Goal: Entertainment & Leisure: Consume media (video, audio)

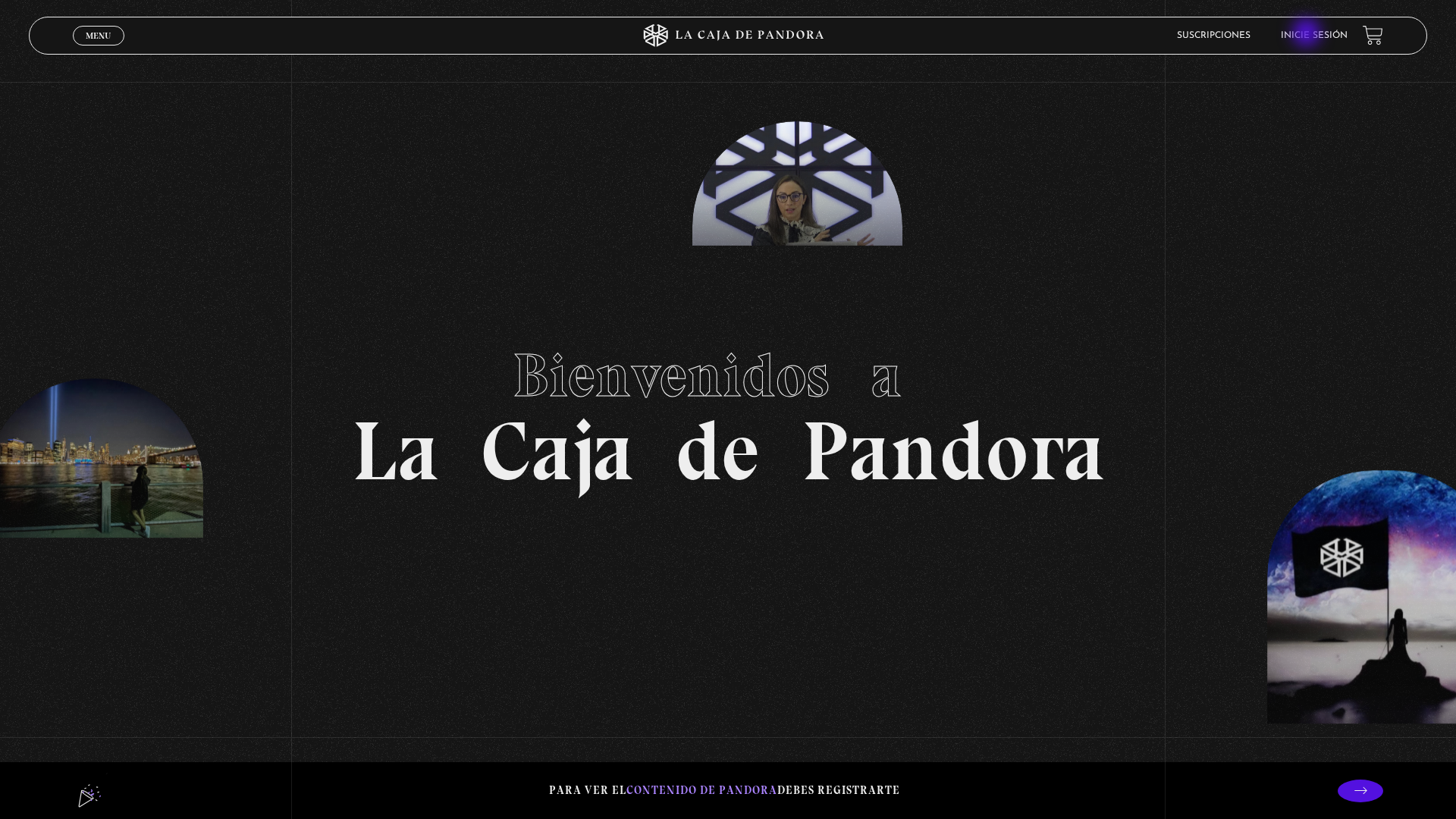
click at [1314, 39] on link "Inicie sesión" at bounding box center [1314, 35] width 67 height 9
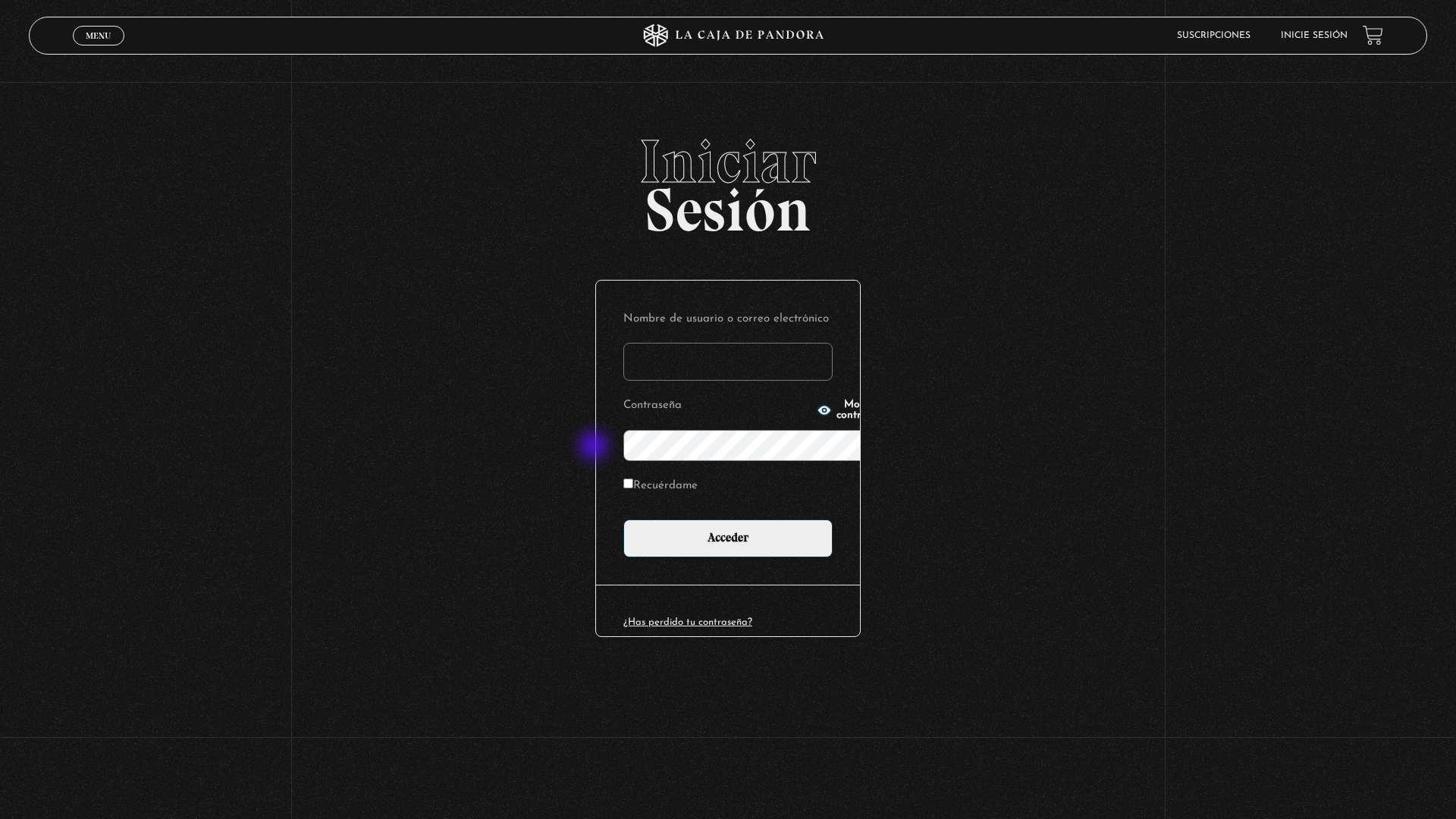
click at [623, 479] on input "Recuérdame" at bounding box center [627, 483] width 9 height 9
checkbox input "true"
click at [635, 343] on input "Nombre de usuario o correo electrónico" at bounding box center [727, 362] width 209 height 38
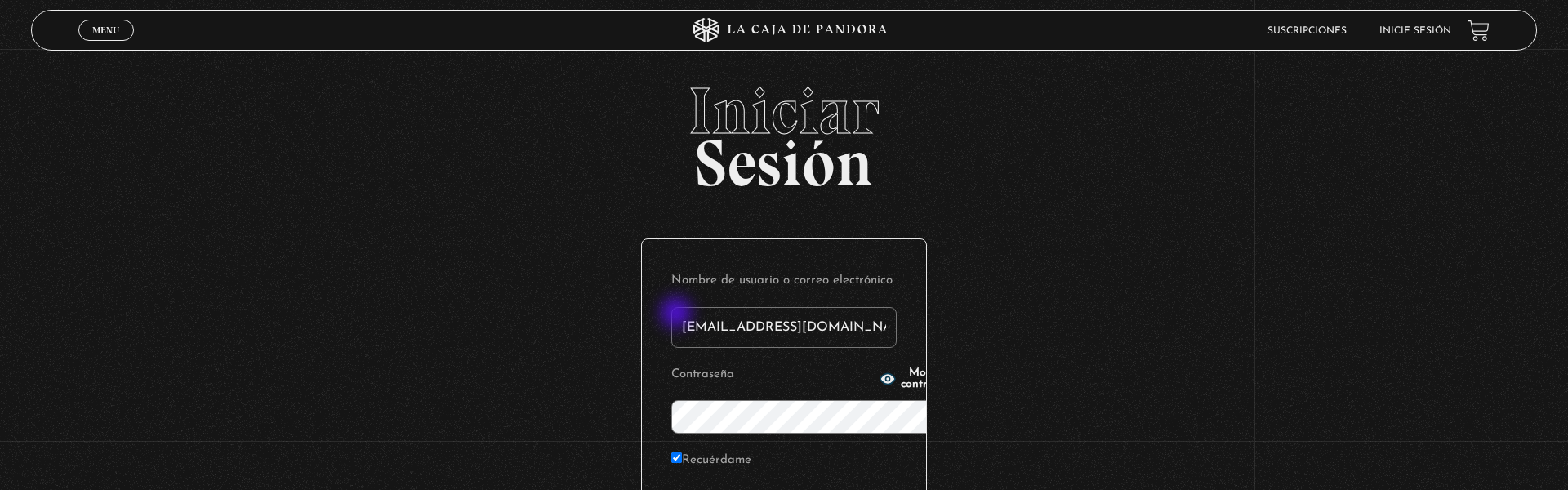
type input "kwebbc2@gmail.com"
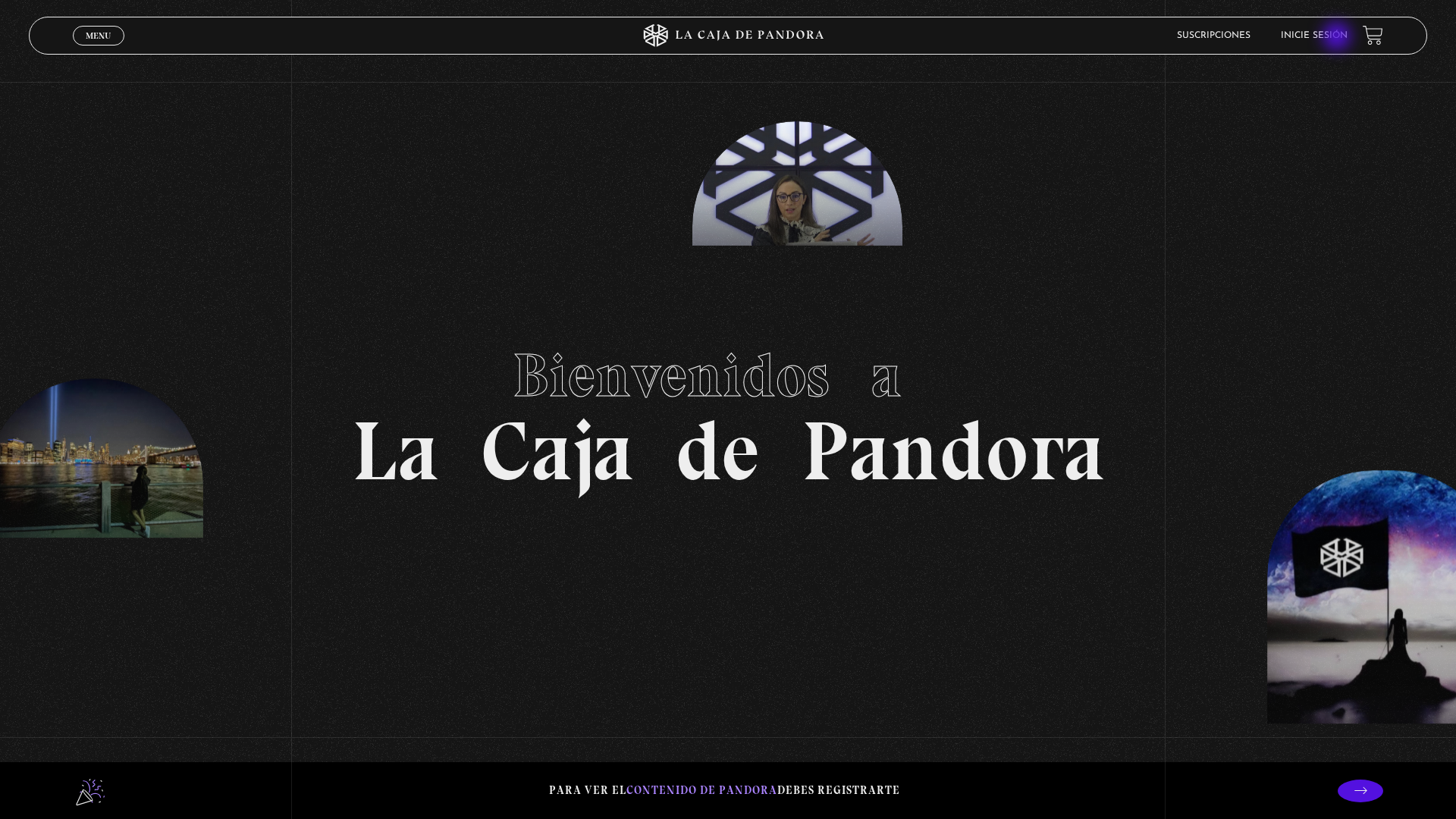
click at [1344, 42] on li "Inicie sesión" at bounding box center [1314, 34] width 67 height 23
click at [1341, 39] on link "Inicie sesión" at bounding box center [1314, 35] width 67 height 9
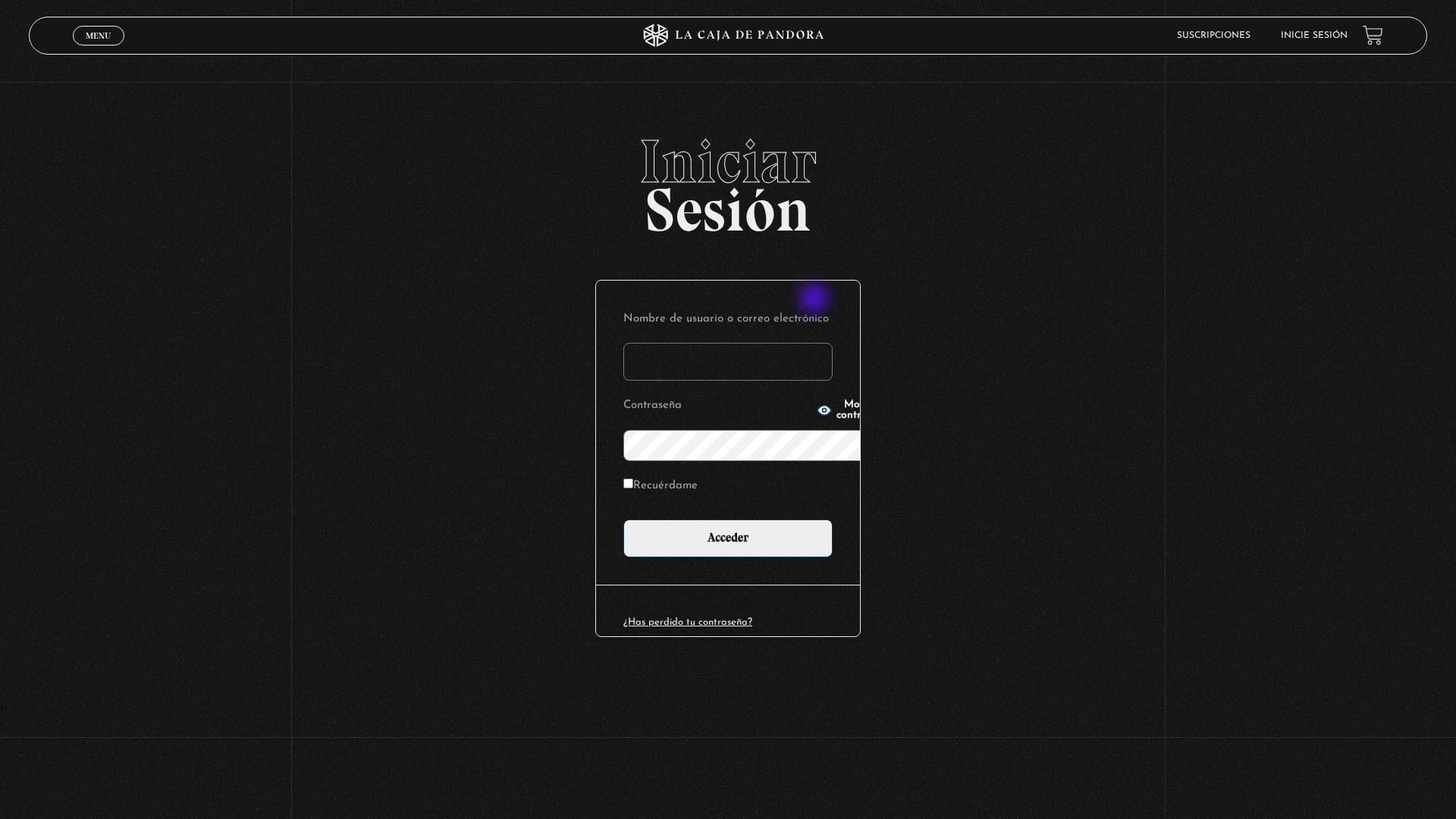
click at [821, 343] on input "Nombre de usuario o correo electrónico" at bounding box center [727, 362] width 209 height 38
type input "kwebbc2@gmail.com"
click at [836, 406] on span "Mostrar contraseña" at bounding box center [862, 410] width 52 height 21
click at [623, 479] on input "Recuérdame" at bounding box center [627, 483] width 9 height 9
checkbox input "true"
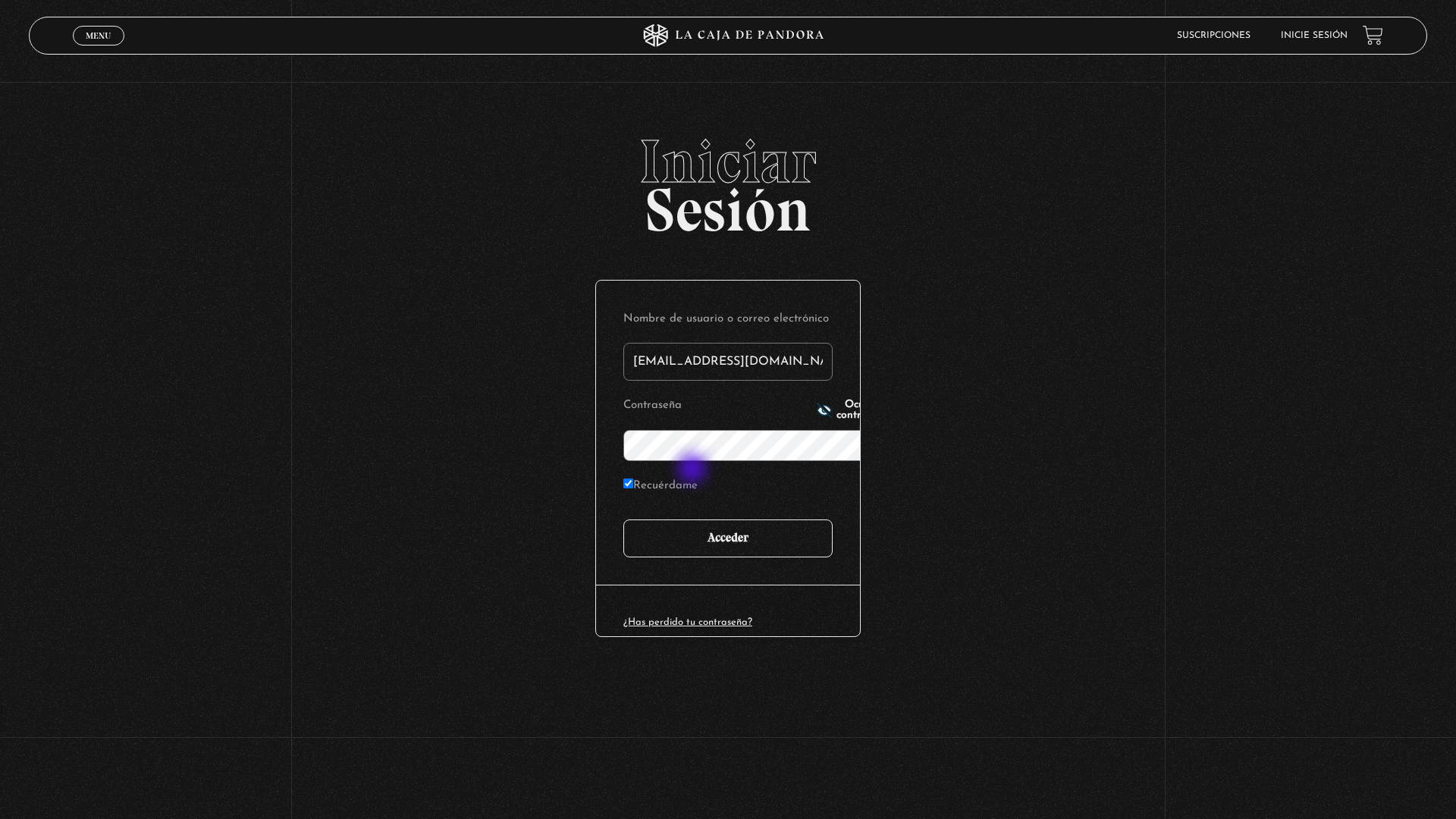
click at [700, 519] on input "Acceder" at bounding box center [727, 538] width 209 height 38
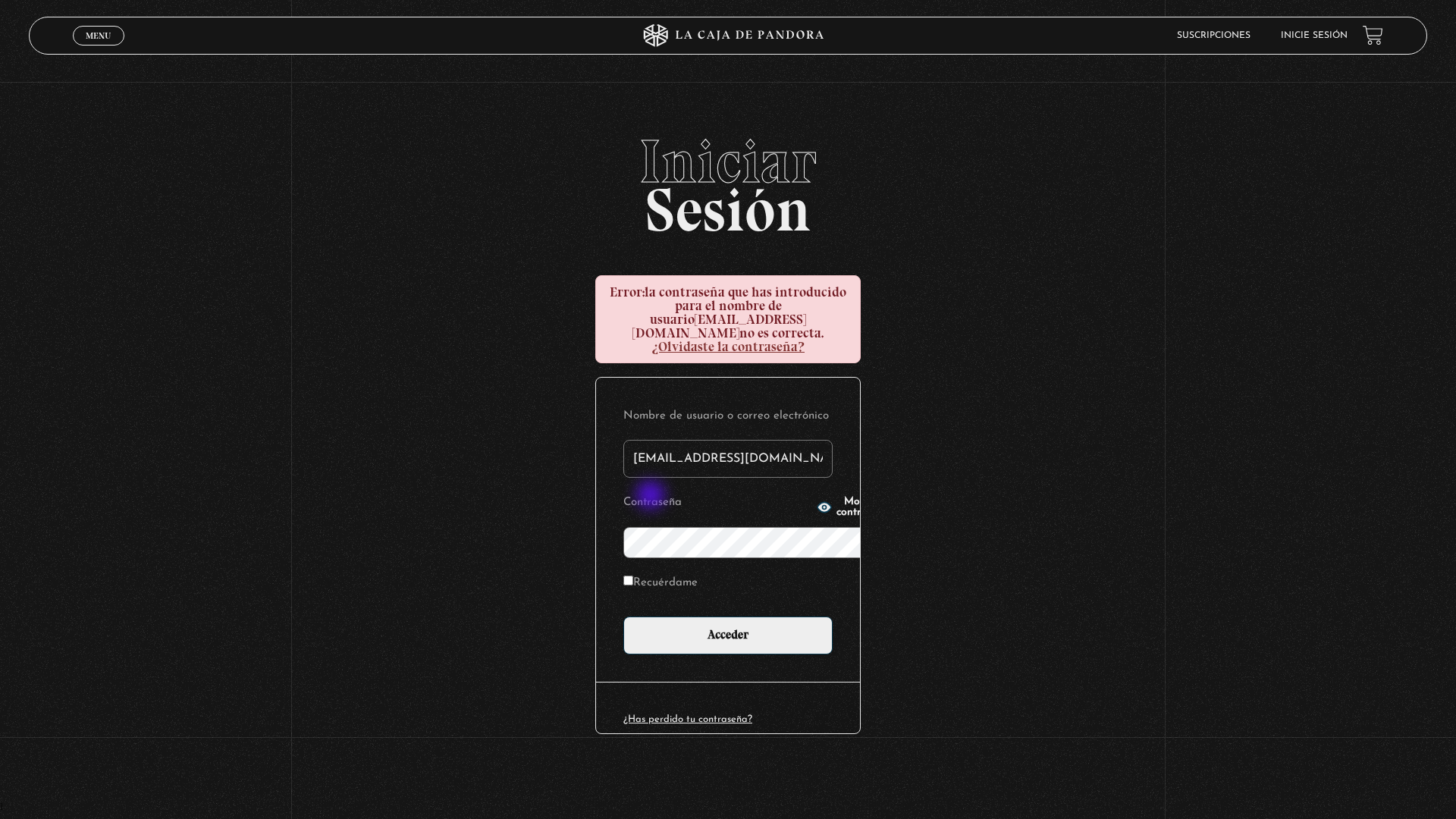
click at [836, 501] on span "Mostrar contraseña" at bounding box center [862, 507] width 52 height 21
click at [623, 576] on input "Recuérdame" at bounding box center [627, 580] width 9 height 9
checkbox input "true"
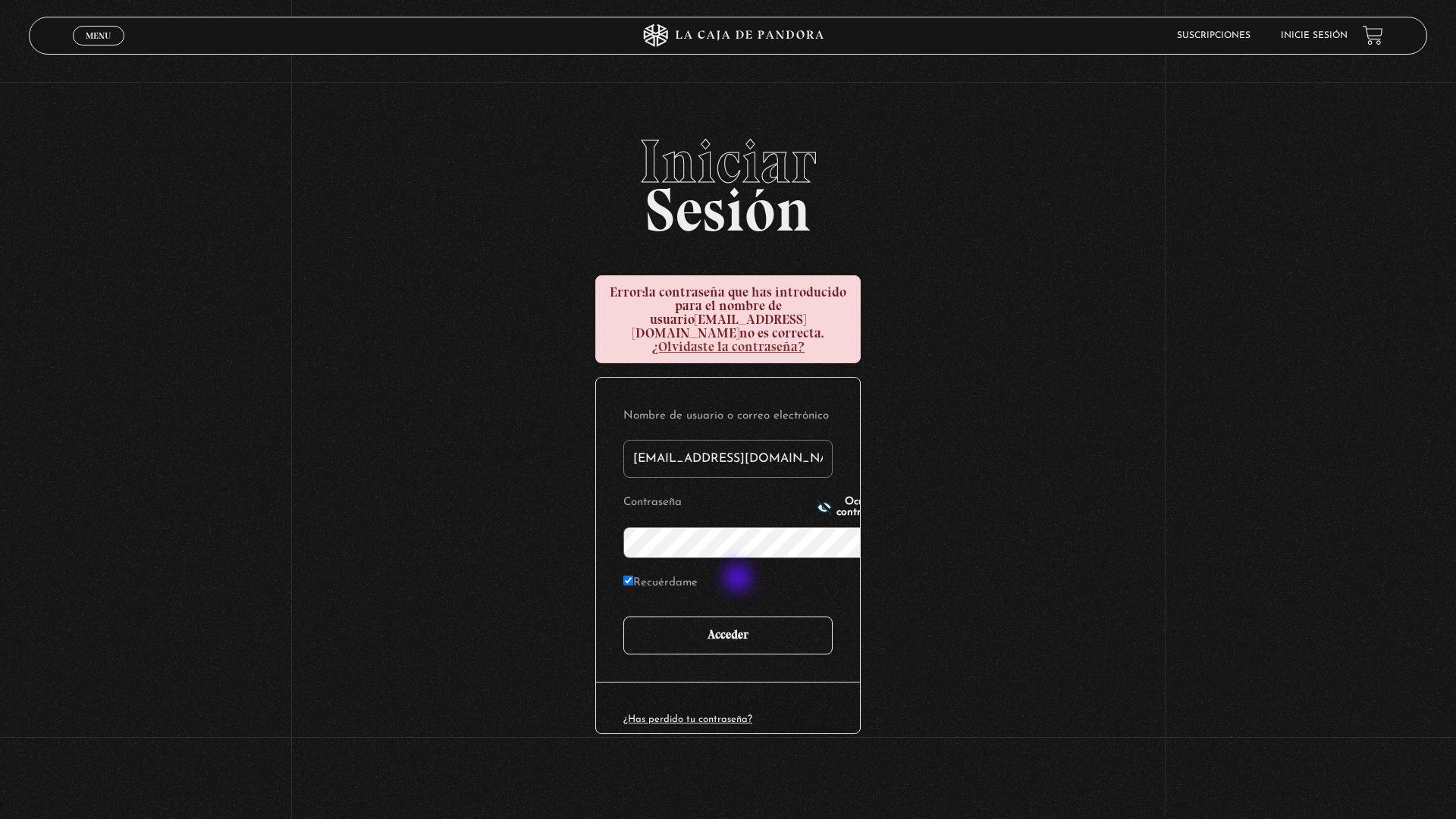
click at [745, 616] on input "Acceder" at bounding box center [727, 635] width 209 height 38
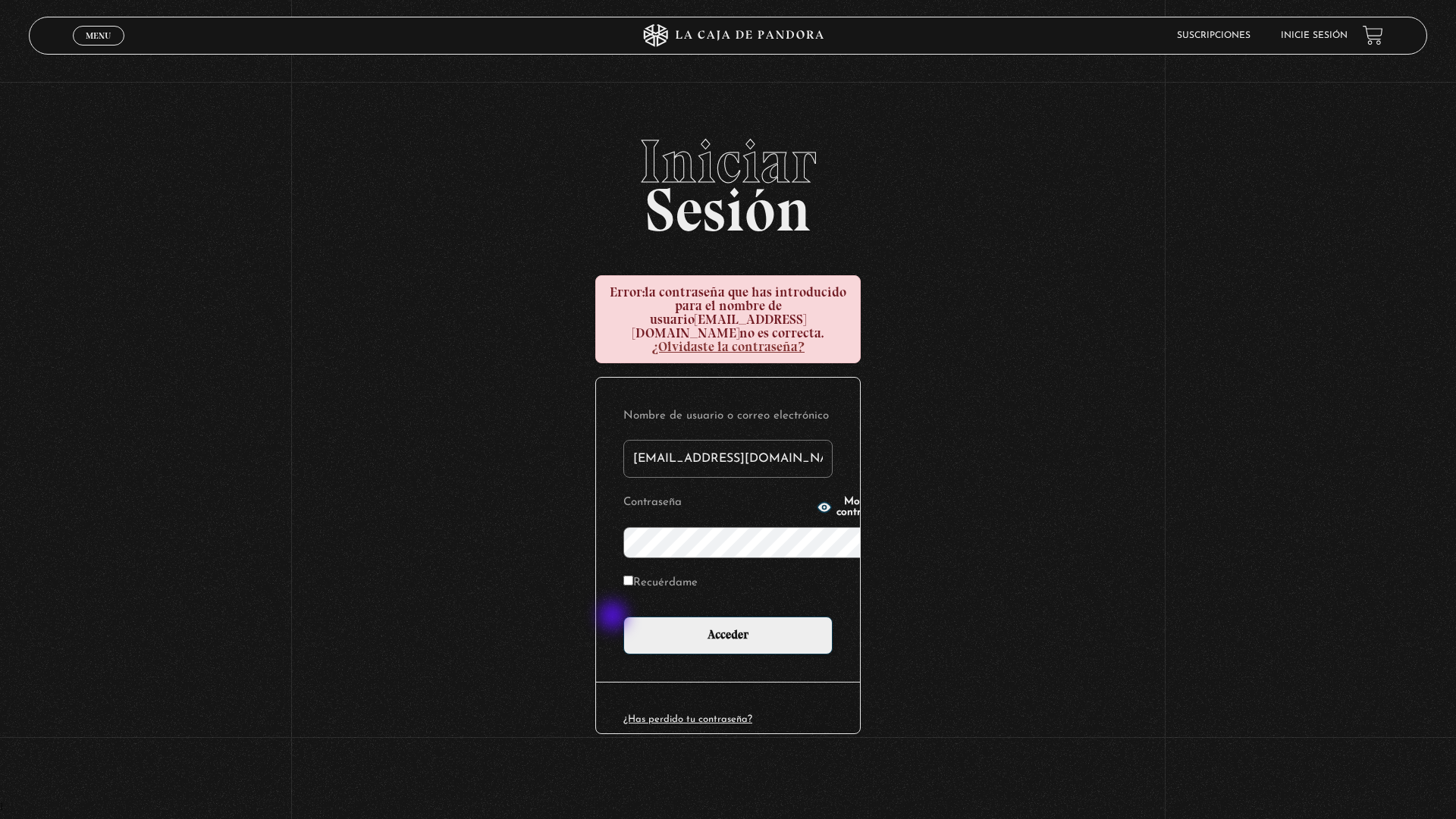
click at [621, 621] on div "Nombre de usuario o correo electrónico [EMAIL_ADDRESS][DOMAIN_NAME] Contraseña …" at bounding box center [728, 555] width 266 height 358
click at [623, 714] on link "¿Has perdido tu contraseña?" at bounding box center [688, 718] width 129 height 9
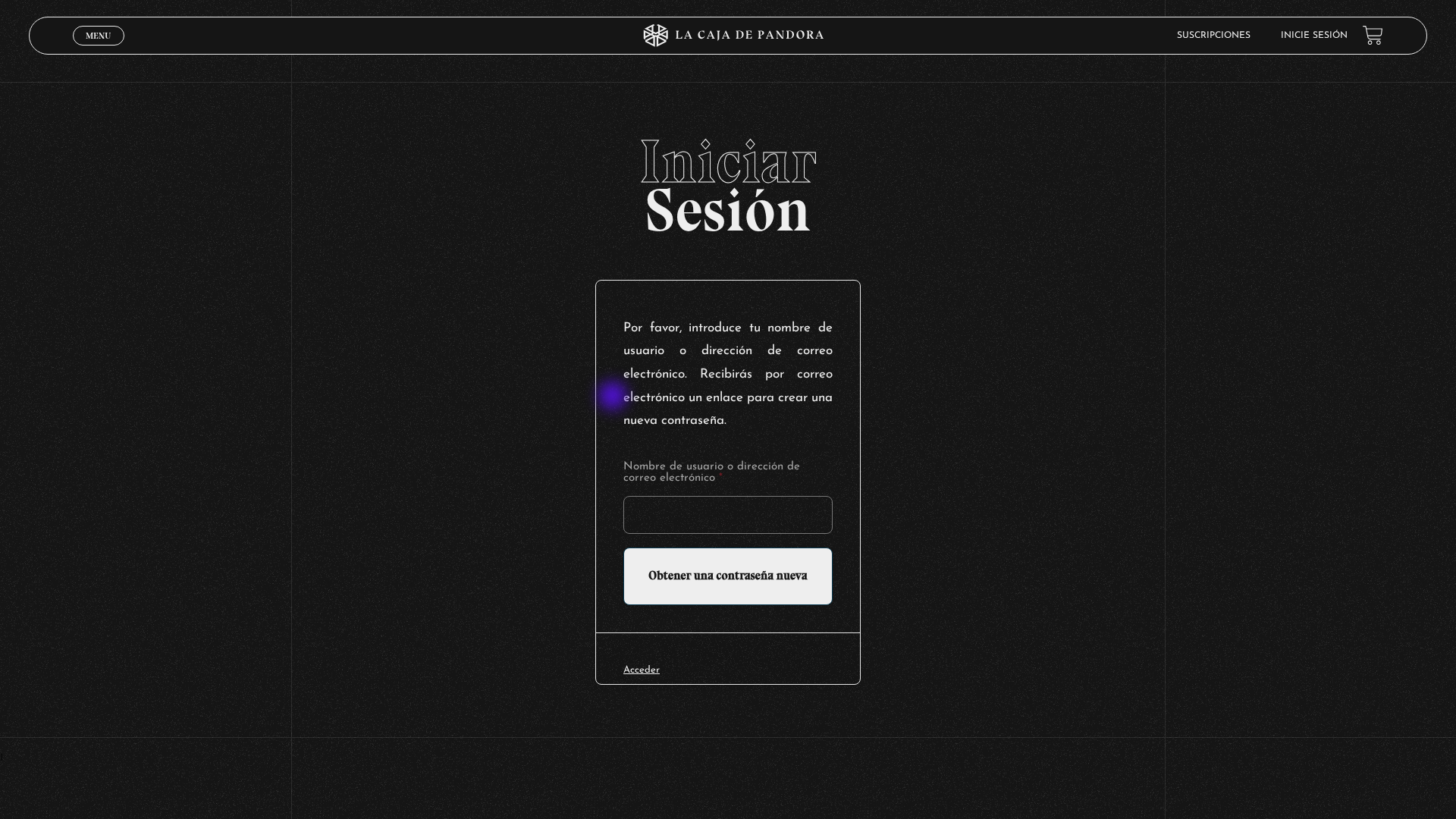
click at [623, 461] on label "Nombre de usuario o dirección de correo electrónico *" at bounding box center [727, 472] width 209 height 22
click at [623, 496] on input "Nombre de usuario o dirección de correo electrónico *" at bounding box center [727, 515] width 209 height 38
type input "kwebbc2@gmail.com"
click at [677, 547] on input "Obtener una contraseña nueva" at bounding box center [727, 576] width 209 height 58
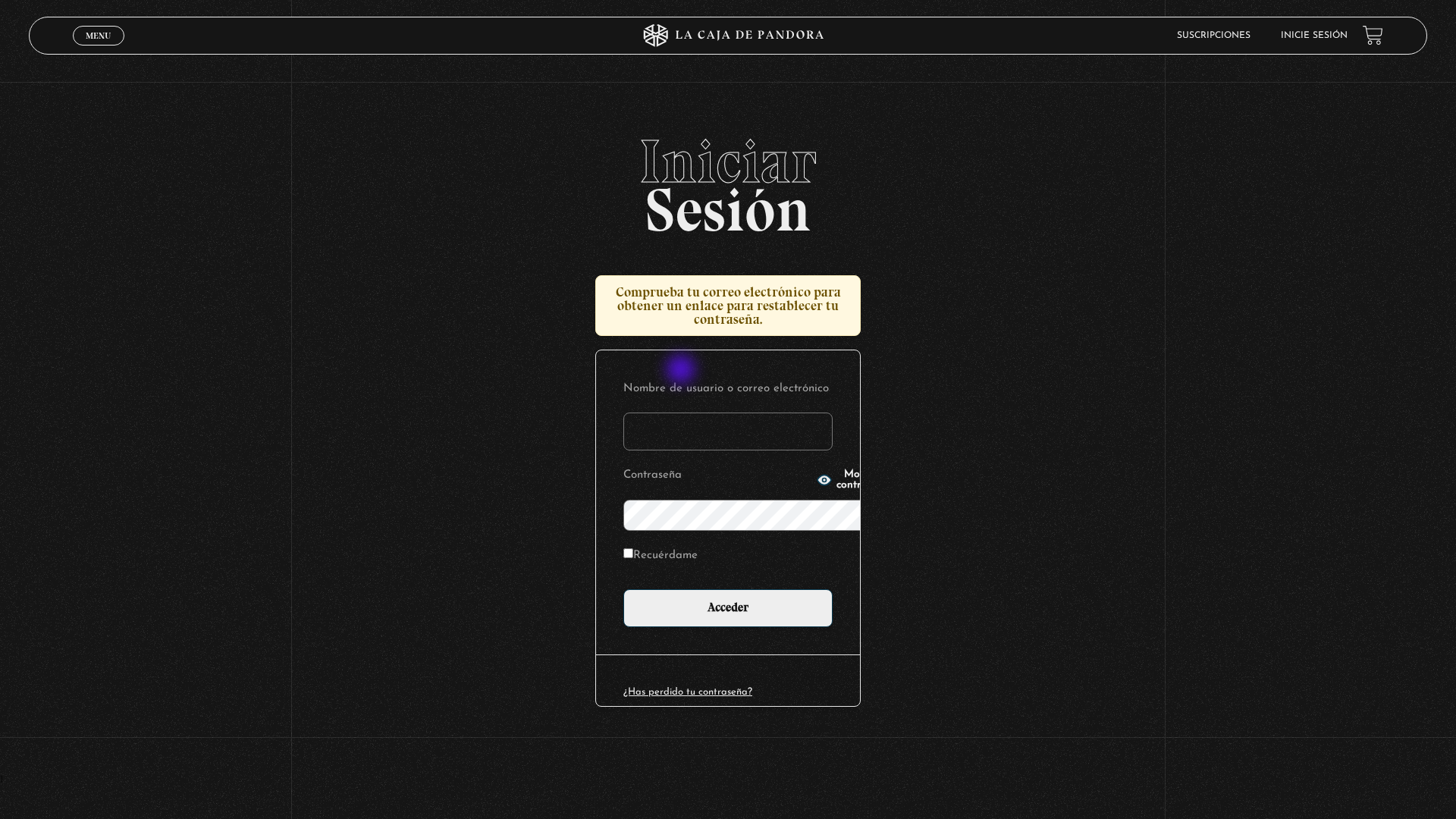
click at [688, 413] on input "Nombre de usuario o correo electrónico" at bounding box center [727, 431] width 209 height 38
type input "kwebbc2@gmail.com"
click at [623, 548] on input "Recuérdame" at bounding box center [627, 553] width 9 height 9
checkbox input "true"
click at [817, 485] on icon "button" at bounding box center [824, 479] width 14 height 9
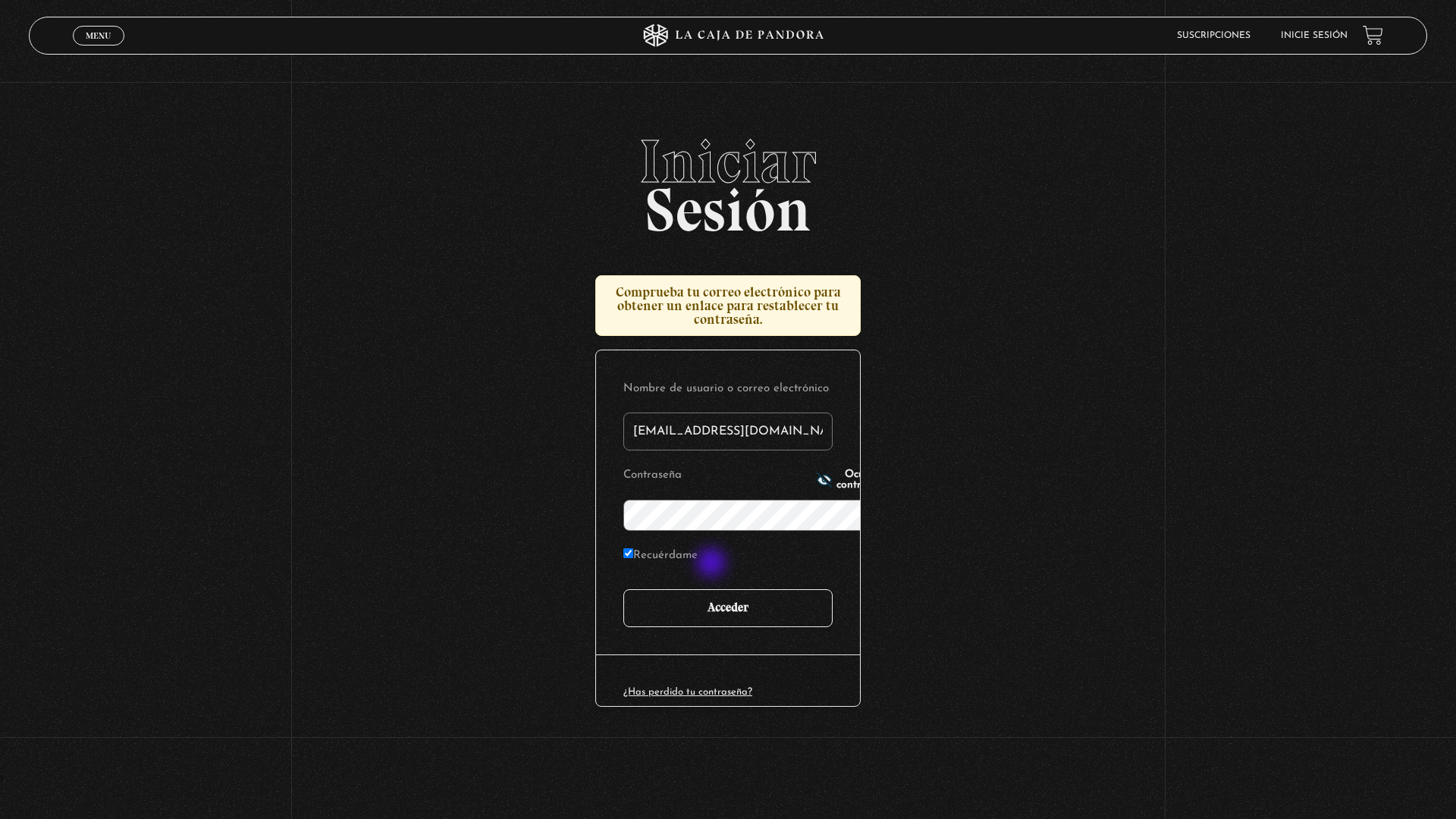
click at [719, 589] on input "Acceder" at bounding box center [727, 608] width 209 height 38
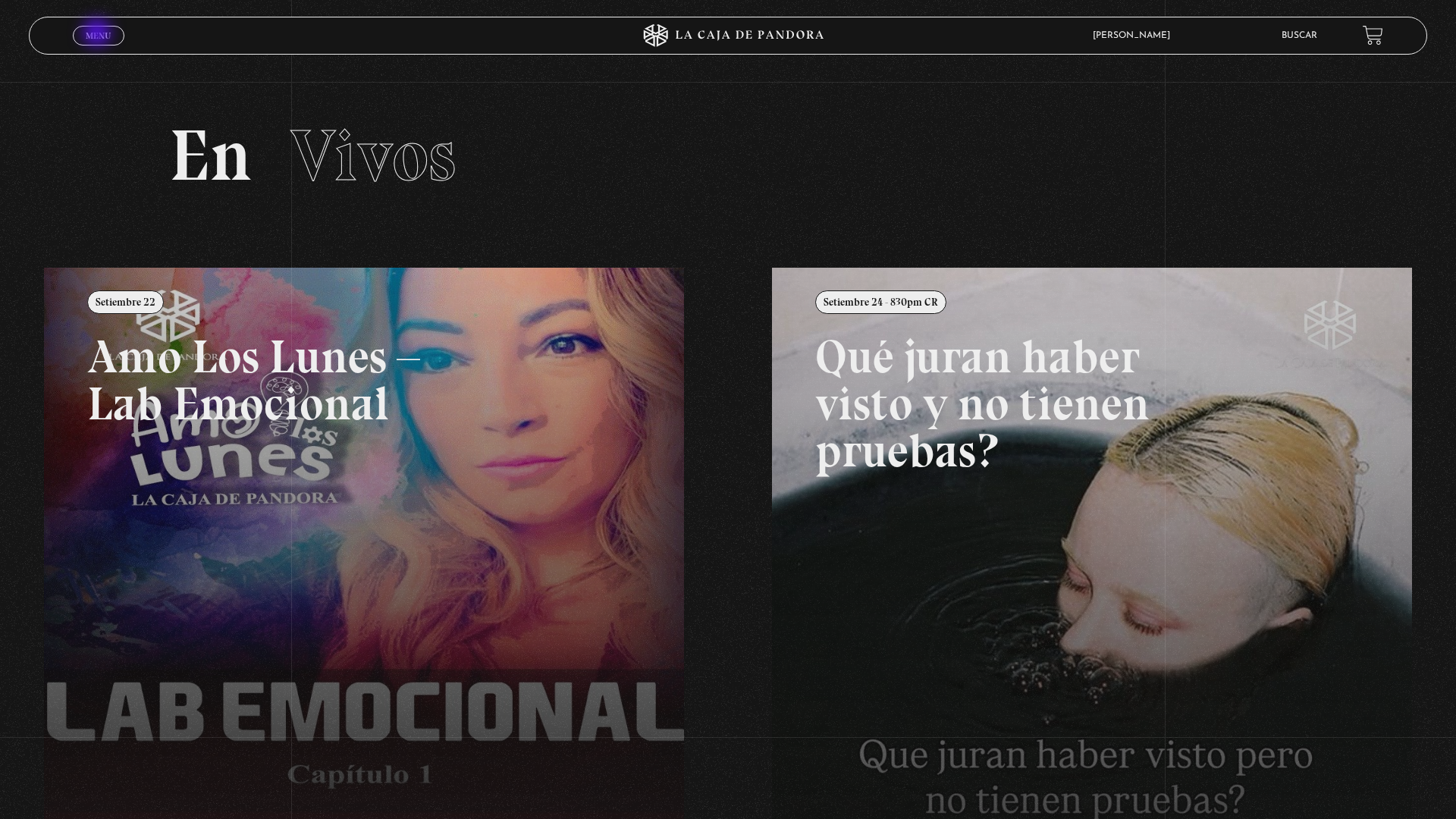
click at [105, 39] on span "Menu" at bounding box center [98, 35] width 25 height 9
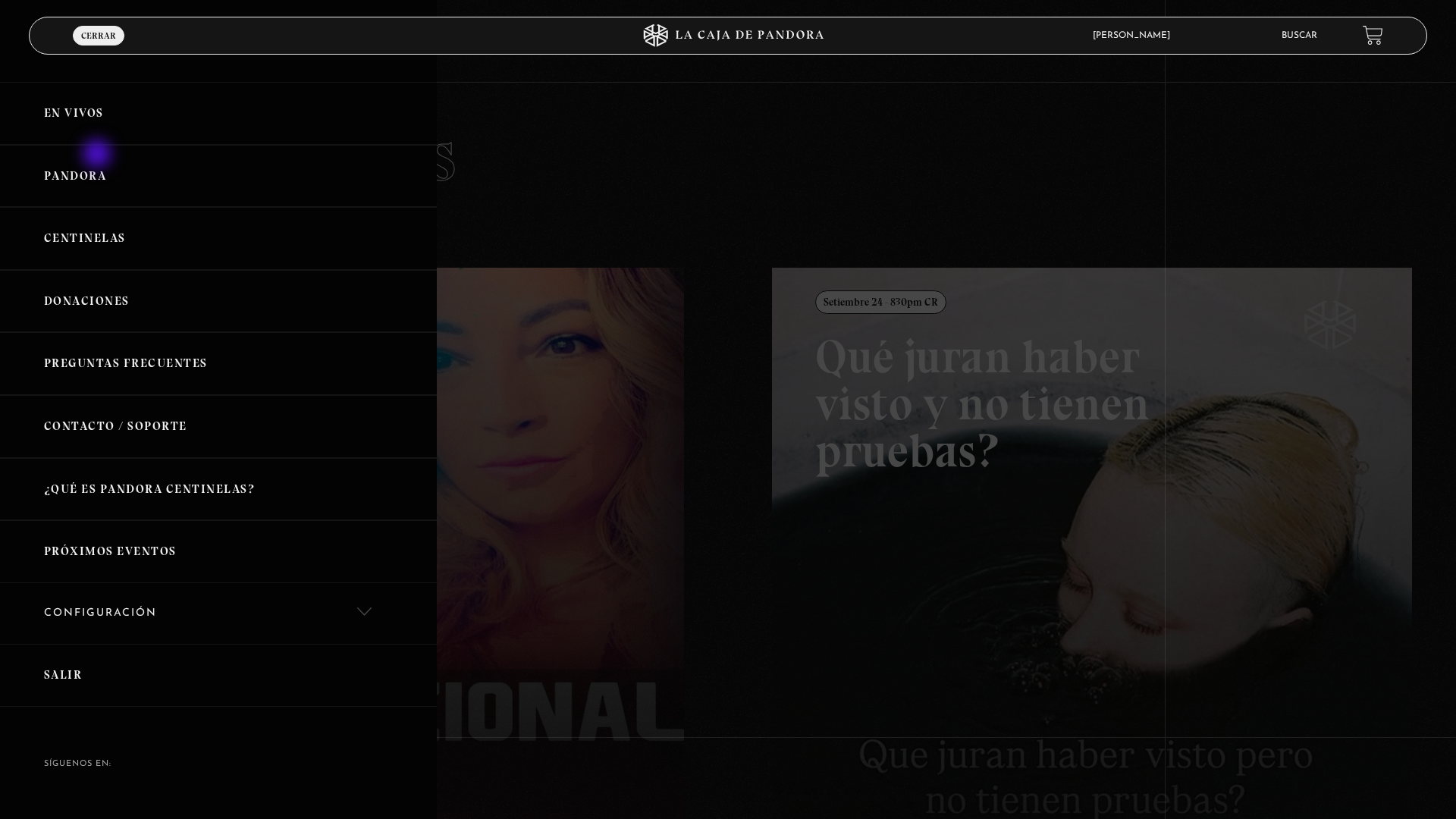
click at [105, 160] on link "Pandora" at bounding box center [218, 176] width 437 height 63
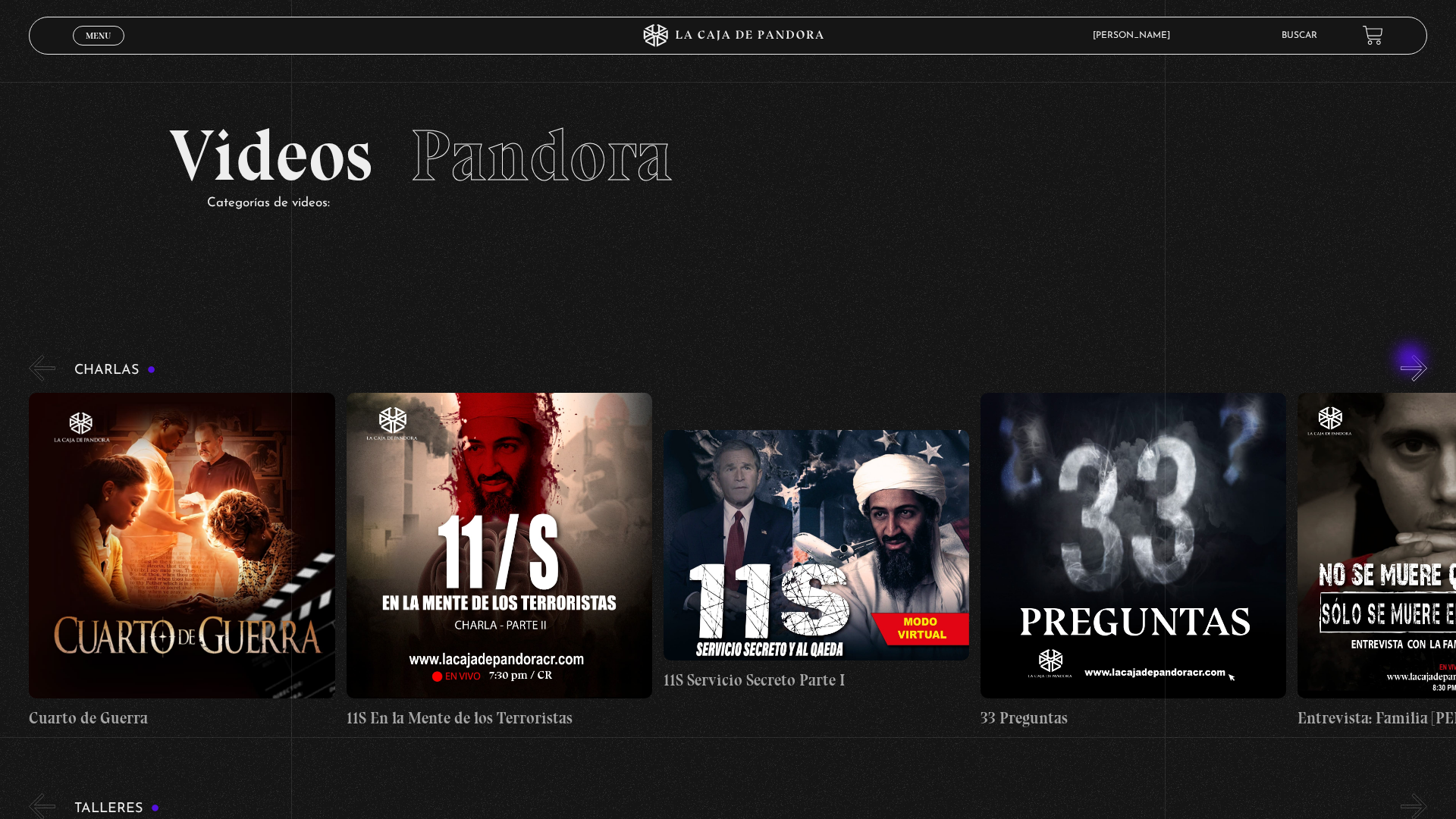
click at [1418, 364] on button "»" at bounding box center [1413, 368] width 27 height 27
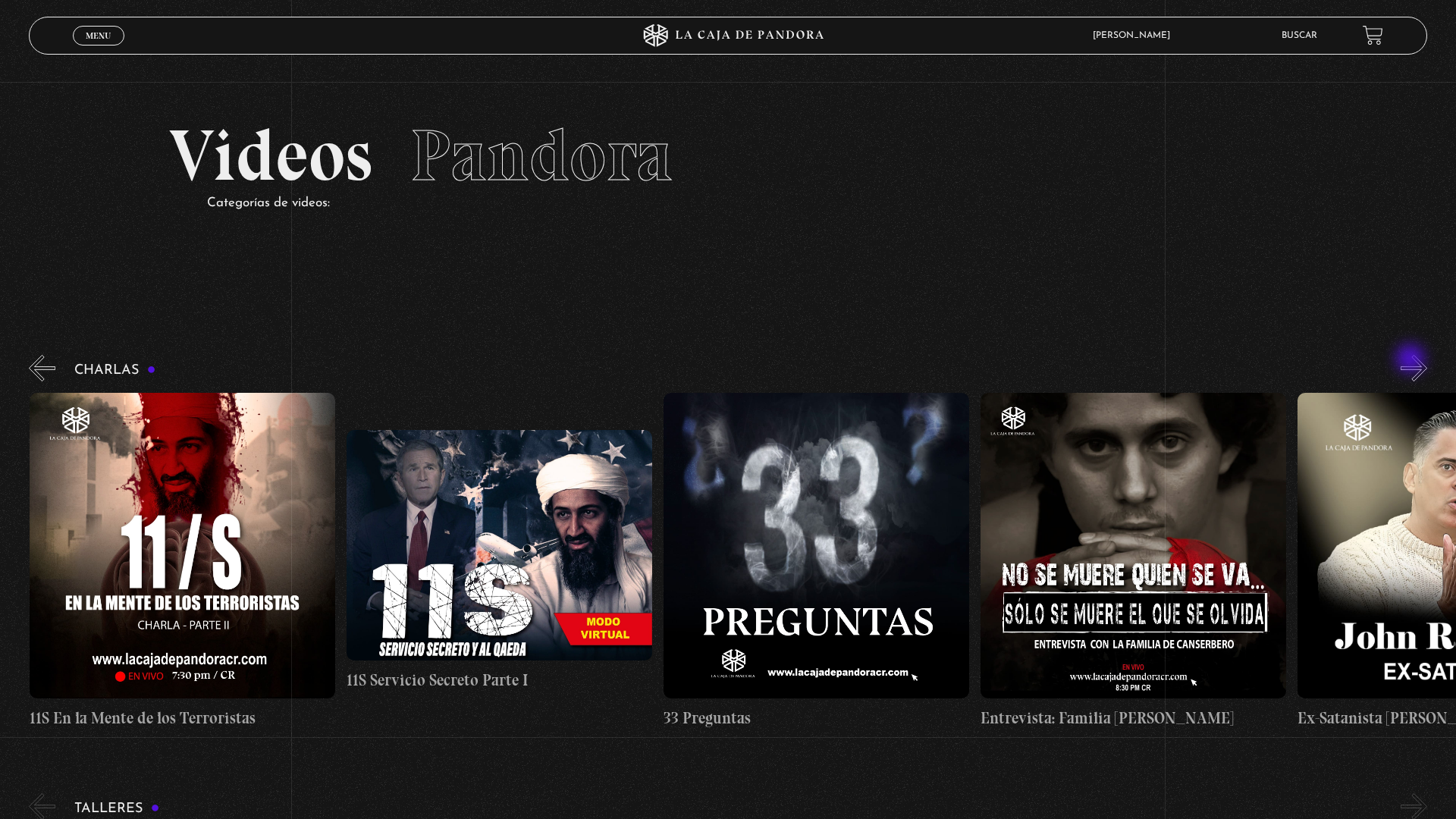
click at [1418, 364] on button "»" at bounding box center [1413, 368] width 27 height 27
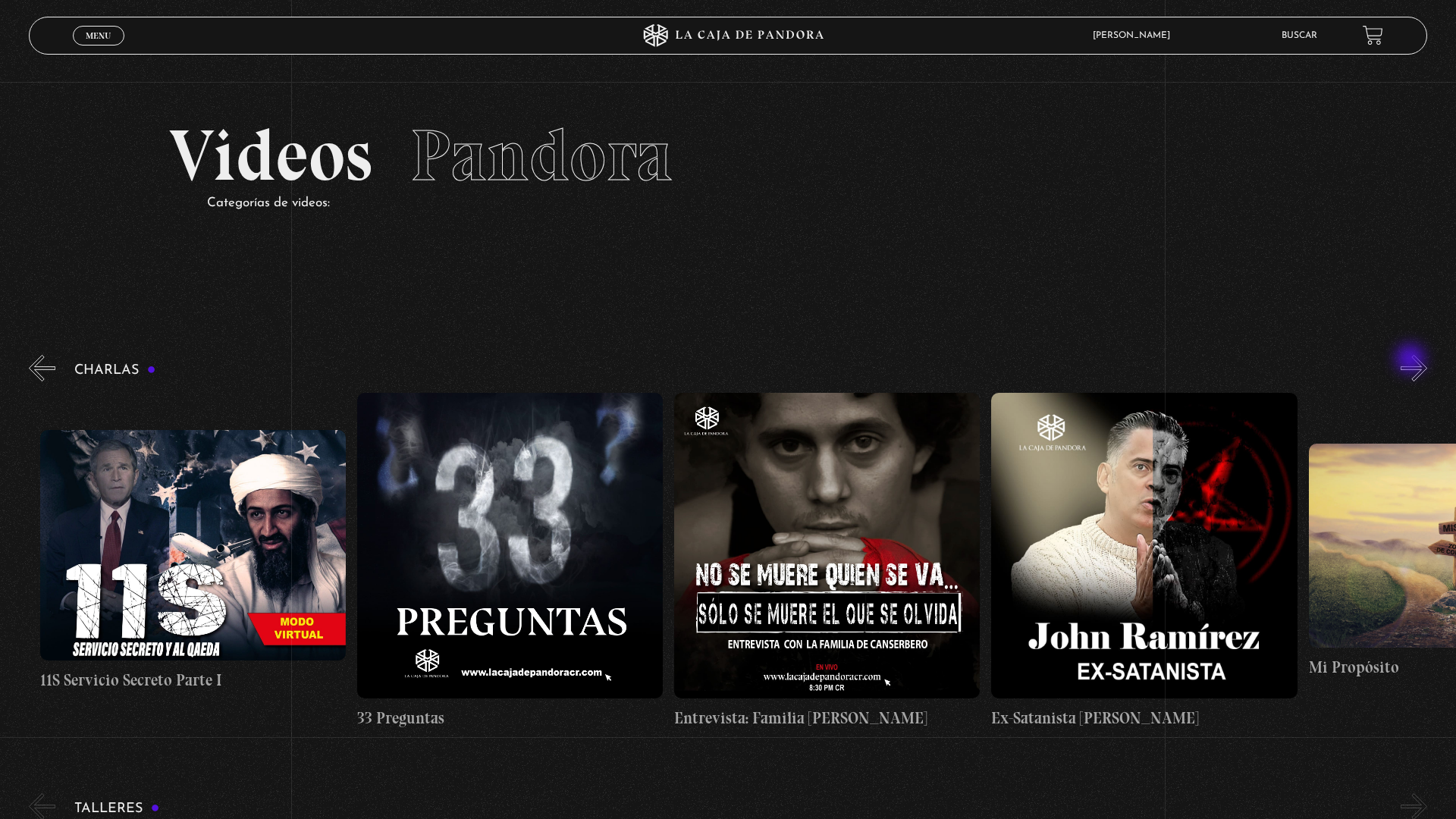
click at [1418, 364] on button "»" at bounding box center [1413, 368] width 27 height 27
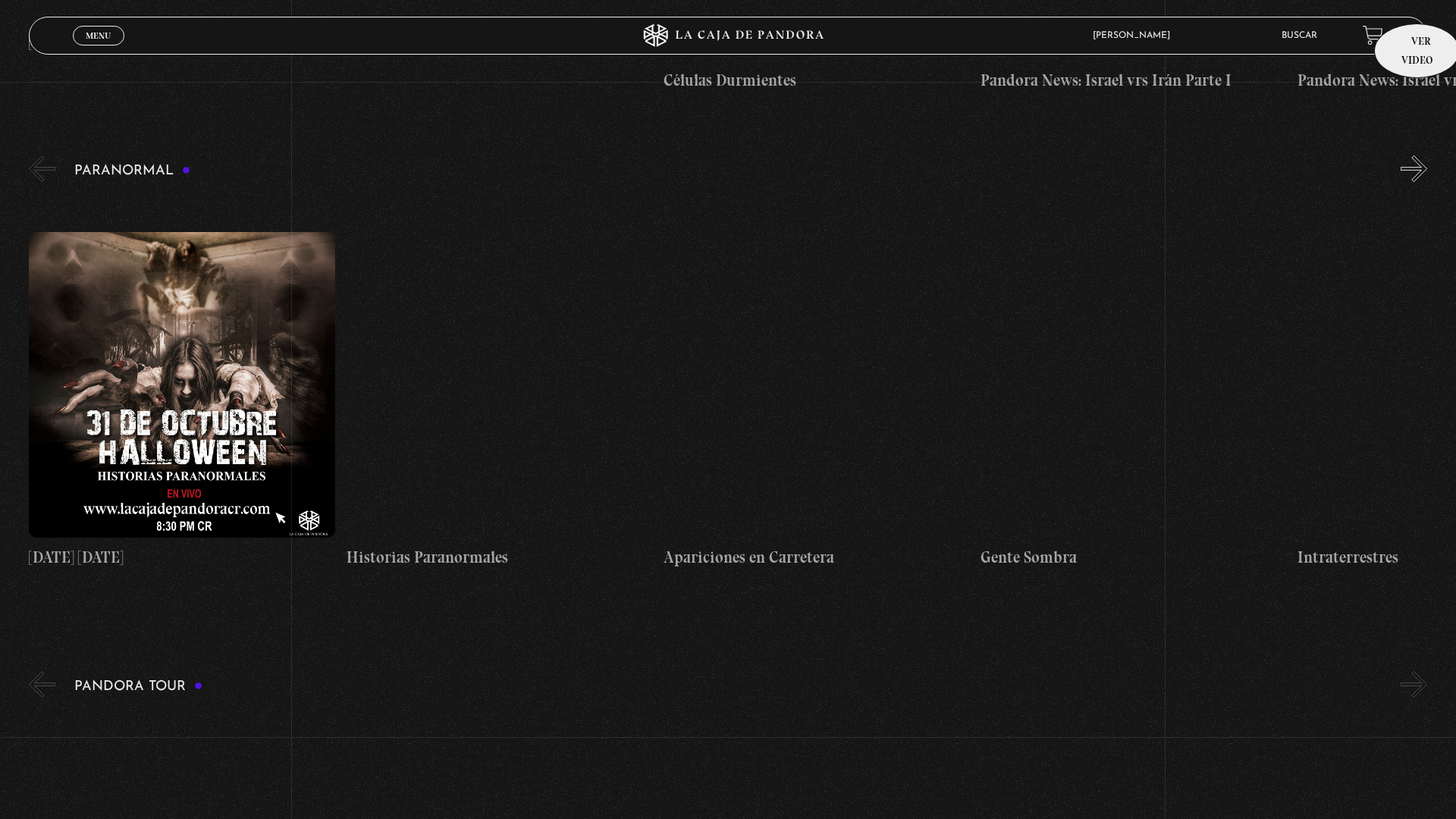
scroll to position [1553, 0]
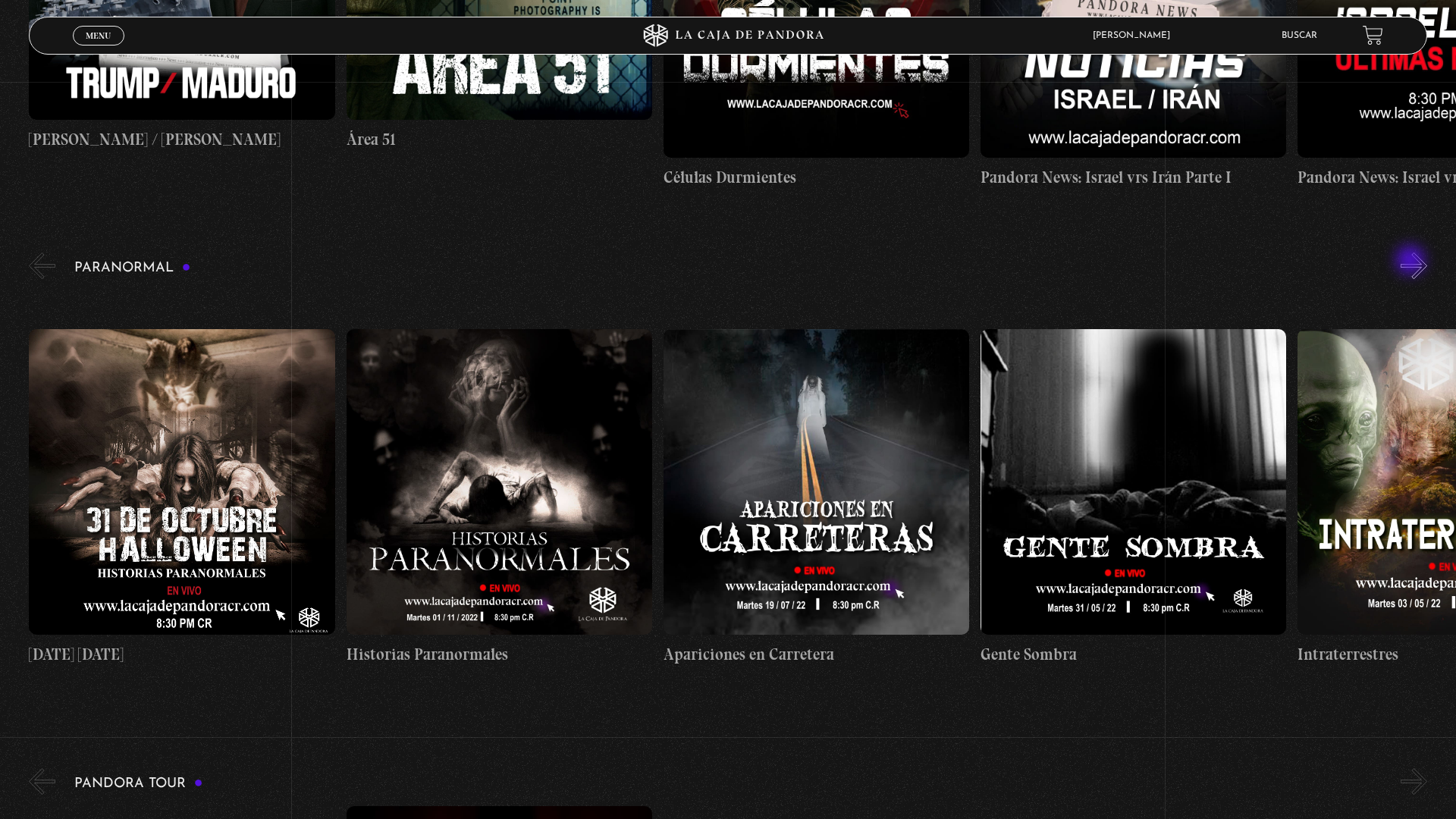
click at [1418, 266] on button "»" at bounding box center [1413, 266] width 27 height 27
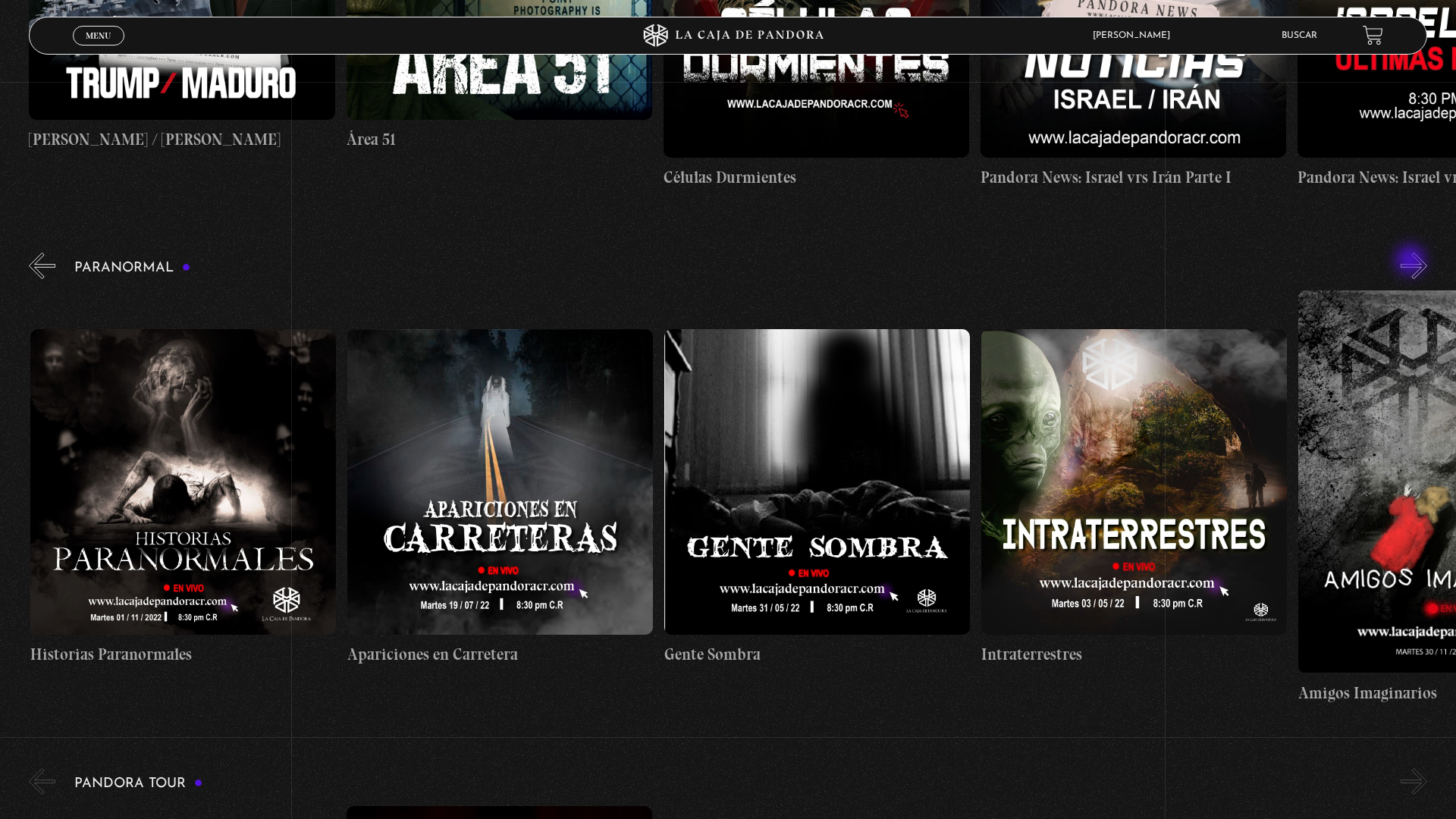
click at [1418, 266] on button "»" at bounding box center [1413, 266] width 27 height 27
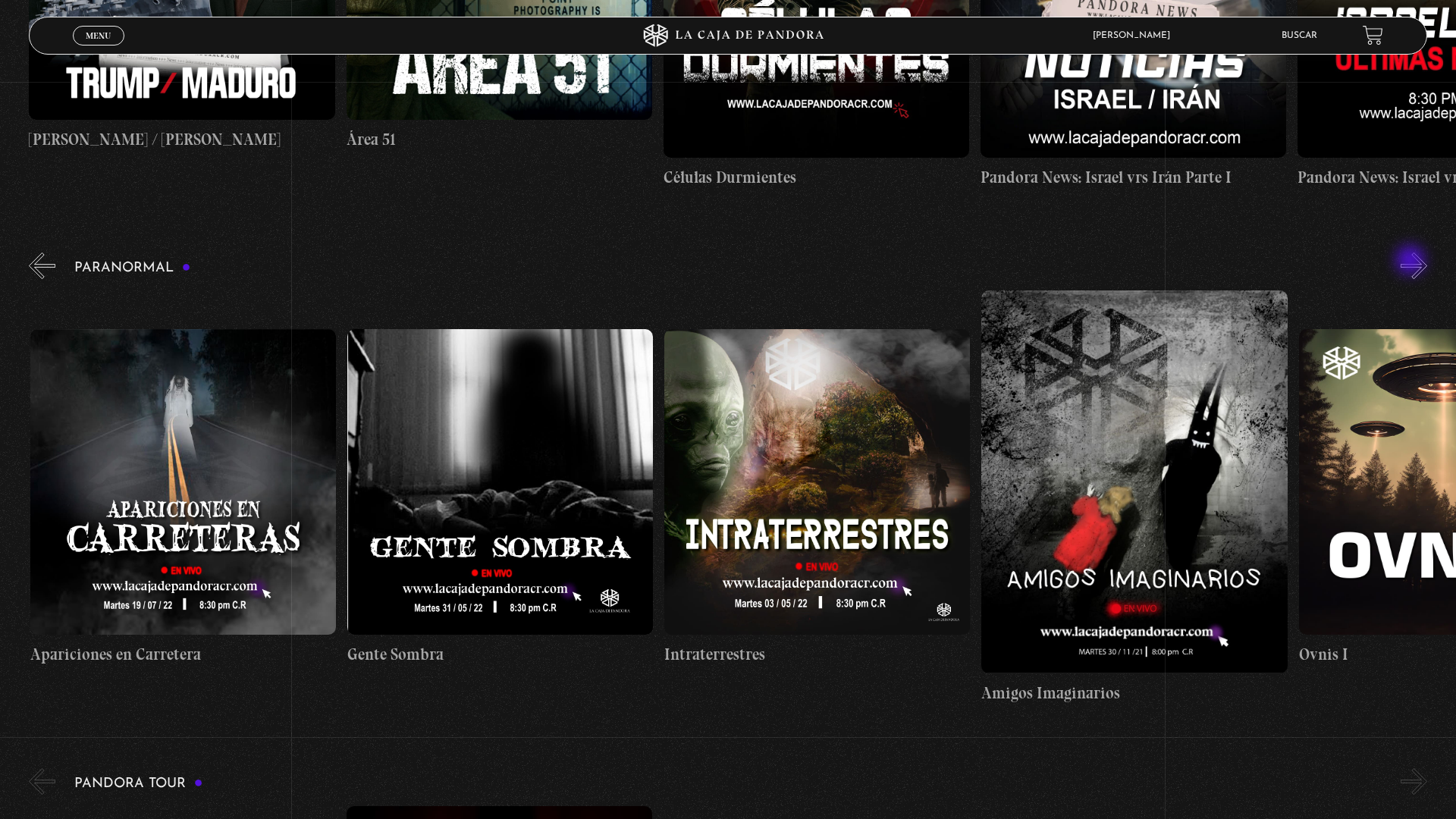
scroll to position [0, 634]
click at [1418, 266] on button "»" at bounding box center [1413, 266] width 27 height 27
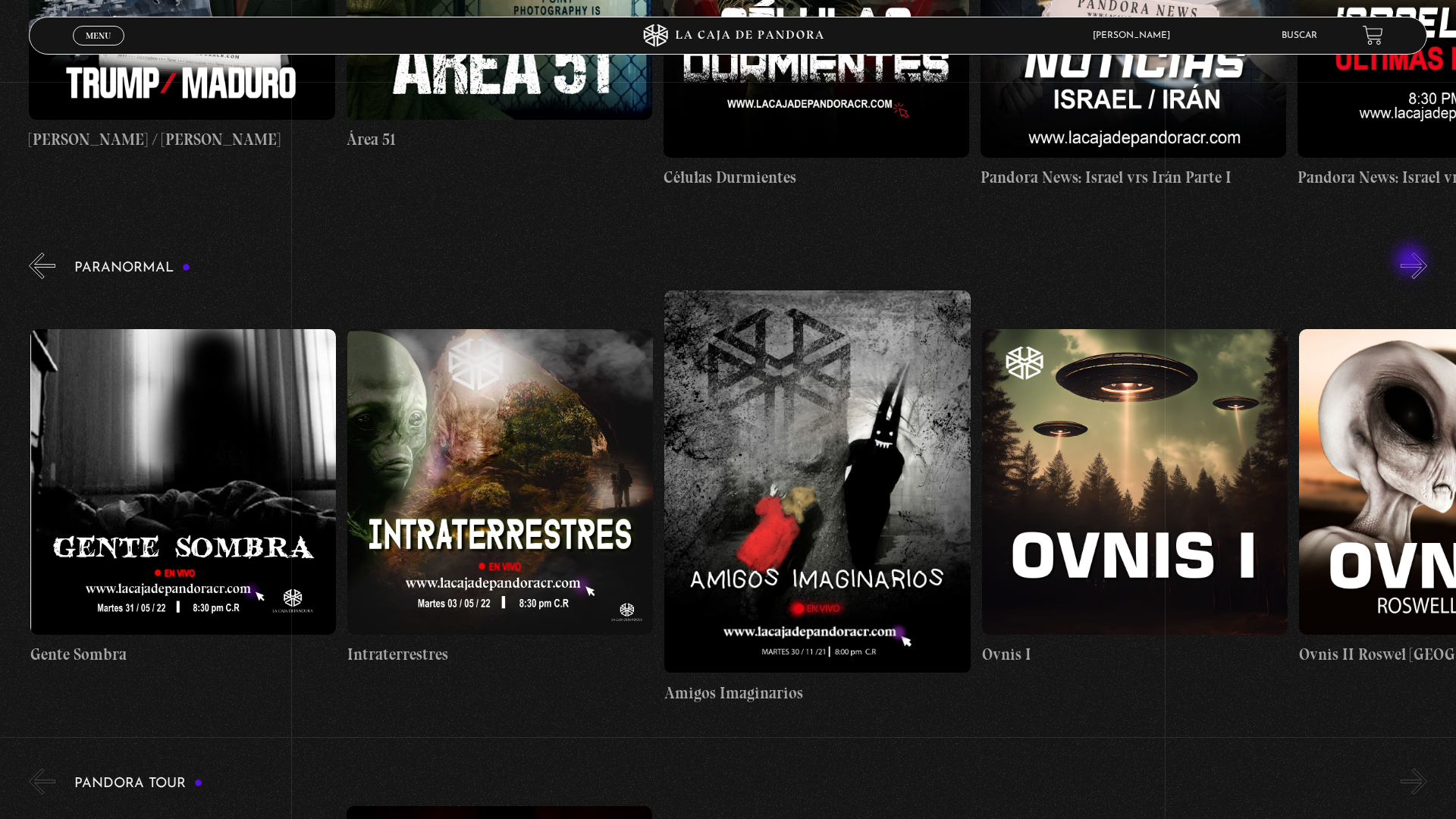
scroll to position [0, 951]
click at [1418, 266] on button "»" at bounding box center [1413, 266] width 27 height 27
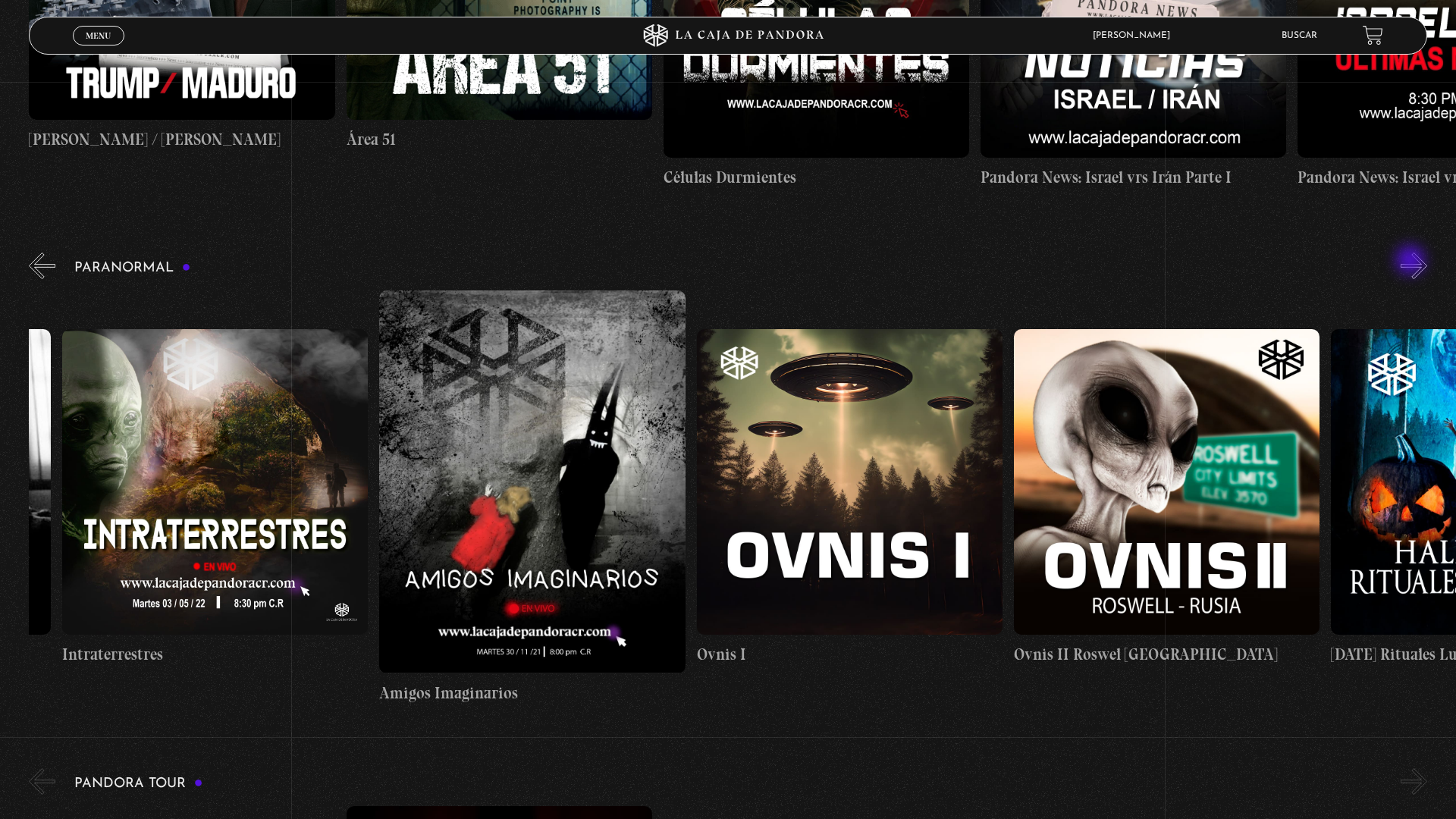
click at [1418, 266] on button "»" at bounding box center [1413, 266] width 27 height 27
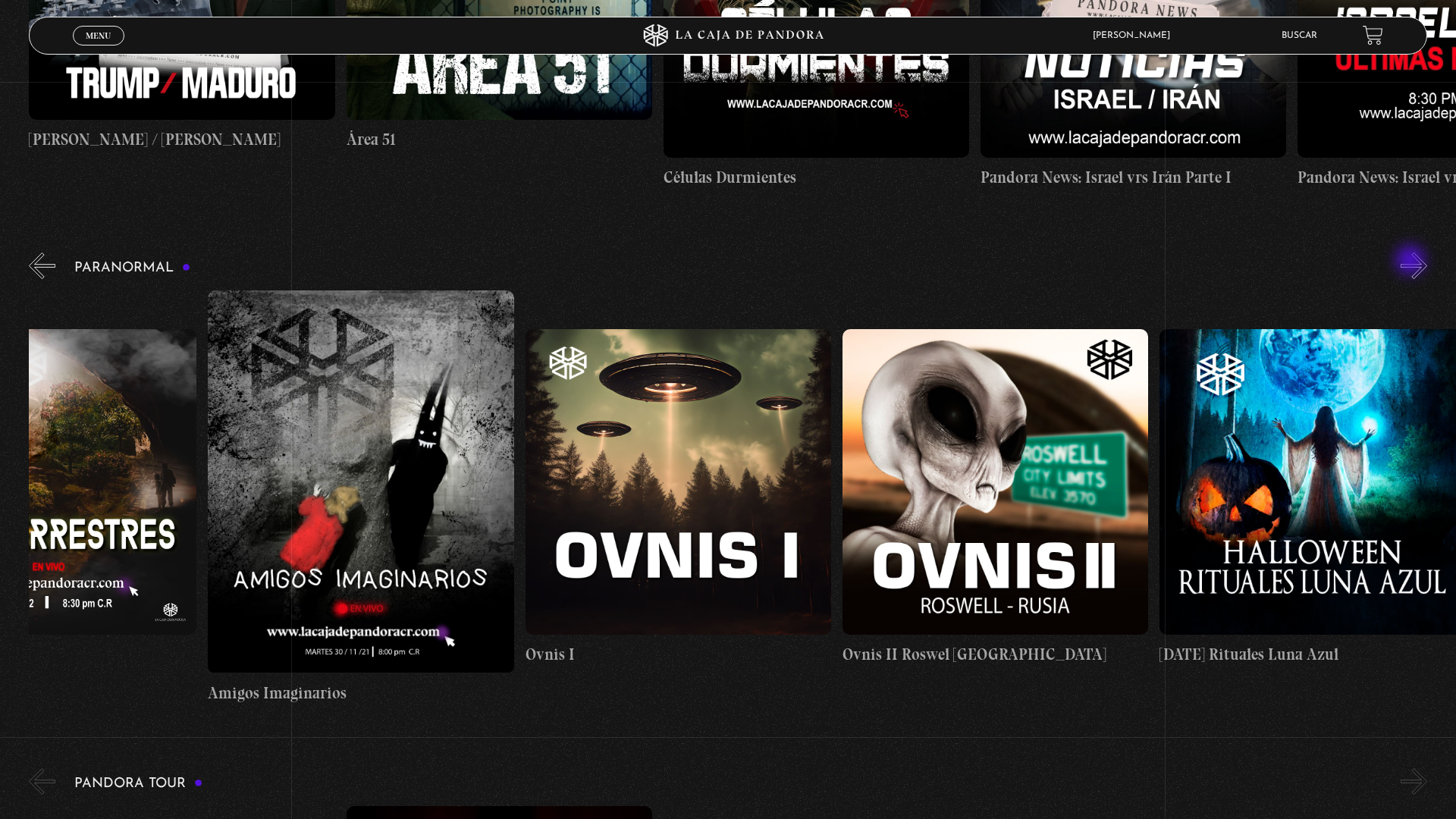
click at [1418, 266] on button "»" at bounding box center [1413, 266] width 27 height 27
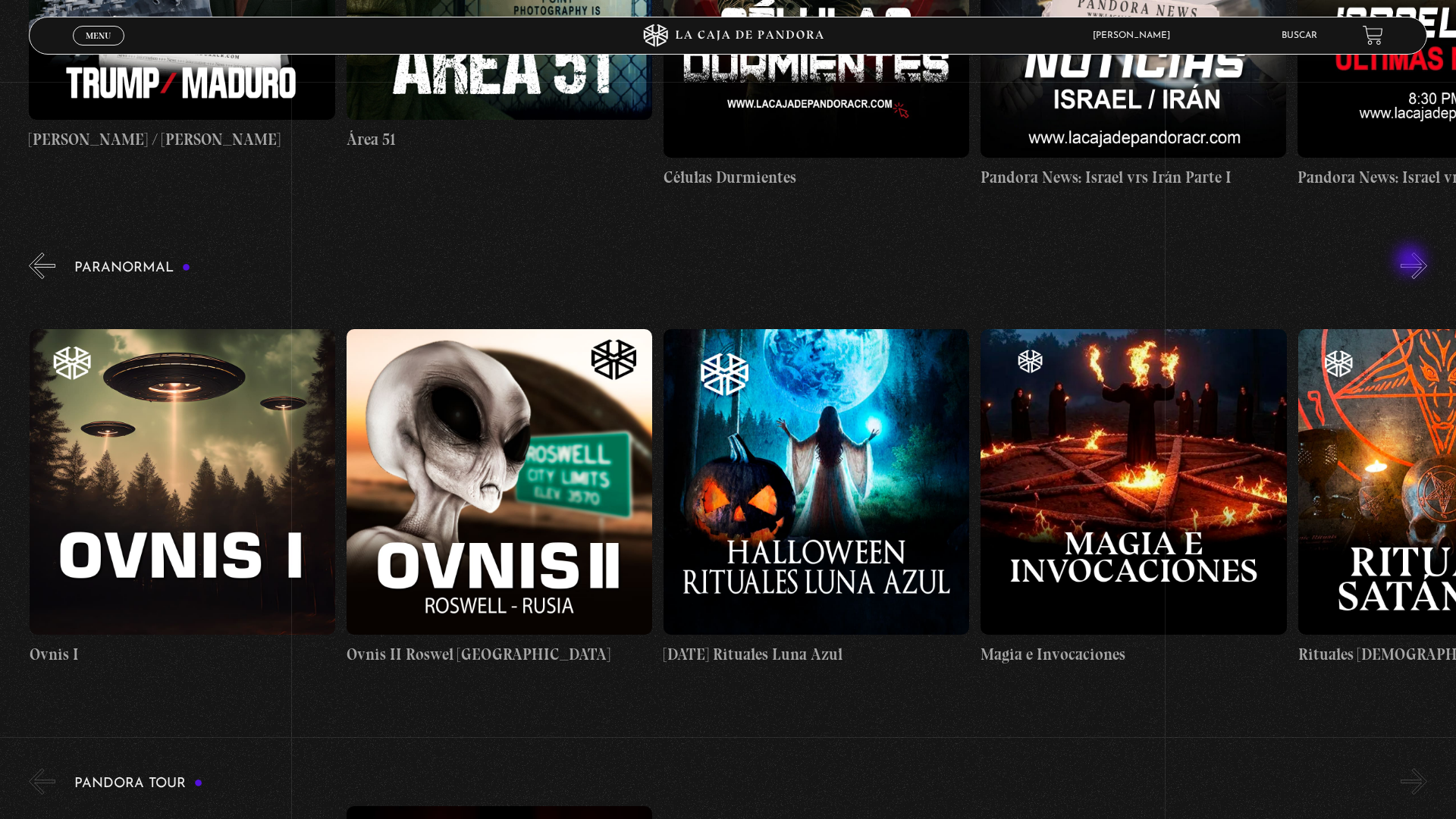
click at [1418, 266] on button "»" at bounding box center [1413, 266] width 27 height 27
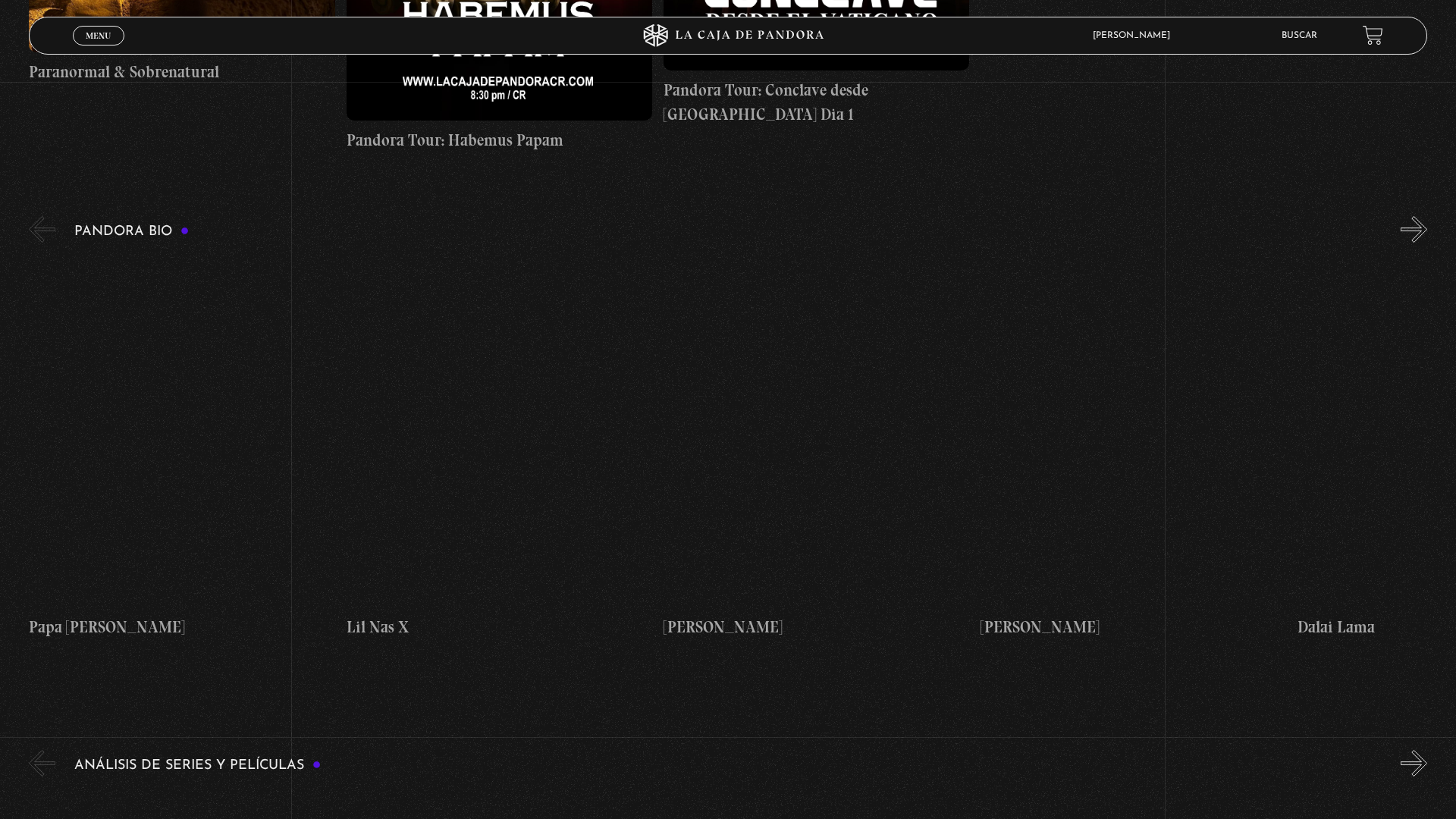
scroll to position [2717, 0]
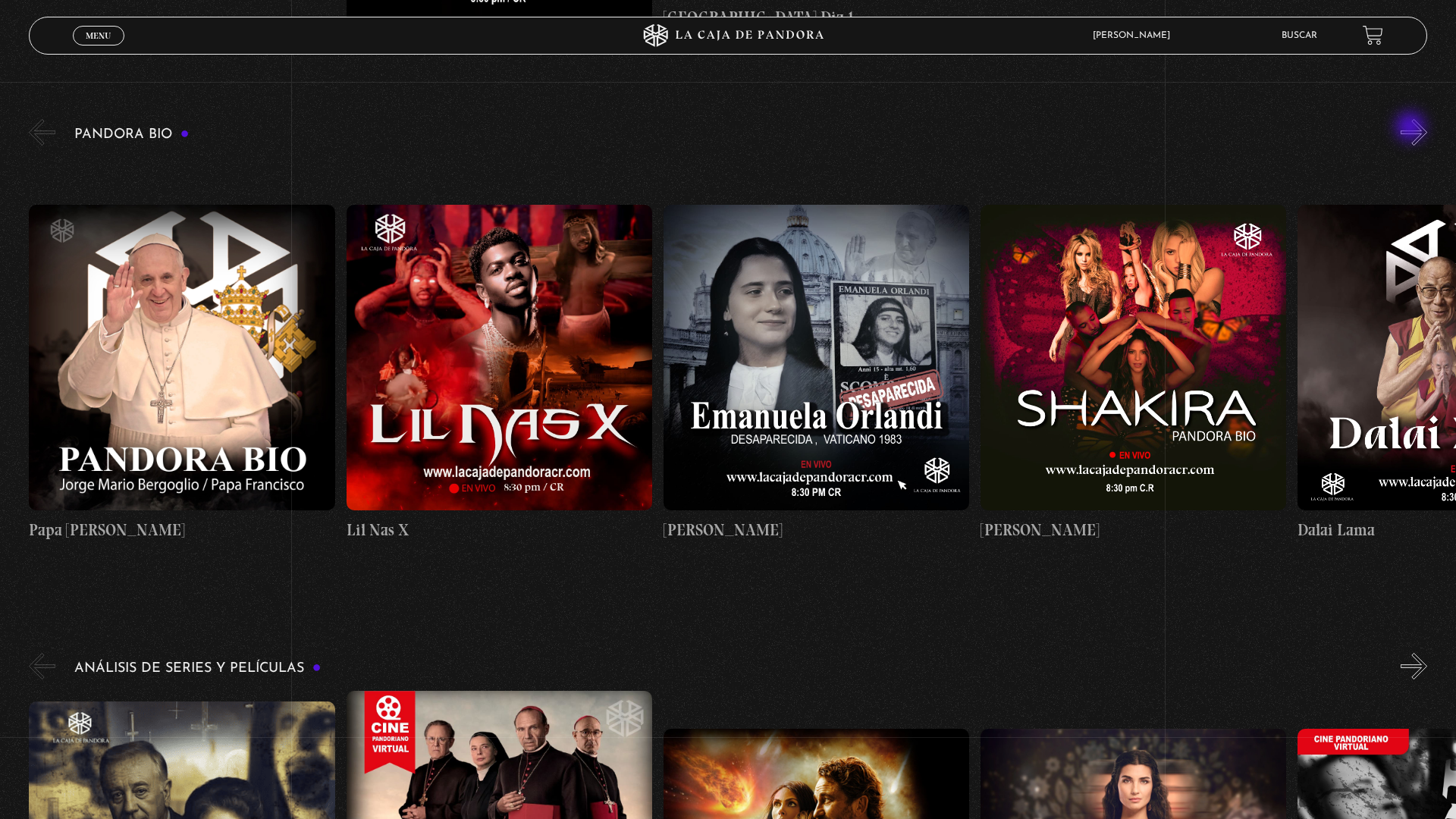
click at [1418, 132] on button "»" at bounding box center [1413, 132] width 27 height 27
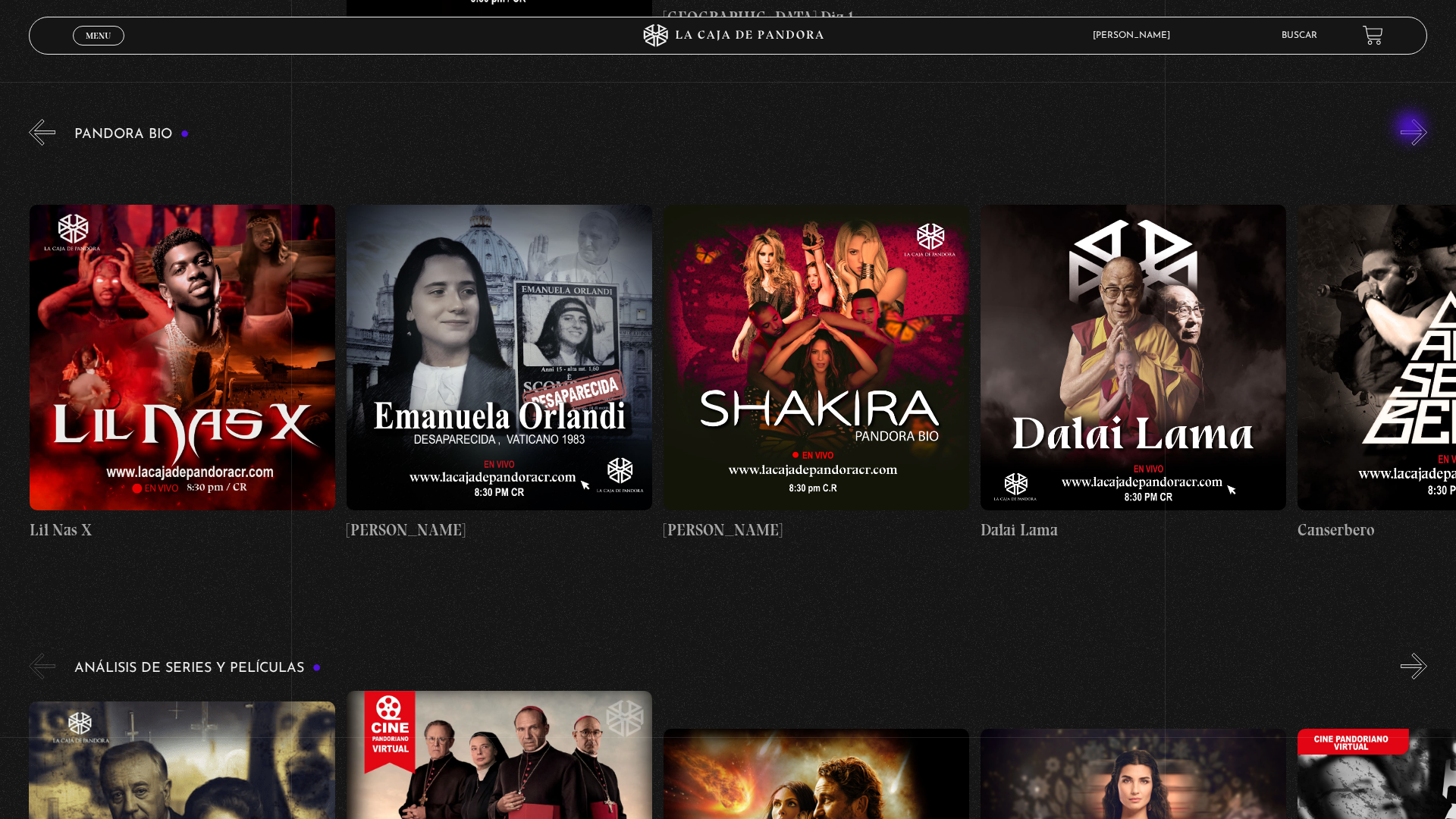
click at [1418, 132] on button "»" at bounding box center [1413, 132] width 27 height 27
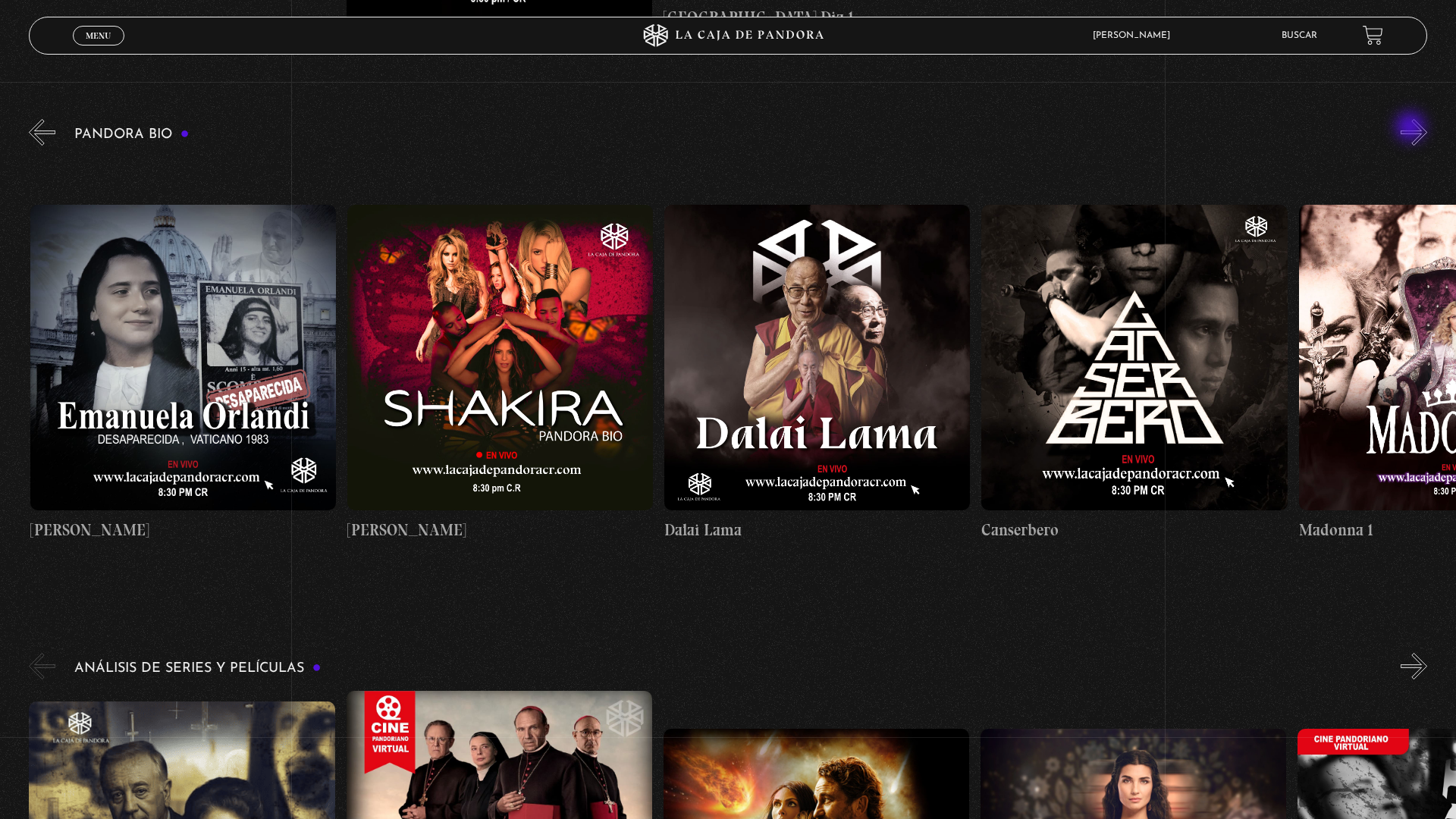
scroll to position [0, 634]
click at [1418, 132] on button "»" at bounding box center [1413, 132] width 27 height 27
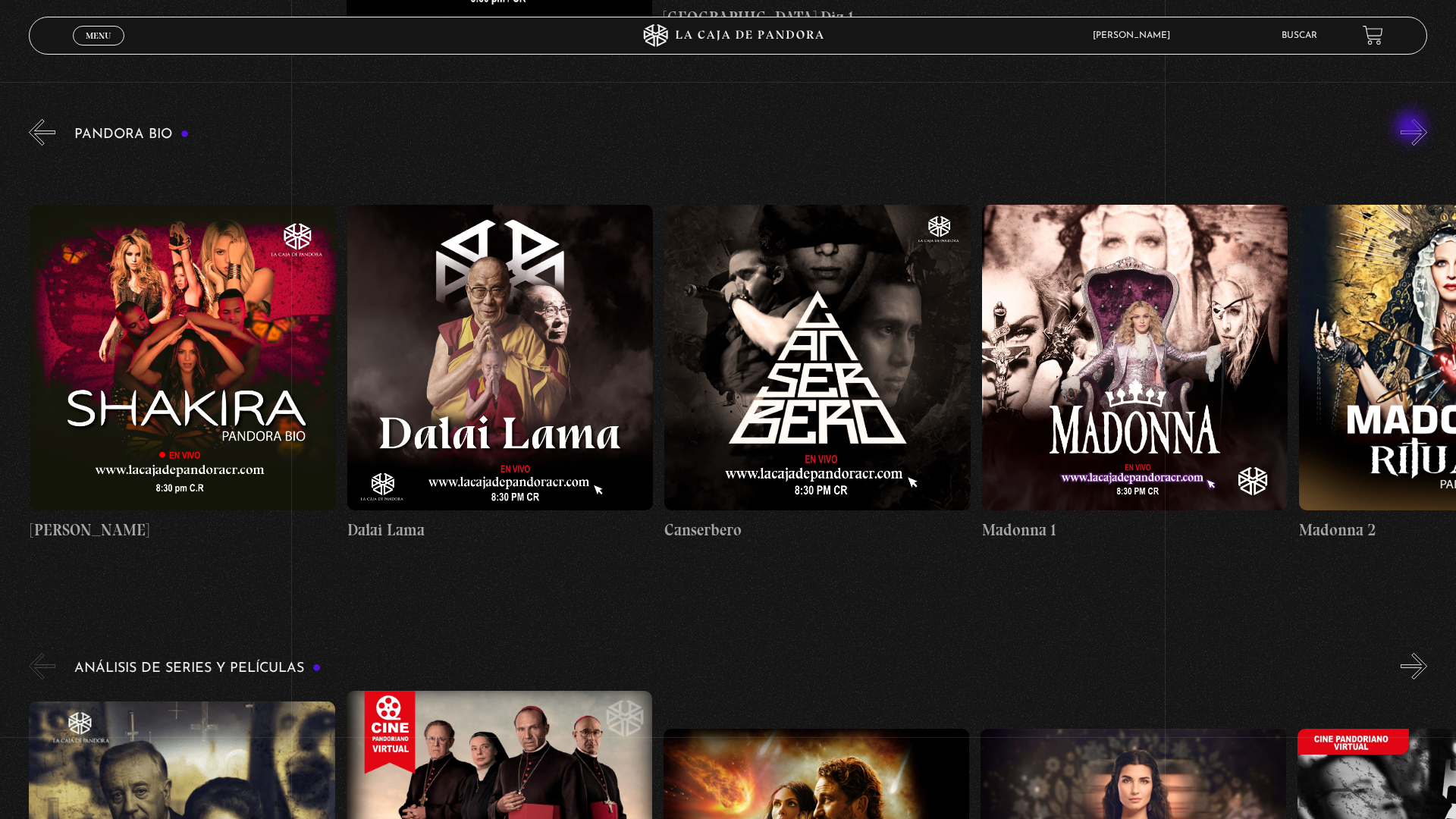
scroll to position [0, 951]
click at [1418, 132] on button "»" at bounding box center [1413, 132] width 27 height 27
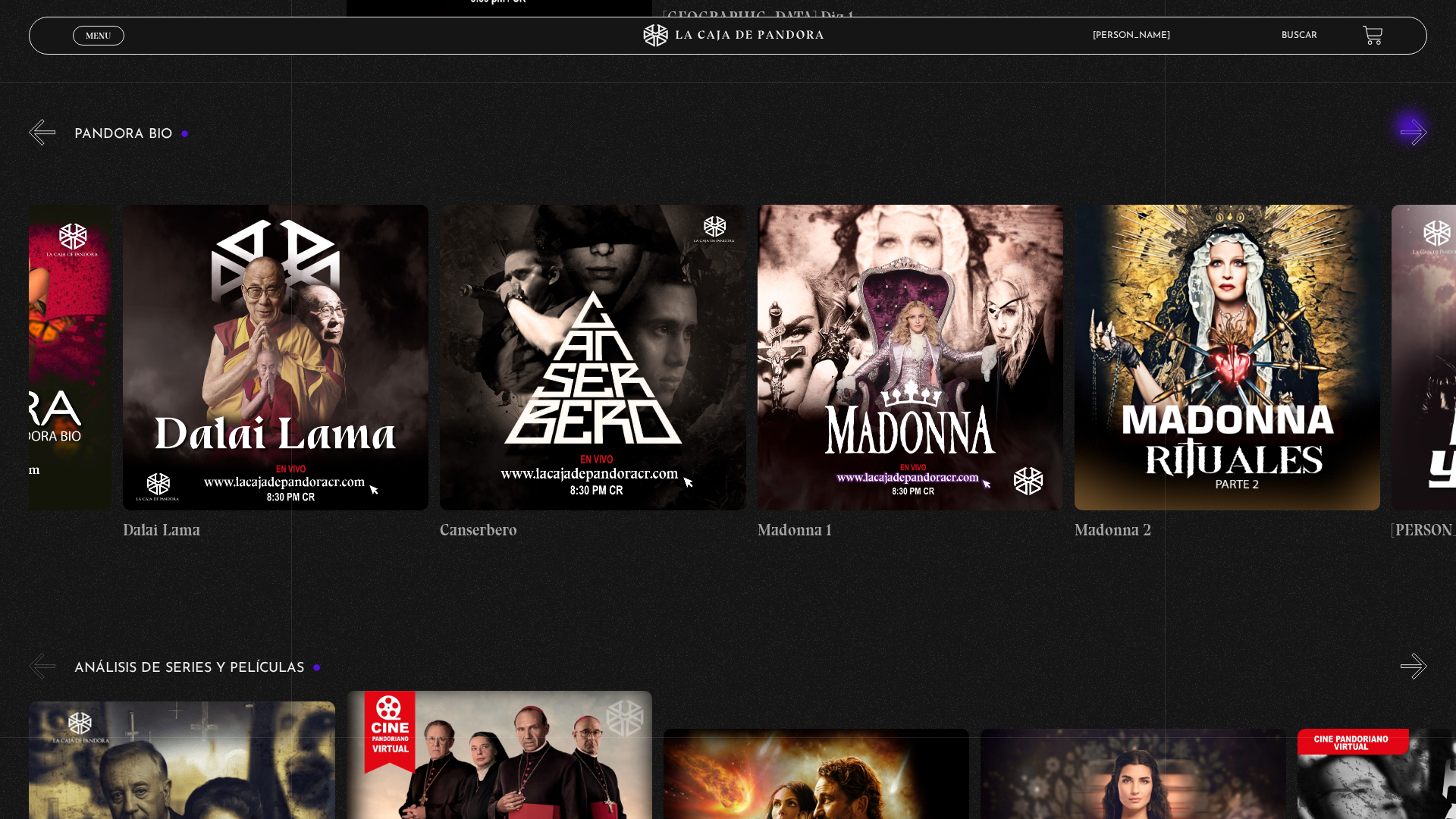
click at [1418, 132] on button "»" at bounding box center [1413, 132] width 27 height 27
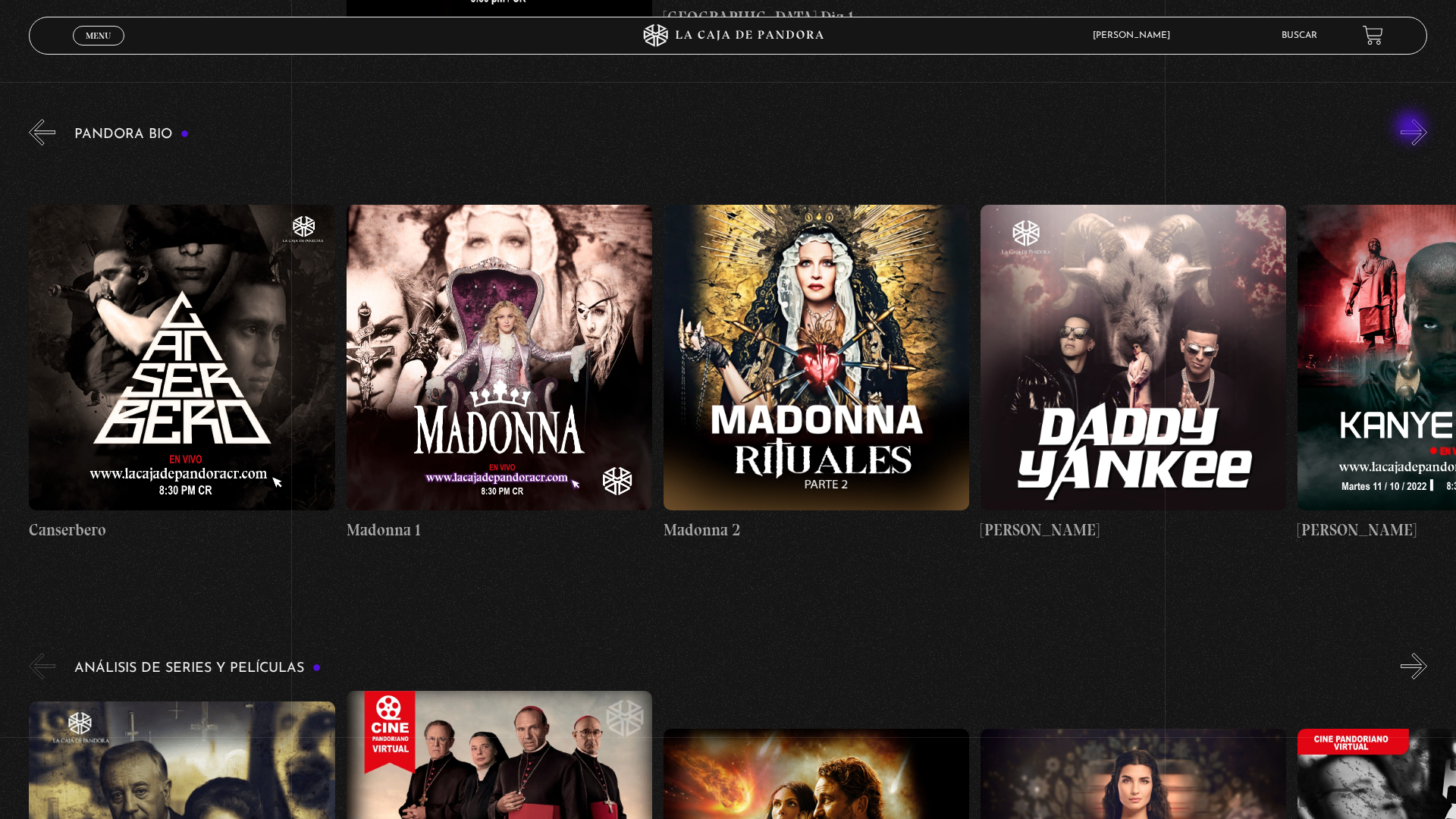
click at [1418, 132] on button "»" at bounding box center [1413, 132] width 27 height 27
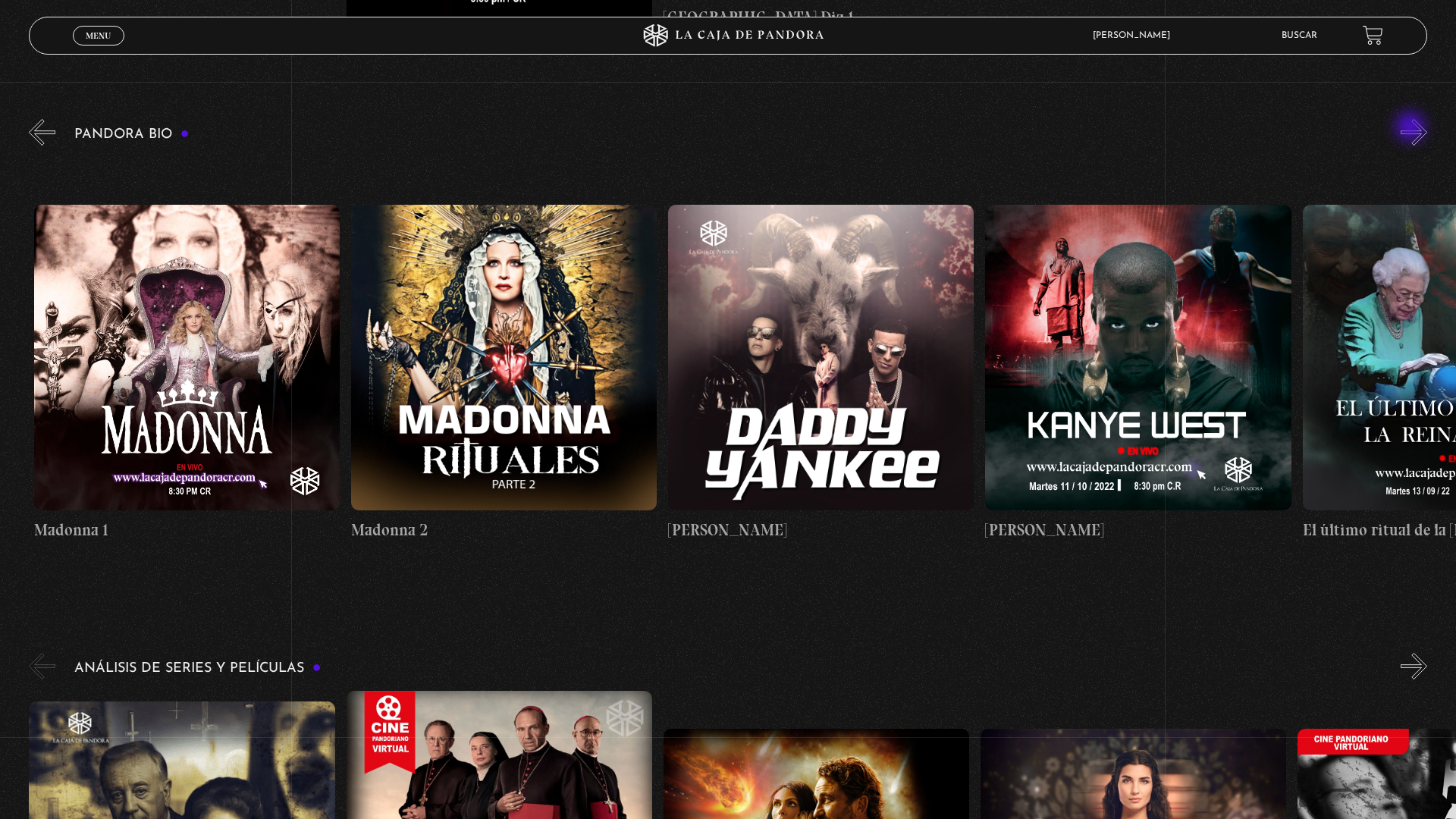
click at [1418, 132] on button "»" at bounding box center [1413, 132] width 27 height 27
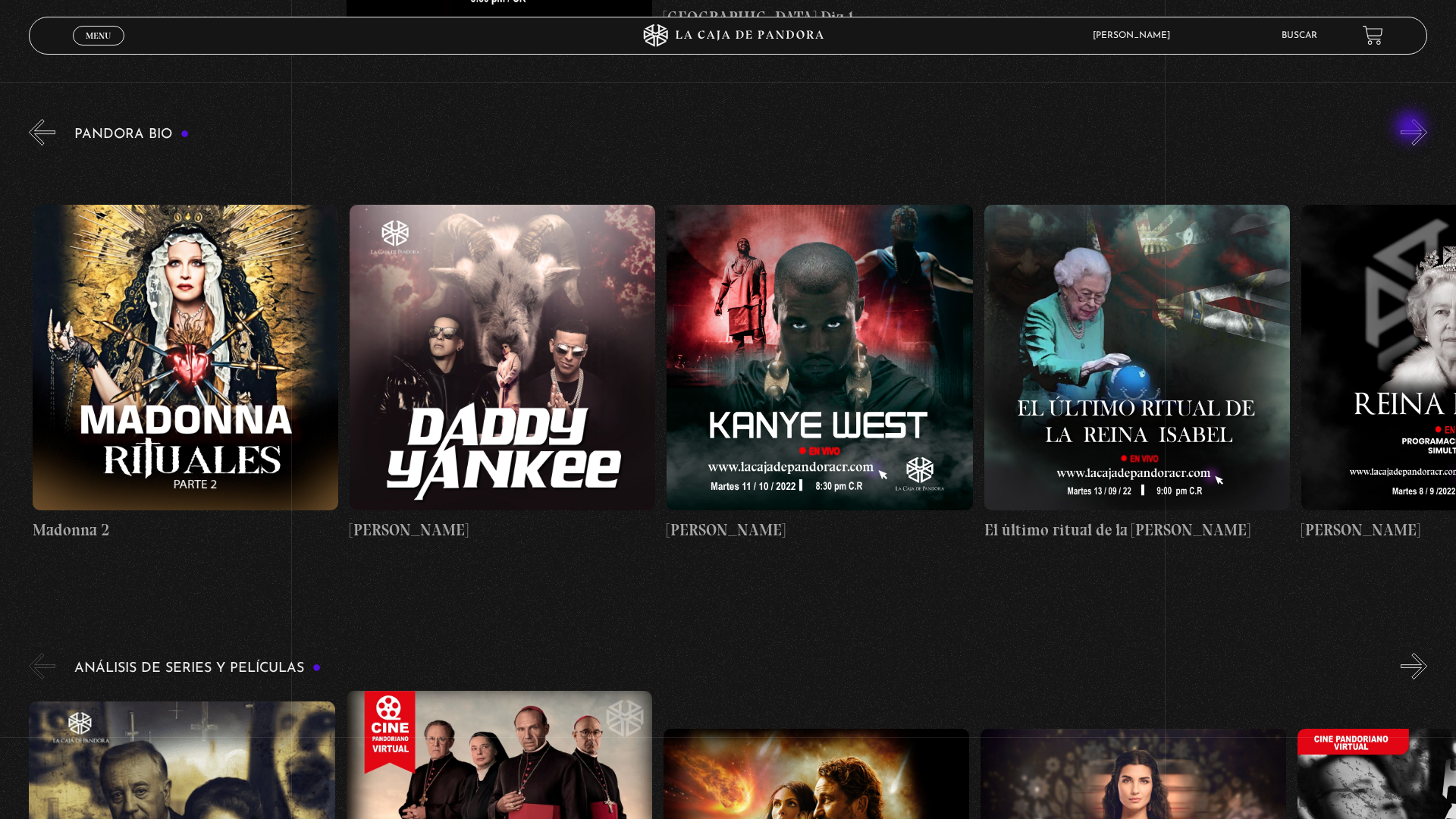
scroll to position [0, 2219]
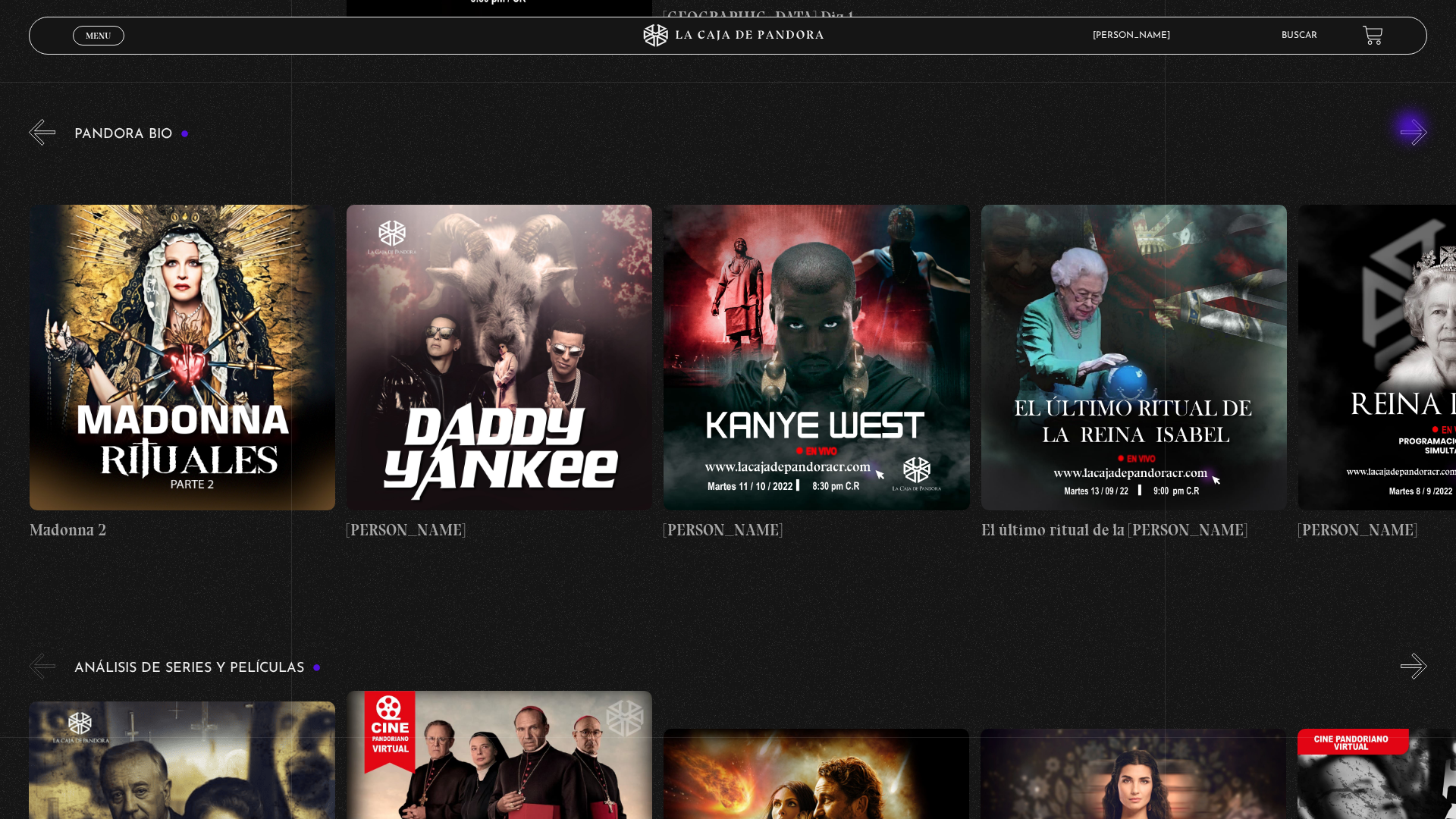
click at [1418, 132] on button "»" at bounding box center [1413, 132] width 27 height 27
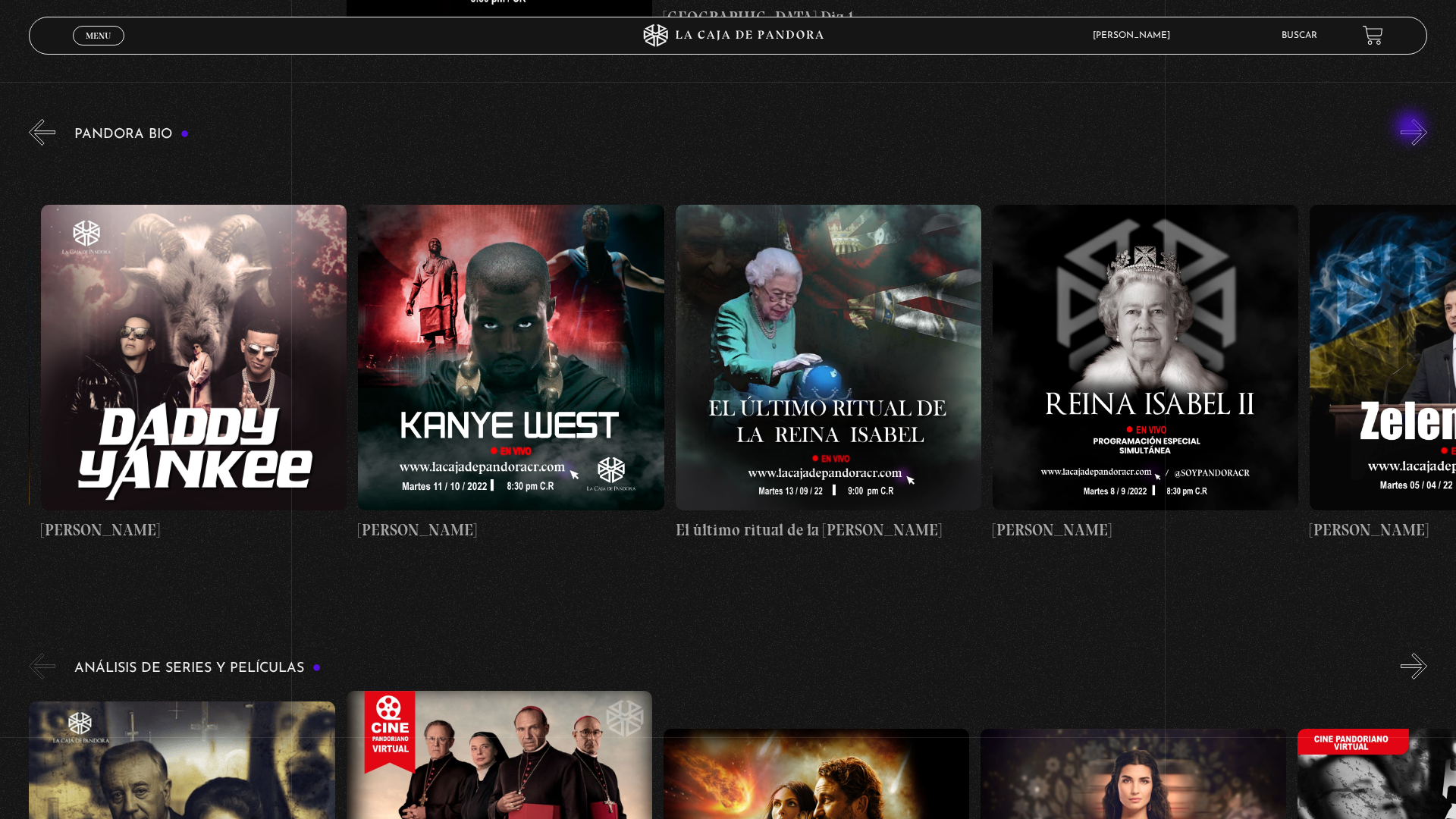
click at [1418, 132] on button "»" at bounding box center [1413, 132] width 27 height 27
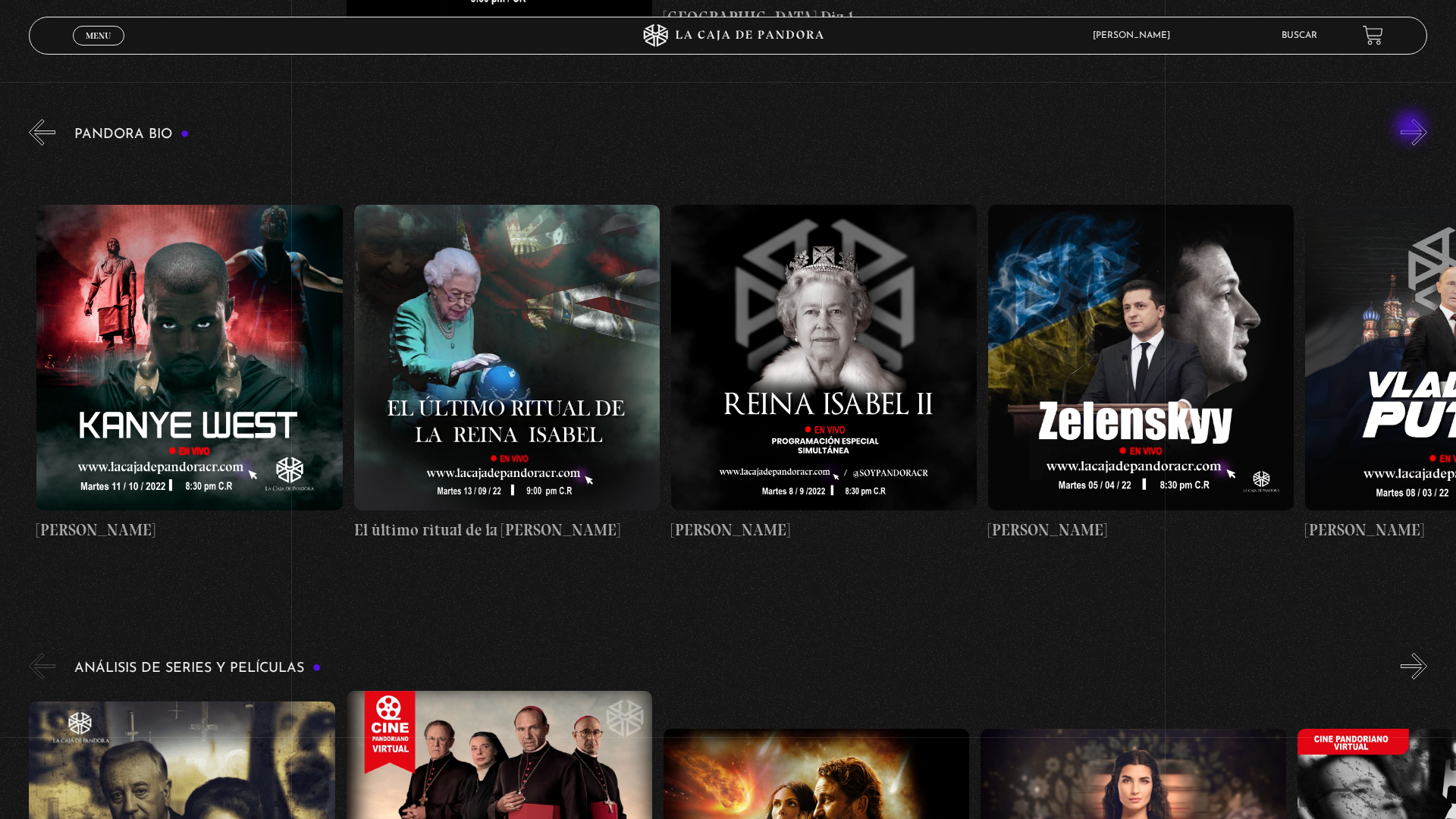
click at [1418, 132] on button "»" at bounding box center [1413, 132] width 27 height 27
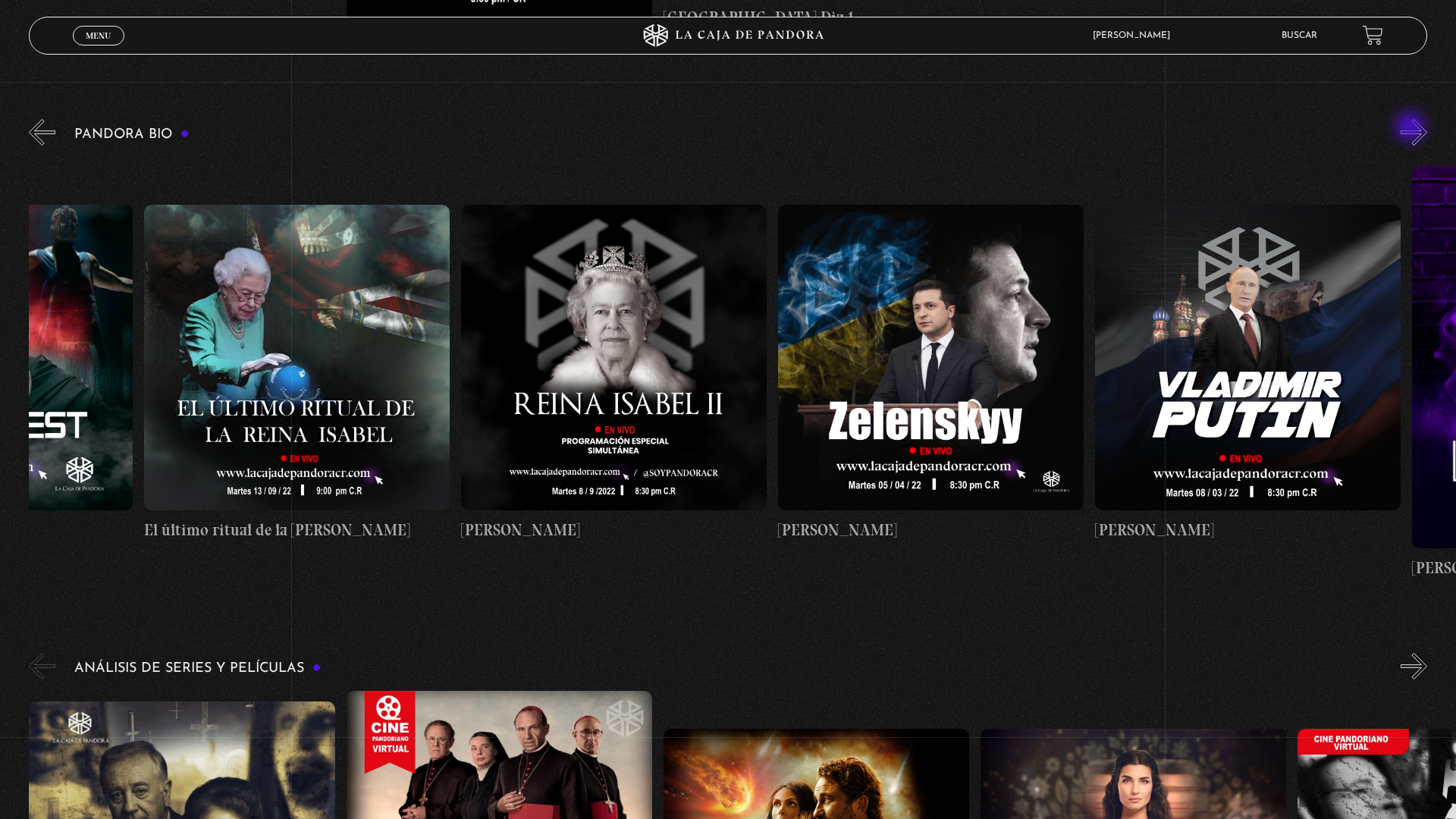
click at [1418, 132] on button "»" at bounding box center [1413, 132] width 27 height 27
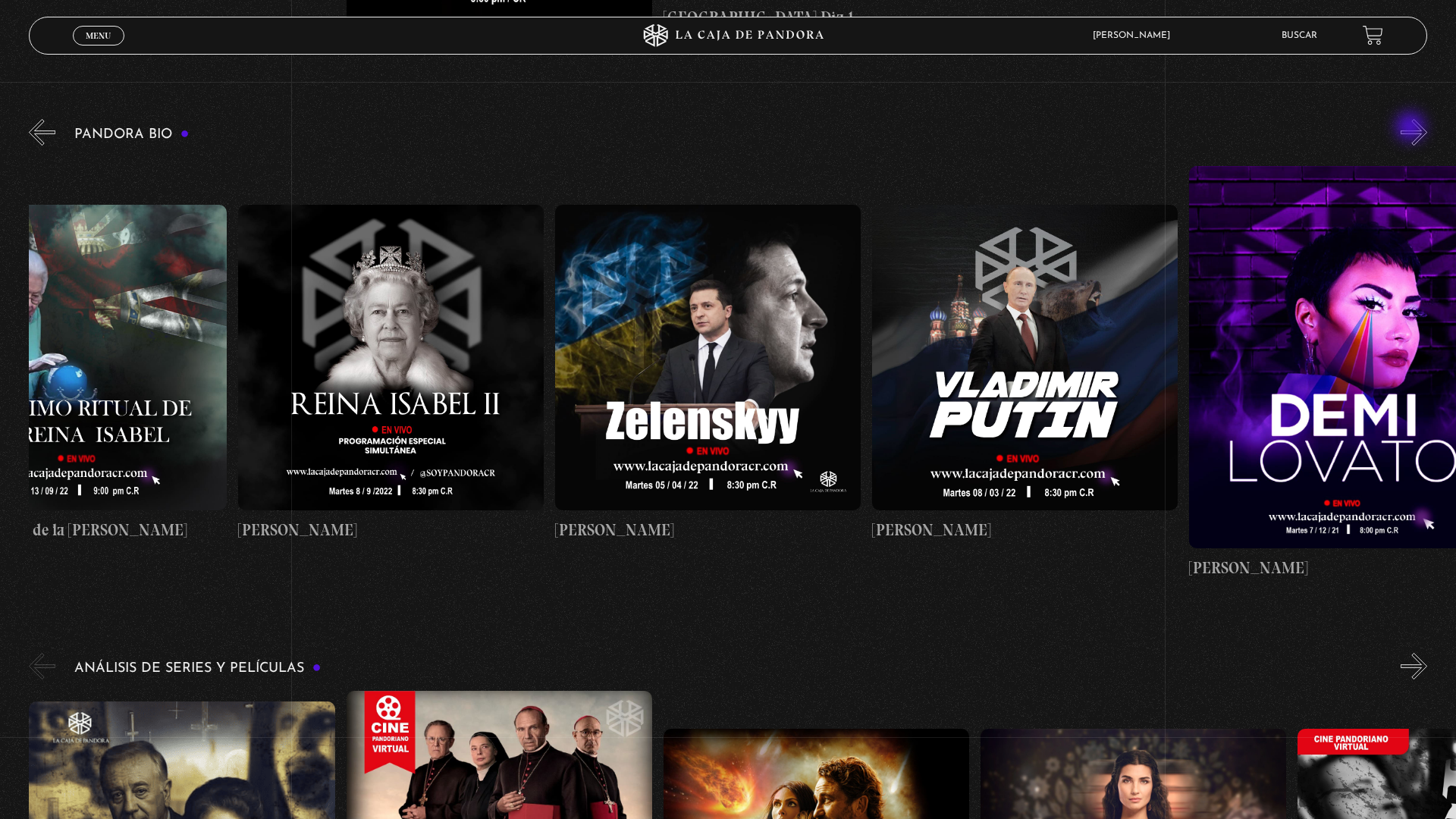
click at [1418, 132] on button "»" at bounding box center [1413, 132] width 27 height 27
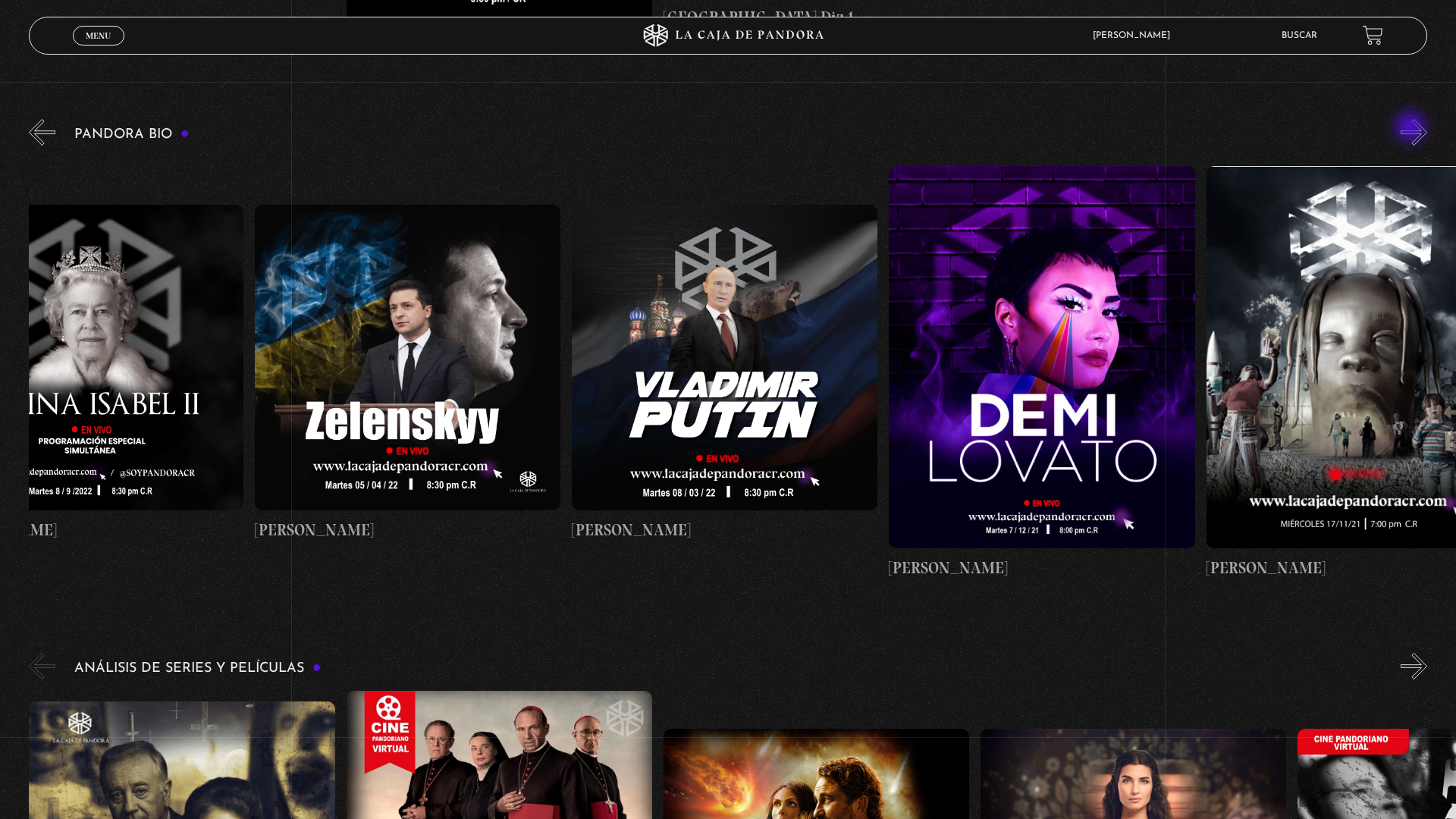
click at [1418, 132] on button "»" at bounding box center [1413, 132] width 27 height 27
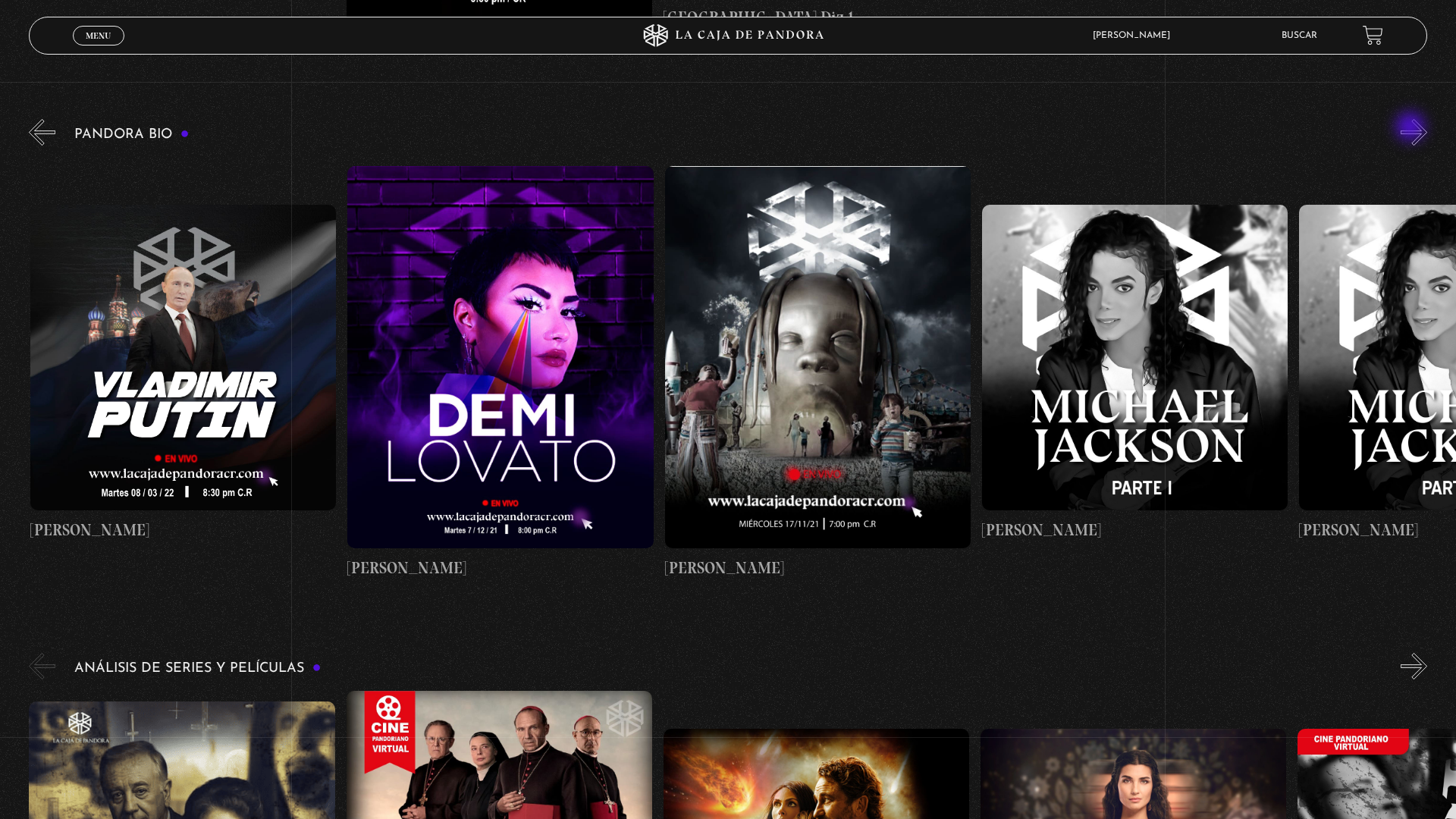
scroll to position [0, 4122]
click at [1418, 132] on button "»" at bounding box center [1413, 132] width 27 height 27
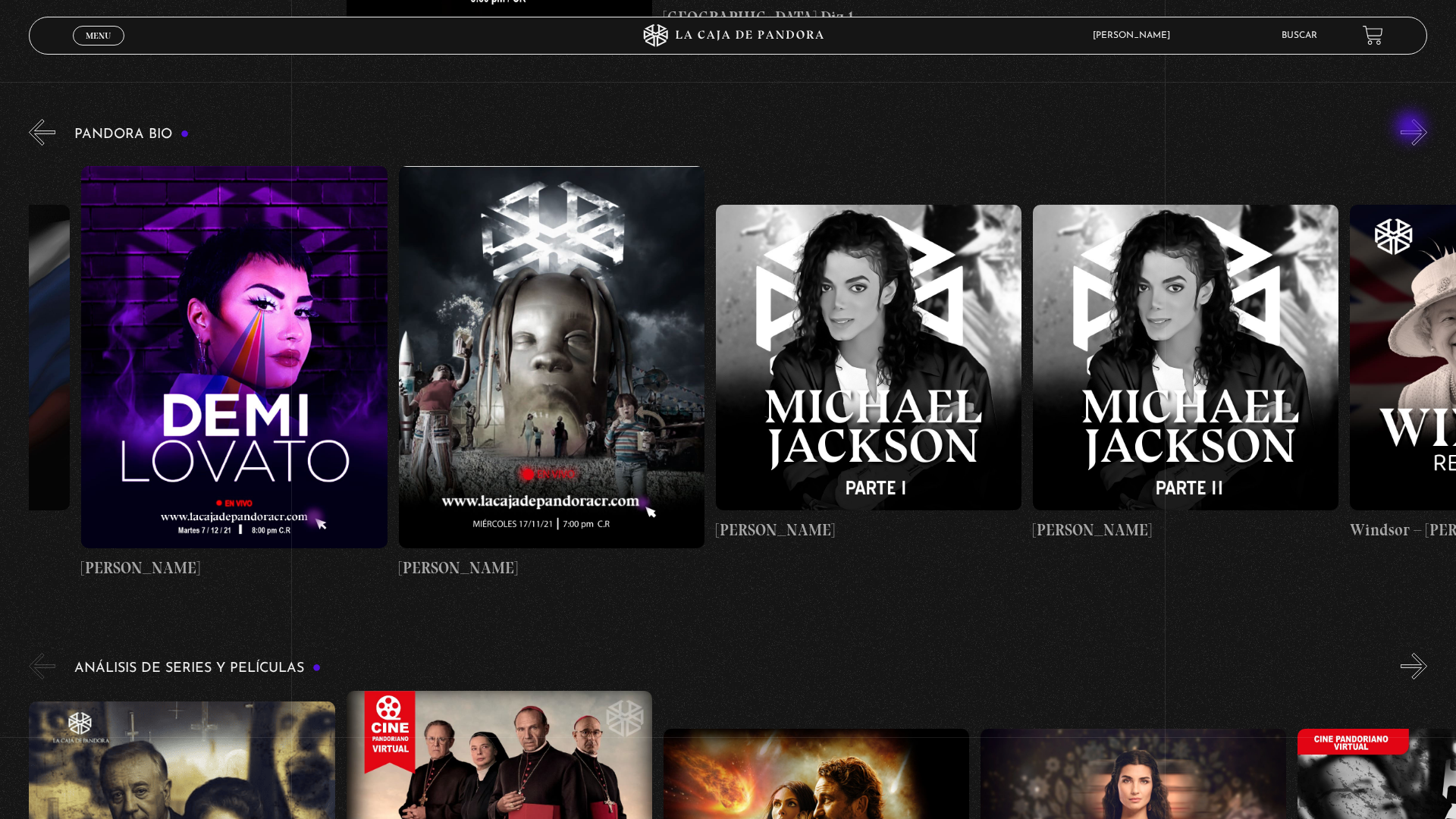
click at [1418, 132] on button "»" at bounding box center [1413, 132] width 27 height 27
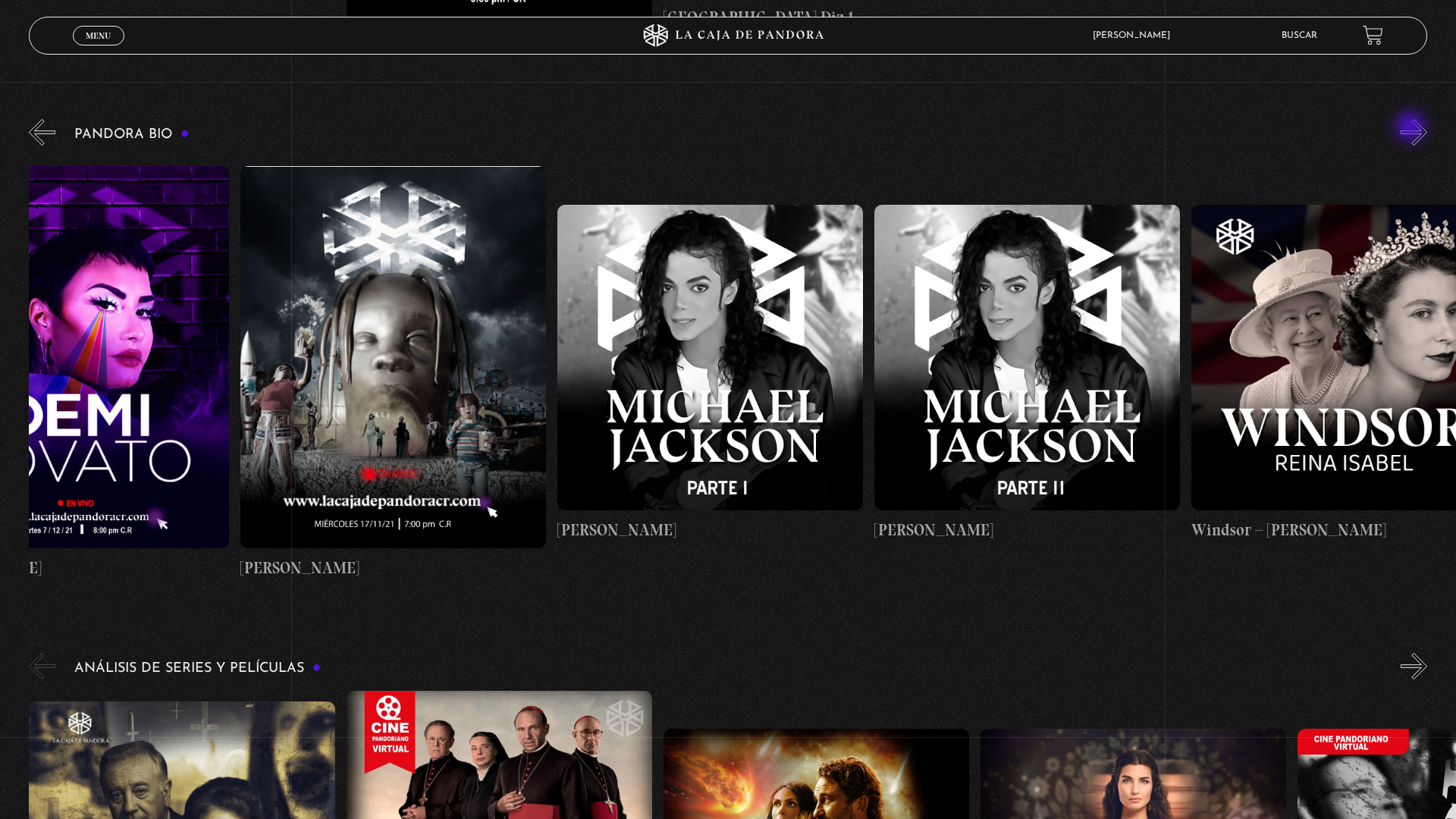
click at [1418, 132] on button "»" at bounding box center [1413, 132] width 27 height 27
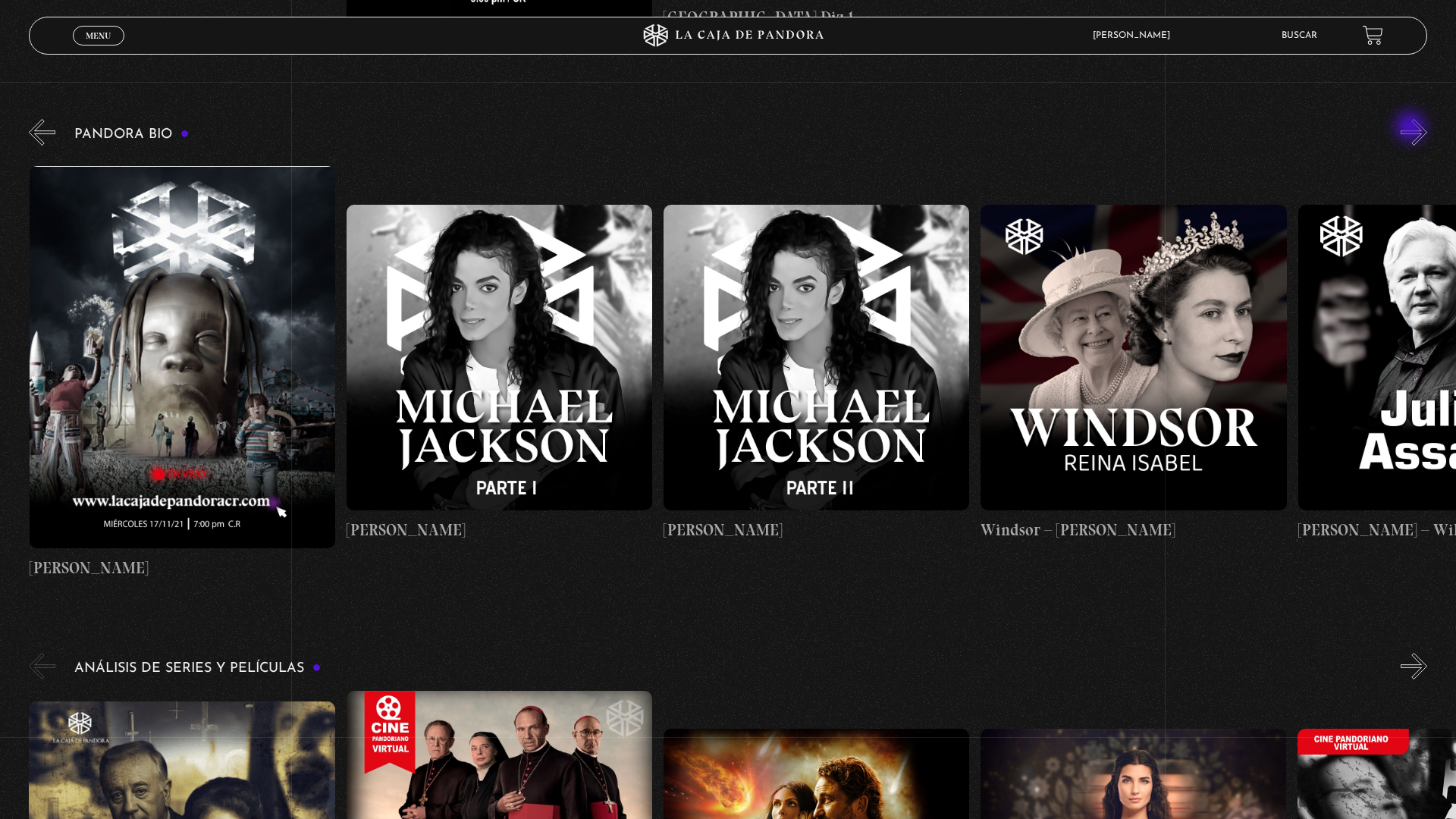
click at [1418, 132] on button "»" at bounding box center [1413, 132] width 27 height 27
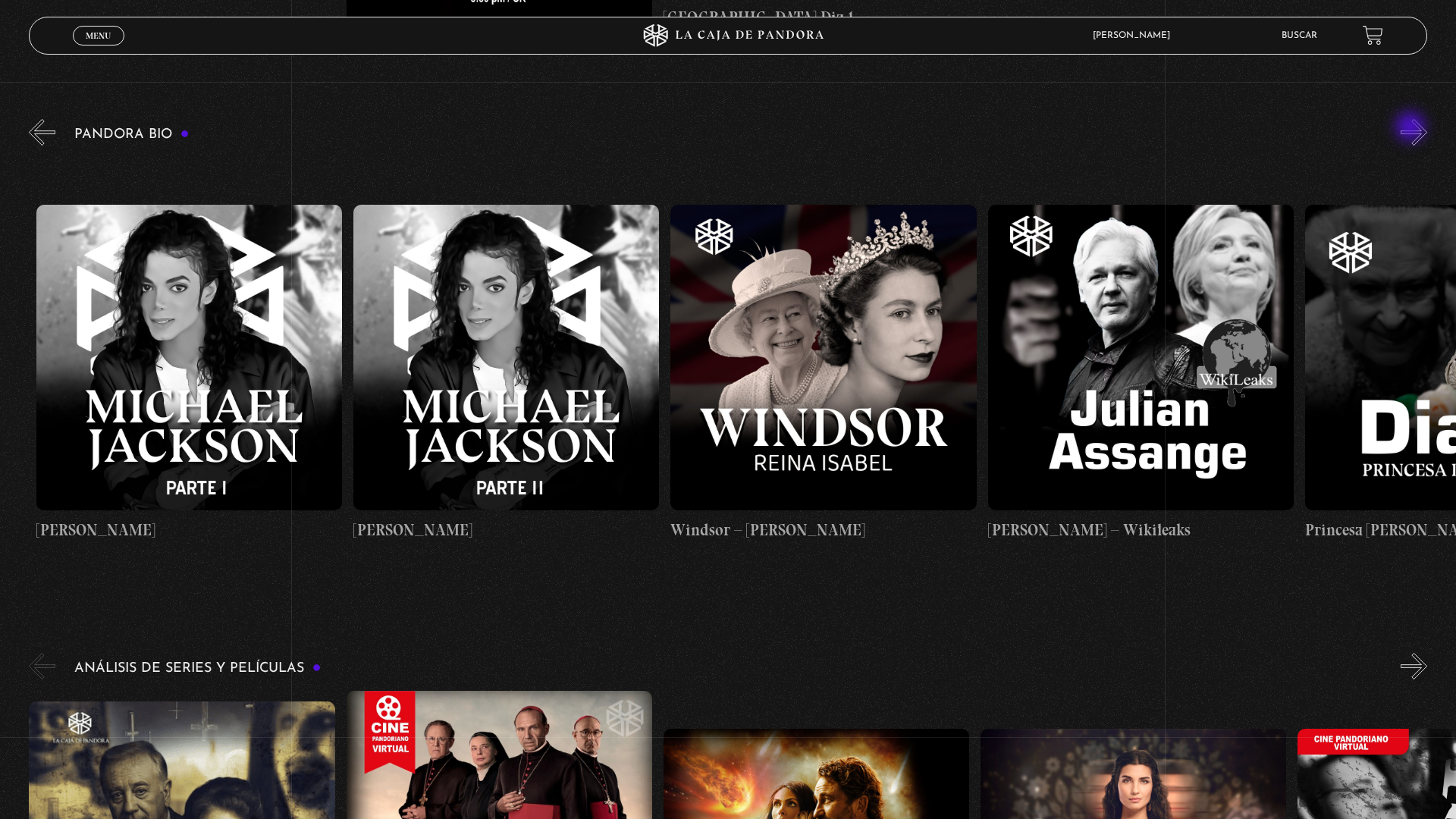
click at [1418, 132] on button "»" at bounding box center [1413, 132] width 27 height 27
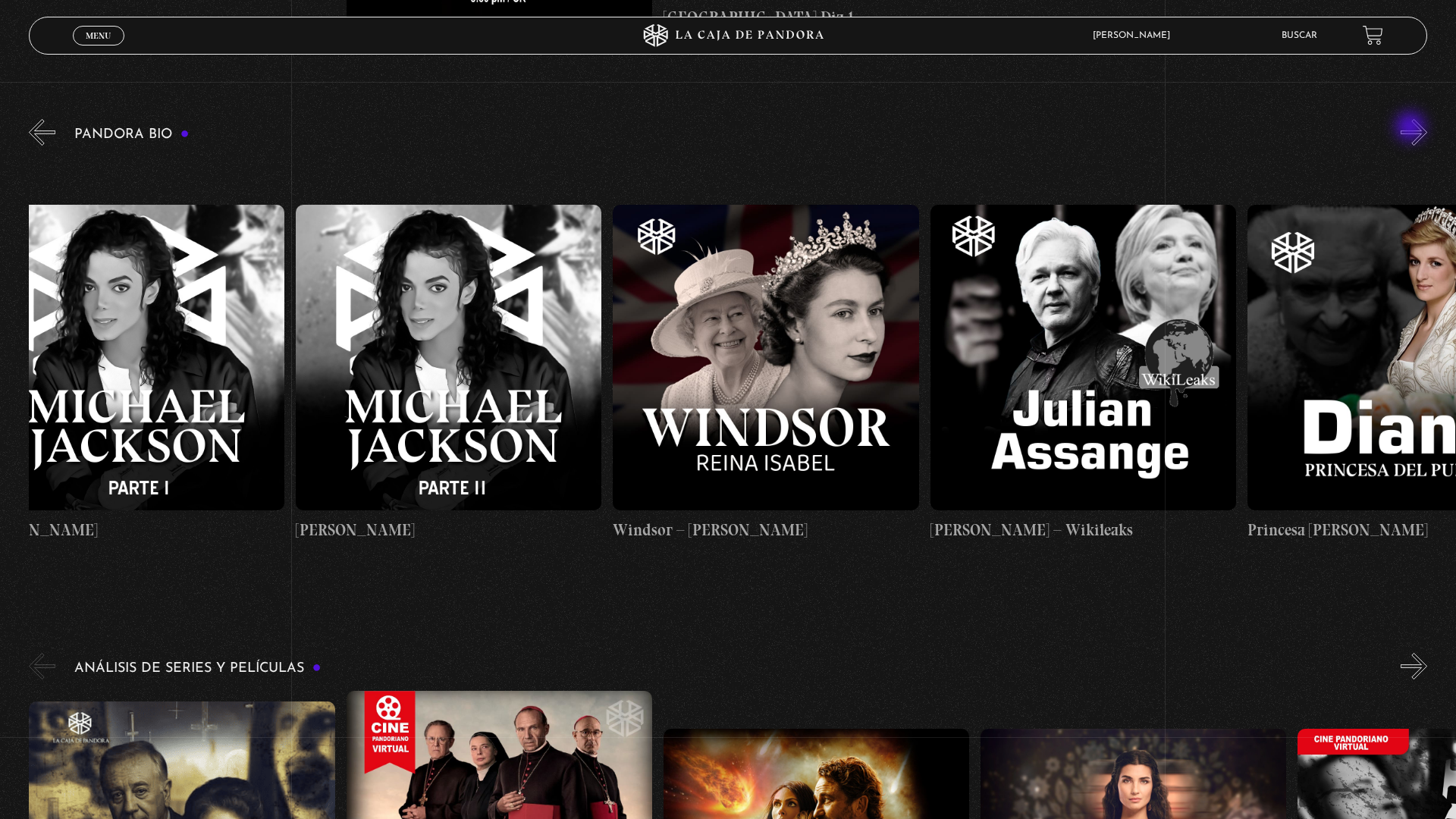
click at [1418, 132] on button "»" at bounding box center [1413, 132] width 27 height 27
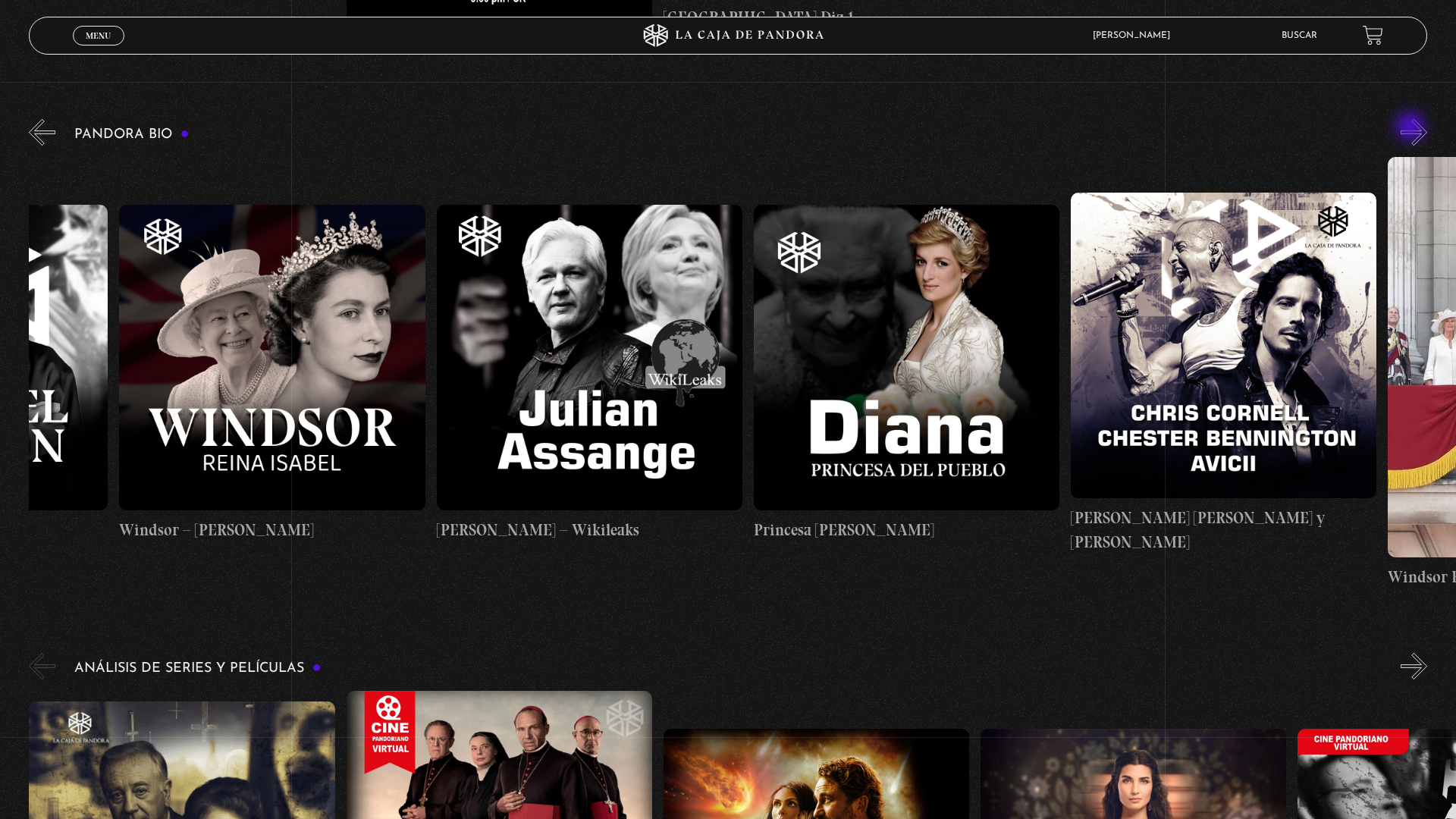
click at [1418, 132] on button "»" at bounding box center [1413, 132] width 27 height 27
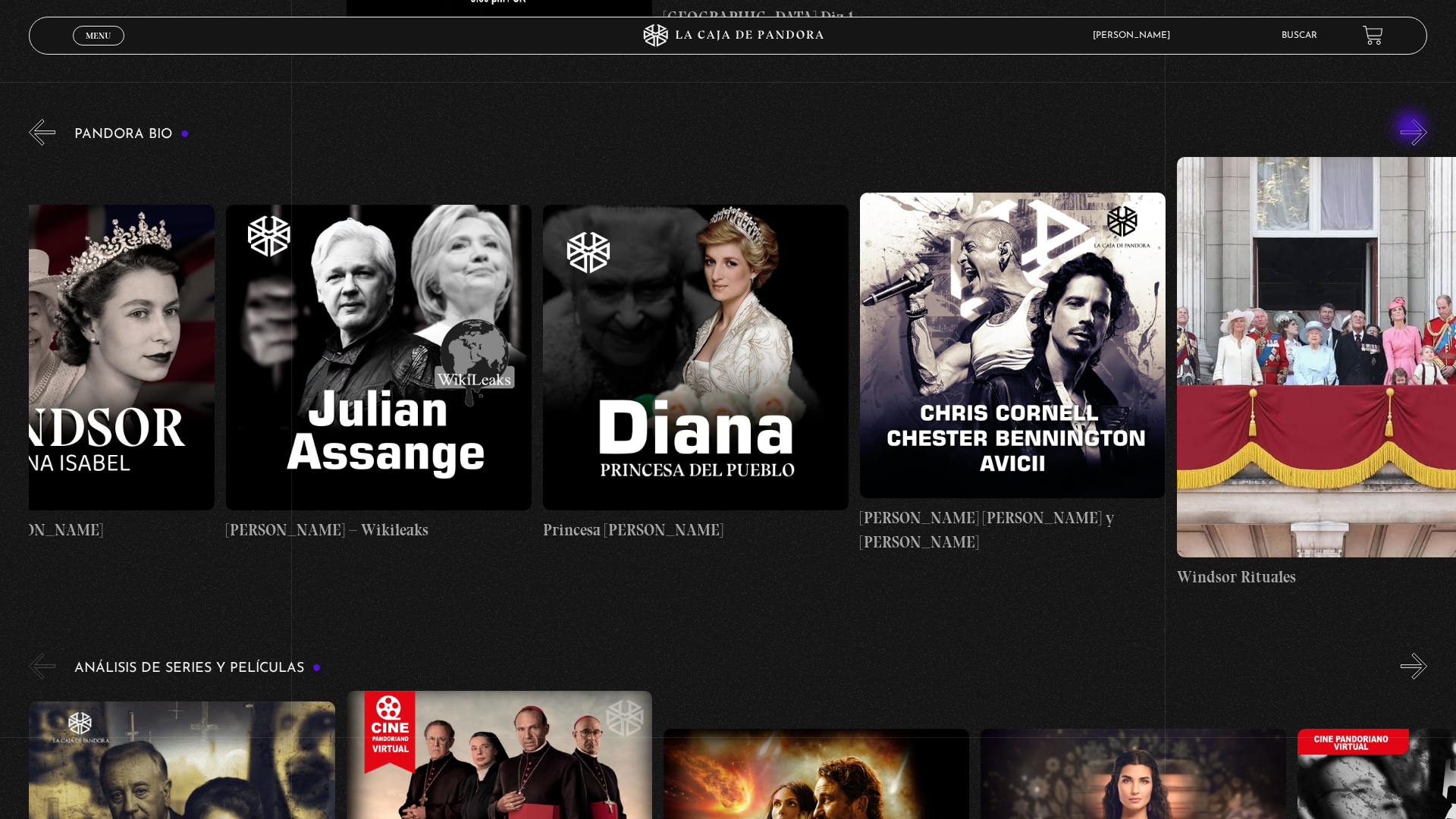
click at [1418, 132] on button "»" at bounding box center [1413, 132] width 27 height 27
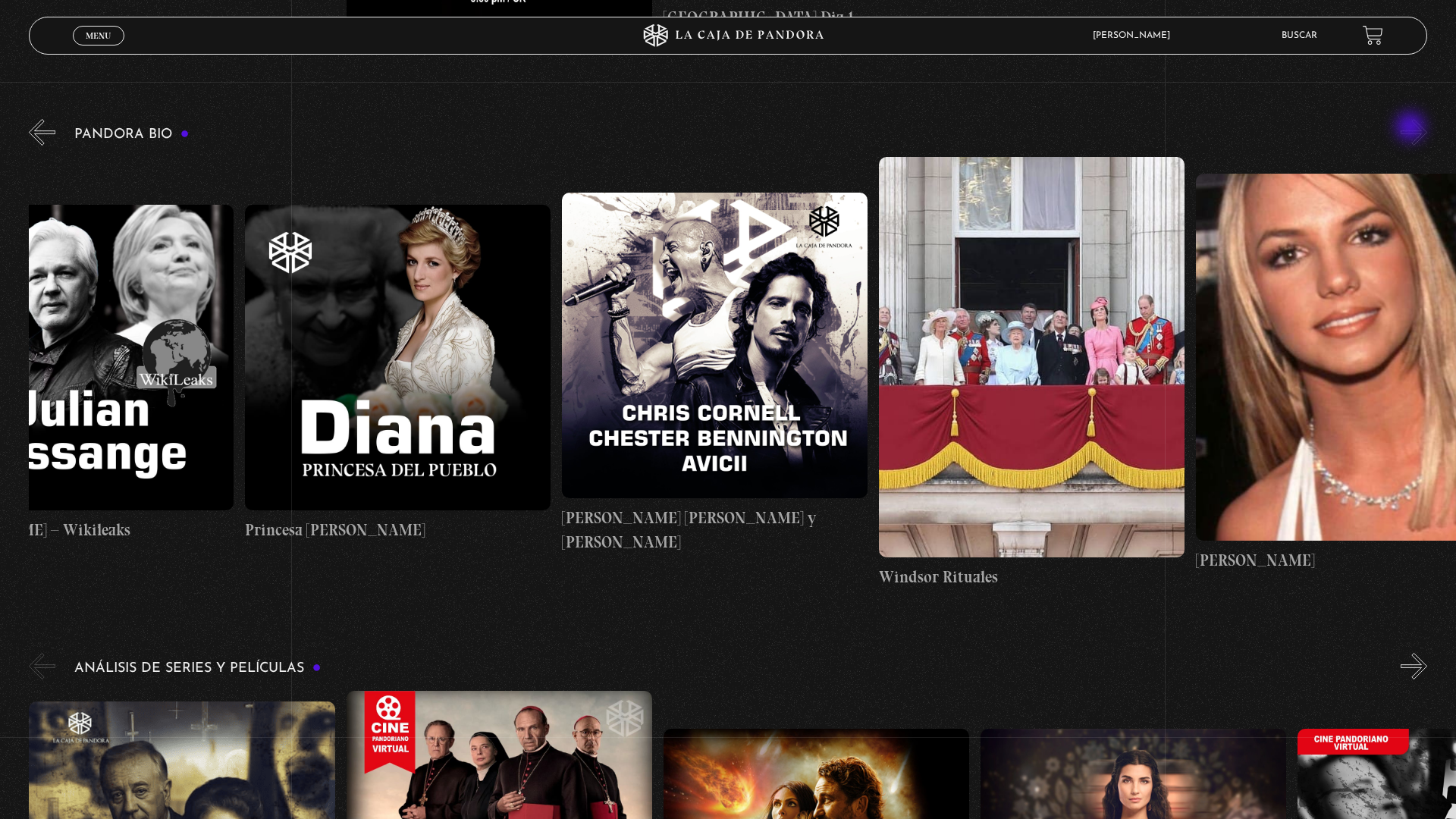
scroll to position [0, 6184]
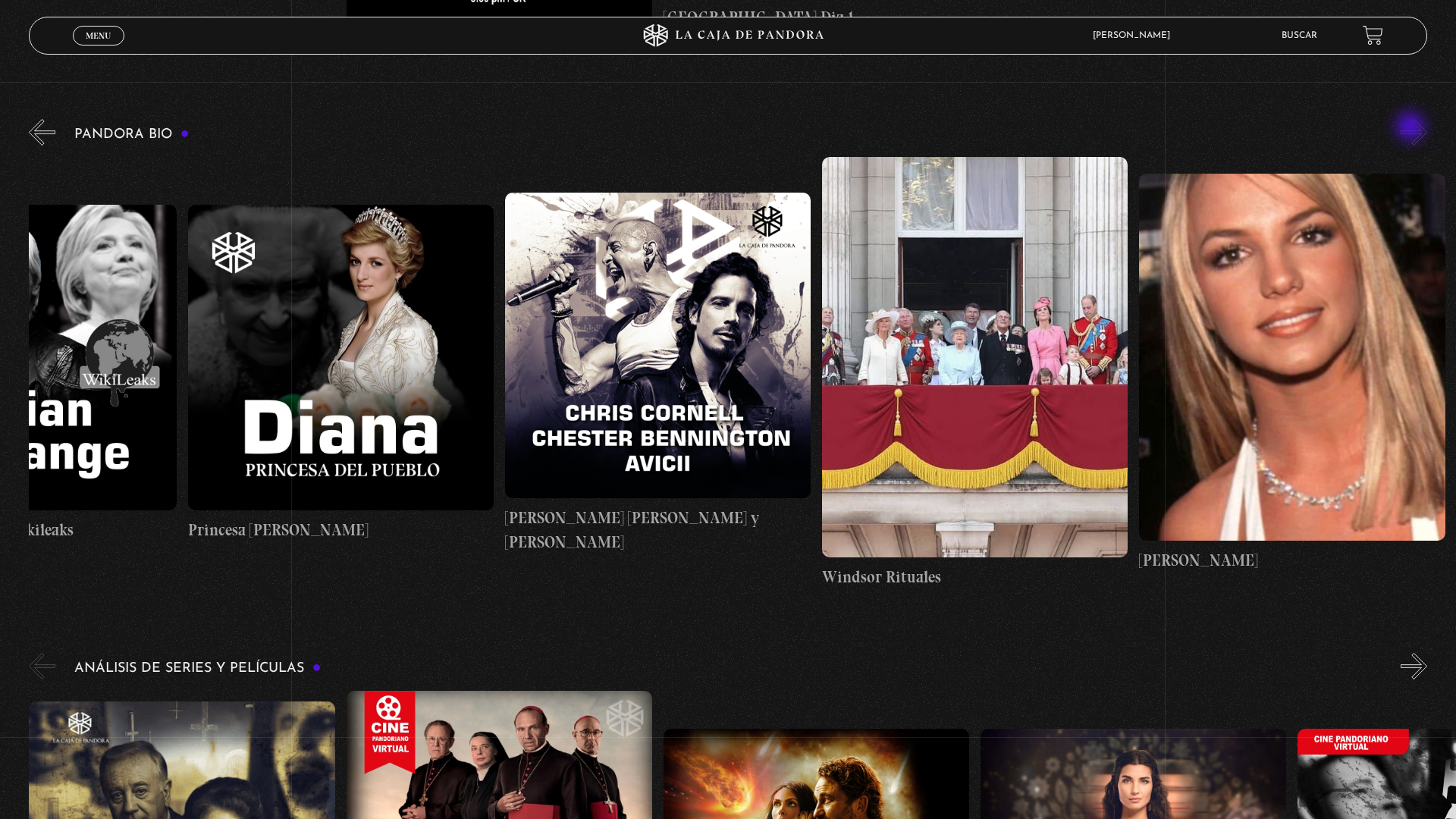
click at [1418, 132] on button "»" at bounding box center [1413, 132] width 27 height 27
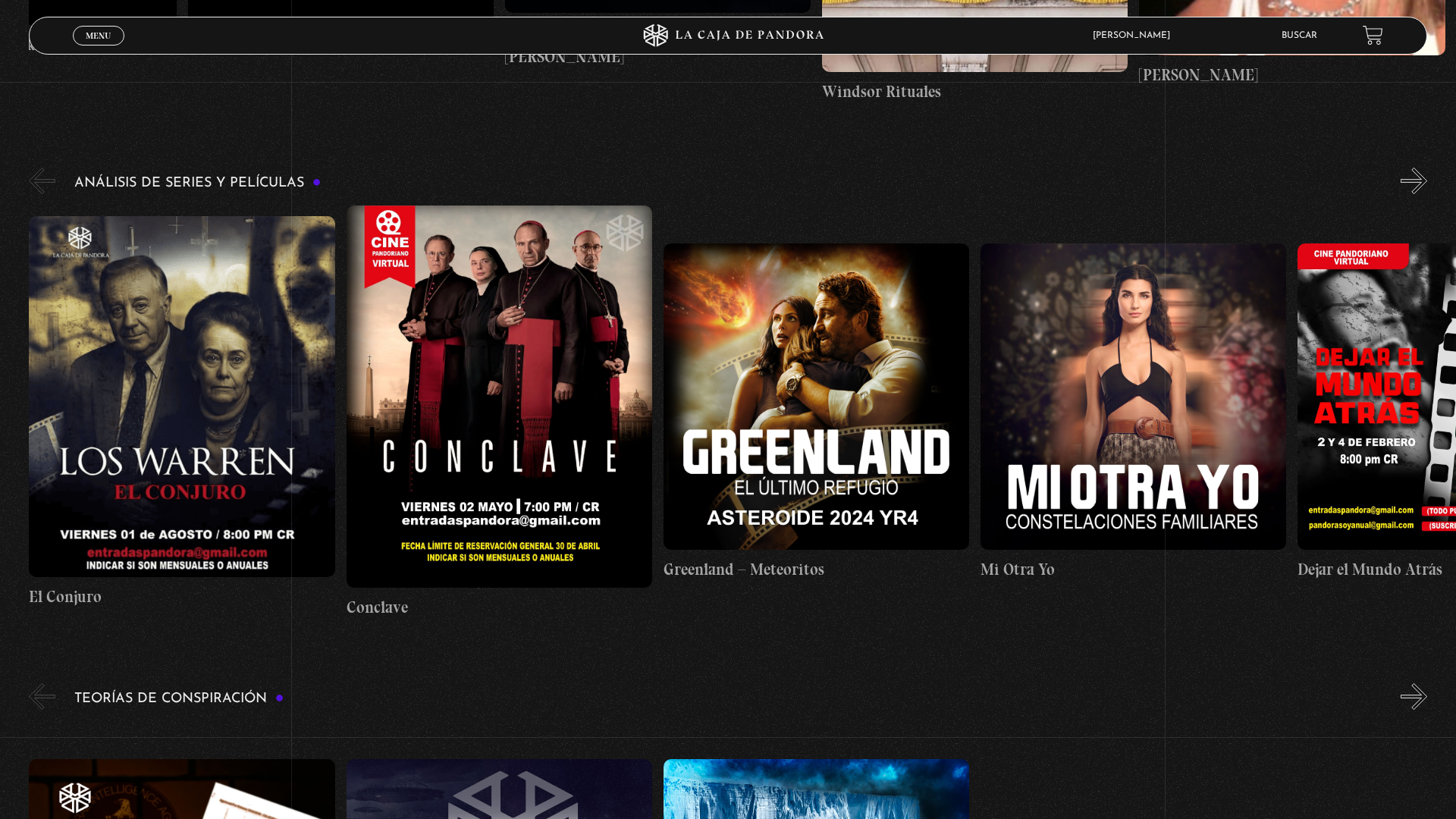
scroll to position [3299, 0]
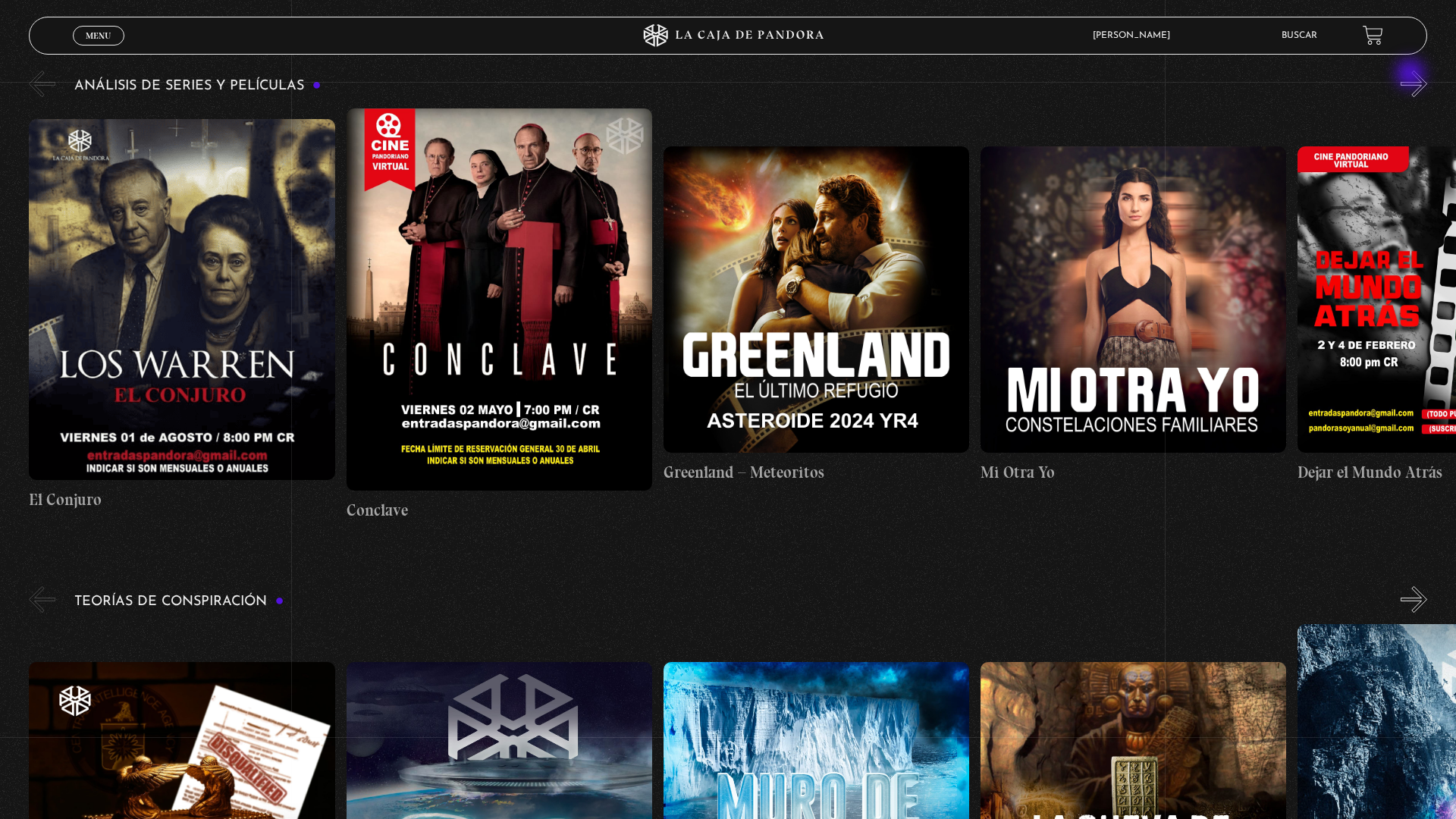
click at [1418, 80] on button "»" at bounding box center [1413, 83] width 27 height 27
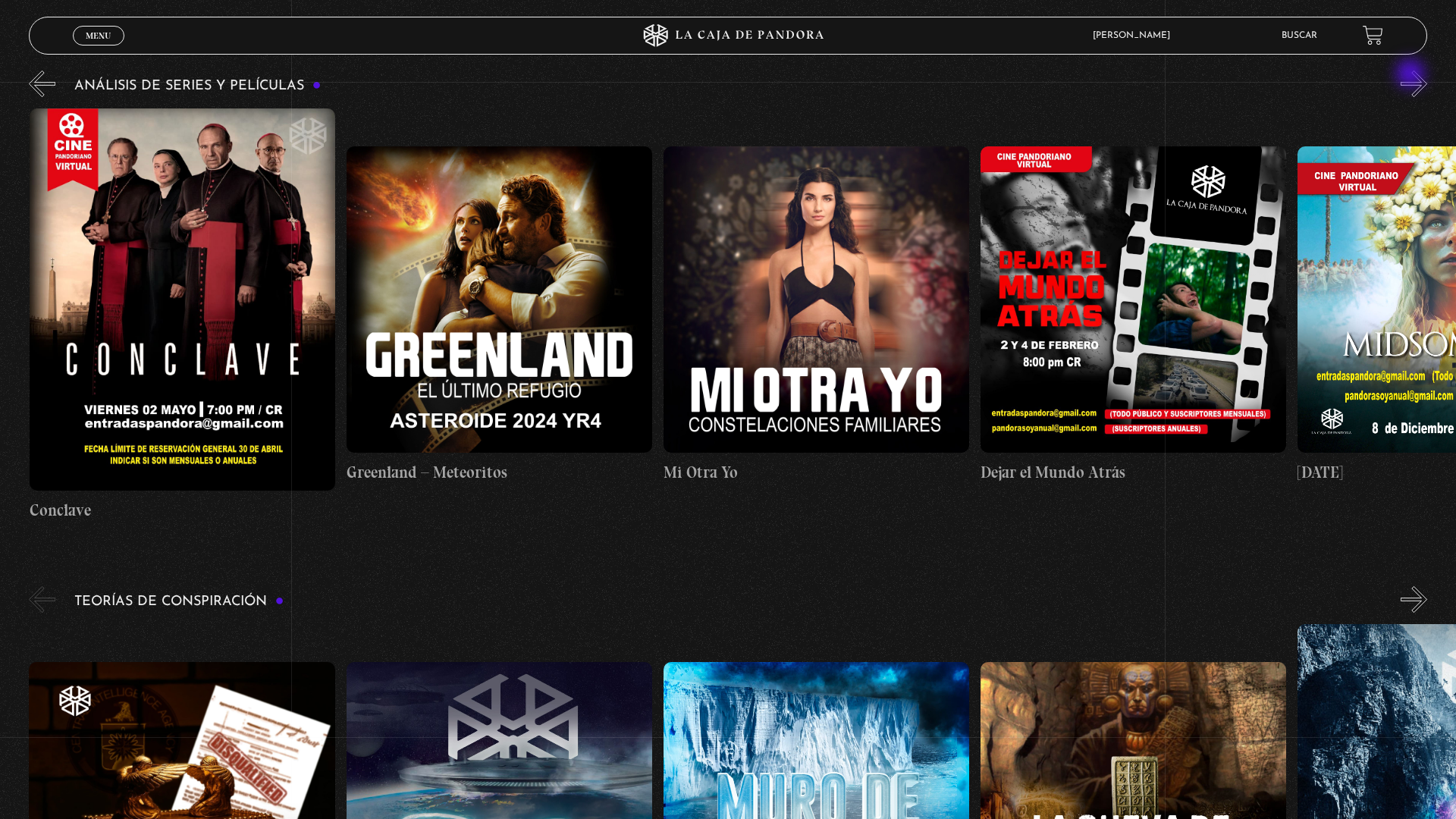
click at [1418, 80] on button "»" at bounding box center [1413, 83] width 27 height 27
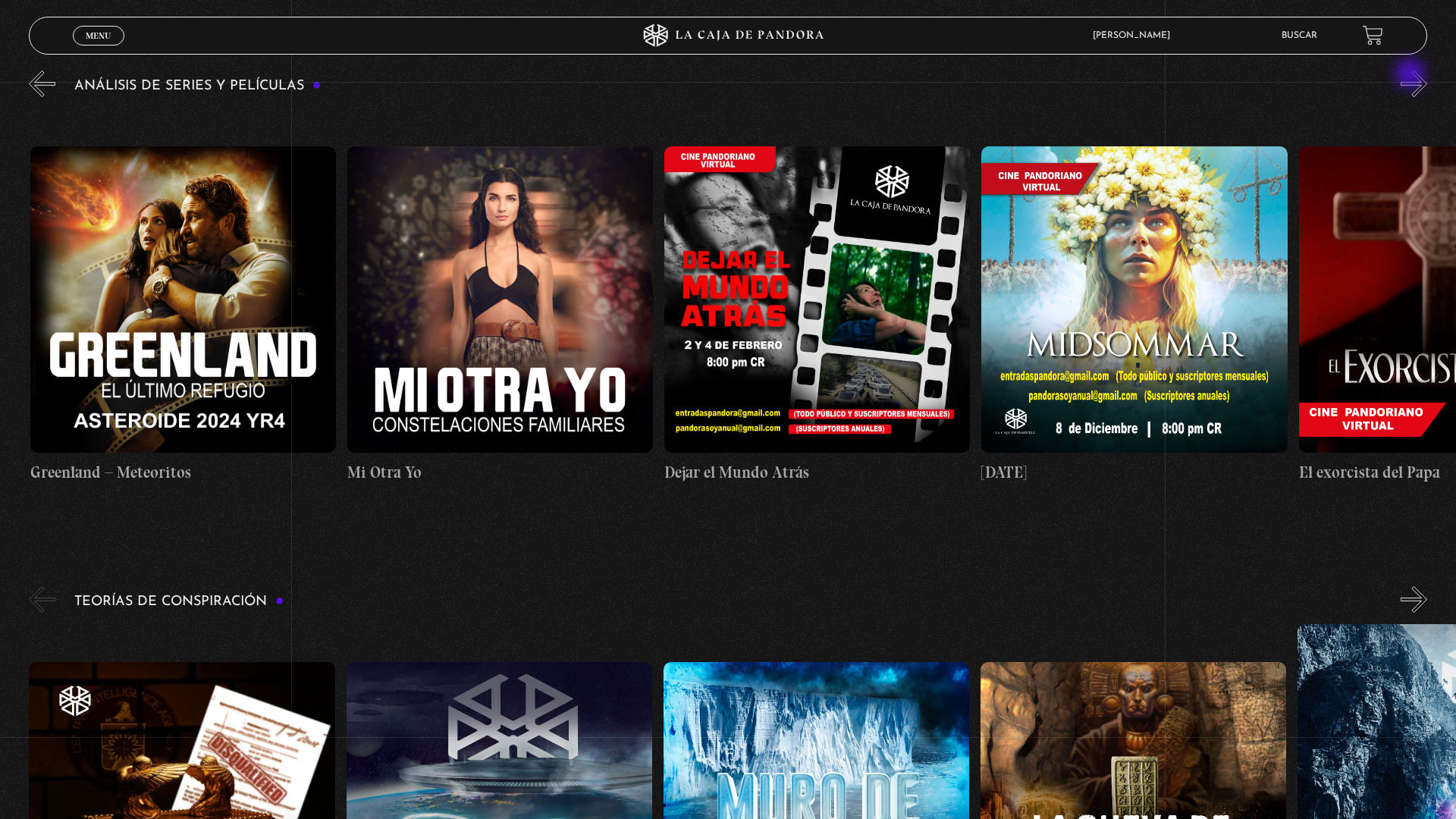
scroll to position [0, 634]
click at [1418, 80] on button "»" at bounding box center [1413, 83] width 27 height 27
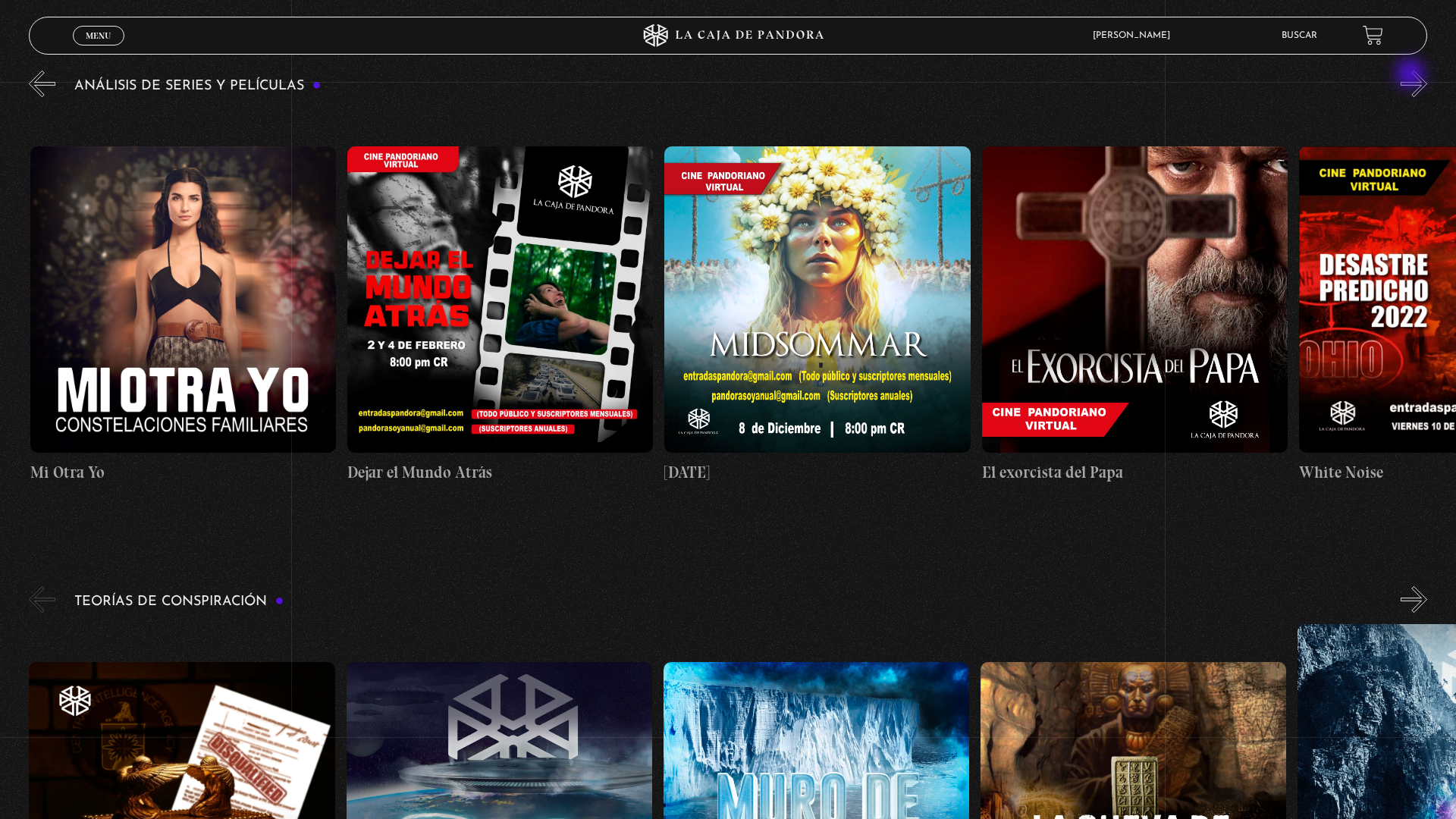
scroll to position [0, 951]
click at [1422, 80] on button "»" at bounding box center [1413, 83] width 27 height 27
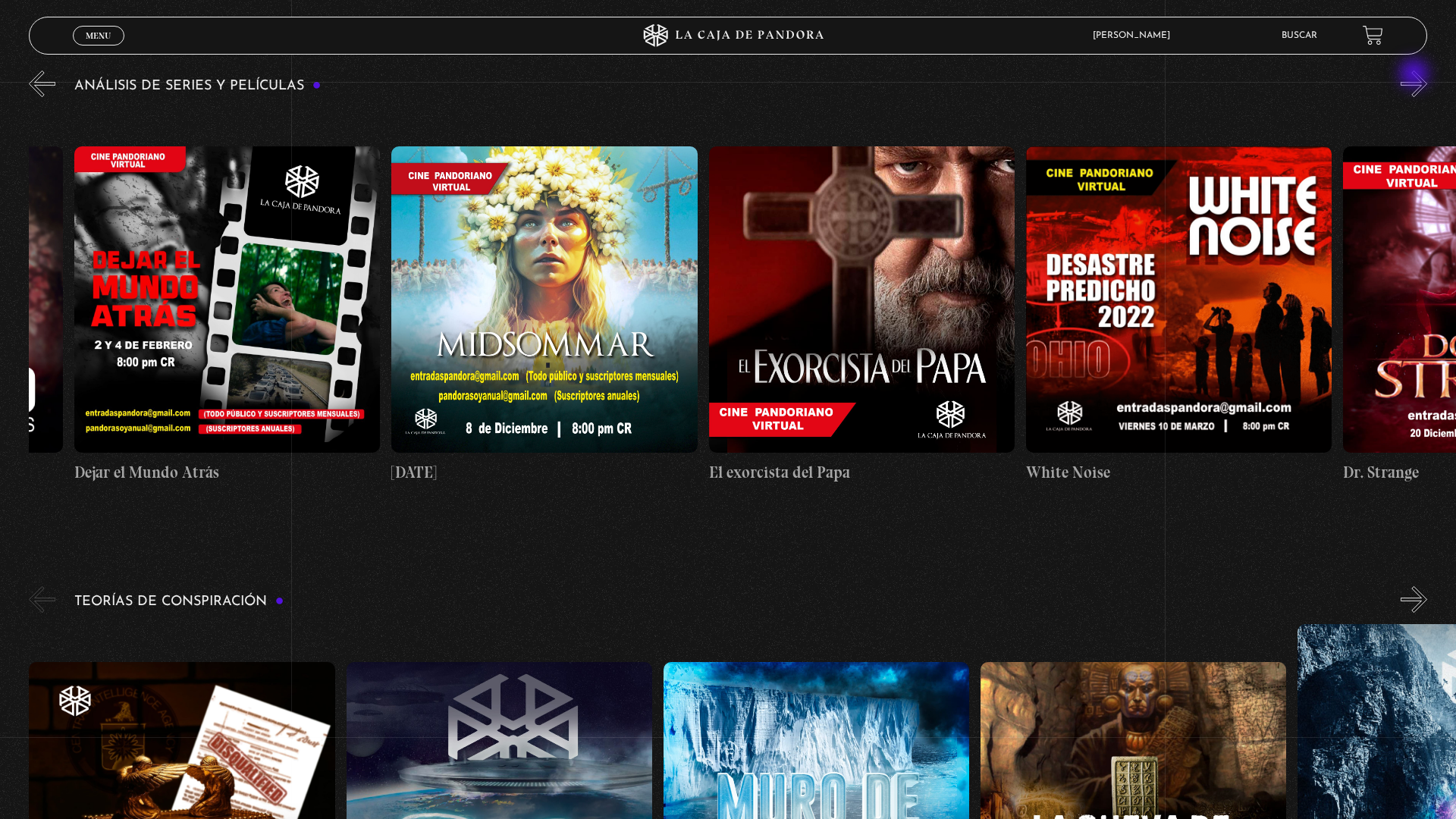
click at [1422, 80] on button "»" at bounding box center [1413, 83] width 27 height 27
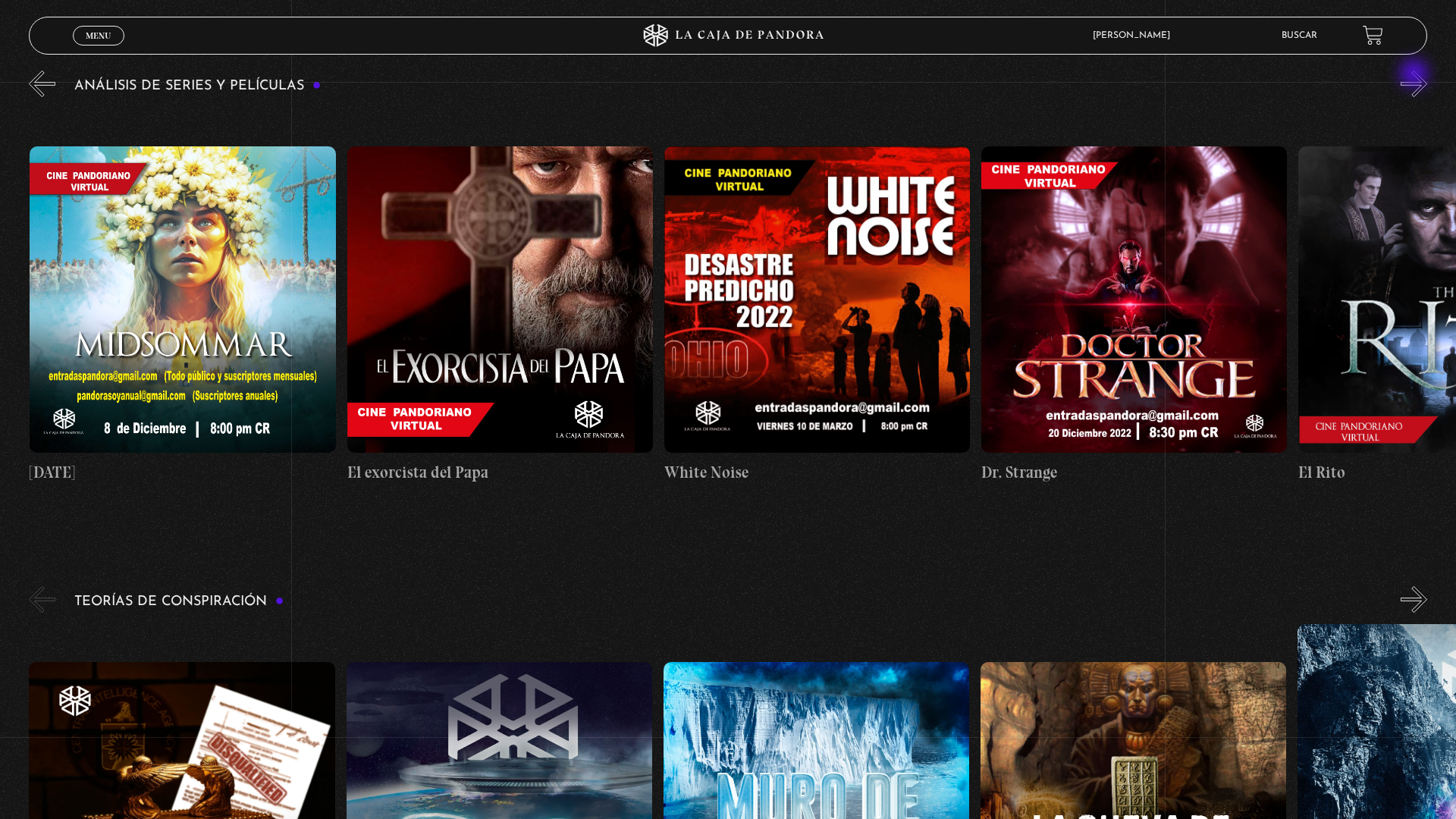
click at [1422, 80] on button "»" at bounding box center [1413, 83] width 27 height 27
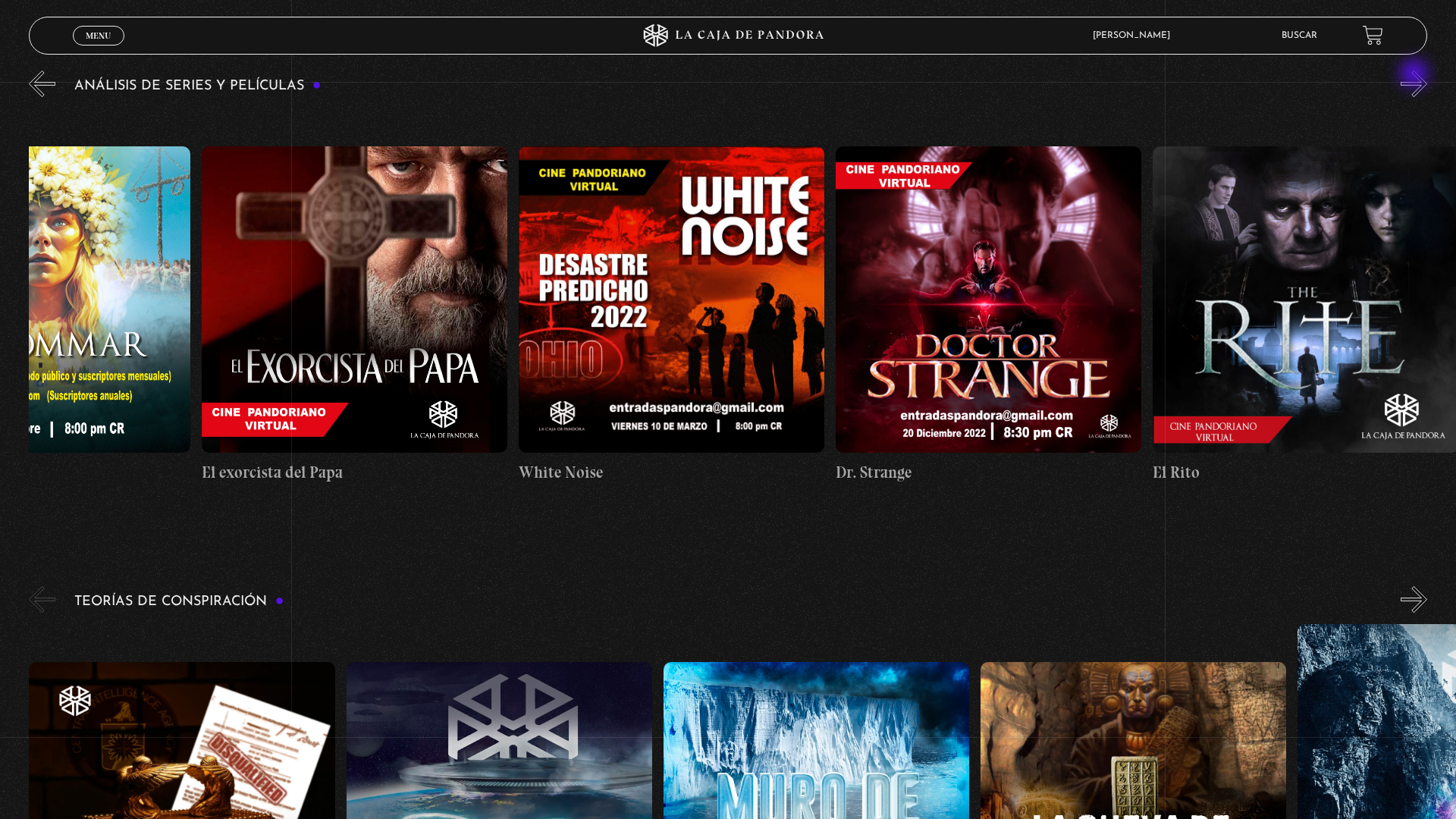
click at [1422, 80] on button "»" at bounding box center [1413, 83] width 27 height 27
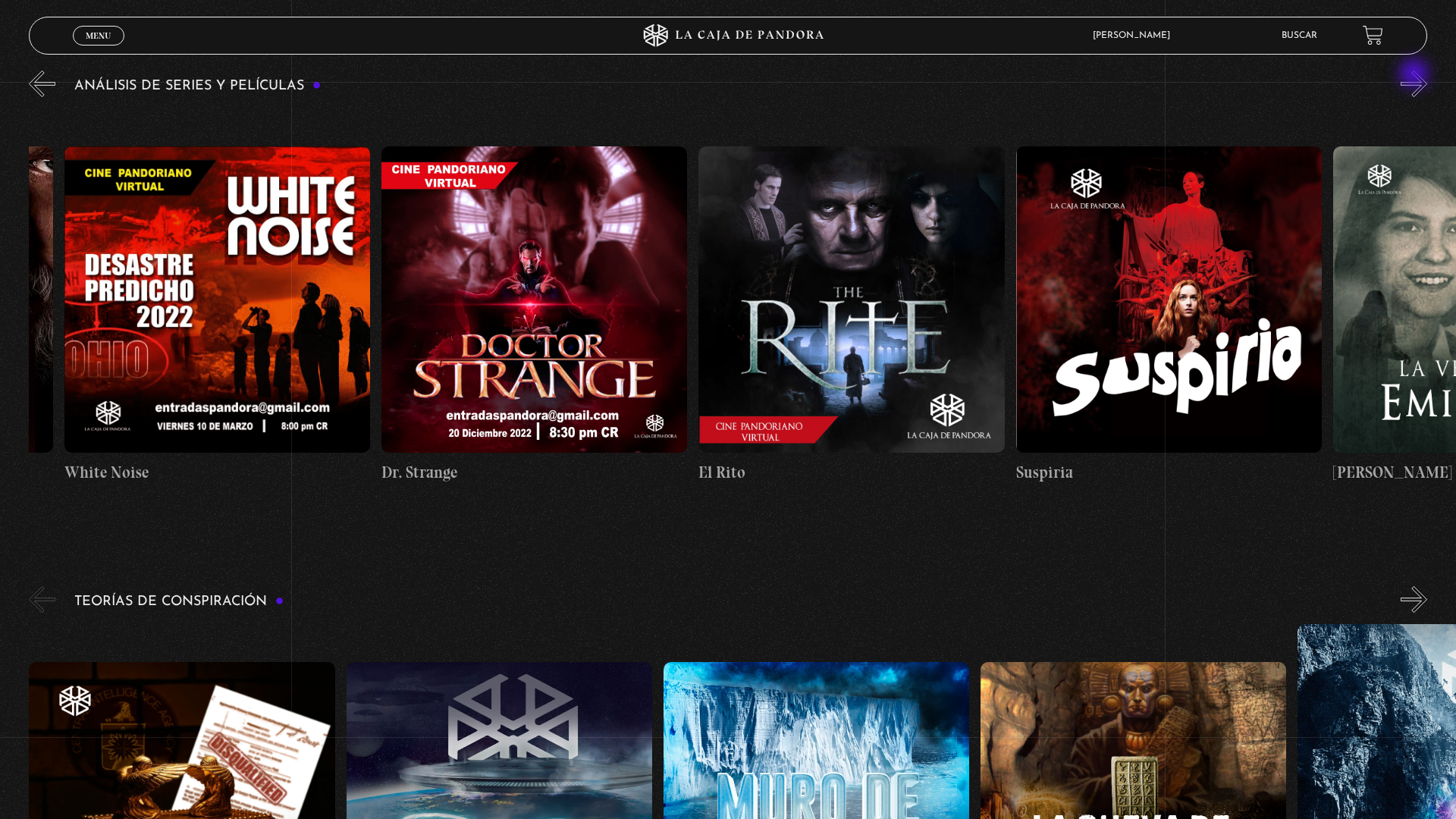
click at [1422, 80] on button "»" at bounding box center [1413, 83] width 27 height 27
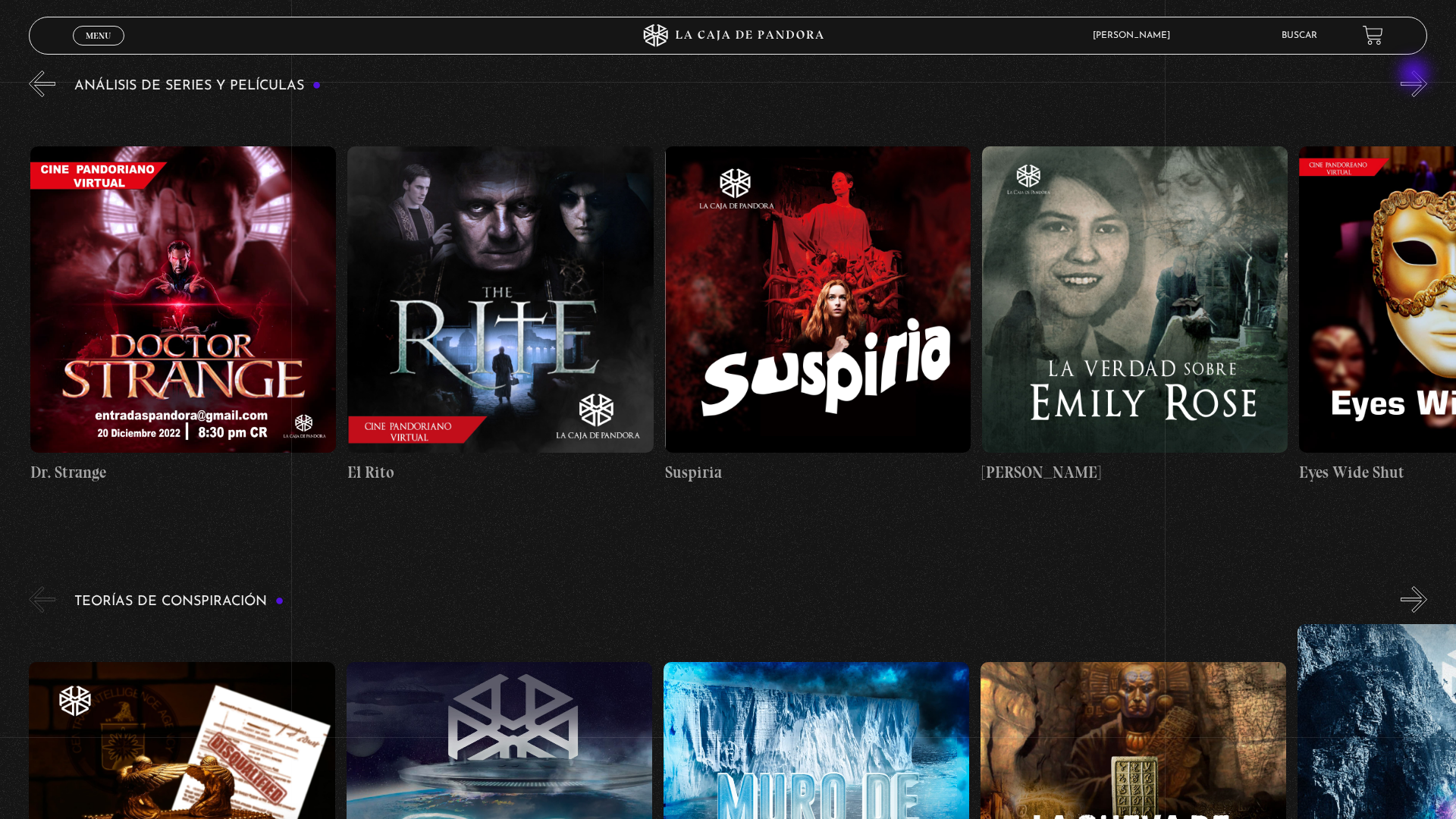
click at [1422, 80] on button "»" at bounding box center [1413, 83] width 27 height 27
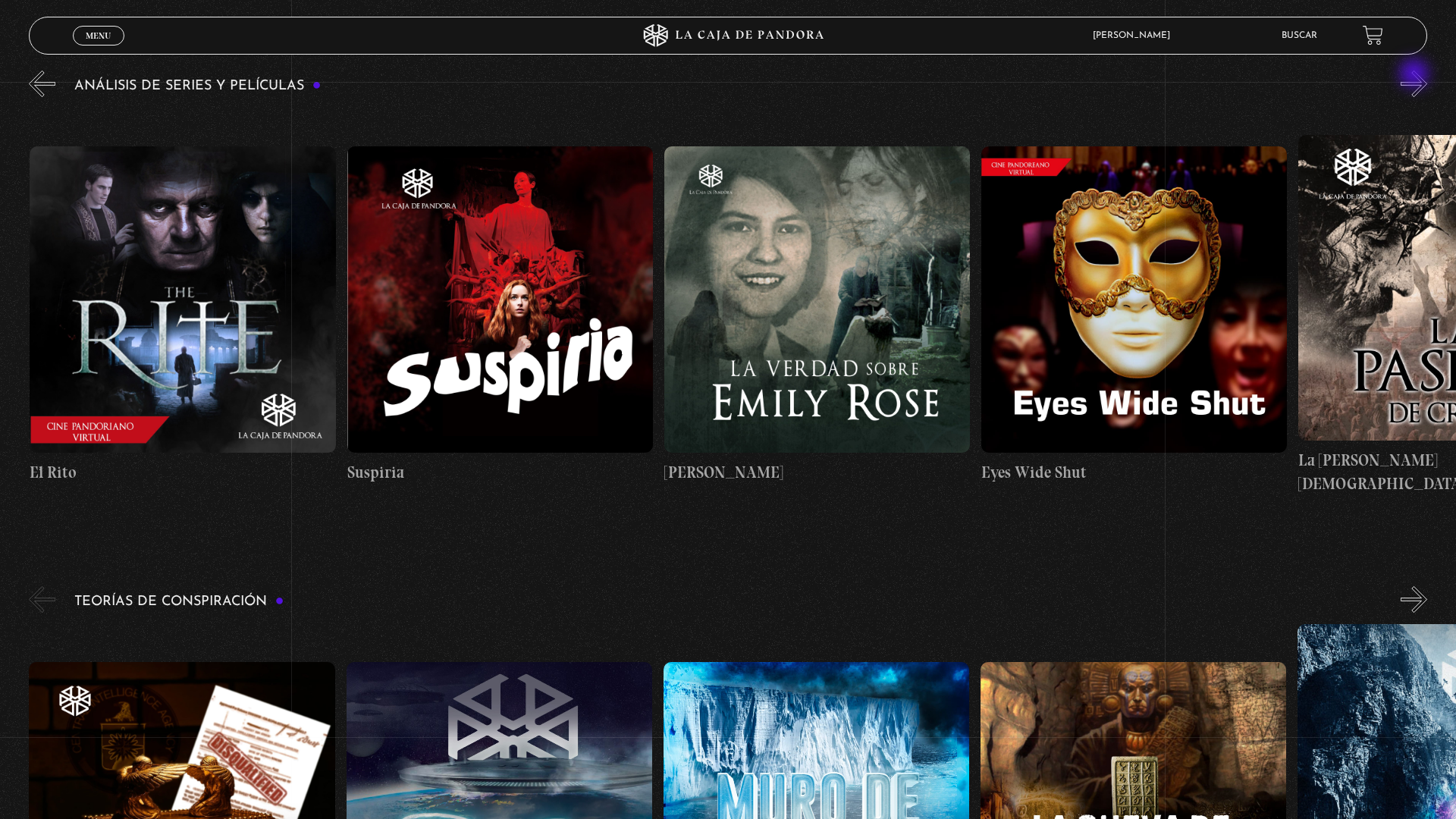
click at [1422, 80] on button "»" at bounding box center [1413, 83] width 27 height 27
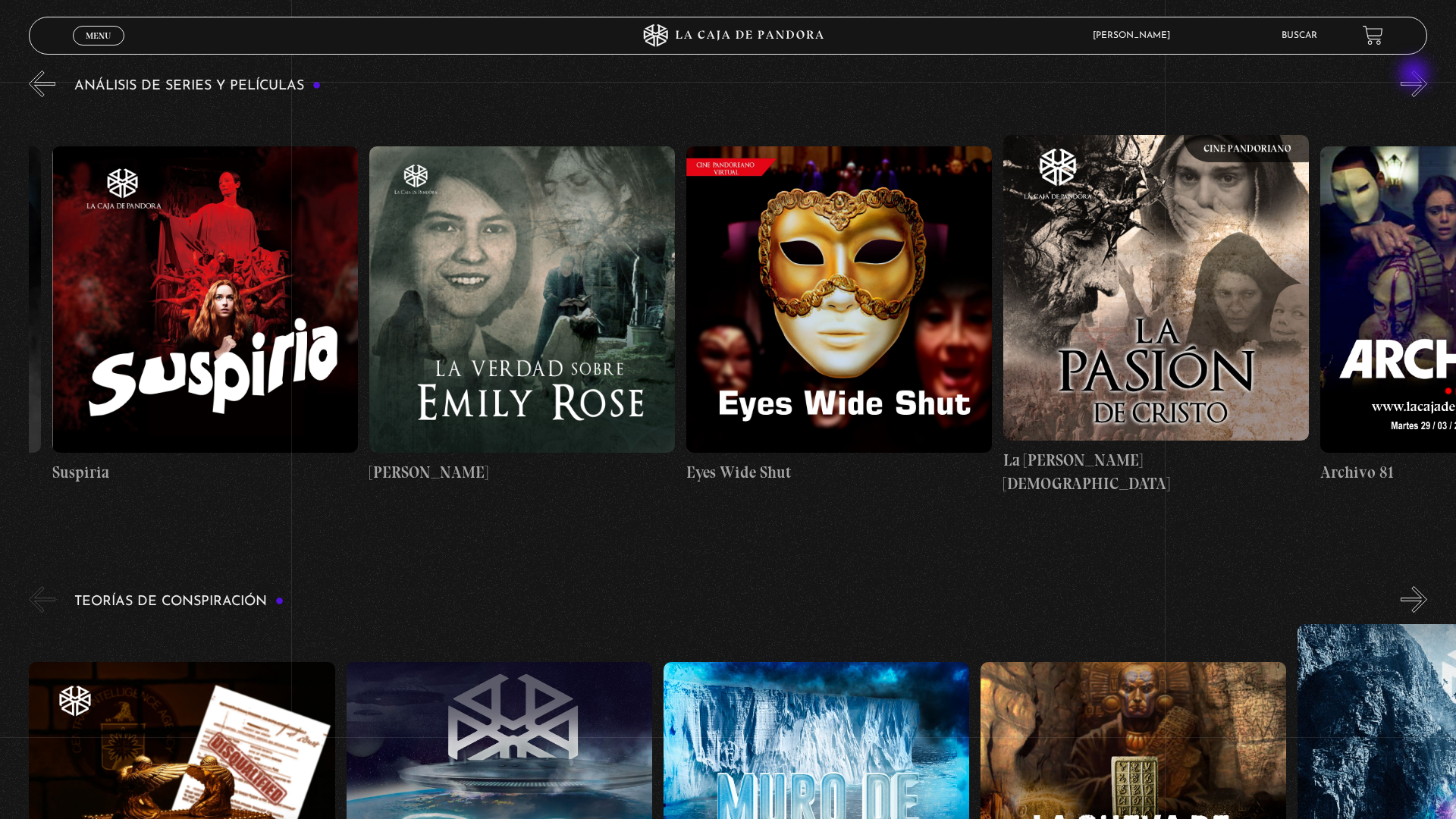
click at [1422, 80] on button "»" at bounding box center [1413, 83] width 27 height 27
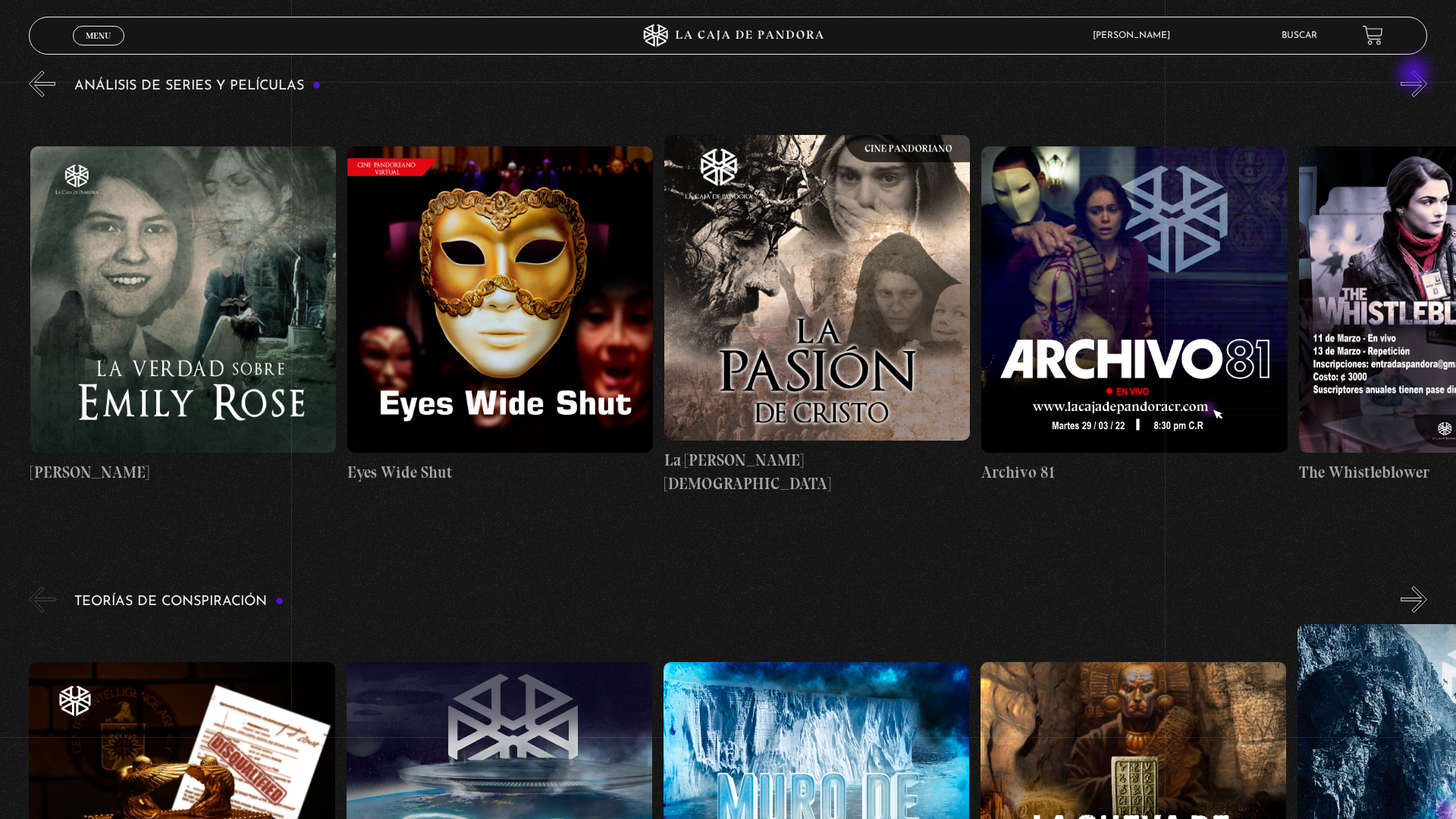
click at [1422, 80] on button "»" at bounding box center [1413, 83] width 27 height 27
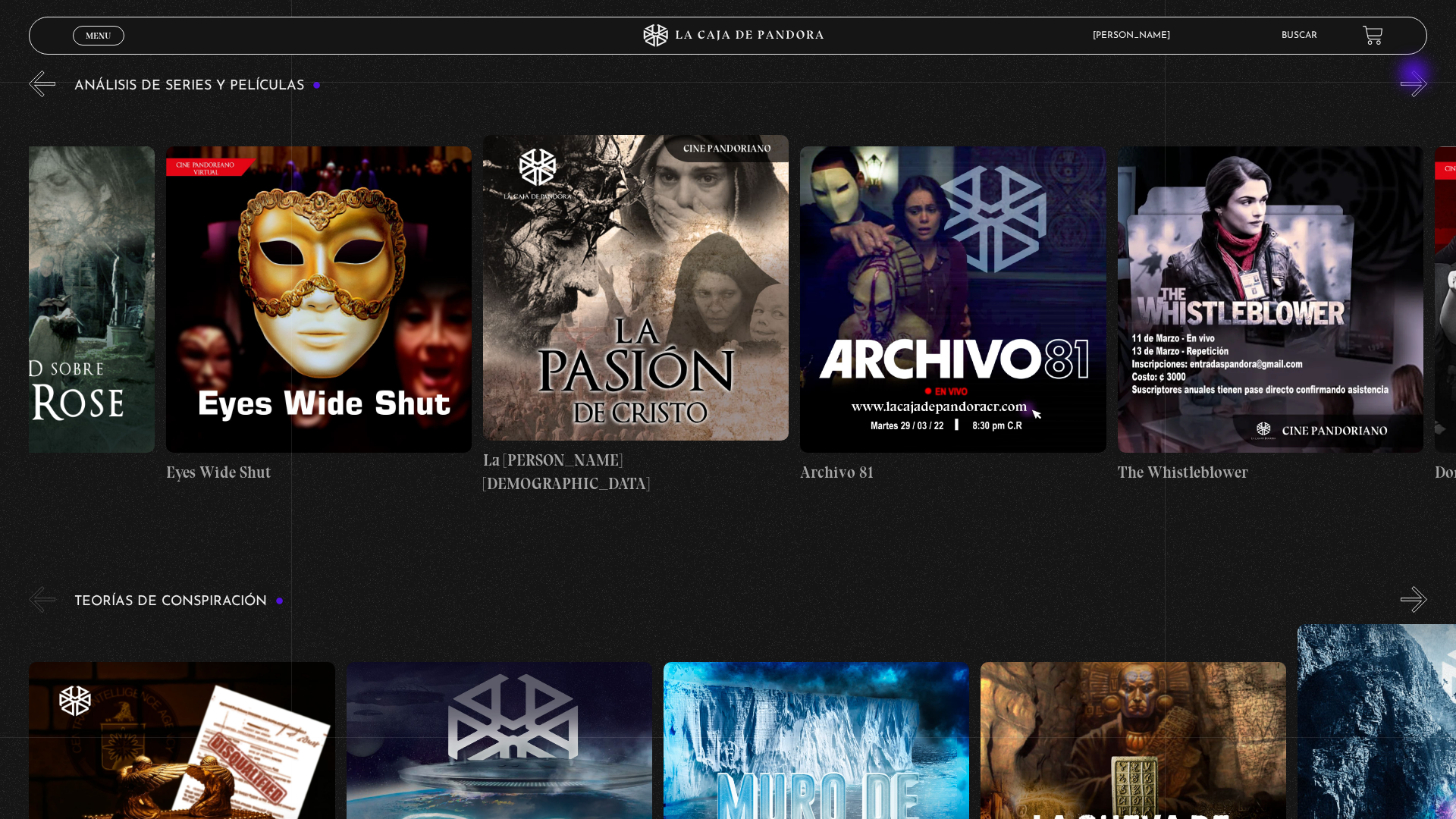
click at [1422, 80] on button "»" at bounding box center [1413, 83] width 27 height 27
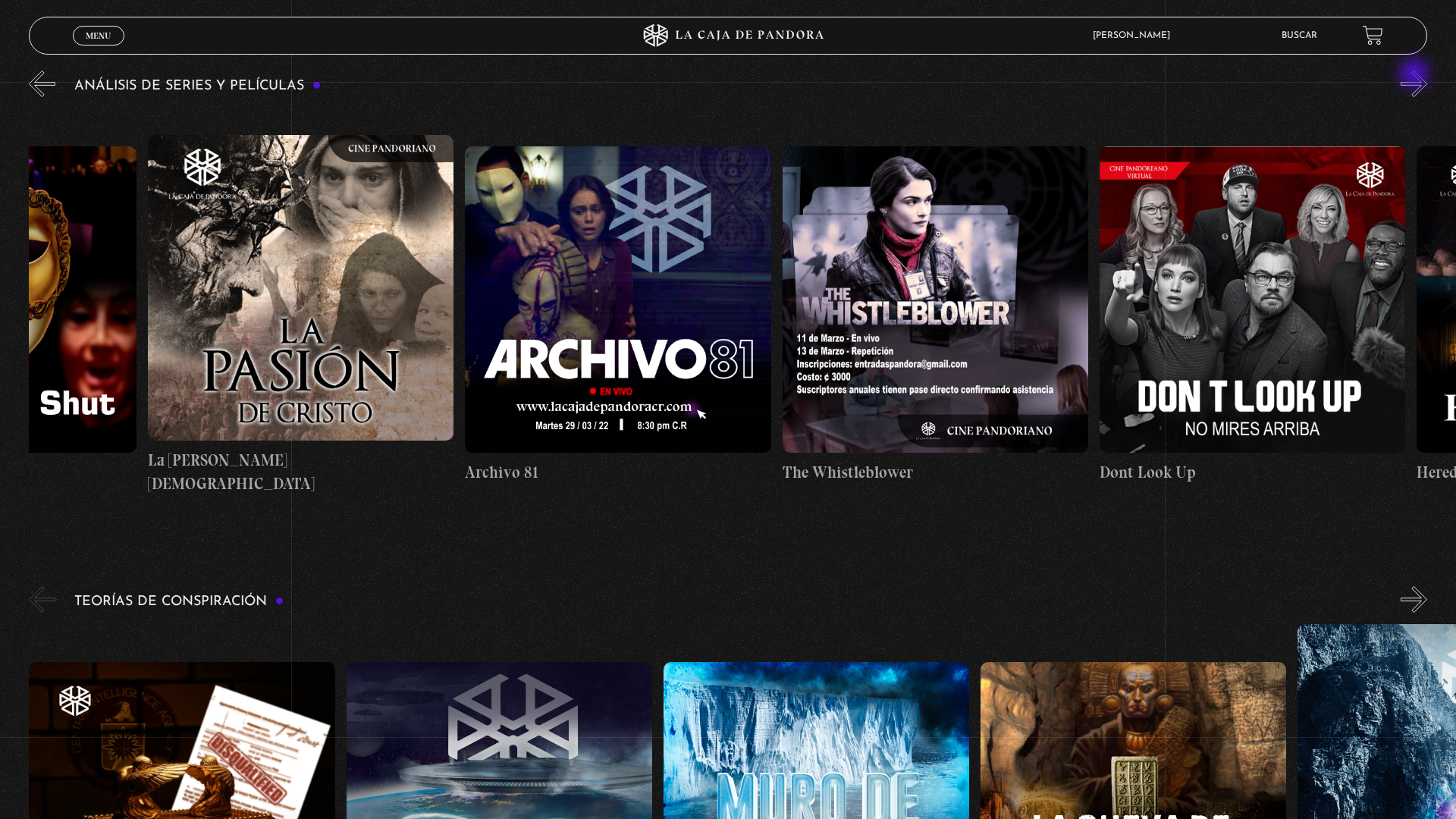
click at [1422, 80] on button "»" at bounding box center [1413, 83] width 27 height 27
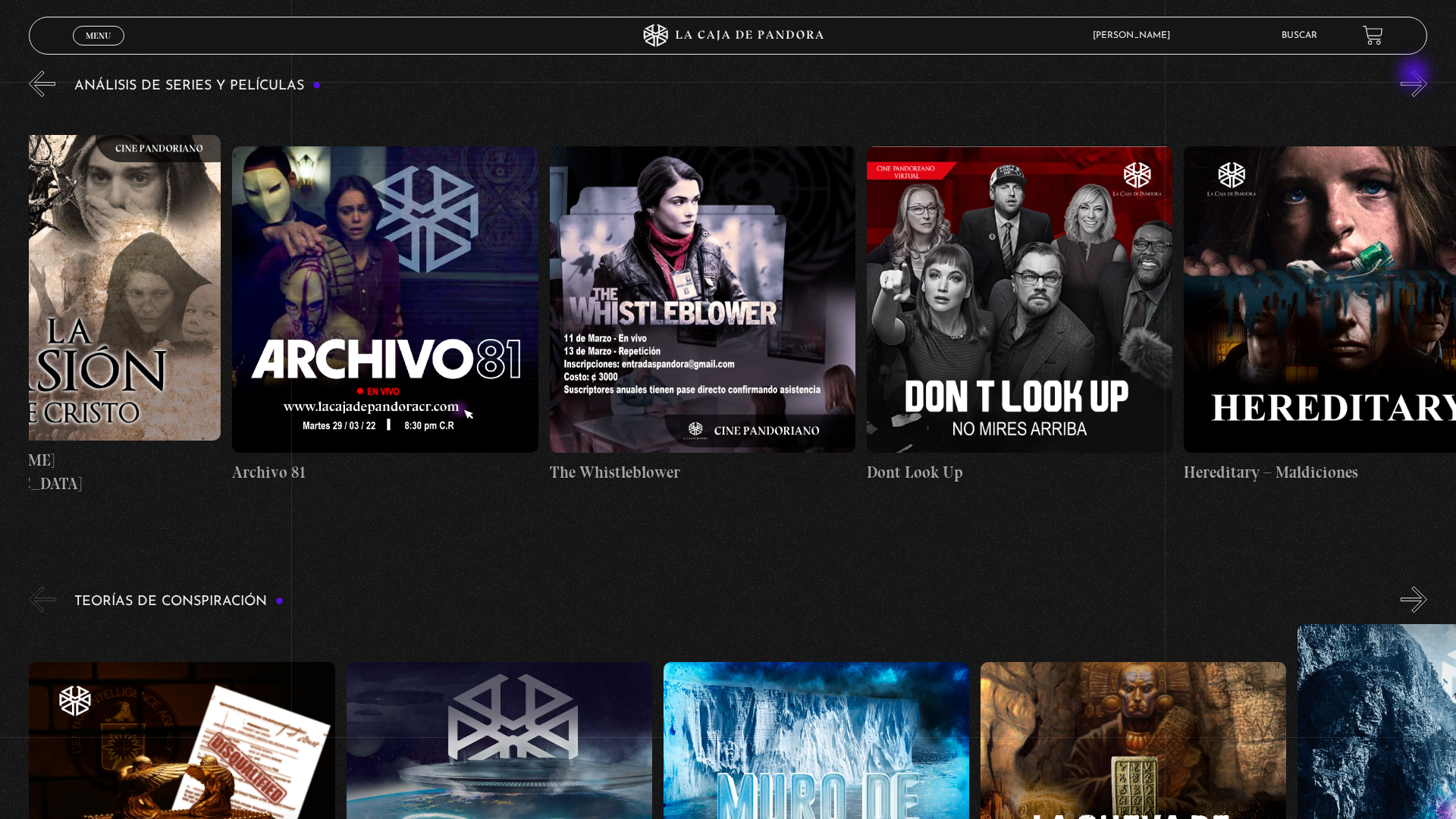
click at [1422, 80] on button "»" at bounding box center [1413, 83] width 27 height 27
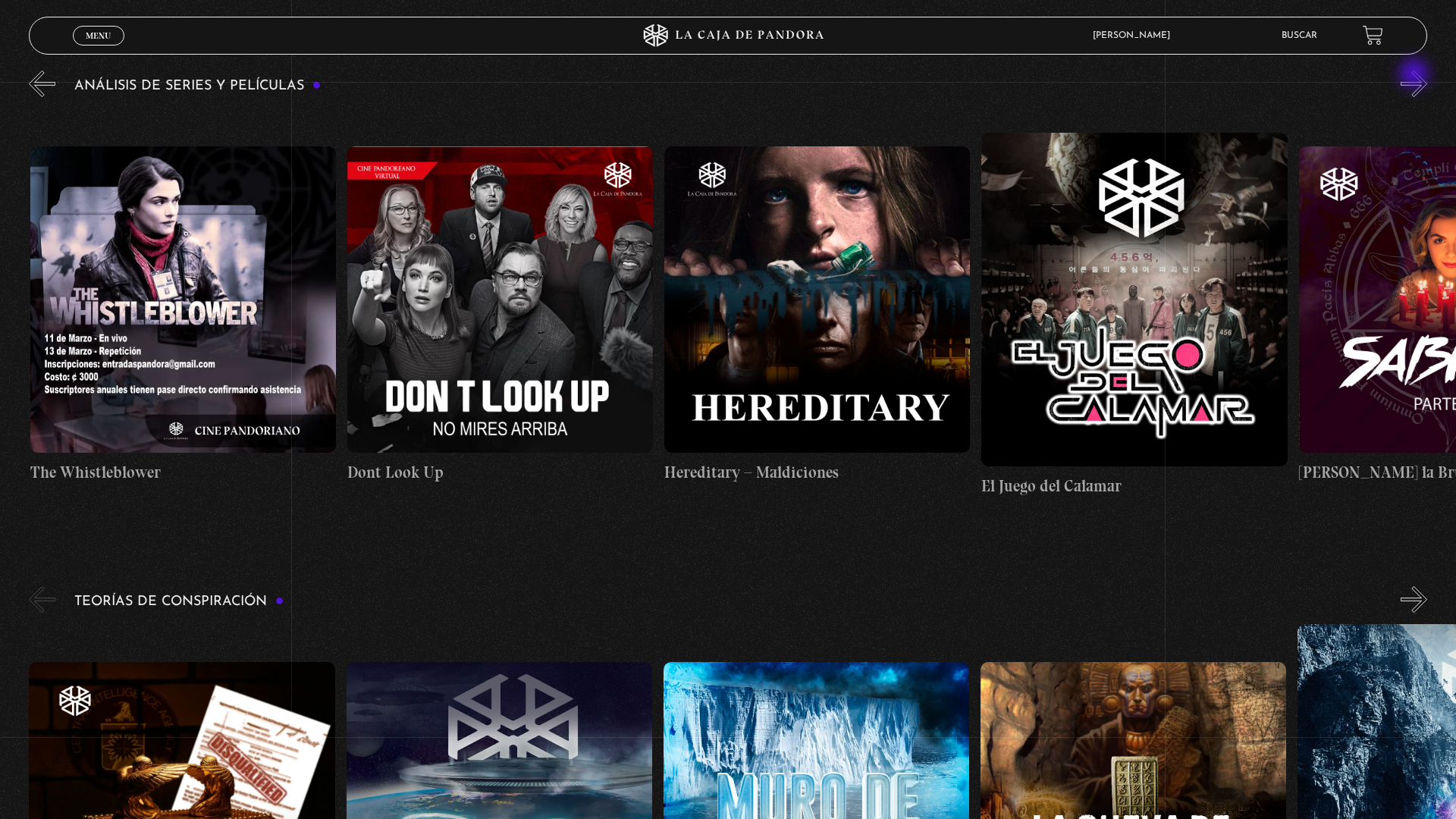
scroll to position [0, 4756]
click at [1422, 80] on button "»" at bounding box center [1413, 83] width 27 height 27
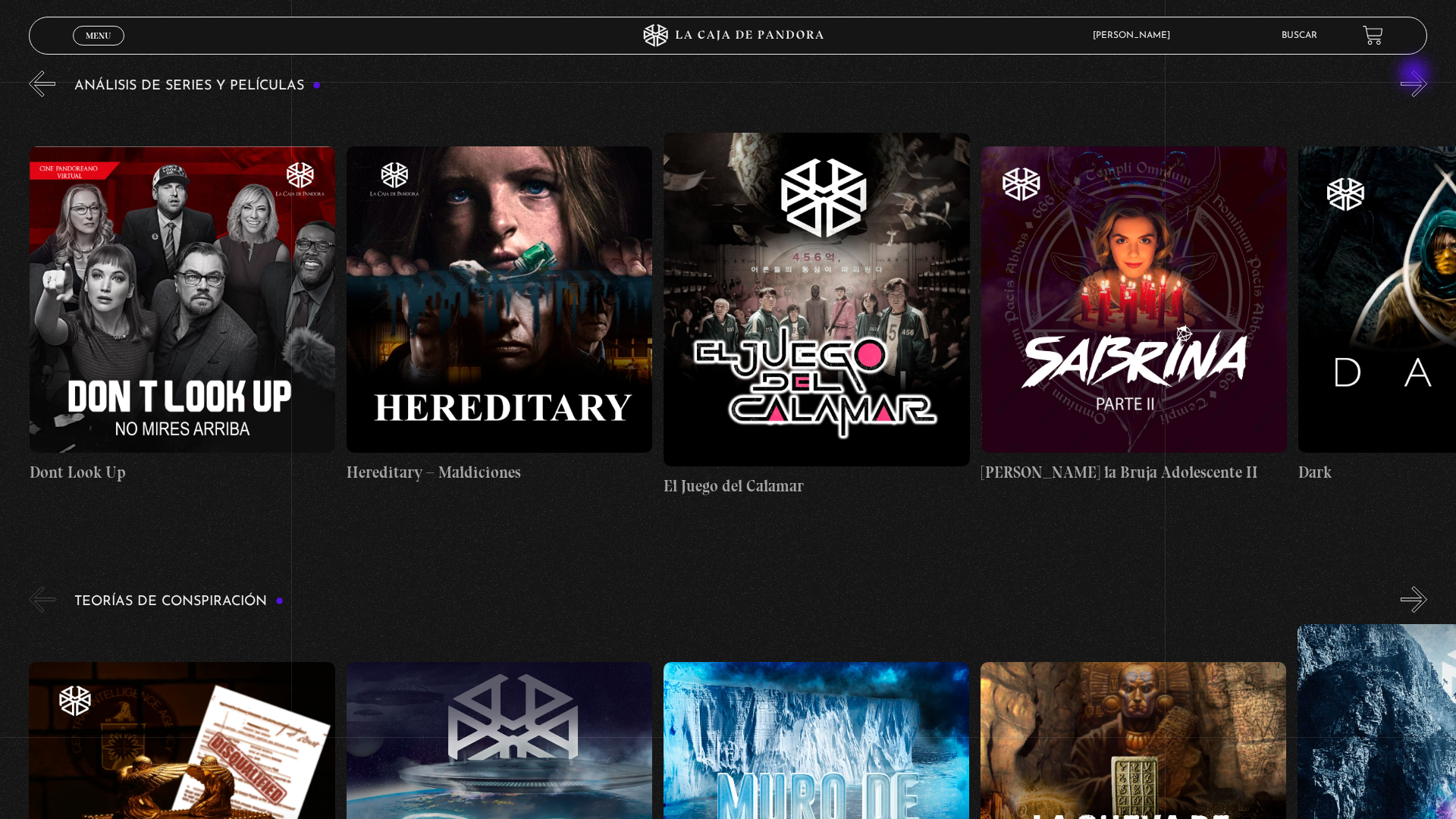
click at [1422, 80] on button "»" at bounding box center [1413, 83] width 27 height 27
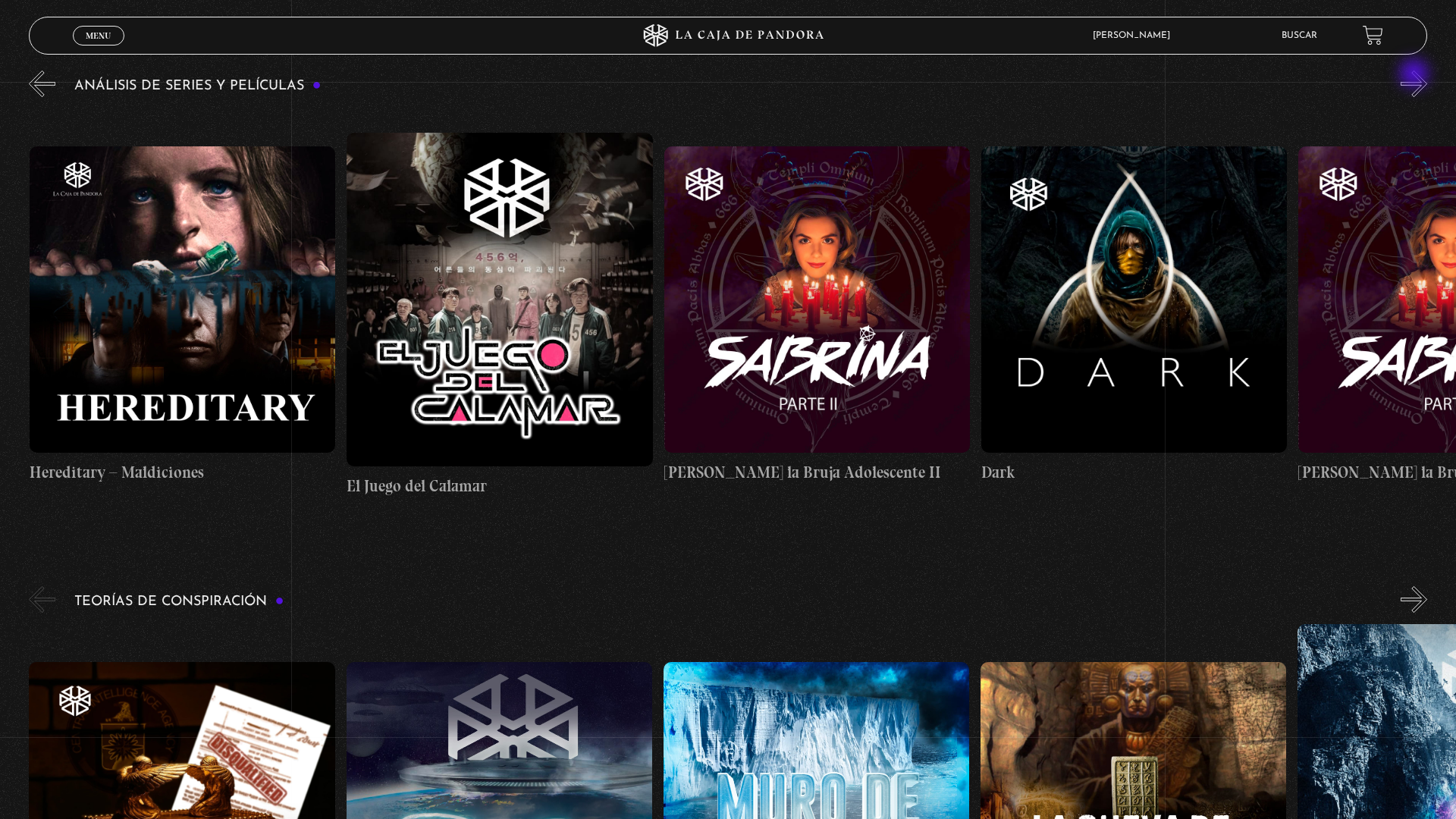
click at [1422, 80] on button "»" at bounding box center [1413, 83] width 27 height 27
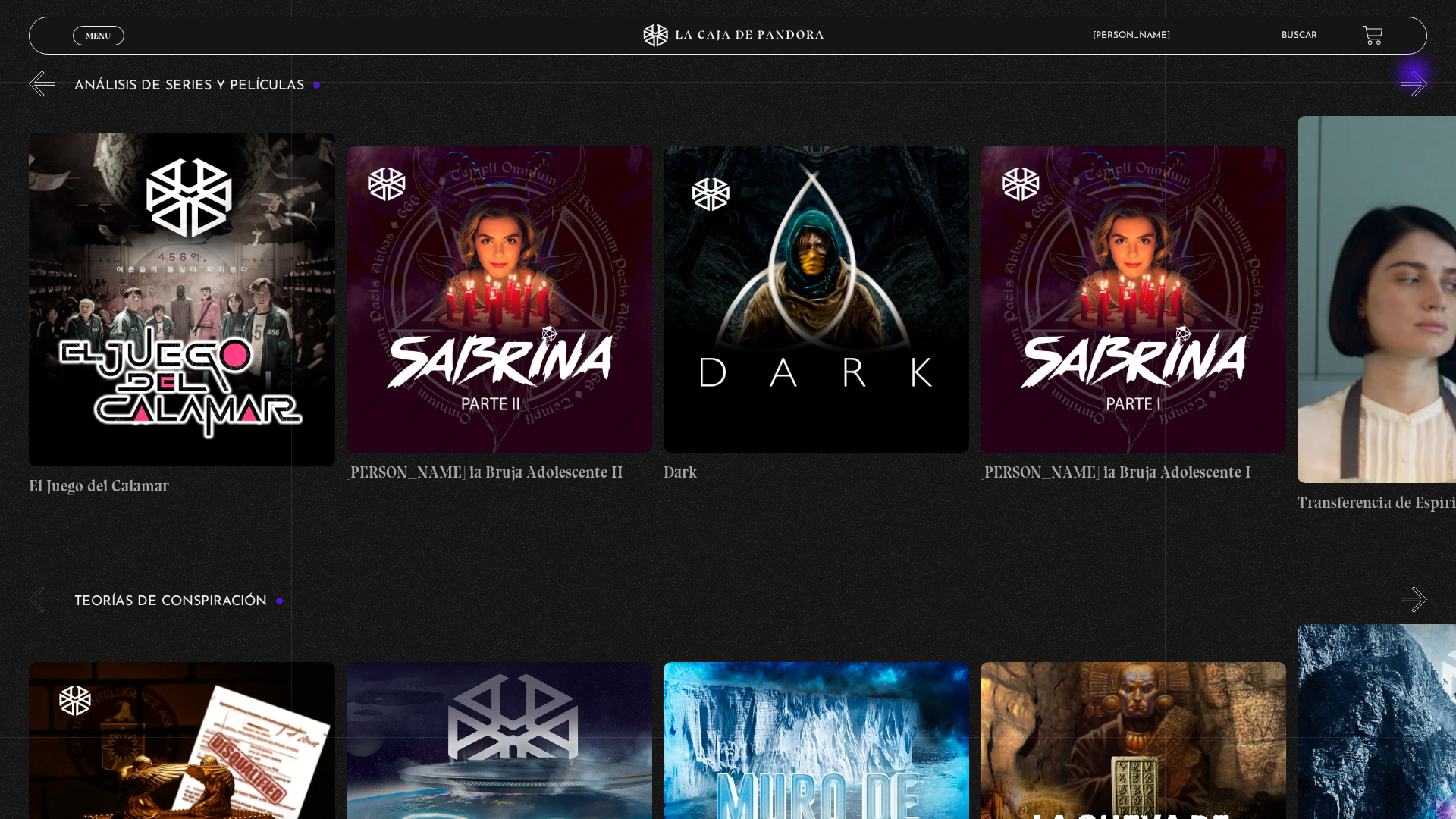
click at [1422, 80] on button "»" at bounding box center [1413, 83] width 27 height 27
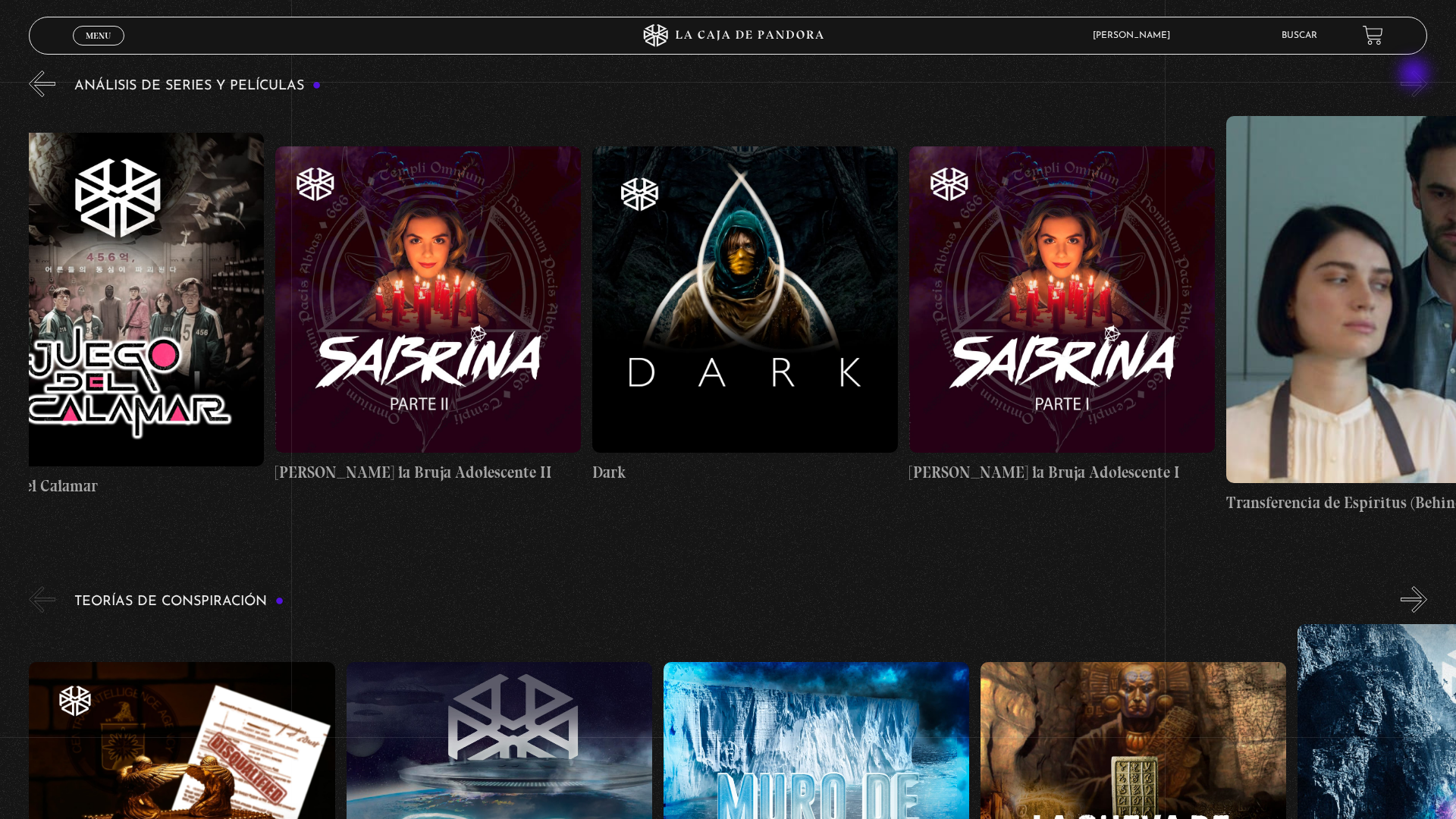
scroll to position [0, 5867]
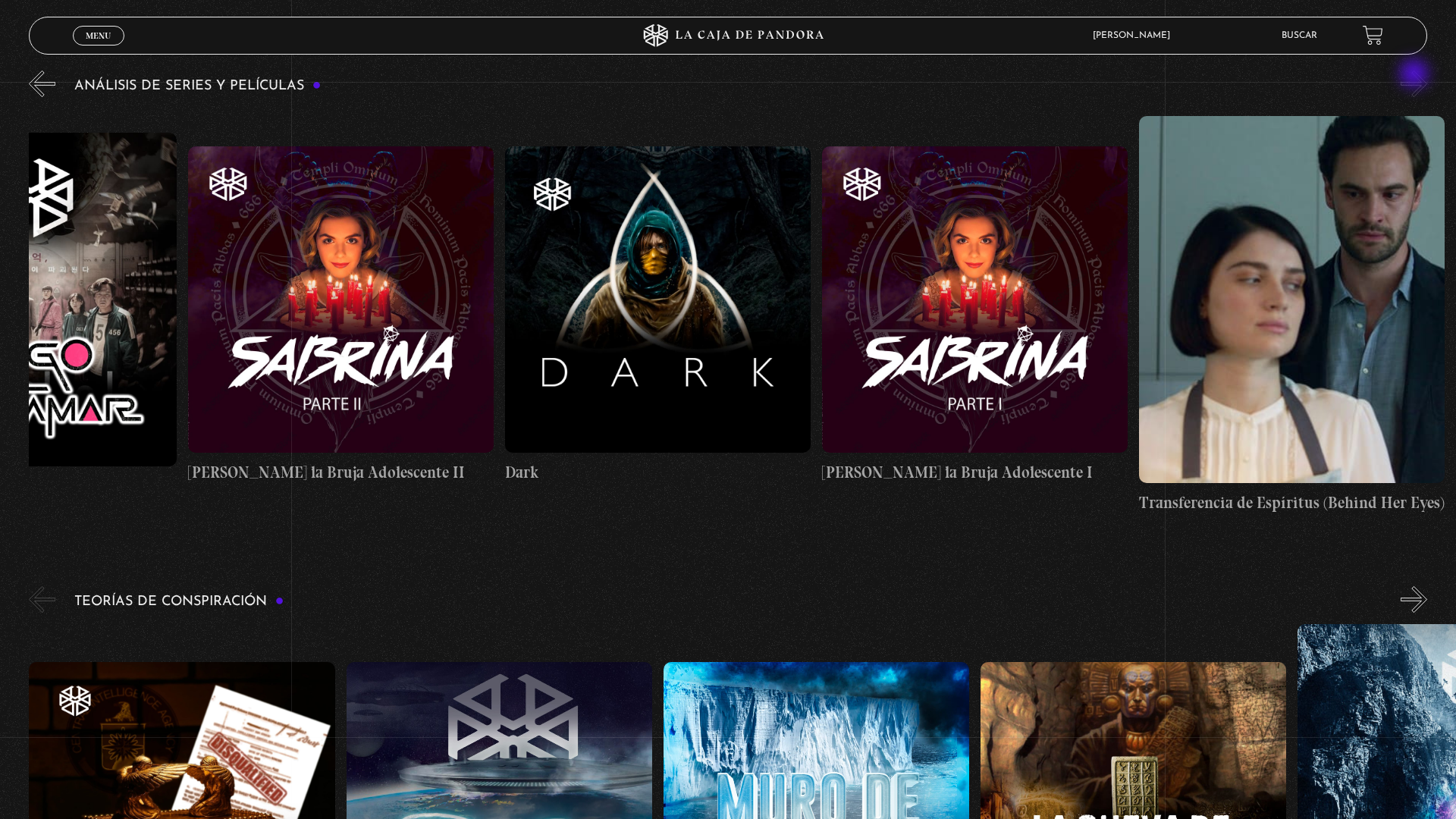
click at [1422, 80] on button "»" at bounding box center [1413, 83] width 27 height 27
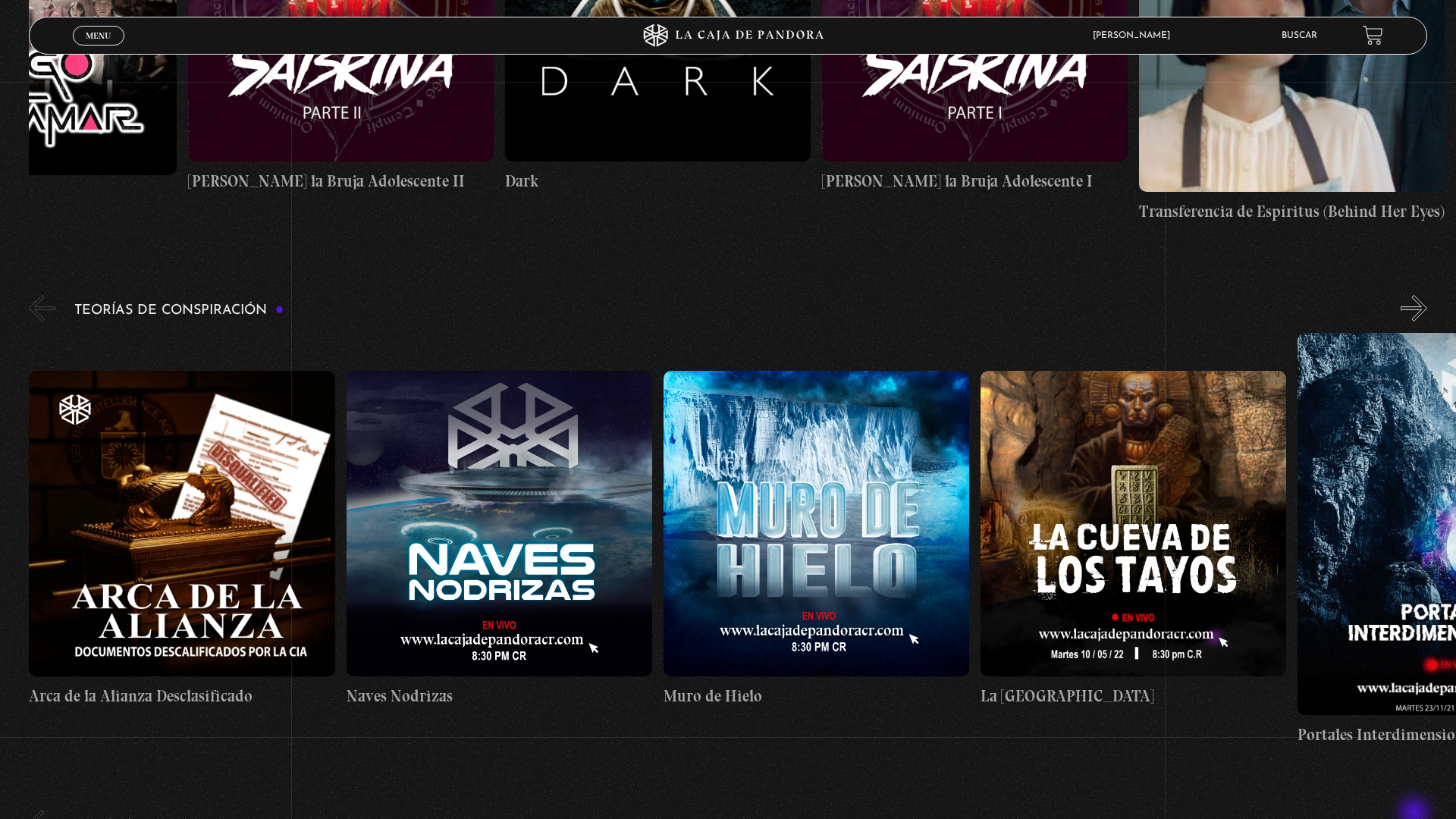
scroll to position [3688, 0]
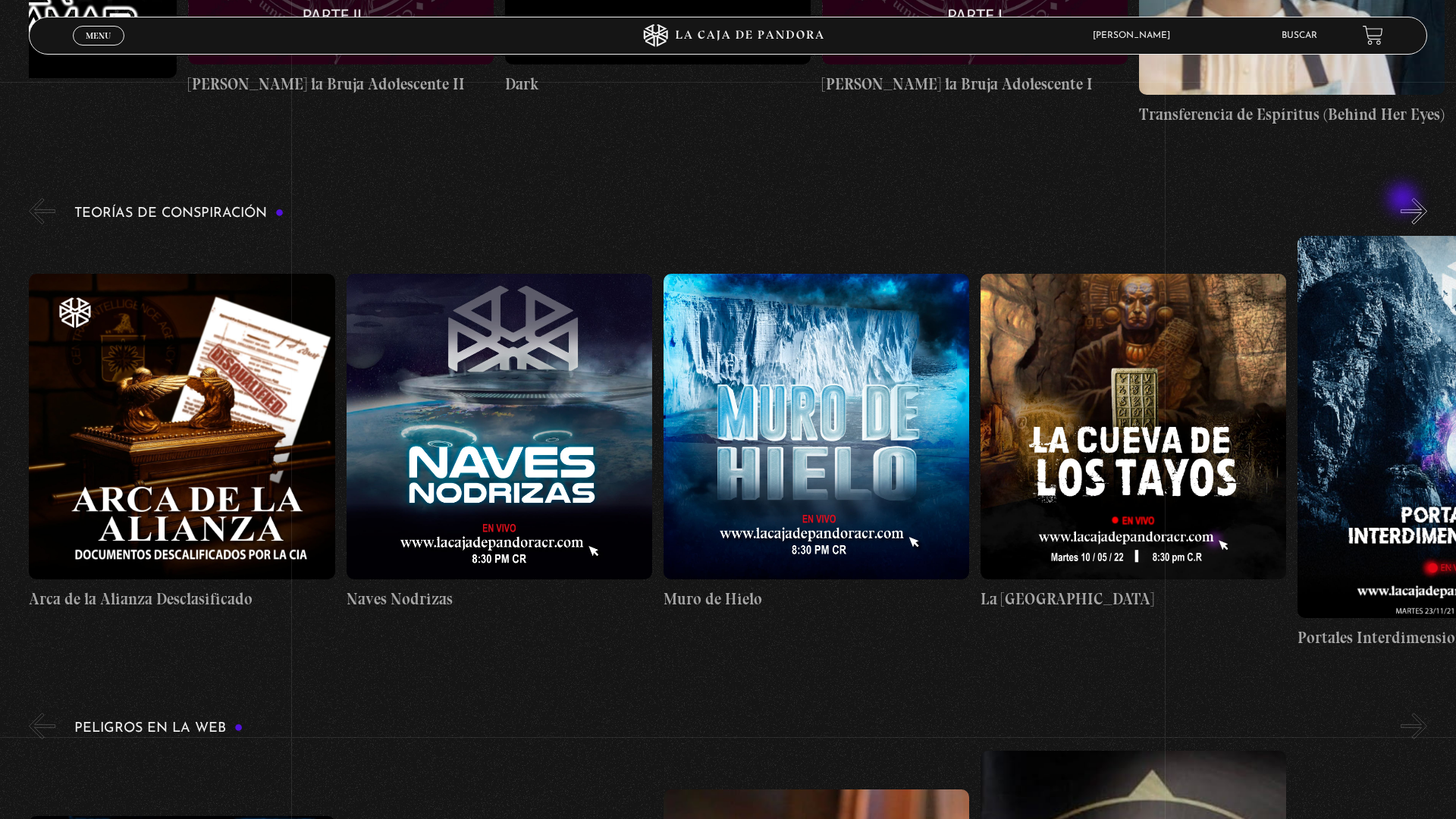
click at [1410, 205] on button "»" at bounding box center [1413, 211] width 27 height 27
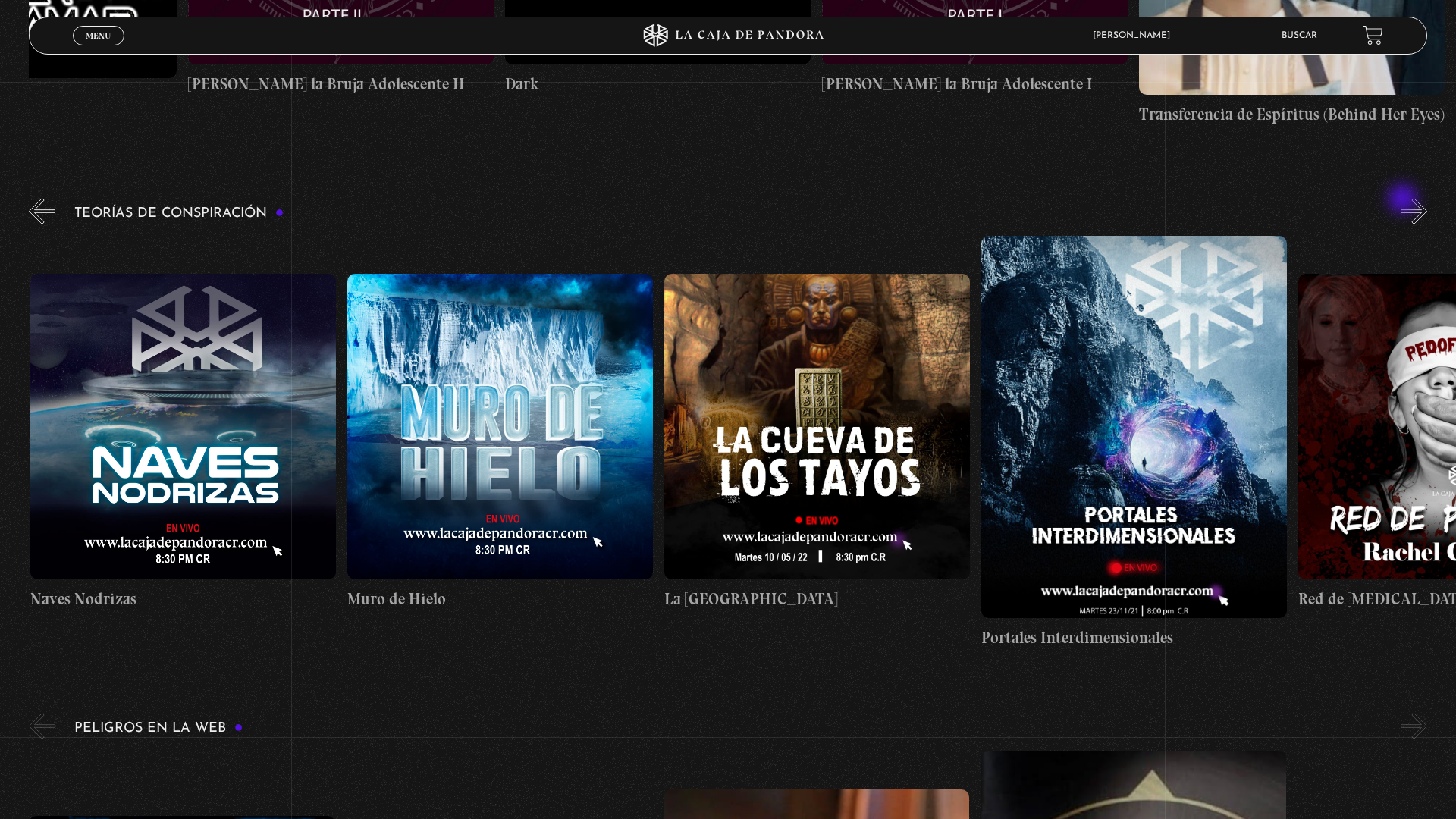
click at [1410, 205] on button "»" at bounding box center [1413, 211] width 27 height 27
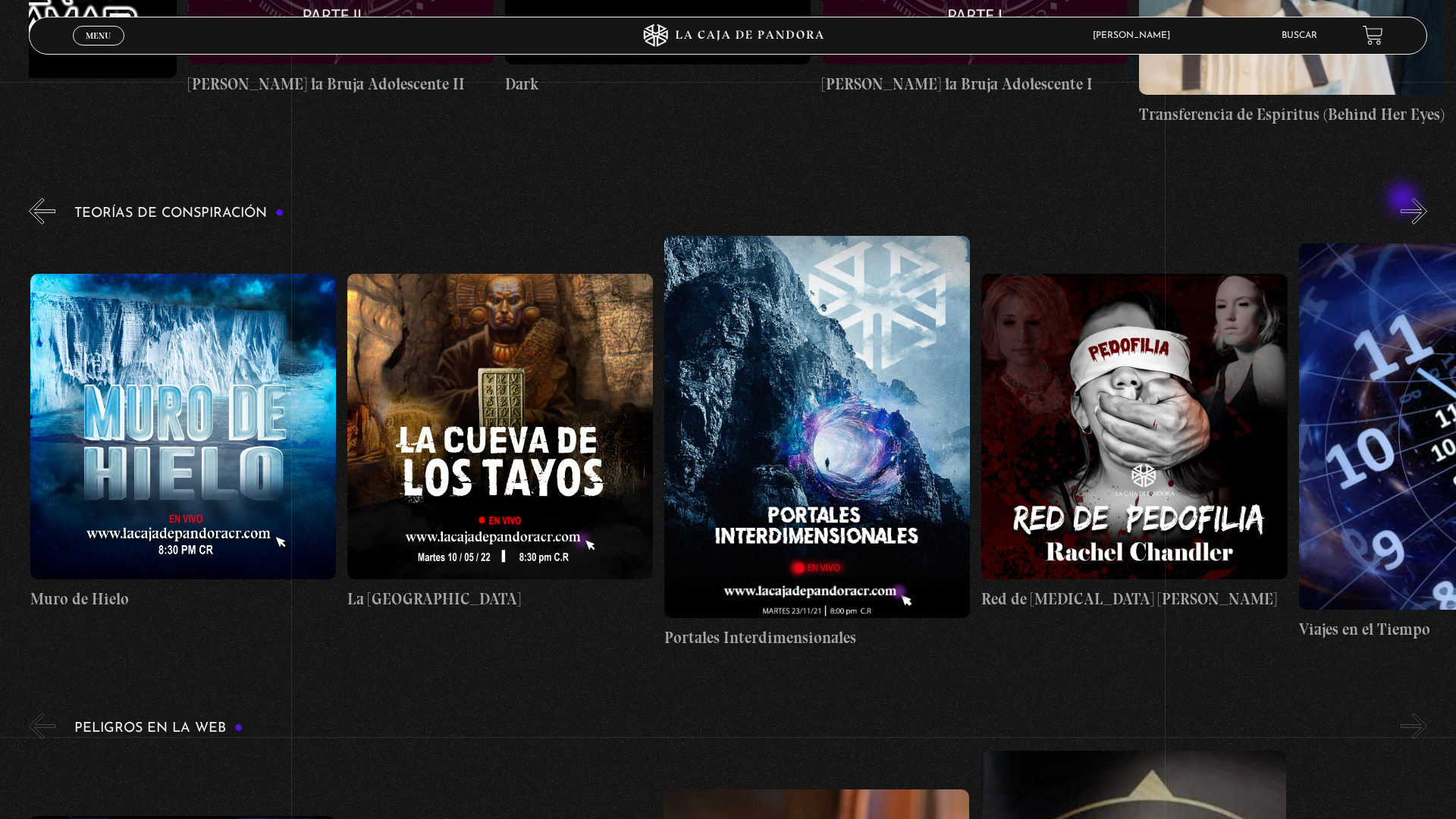
click at [1410, 205] on button "»" at bounding box center [1413, 211] width 27 height 27
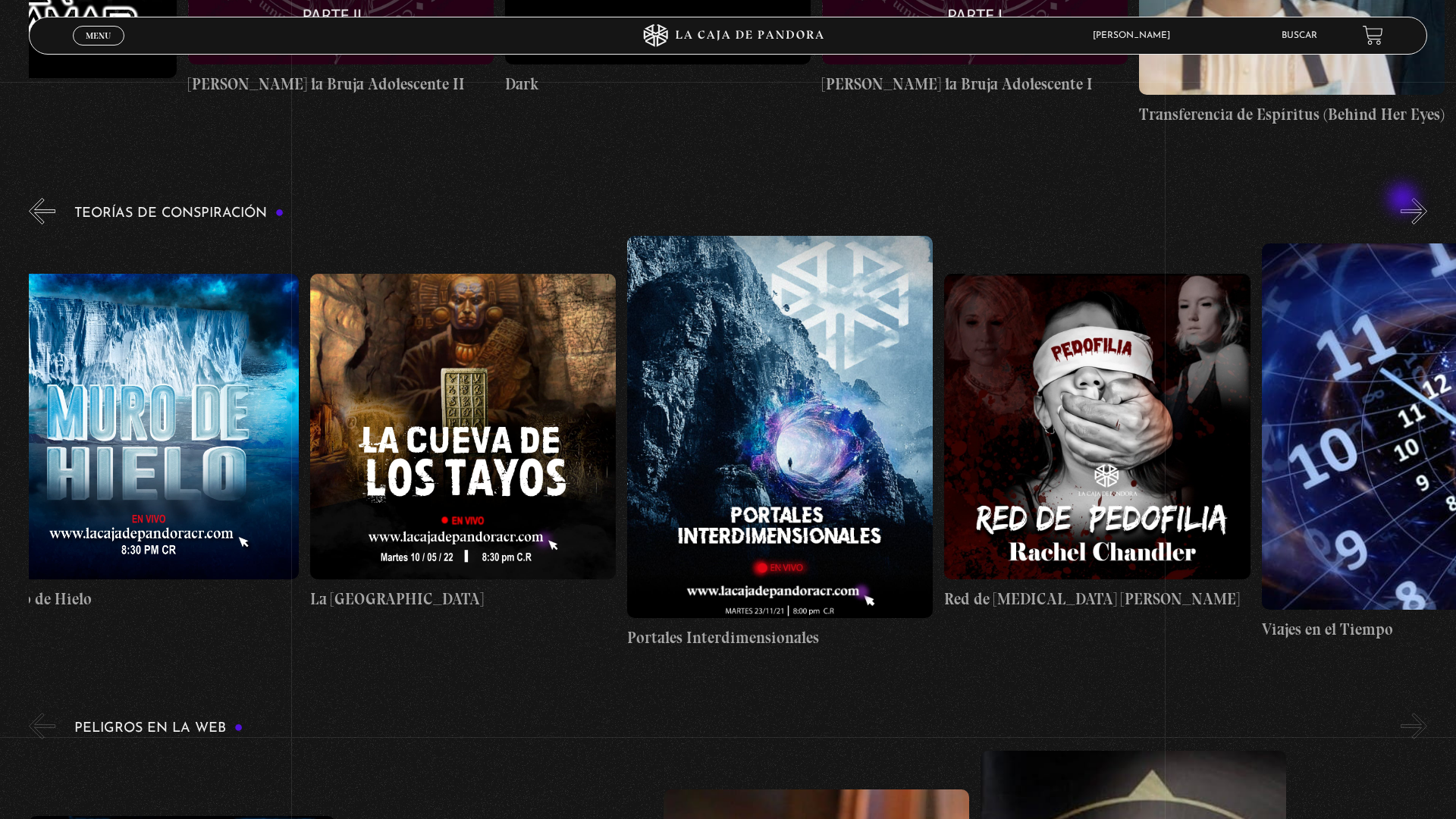
scroll to position [0, 793]
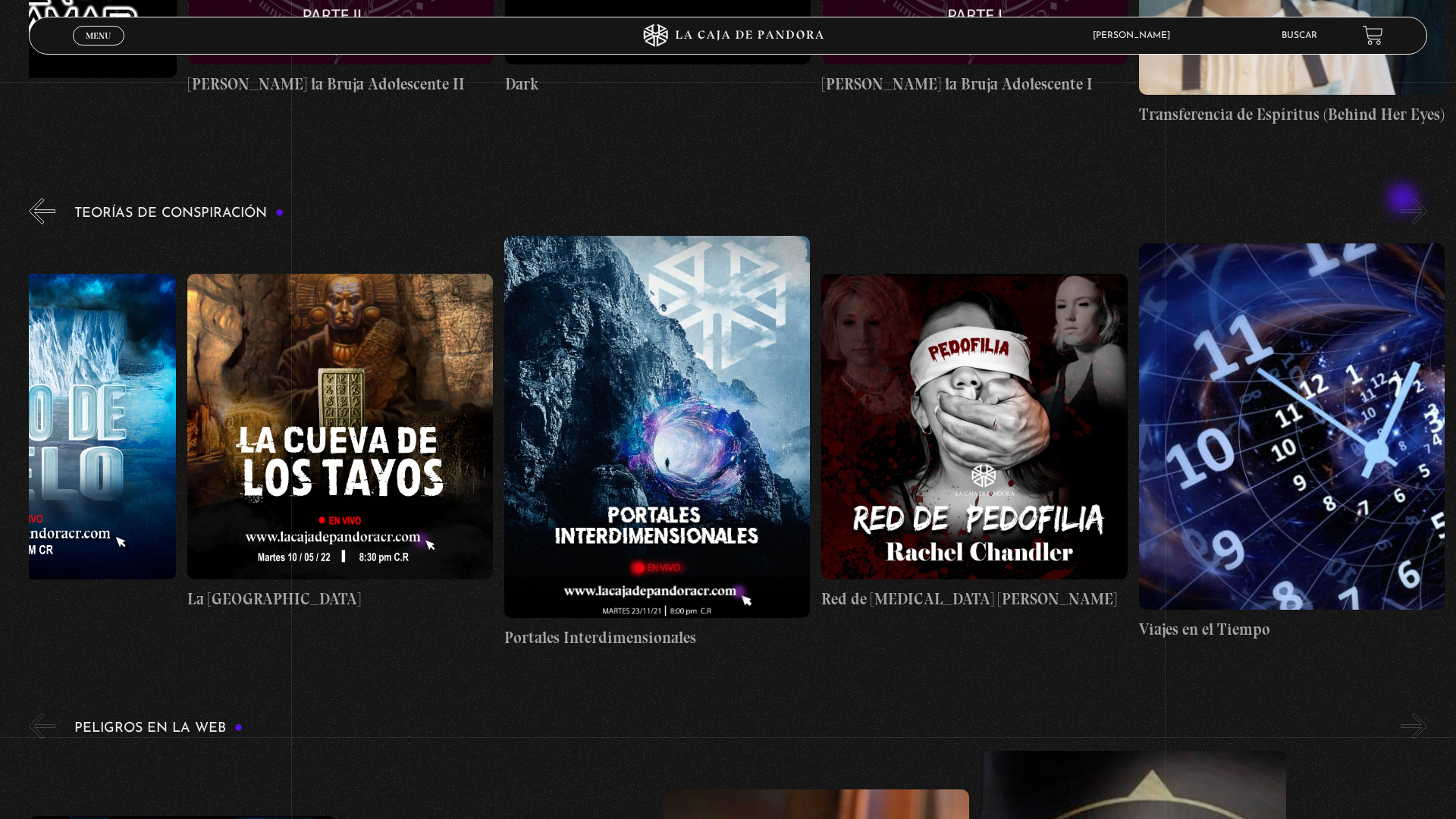
click at [1410, 205] on button "»" at bounding box center [1413, 211] width 27 height 27
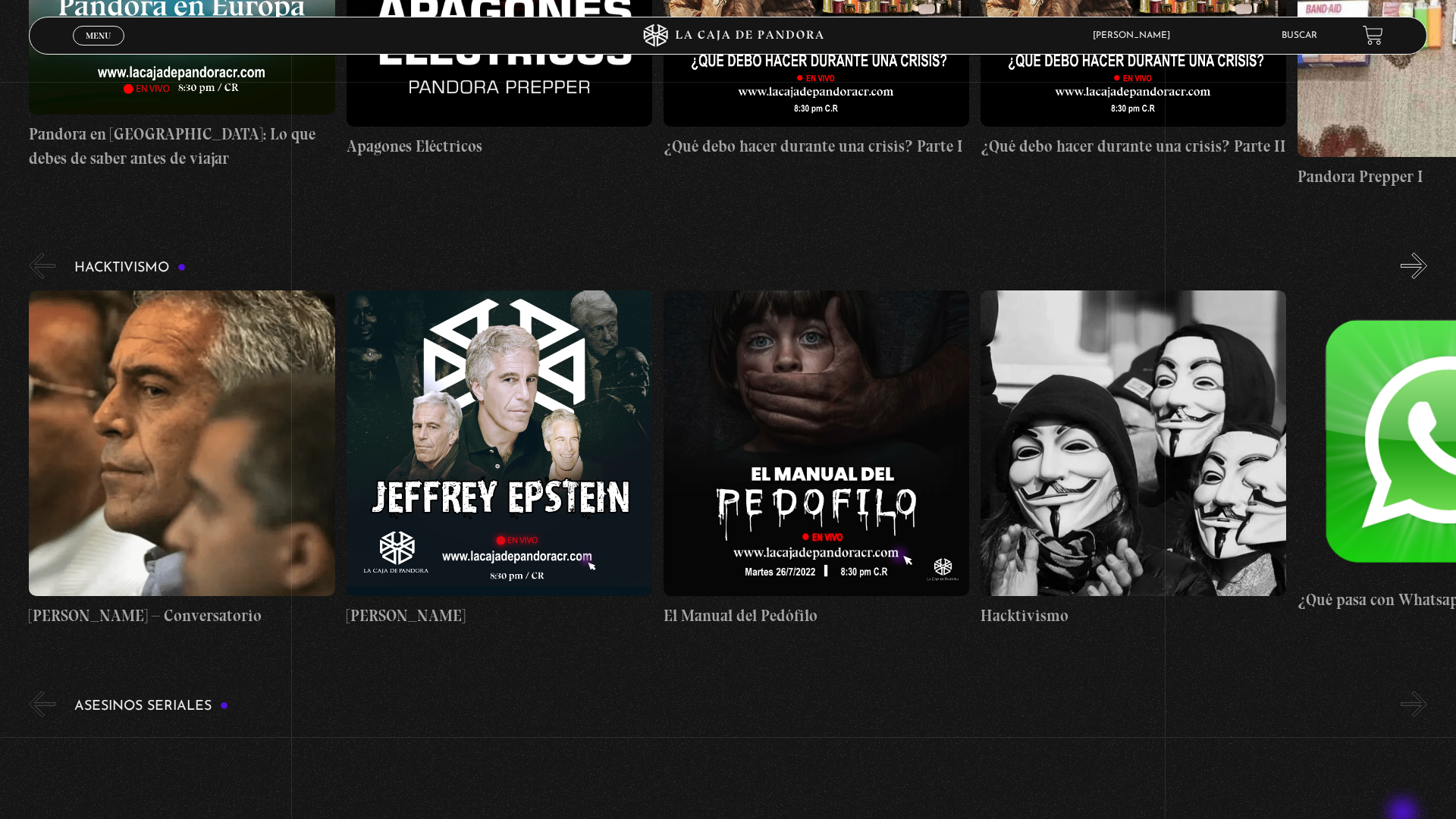
scroll to position [5338, 0]
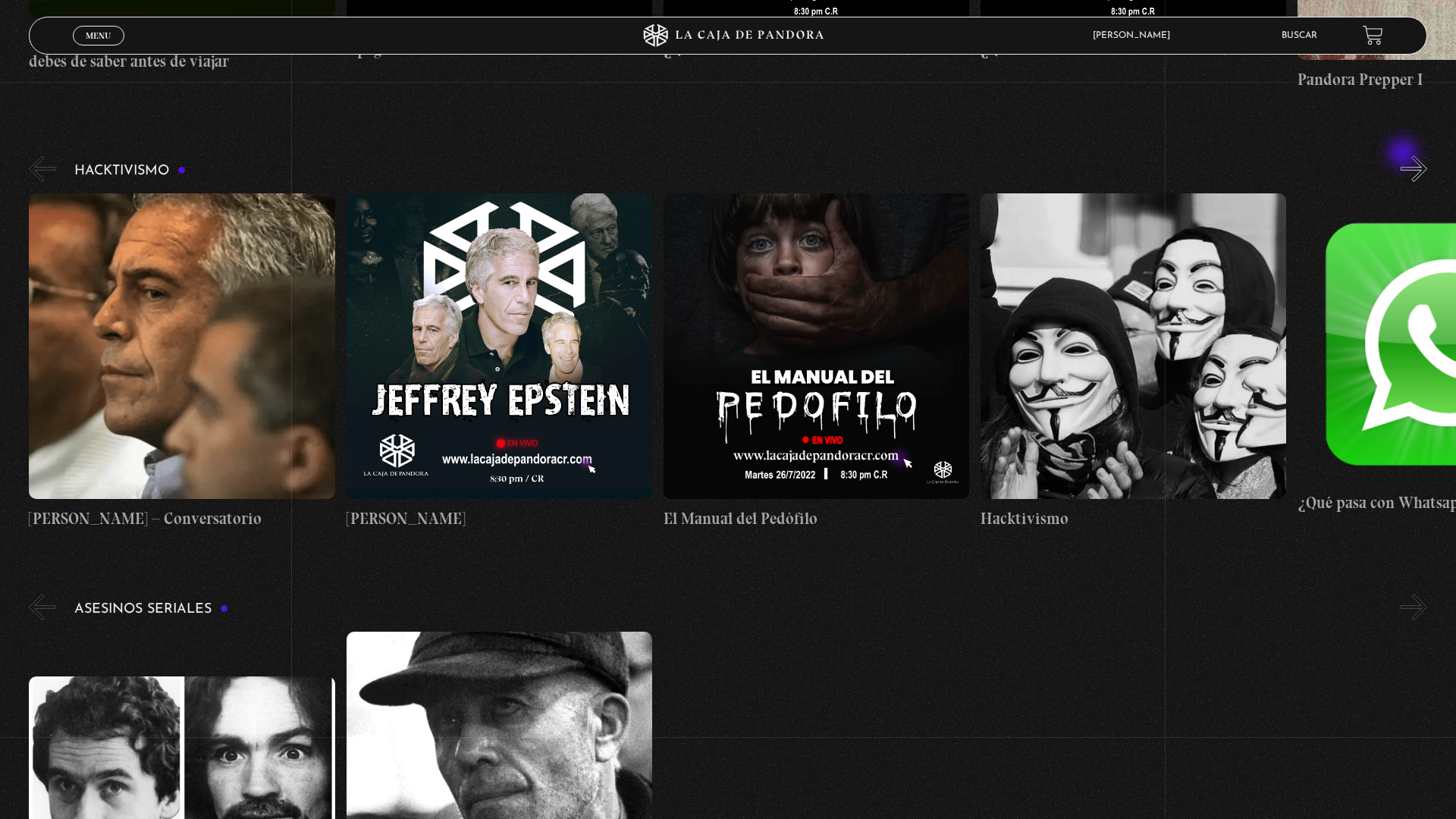
click at [1410, 159] on button "»" at bounding box center [1413, 168] width 27 height 27
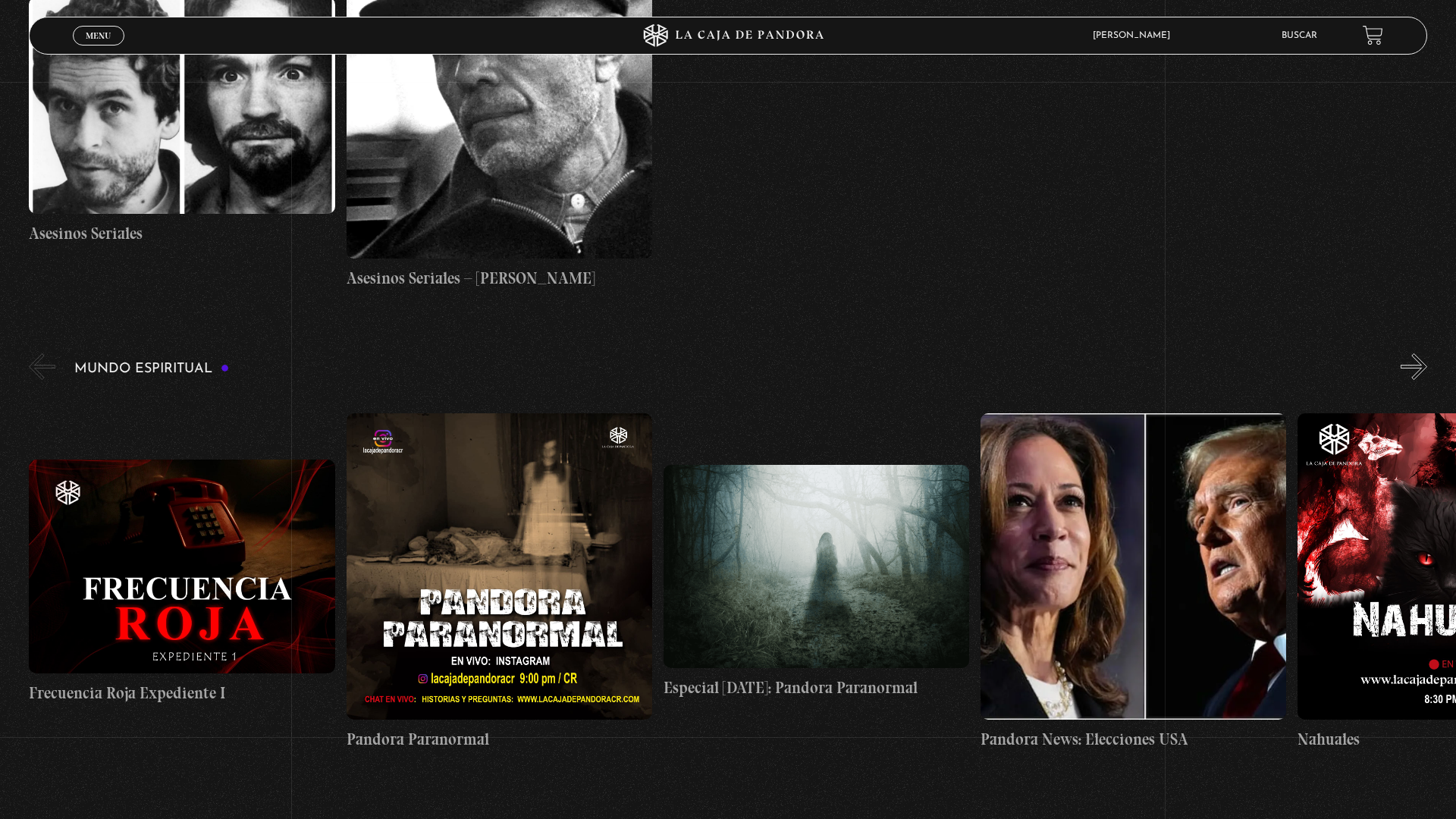
scroll to position [6114, 0]
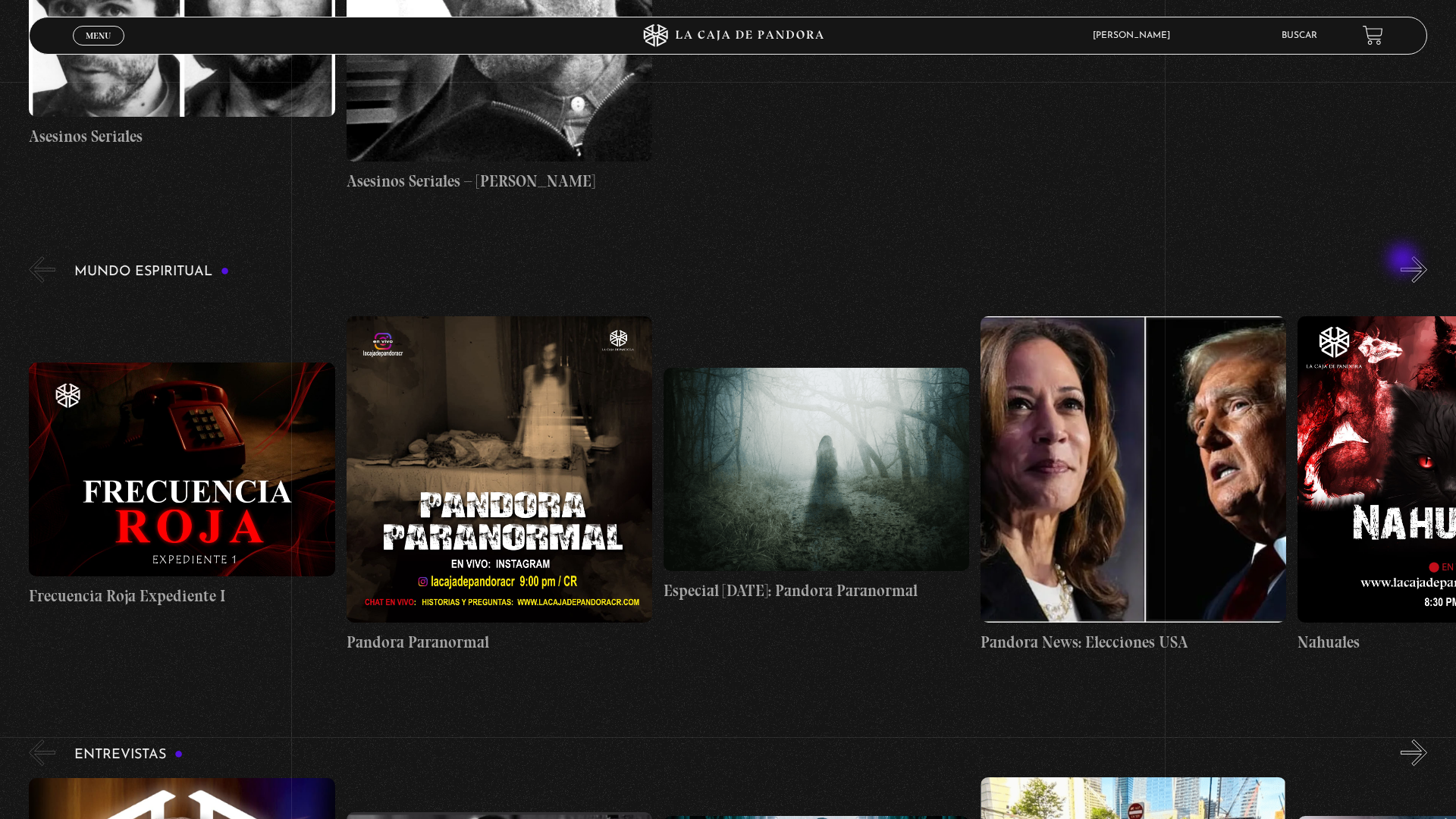
click at [1410, 266] on button "»" at bounding box center [1413, 269] width 27 height 27
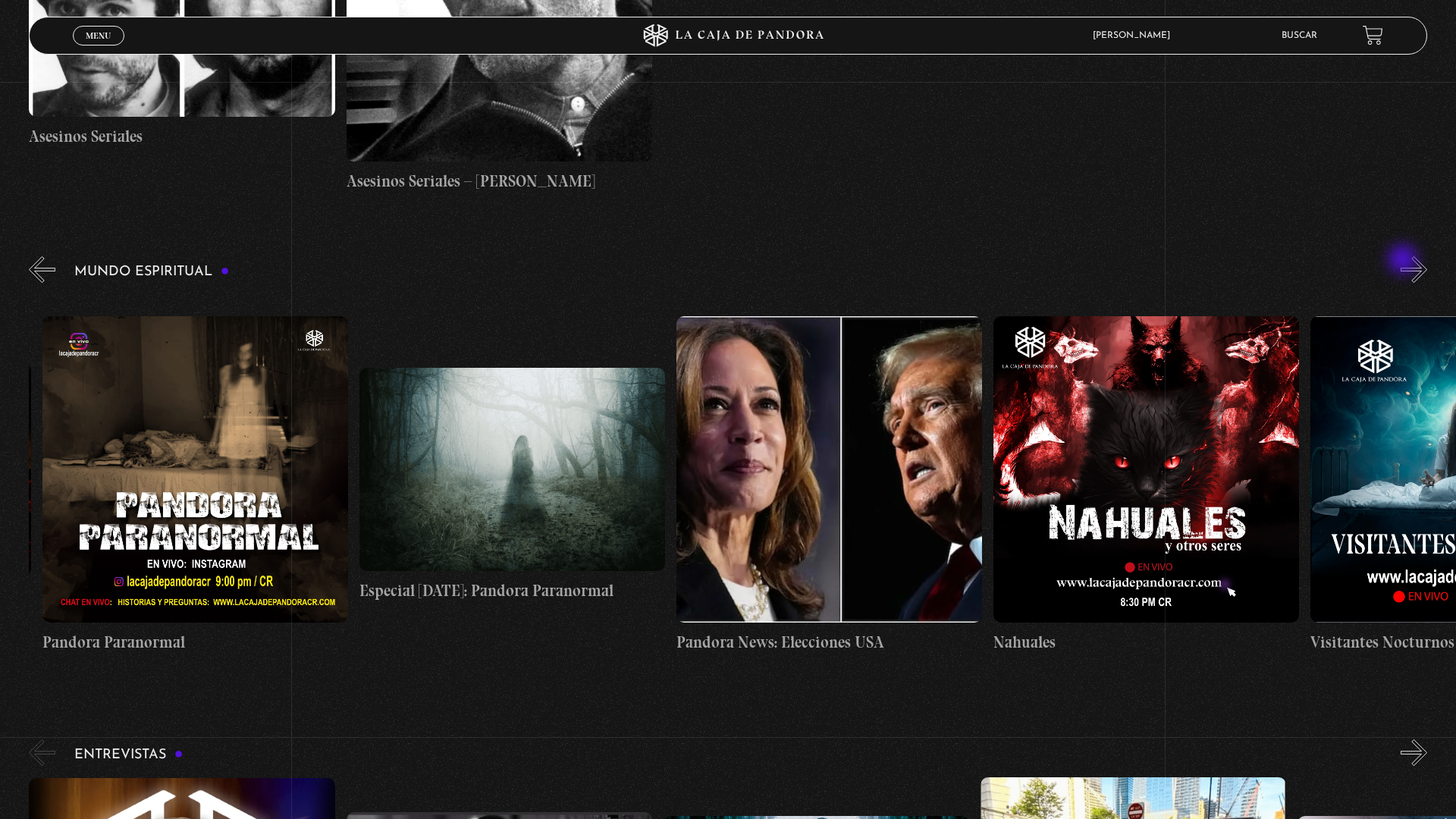
click at [1410, 266] on button "»" at bounding box center [1413, 269] width 27 height 27
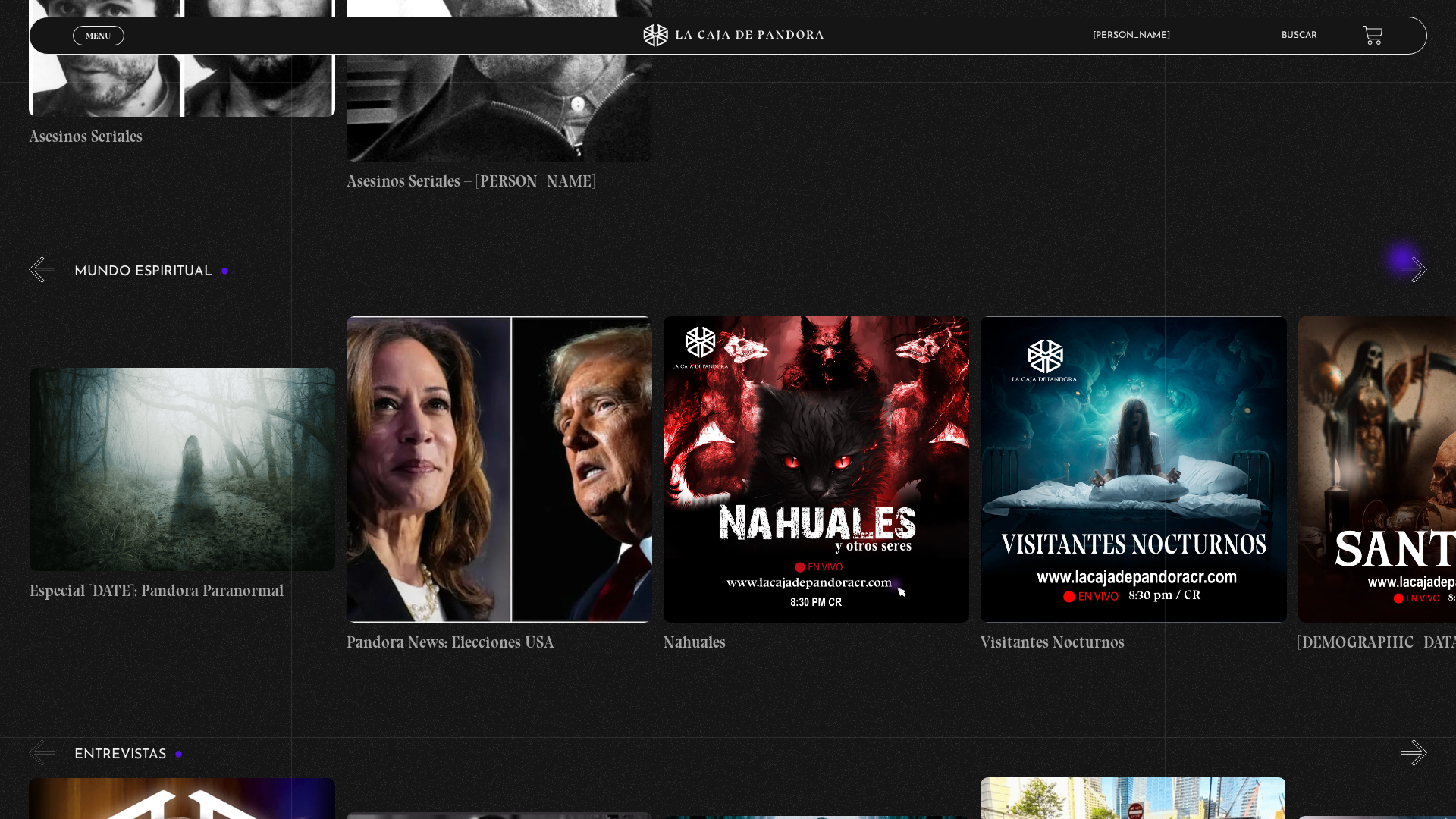
click at [1410, 266] on button "»" at bounding box center [1413, 269] width 27 height 27
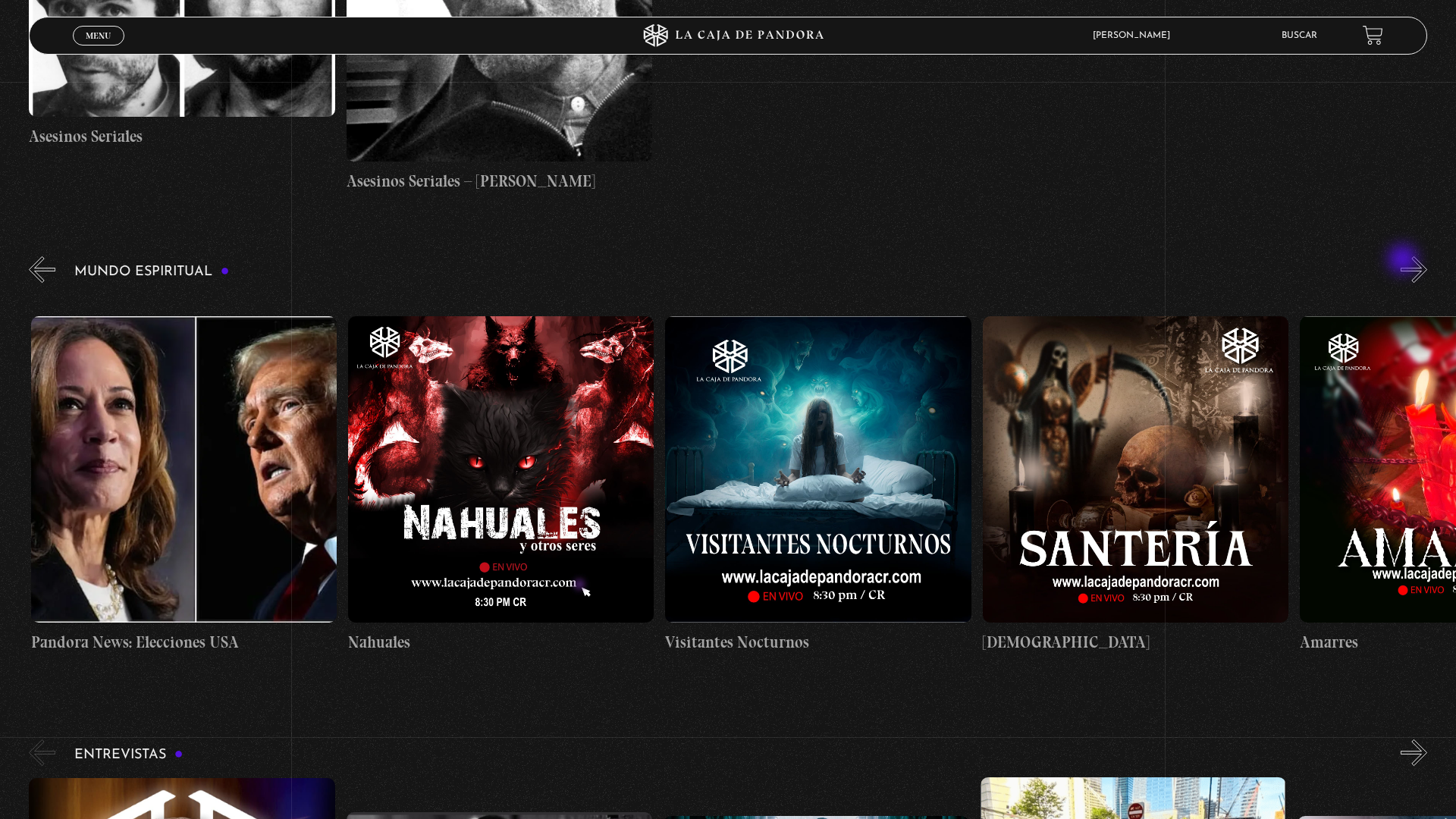
click at [1410, 266] on button "»" at bounding box center [1413, 269] width 27 height 27
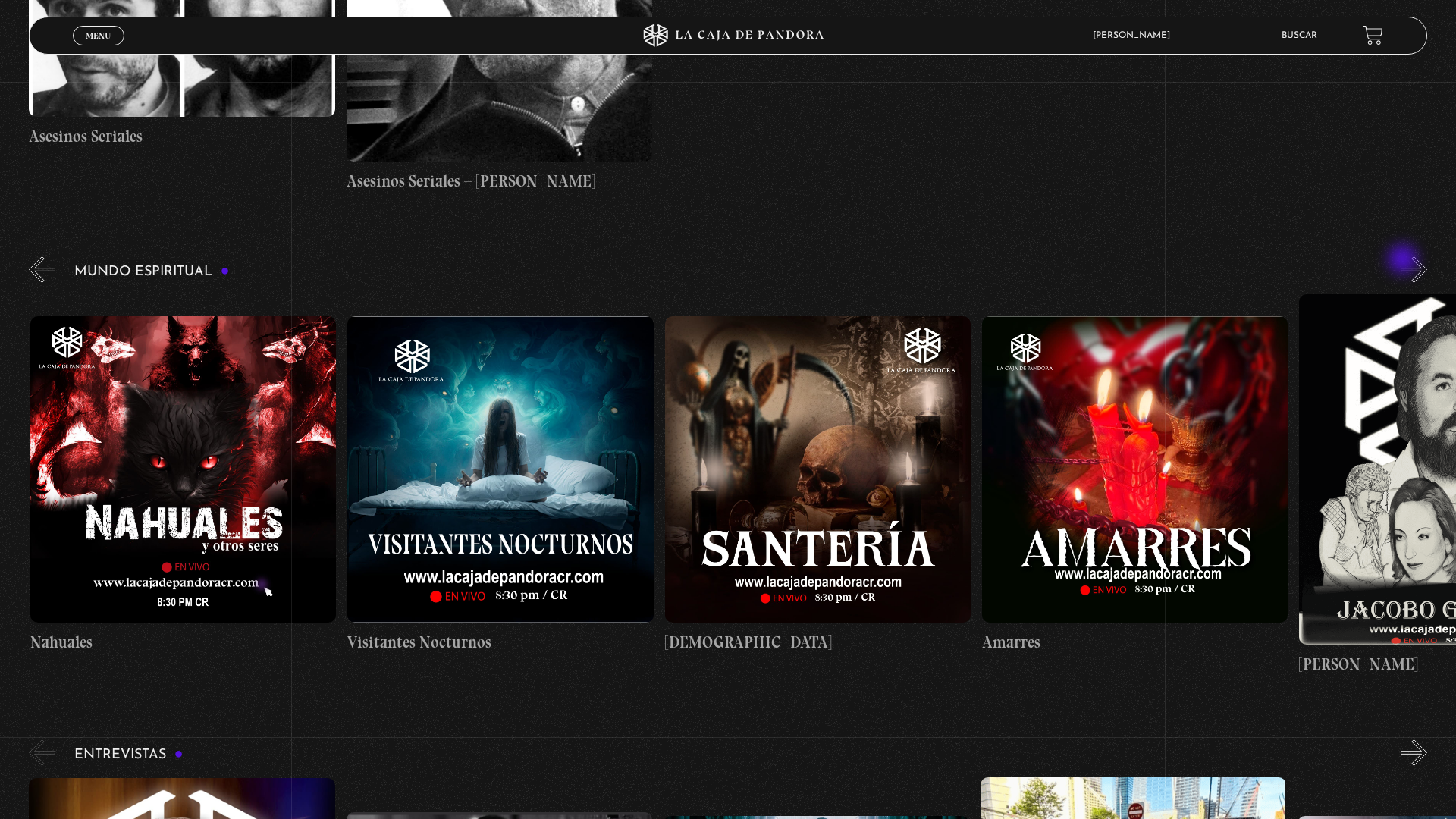
click at [1410, 266] on button "»" at bounding box center [1413, 269] width 27 height 27
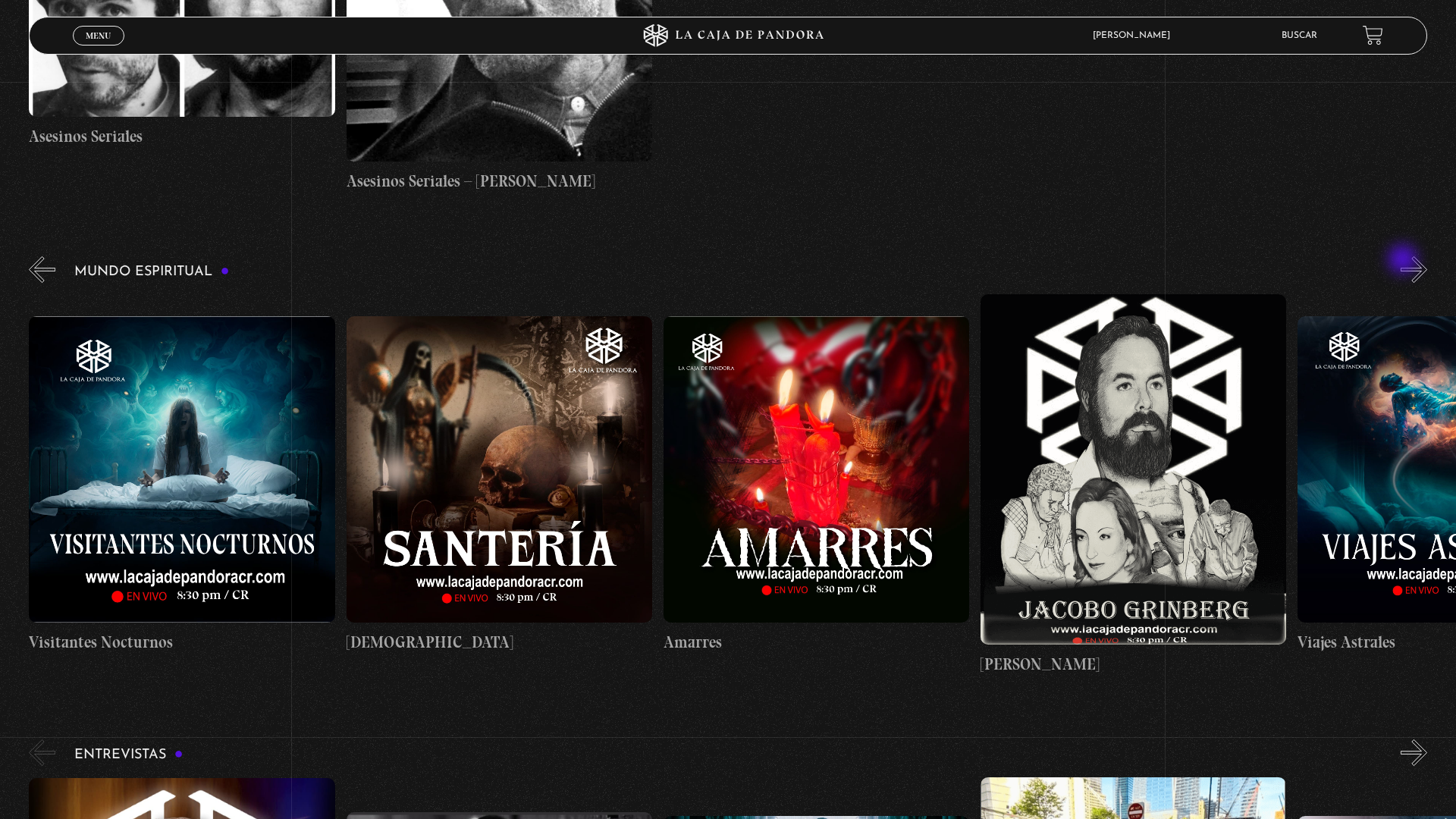
click at [1410, 266] on button "»" at bounding box center [1413, 269] width 27 height 27
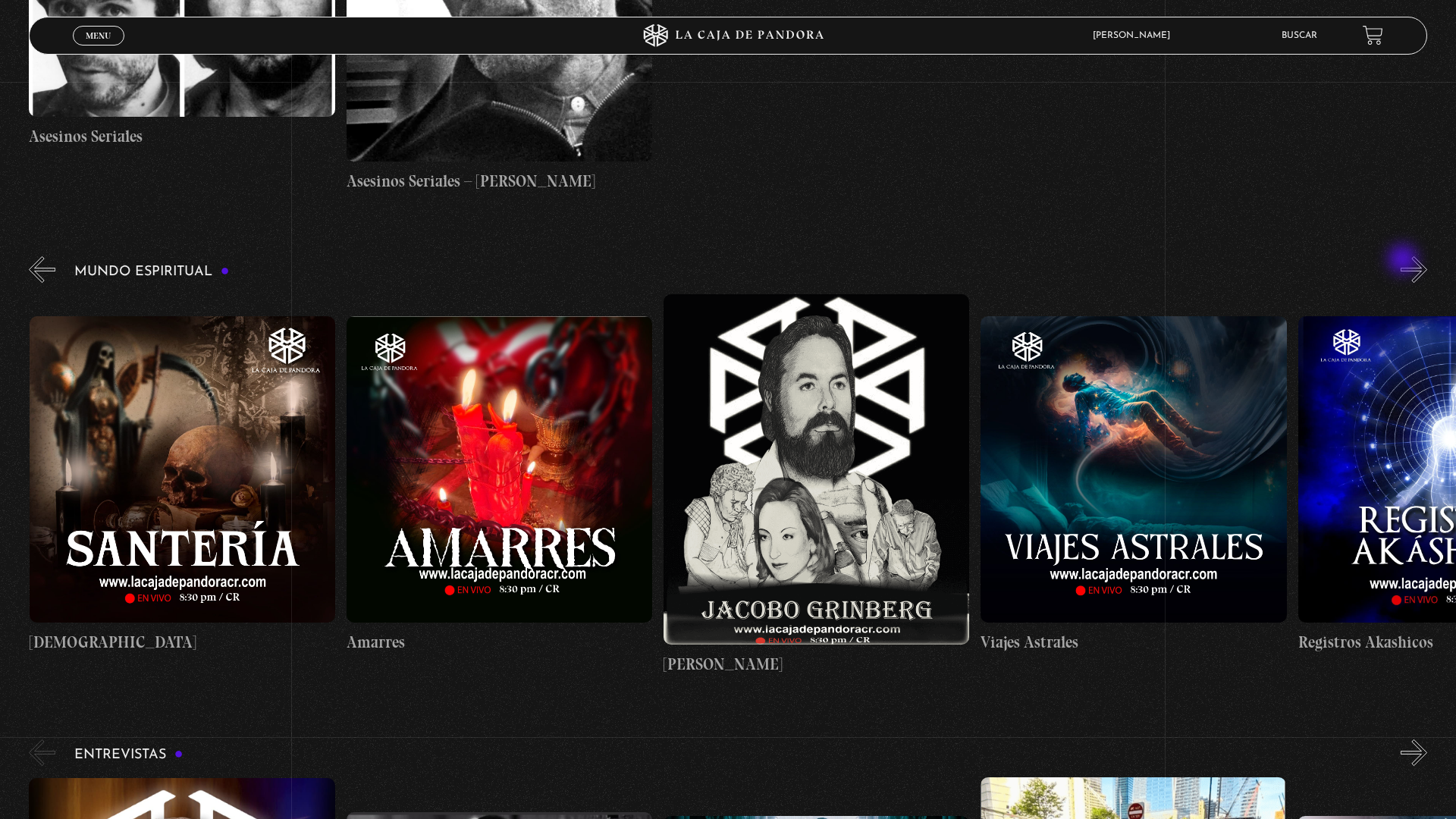
click at [1410, 266] on button "»" at bounding box center [1413, 269] width 27 height 27
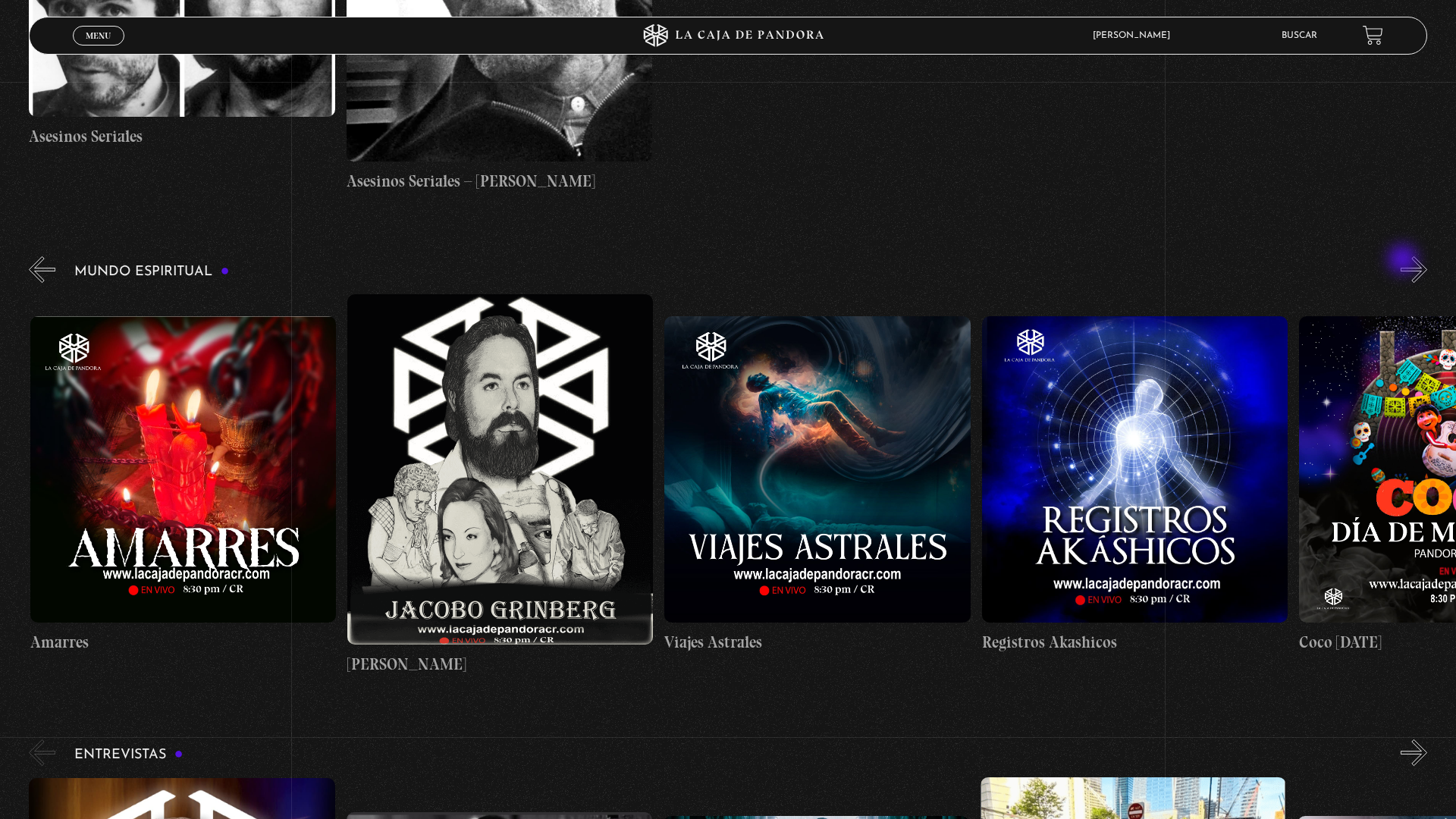
scroll to position [0, 2219]
click at [1410, 266] on button "»" at bounding box center [1413, 269] width 27 height 27
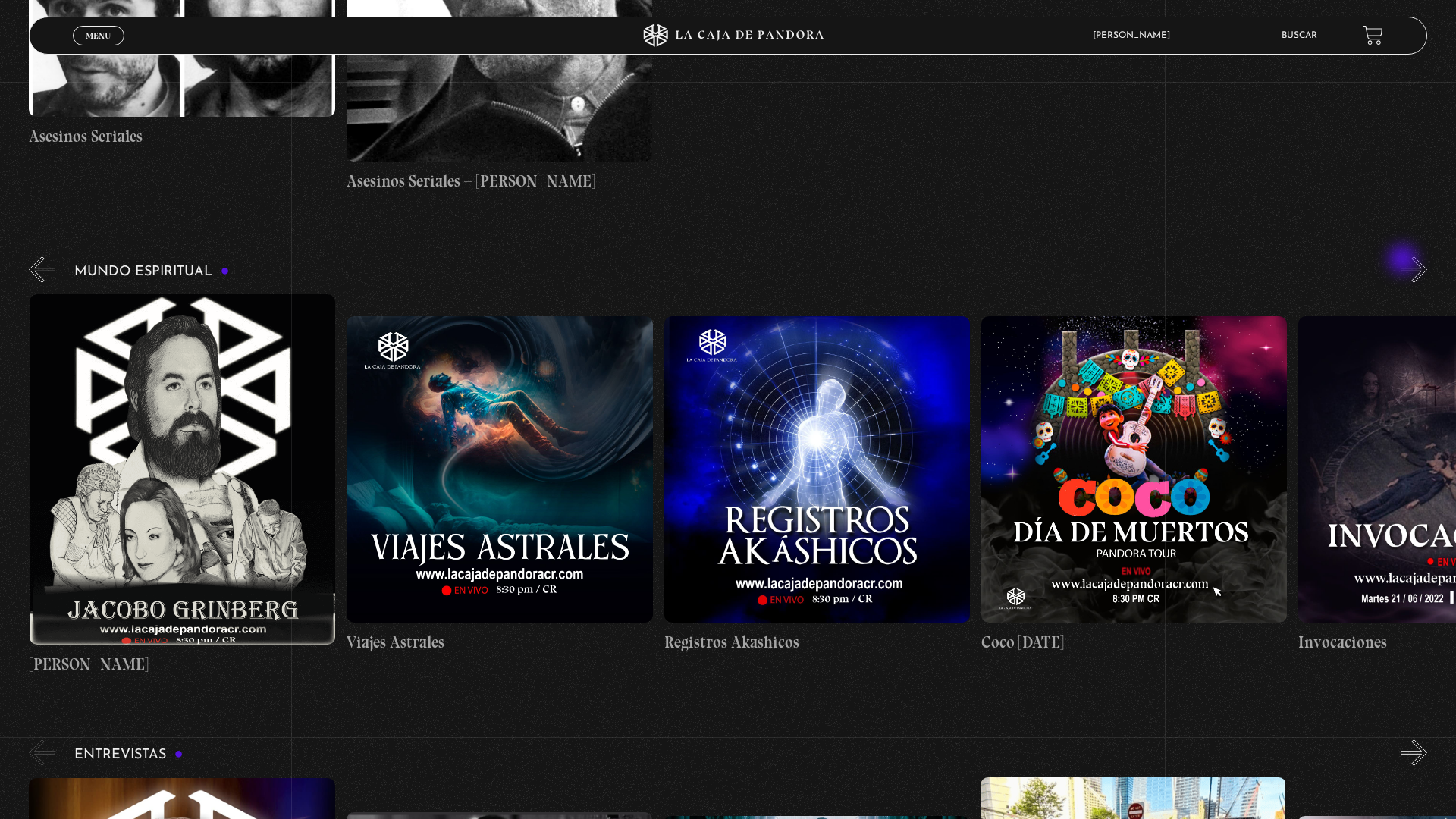
click at [1410, 266] on button "»" at bounding box center [1413, 269] width 27 height 27
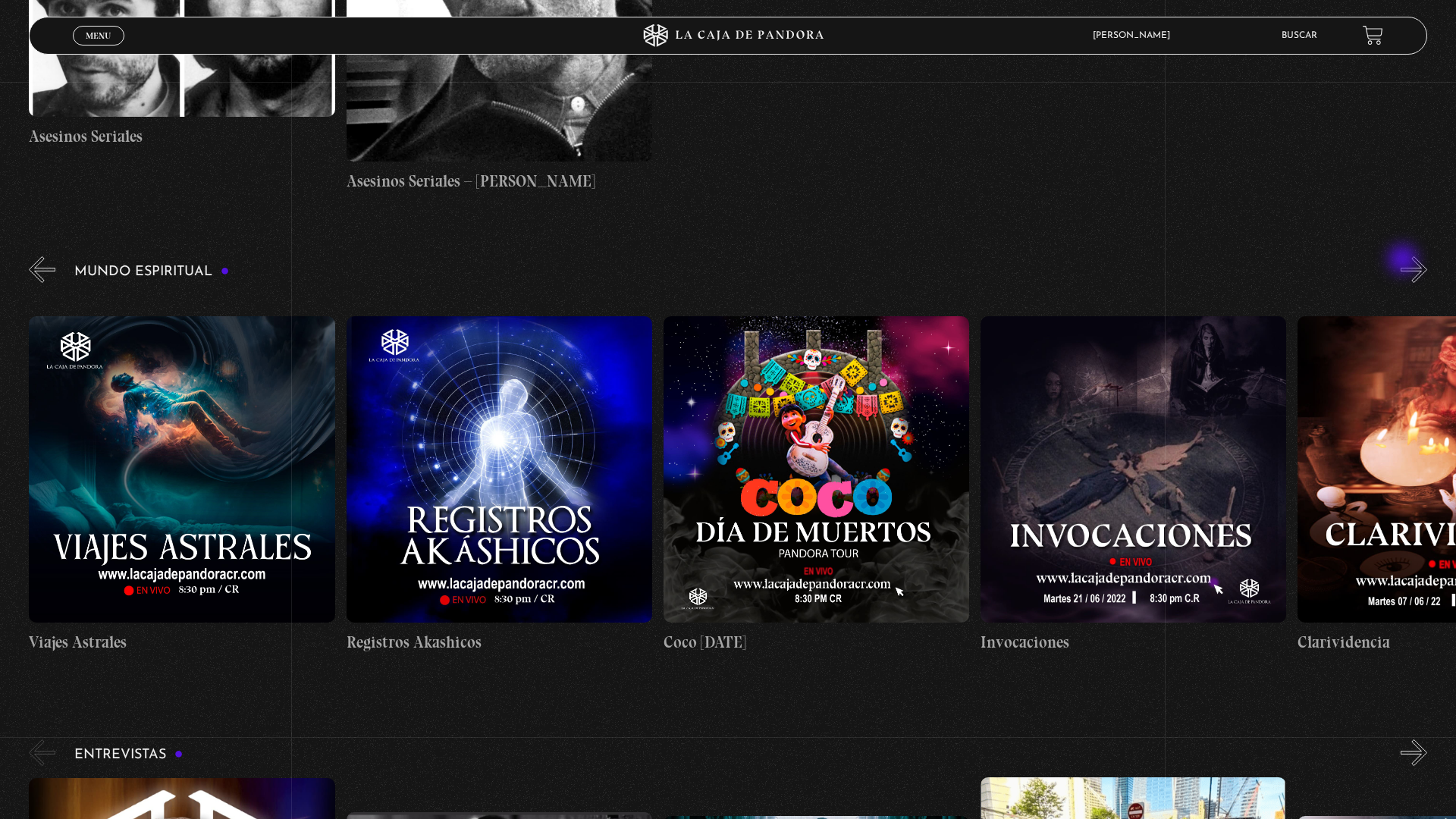
click at [1410, 266] on button "»" at bounding box center [1413, 269] width 27 height 27
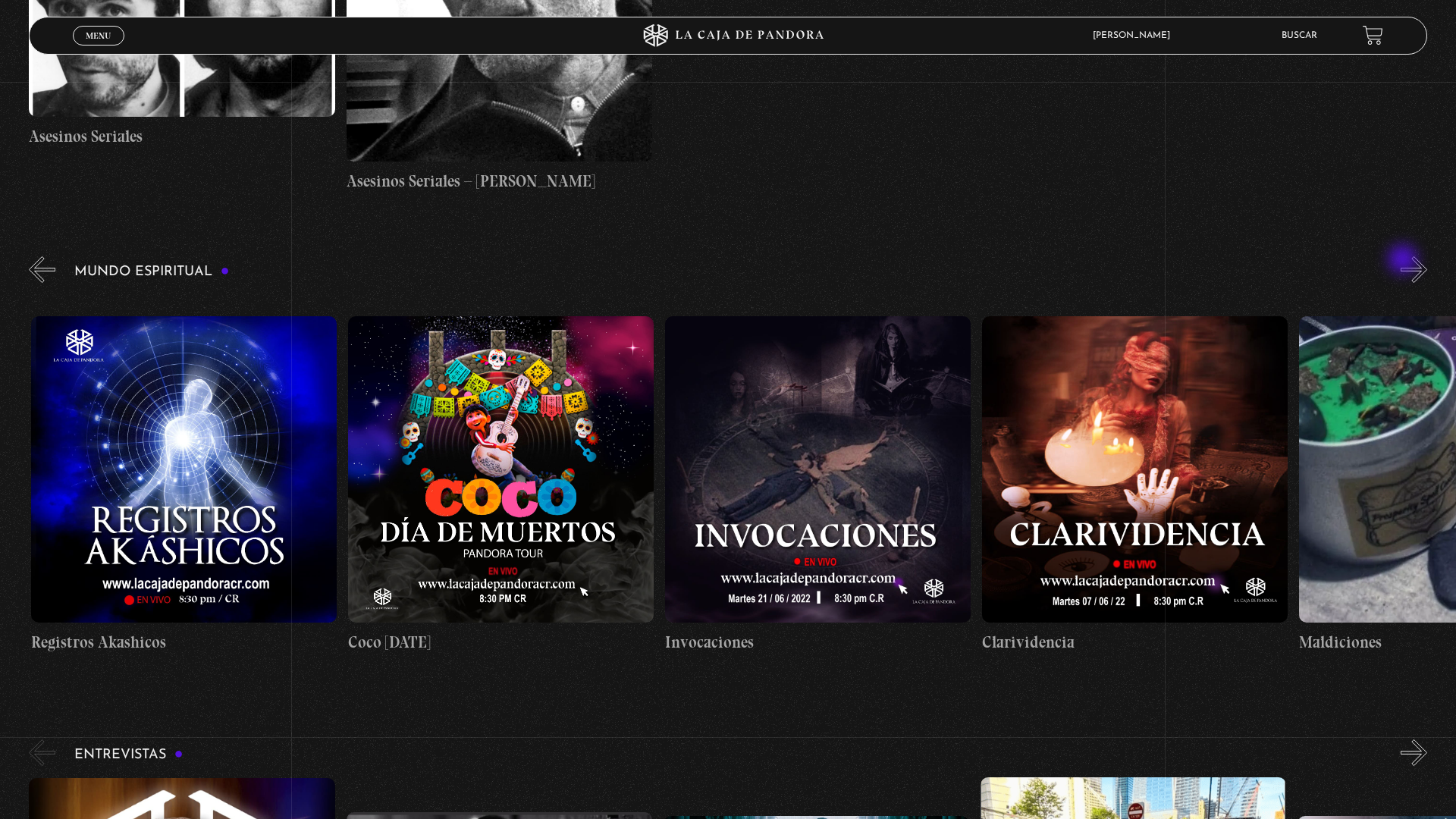
click at [1410, 266] on button "»" at bounding box center [1413, 269] width 27 height 27
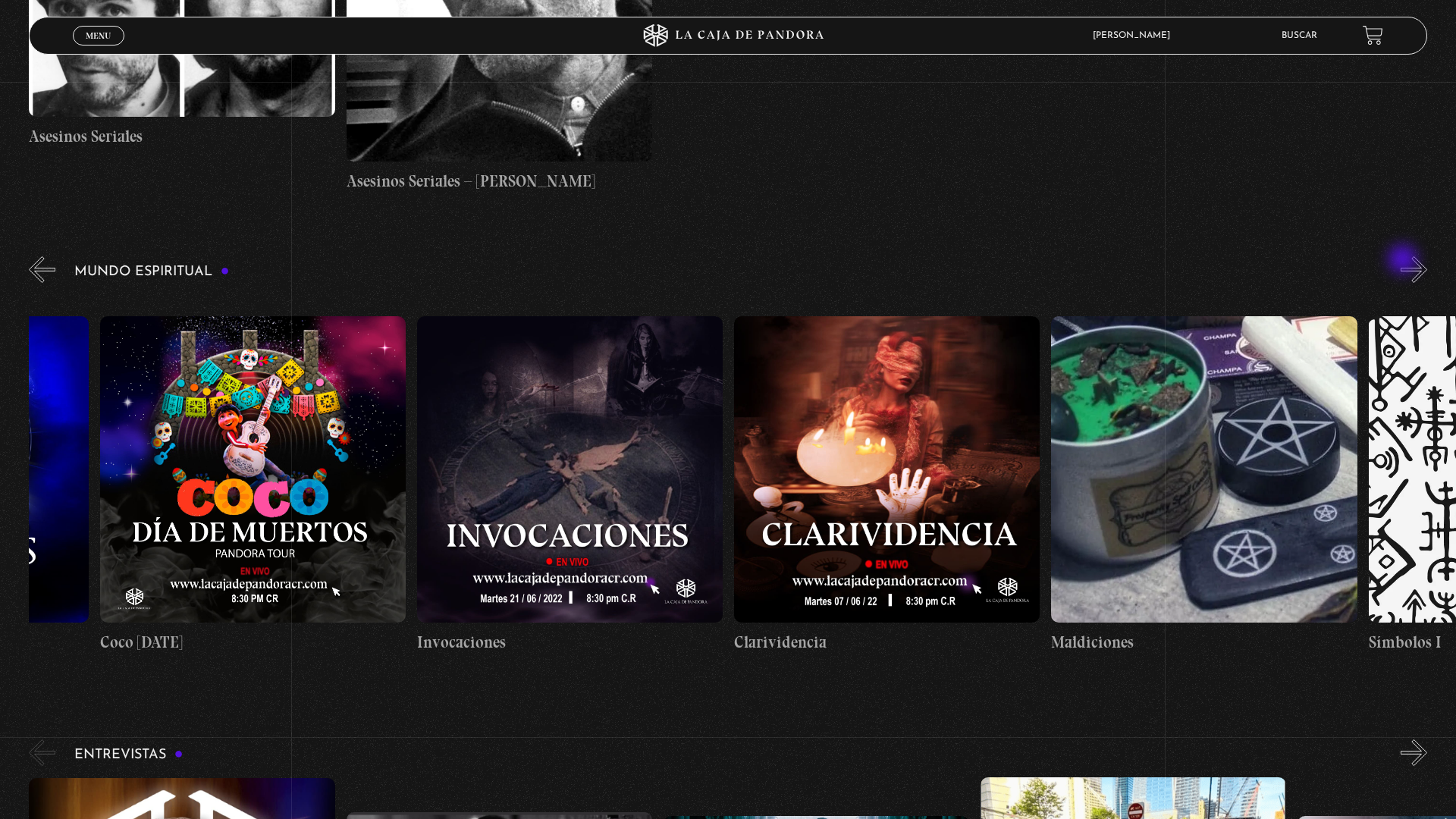
click at [1410, 266] on button "»" at bounding box center [1413, 269] width 27 height 27
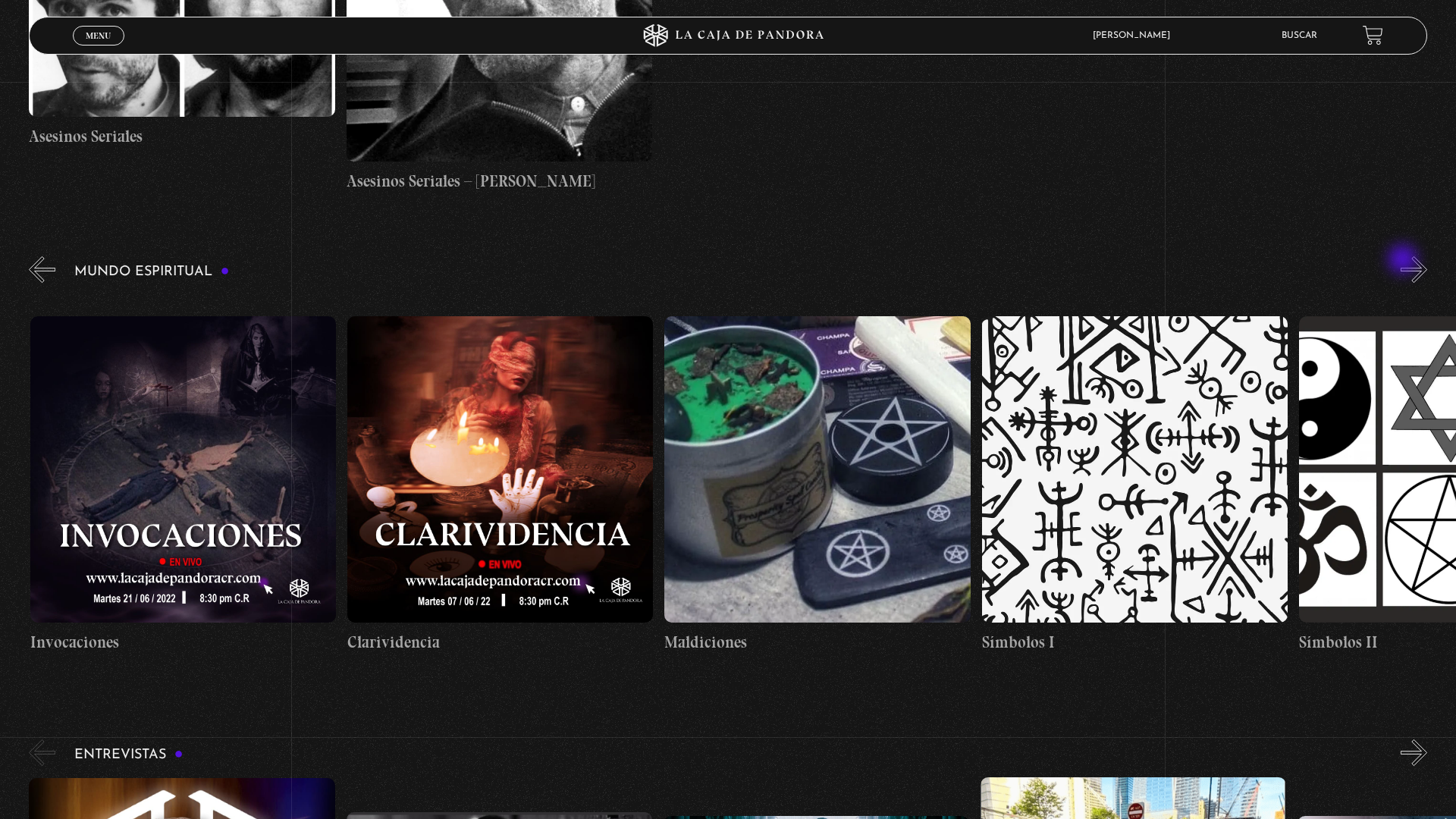
scroll to position [0, 3805]
click at [1410, 266] on button "»" at bounding box center [1413, 269] width 27 height 27
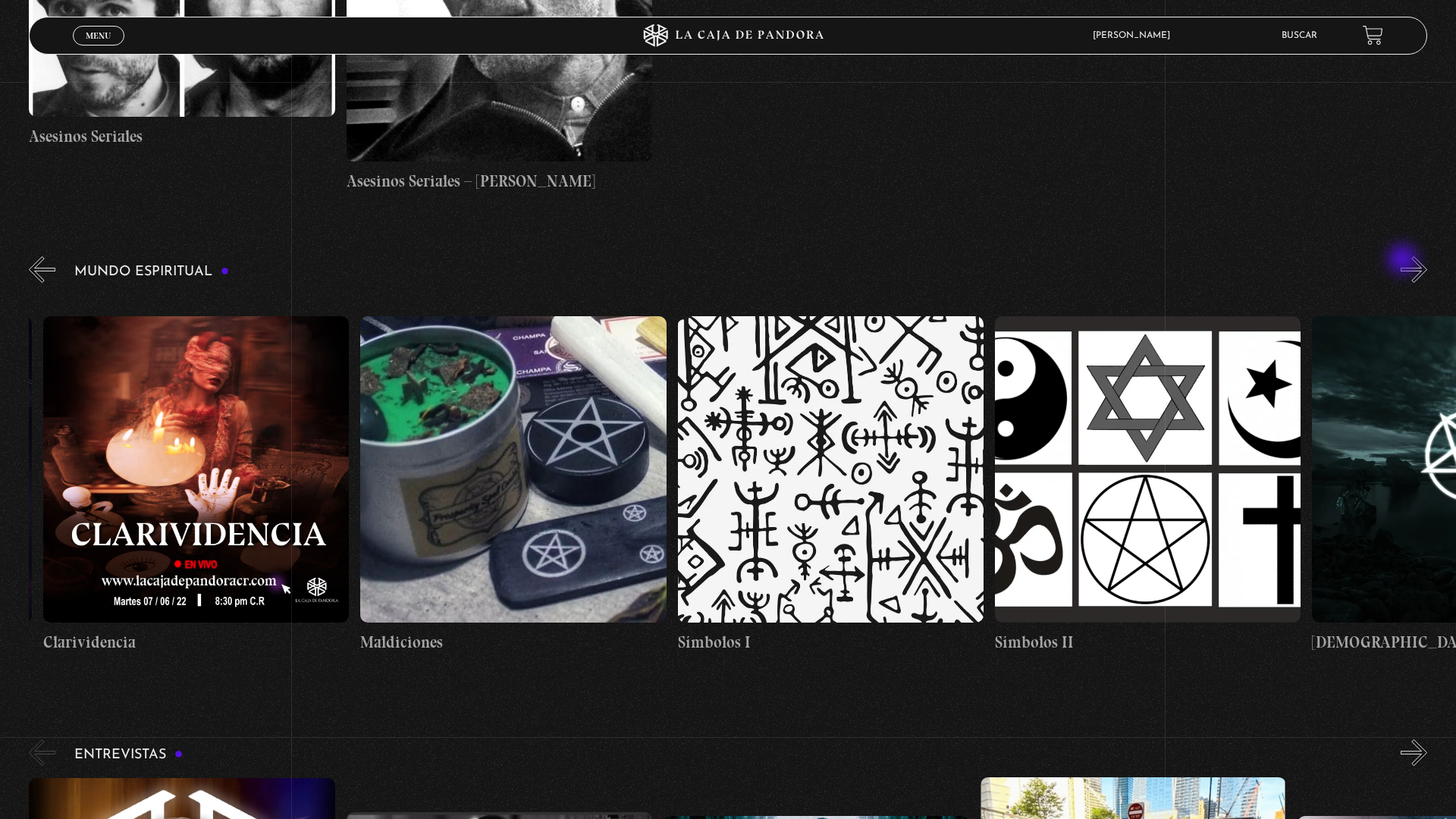
click at [1410, 266] on button "»" at bounding box center [1413, 269] width 27 height 27
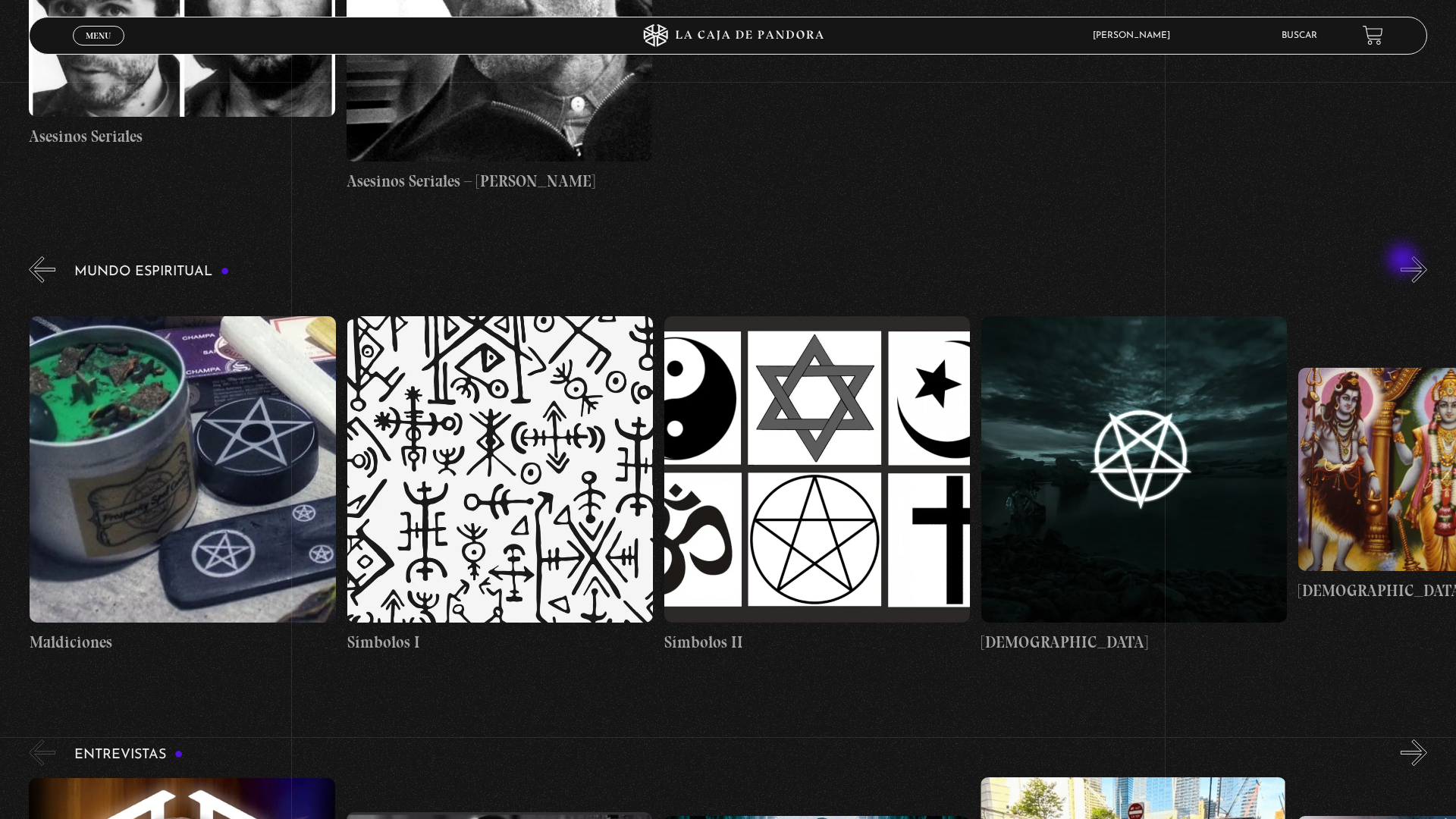
click at [1410, 266] on button "»" at bounding box center [1413, 269] width 27 height 27
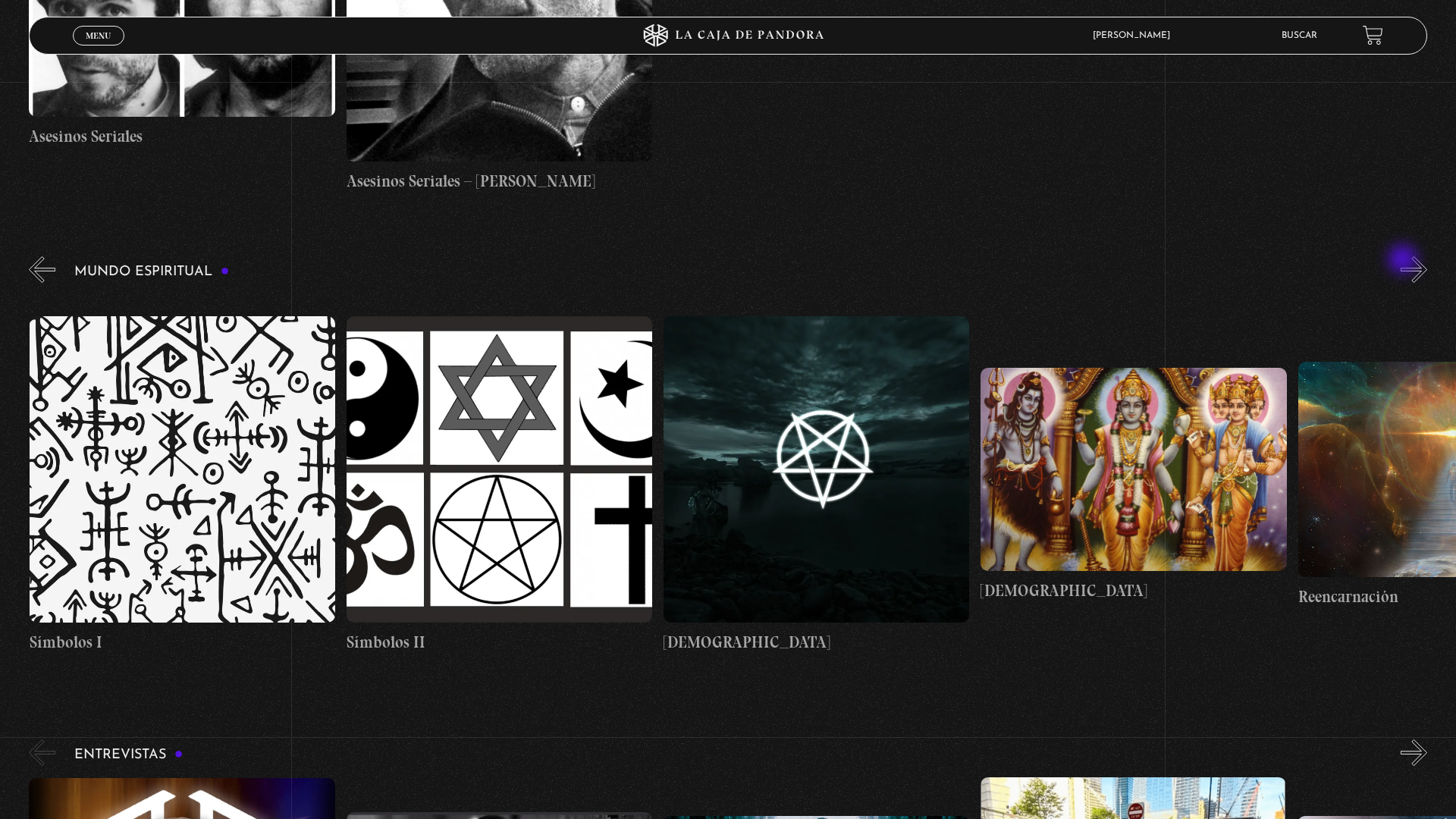
click at [1410, 266] on button "»" at bounding box center [1413, 269] width 27 height 27
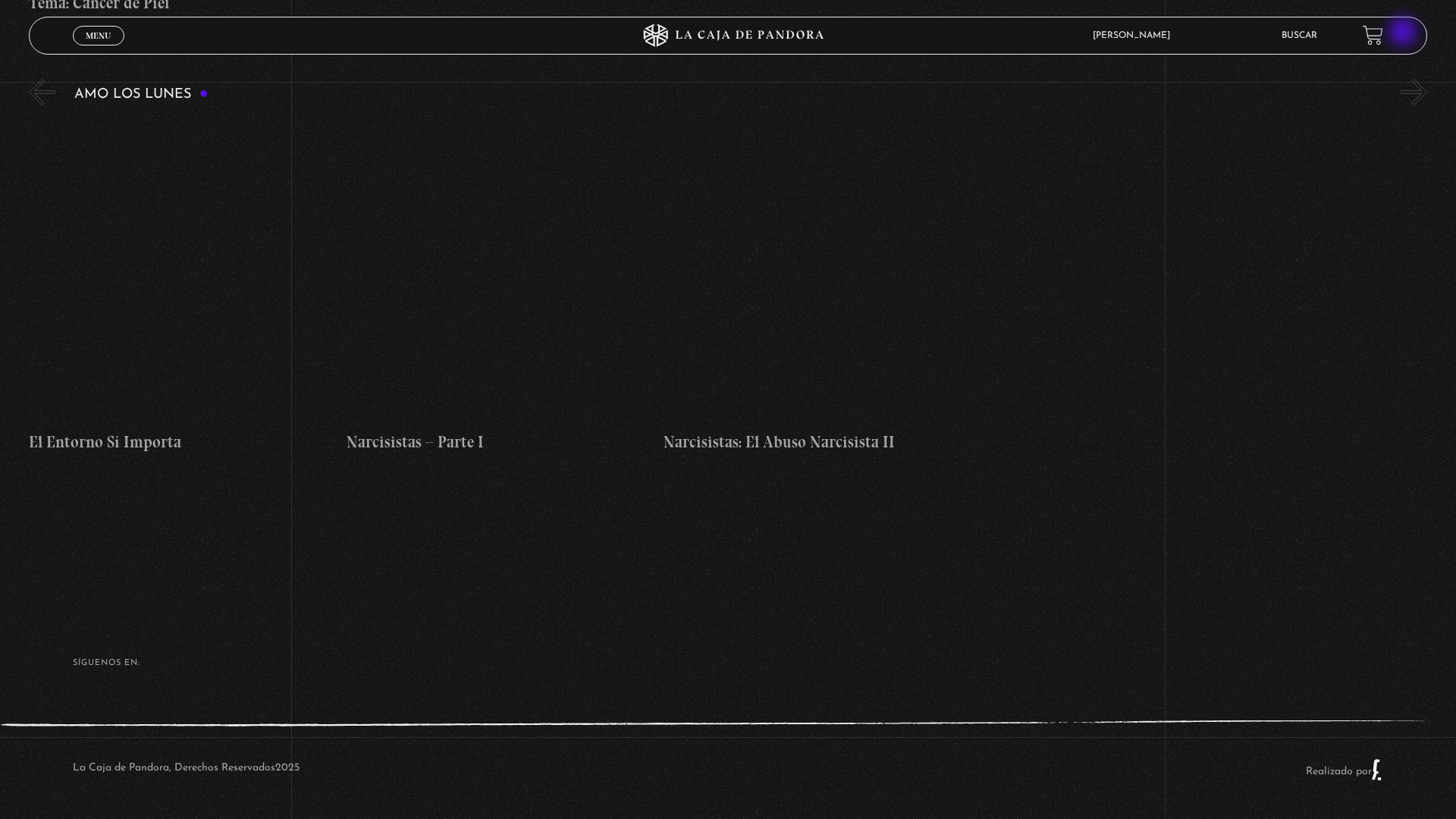
scroll to position [7631, 0]
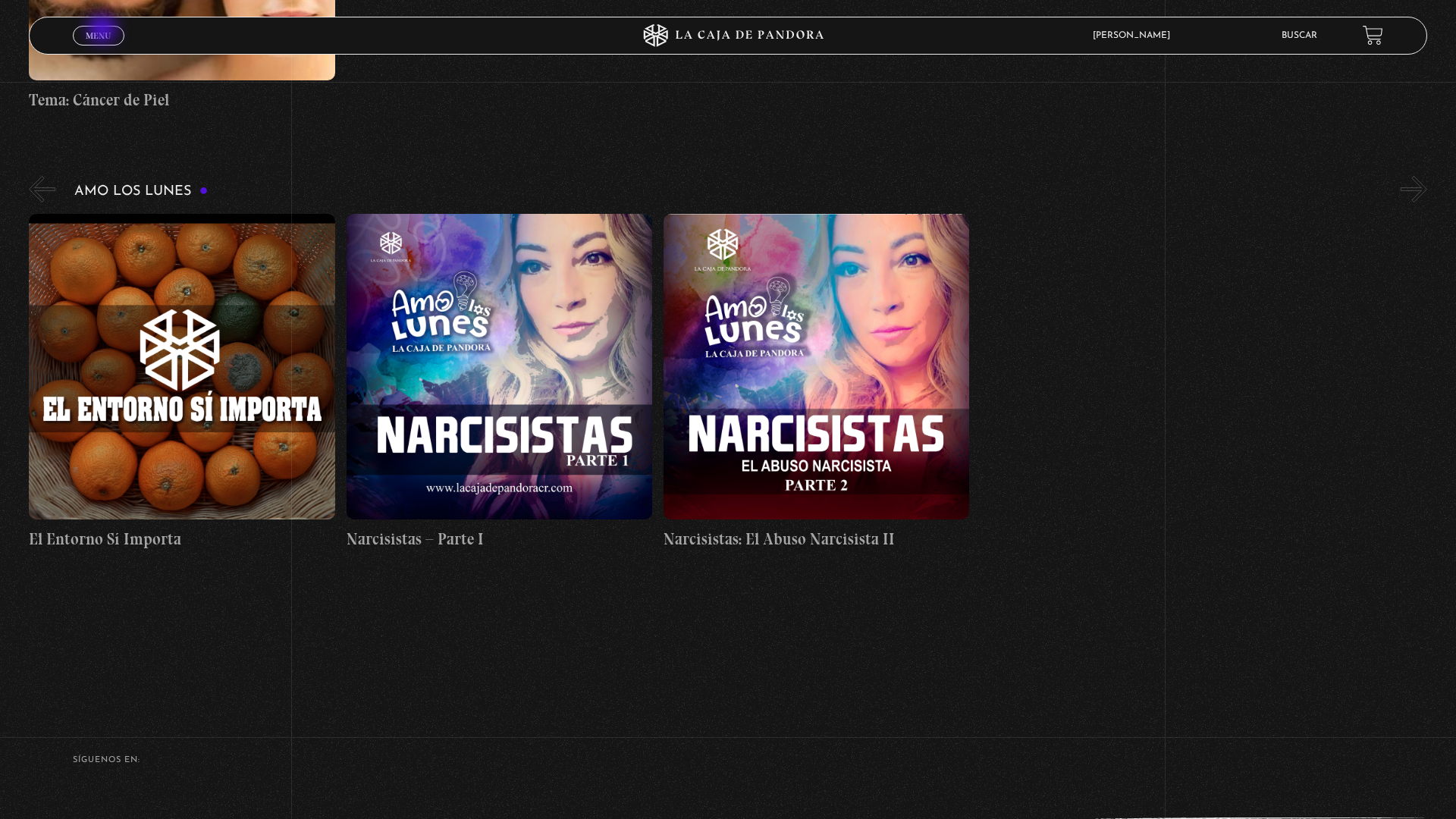
click at [110, 35] on span "Menu" at bounding box center [98, 35] width 25 height 9
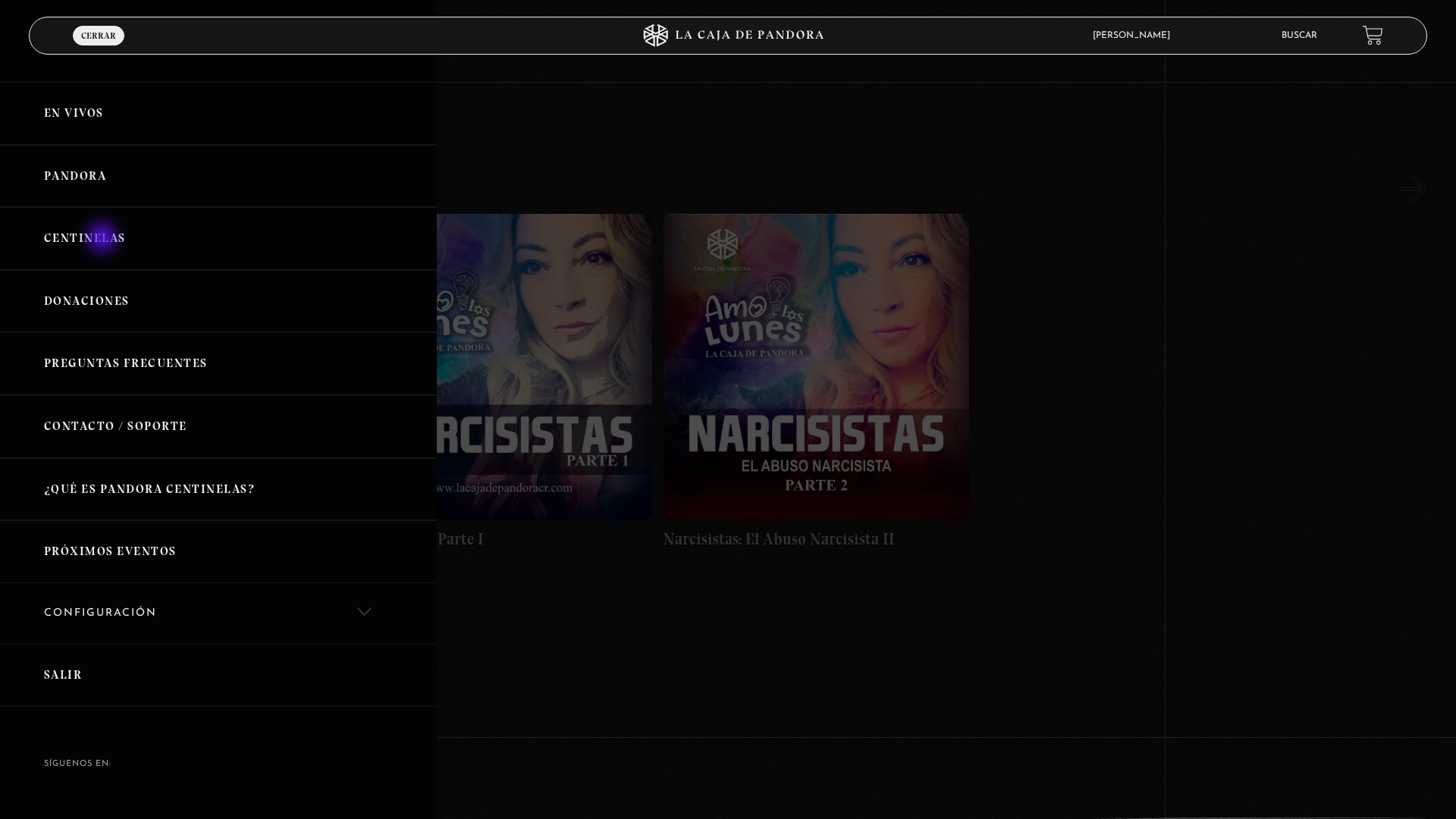
click at [110, 243] on link "Centinelas" at bounding box center [218, 238] width 437 height 63
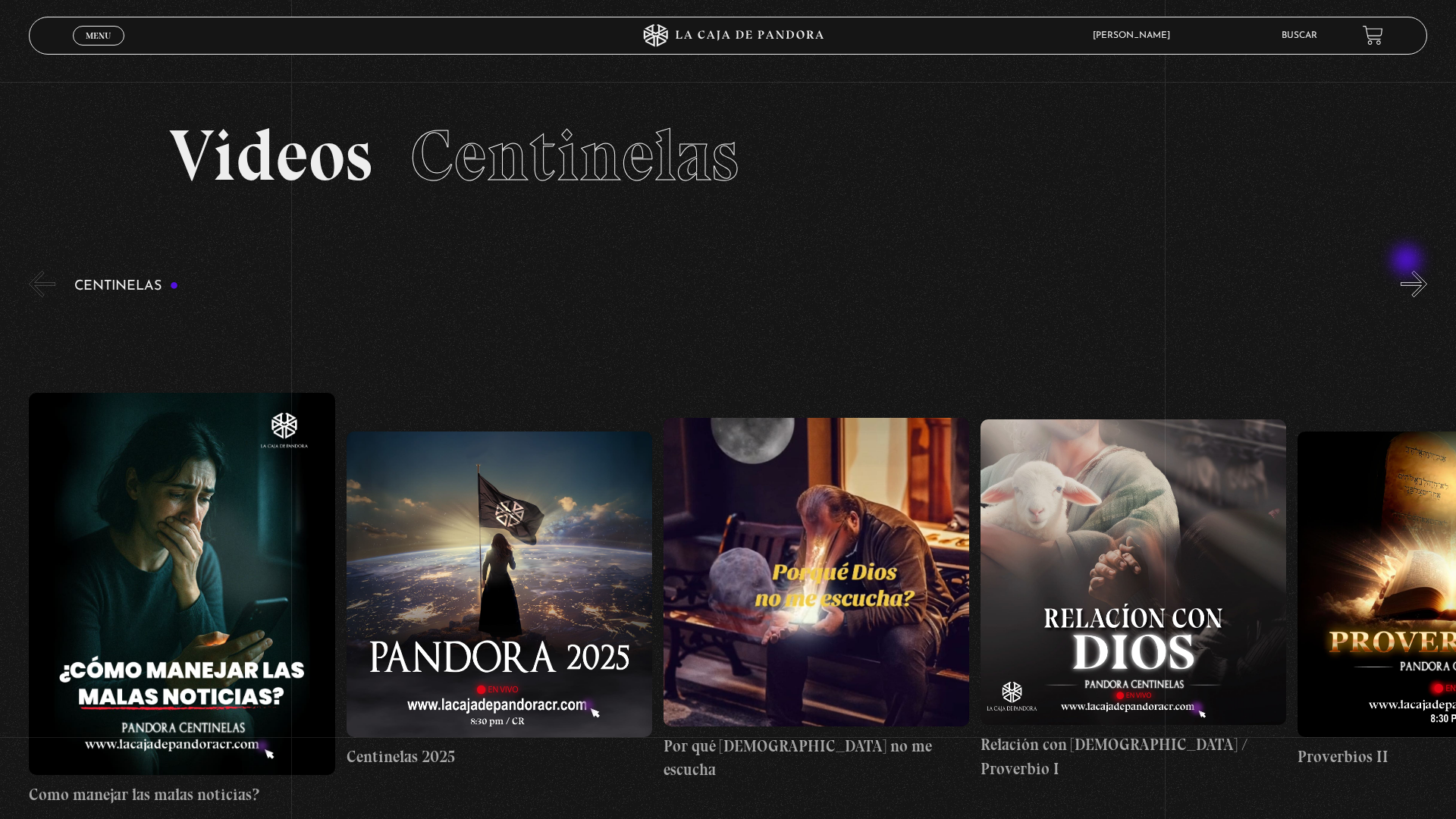
click at [1414, 266] on section "Videos Centinelas" at bounding box center [728, 174] width 1456 height 186
click at [1414, 273] on button "»" at bounding box center [1413, 284] width 27 height 27
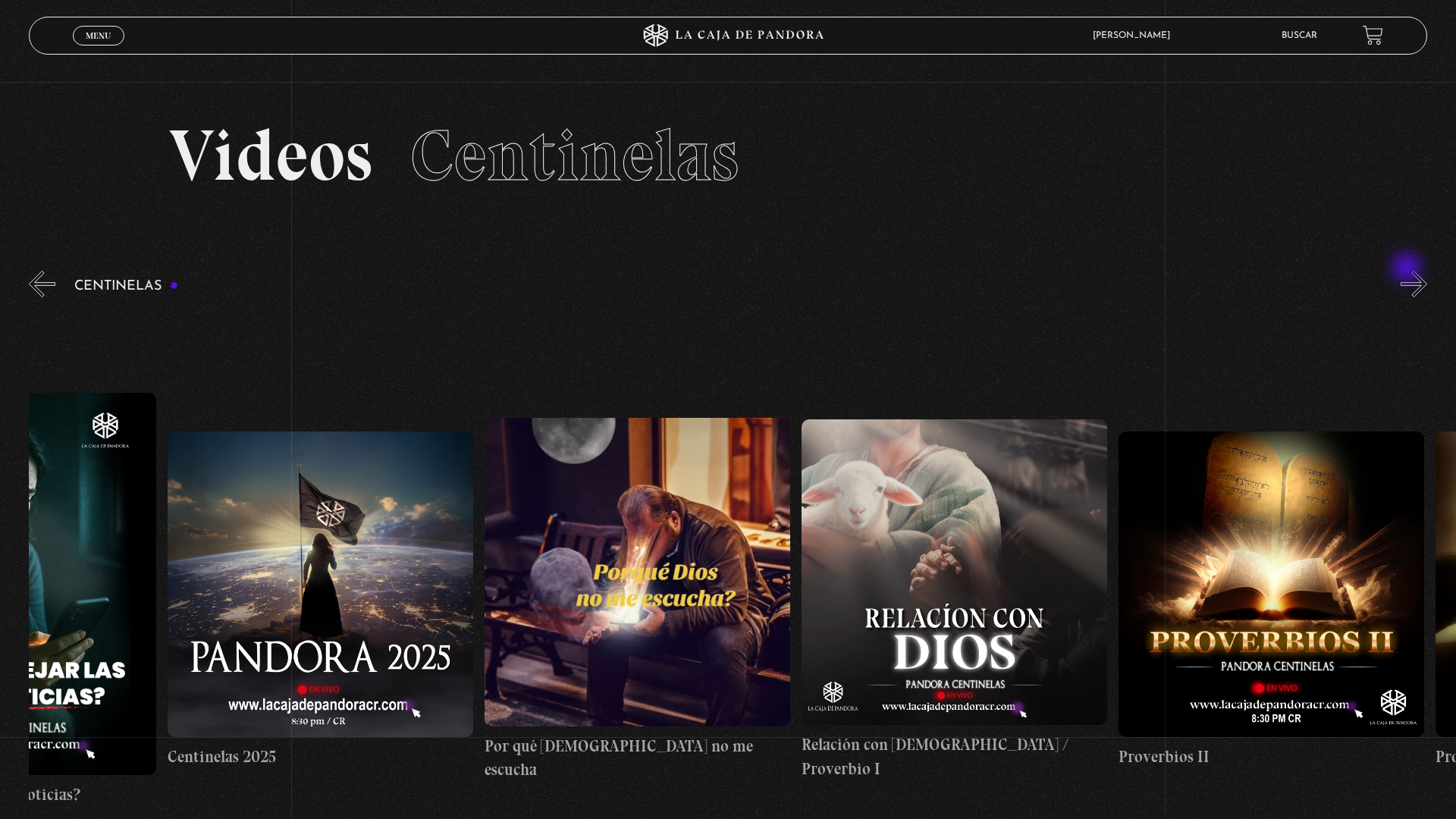
click at [1414, 273] on button "»" at bounding box center [1413, 284] width 27 height 27
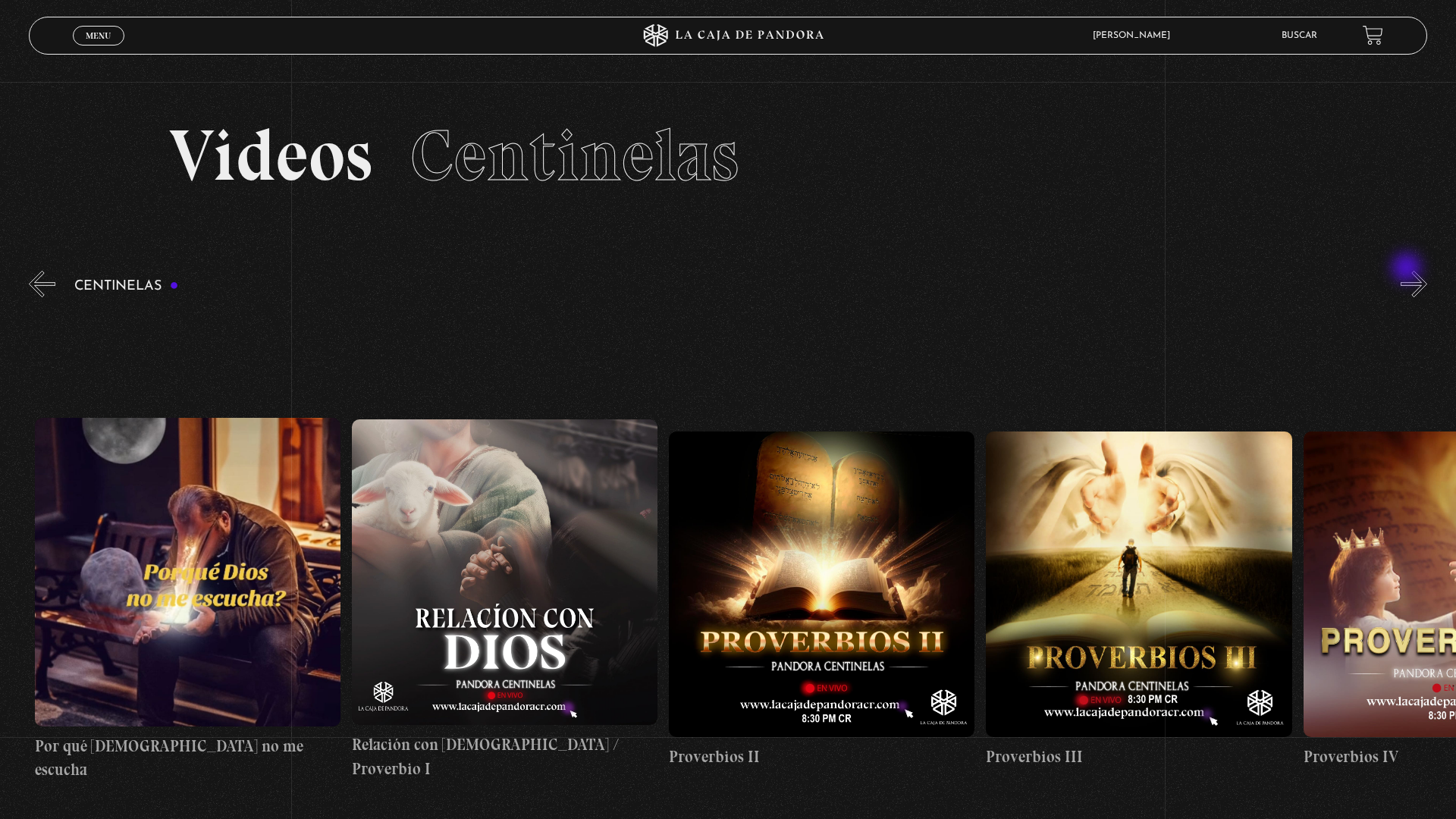
click at [1414, 273] on button "»" at bounding box center [1413, 284] width 27 height 27
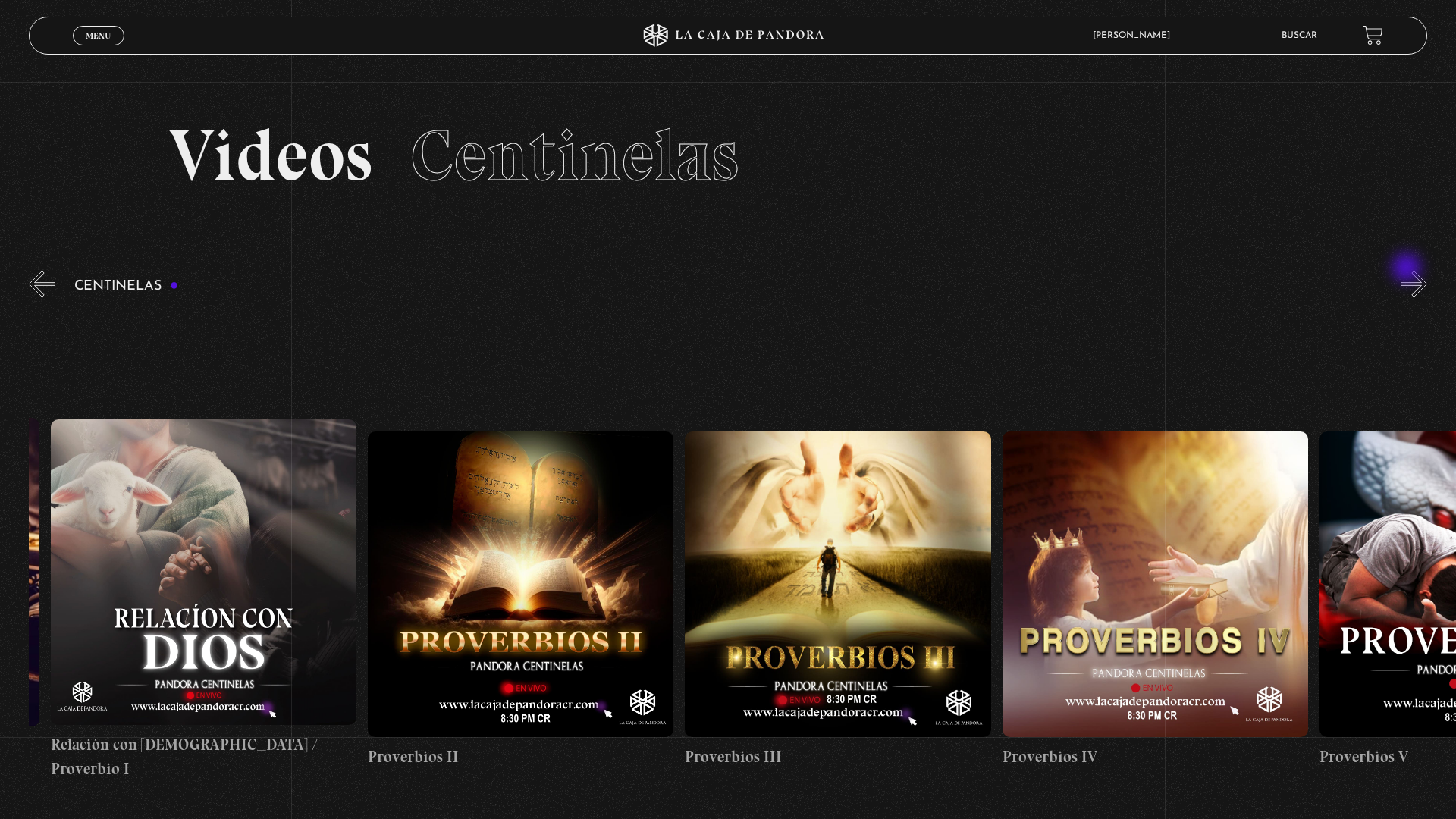
click at [1414, 273] on button "»" at bounding box center [1413, 284] width 27 height 27
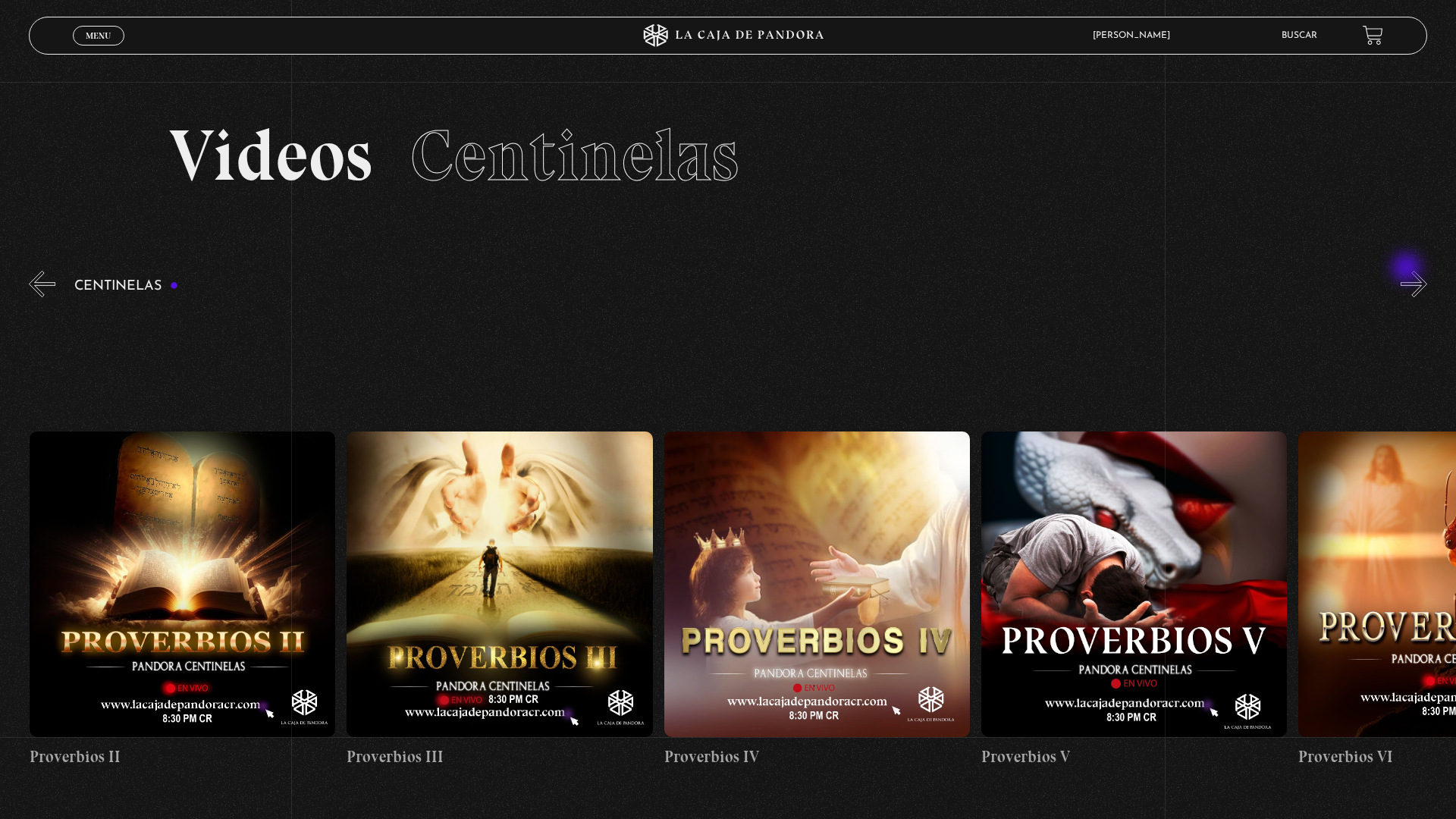
click at [1414, 273] on button "»" at bounding box center [1413, 284] width 27 height 27
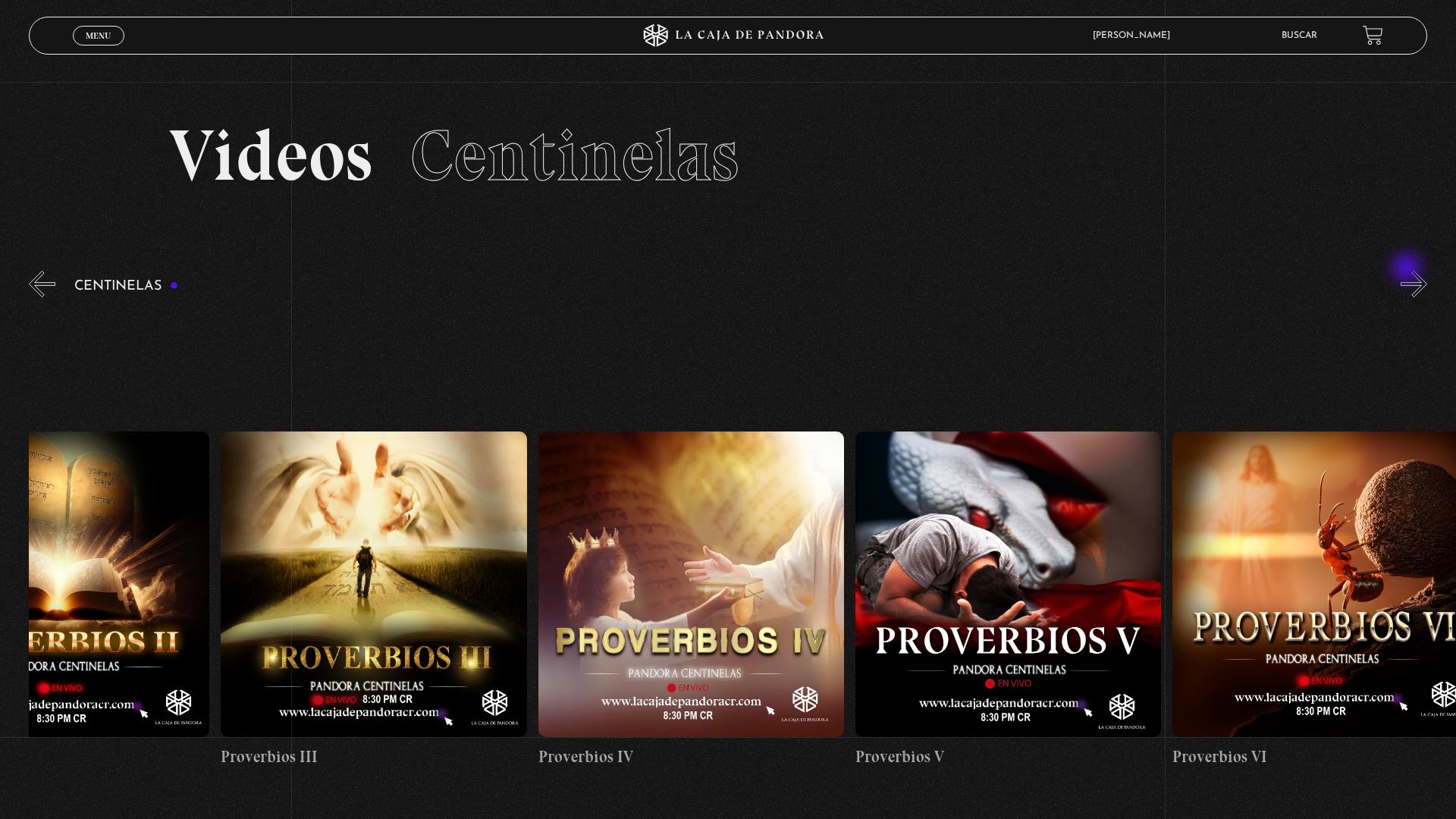
click at [1414, 273] on button "»" at bounding box center [1413, 284] width 27 height 27
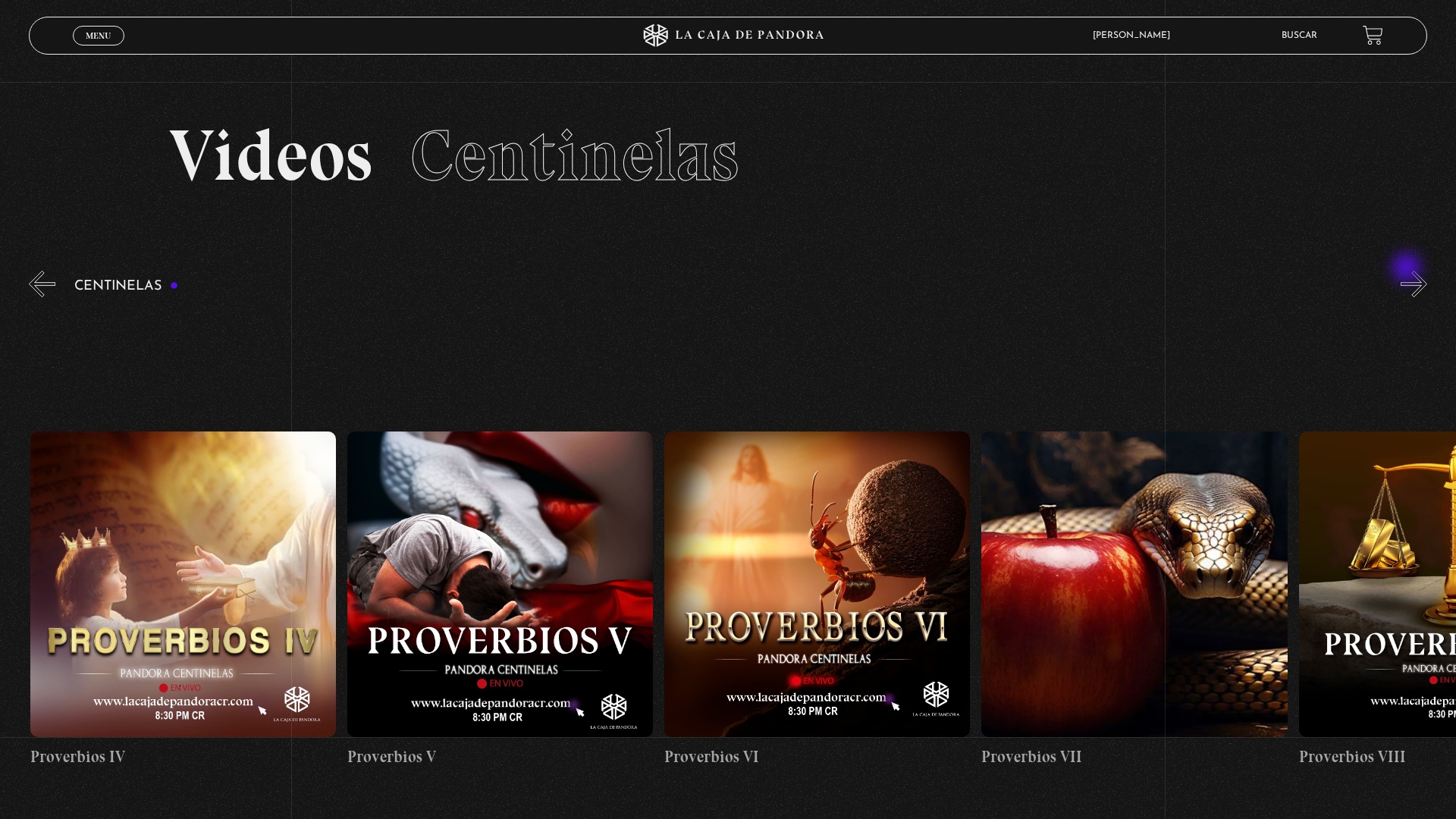
click at [1414, 273] on button "»" at bounding box center [1413, 284] width 27 height 27
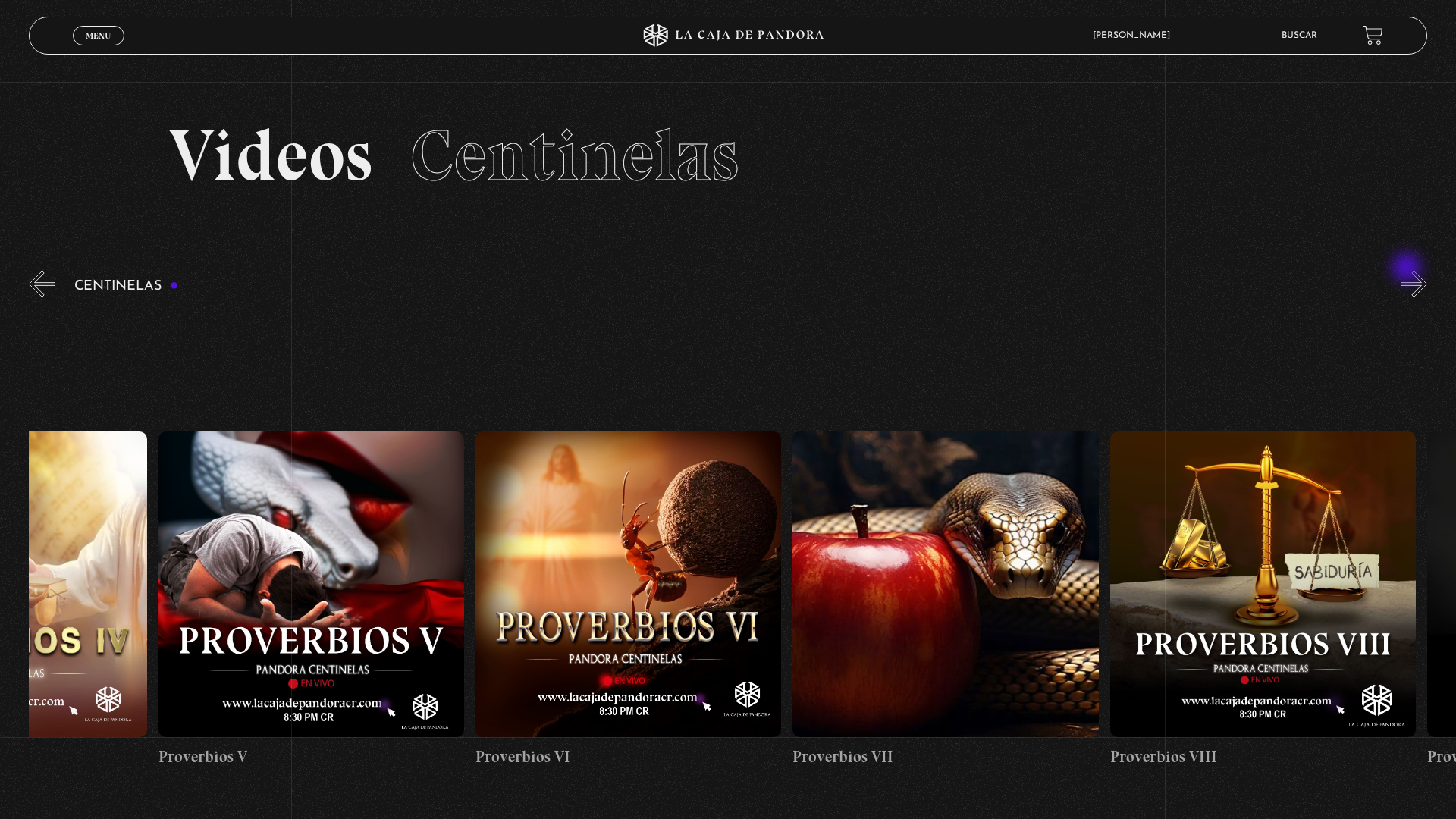
click at [1414, 273] on button "»" at bounding box center [1413, 284] width 27 height 27
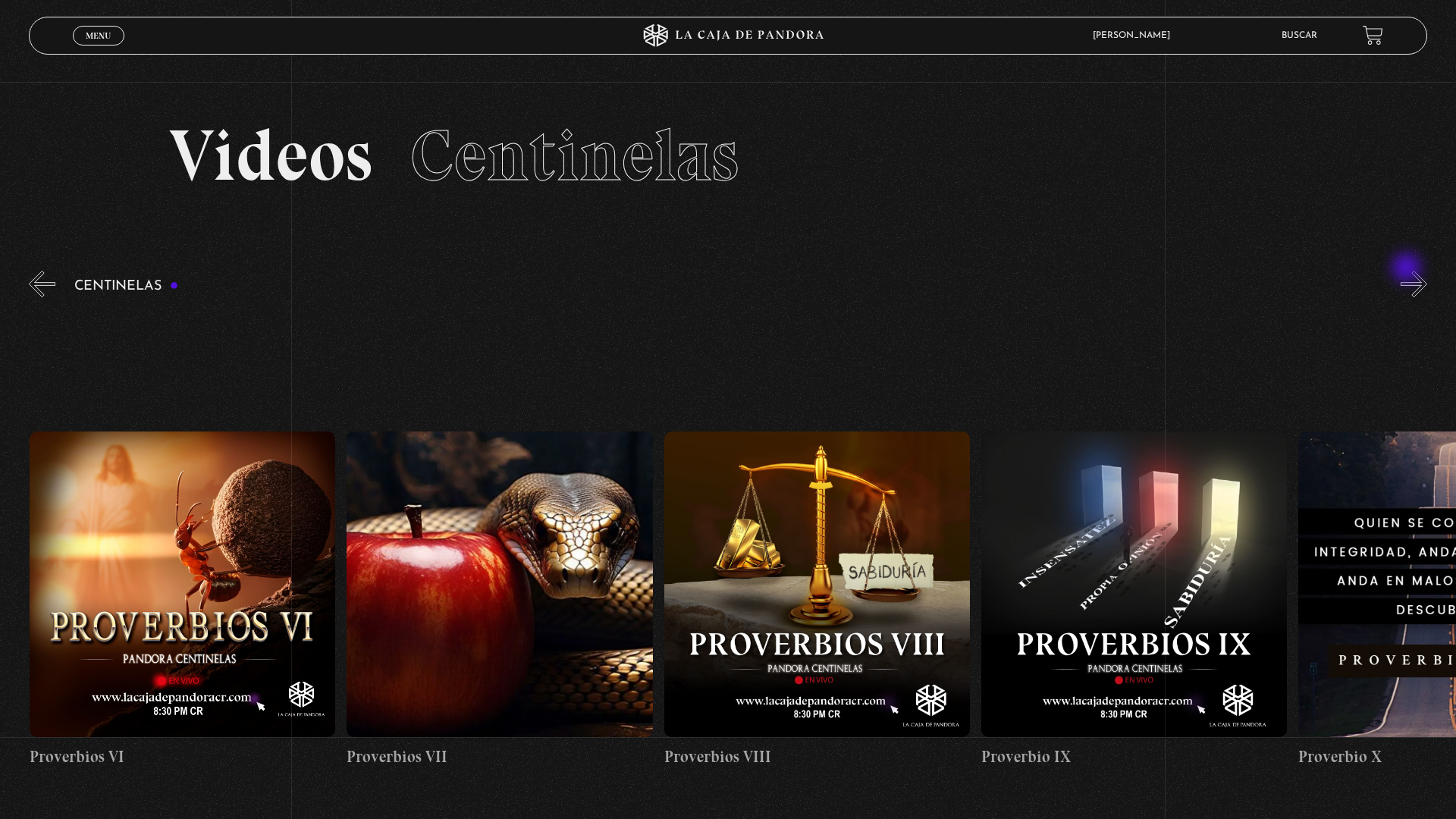
click at [1414, 273] on button "»" at bounding box center [1413, 284] width 27 height 27
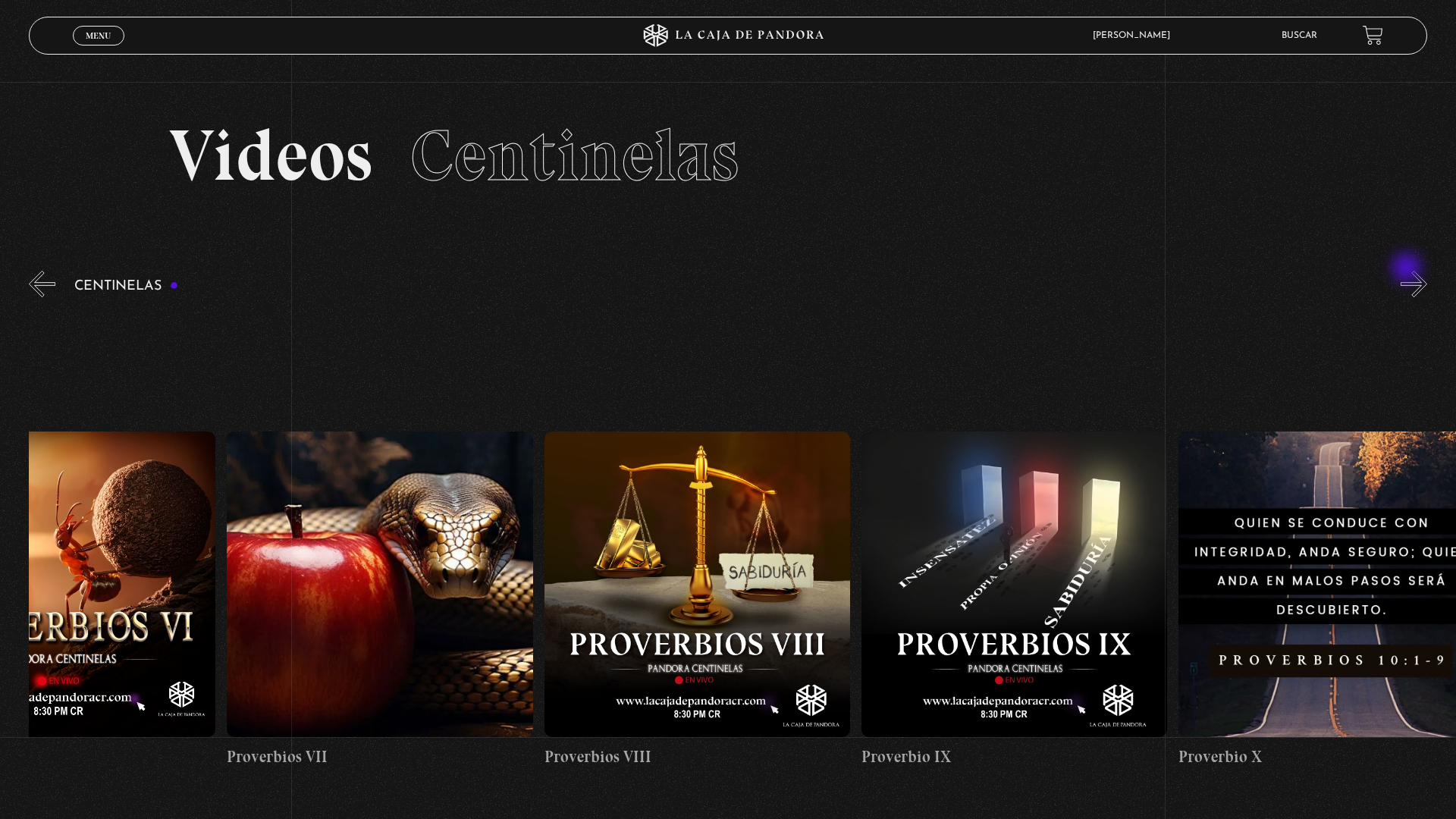
click at [1414, 273] on button "»" at bounding box center [1413, 284] width 27 height 27
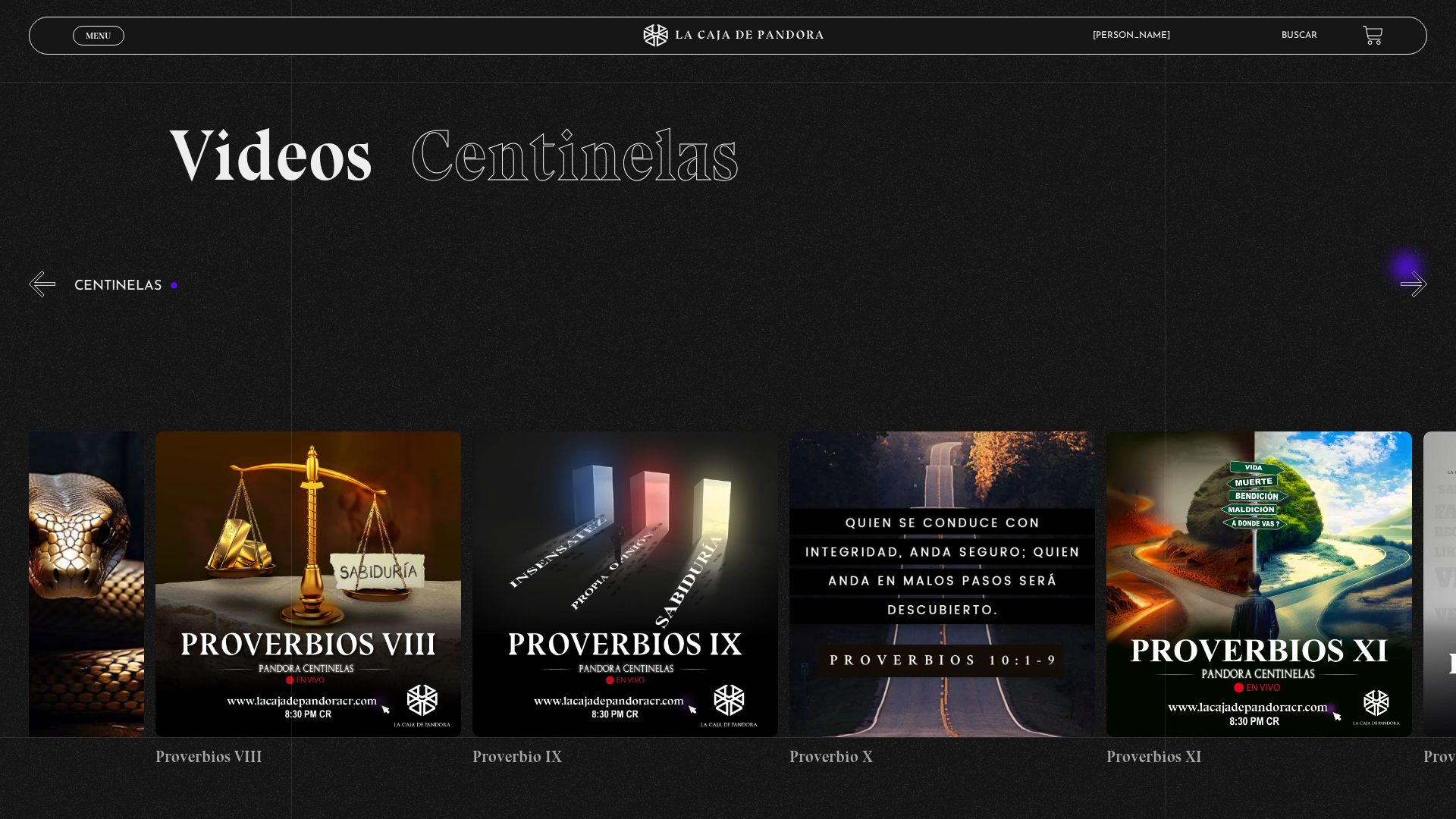
click at [1414, 273] on button "»" at bounding box center [1413, 284] width 27 height 27
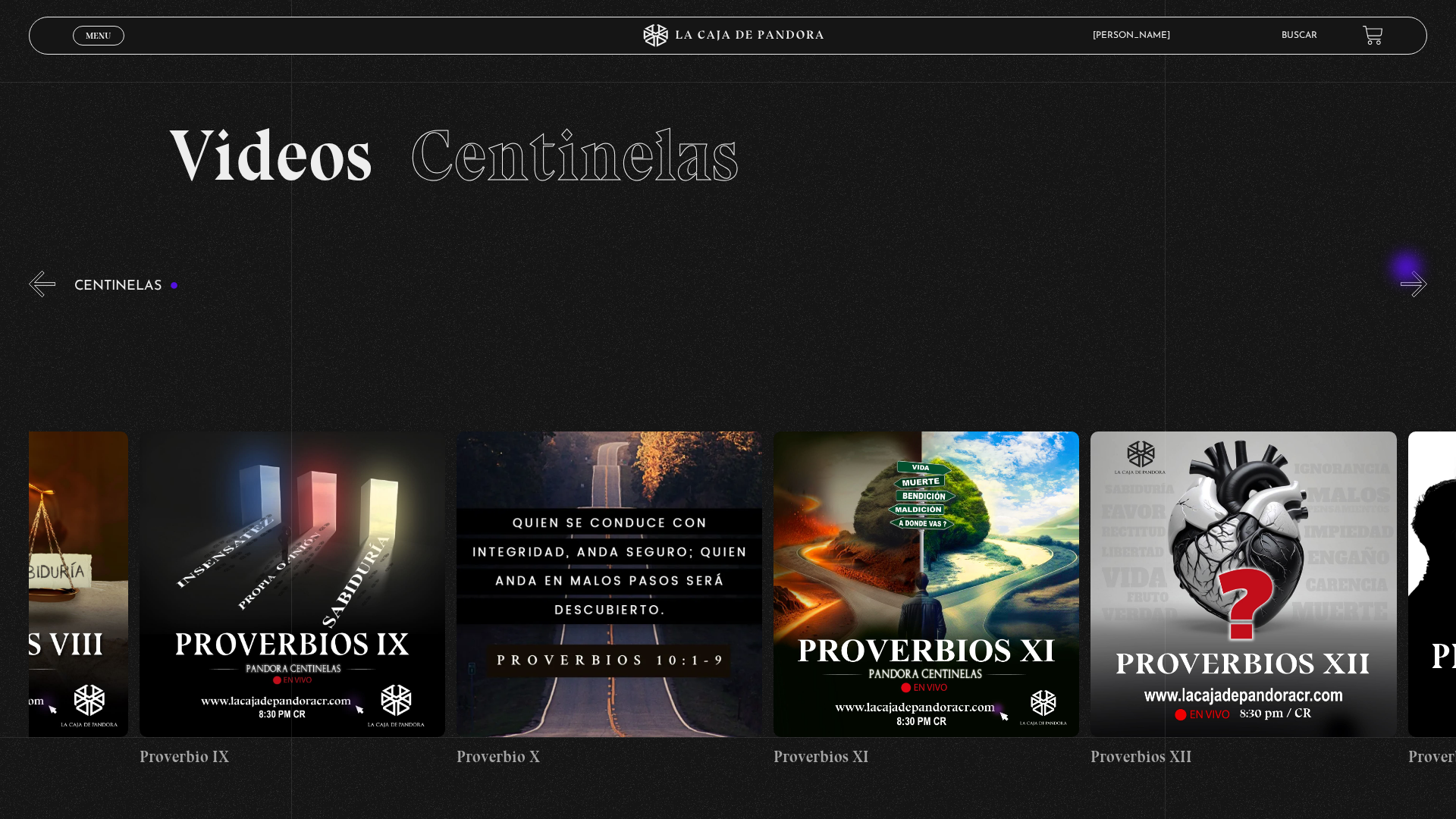
click at [1414, 273] on button "»" at bounding box center [1413, 284] width 27 height 27
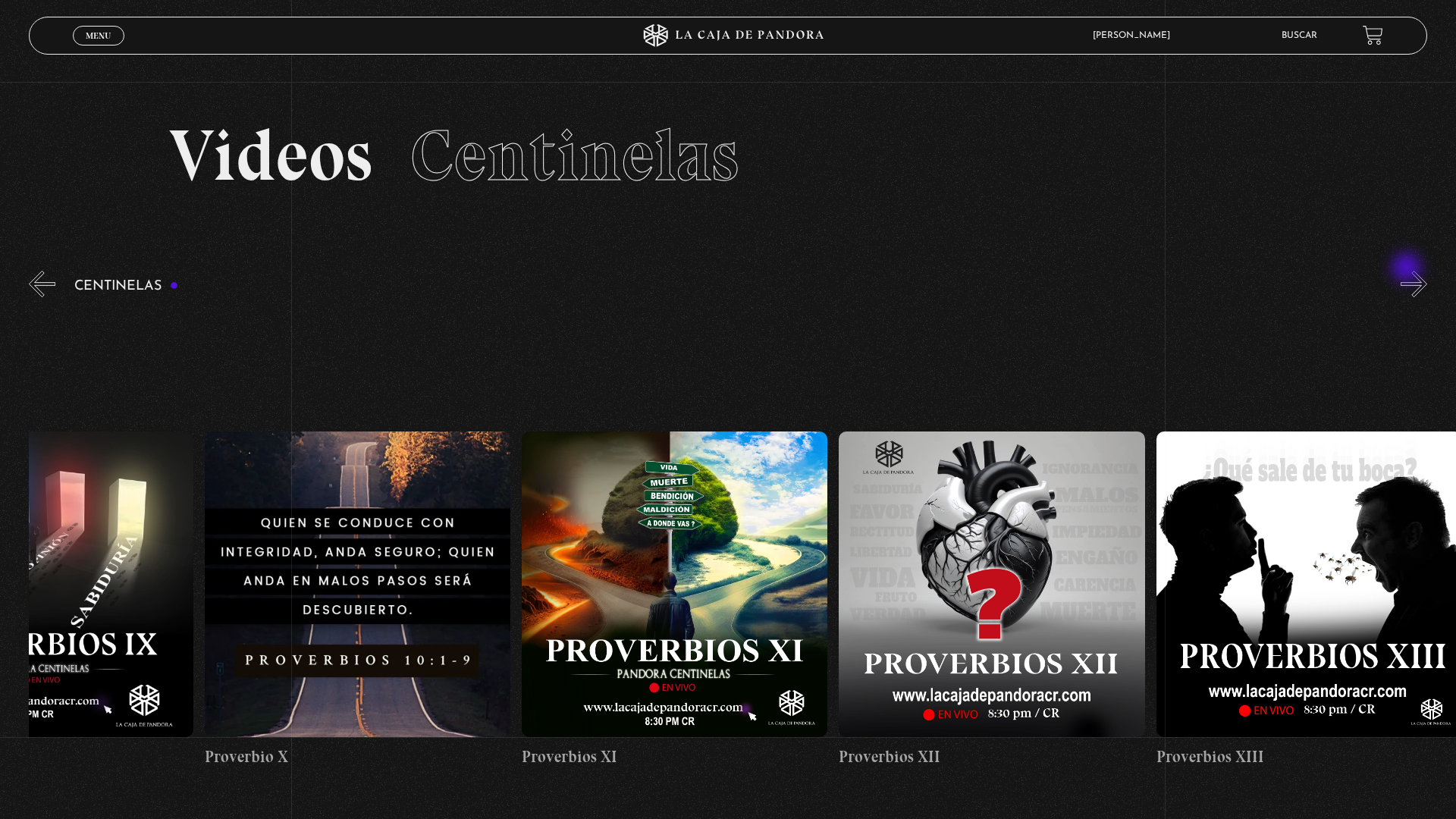
click at [1414, 273] on button "»" at bounding box center [1413, 284] width 27 height 27
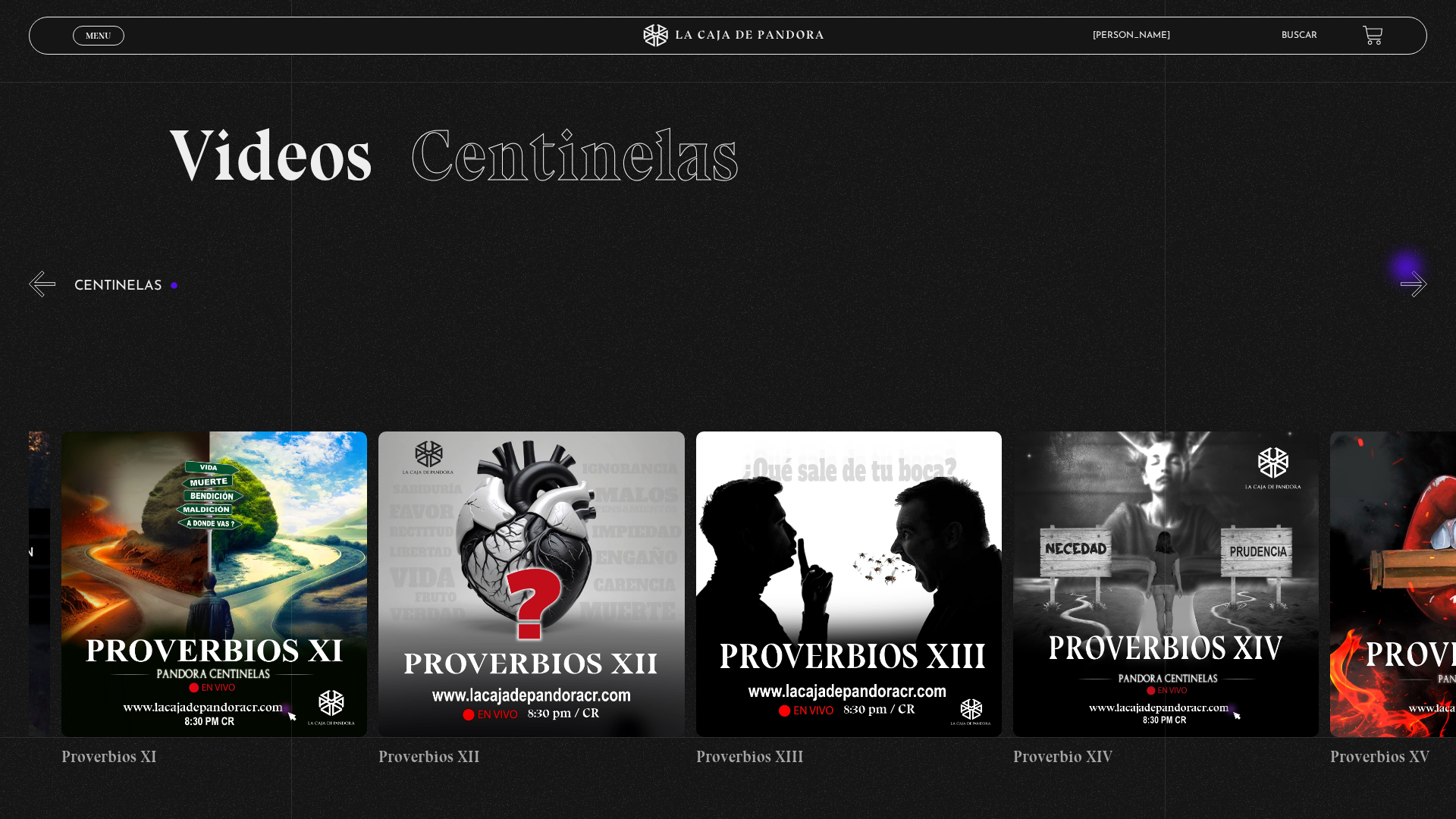
scroll to position [0, 4122]
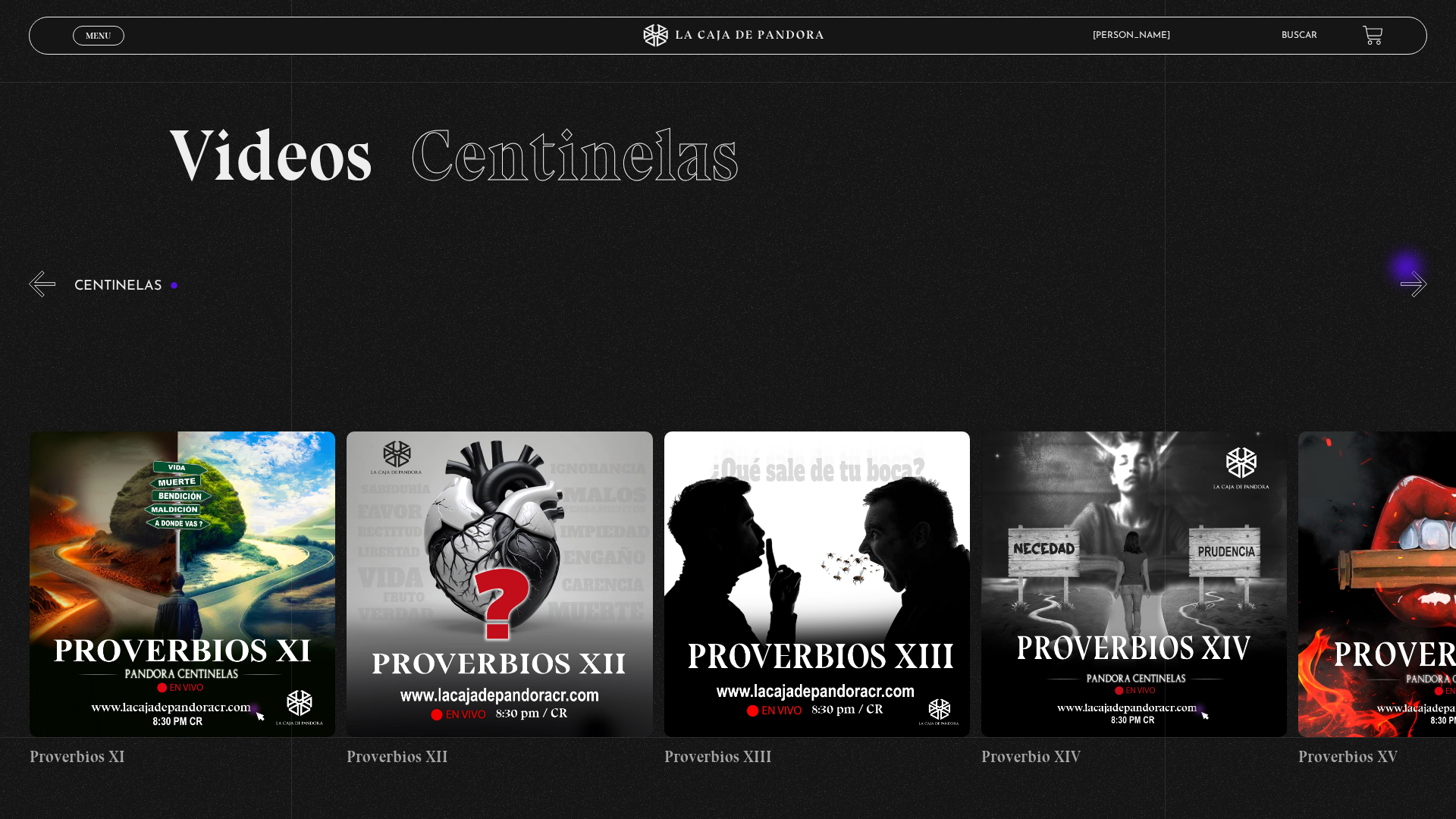
click at [1414, 273] on button "»" at bounding box center [1413, 284] width 27 height 27
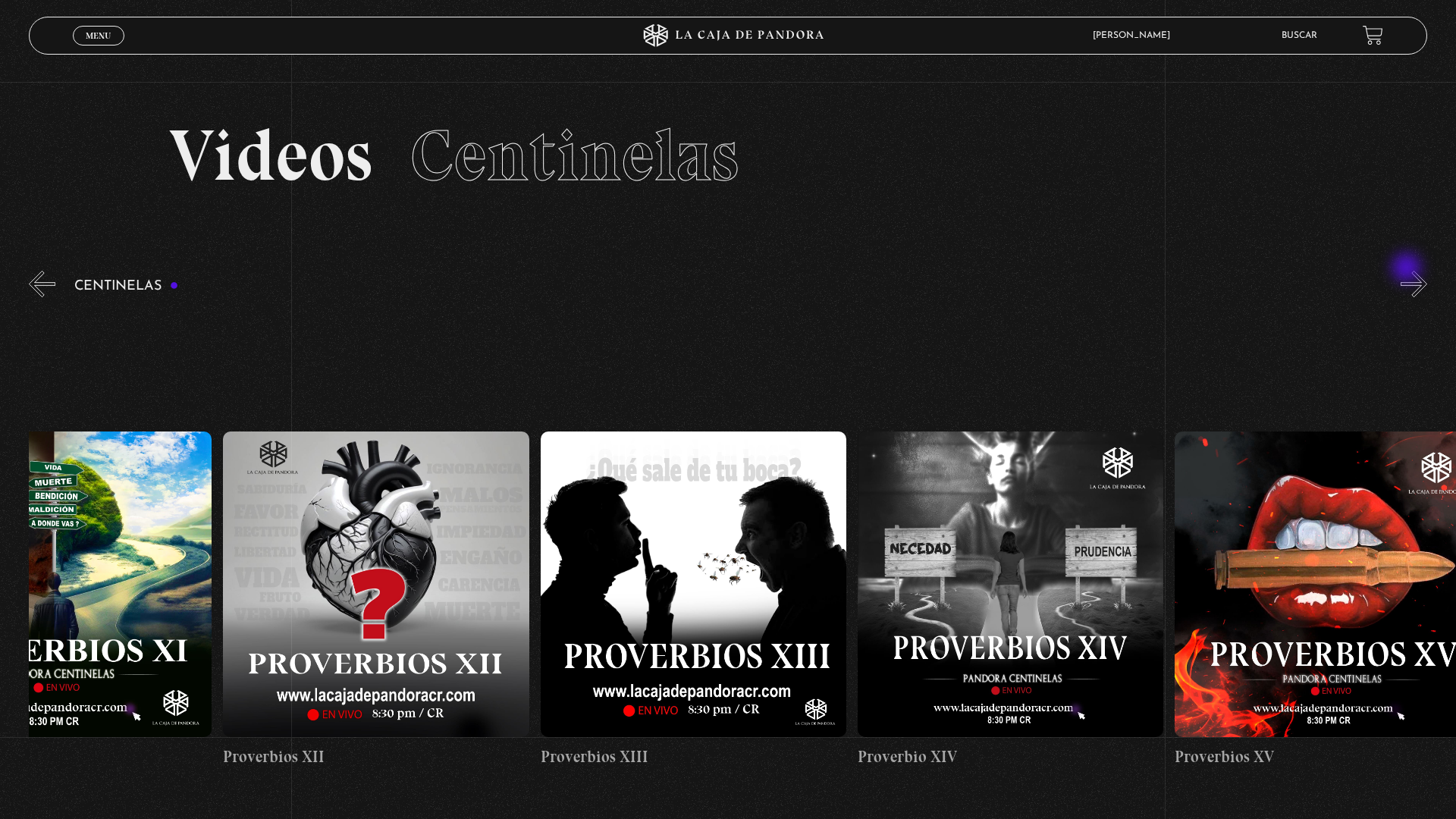
click at [1414, 273] on button "»" at bounding box center [1413, 284] width 27 height 27
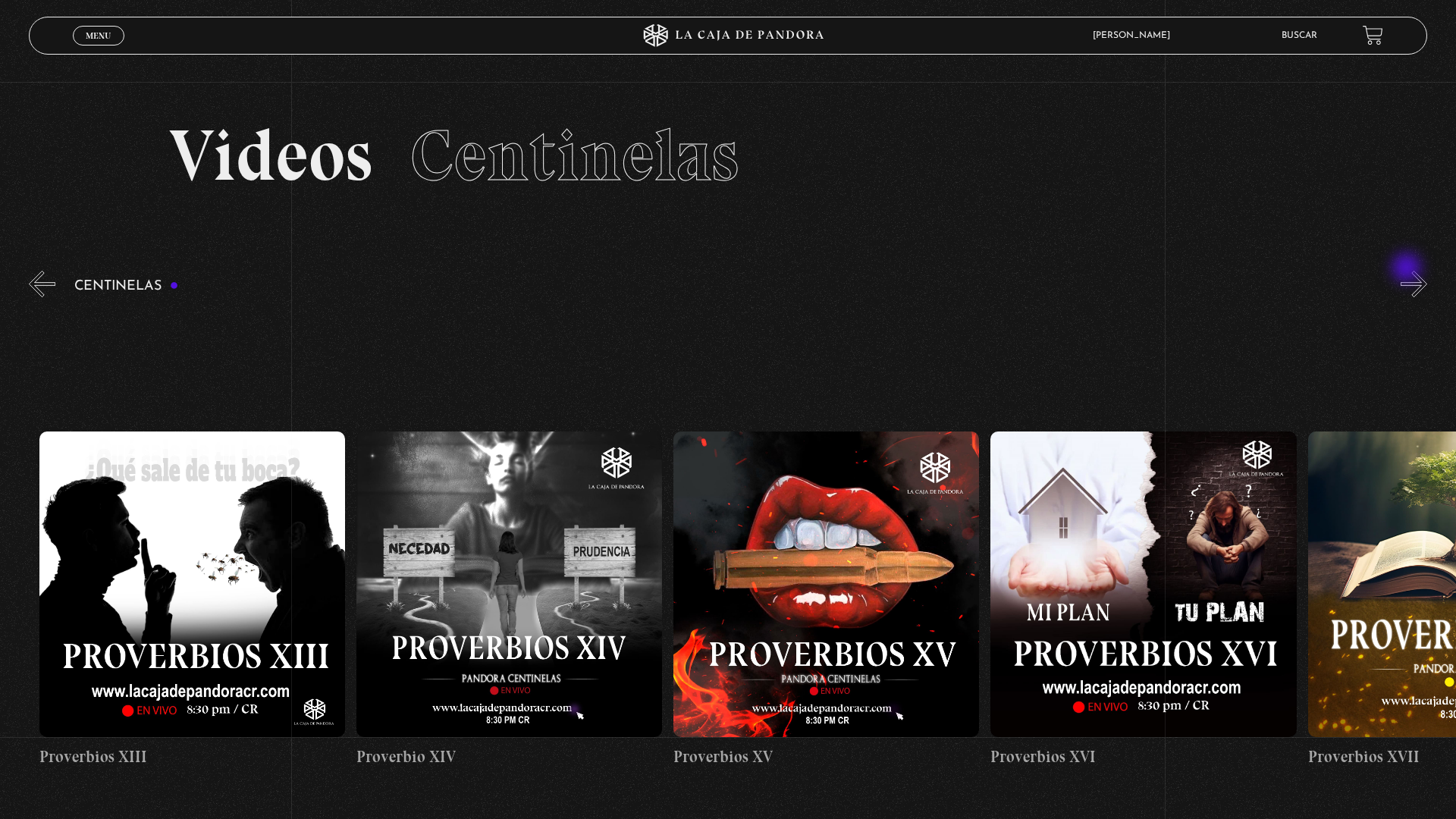
scroll to position [0, 4756]
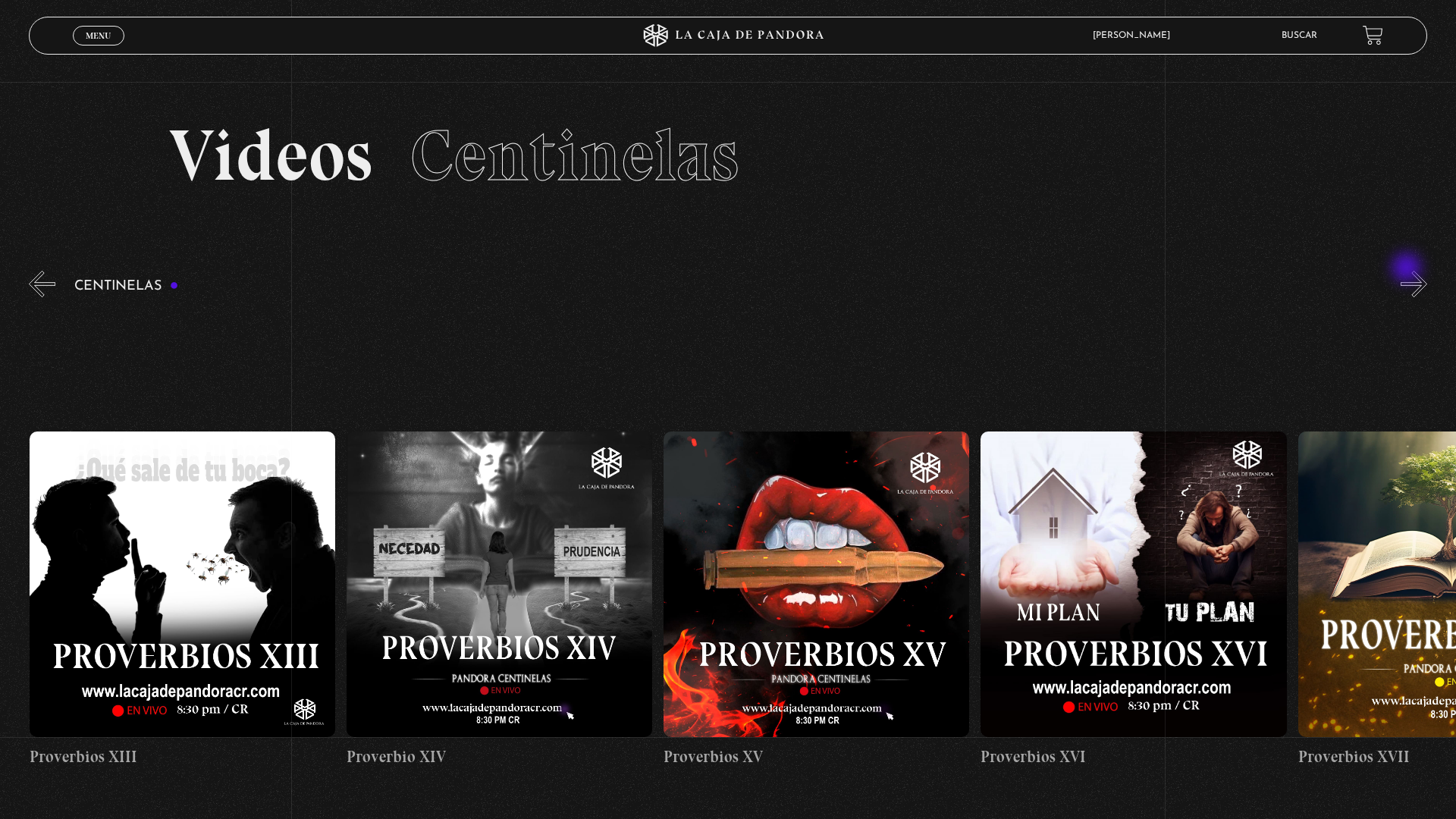
click at [1414, 273] on button "»" at bounding box center [1413, 284] width 27 height 27
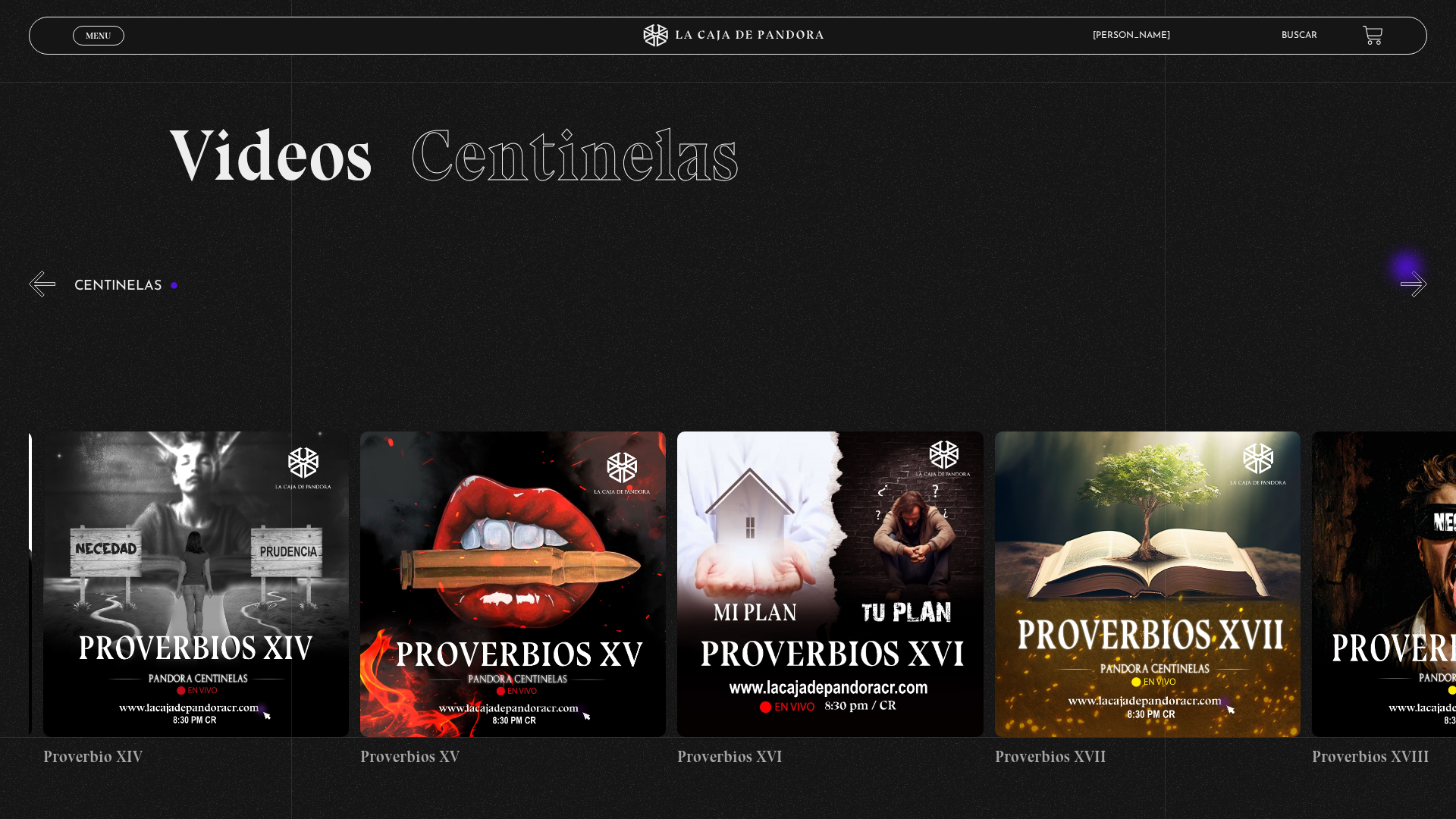
scroll to position [0, 5074]
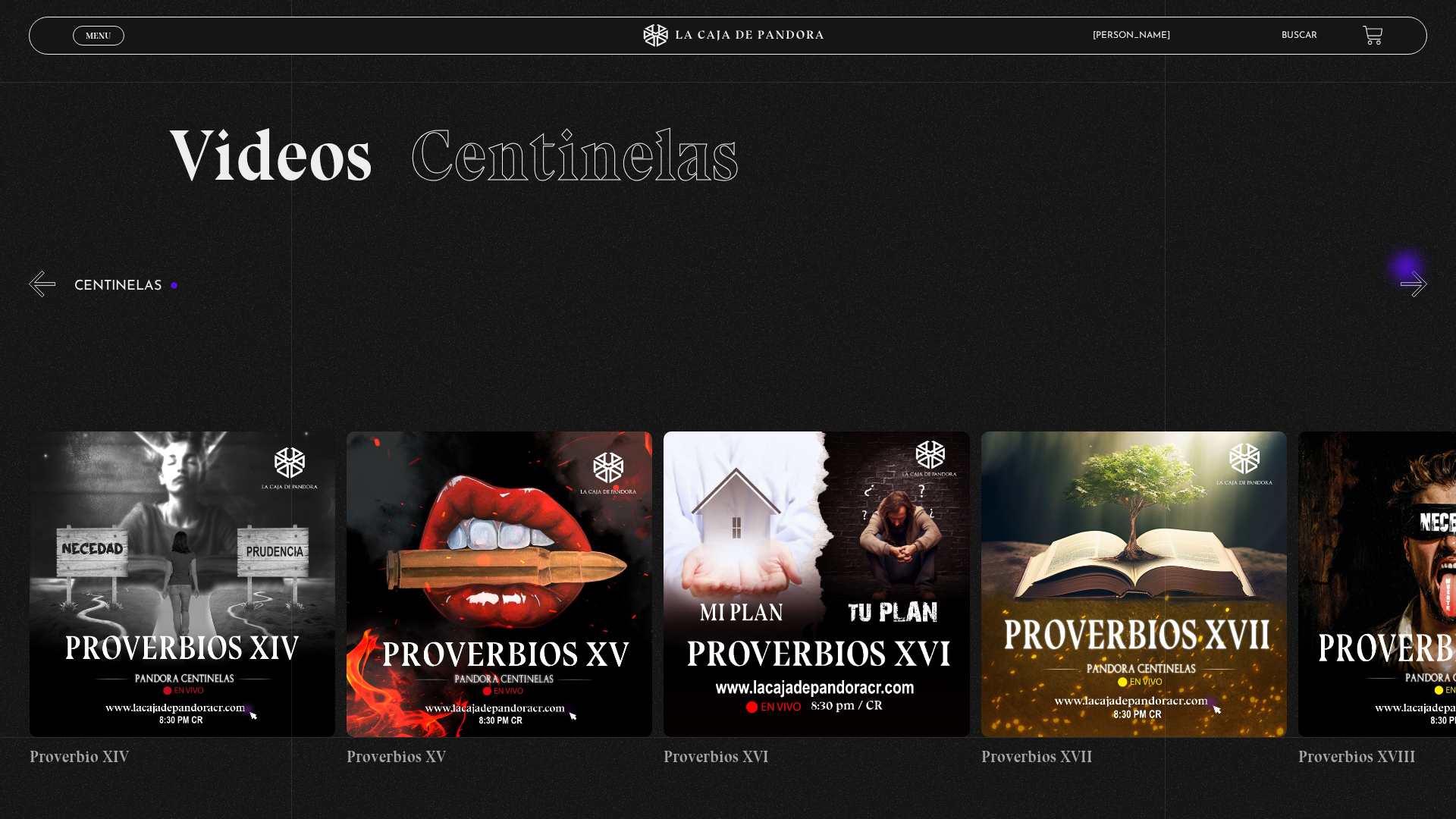
click at [1414, 273] on button "»" at bounding box center [1413, 284] width 27 height 27
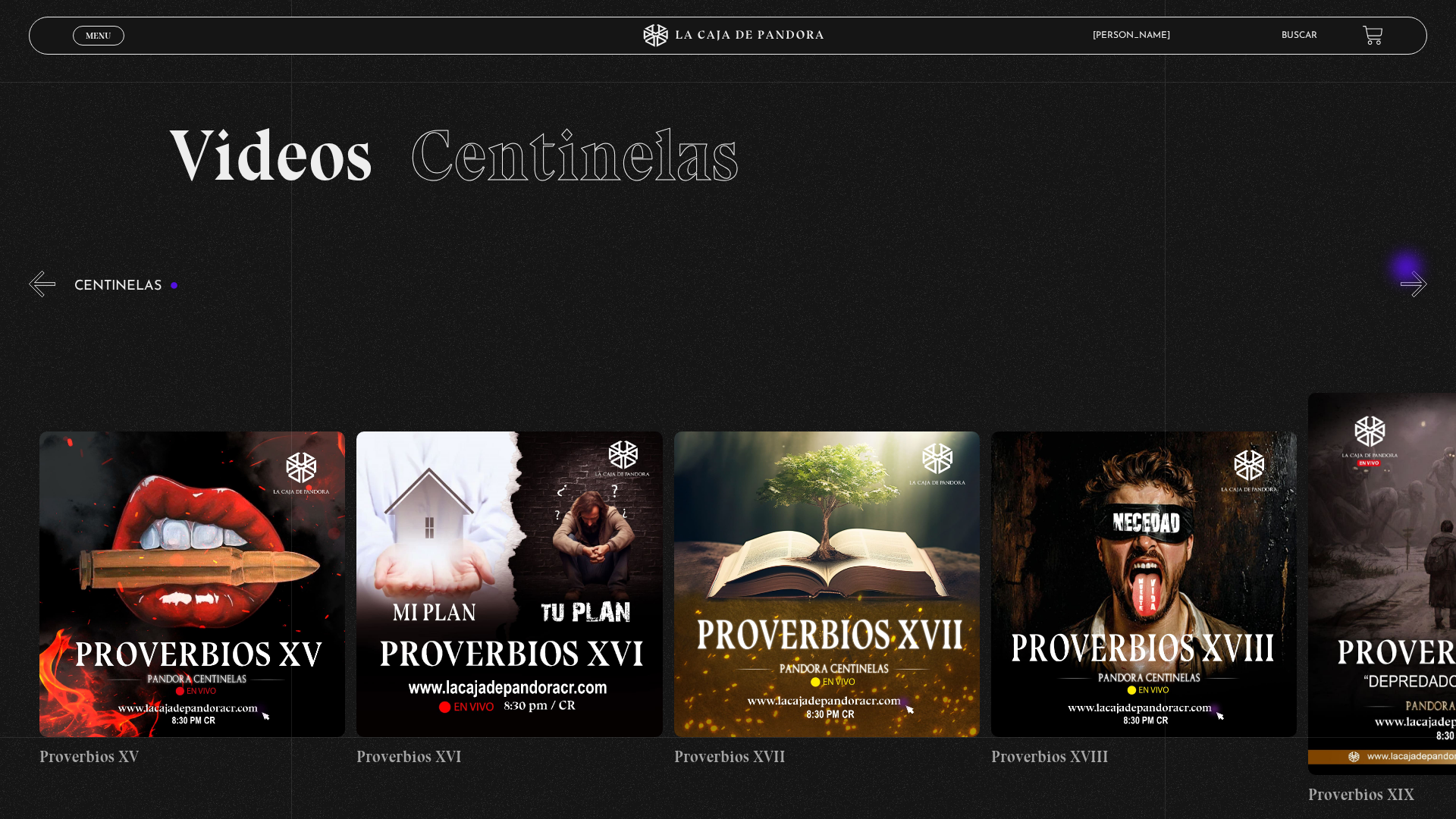
scroll to position [0, 5391]
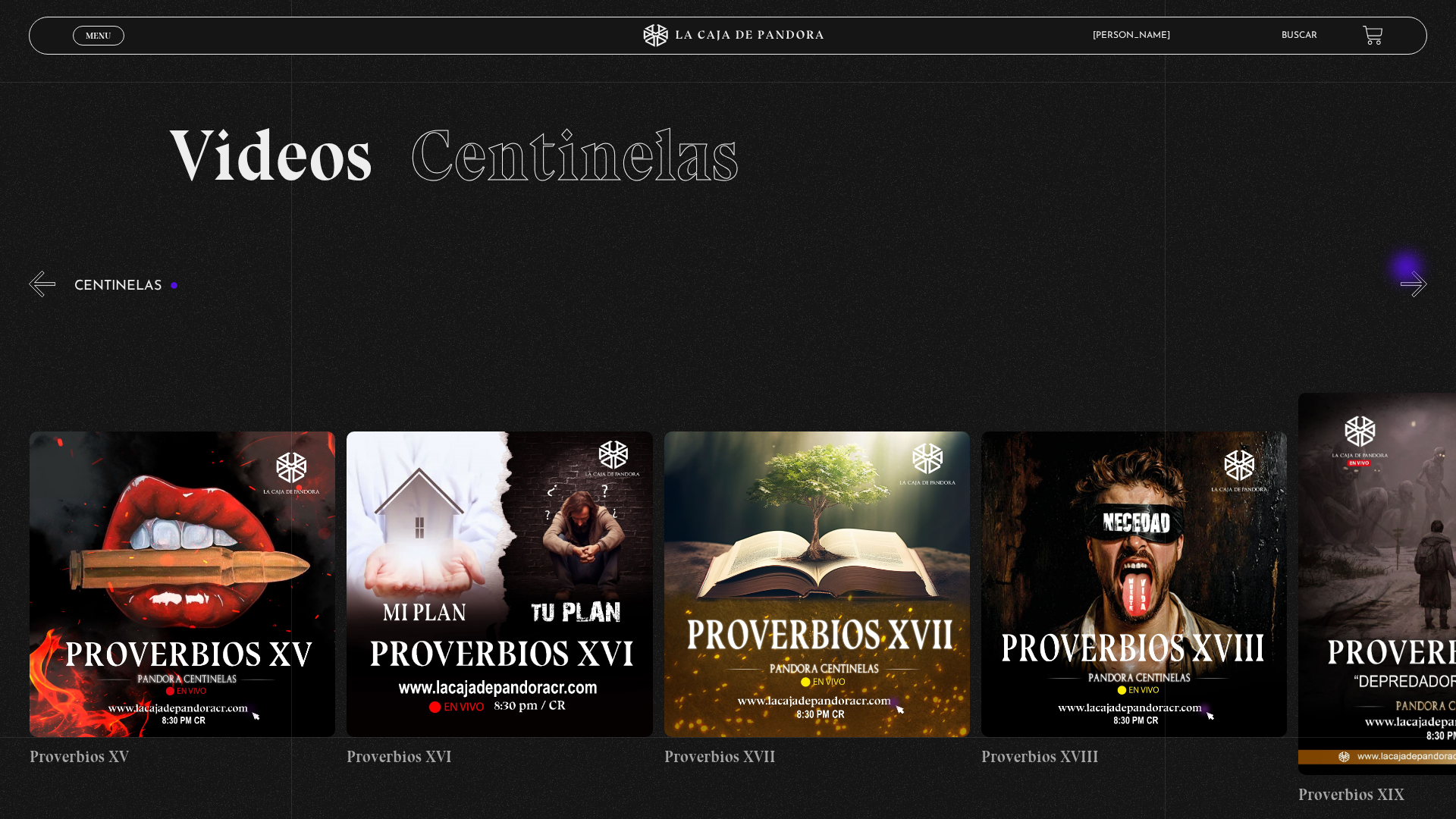
click at [1414, 273] on button "»" at bounding box center [1413, 284] width 27 height 27
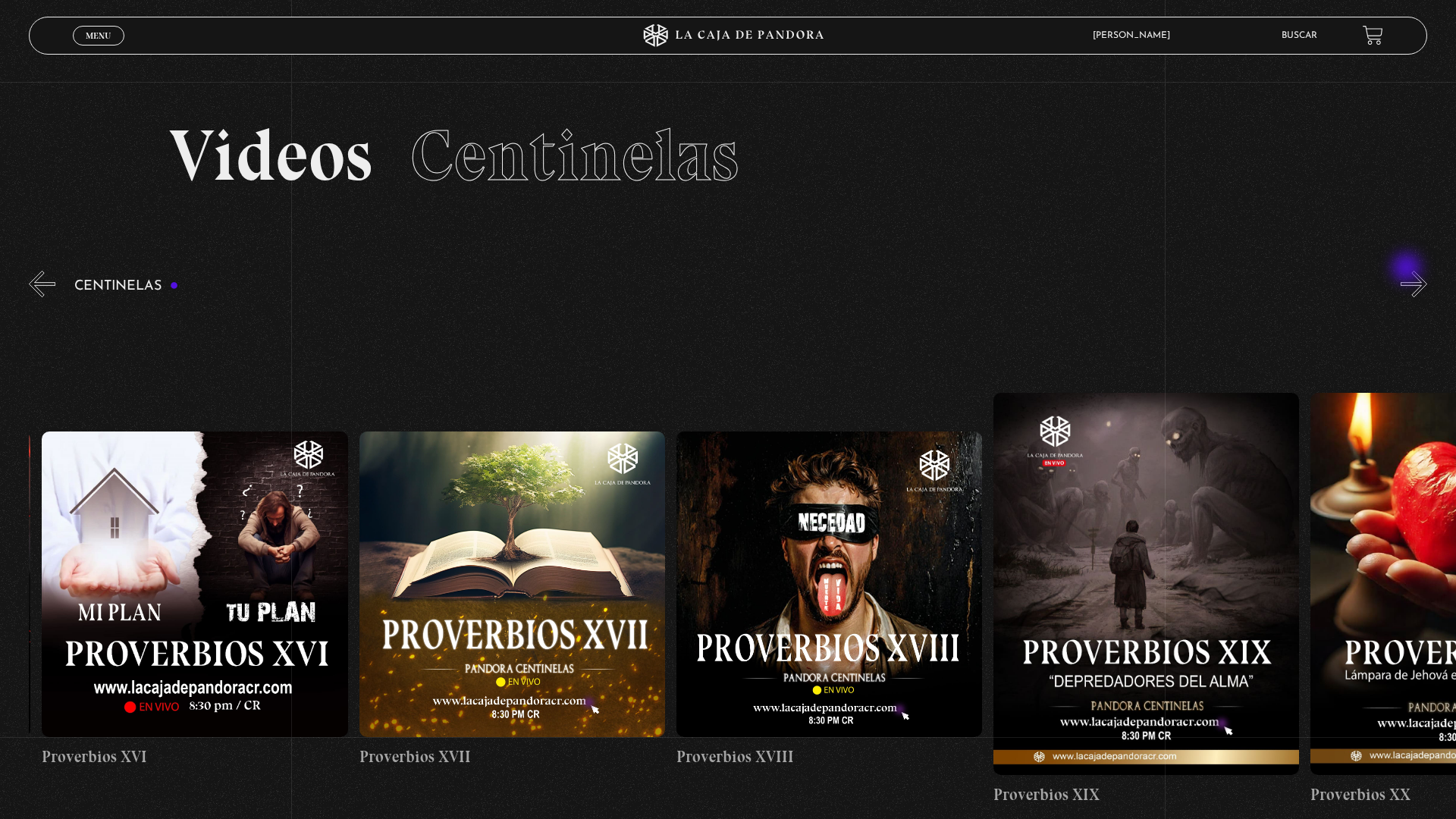
click at [1414, 273] on button "»" at bounding box center [1413, 284] width 27 height 27
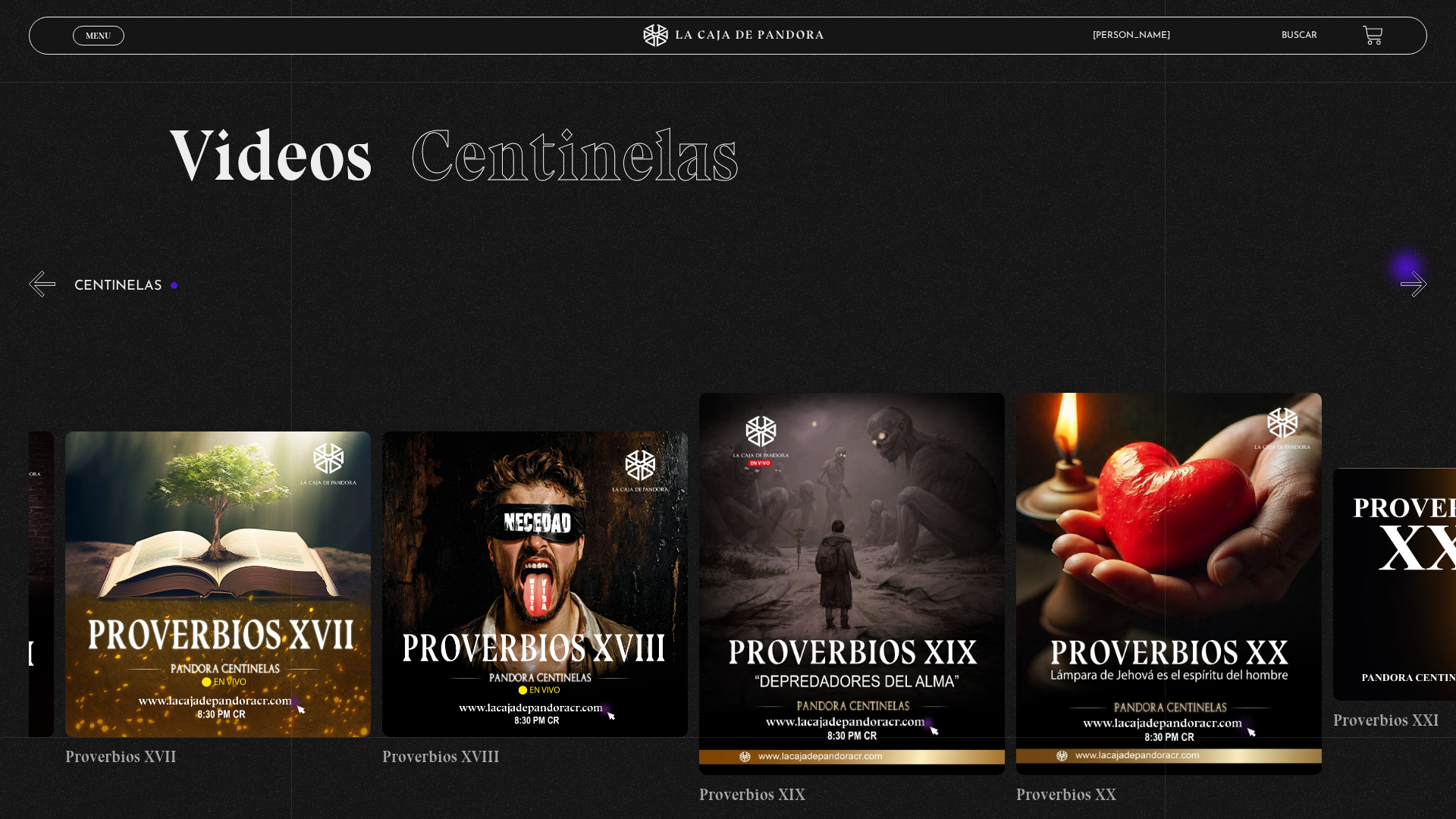
click at [1414, 273] on button "»" at bounding box center [1413, 284] width 27 height 27
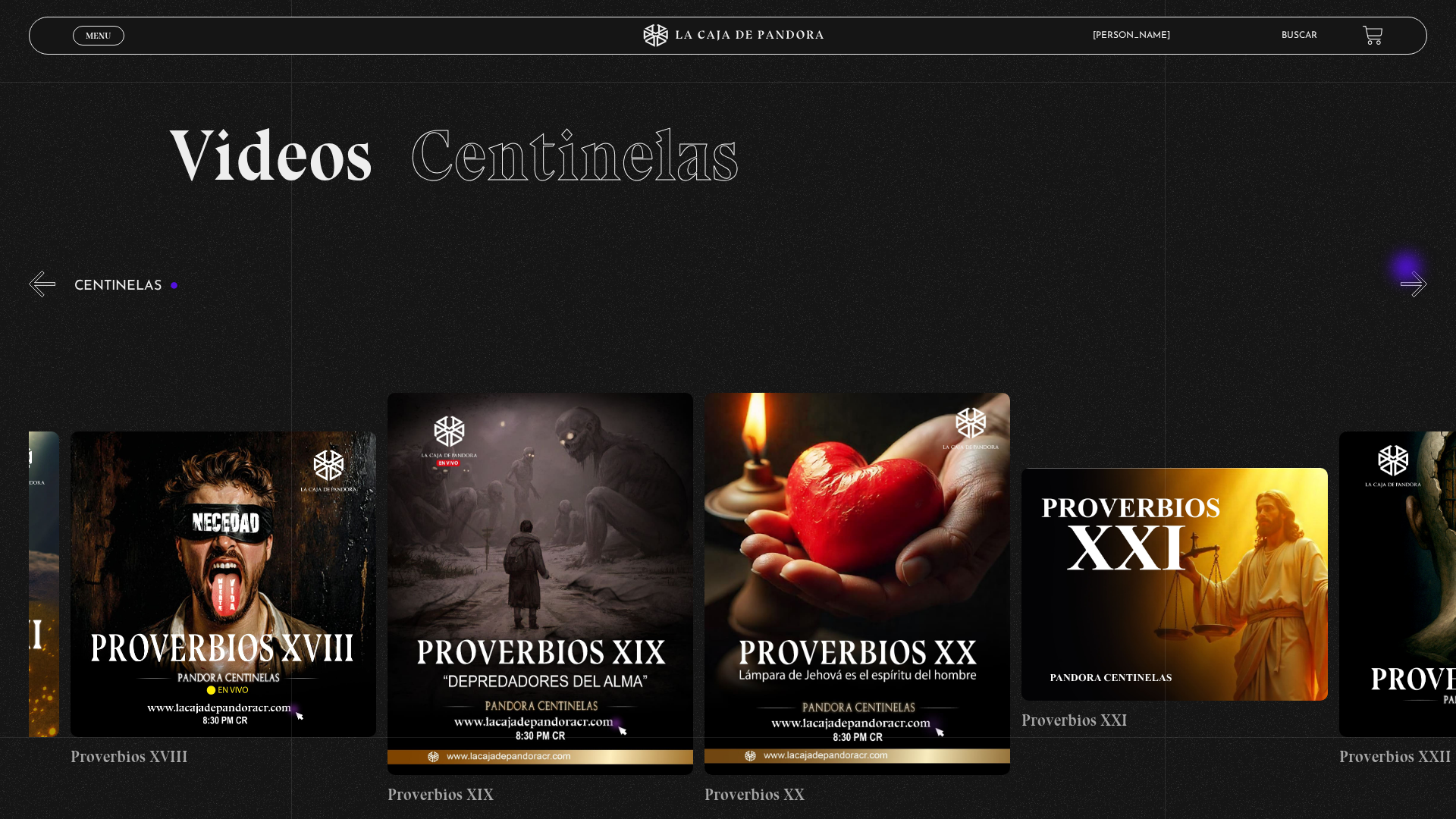
click at [1414, 273] on button "»" at bounding box center [1413, 284] width 27 height 27
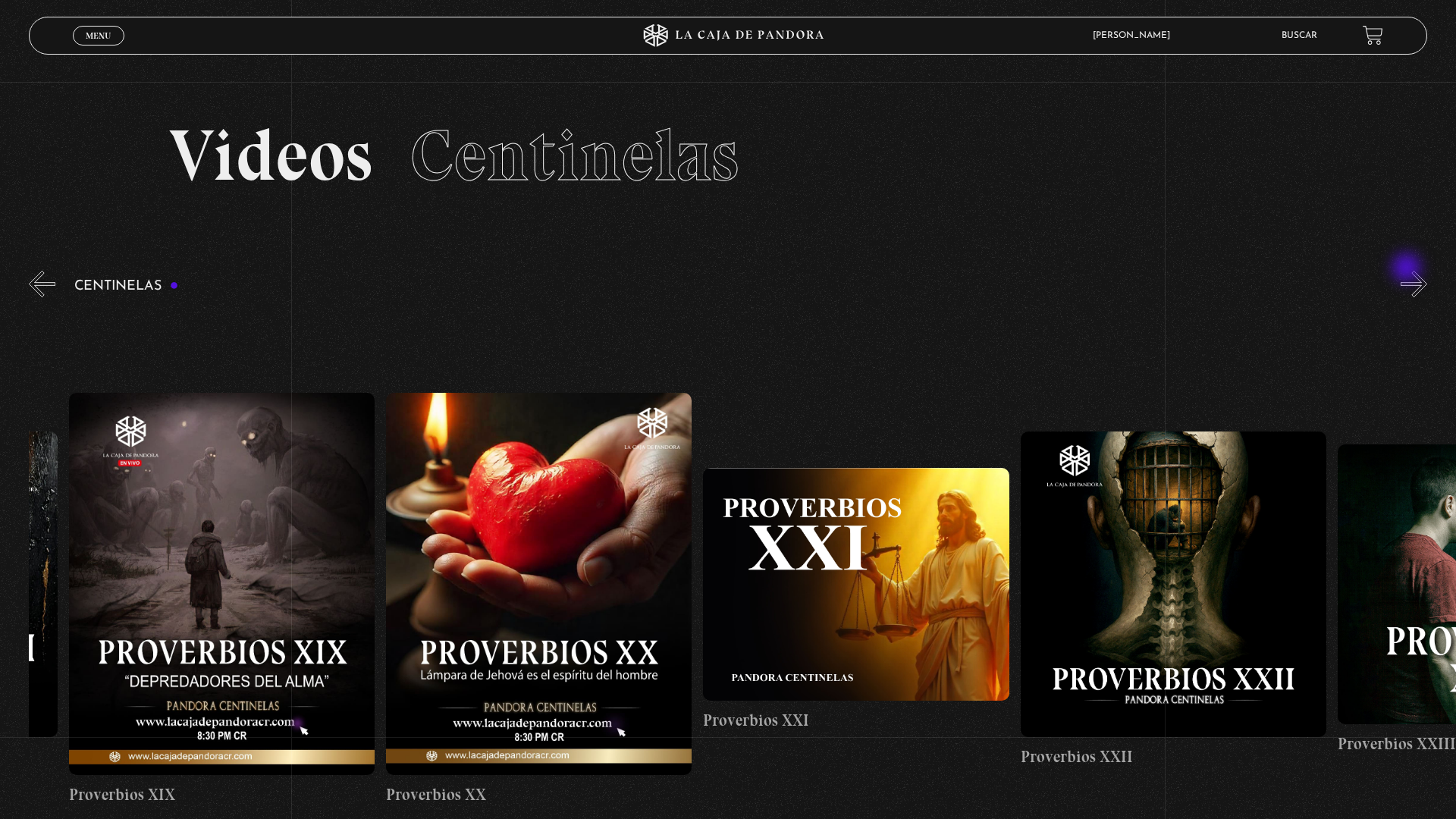
click at [1414, 273] on button "»" at bounding box center [1413, 284] width 27 height 27
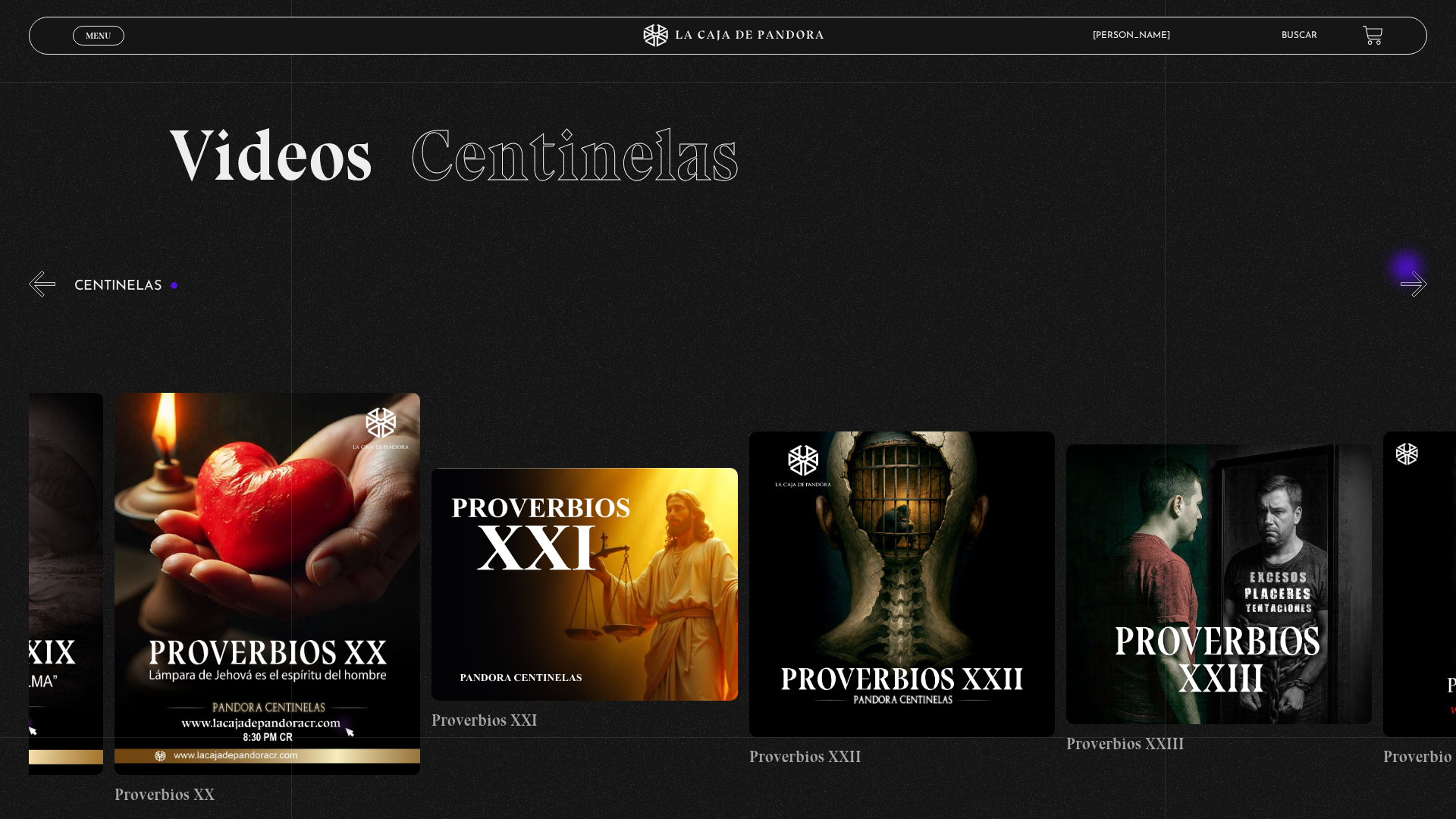
click at [1414, 273] on button "»" at bounding box center [1413, 284] width 27 height 27
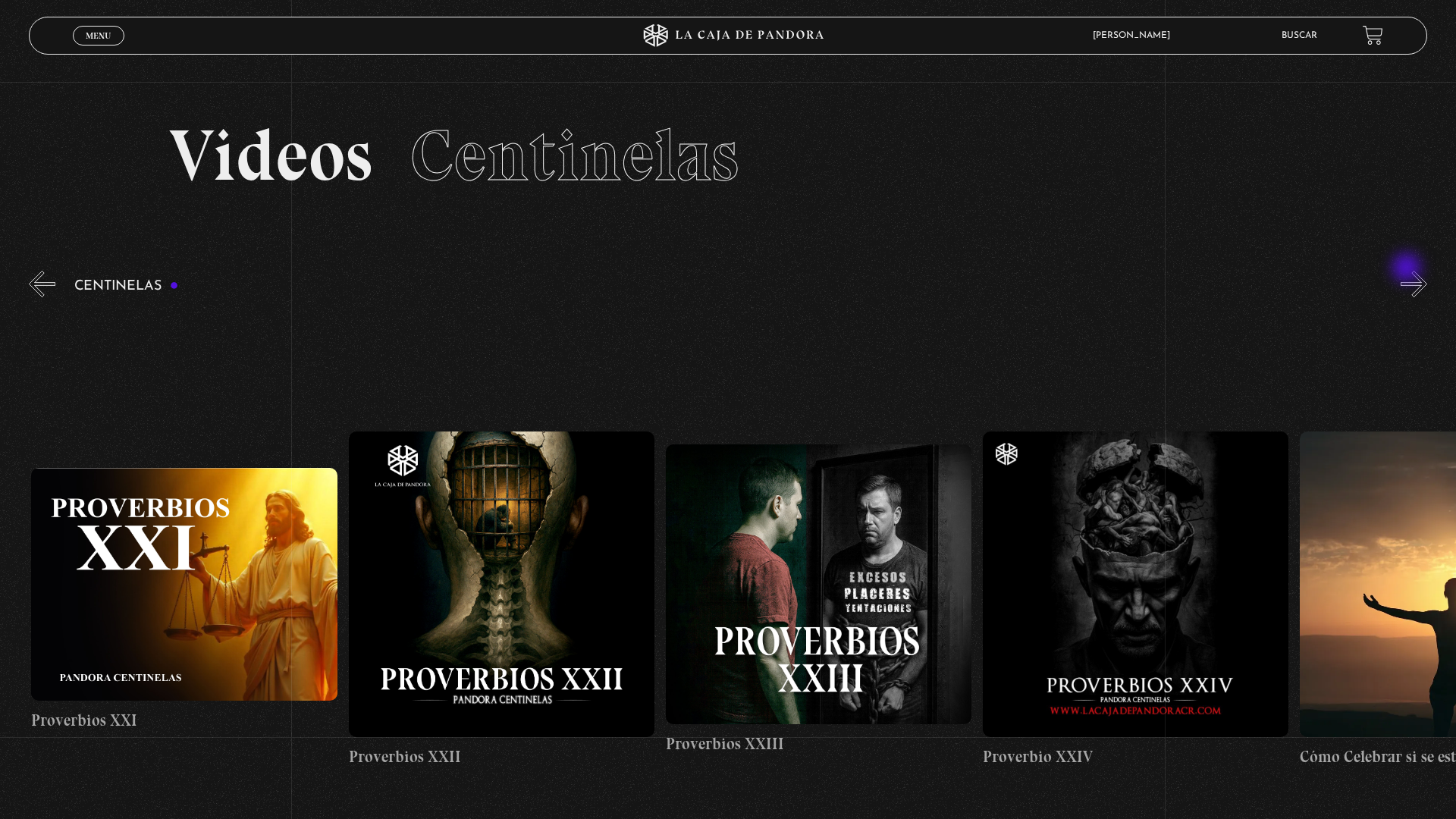
click at [1414, 273] on button "»" at bounding box center [1413, 284] width 27 height 27
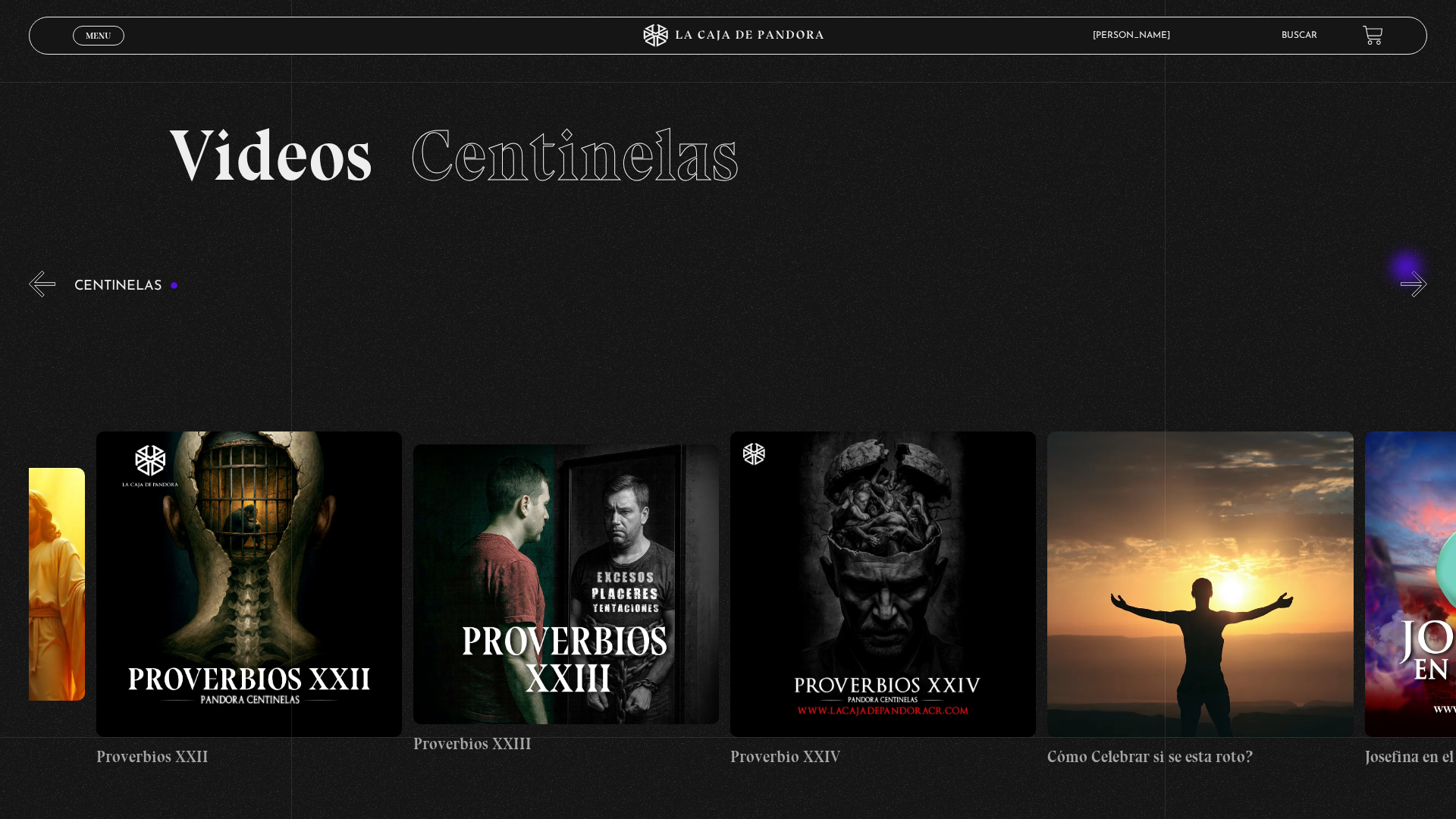
scroll to position [0, 7611]
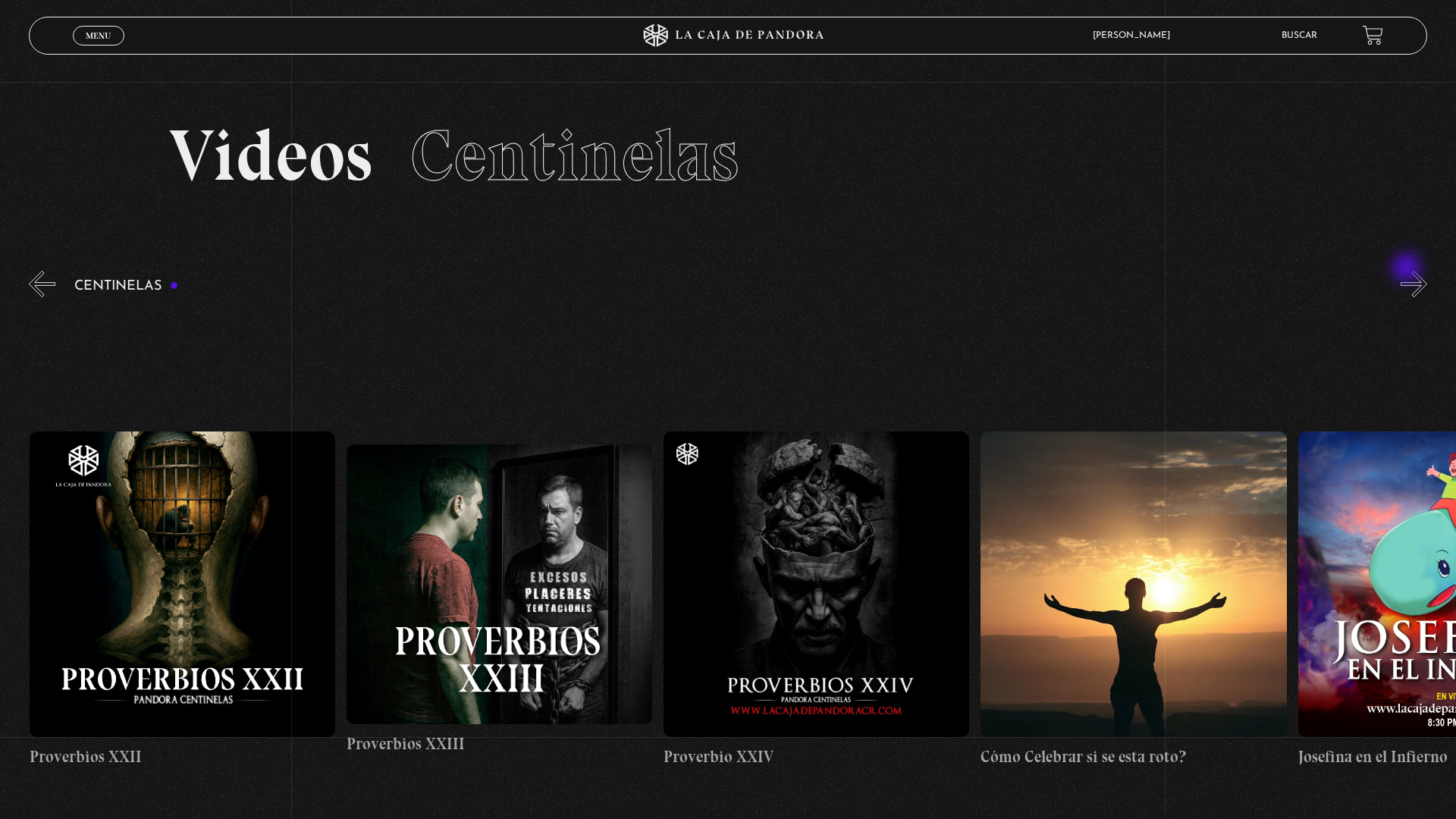
click at [1414, 273] on button "»" at bounding box center [1413, 284] width 27 height 27
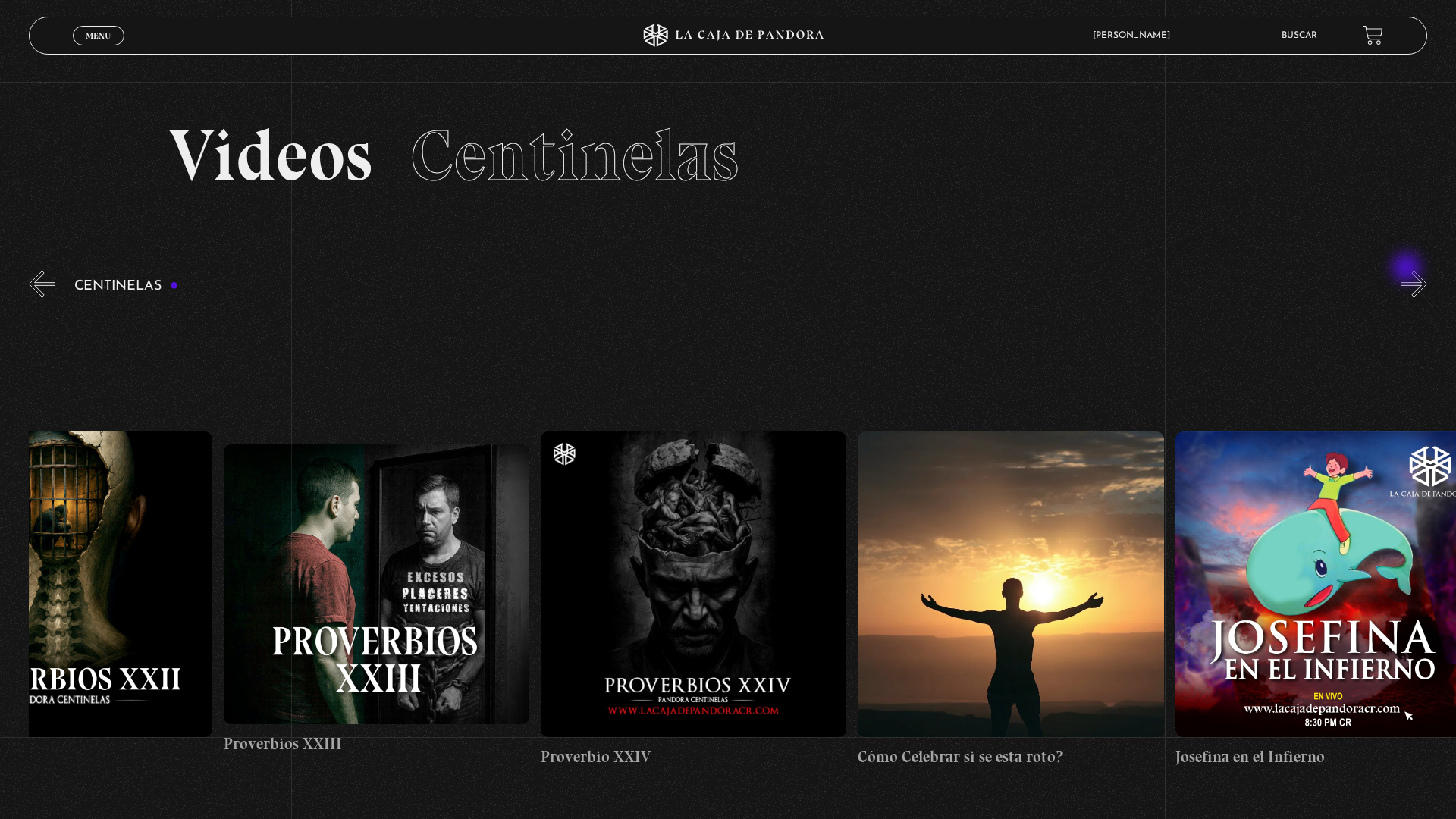
click at [1414, 273] on button "»" at bounding box center [1413, 284] width 27 height 27
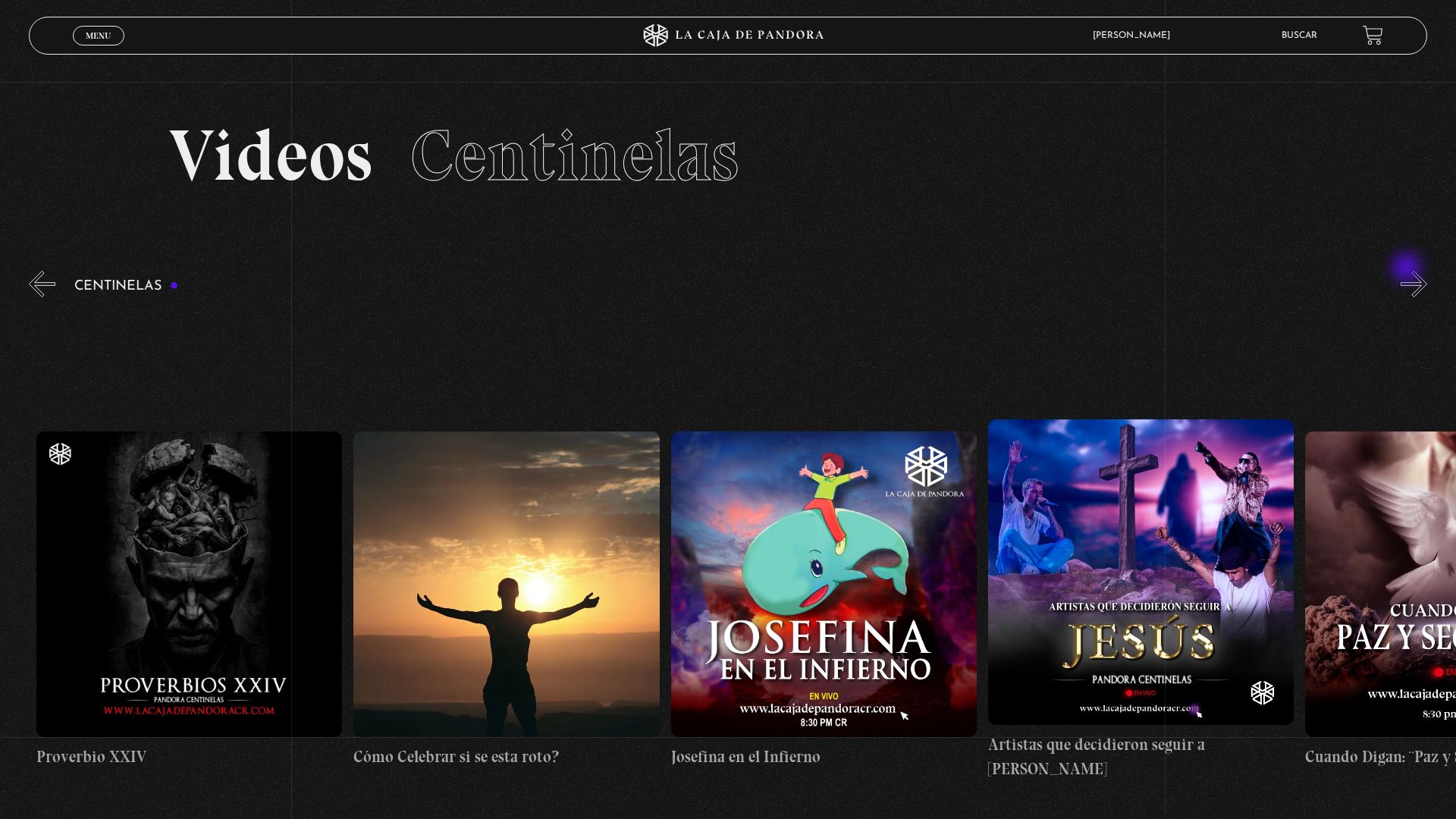
scroll to position [0, 8244]
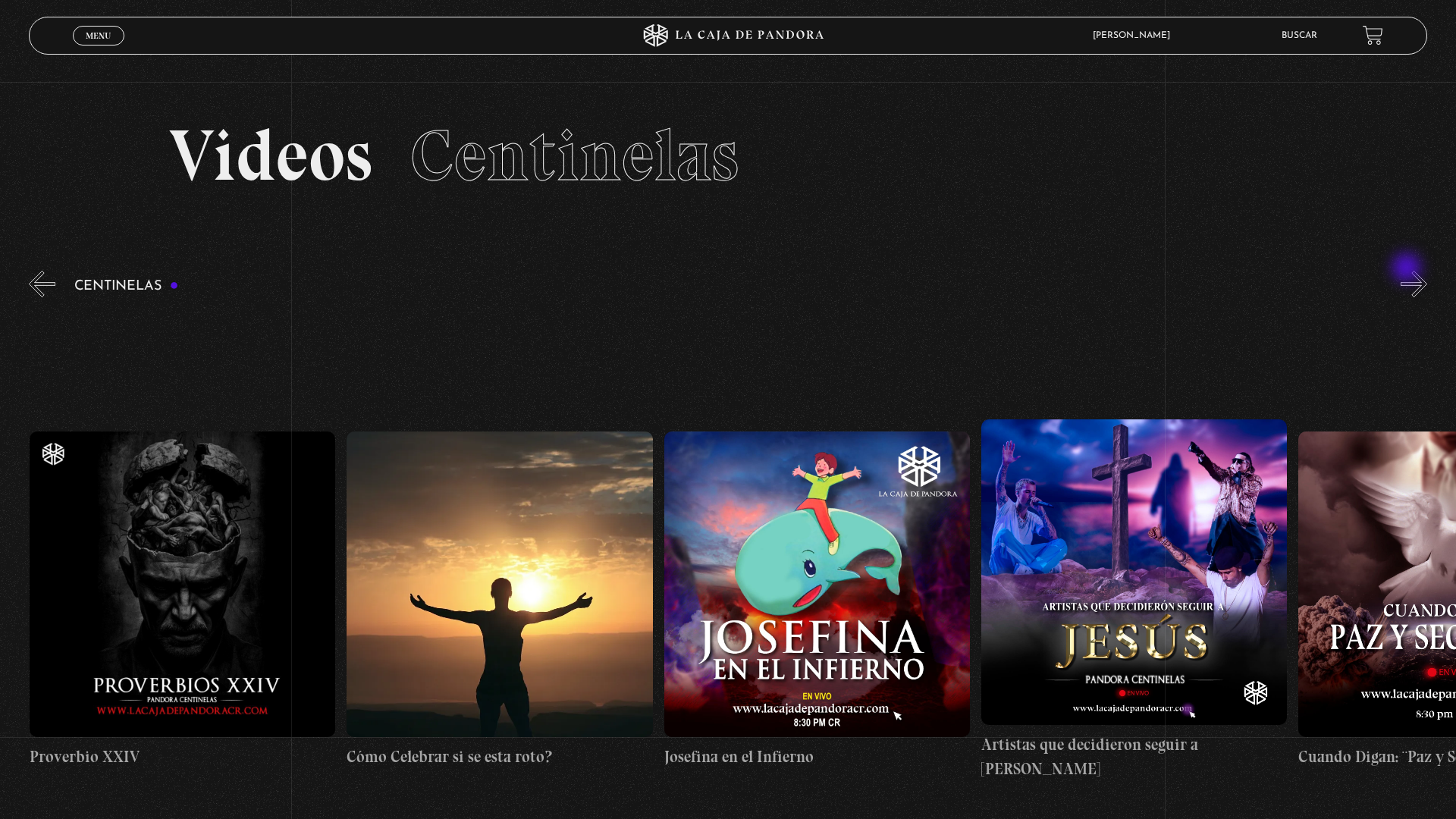
click at [1414, 273] on button "»" at bounding box center [1413, 284] width 27 height 27
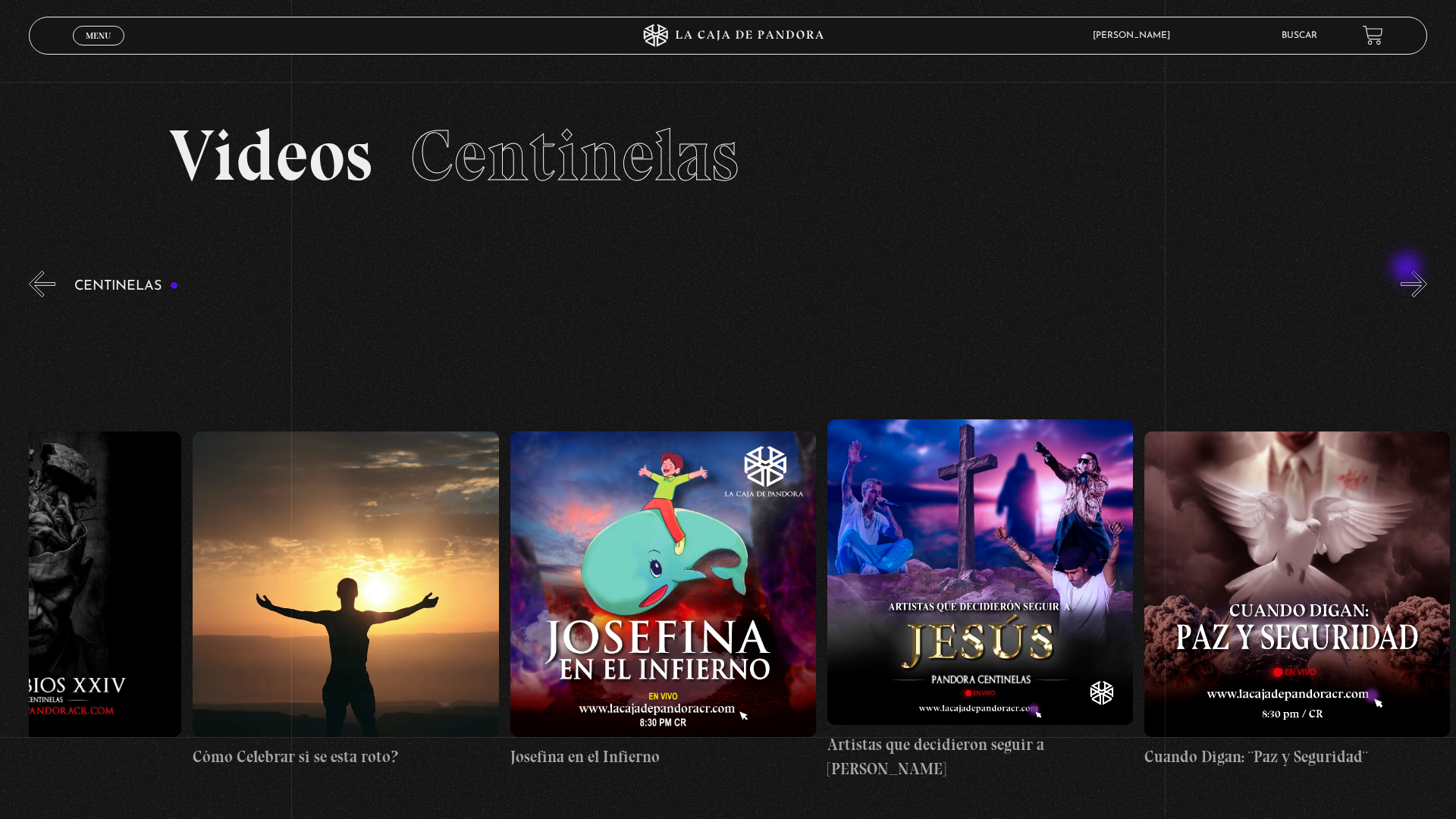
click at [1414, 273] on button "»" at bounding box center [1413, 284] width 27 height 27
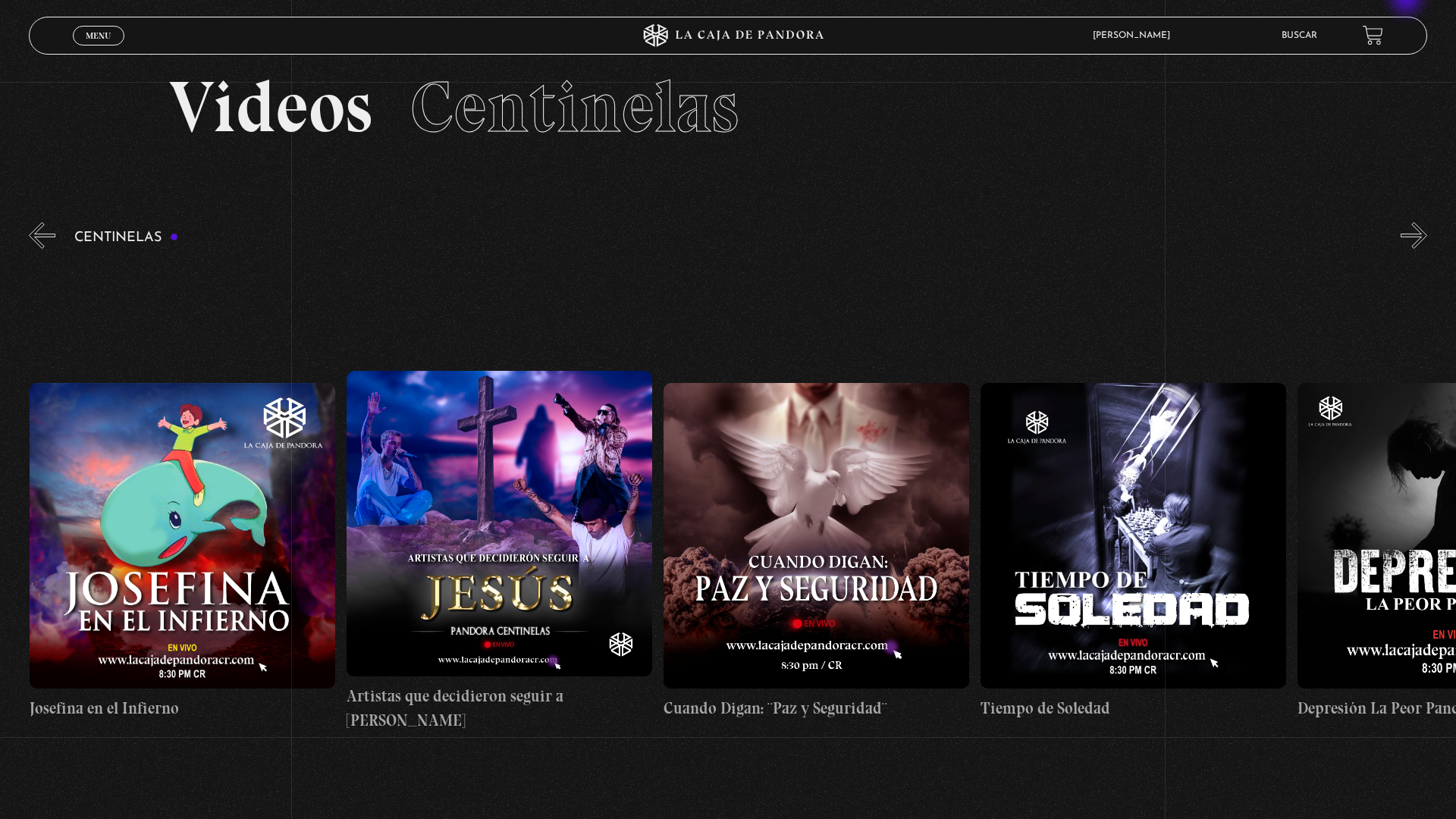
scroll to position [0, 0]
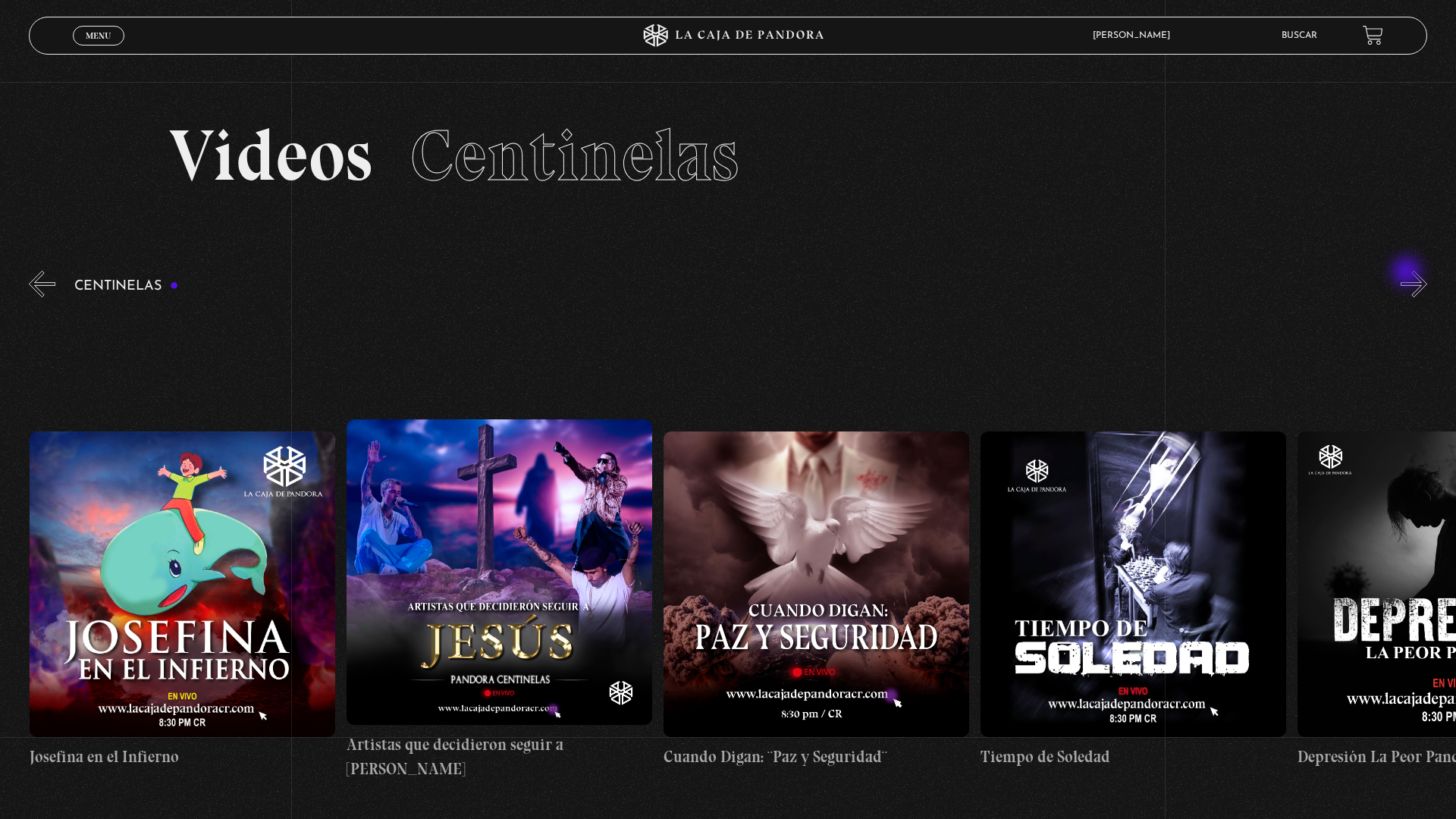
click at [1414, 278] on button "»" at bounding box center [1413, 284] width 27 height 27
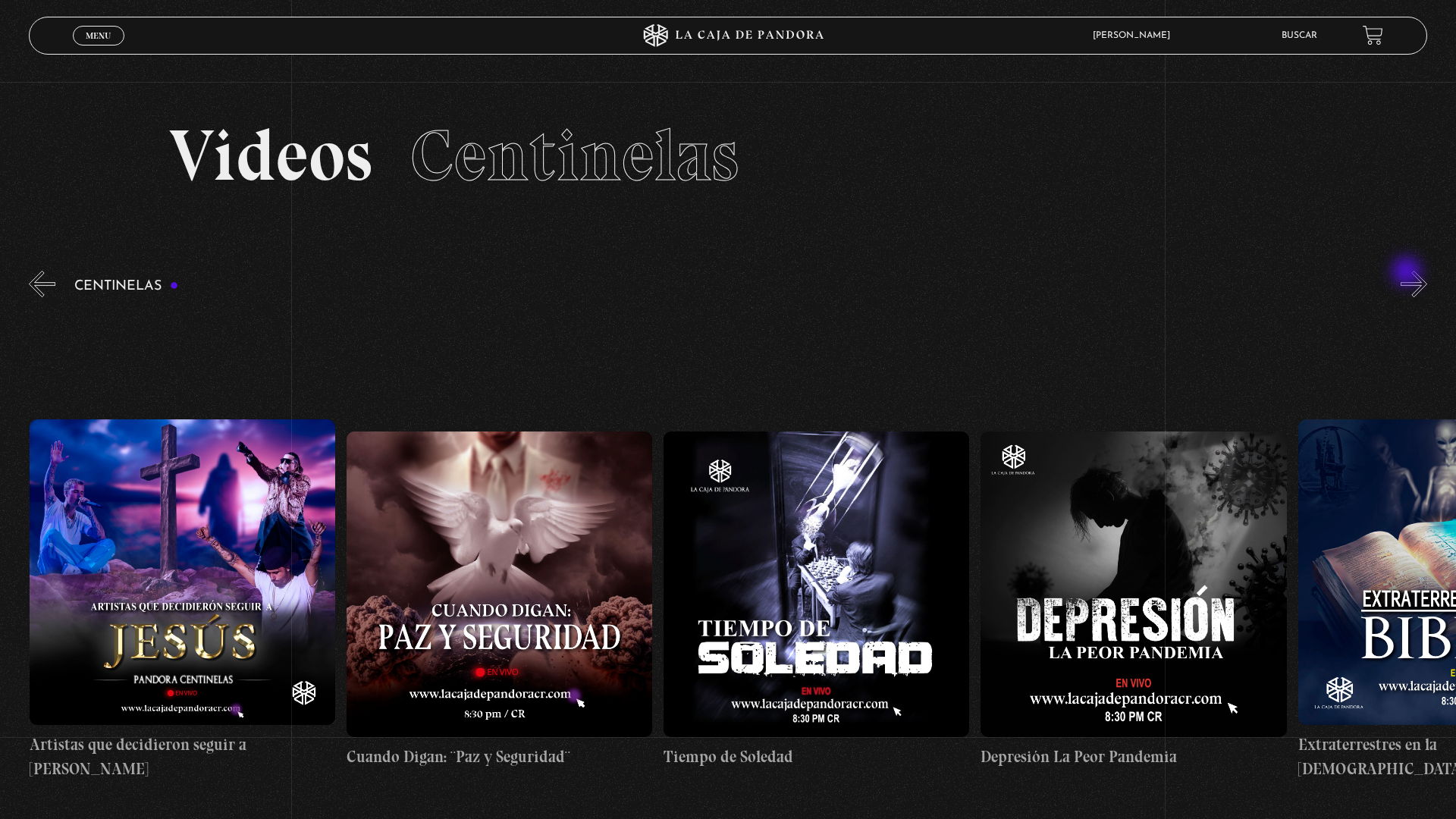
scroll to position [0, 9197]
click at [1414, 278] on button "»" at bounding box center [1413, 284] width 27 height 27
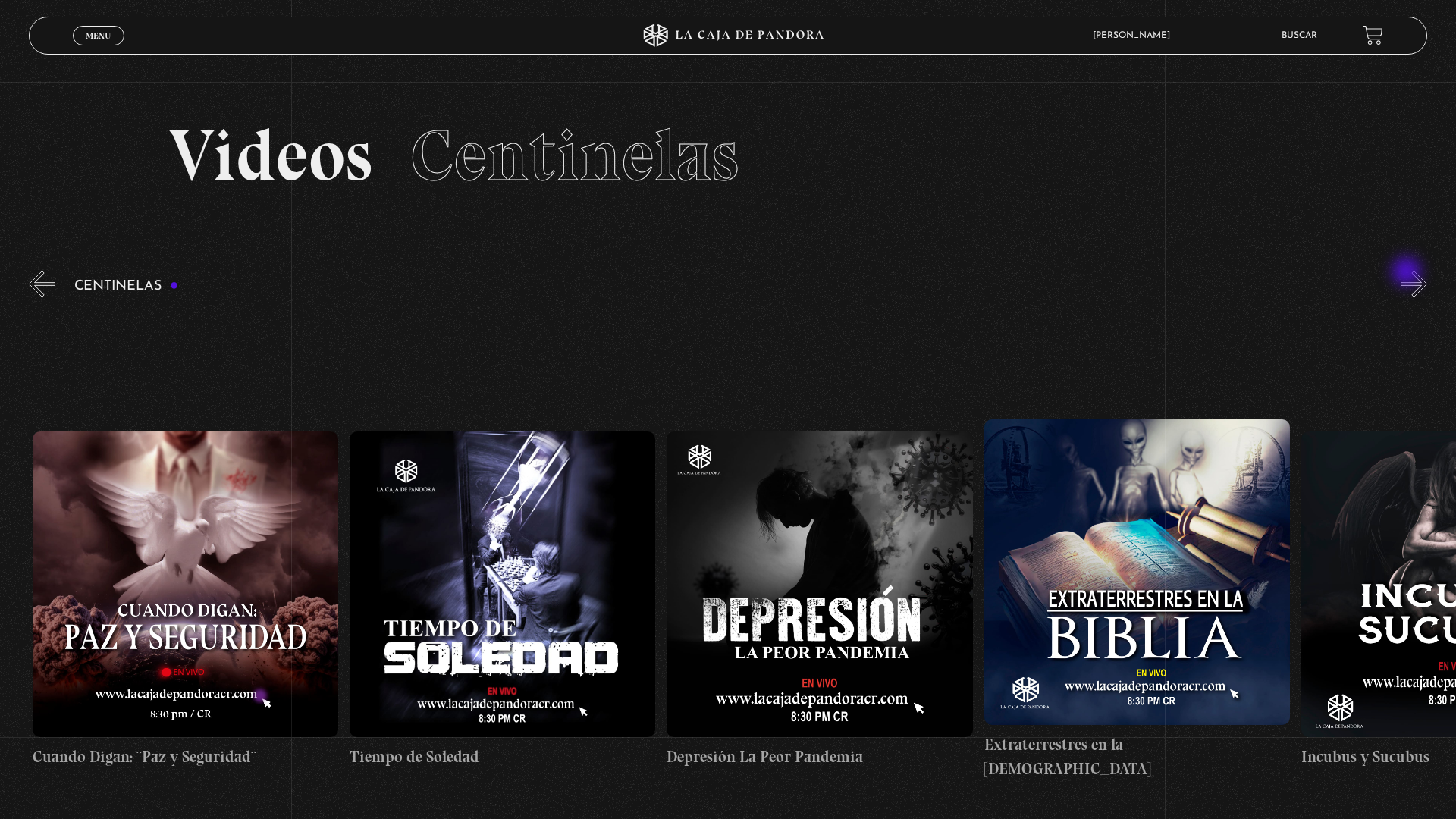
scroll to position [0, 9513]
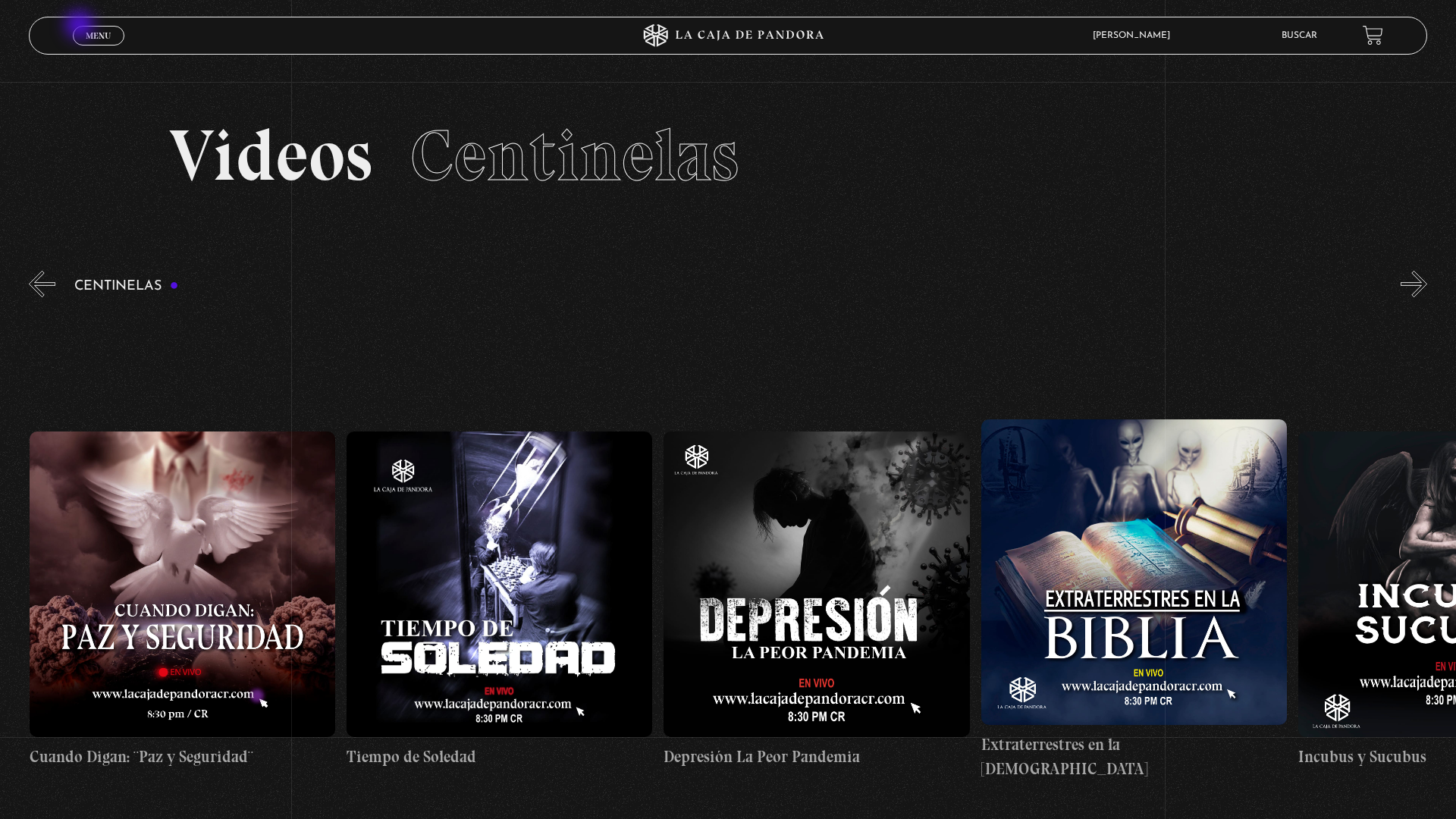
click at [87, 31] on span "Menu" at bounding box center [98, 35] width 25 height 9
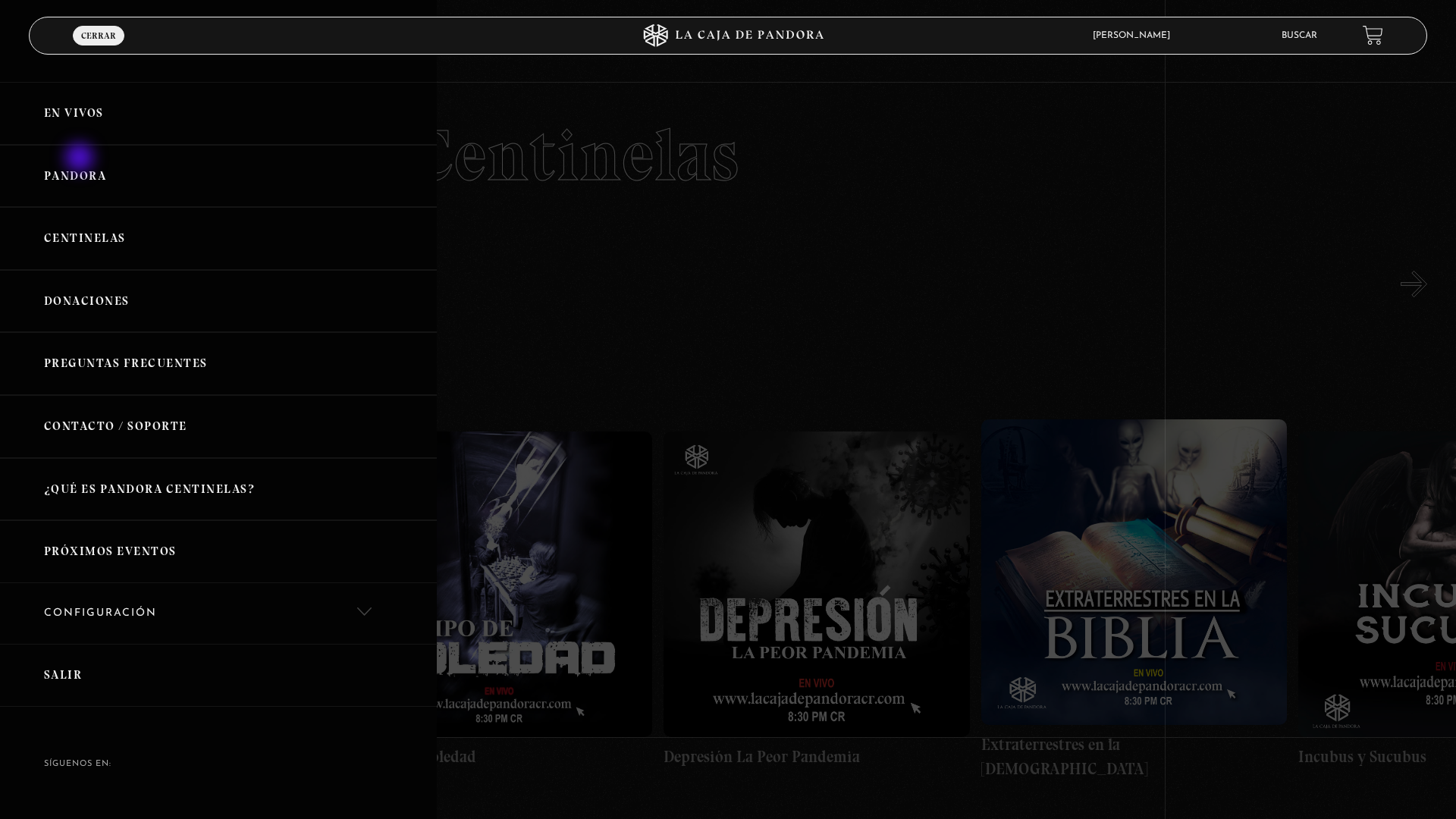
click at [87, 164] on link "Pandora" at bounding box center [218, 176] width 437 height 63
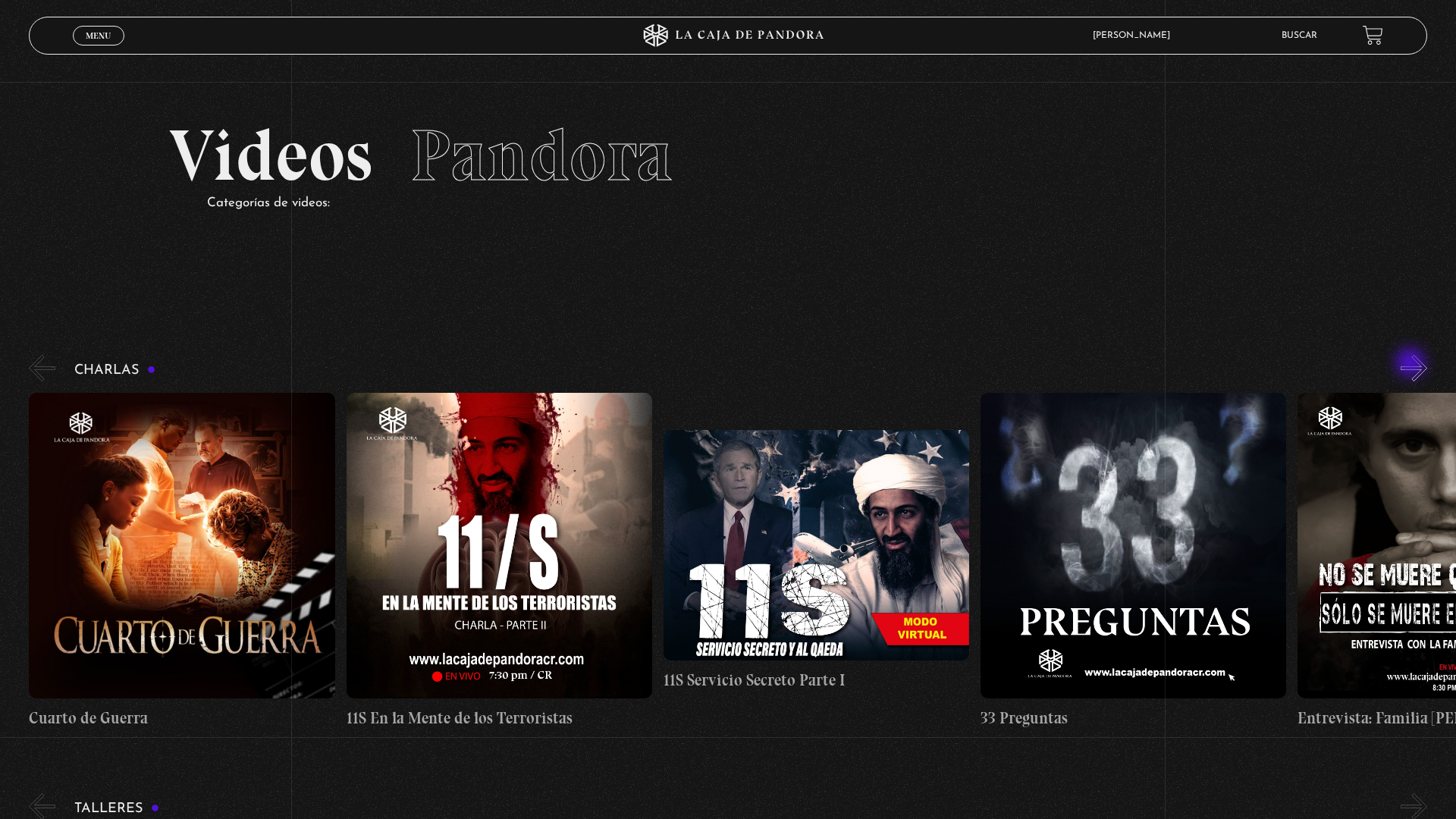
click at [1418, 369] on button "»" at bounding box center [1413, 368] width 27 height 27
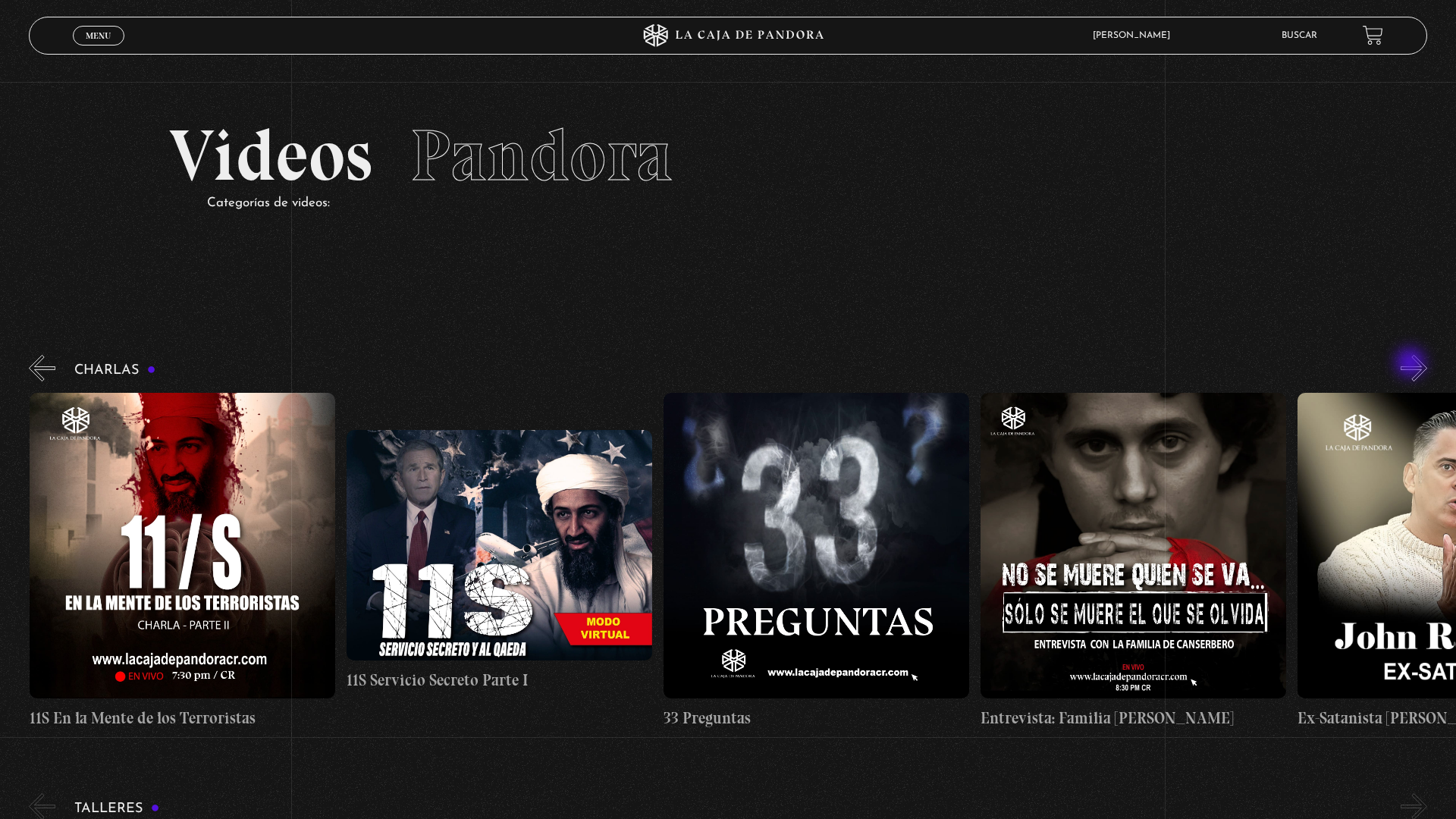
click at [1418, 369] on button "»" at bounding box center [1413, 368] width 27 height 27
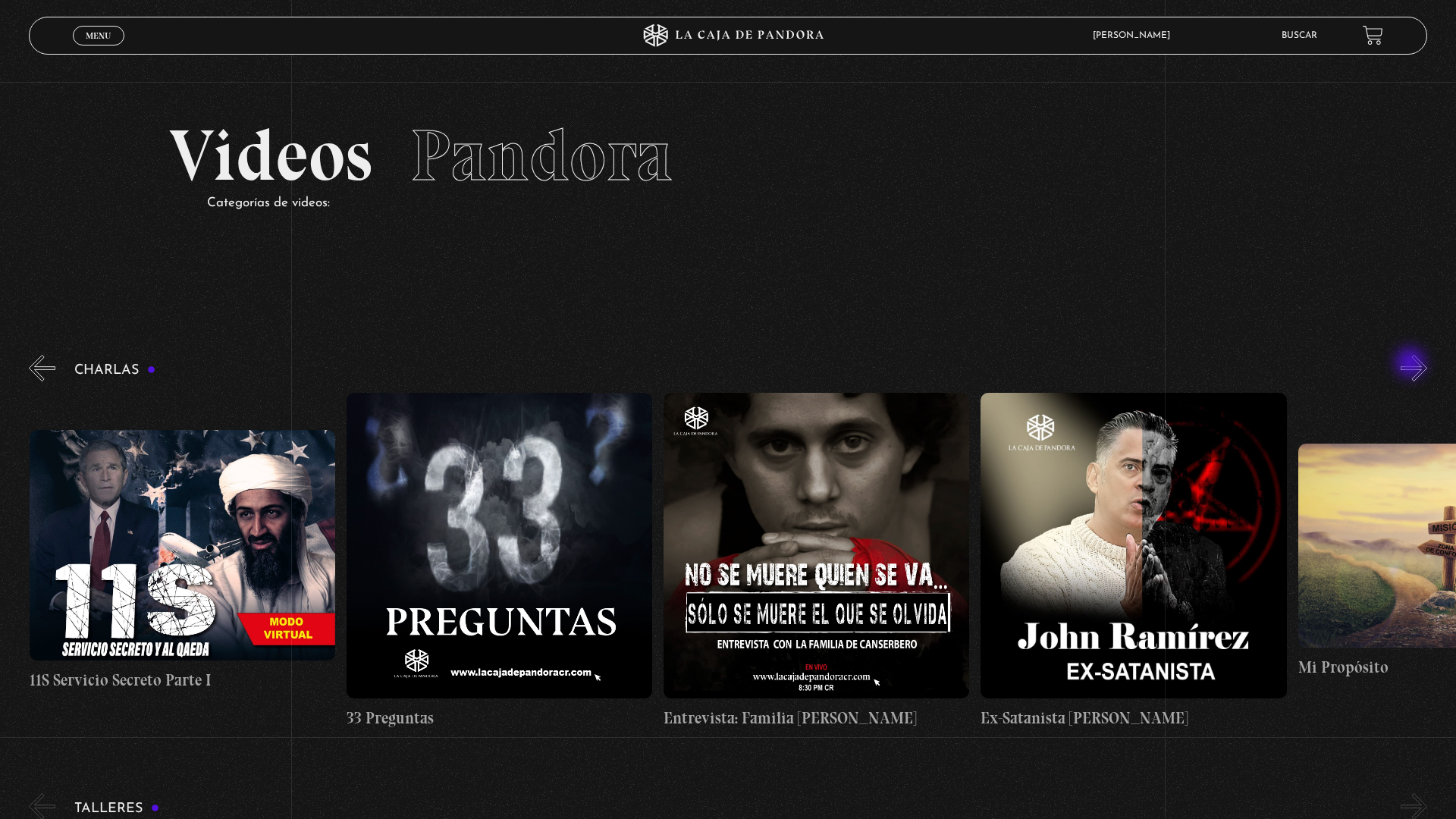
click at [1418, 369] on button "»" at bounding box center [1413, 368] width 27 height 27
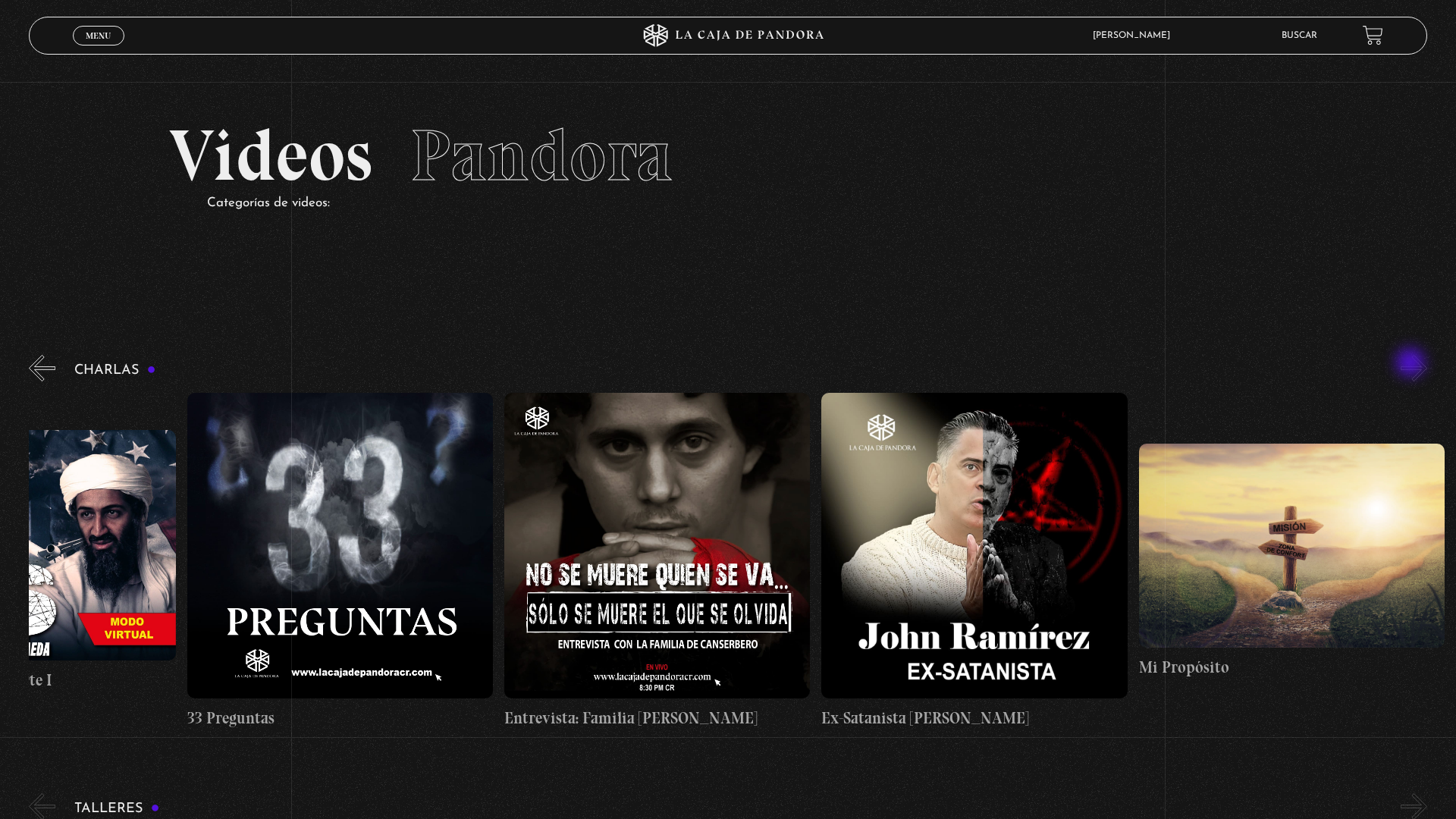
click at [1418, 369] on button "»" at bounding box center [1413, 368] width 27 height 27
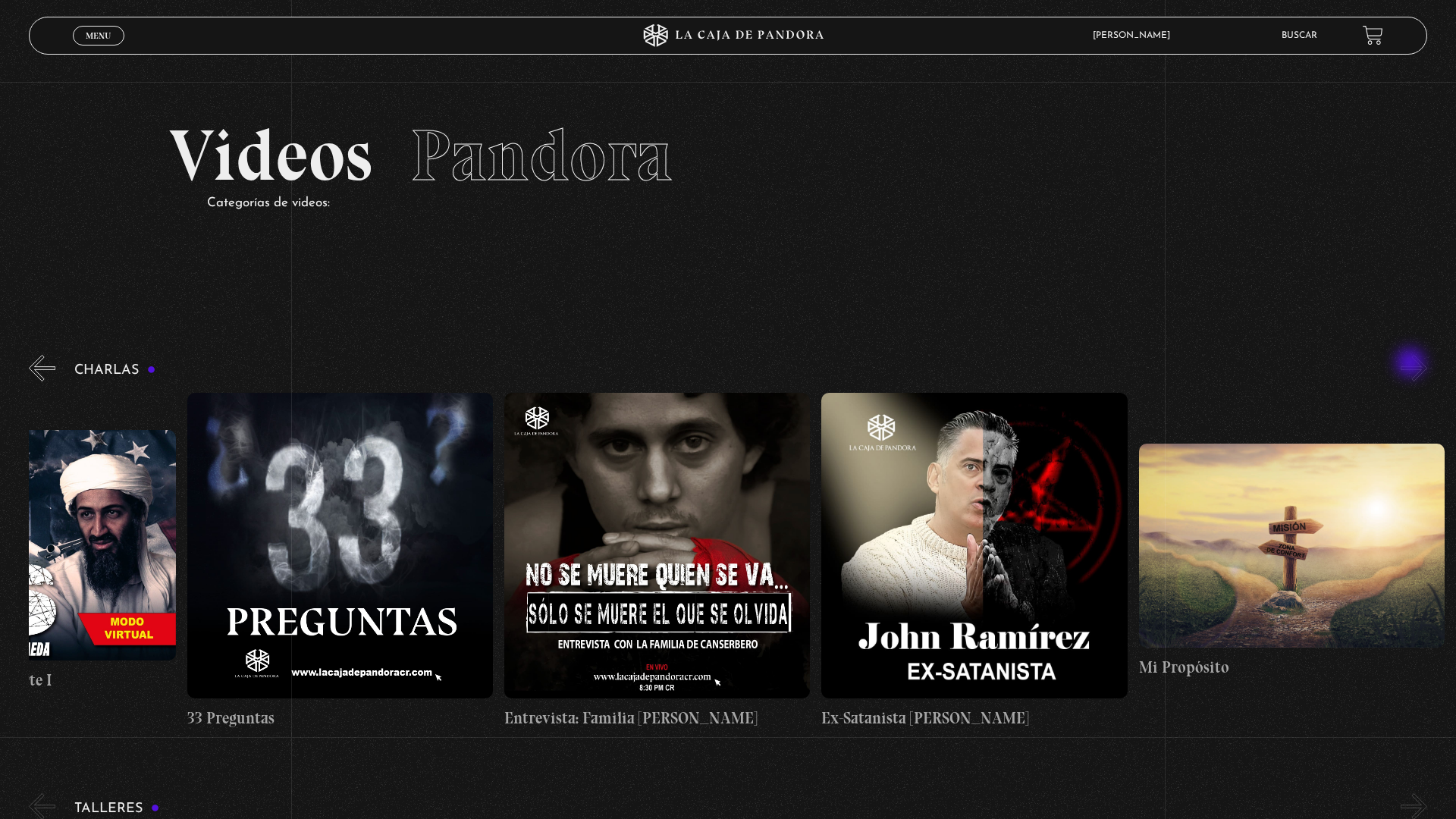
click at [1418, 369] on button "»" at bounding box center [1413, 368] width 27 height 27
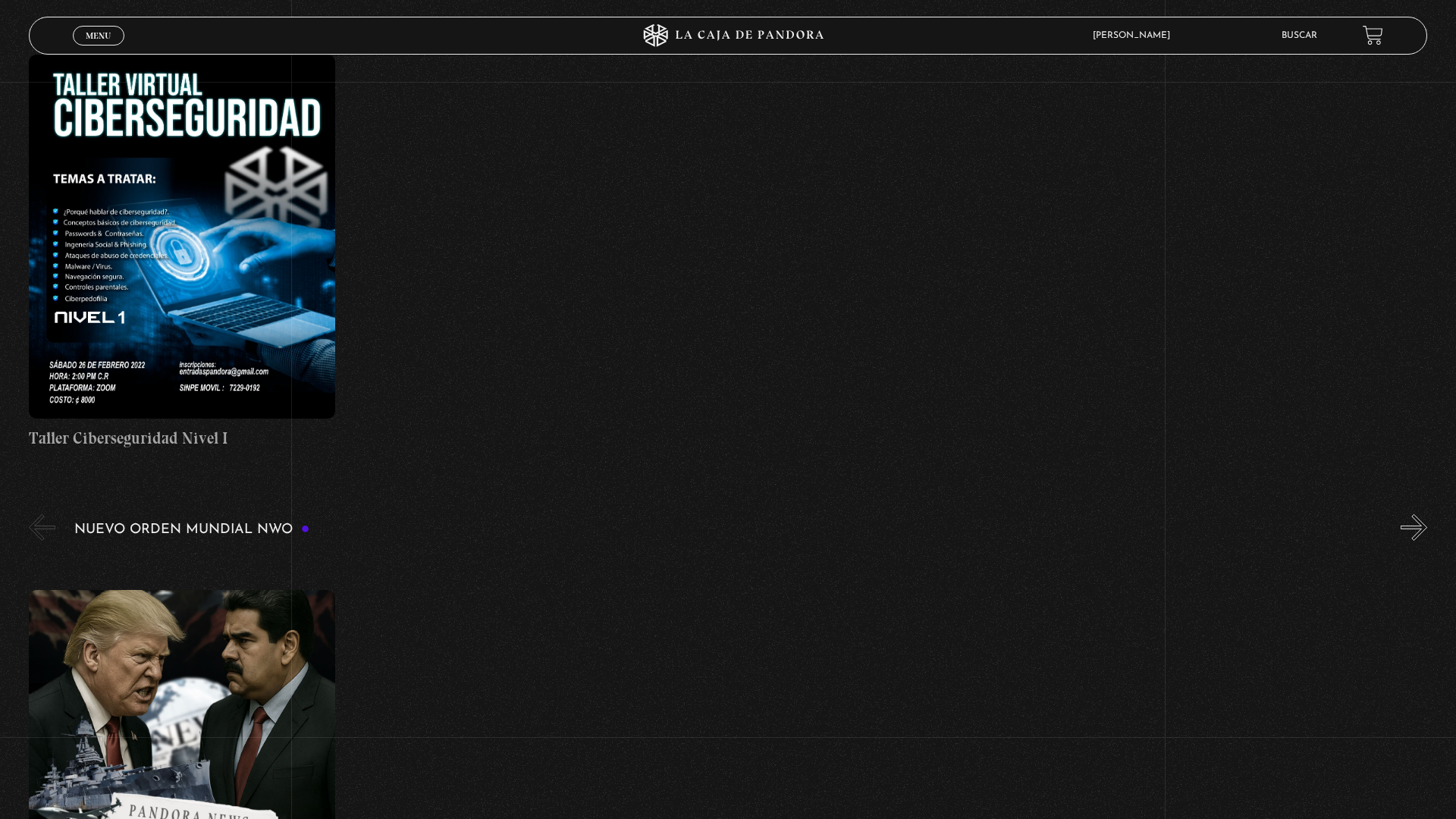
scroll to position [873, 0]
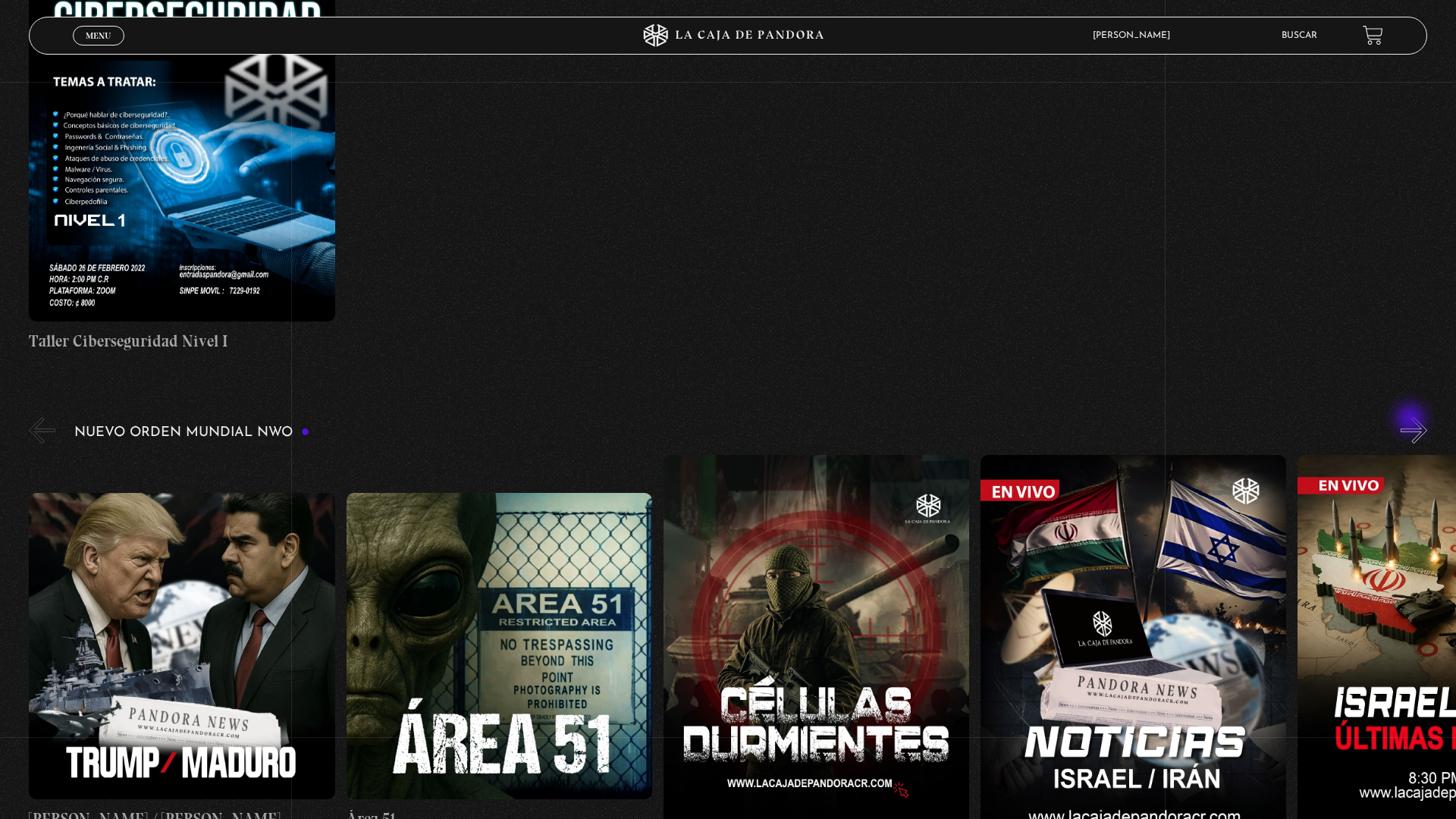
click at [1418, 425] on button "»" at bounding box center [1413, 430] width 27 height 27
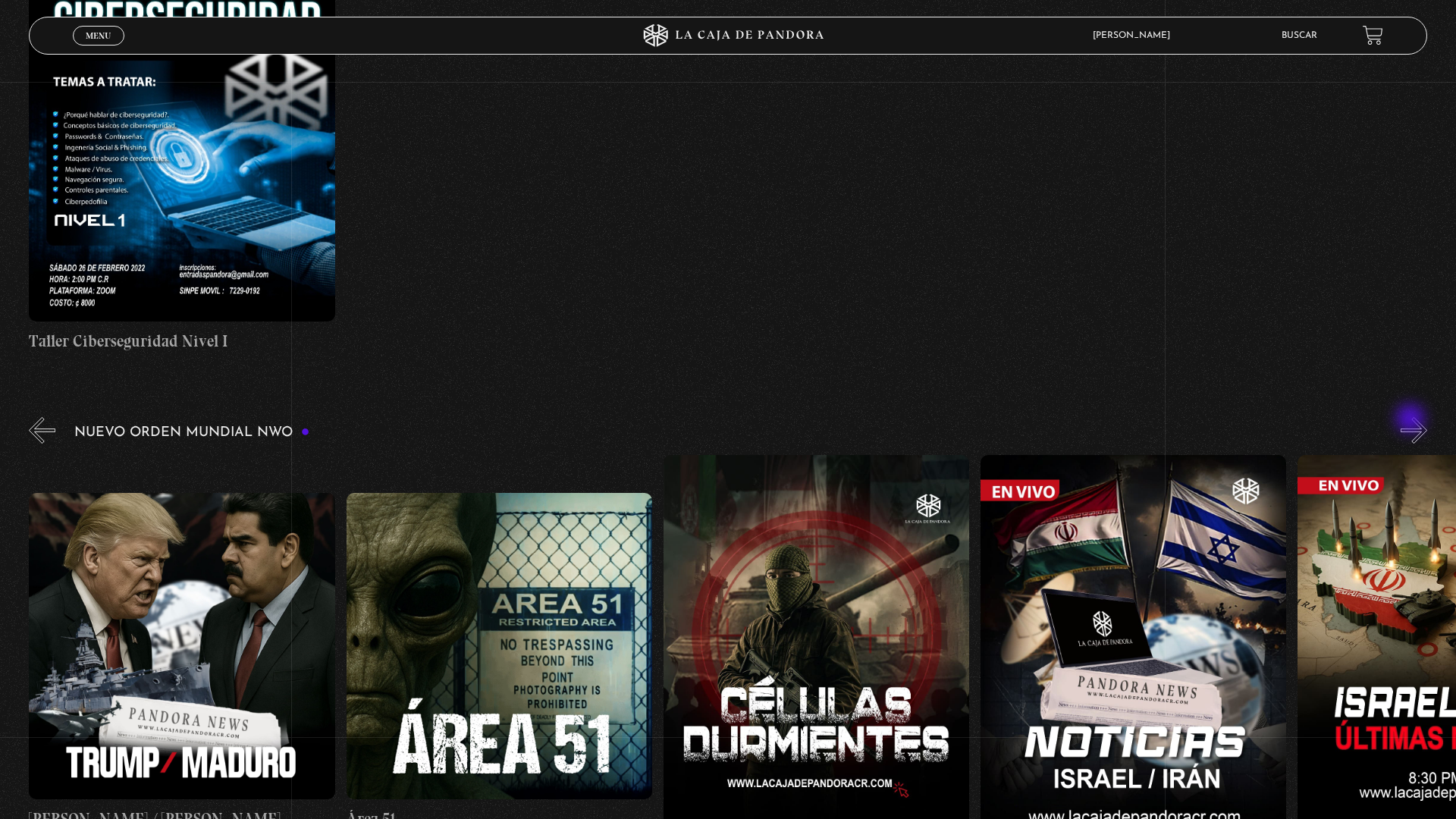
click at [1418, 425] on button "»" at bounding box center [1413, 430] width 27 height 27
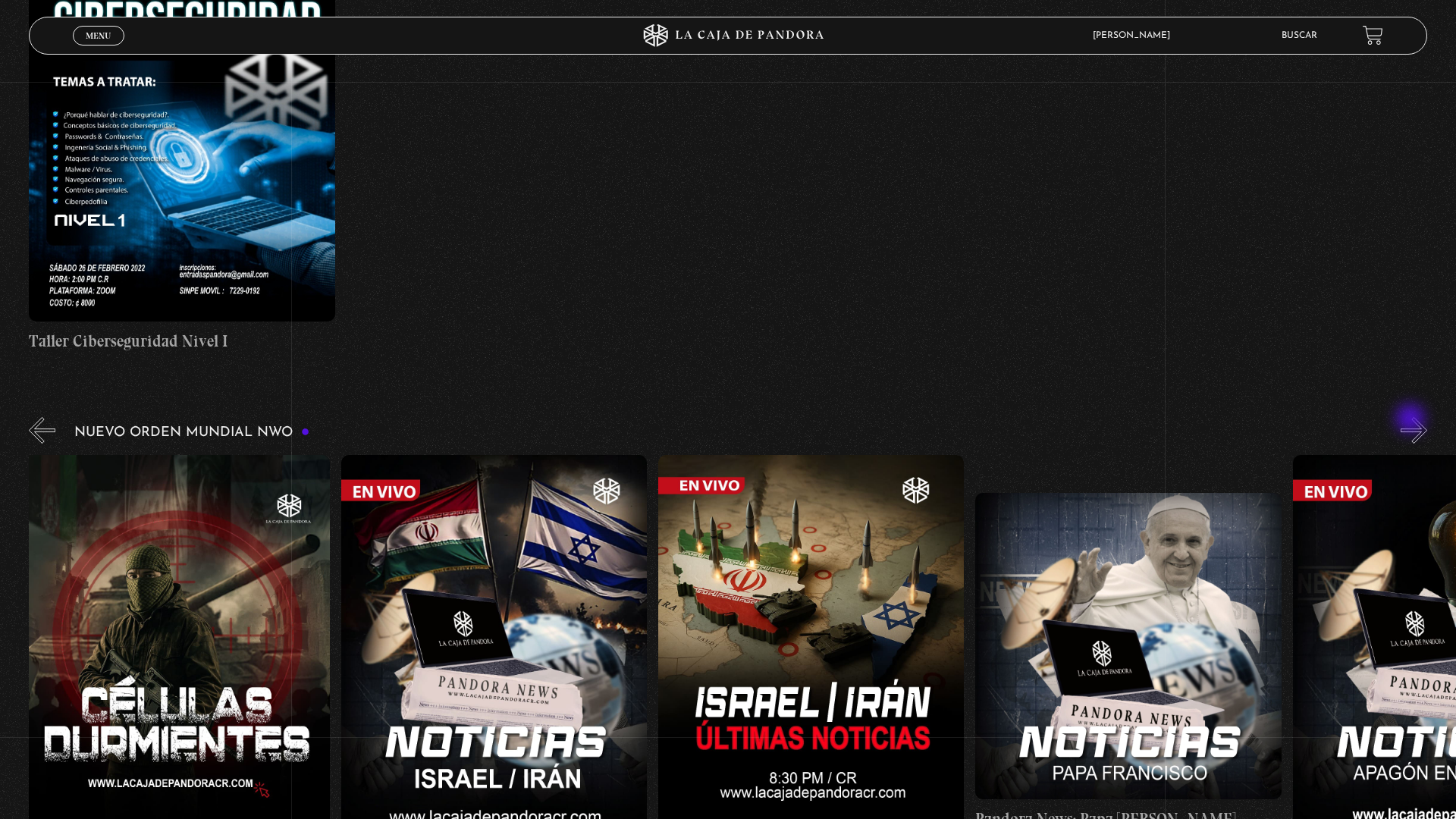
click at [1418, 425] on button "»" at bounding box center [1413, 430] width 27 height 27
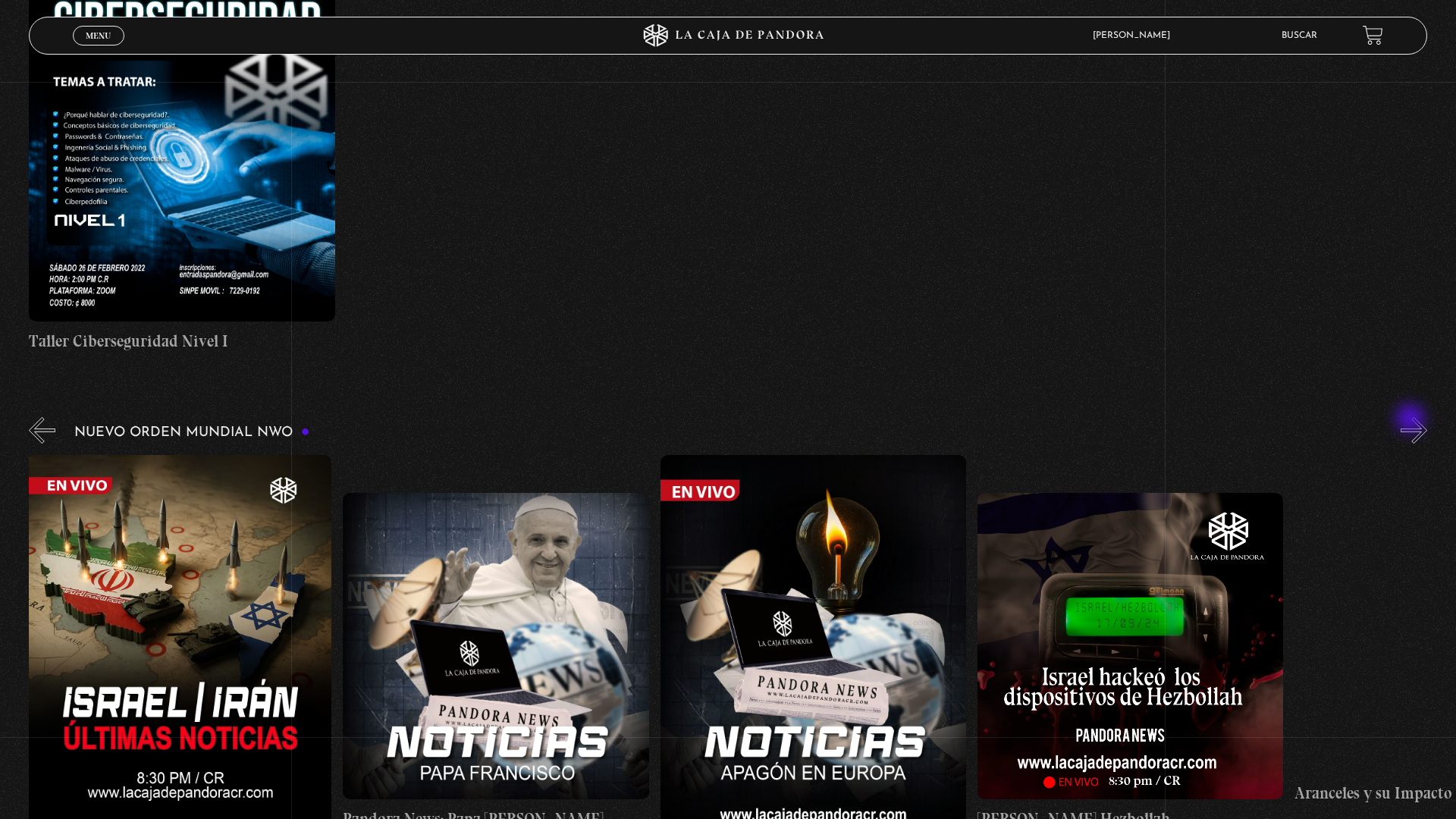
click at [1418, 425] on button "»" at bounding box center [1413, 430] width 27 height 27
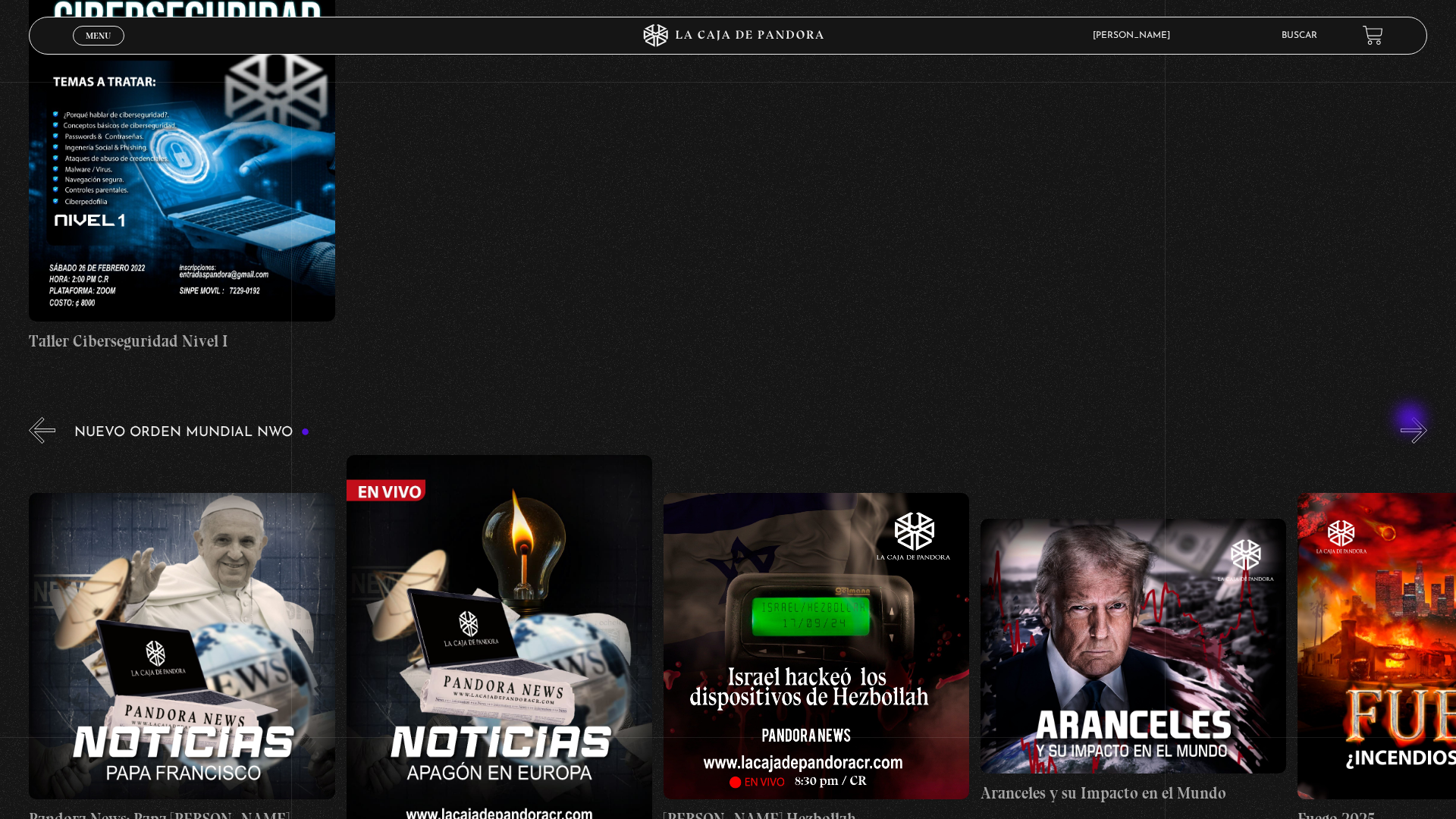
click at [1418, 425] on button "»" at bounding box center [1413, 430] width 27 height 27
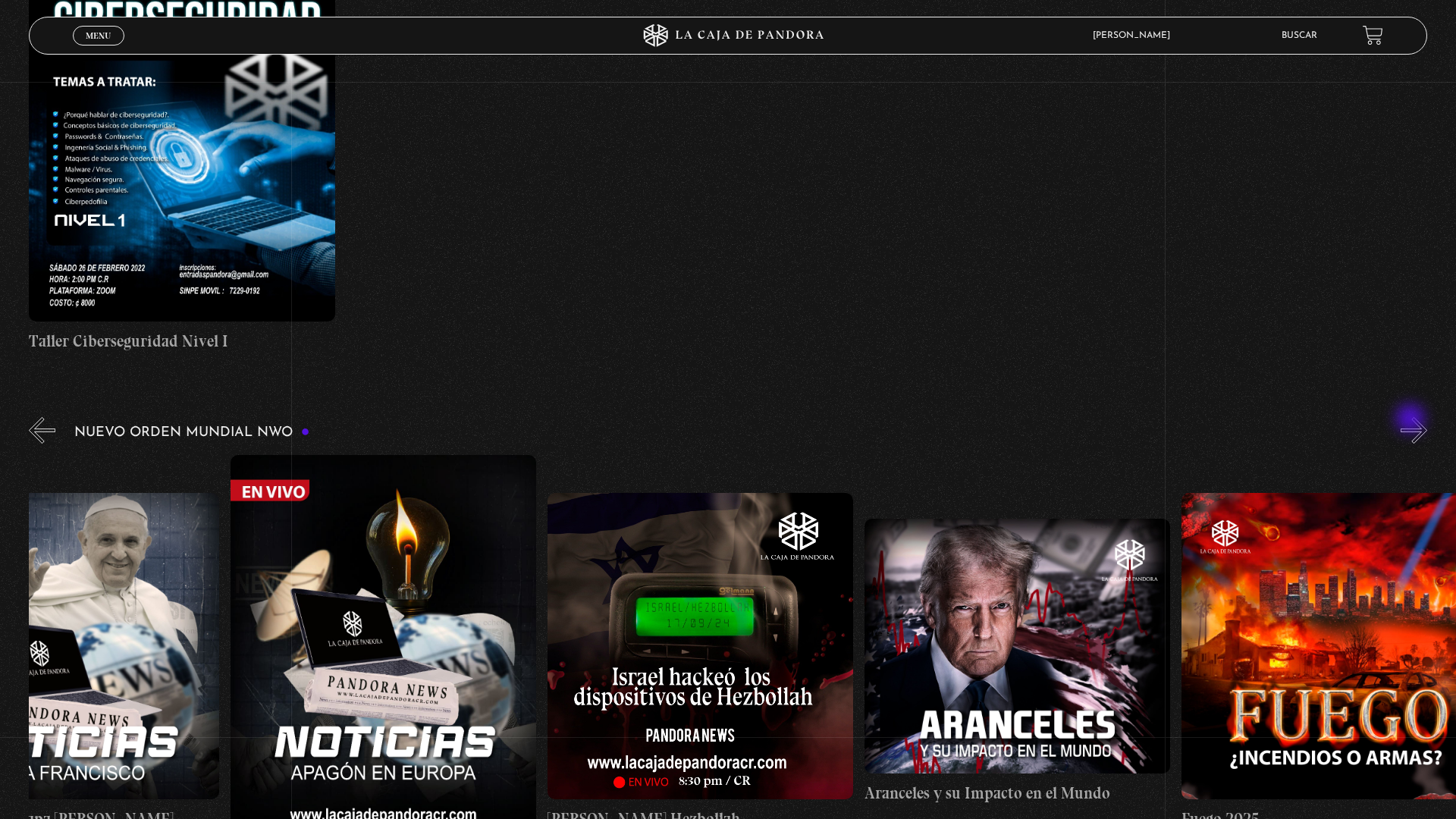
click at [1418, 425] on button "»" at bounding box center [1413, 430] width 27 height 27
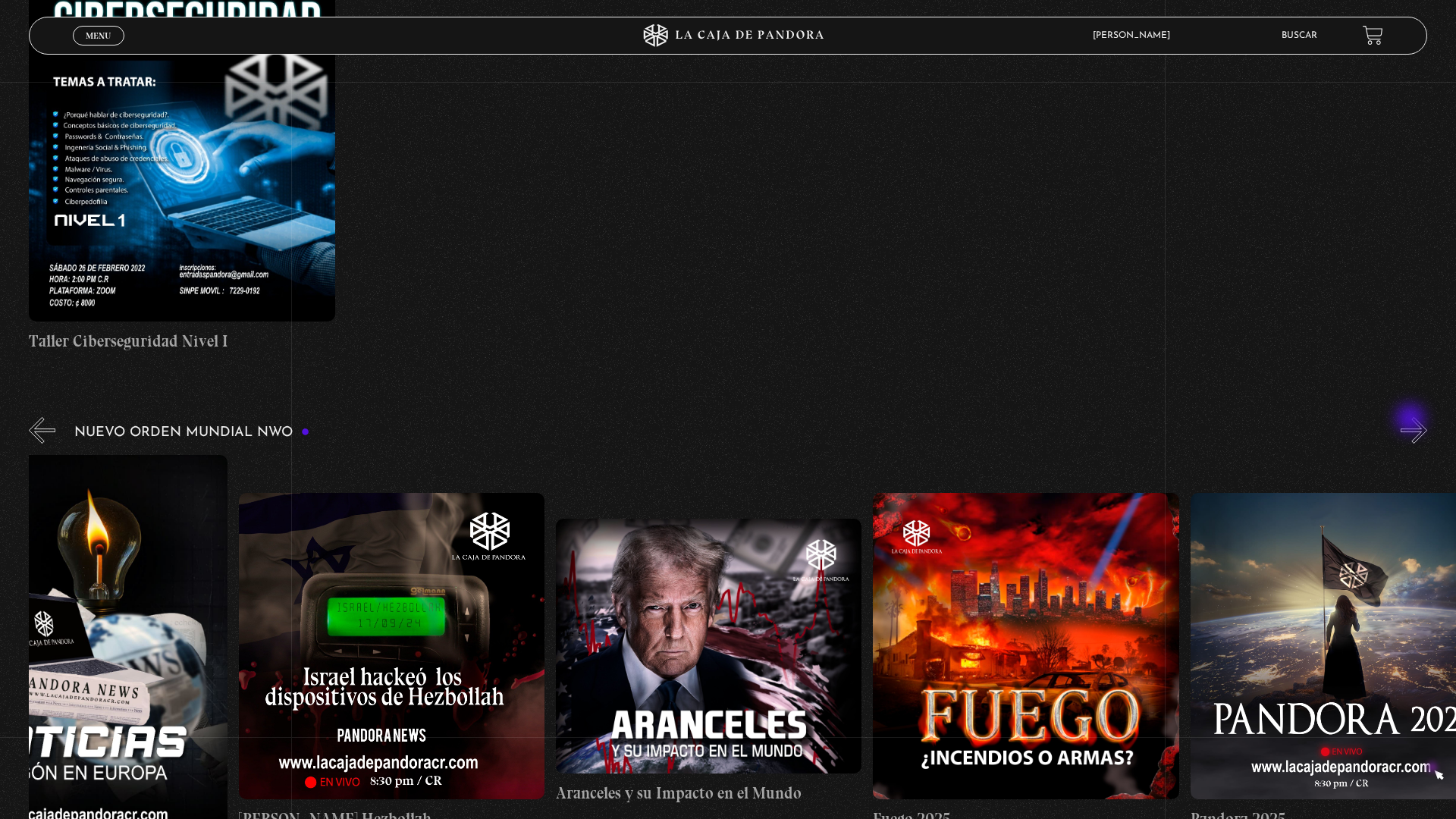
click at [1418, 425] on button "»" at bounding box center [1413, 430] width 27 height 27
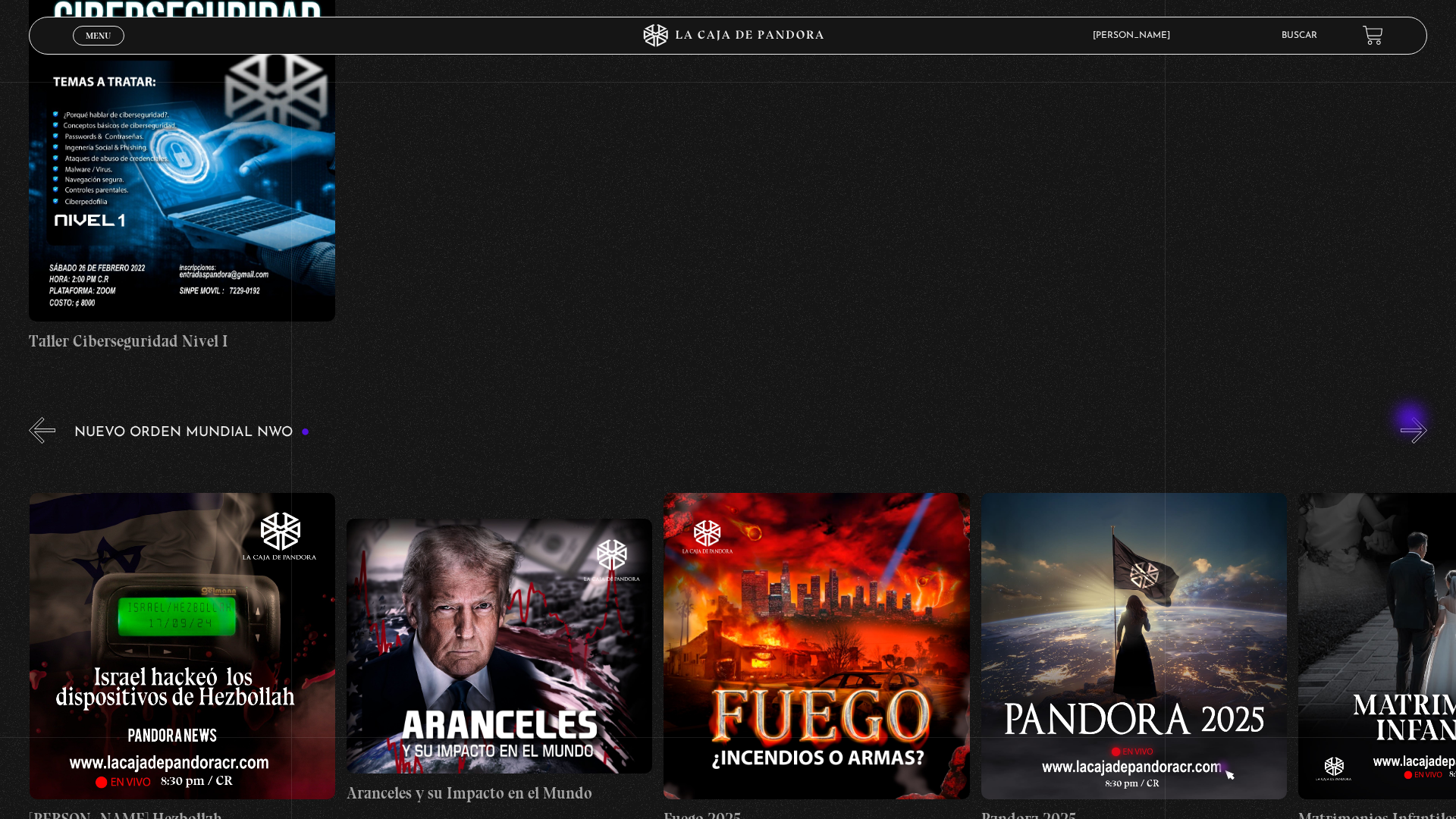
click at [1418, 425] on button "»" at bounding box center [1413, 430] width 27 height 27
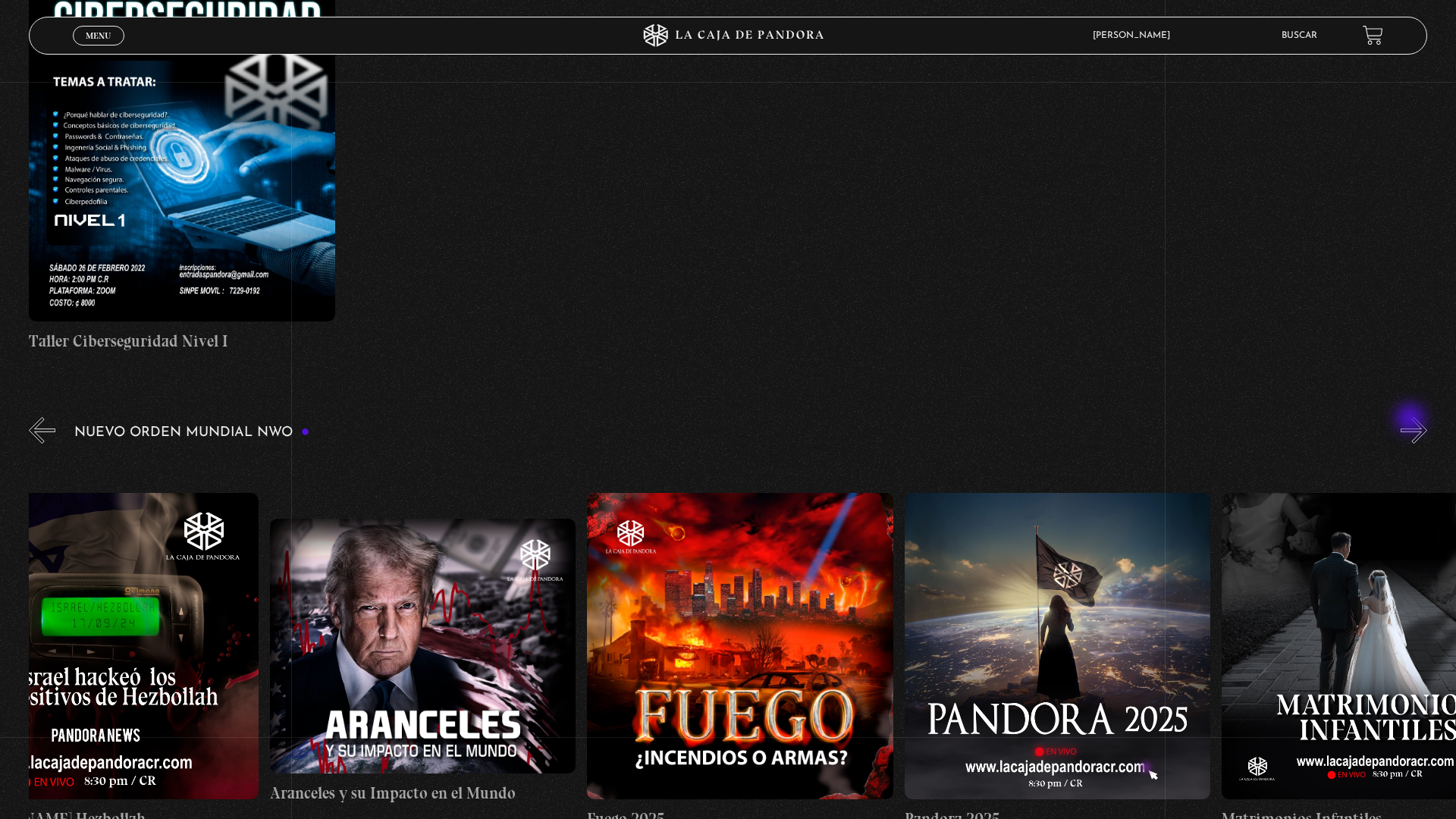
click at [1418, 425] on button "»" at bounding box center [1413, 430] width 27 height 27
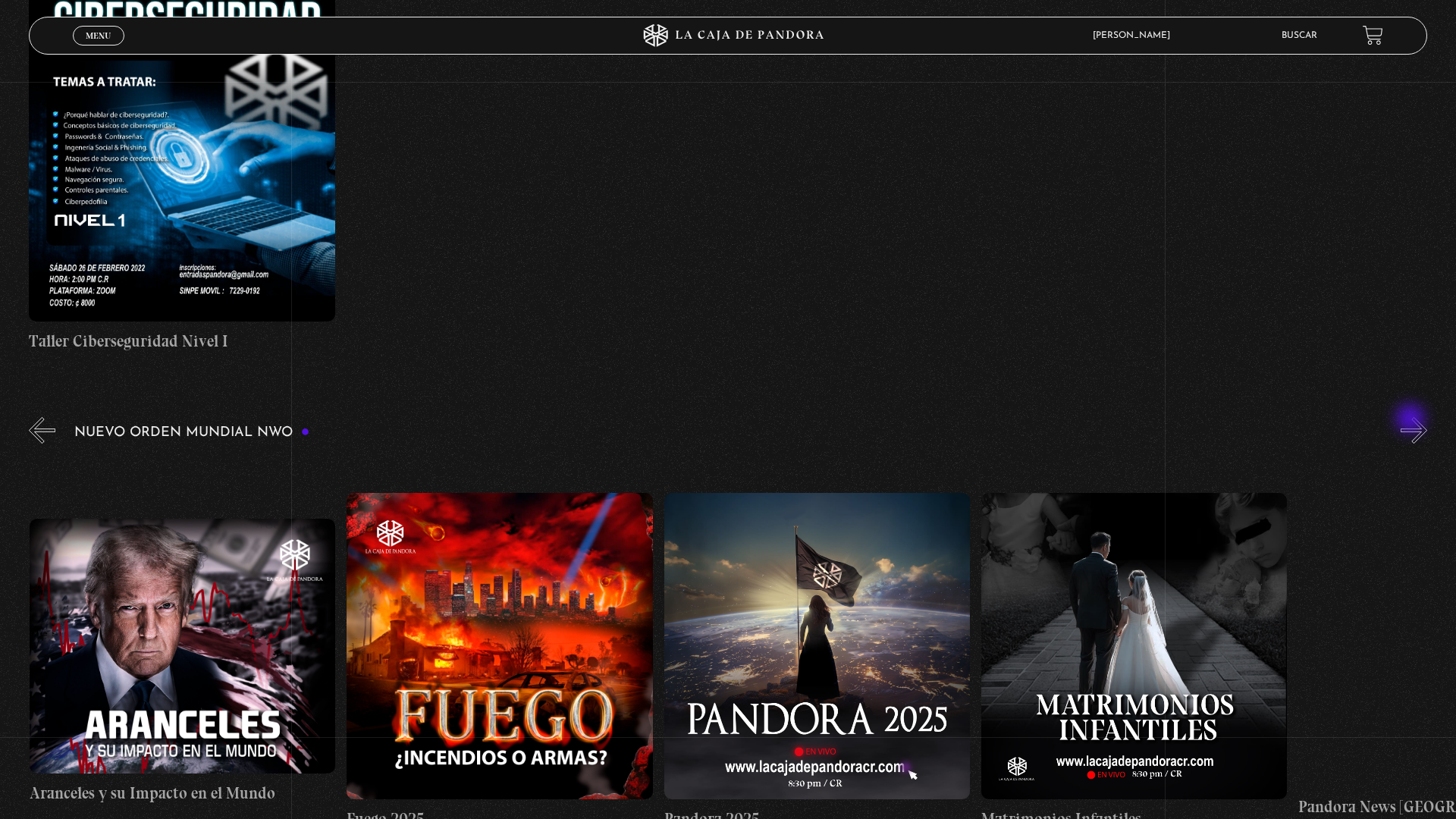
click at [1418, 425] on button "»" at bounding box center [1413, 430] width 27 height 27
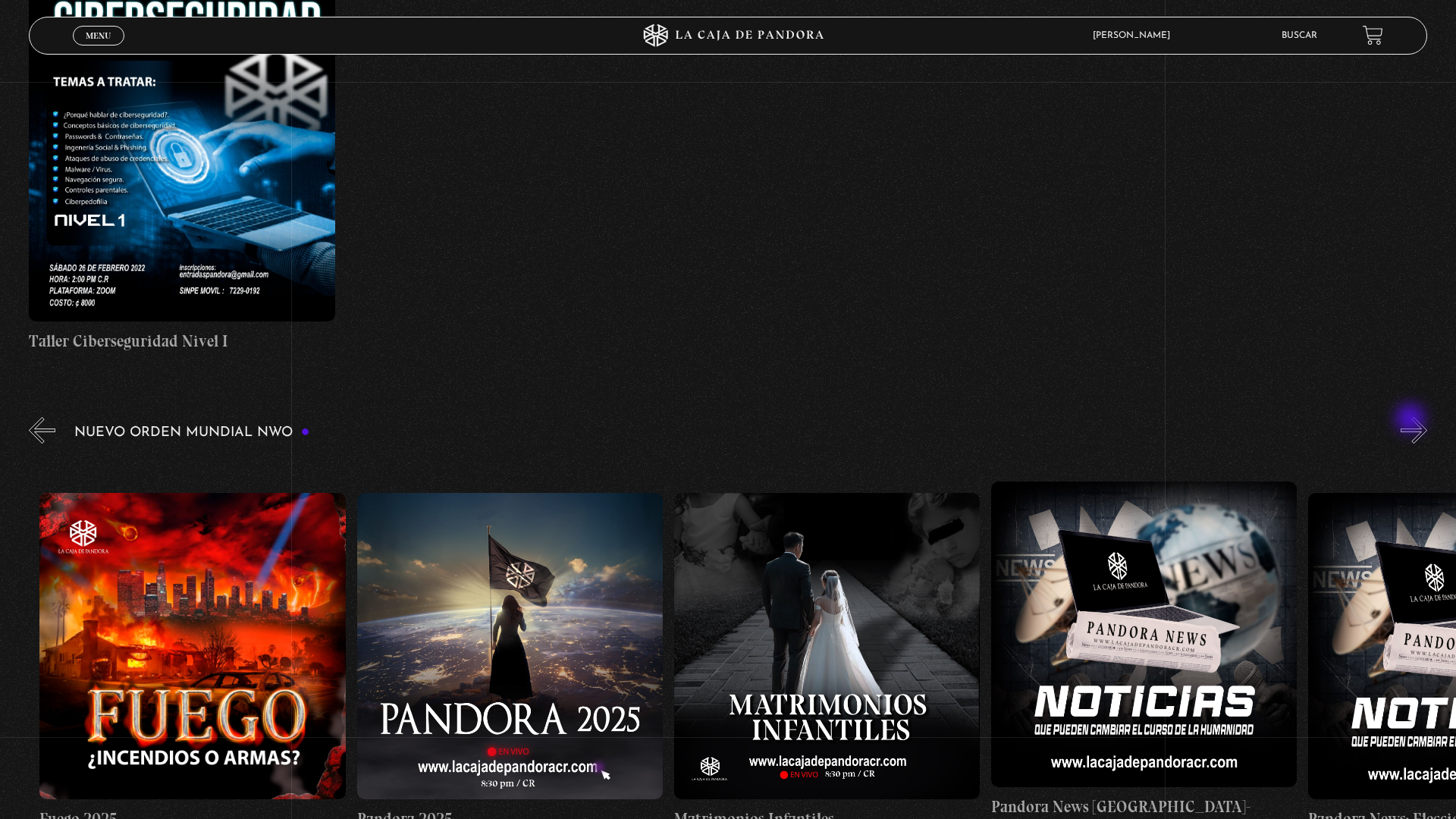
scroll to position [0, 2854]
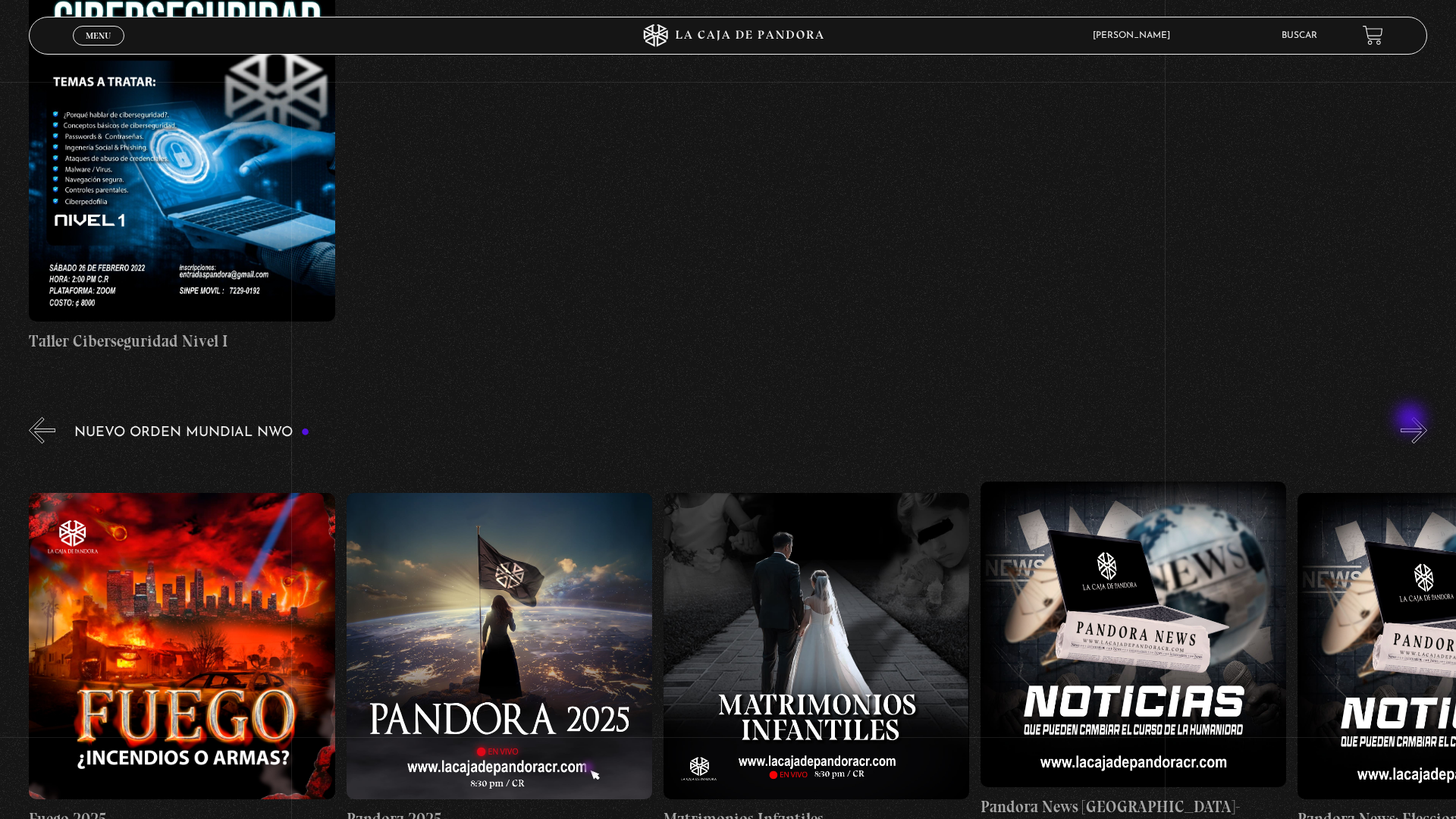
click at [1418, 425] on button "»" at bounding box center [1413, 430] width 27 height 27
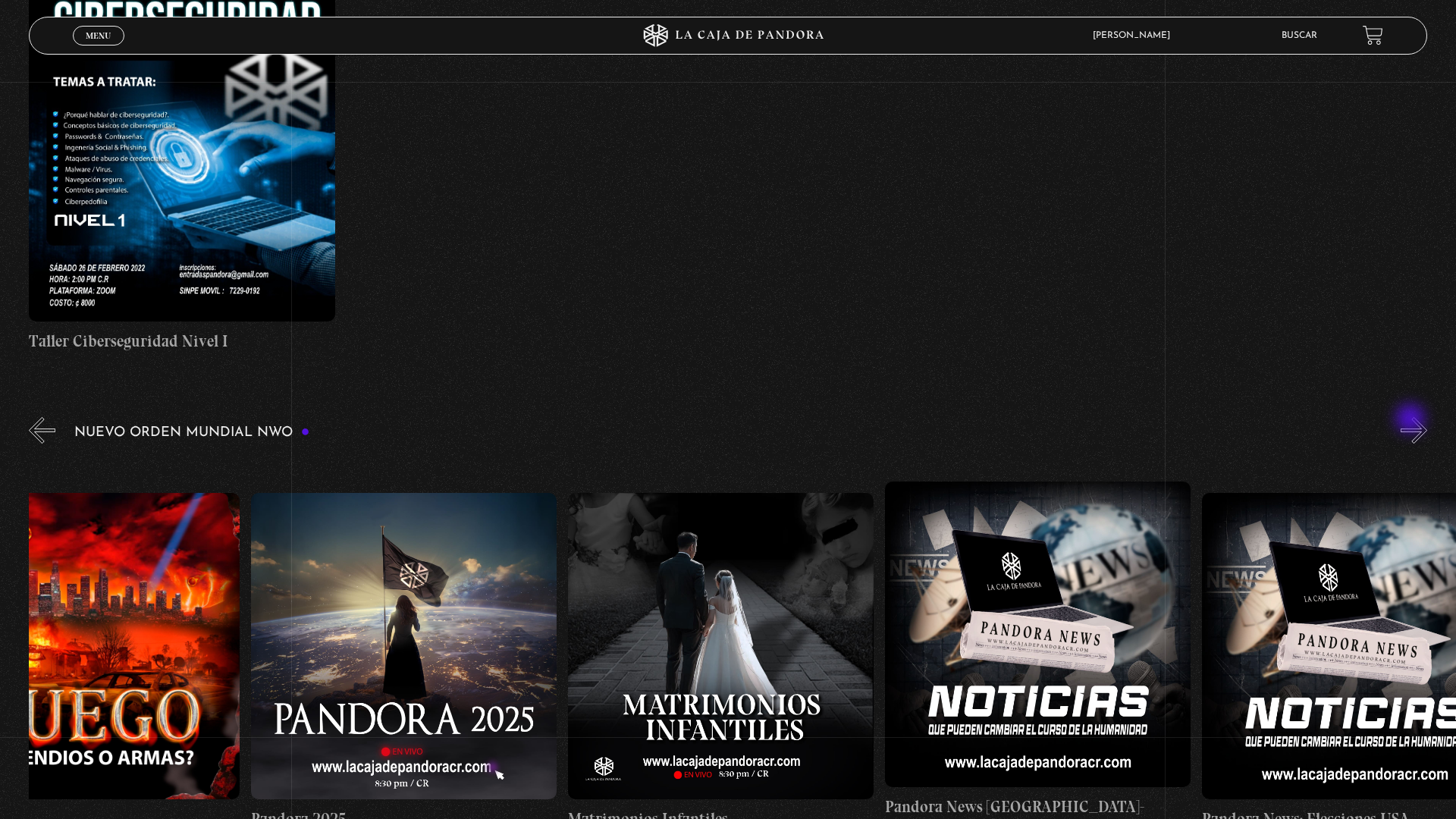
click at [1418, 425] on button "»" at bounding box center [1413, 430] width 27 height 27
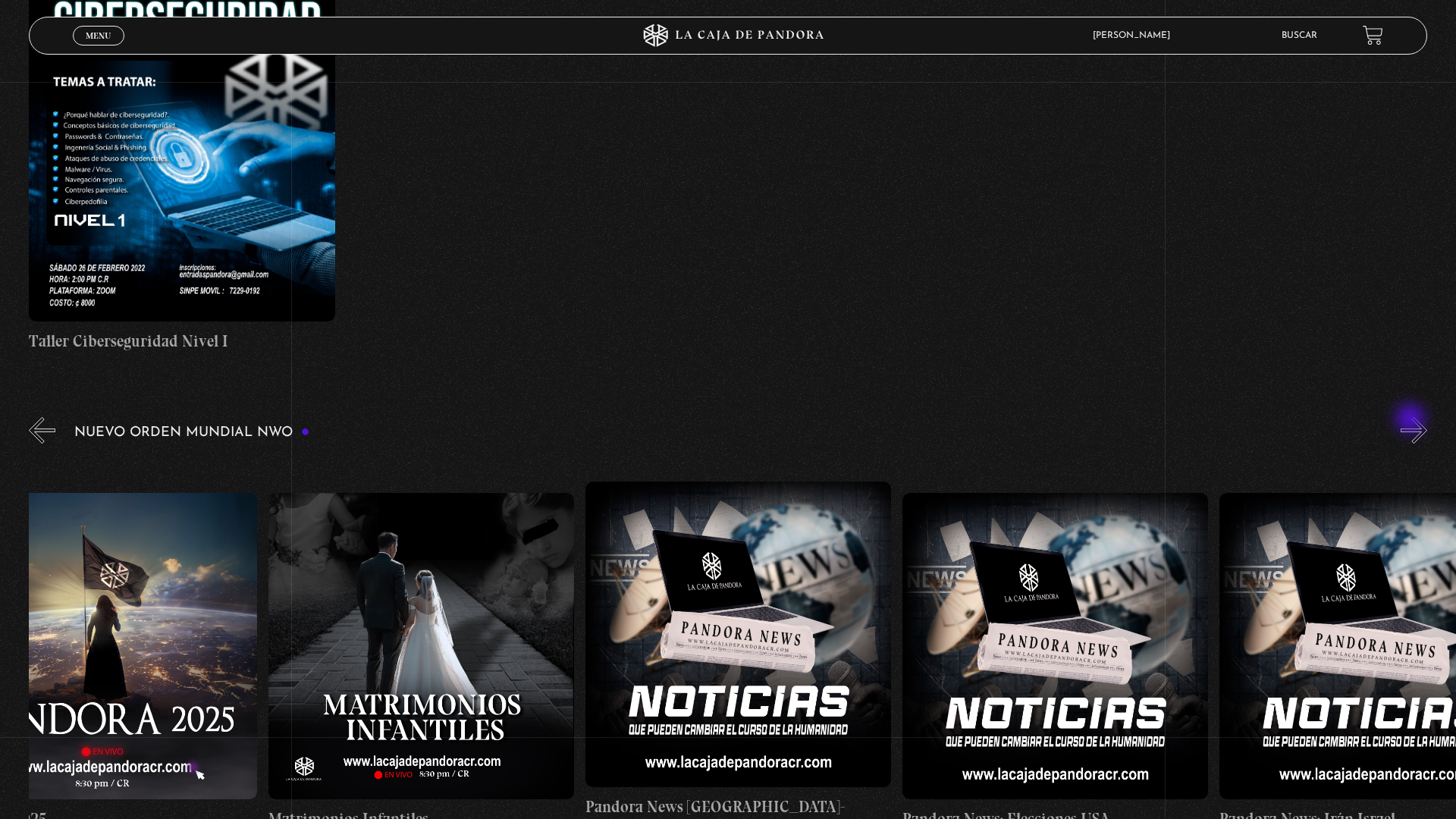
click at [1418, 425] on button "»" at bounding box center [1413, 430] width 27 height 27
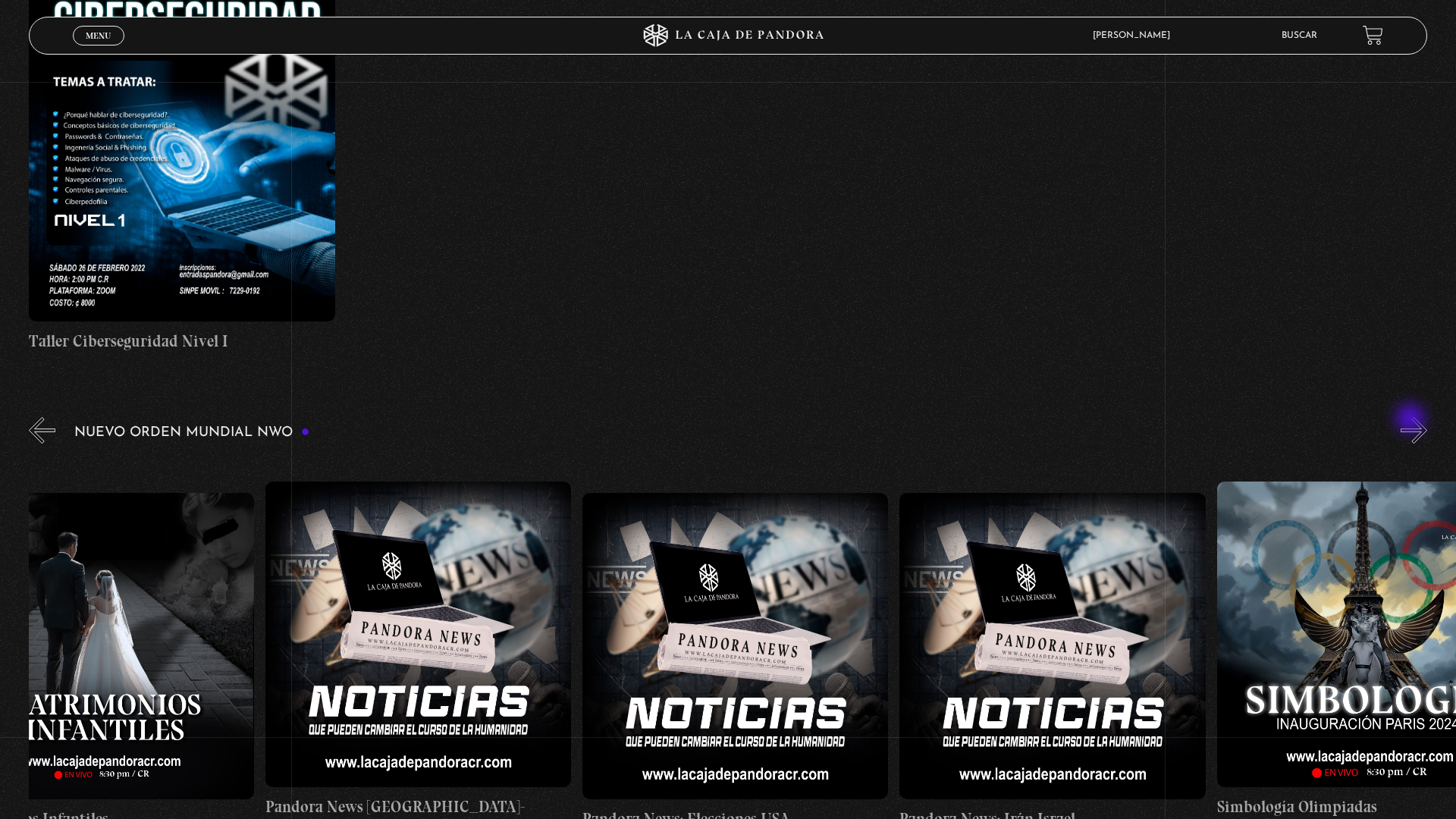
click at [1418, 425] on button "»" at bounding box center [1413, 430] width 27 height 27
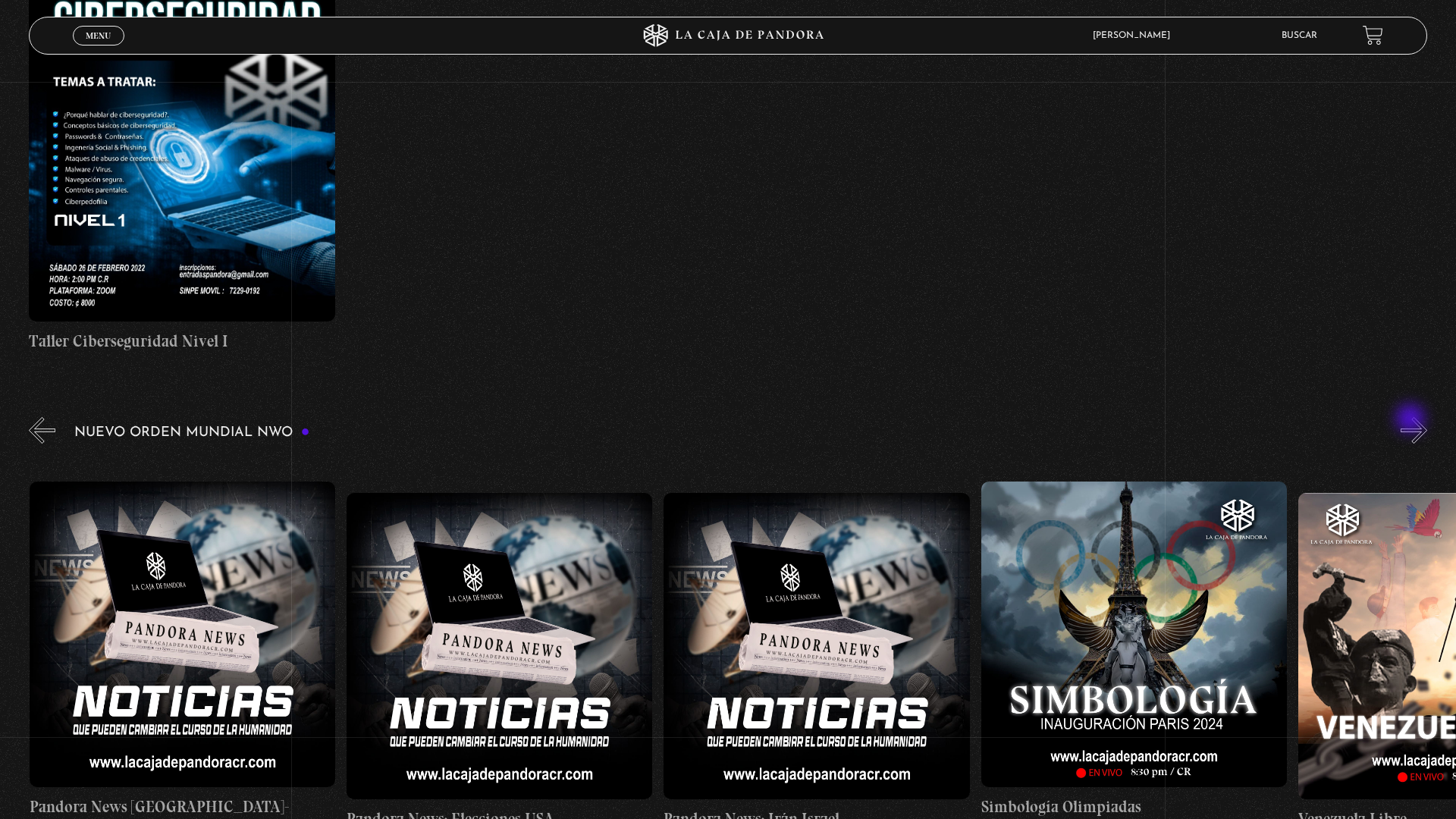
click at [1418, 425] on button "»" at bounding box center [1413, 430] width 27 height 27
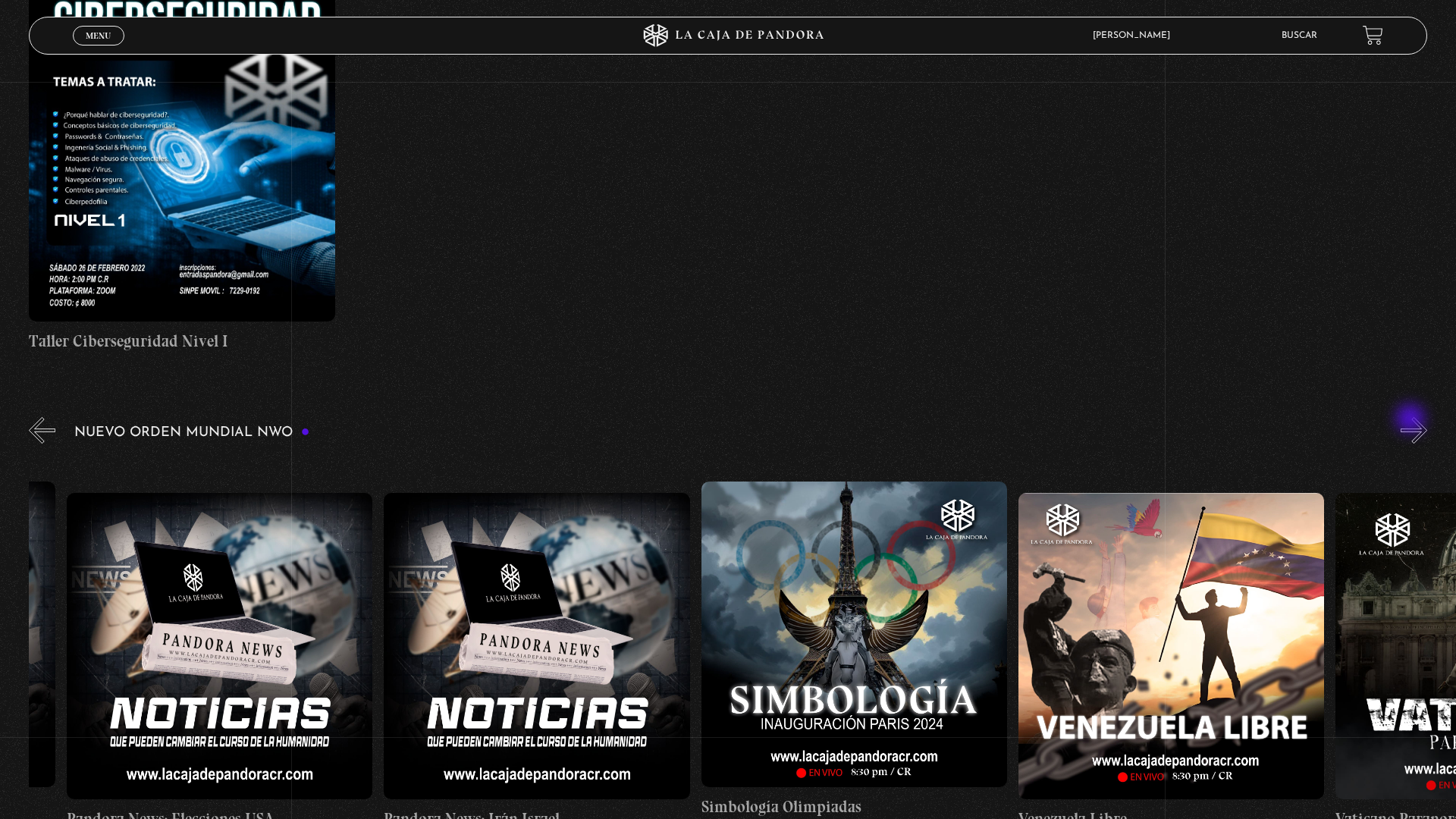
click at [1418, 425] on button "»" at bounding box center [1413, 430] width 27 height 27
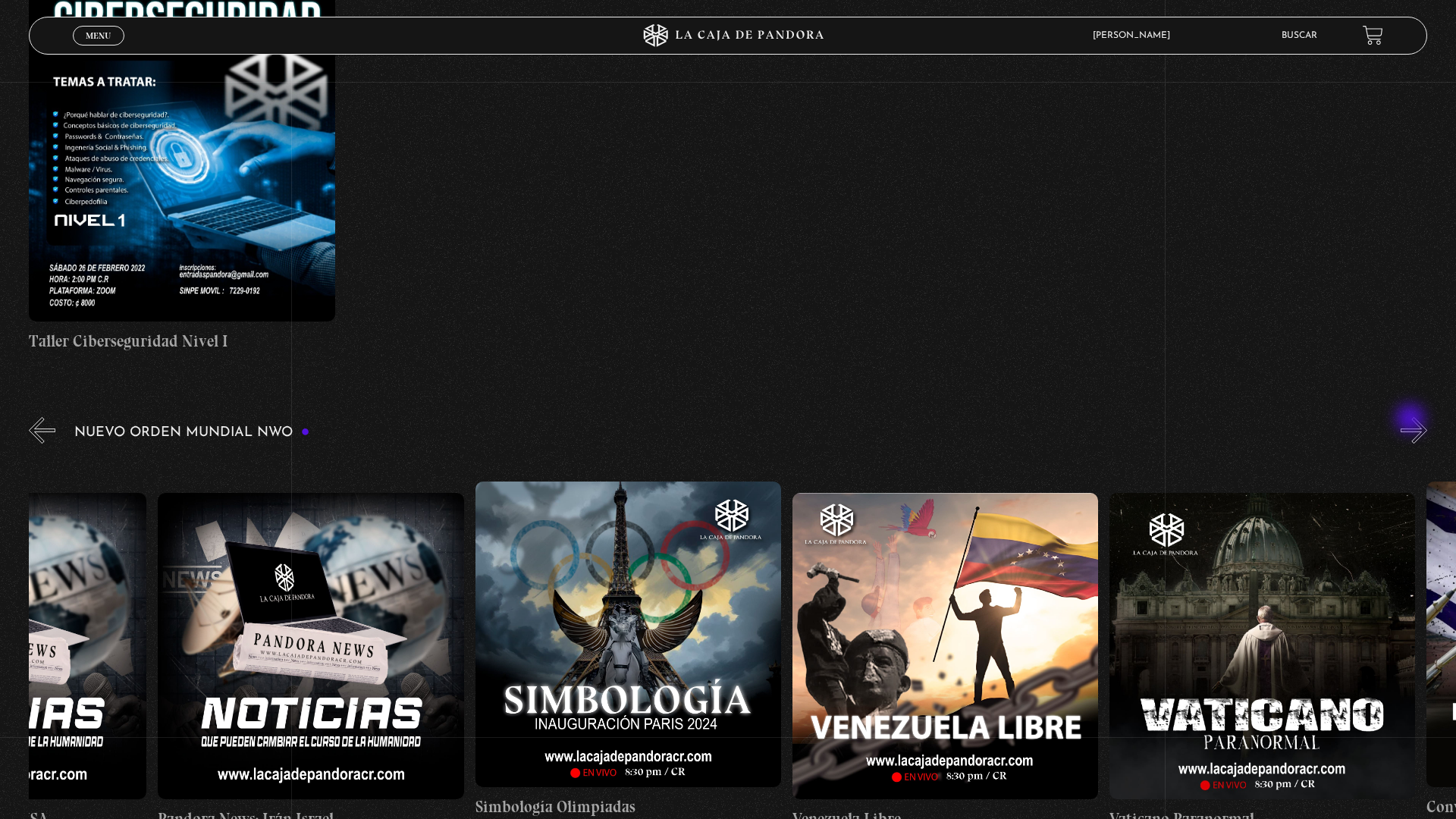
click at [1418, 425] on button "»" at bounding box center [1413, 430] width 27 height 27
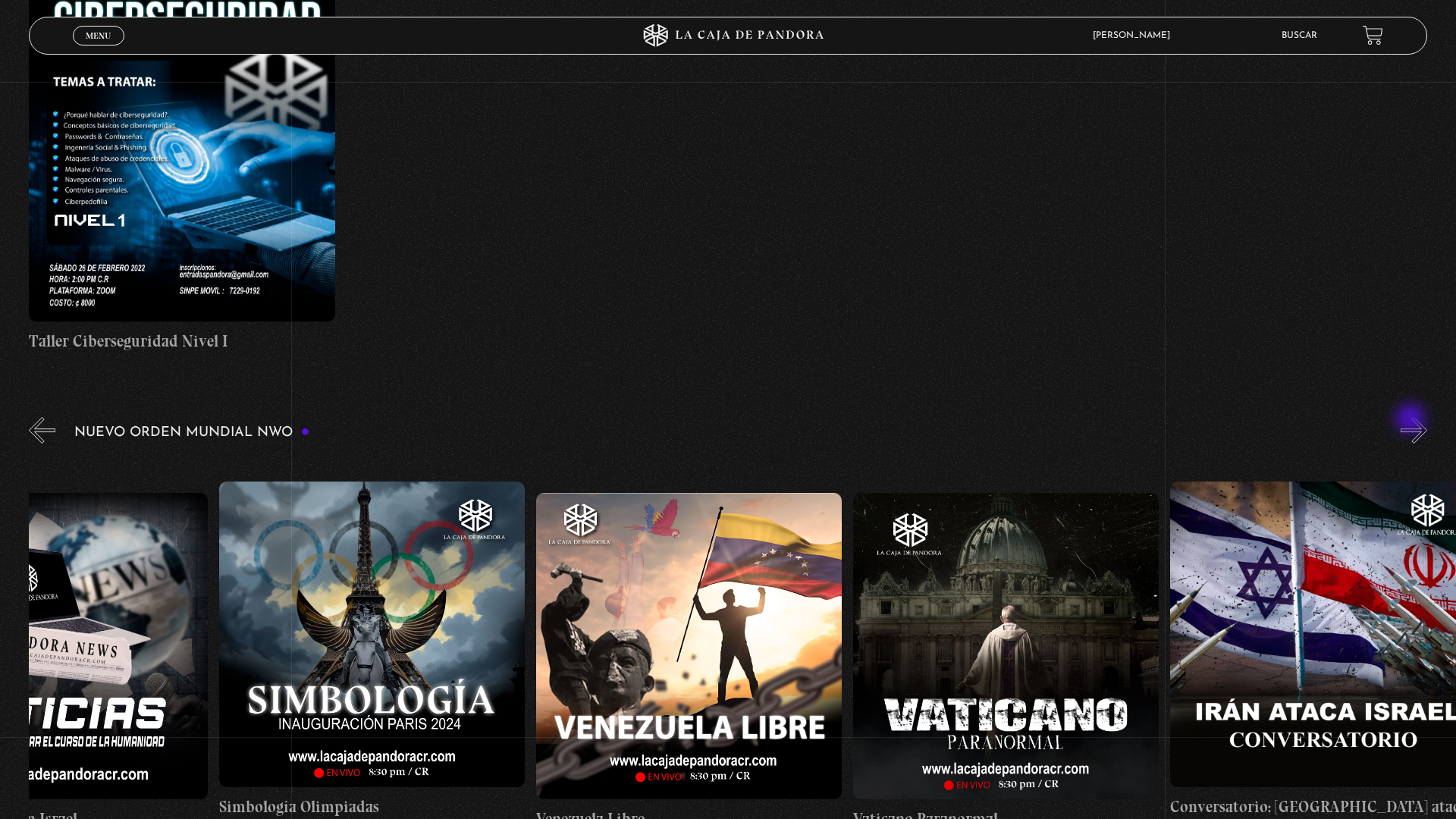
click at [1418, 425] on button "»" at bounding box center [1413, 430] width 27 height 27
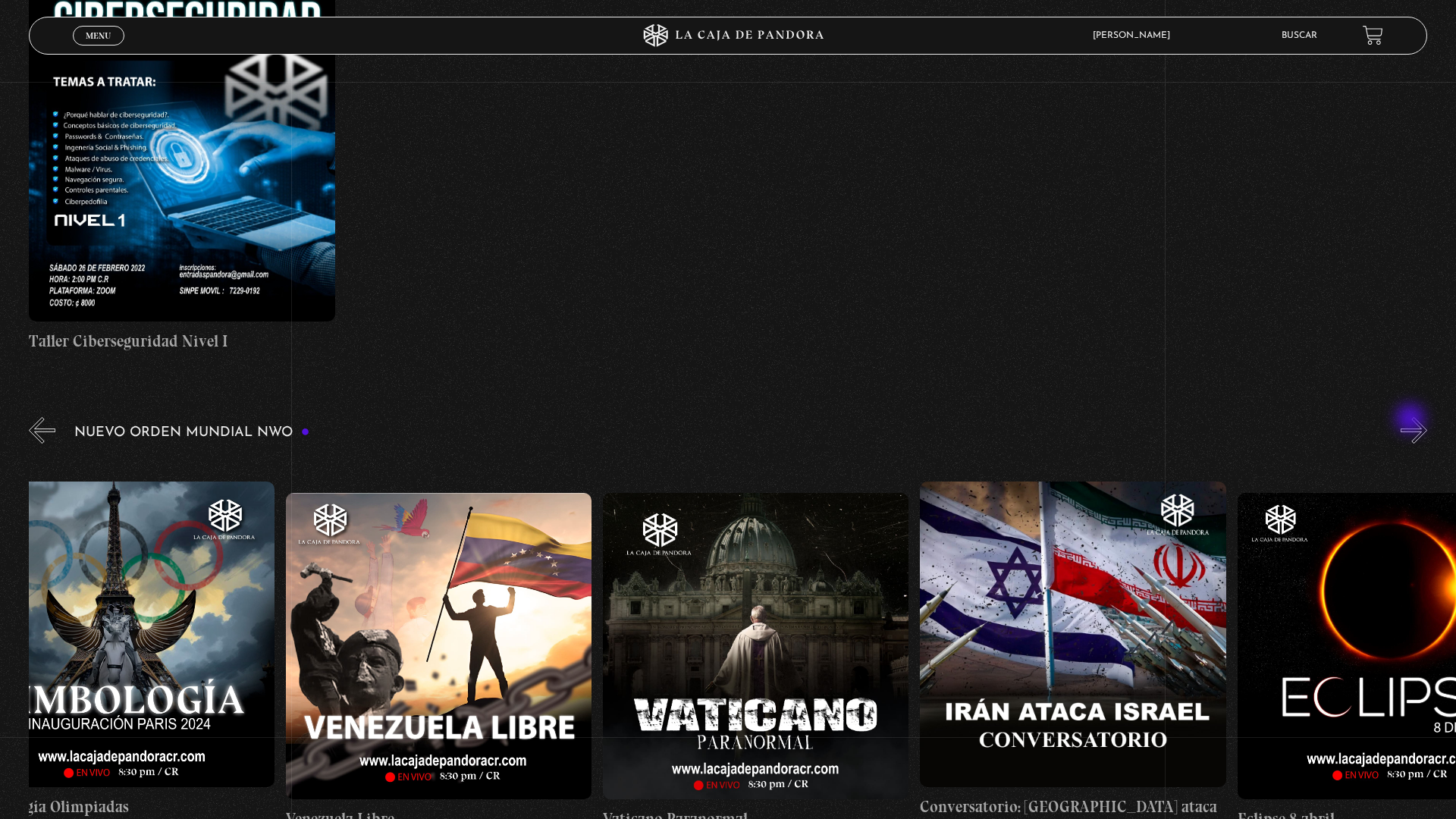
click at [1418, 425] on button "»" at bounding box center [1413, 430] width 27 height 27
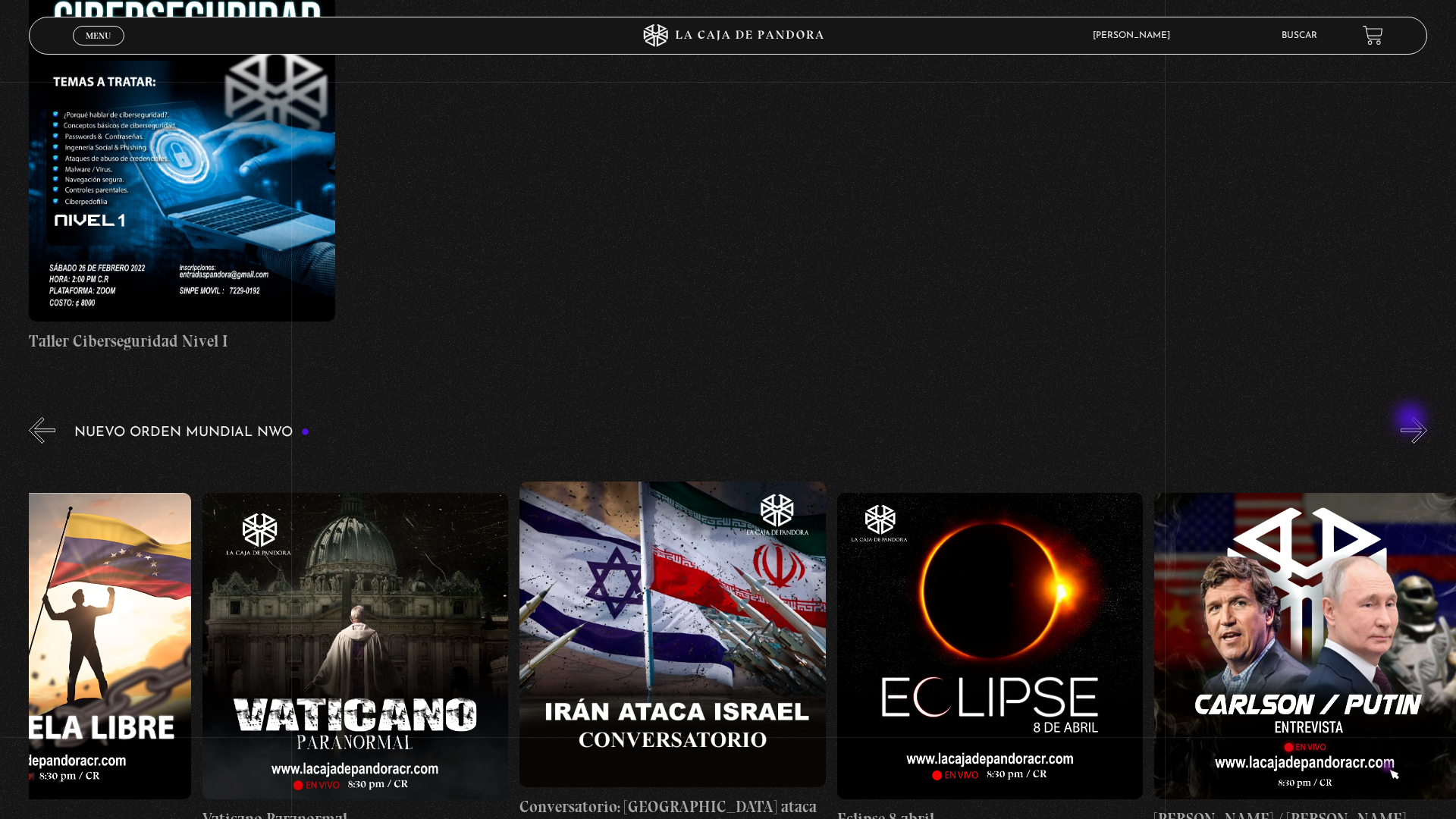
click at [1418, 425] on button "»" at bounding box center [1413, 430] width 27 height 27
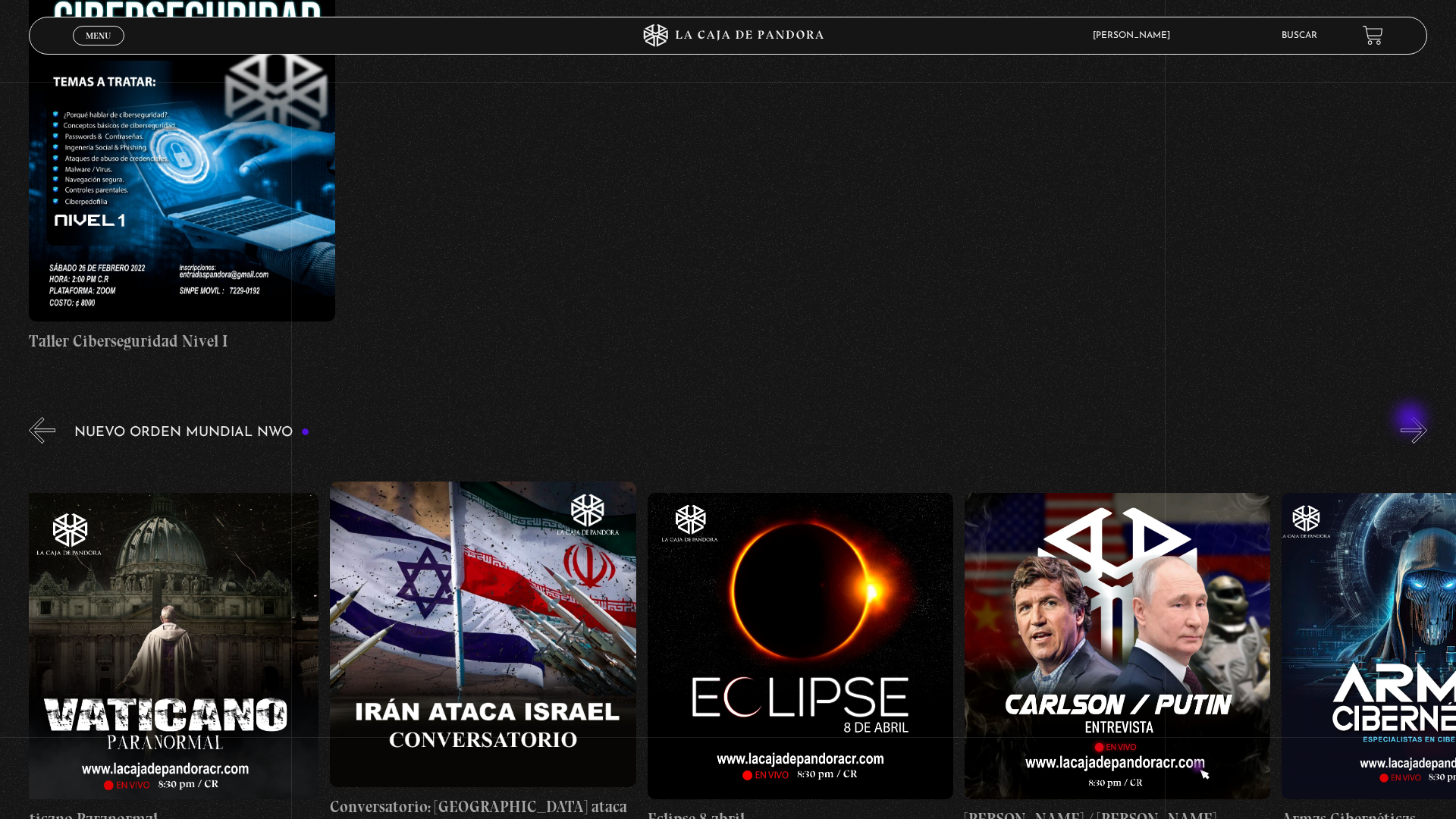
click at [1418, 425] on button "»" at bounding box center [1413, 430] width 27 height 27
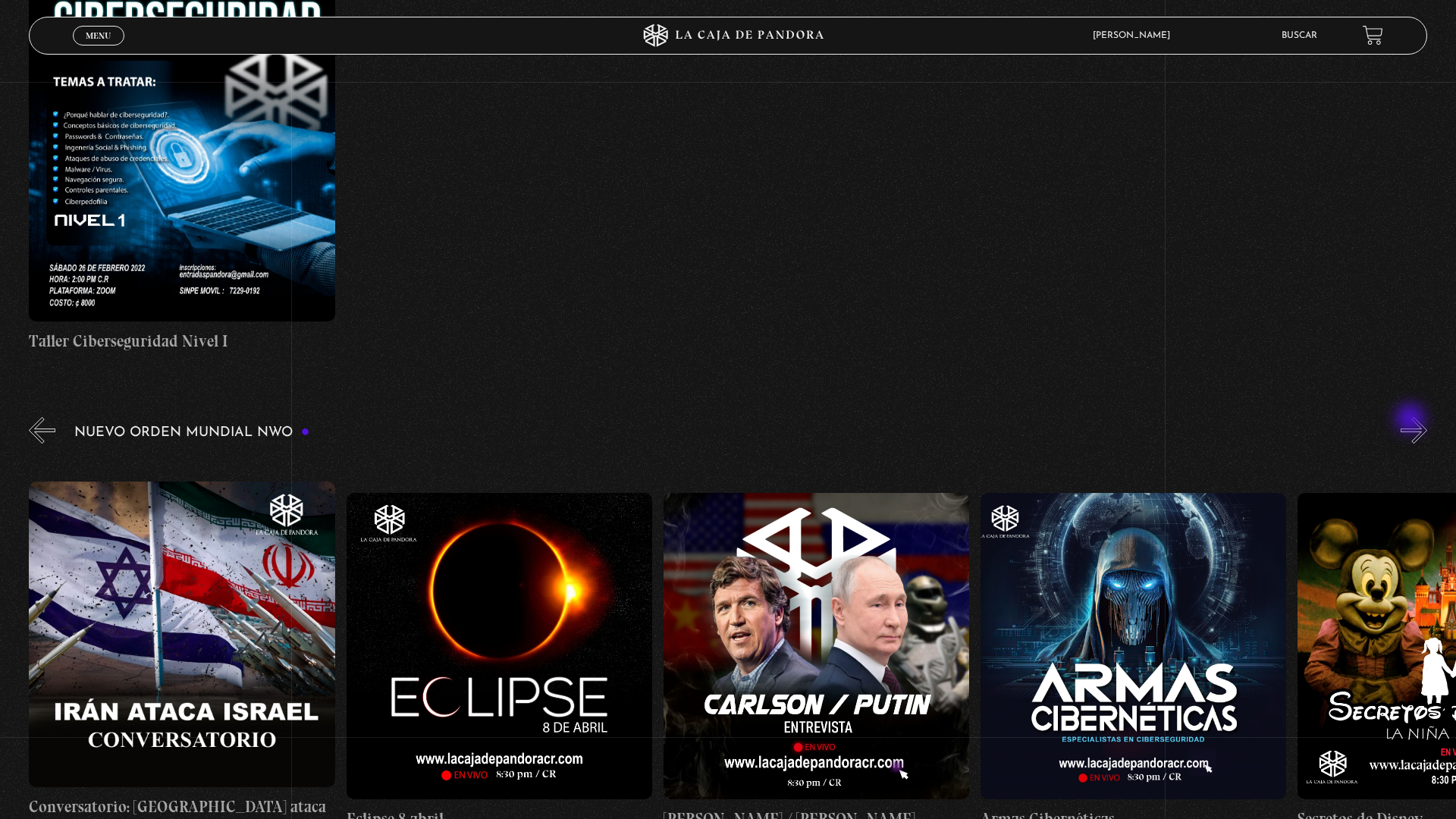
scroll to position [0, 5708]
click at [1418, 425] on button "»" at bounding box center [1413, 430] width 27 height 27
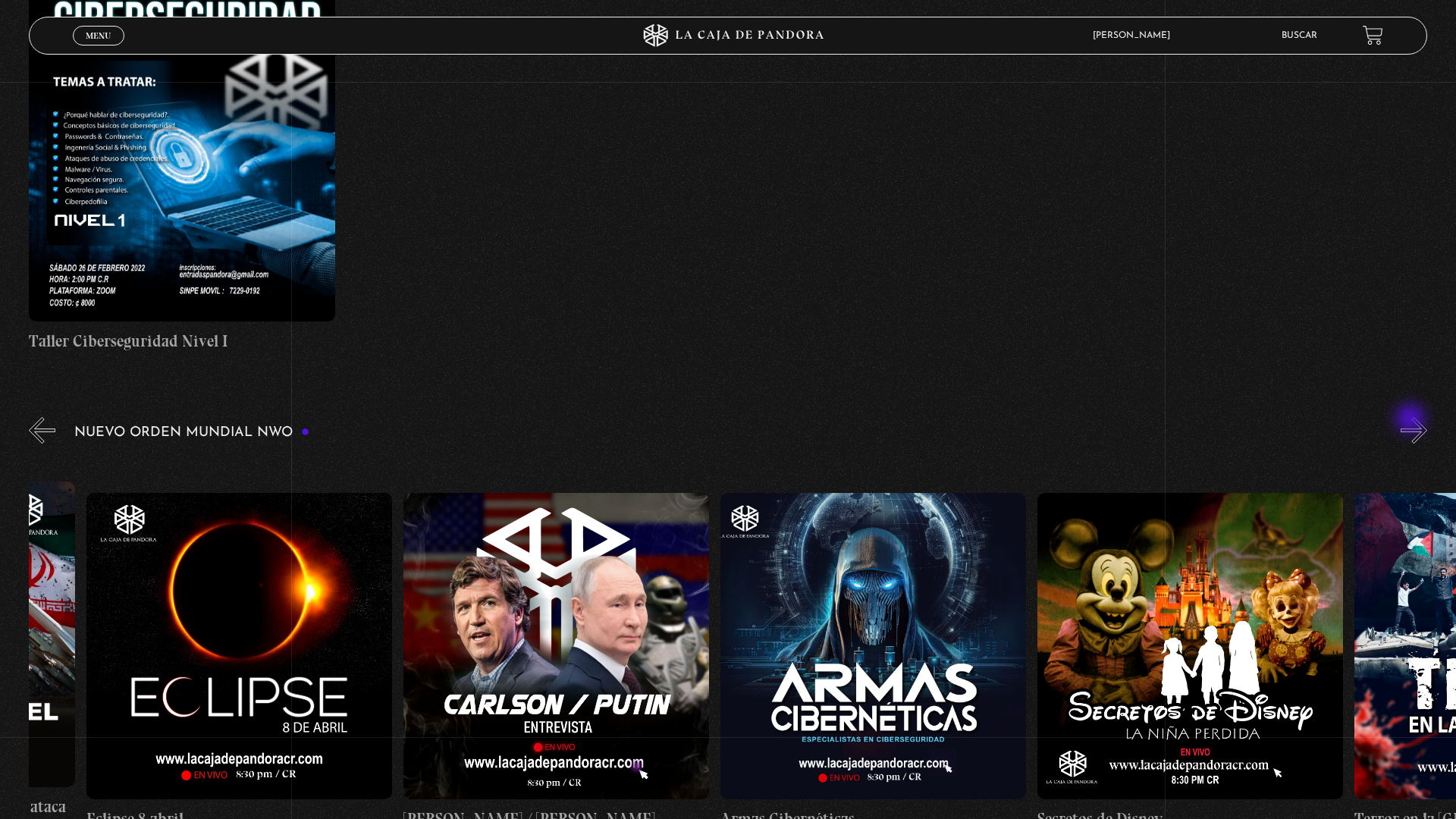
click at [1418, 425] on button "»" at bounding box center [1413, 430] width 27 height 27
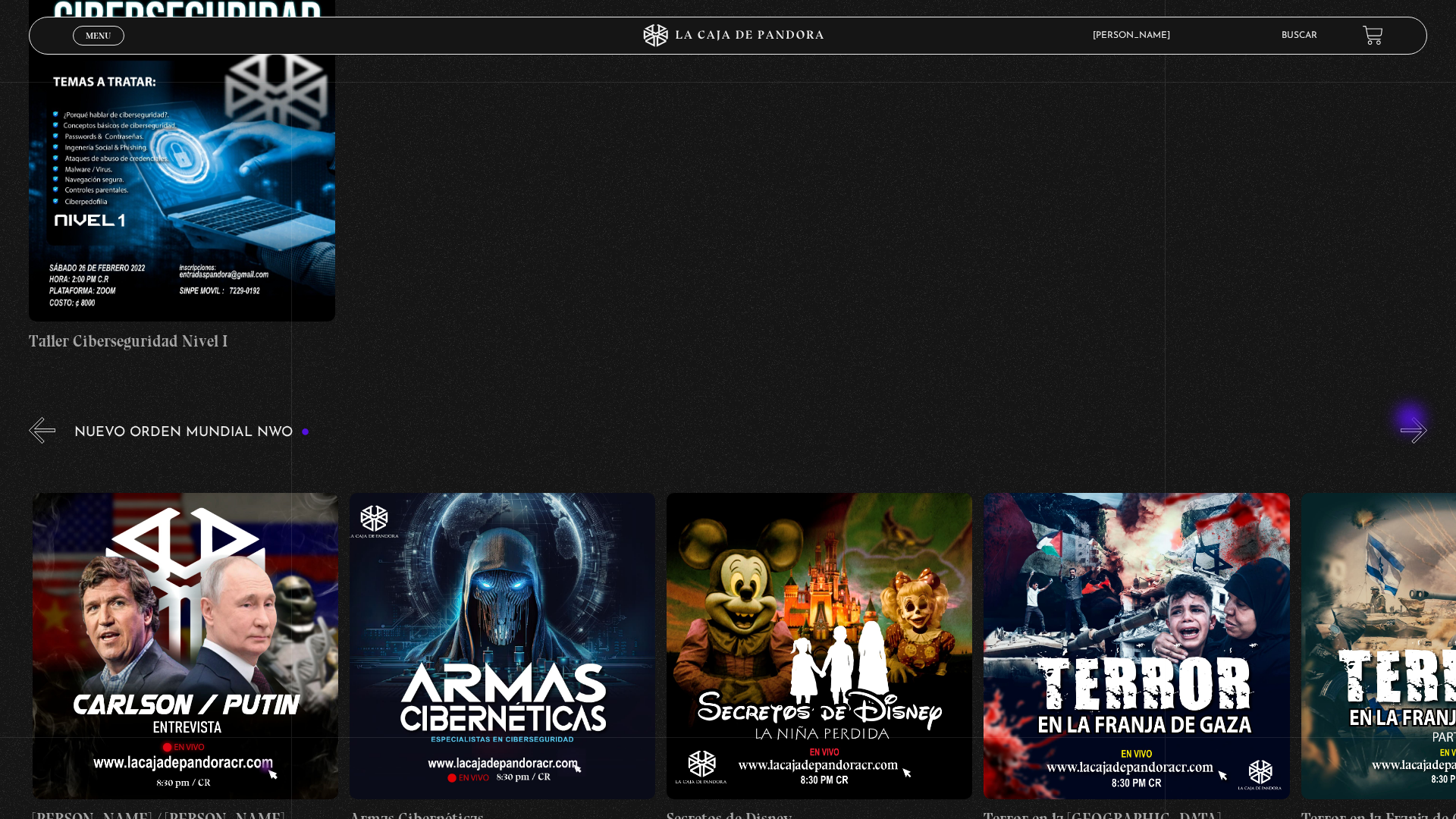
scroll to position [0, 6342]
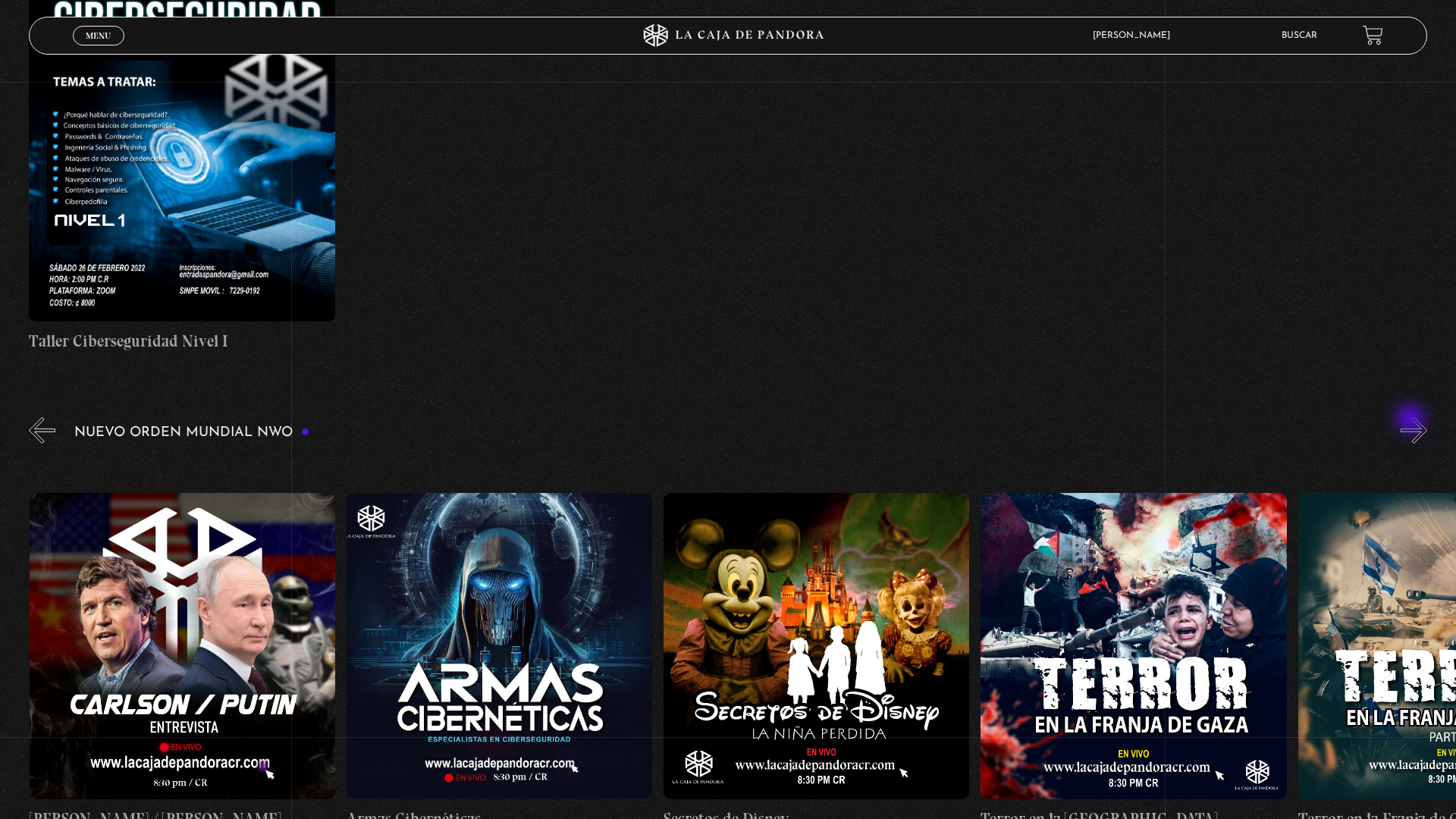
click at [1418, 425] on button "»" at bounding box center [1413, 430] width 27 height 27
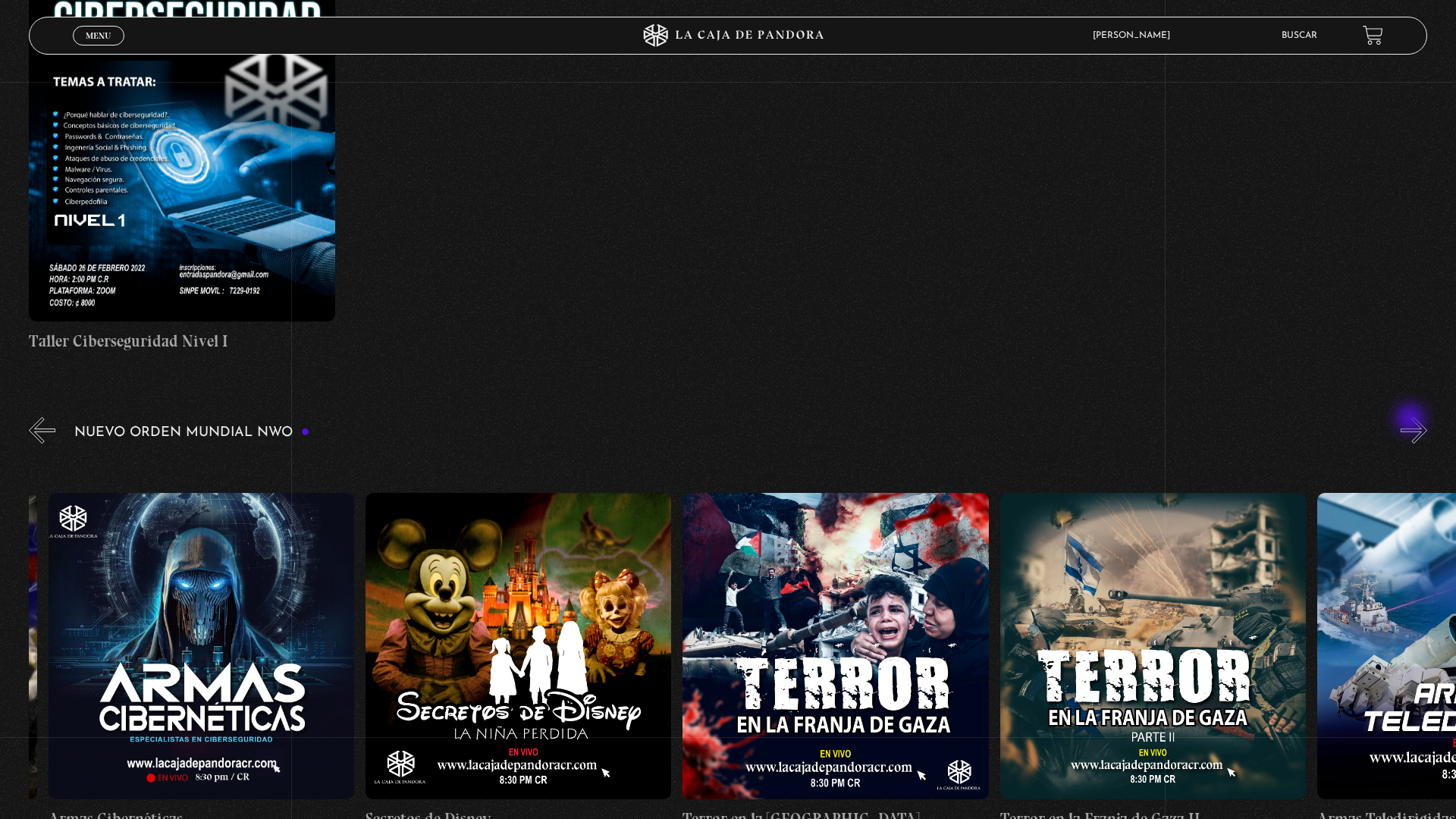
click at [1418, 425] on button "»" at bounding box center [1413, 430] width 27 height 27
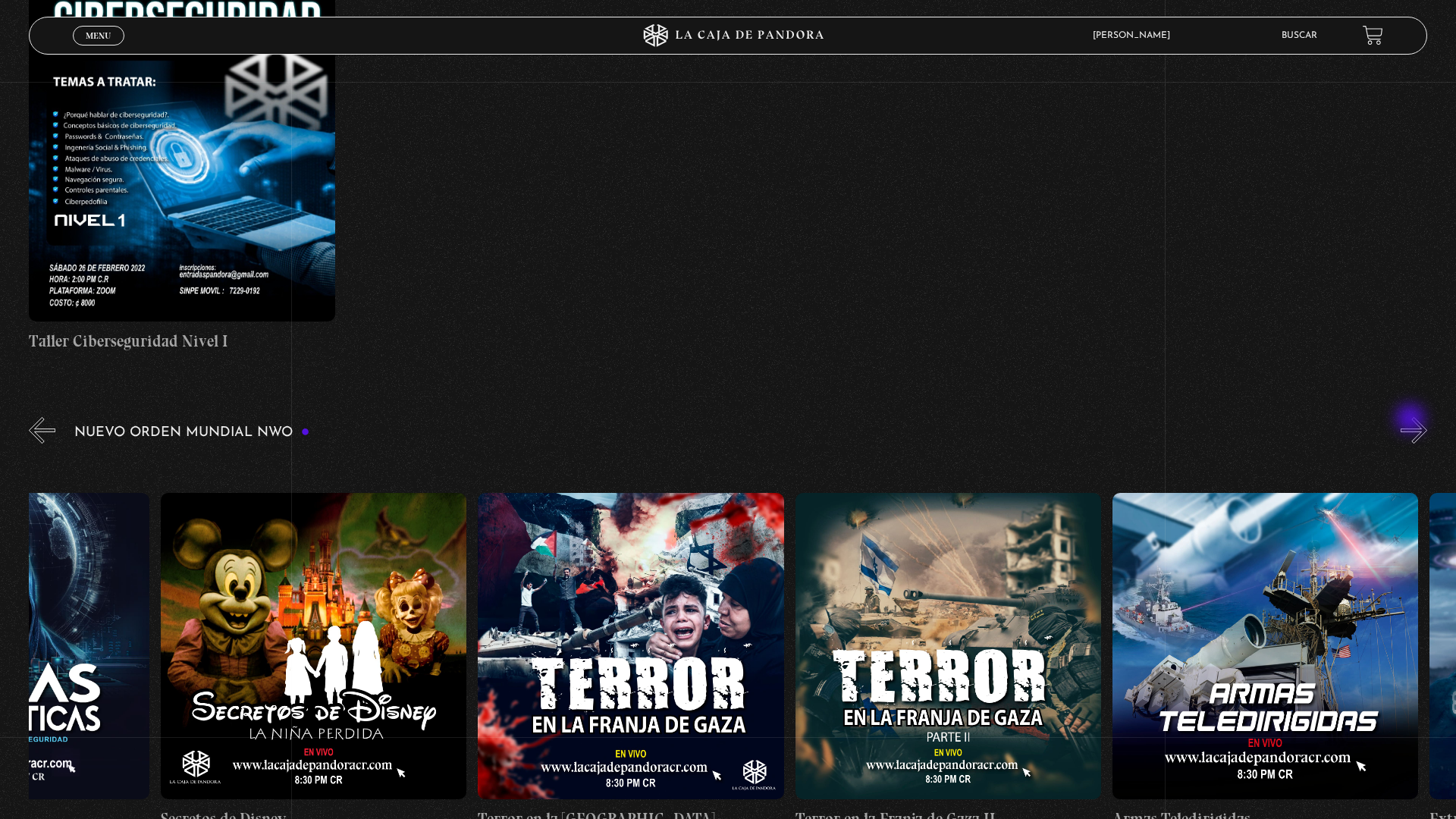
click at [1418, 425] on button "»" at bounding box center [1413, 430] width 27 height 27
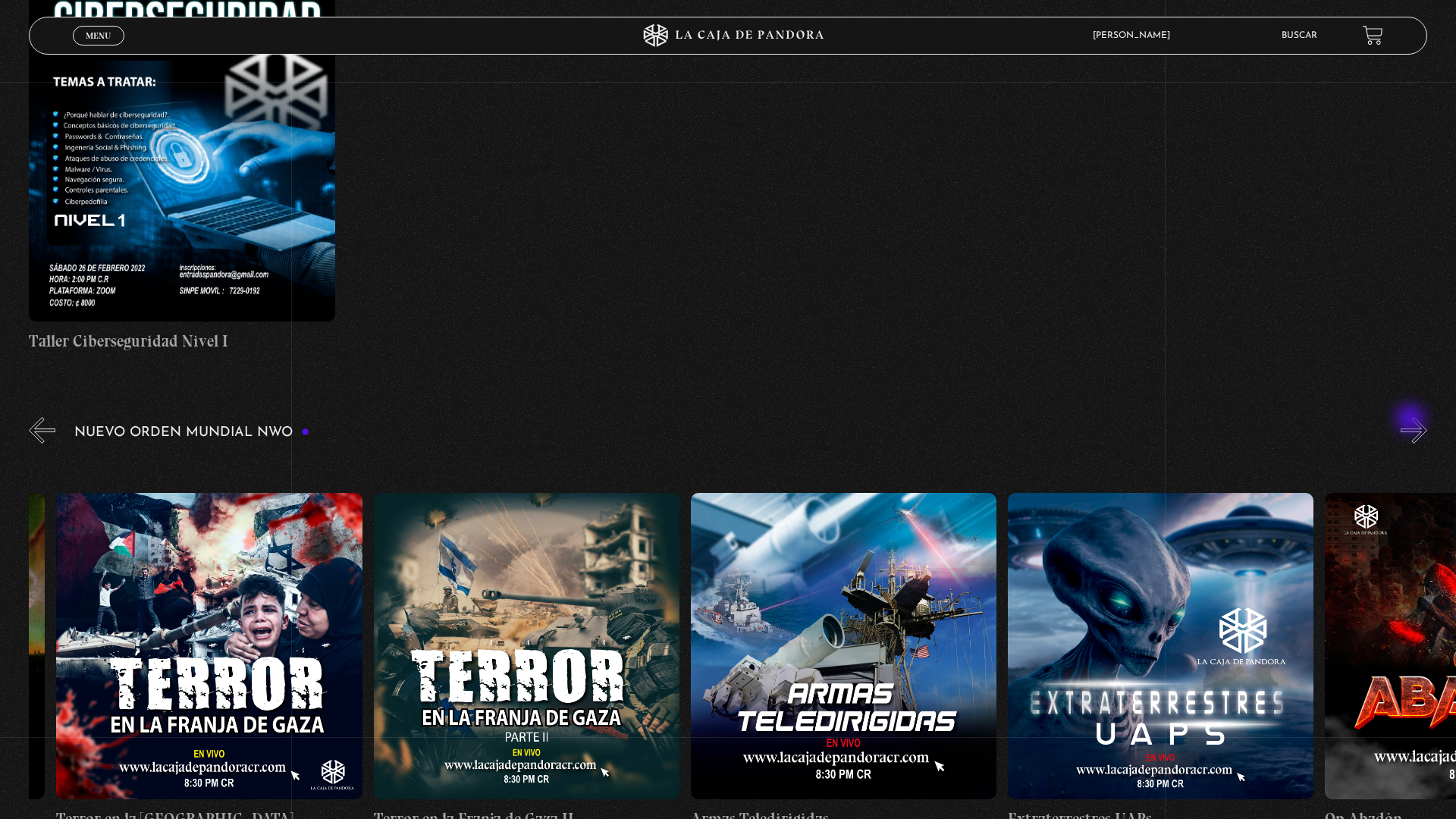
click at [1418, 425] on button "»" at bounding box center [1413, 430] width 27 height 27
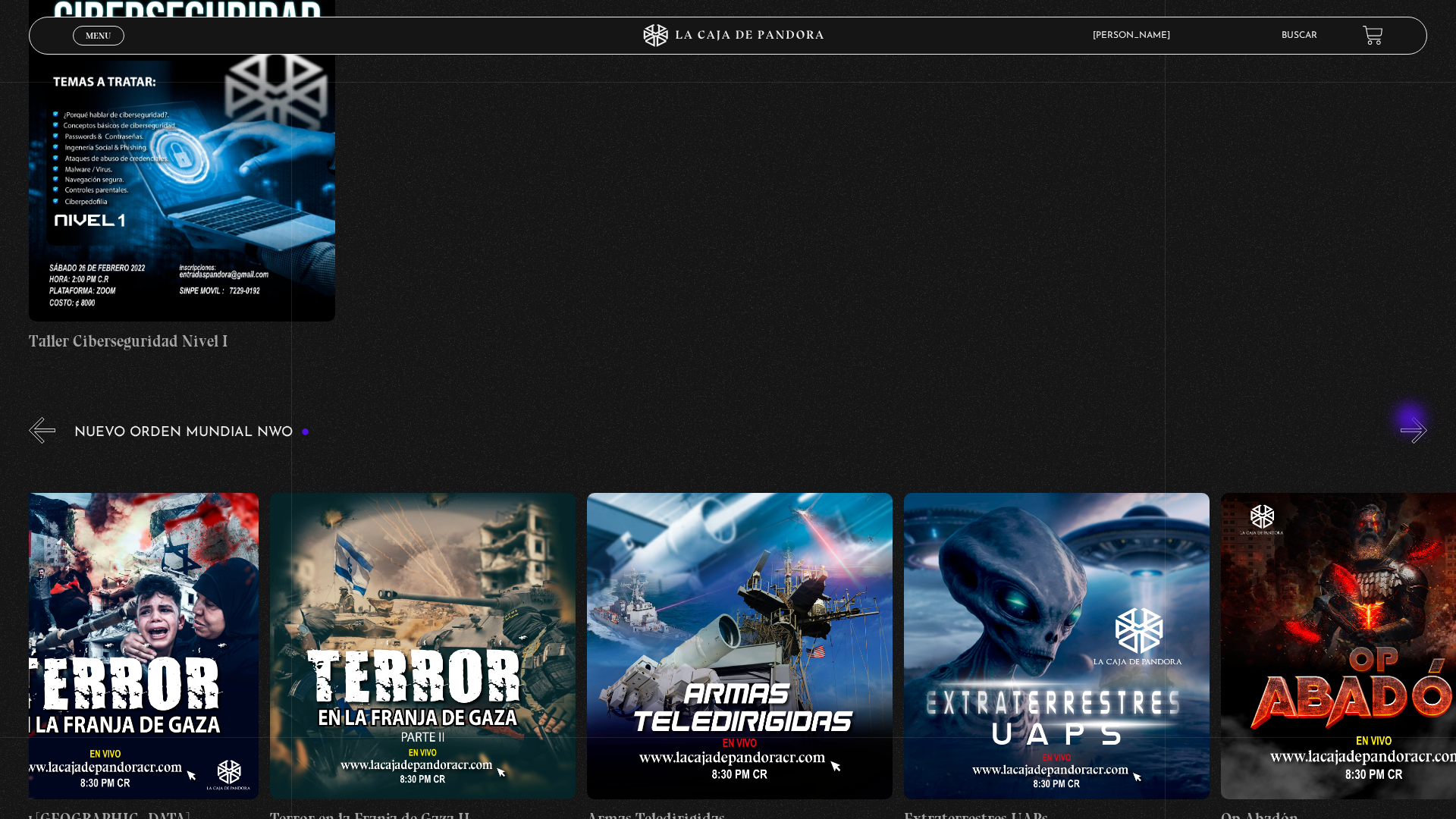
click at [1418, 425] on button "»" at bounding box center [1413, 430] width 27 height 27
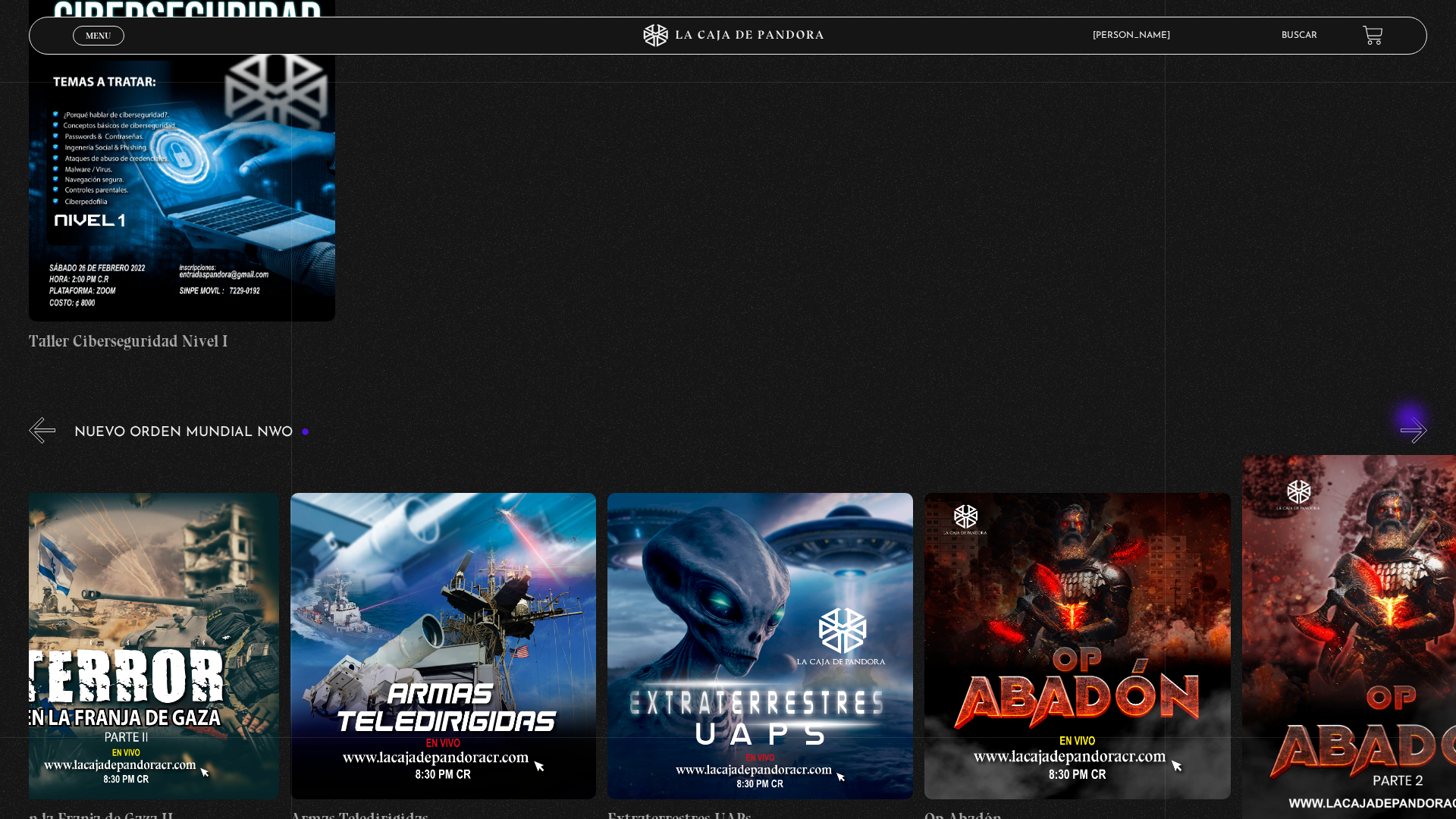
click at [1418, 425] on button "»" at bounding box center [1413, 430] width 27 height 27
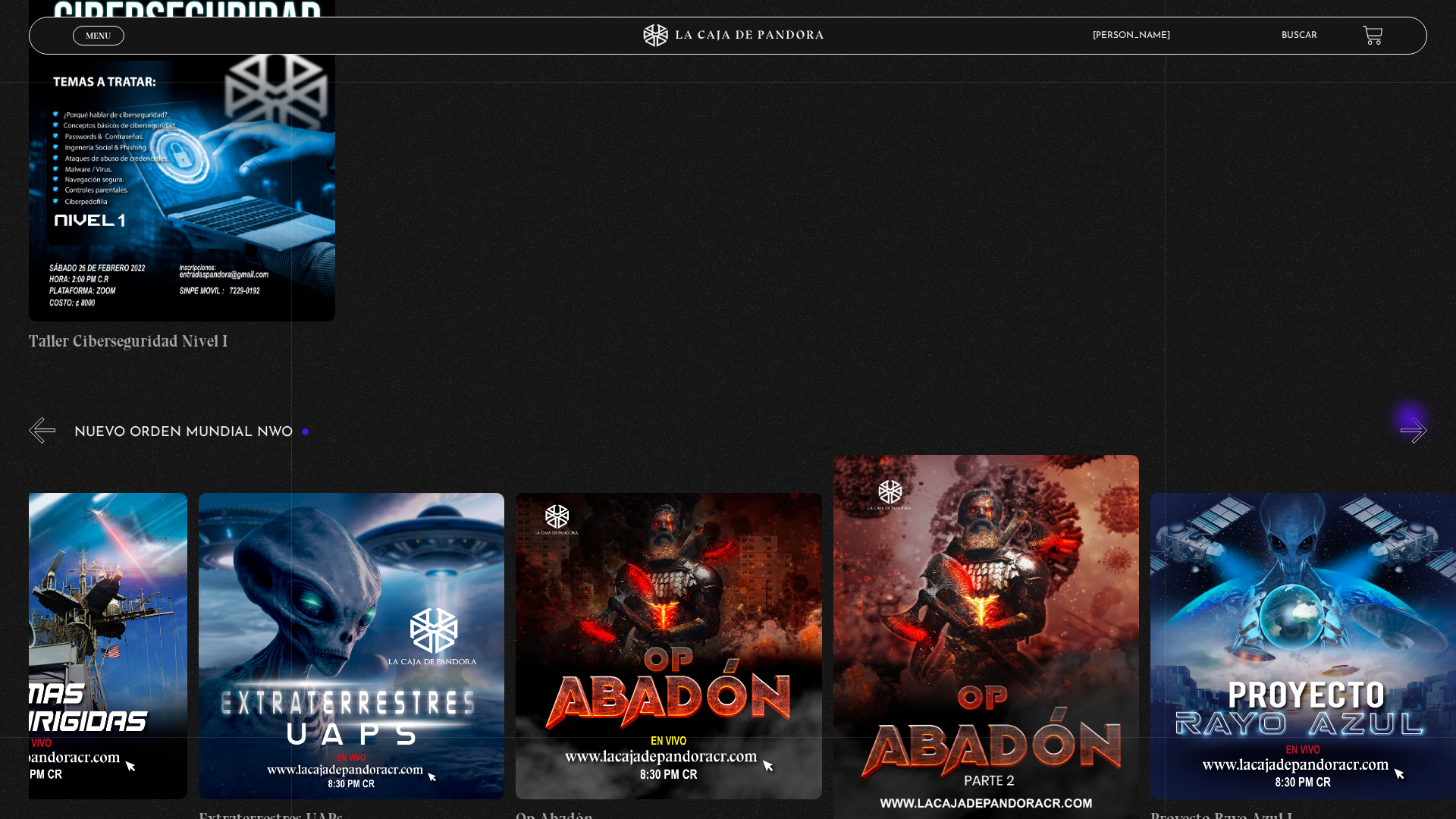
click at [1418, 425] on button "»" at bounding box center [1413, 430] width 27 height 27
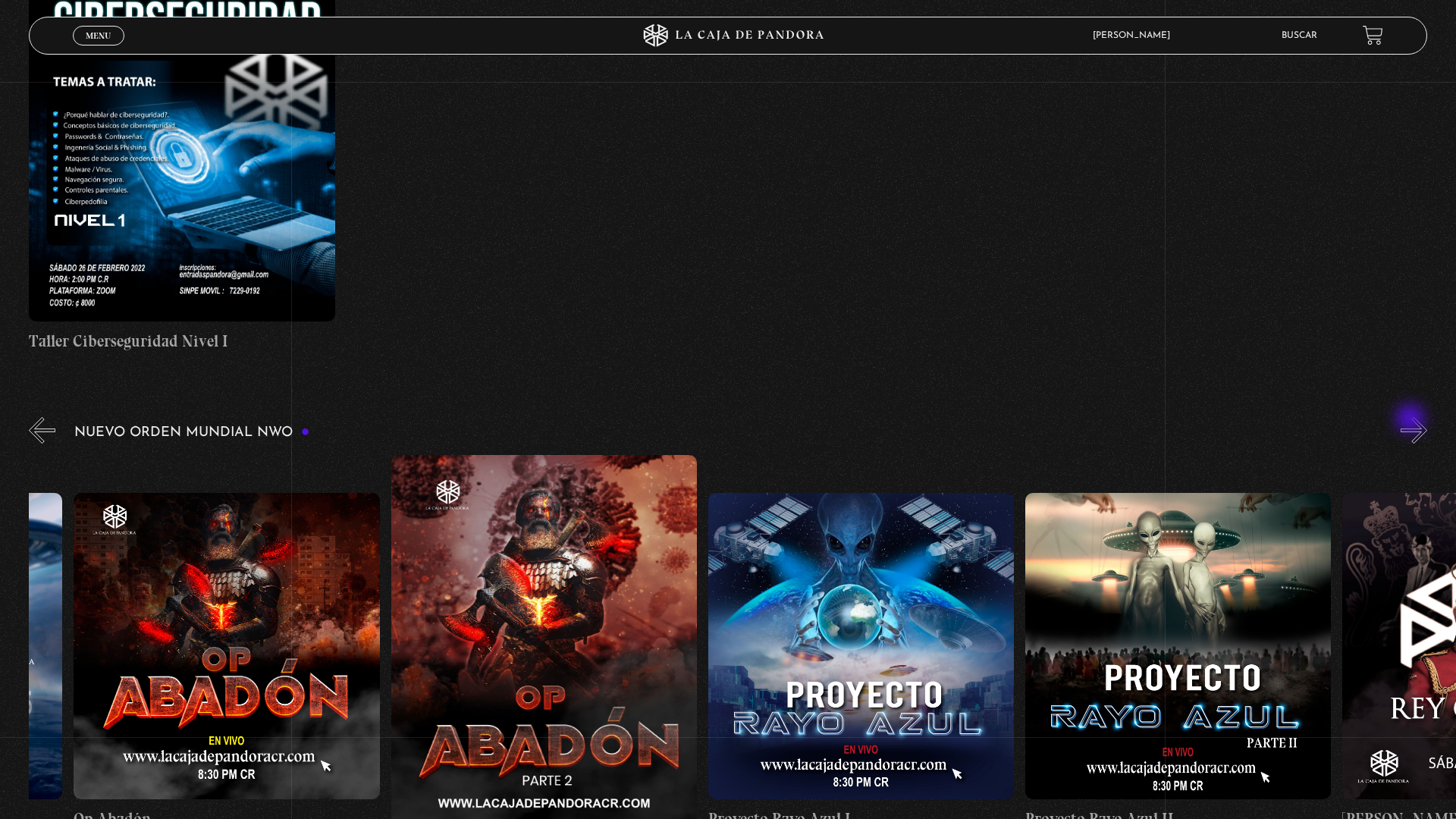
click at [1418, 425] on button "»" at bounding box center [1413, 430] width 27 height 27
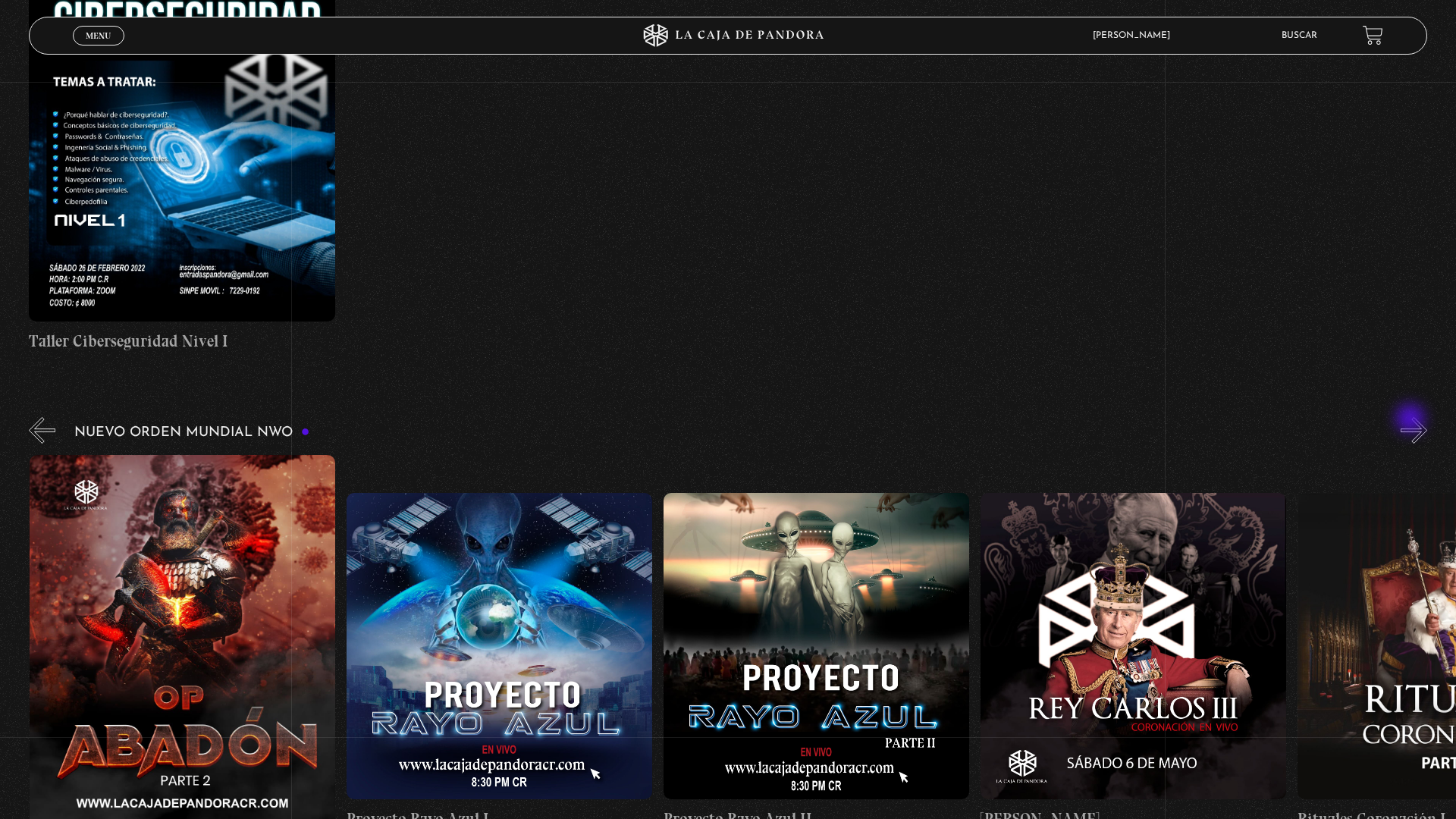
scroll to position [0, 8880]
click at [1418, 425] on button "»" at bounding box center [1413, 430] width 27 height 27
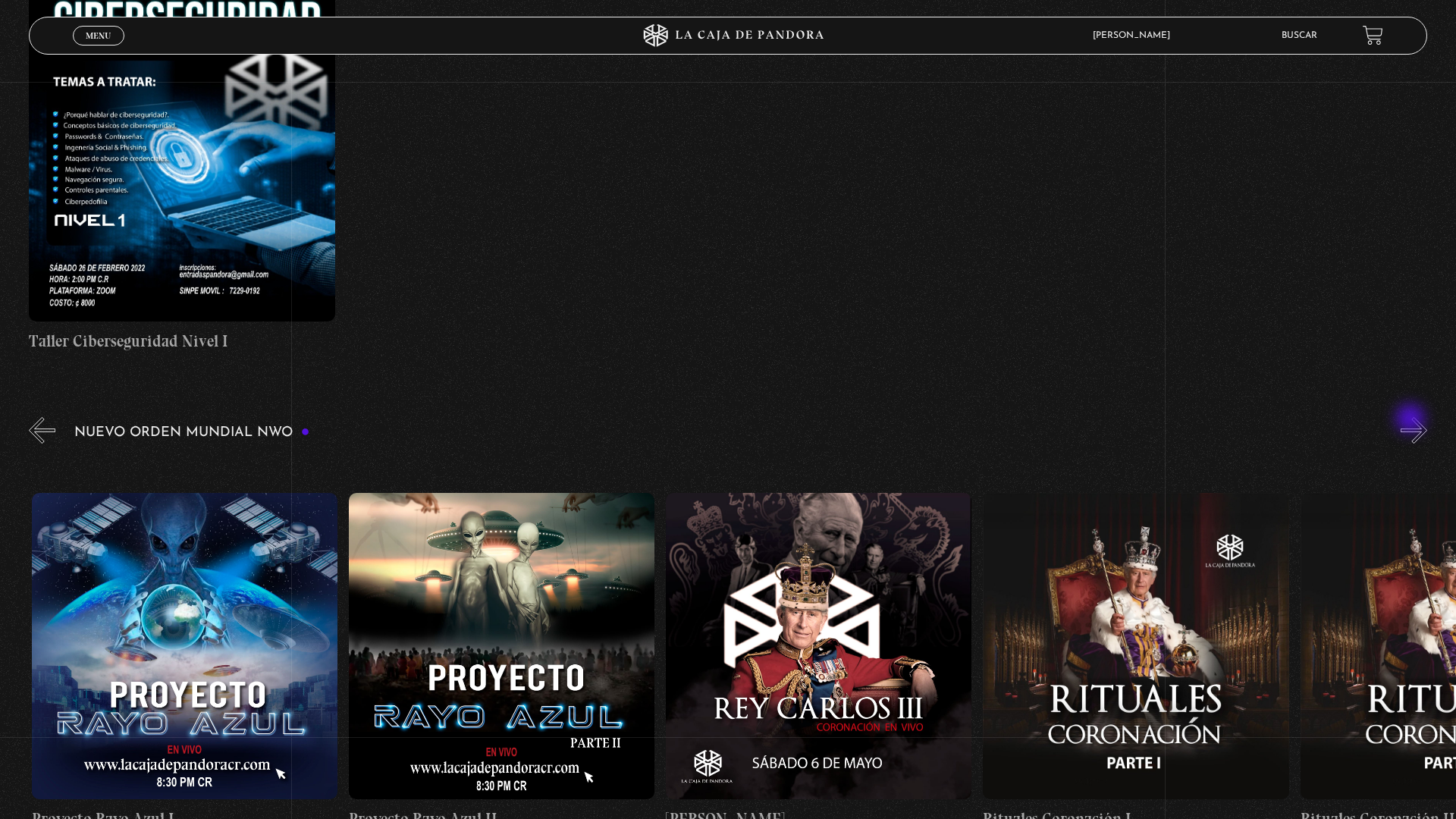
scroll to position [0, 9197]
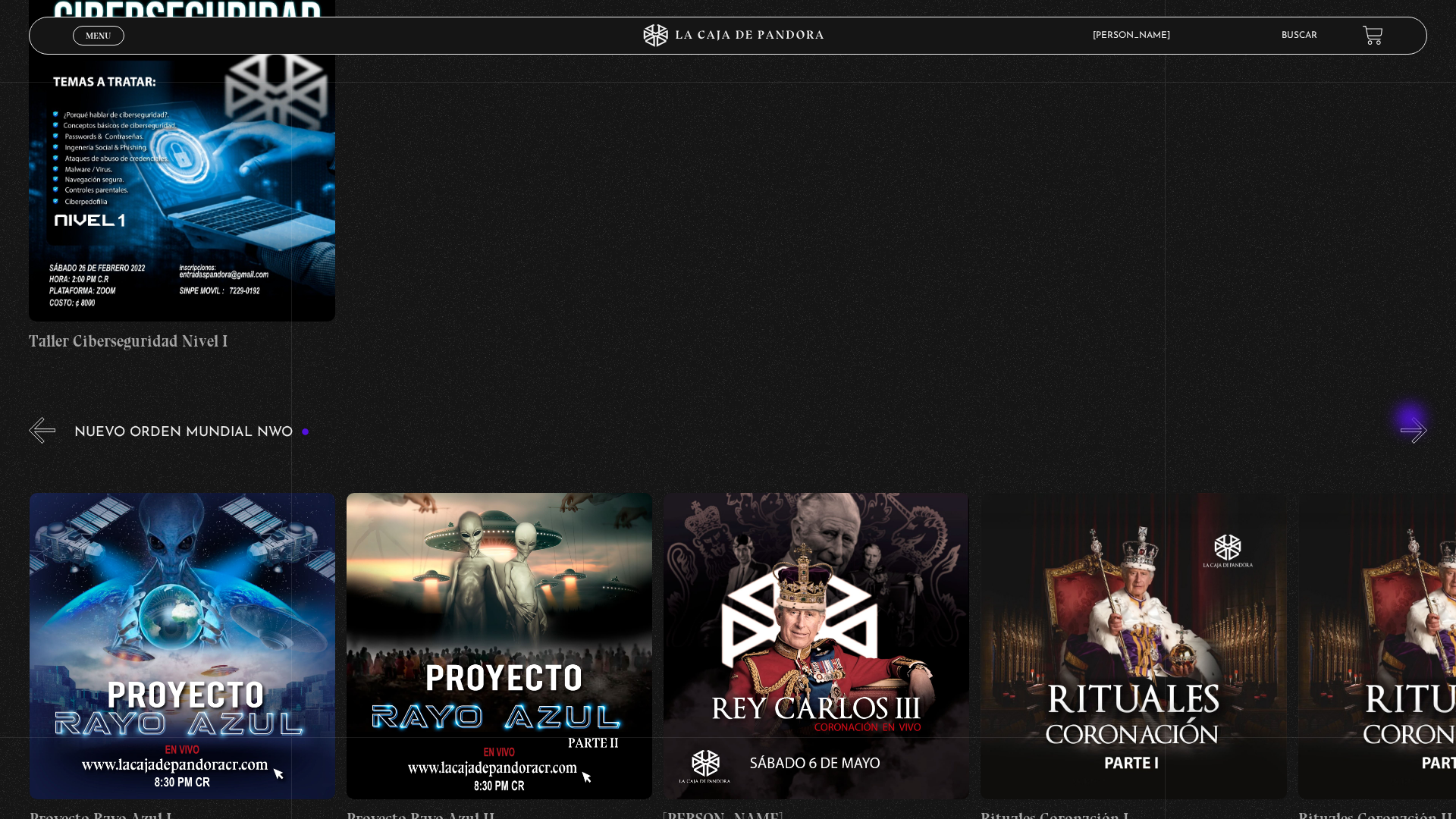
click at [1418, 425] on button "»" at bounding box center [1413, 430] width 27 height 27
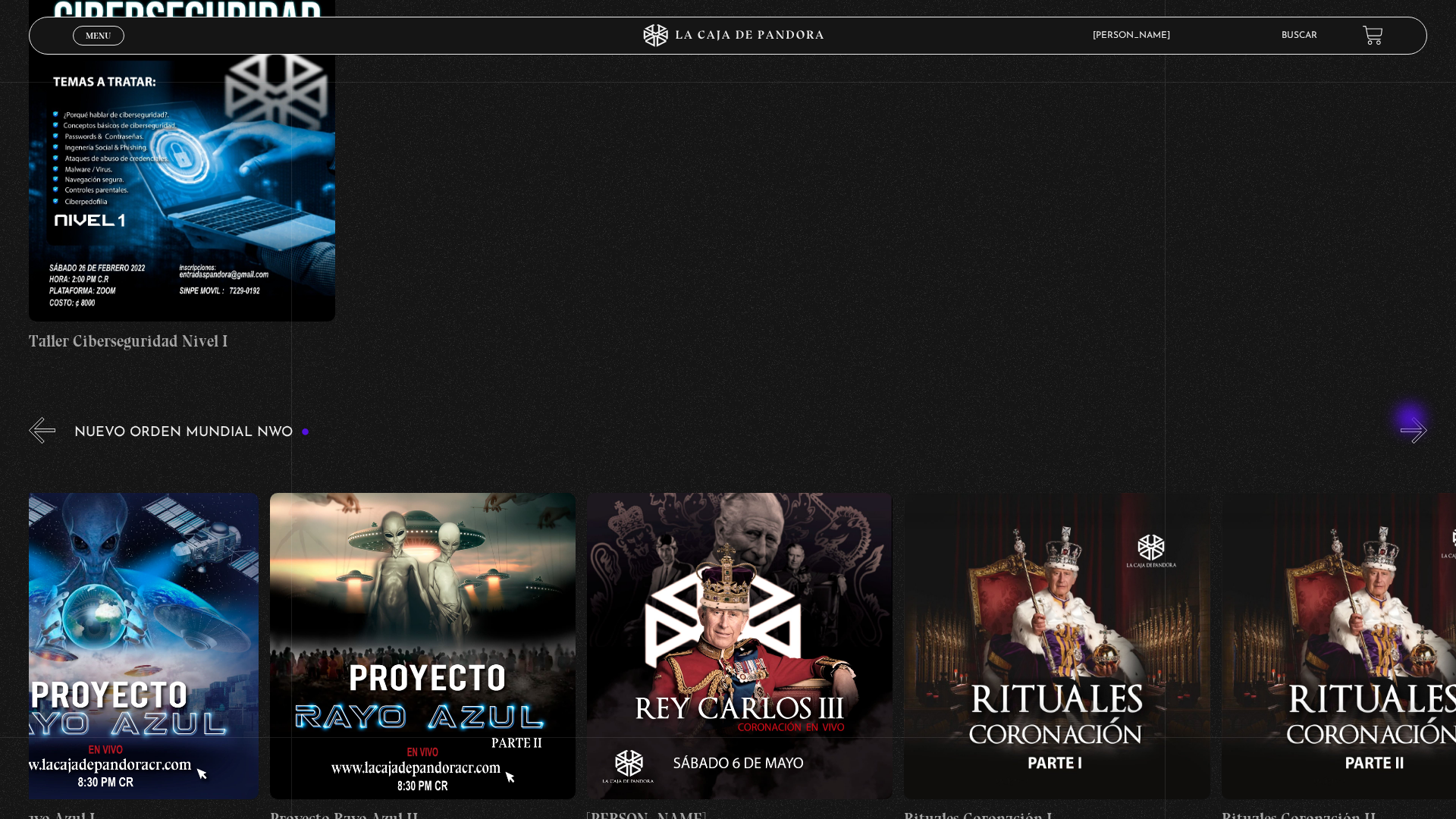
click at [1418, 425] on button "»" at bounding box center [1413, 430] width 27 height 27
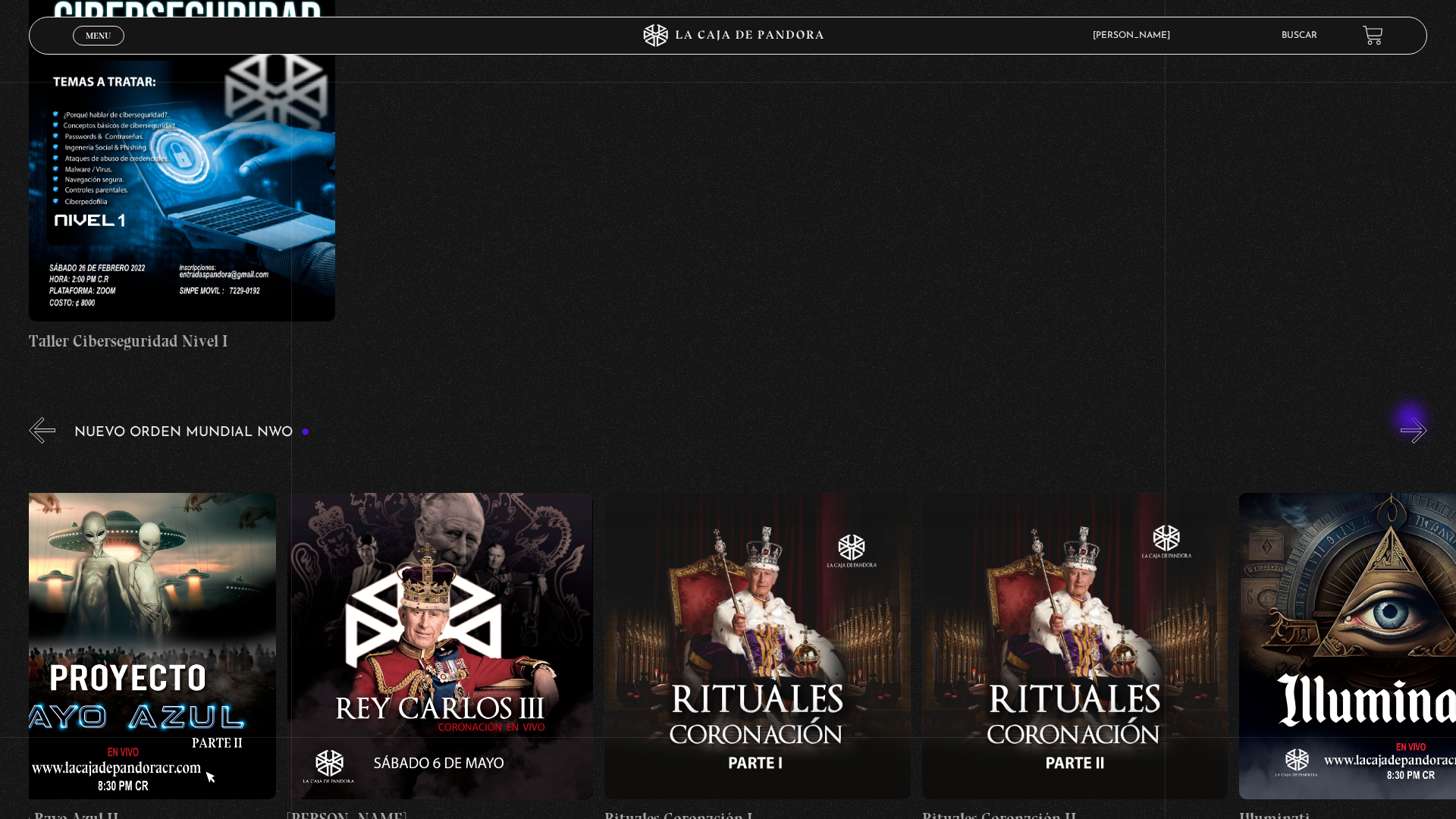
click at [1418, 425] on button "»" at bounding box center [1413, 430] width 27 height 27
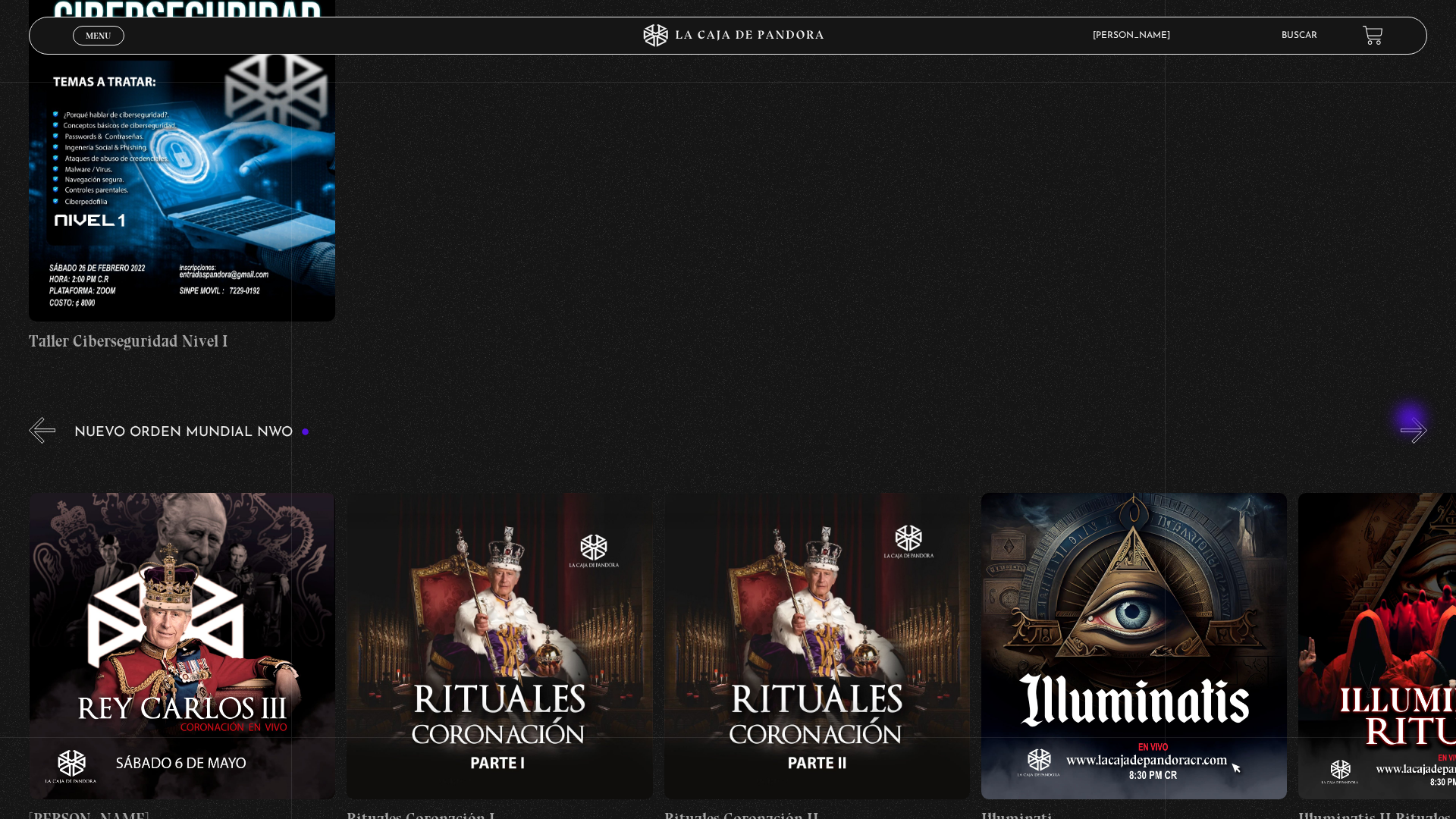
scroll to position [0, 9830]
click at [1418, 425] on button "»" at bounding box center [1413, 430] width 27 height 27
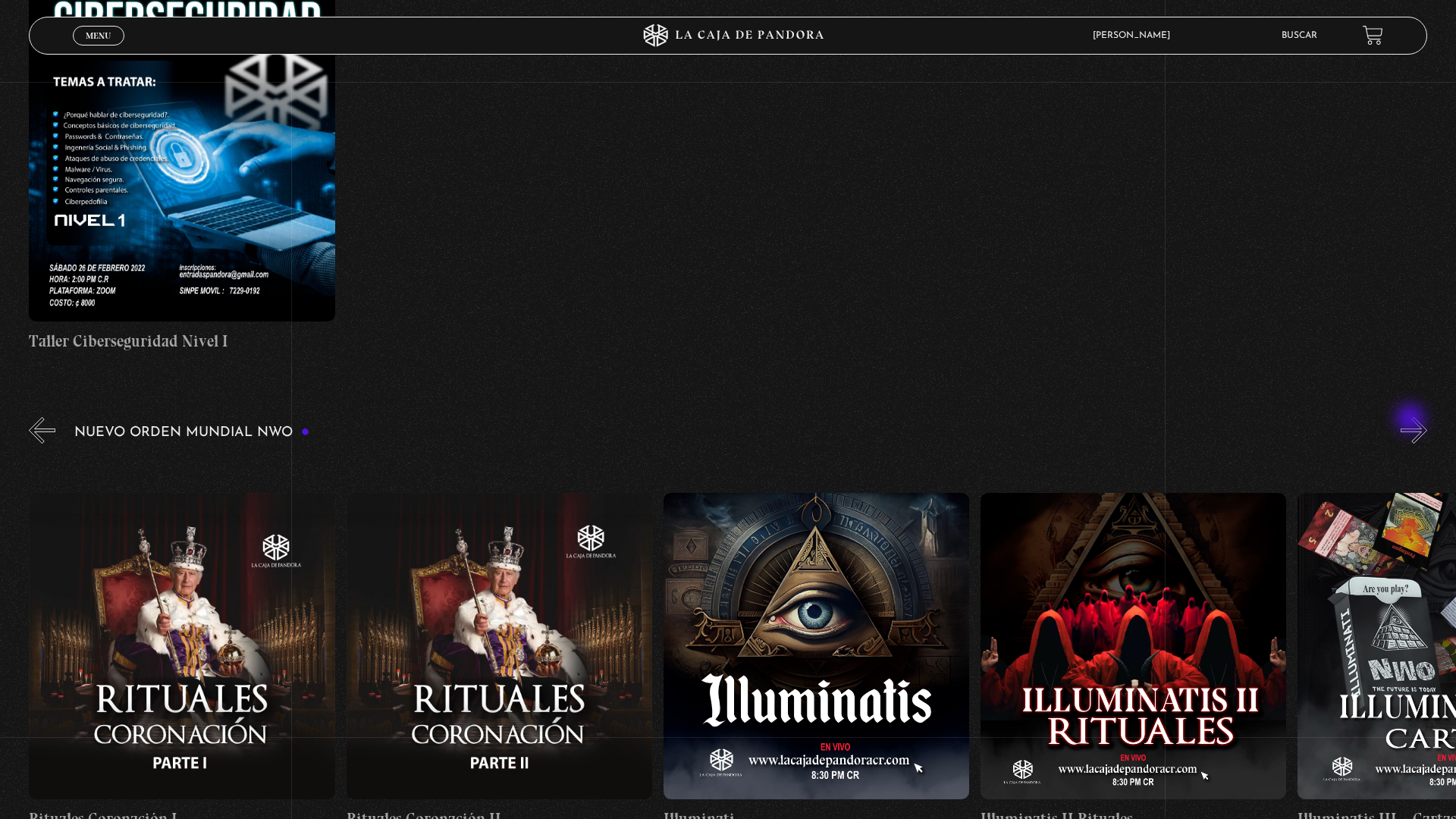
click at [1418, 425] on button "»" at bounding box center [1413, 430] width 27 height 27
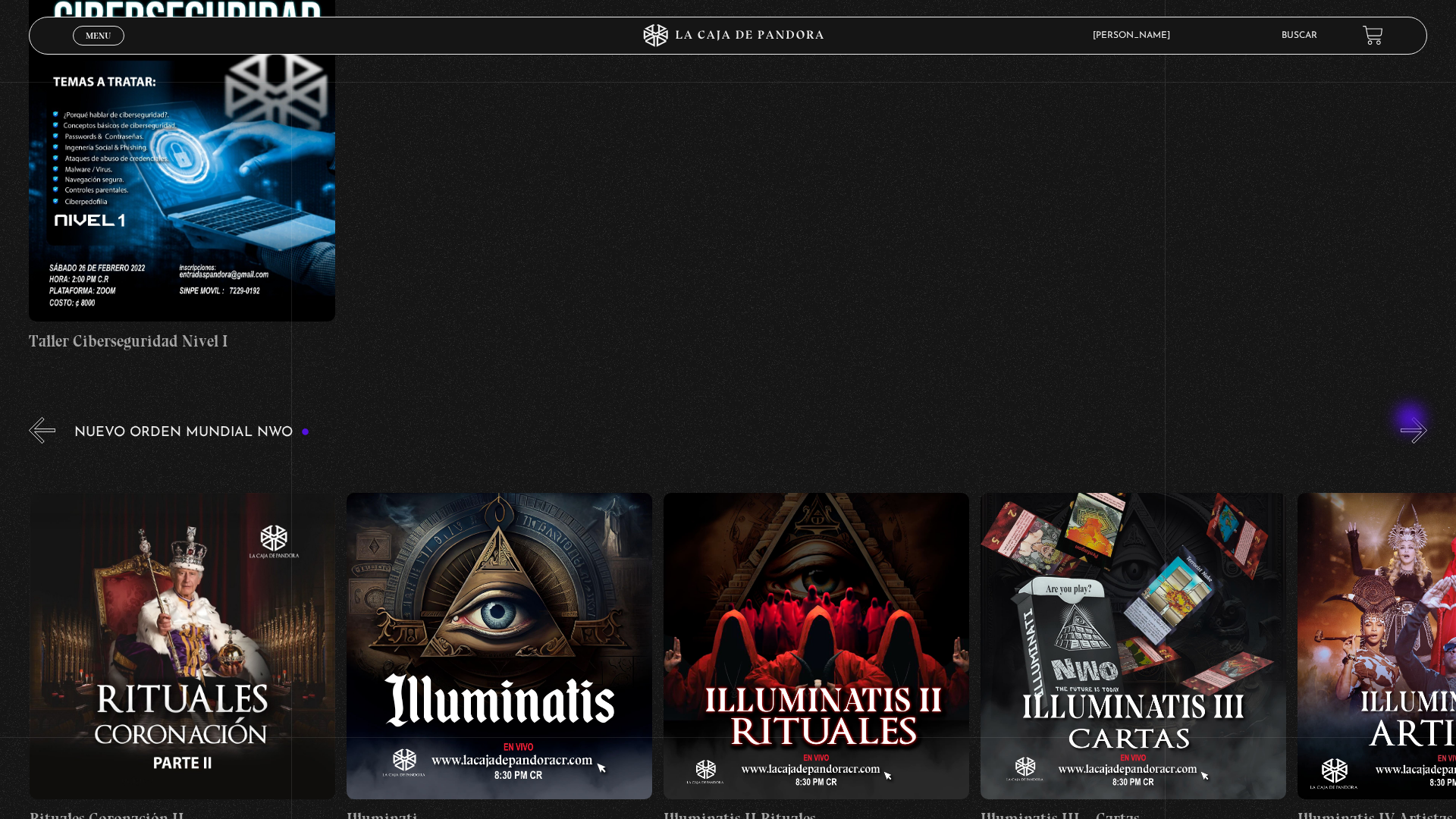
scroll to position [0, 10465]
click at [1418, 425] on button "»" at bounding box center [1413, 430] width 27 height 27
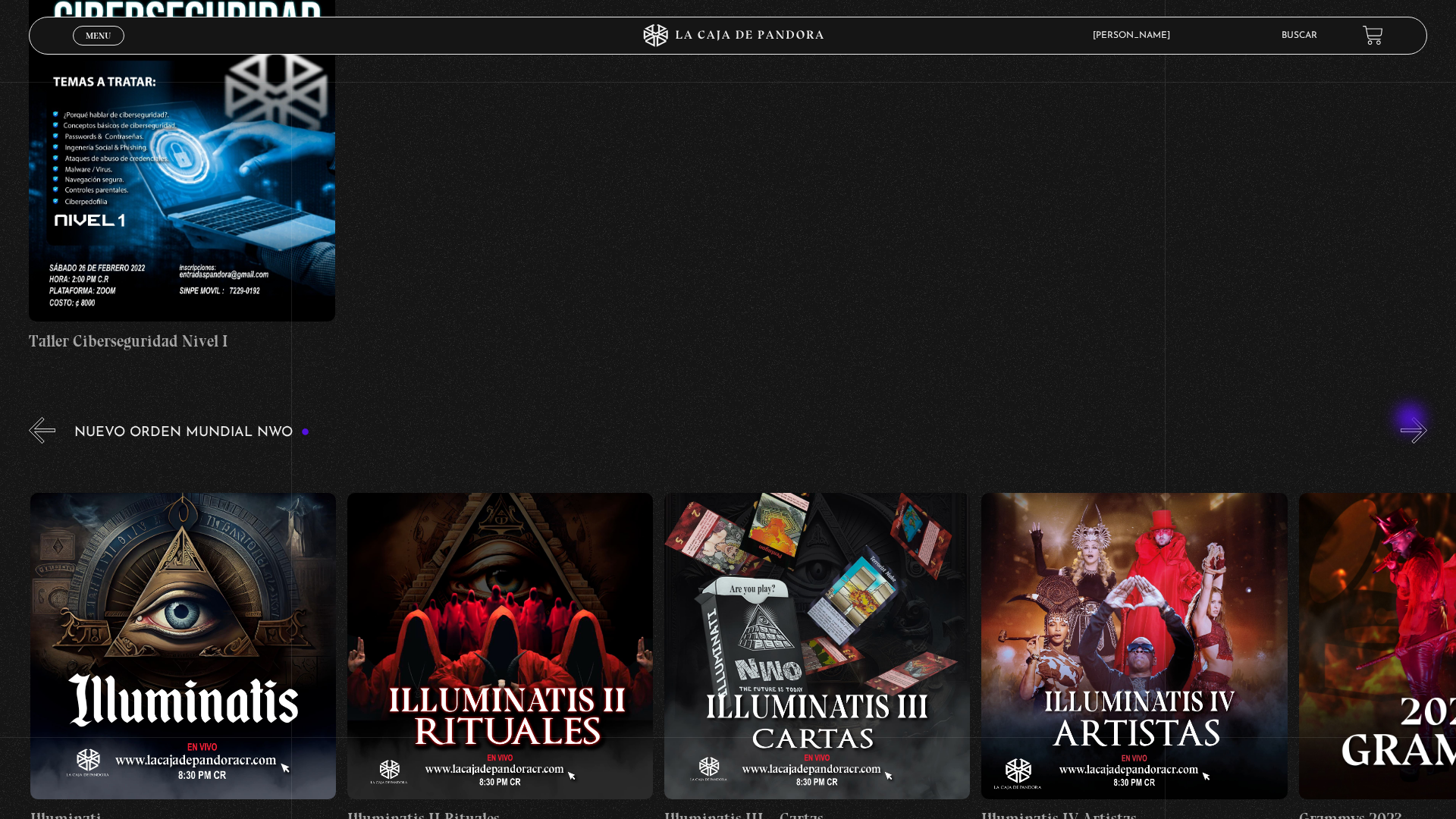
click at [1418, 425] on button "»" at bounding box center [1413, 430] width 27 height 27
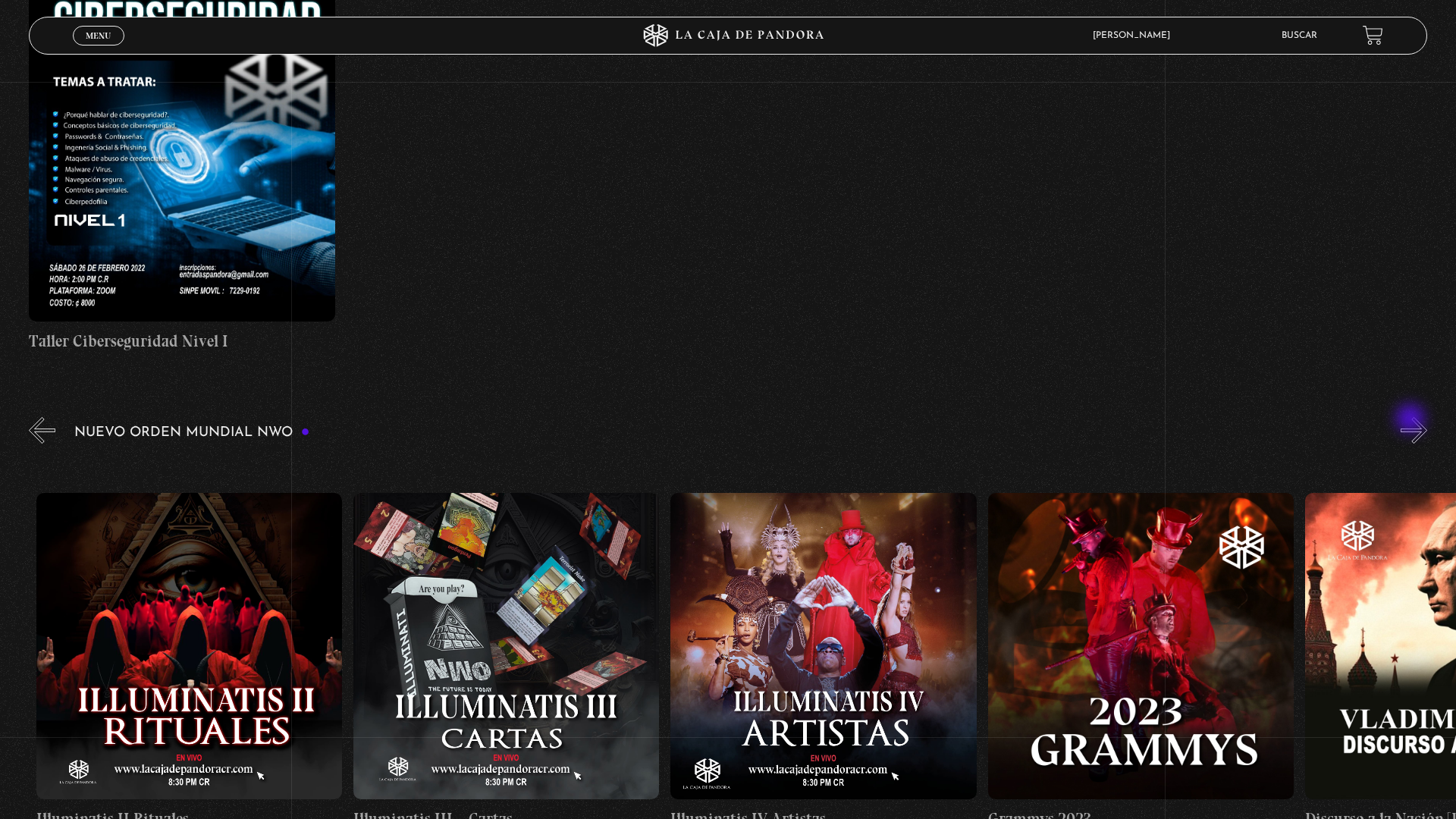
click at [1418, 425] on button "»" at bounding box center [1413, 430] width 27 height 27
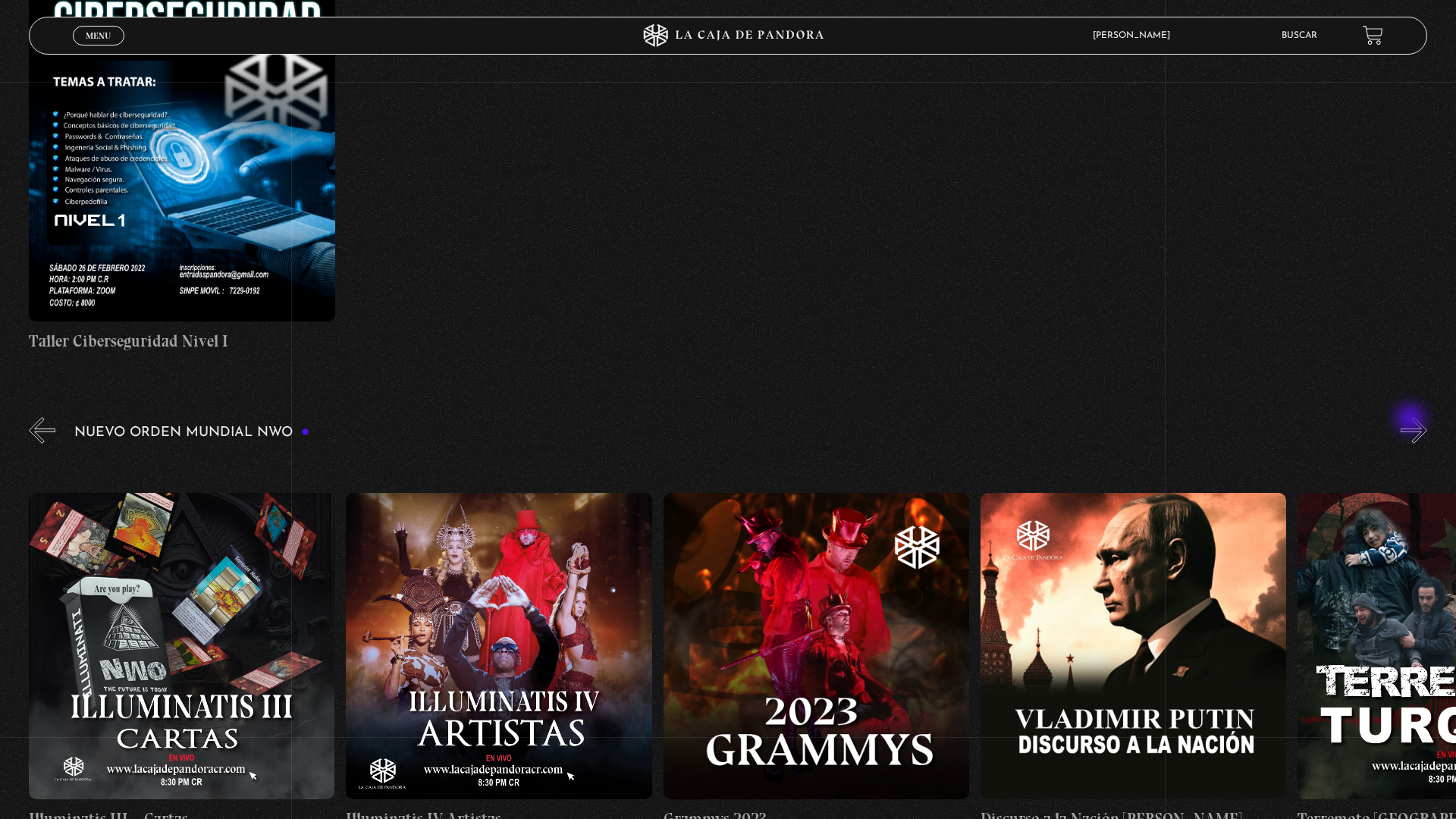
click at [1418, 425] on button "»" at bounding box center [1413, 430] width 27 height 27
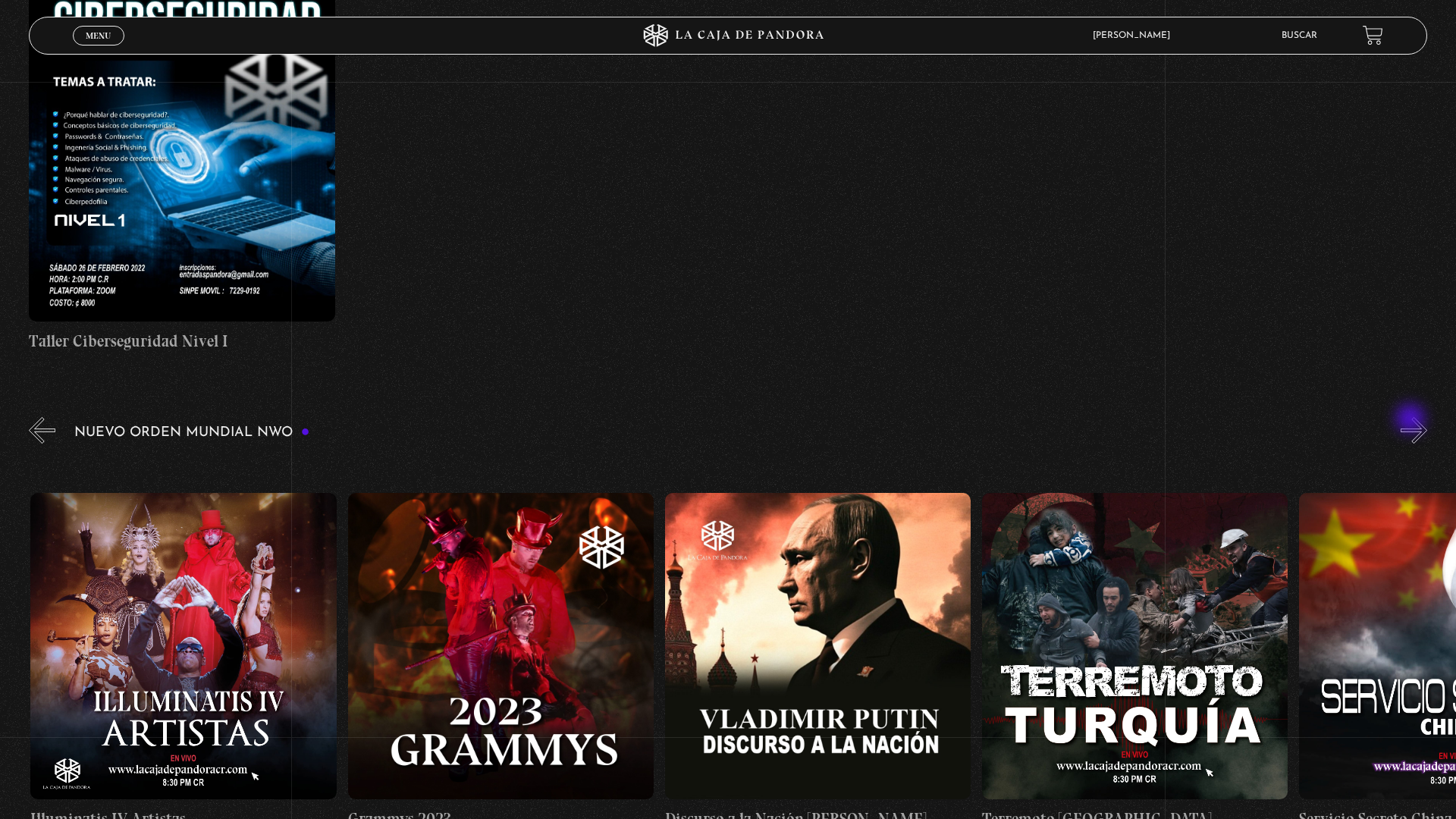
scroll to position [0, 11734]
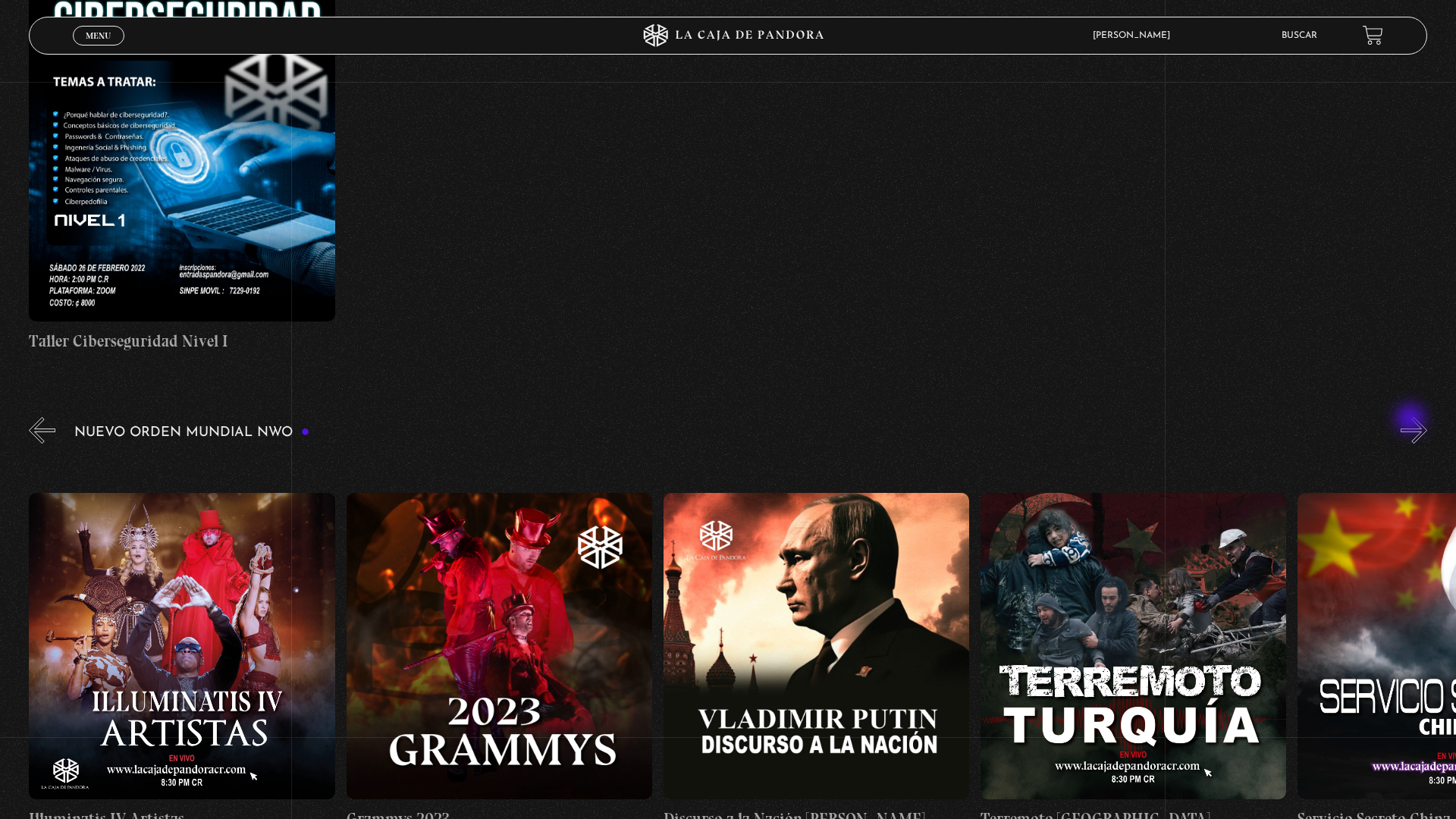
click at [1418, 425] on button "»" at bounding box center [1413, 430] width 27 height 27
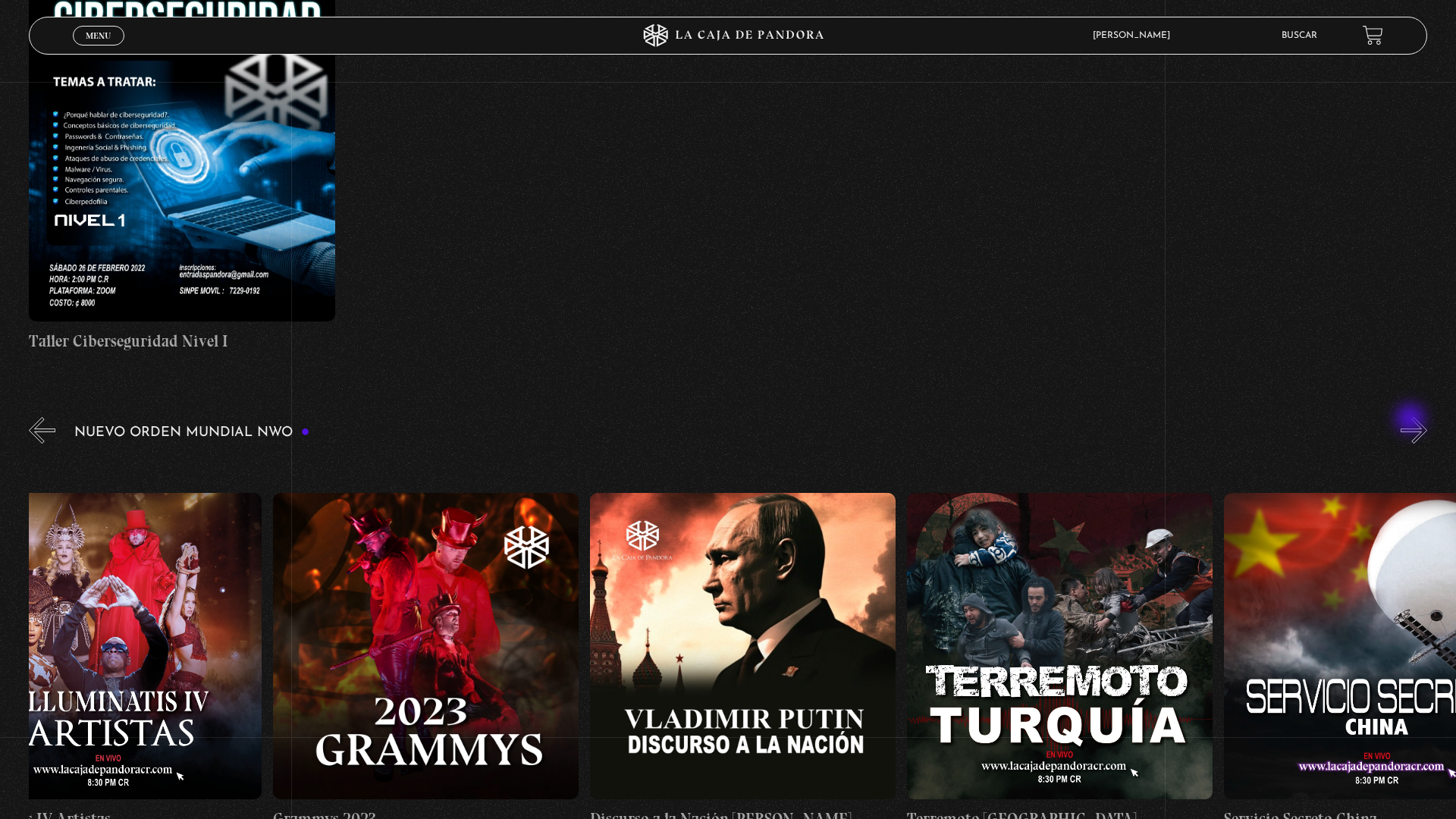
click at [1418, 425] on button "»" at bounding box center [1413, 430] width 27 height 27
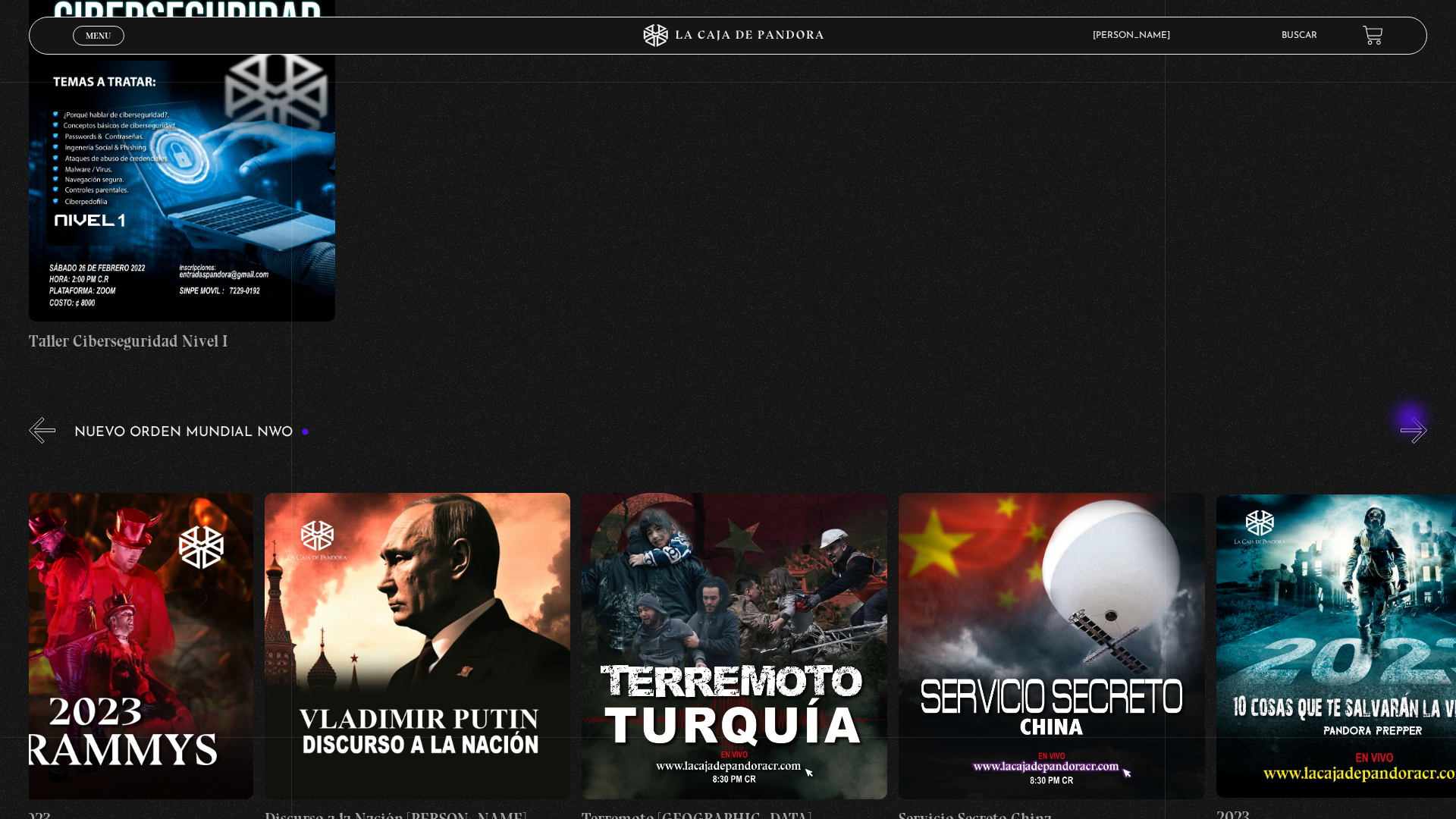
click at [1418, 425] on button "»" at bounding box center [1413, 430] width 27 height 27
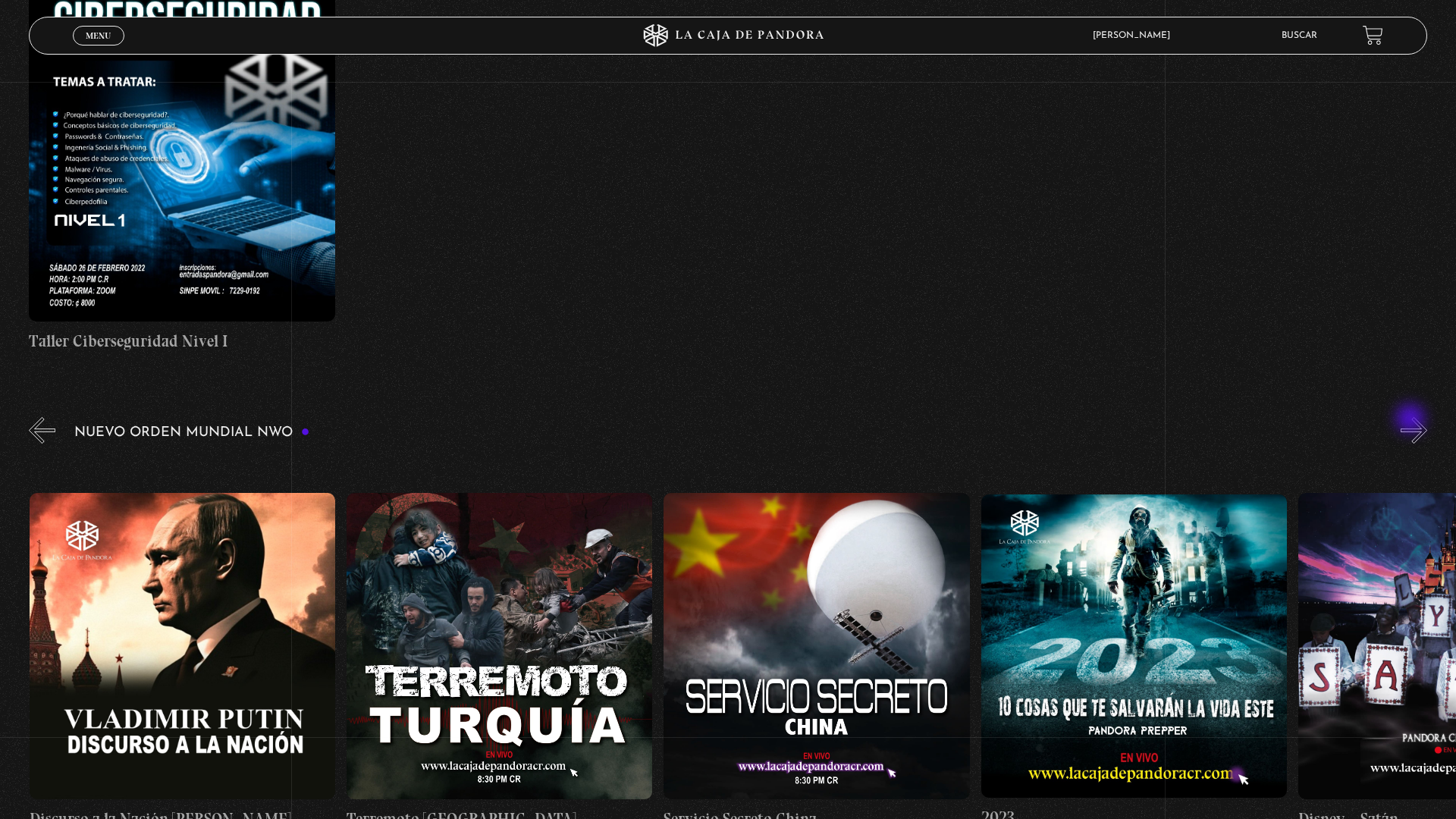
click at [1418, 425] on button "»" at bounding box center [1413, 430] width 27 height 27
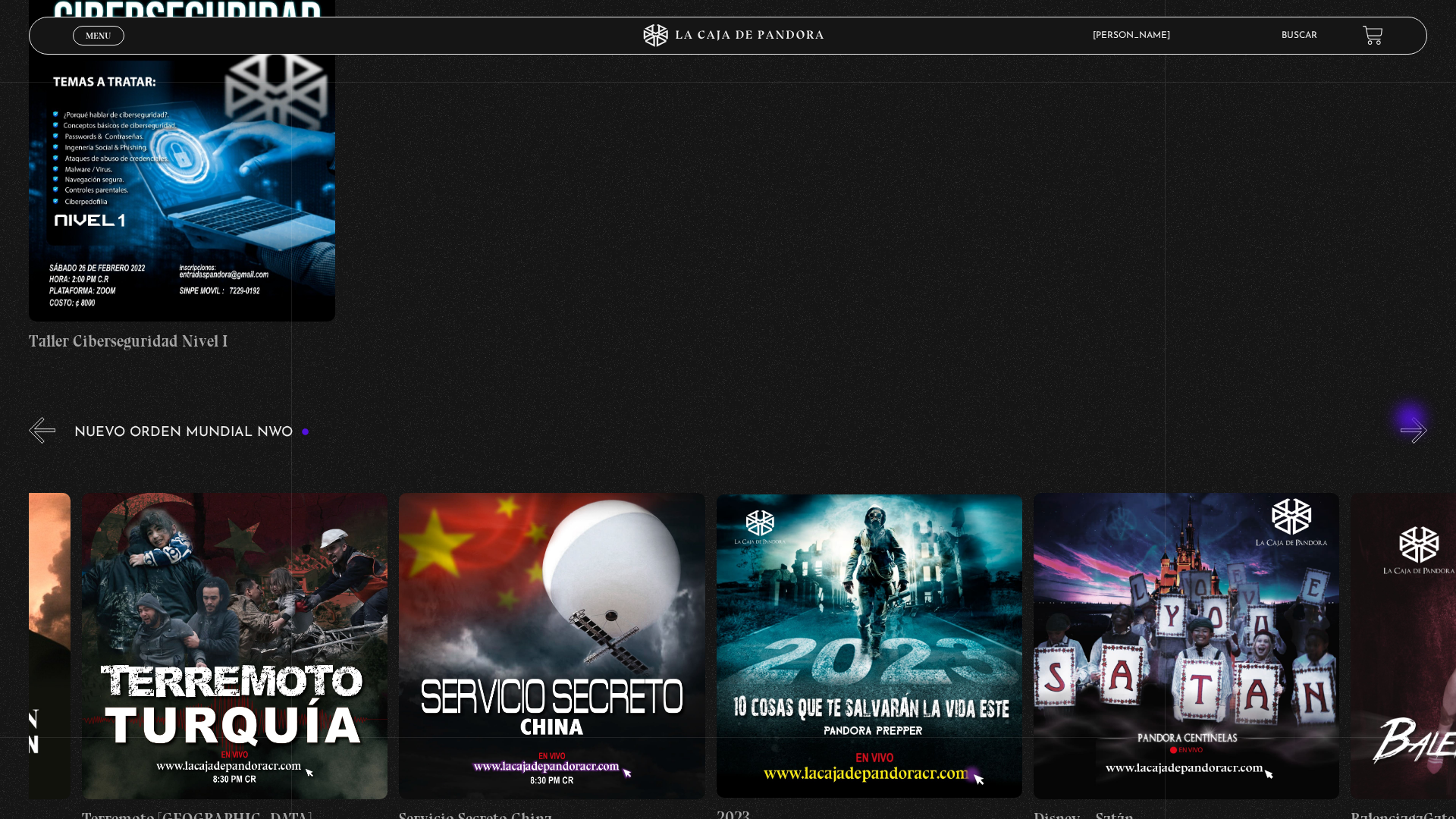
click at [1418, 425] on button "»" at bounding box center [1413, 430] width 27 height 27
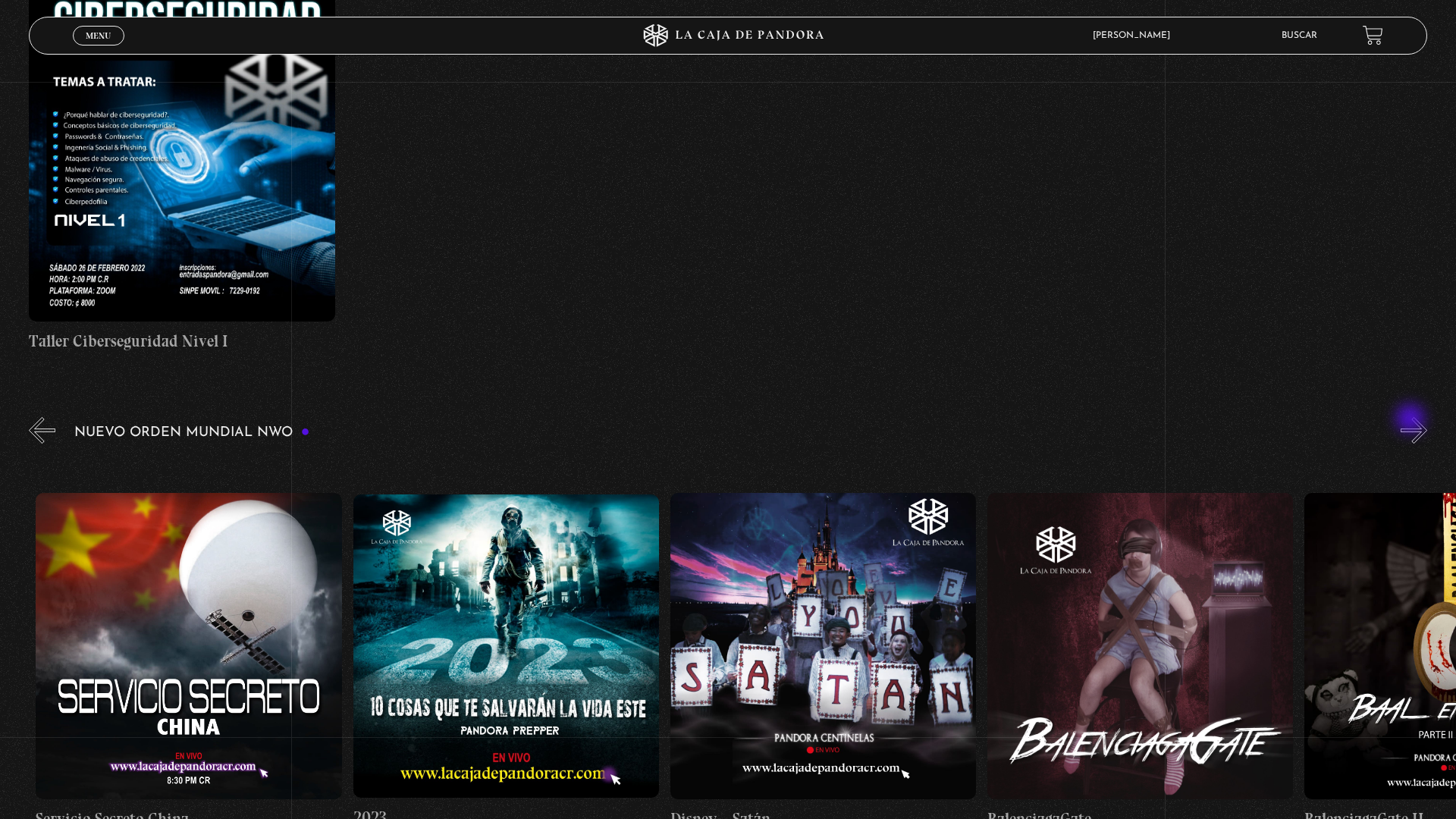
scroll to position [0, 13003]
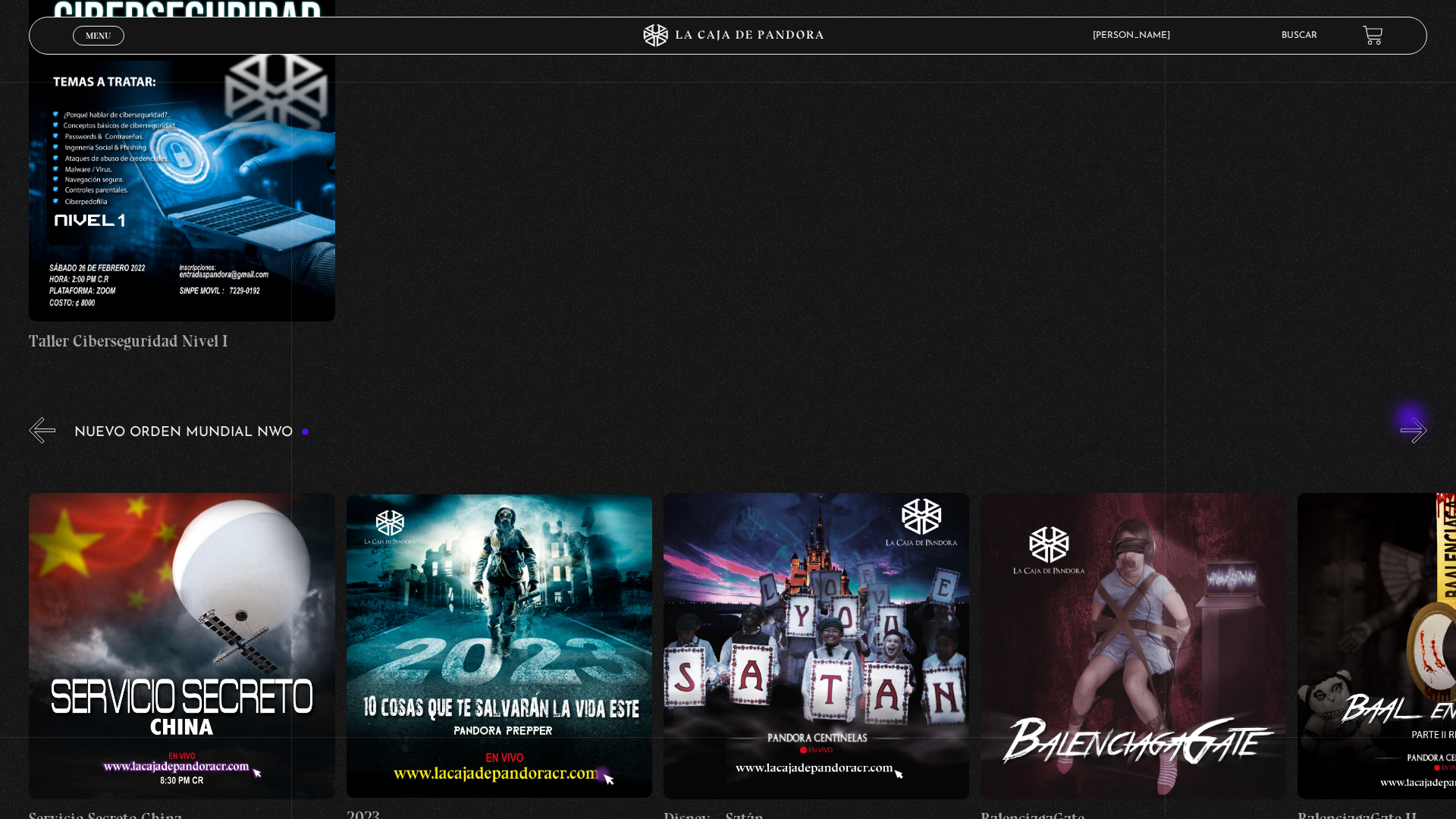
click at [1418, 425] on button "»" at bounding box center [1413, 430] width 27 height 27
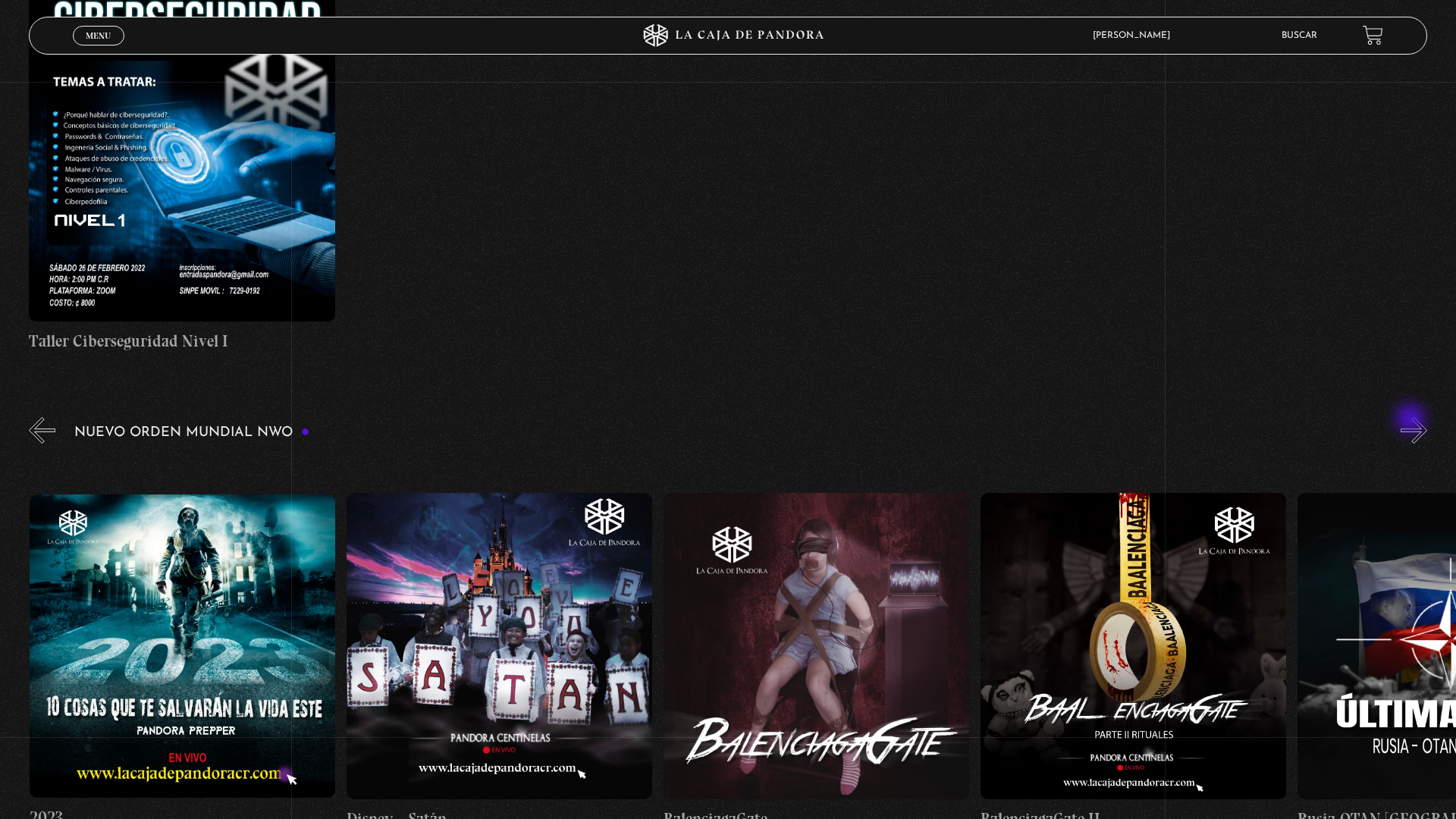
scroll to position [0, 13319]
click at [1418, 425] on button "»" at bounding box center [1413, 430] width 27 height 27
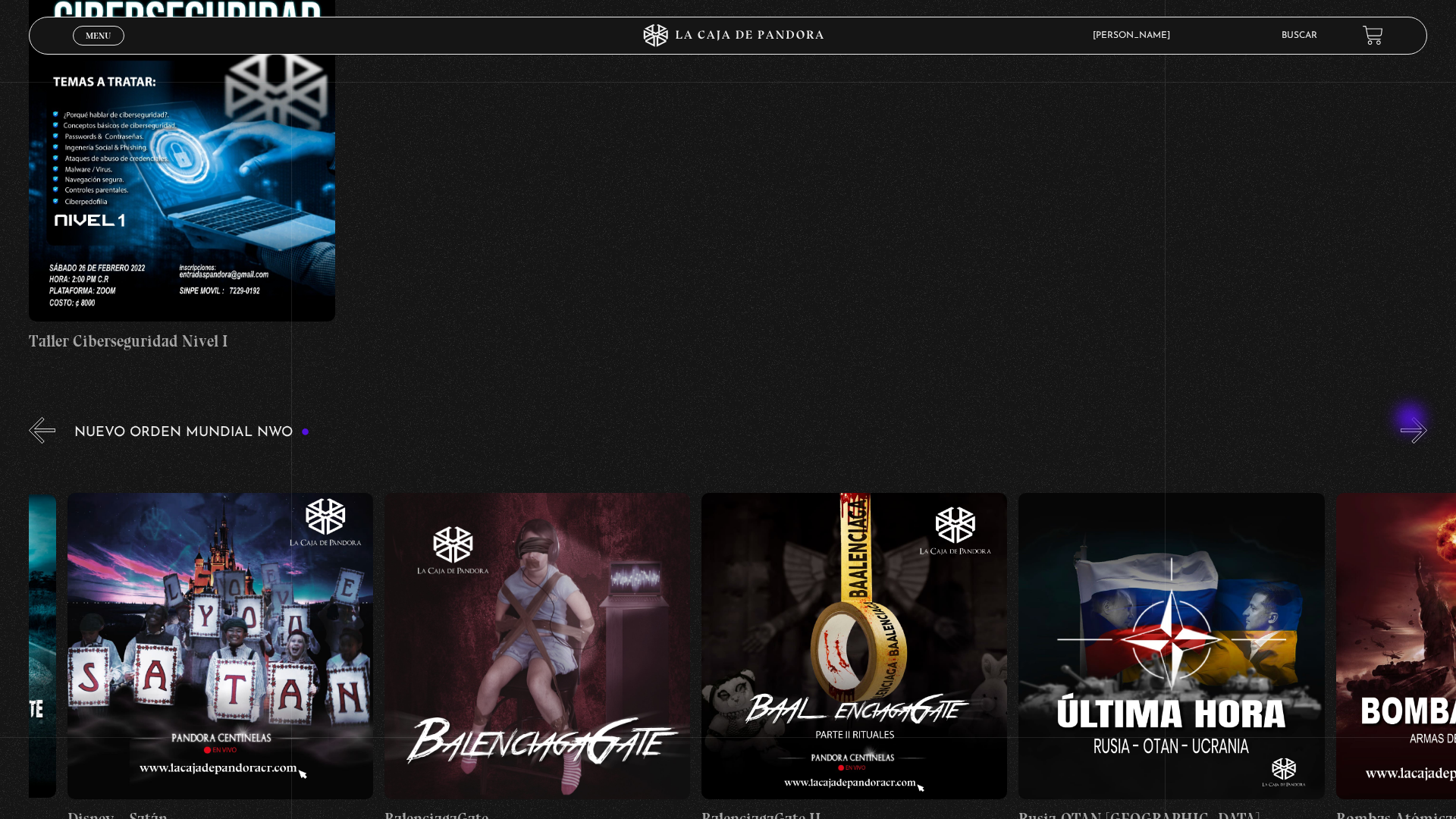
click at [1418, 425] on button "»" at bounding box center [1413, 430] width 27 height 27
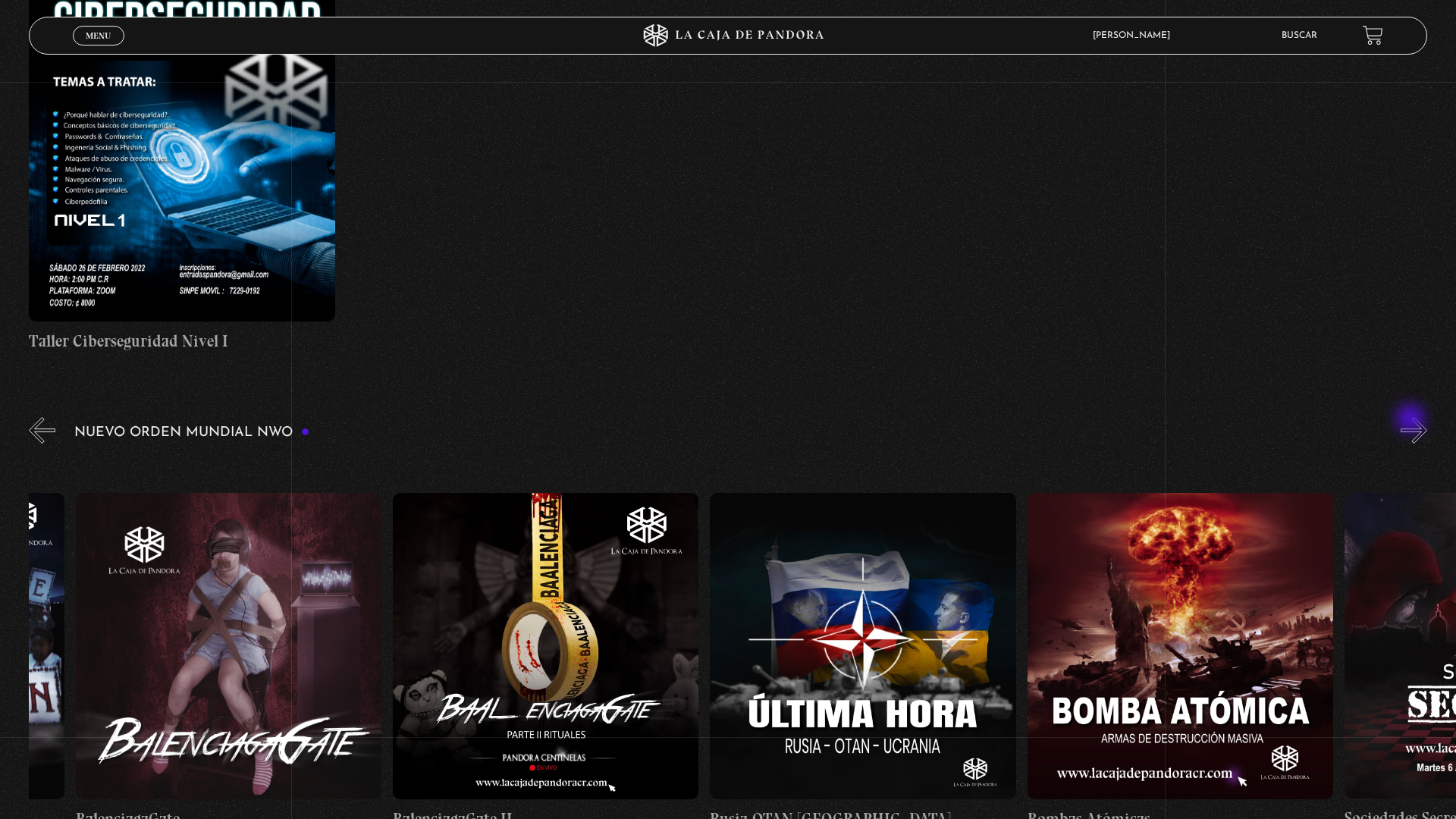
click at [1418, 425] on button "»" at bounding box center [1413, 430] width 27 height 27
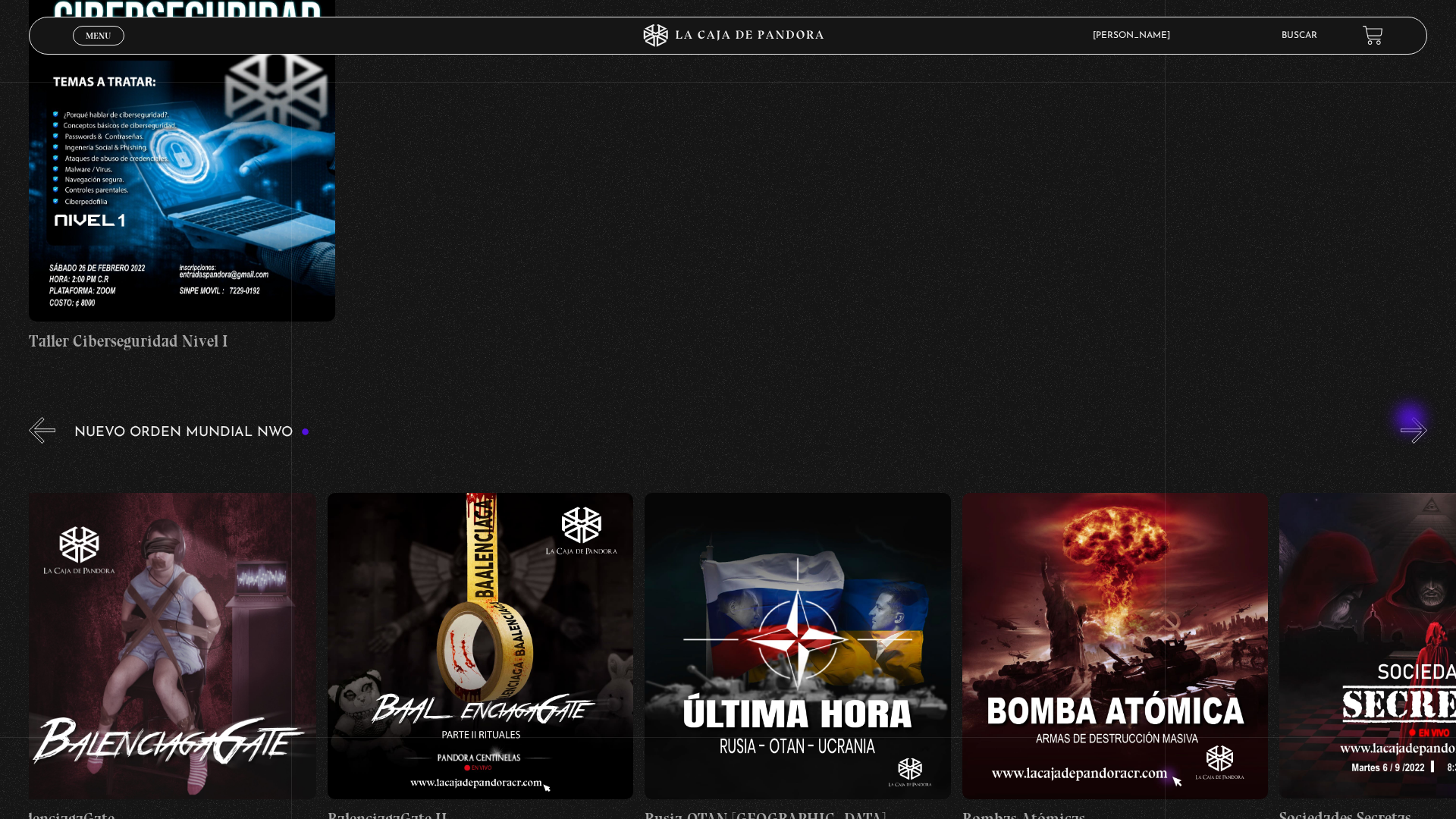
click at [1418, 425] on button "»" at bounding box center [1413, 430] width 27 height 27
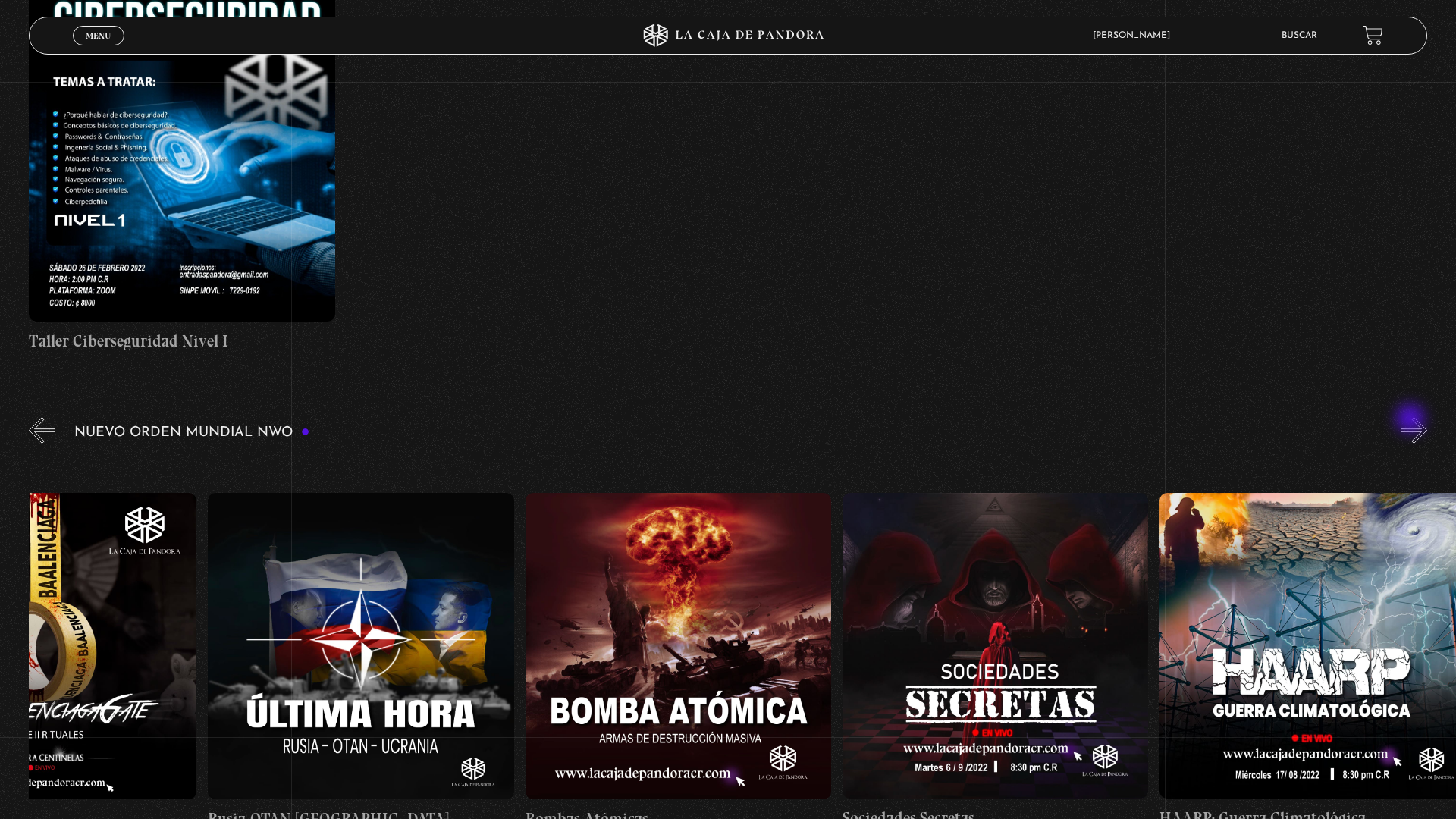
click at [1418, 425] on button "»" at bounding box center [1413, 430] width 27 height 27
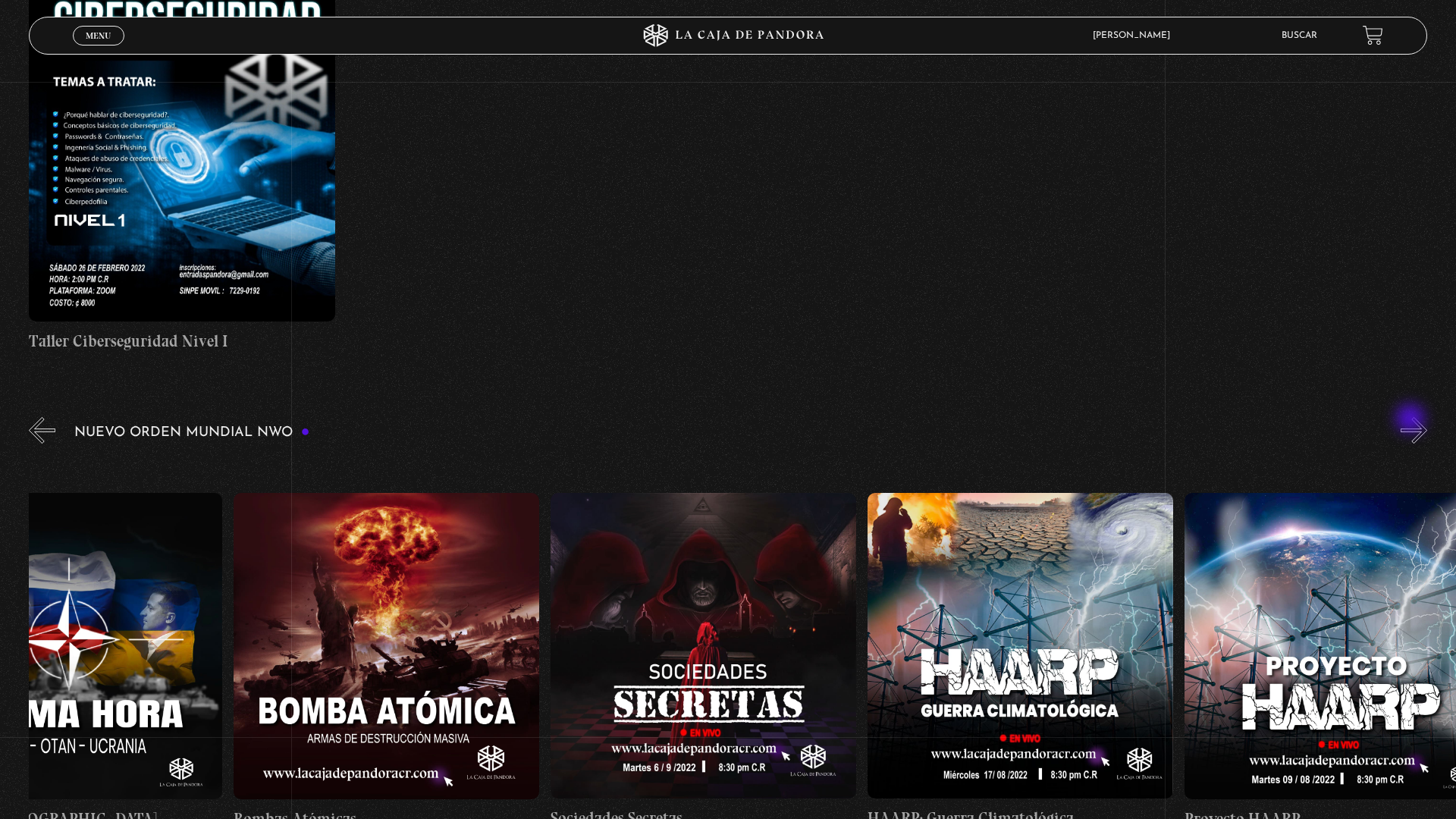
click at [1418, 425] on button "»" at bounding box center [1413, 430] width 27 height 27
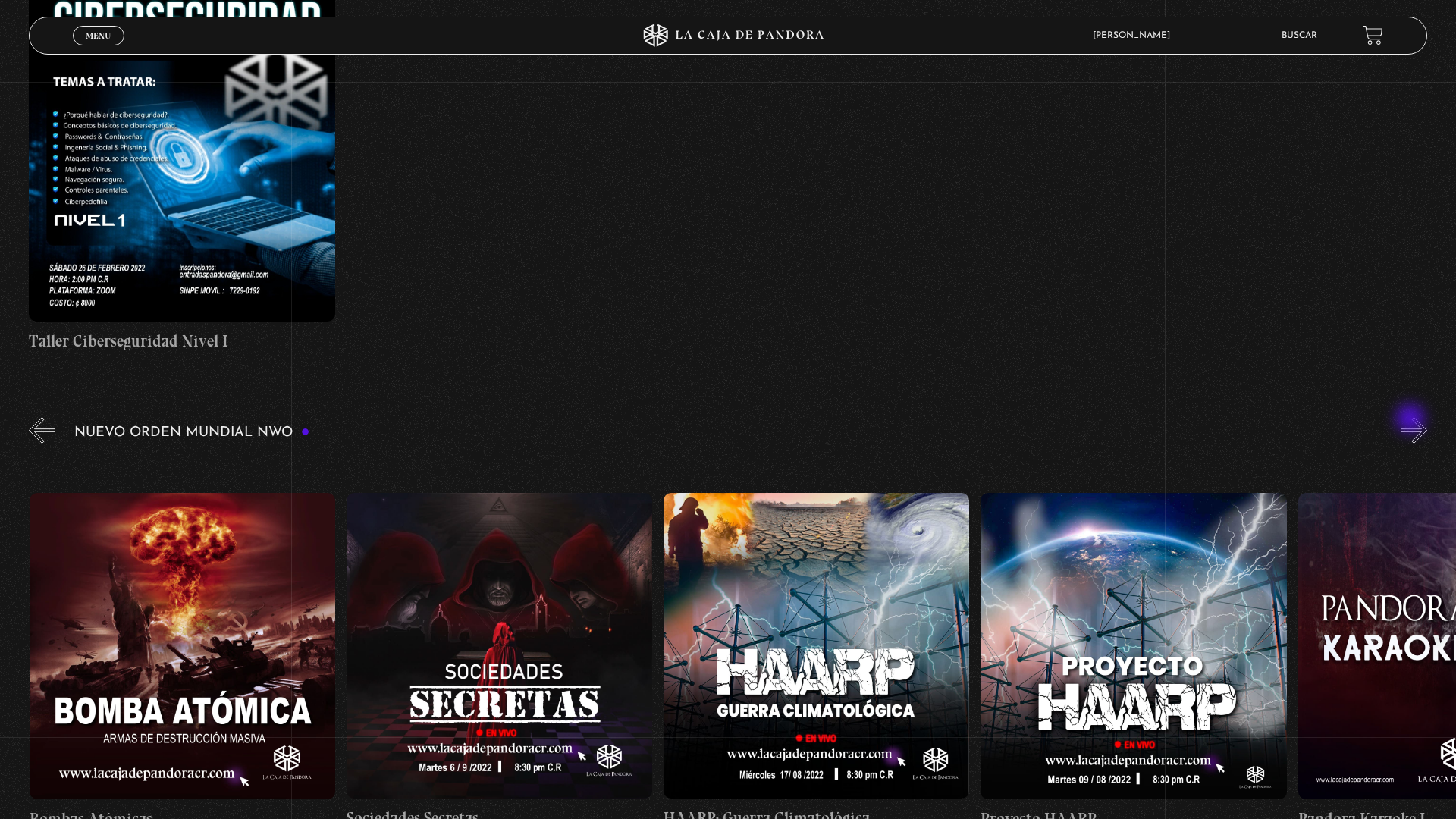
click at [1418, 425] on button "»" at bounding box center [1413, 430] width 27 height 27
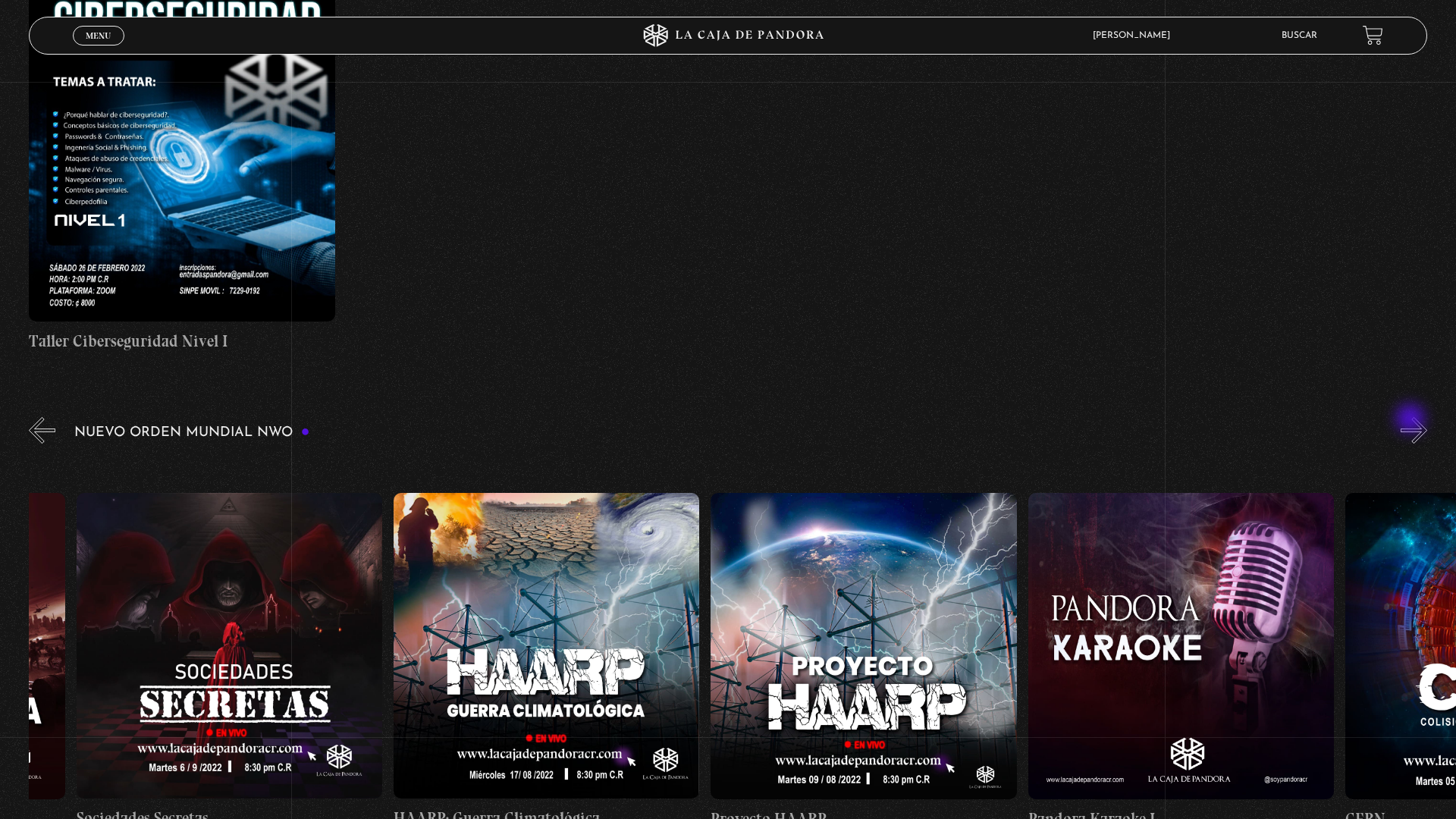
click at [1418, 425] on button "»" at bounding box center [1413, 430] width 27 height 27
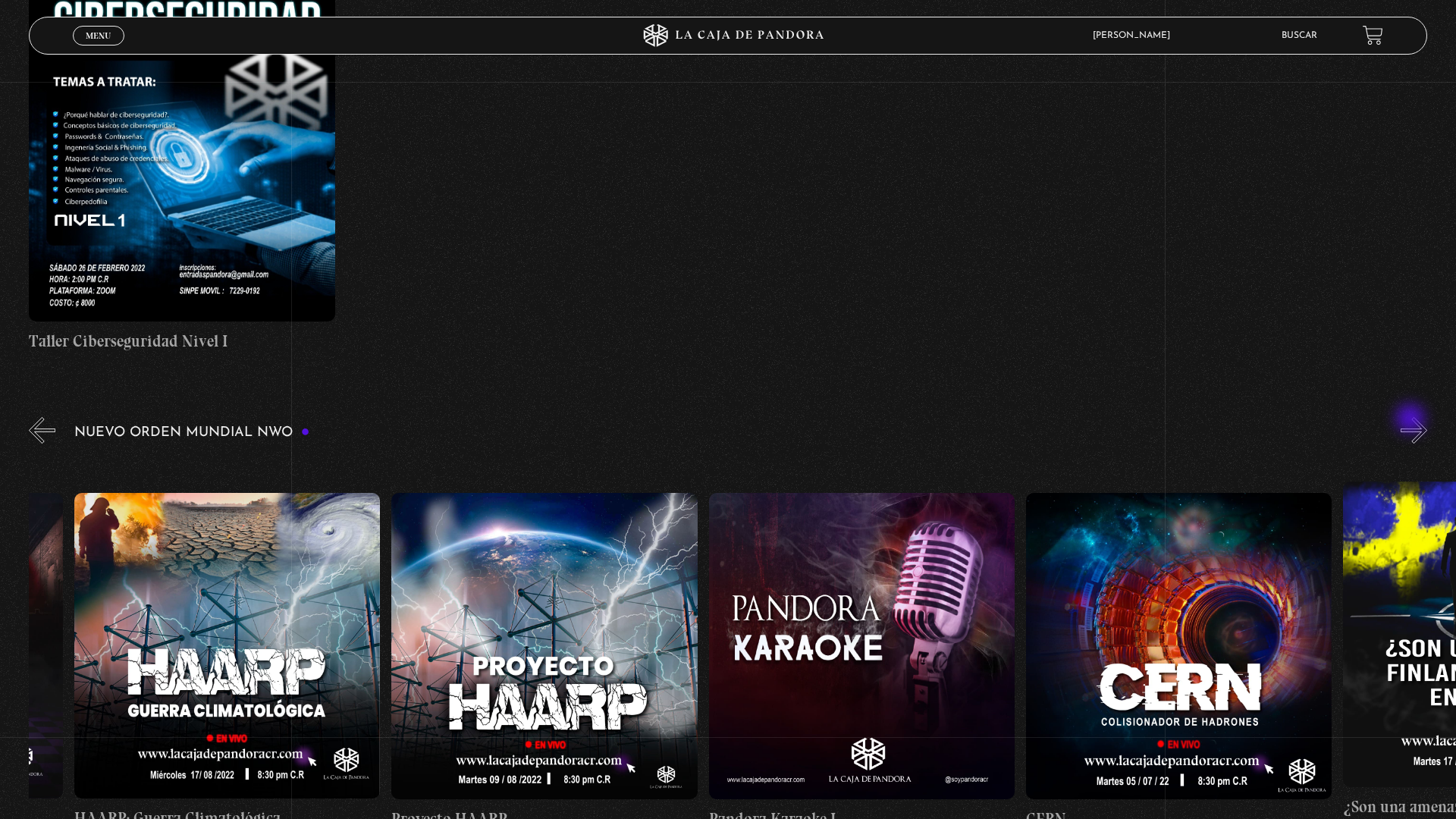
click at [1418, 425] on button "»" at bounding box center [1413, 430] width 27 height 27
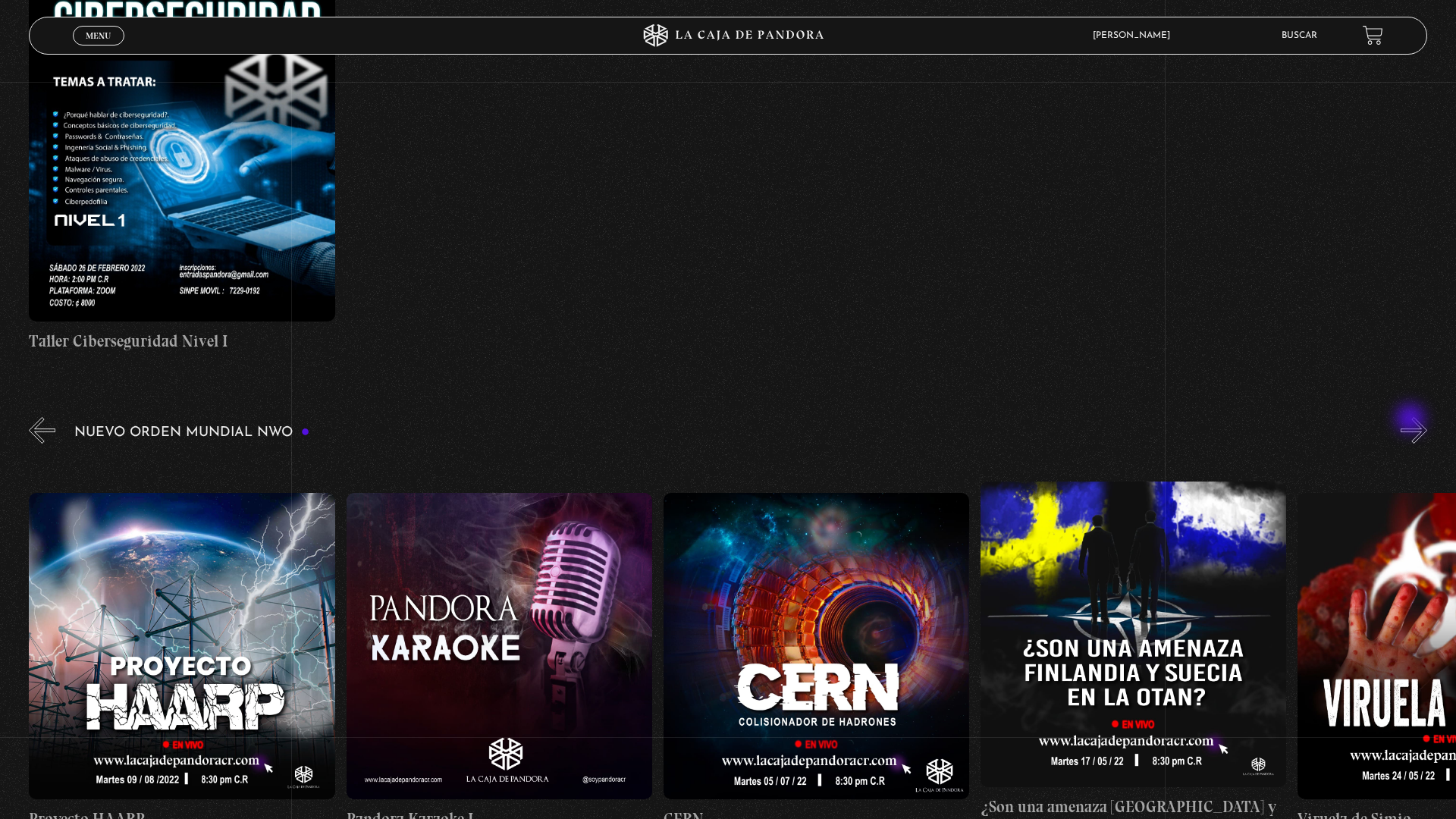
scroll to position [0, 15856]
click at [1418, 425] on button "»" at bounding box center [1413, 430] width 27 height 27
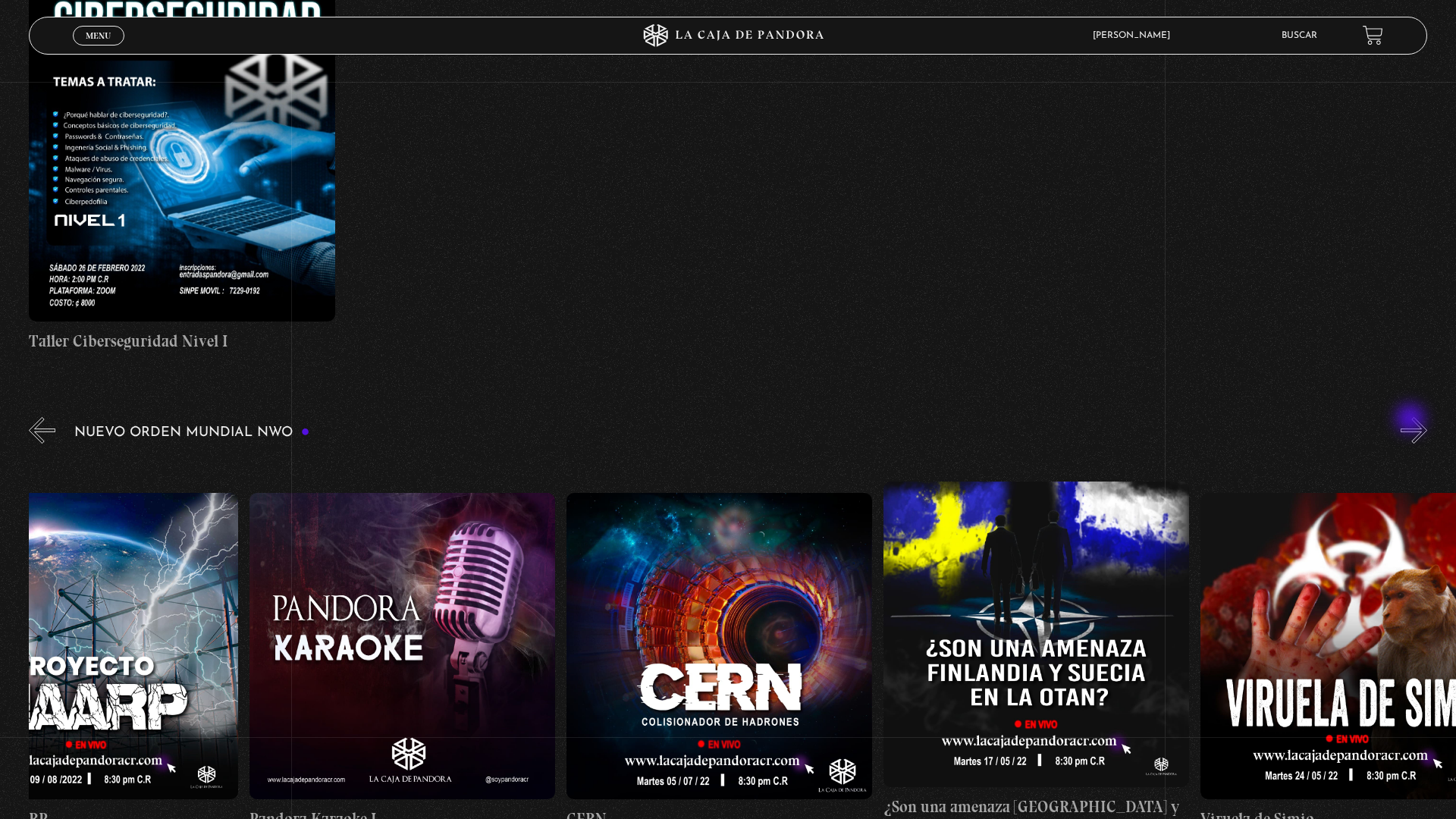
click at [1418, 425] on button "»" at bounding box center [1413, 430] width 27 height 27
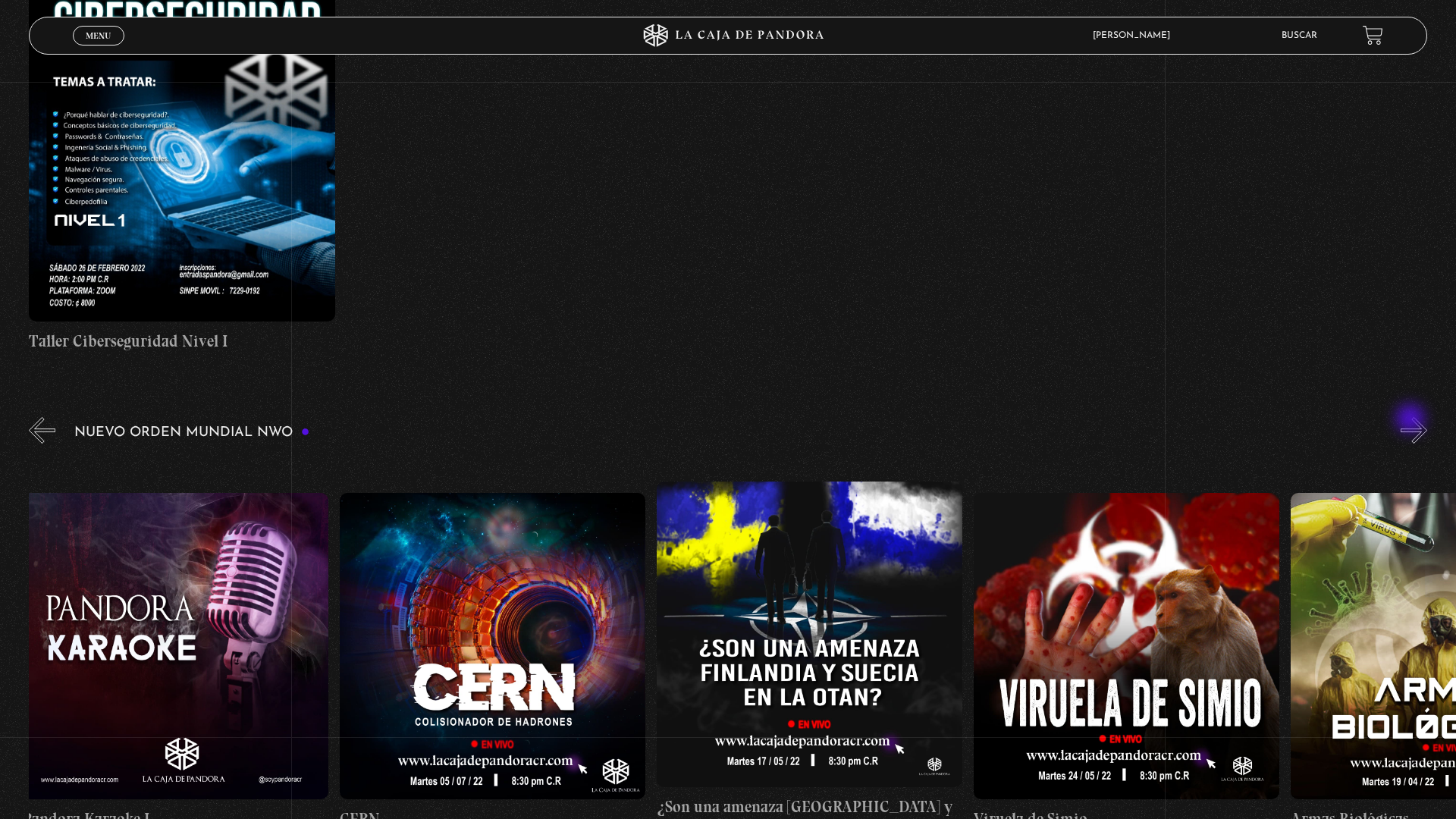
click at [1418, 425] on button "»" at bounding box center [1413, 430] width 27 height 27
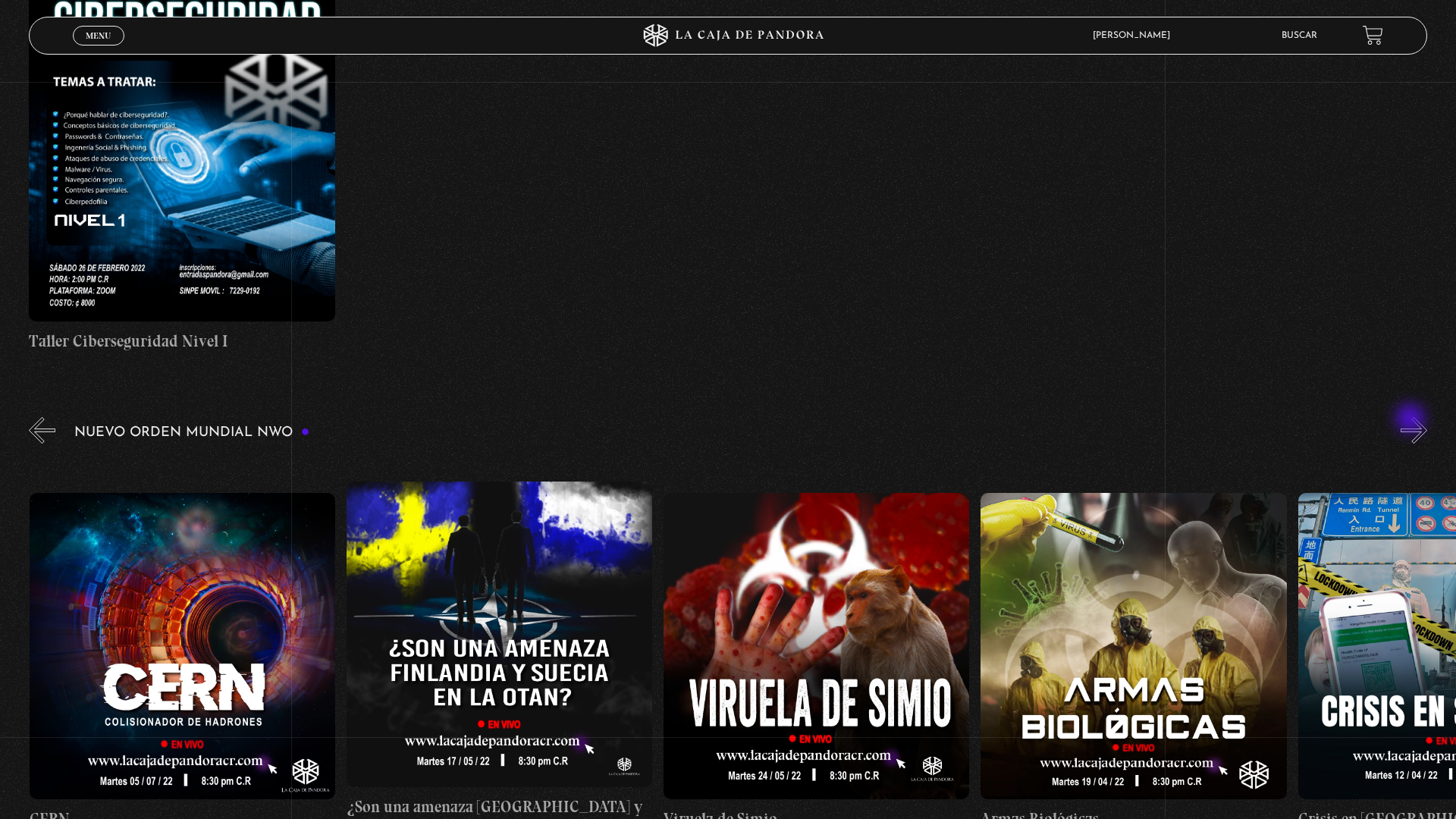
click at [1418, 425] on button "»" at bounding box center [1413, 430] width 27 height 27
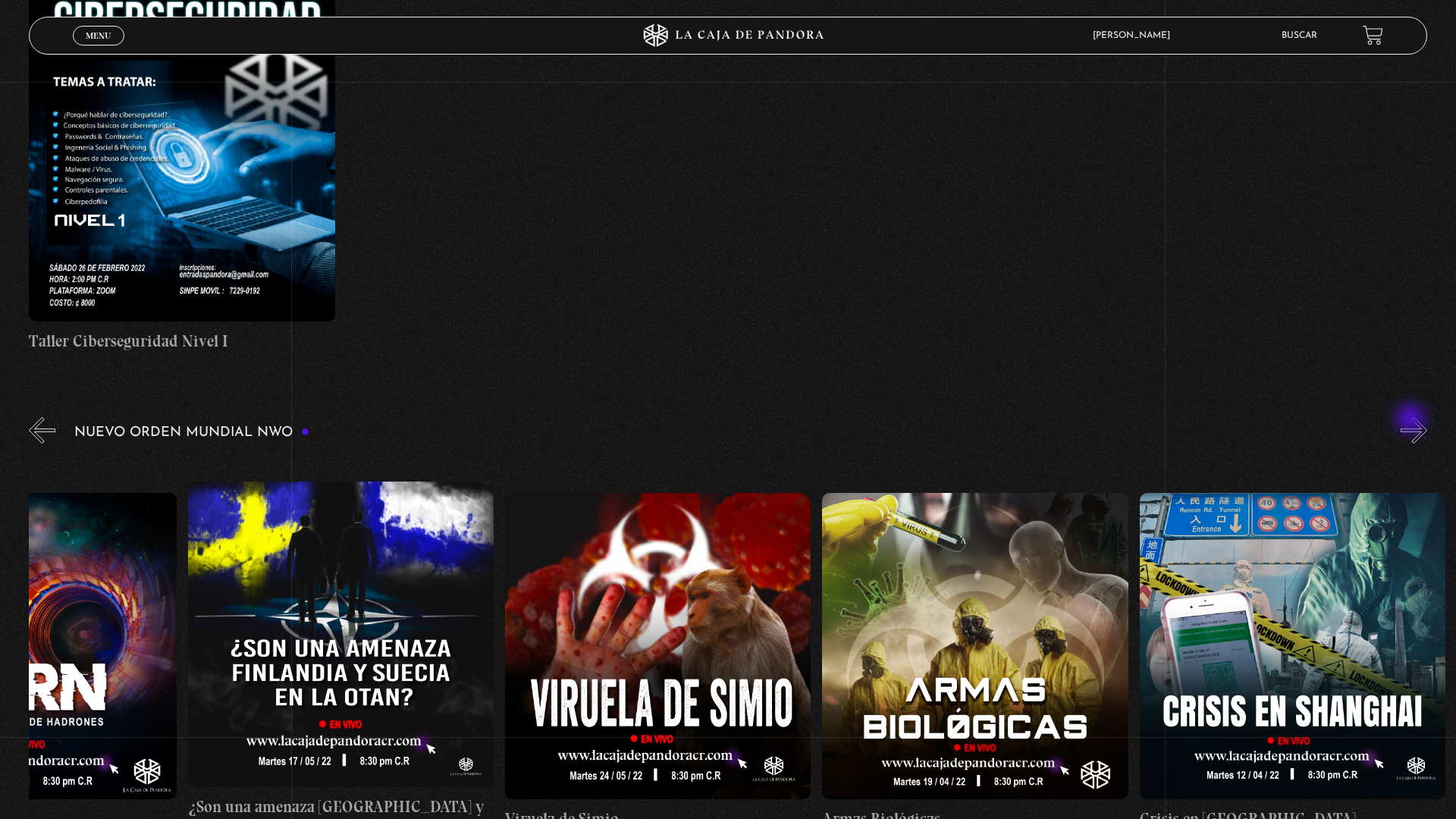
click at [1418, 425] on button "»" at bounding box center [1413, 430] width 27 height 27
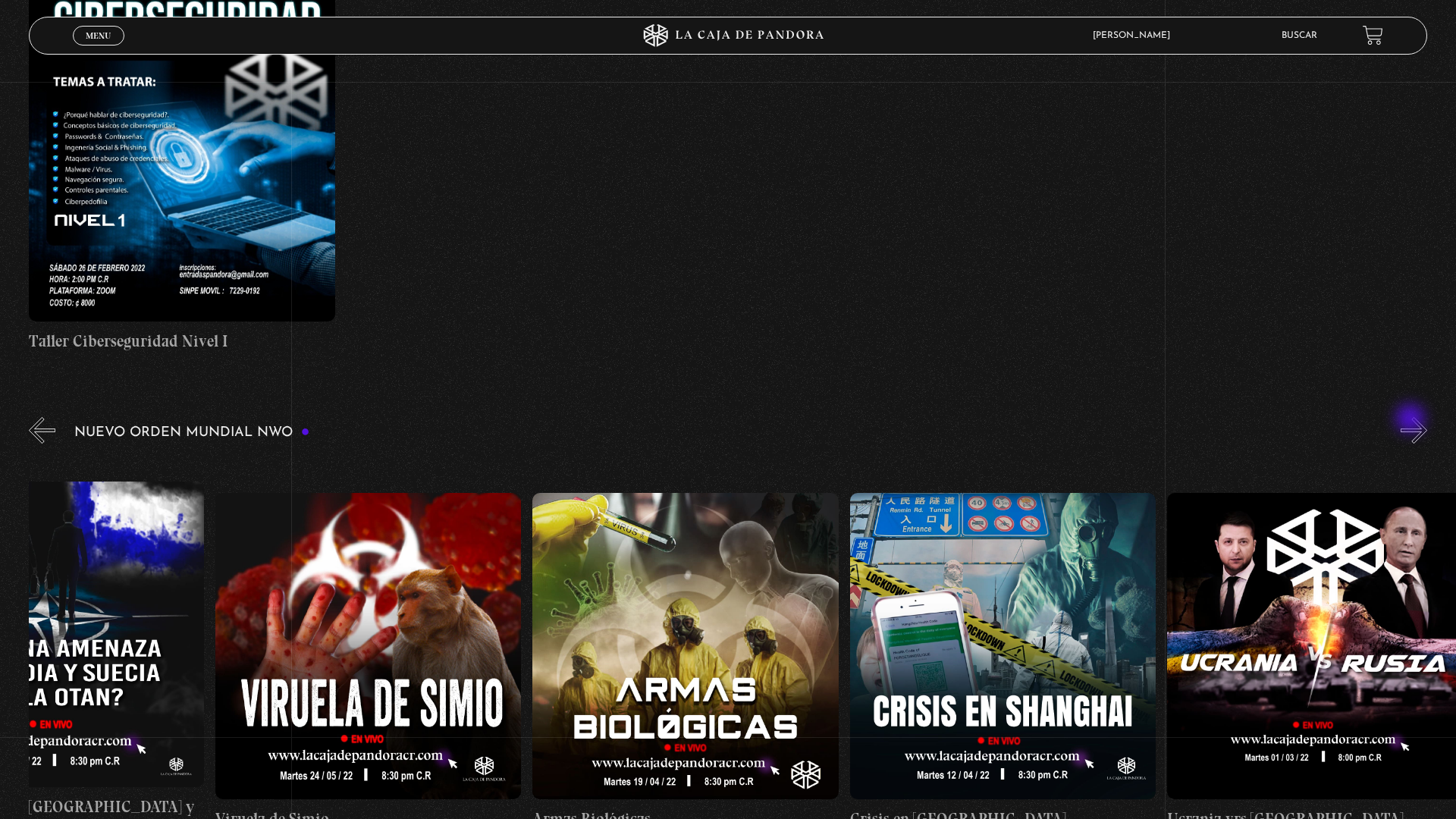
click at [1418, 425] on button "»" at bounding box center [1413, 430] width 27 height 27
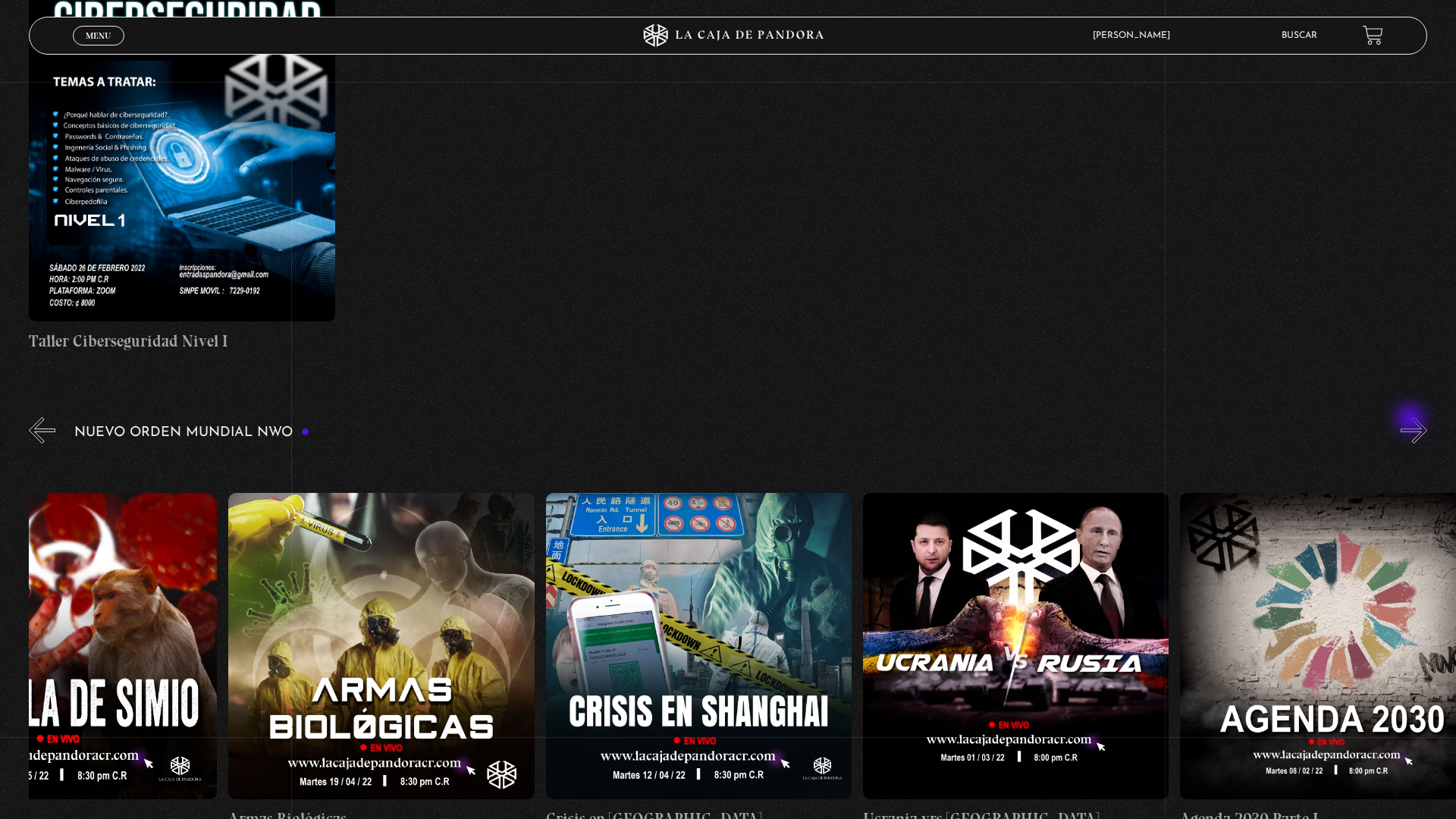
click at [1418, 425] on button "»" at bounding box center [1413, 430] width 27 height 27
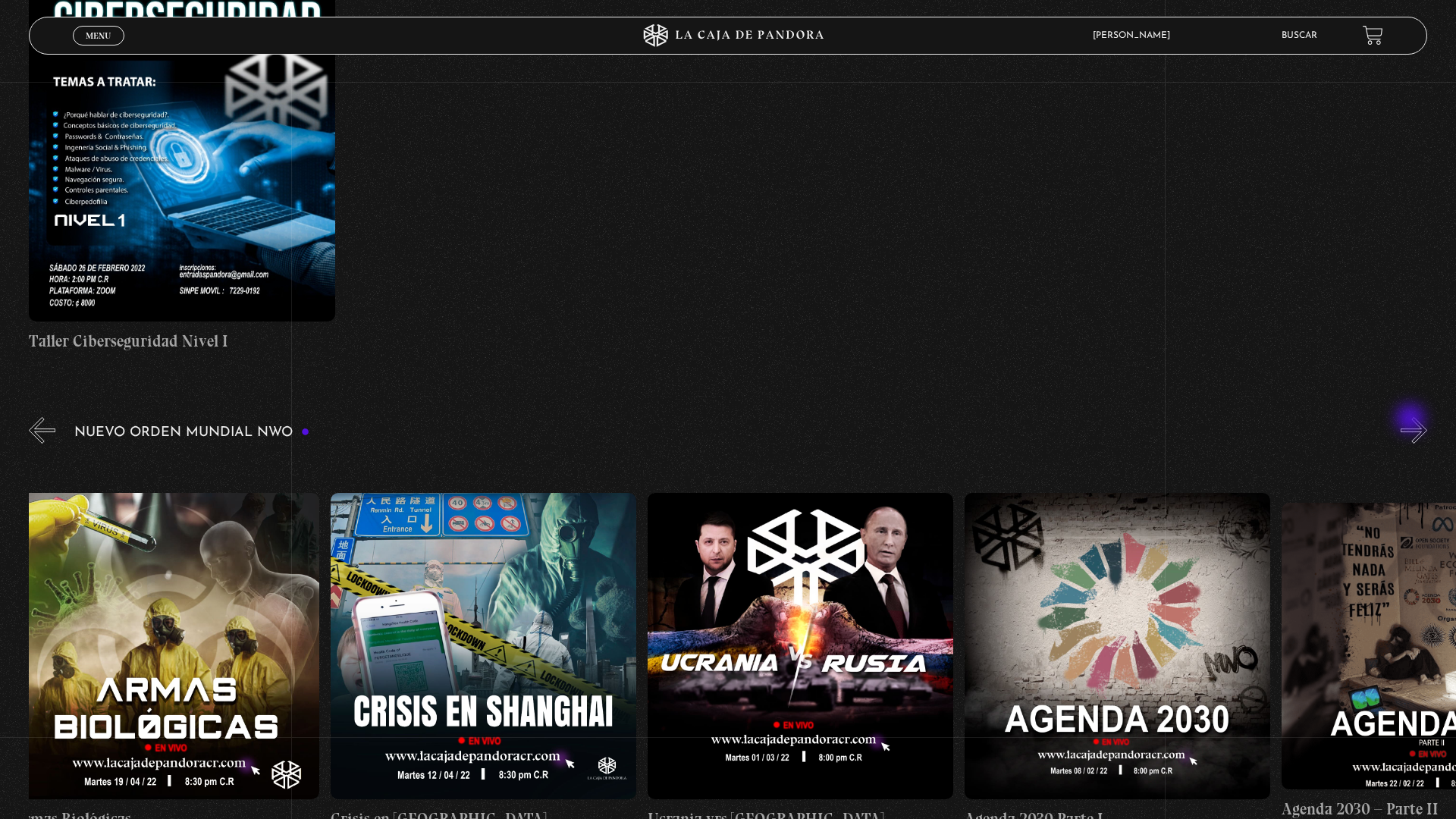
click at [1418, 425] on button "»" at bounding box center [1413, 430] width 27 height 27
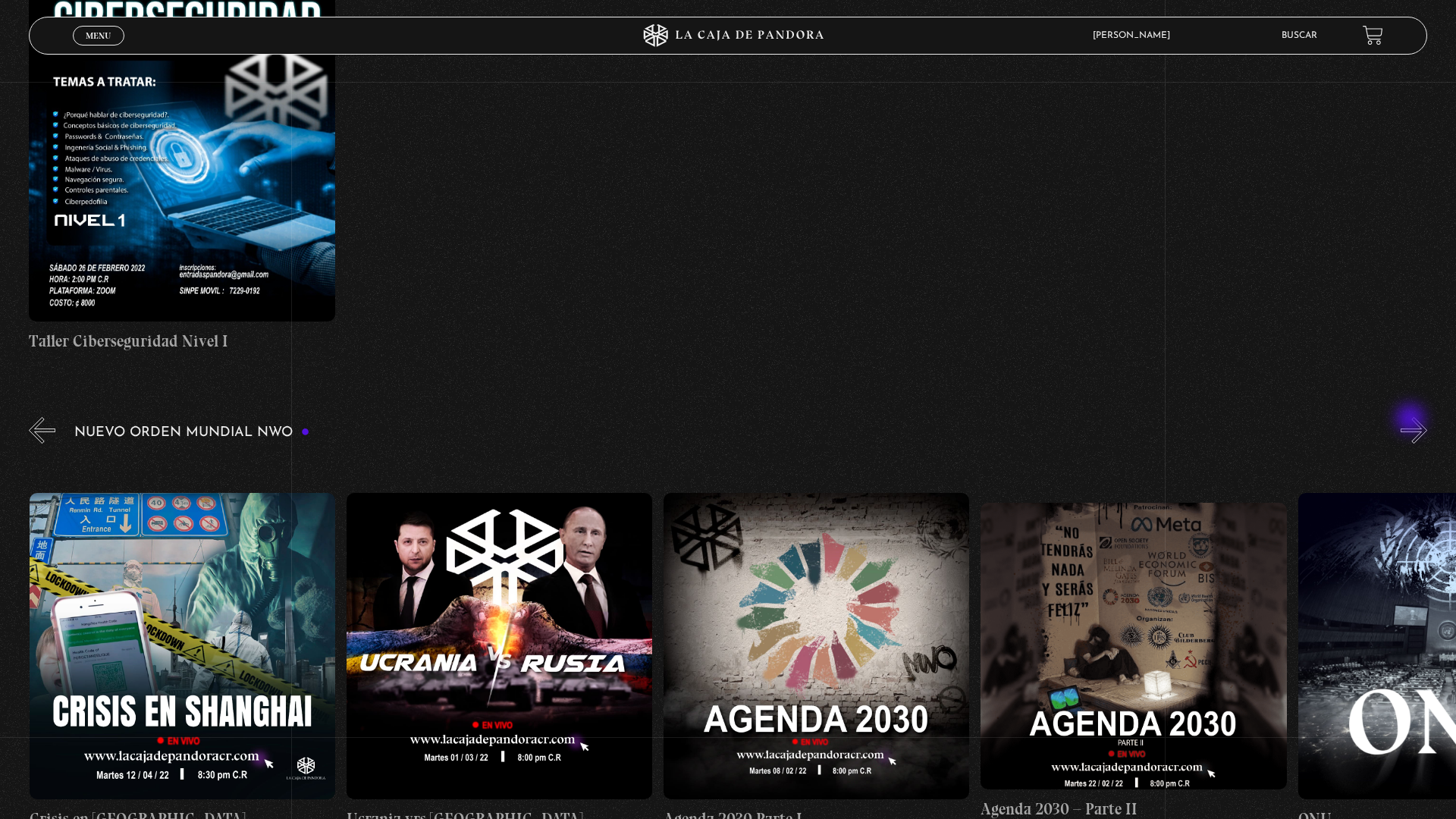
click at [1418, 425] on button "»" at bounding box center [1413, 430] width 27 height 27
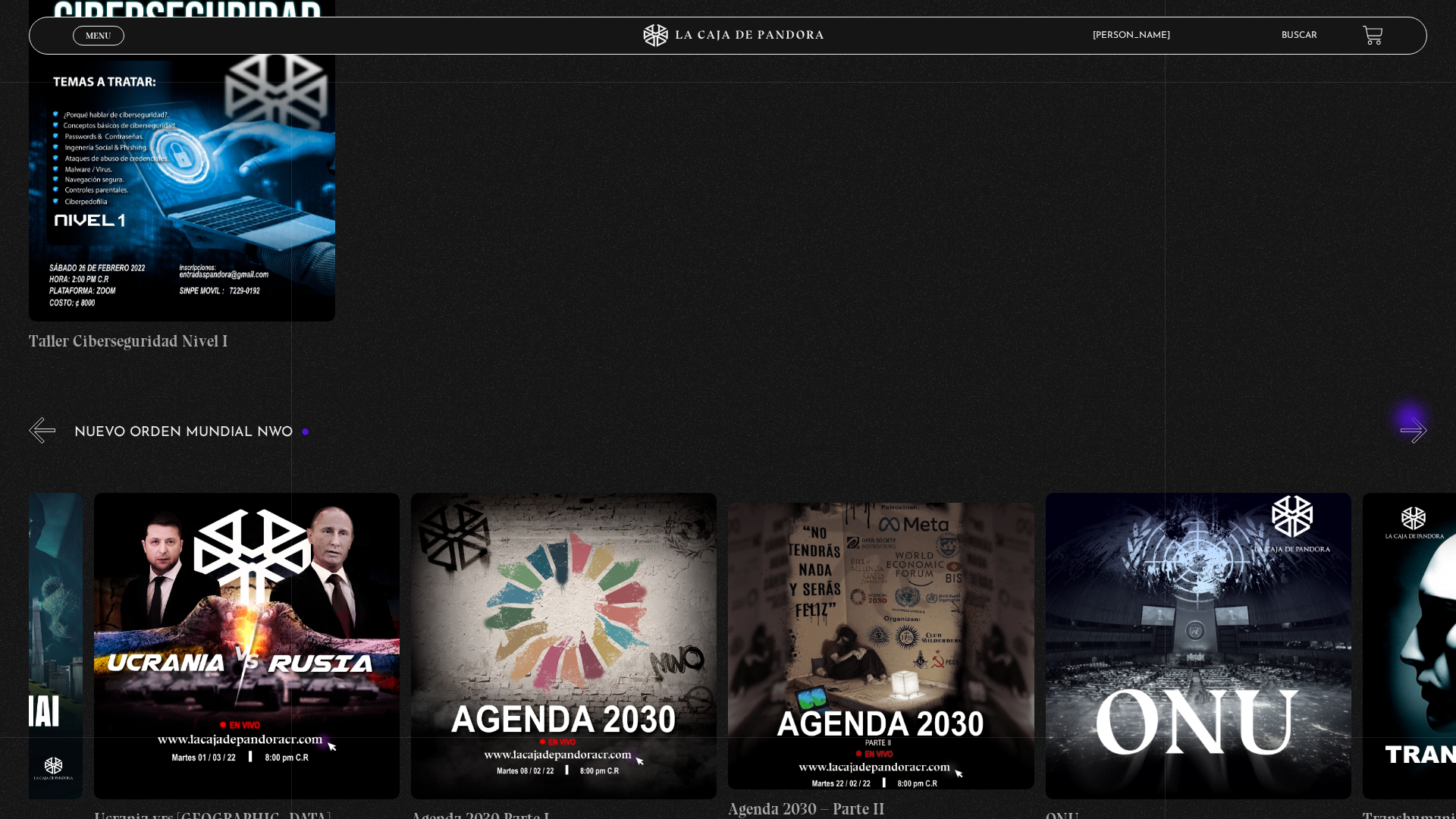
click at [1418, 425] on button "»" at bounding box center [1413, 430] width 27 height 27
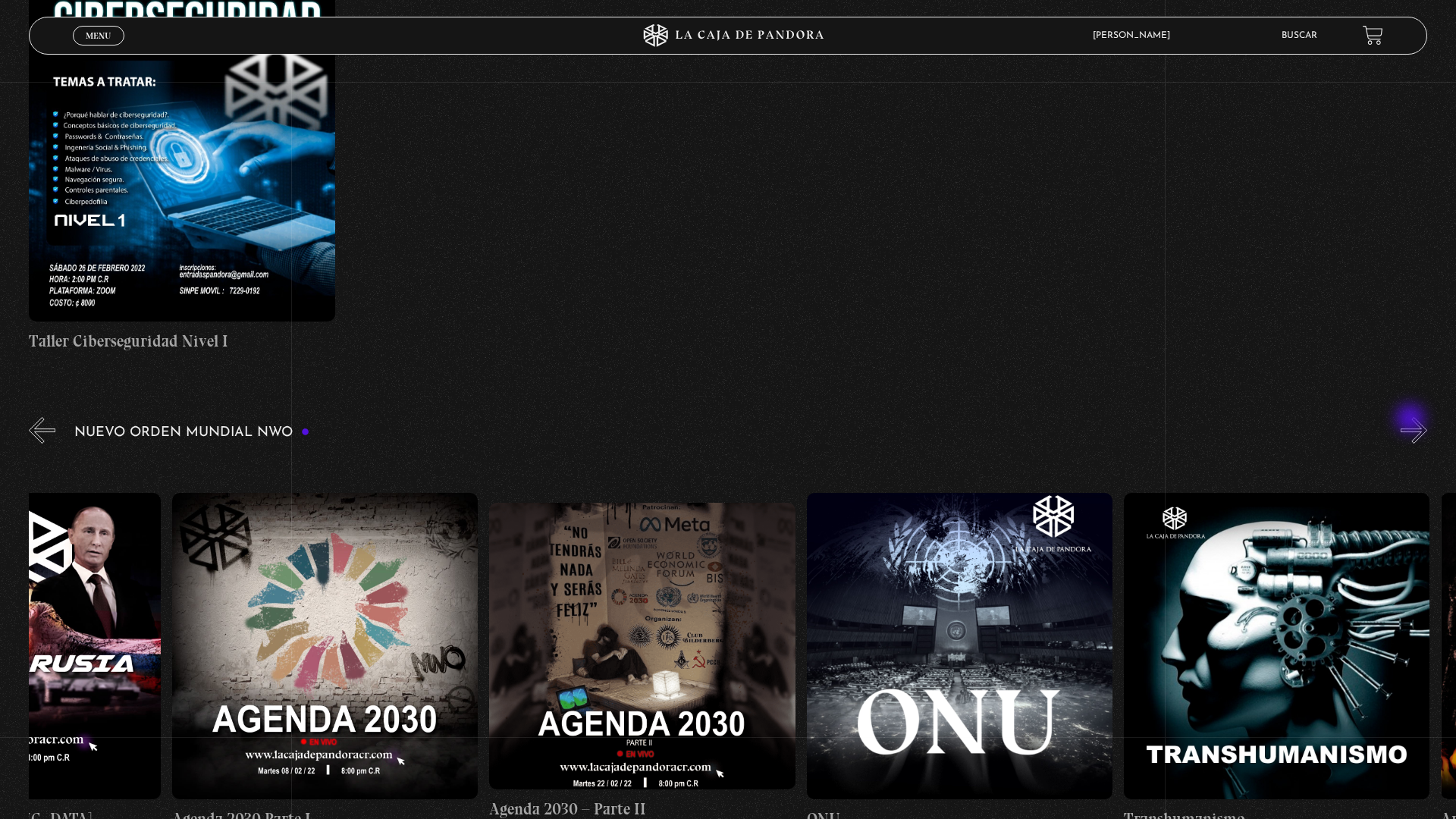
click at [1418, 425] on button "»" at bounding box center [1413, 430] width 27 height 27
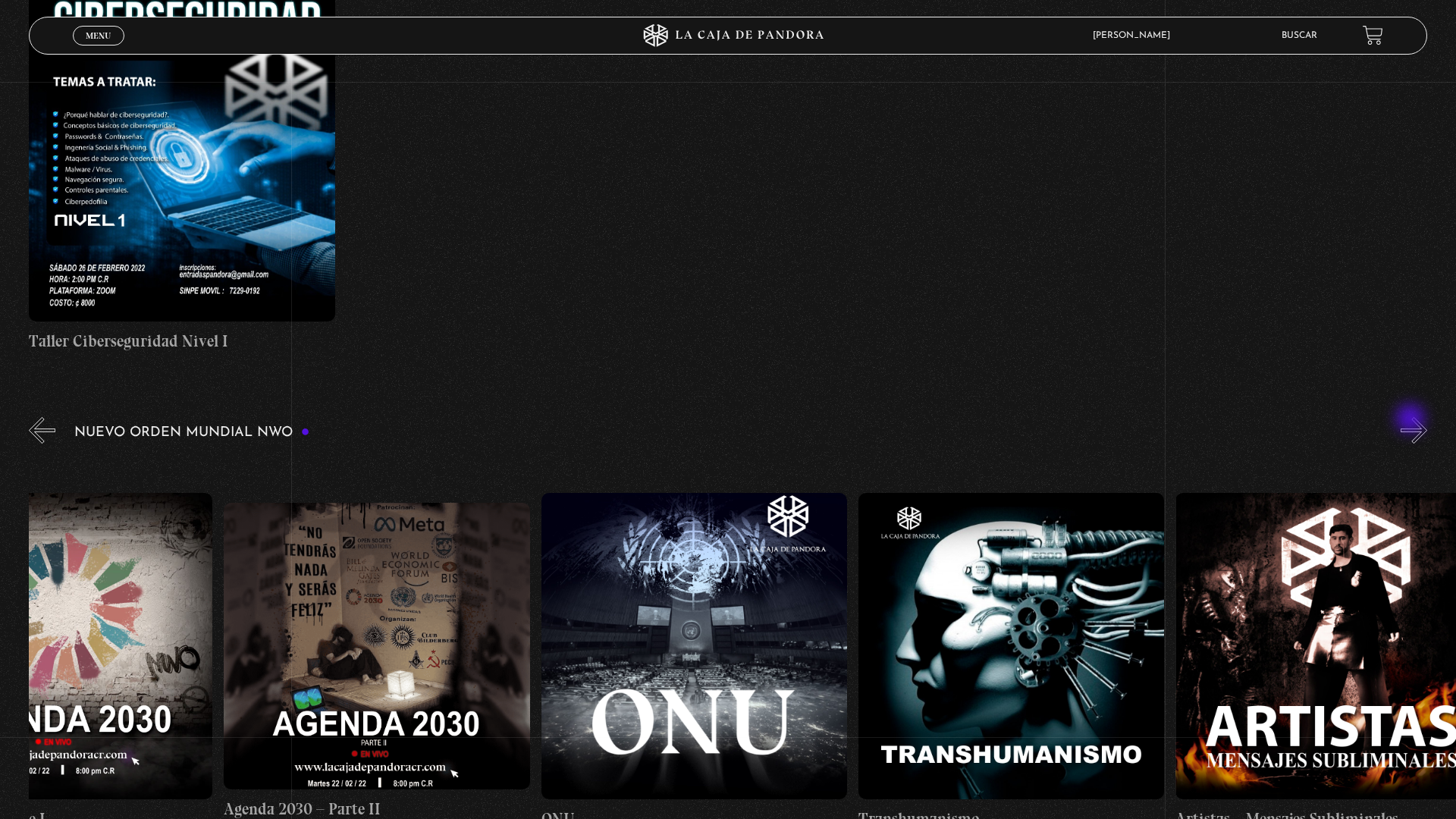
click at [1418, 425] on button "»" at bounding box center [1413, 430] width 27 height 27
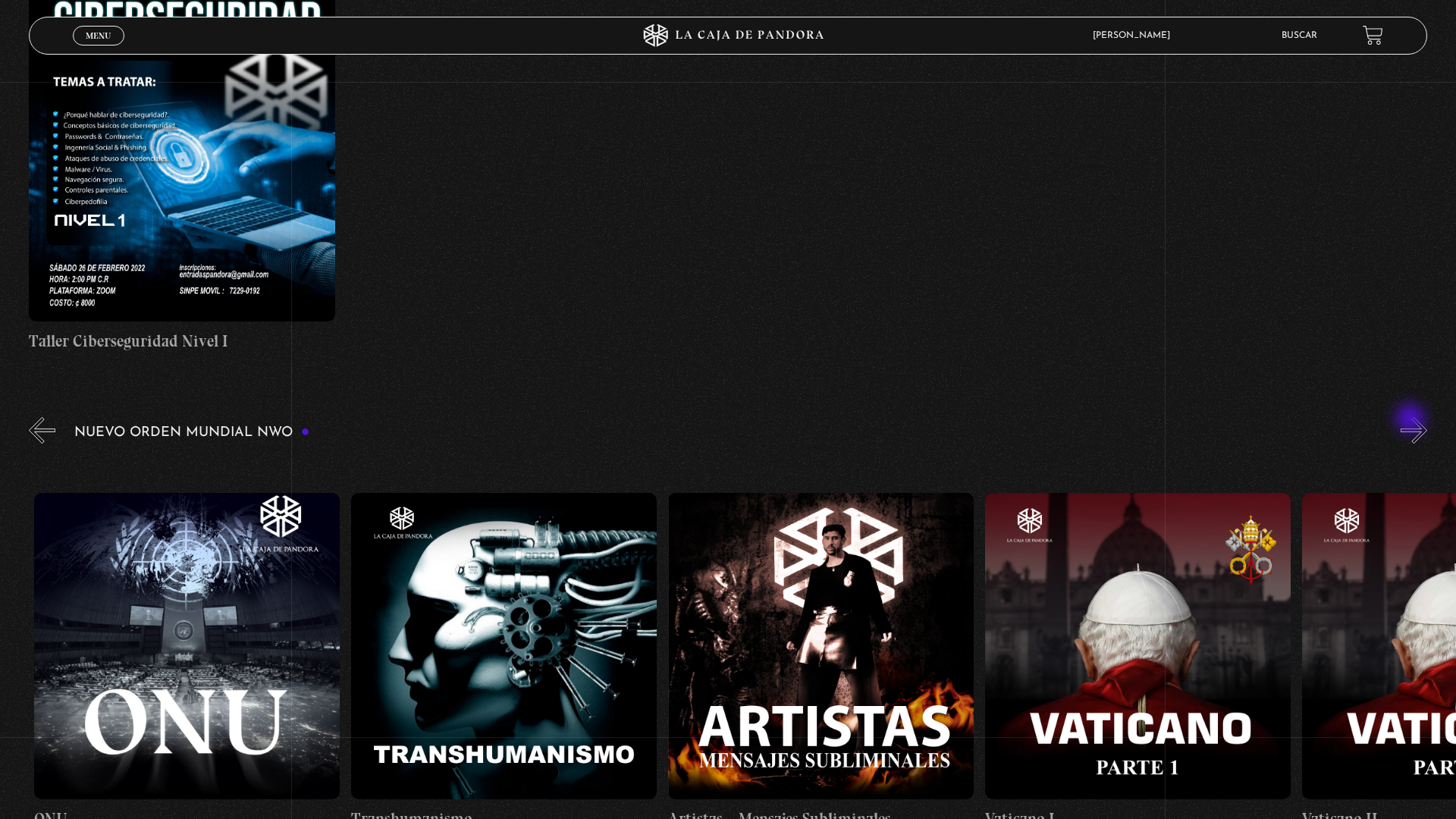
scroll to position [0, 19028]
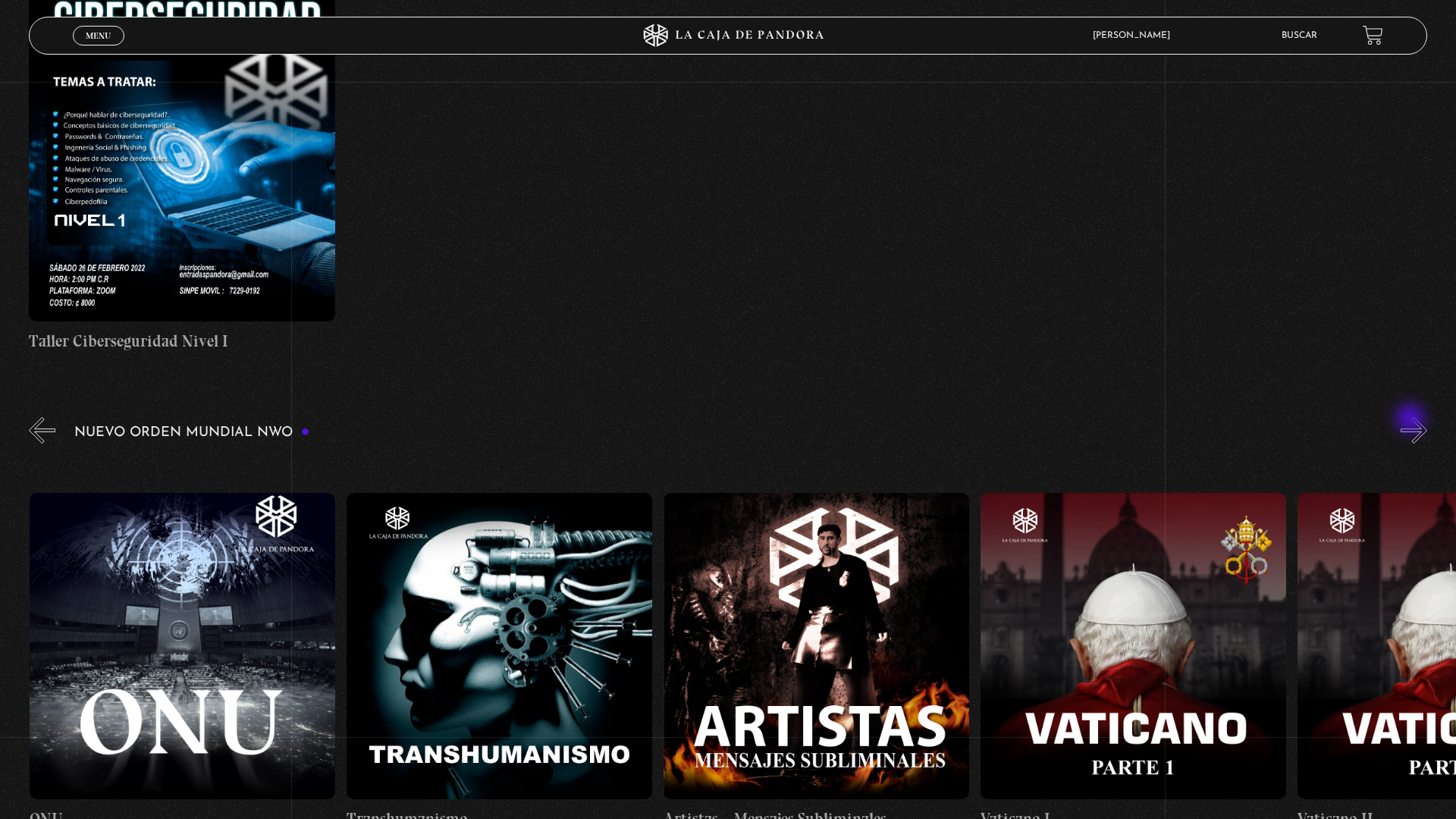
click at [1418, 425] on button "»" at bounding box center [1413, 430] width 27 height 27
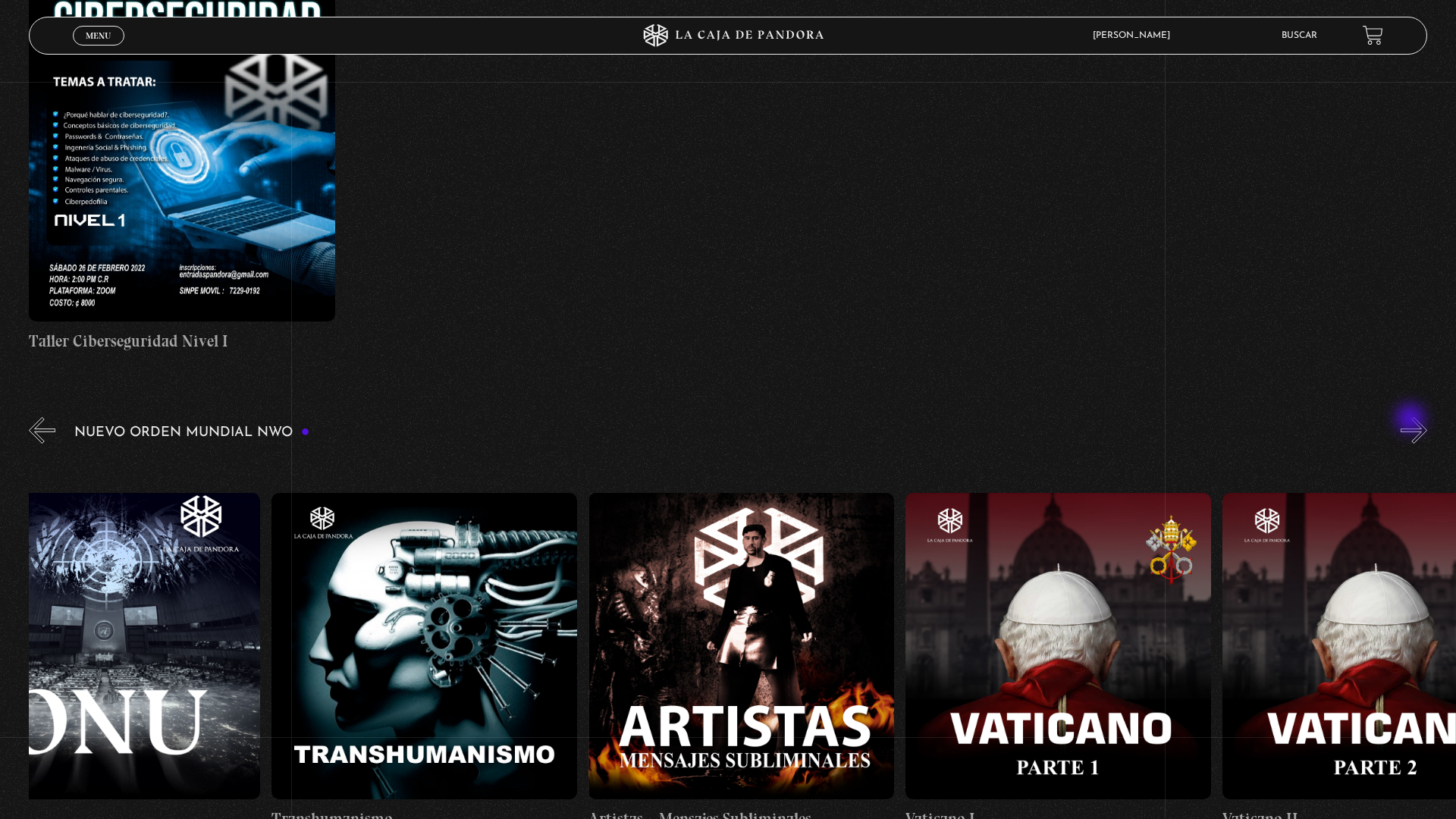
click at [1418, 425] on button "»" at bounding box center [1413, 430] width 27 height 27
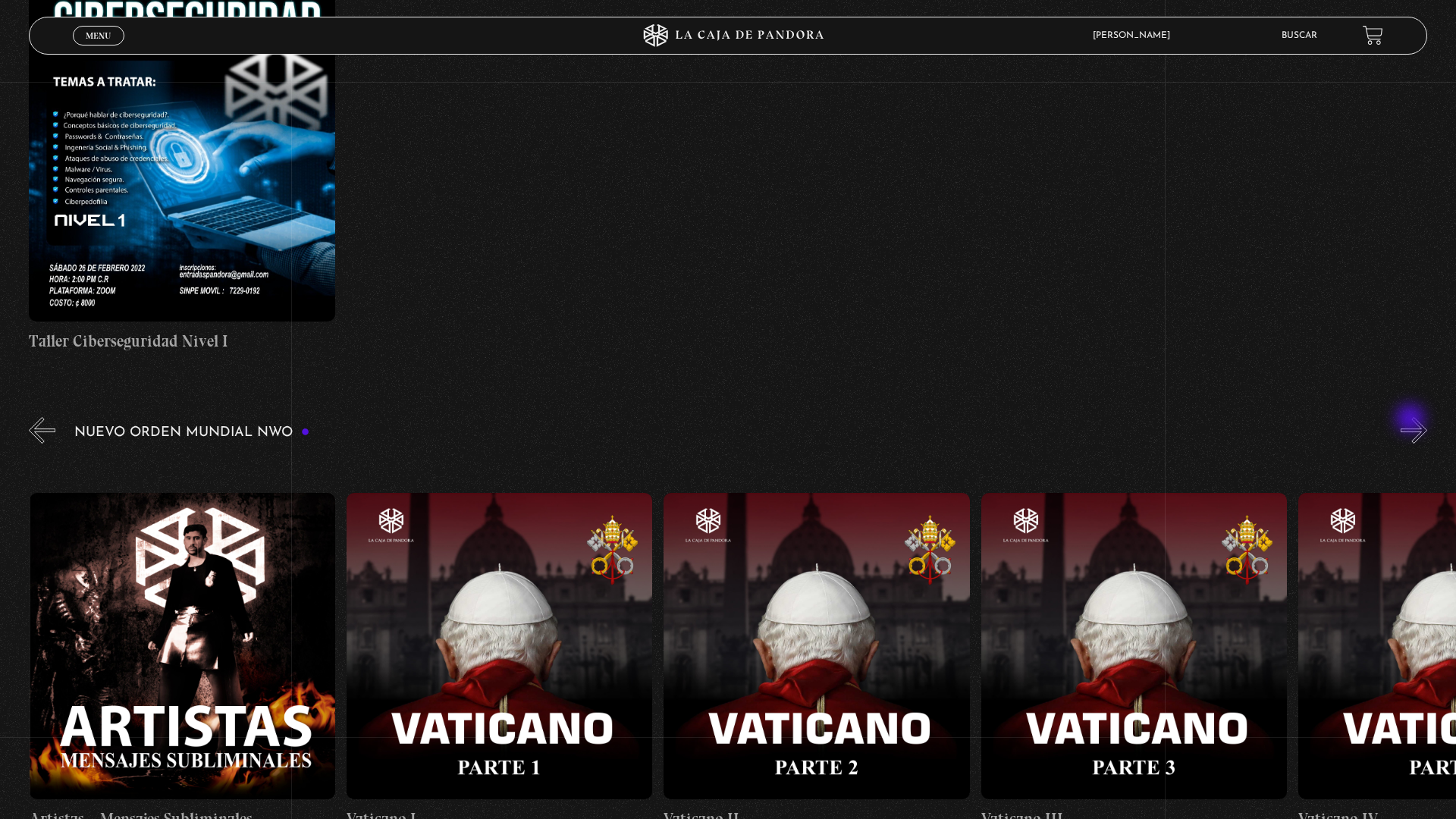
click at [1418, 425] on button "»" at bounding box center [1413, 430] width 27 height 27
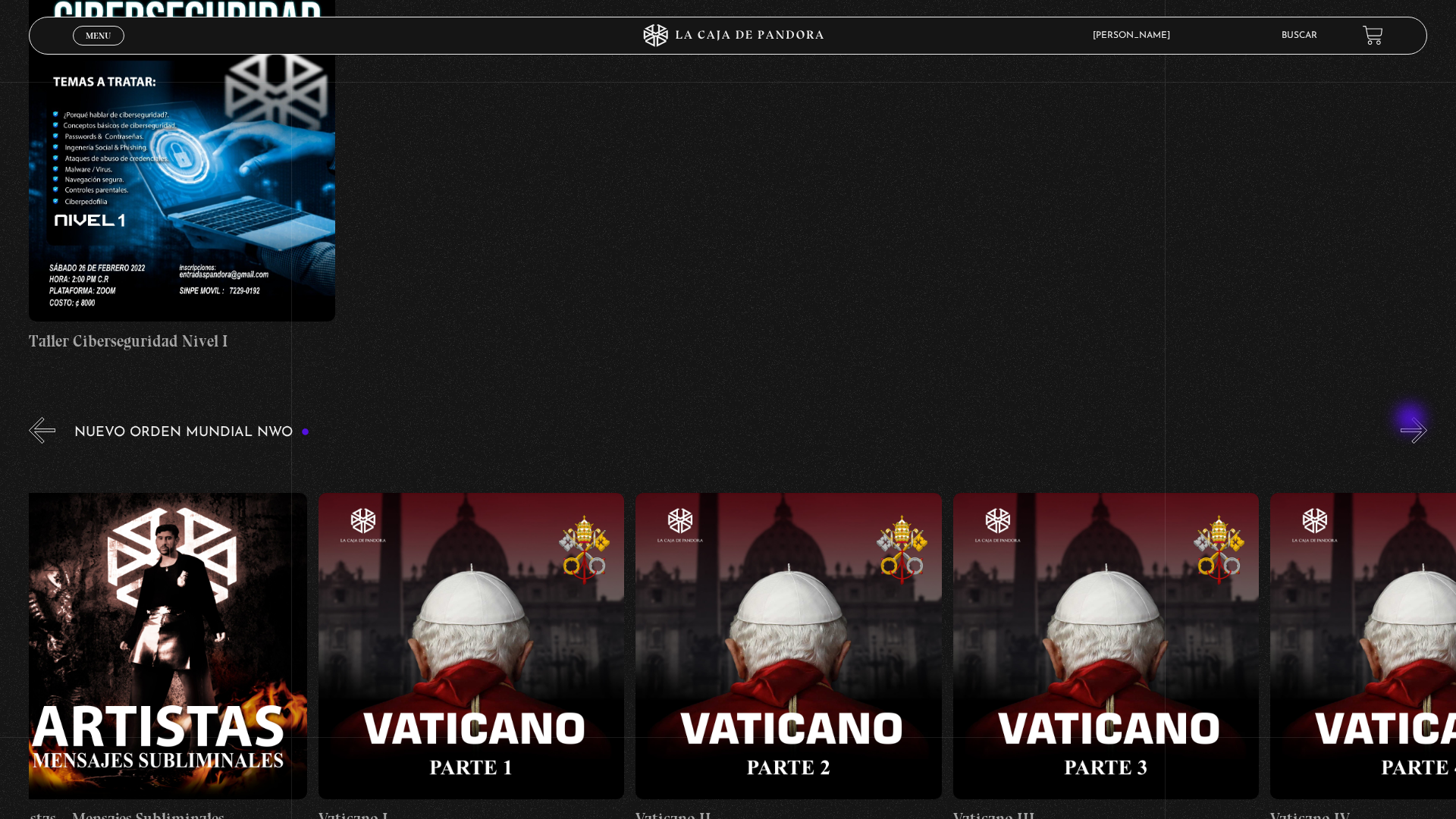
click at [1418, 425] on button "»" at bounding box center [1413, 430] width 27 height 27
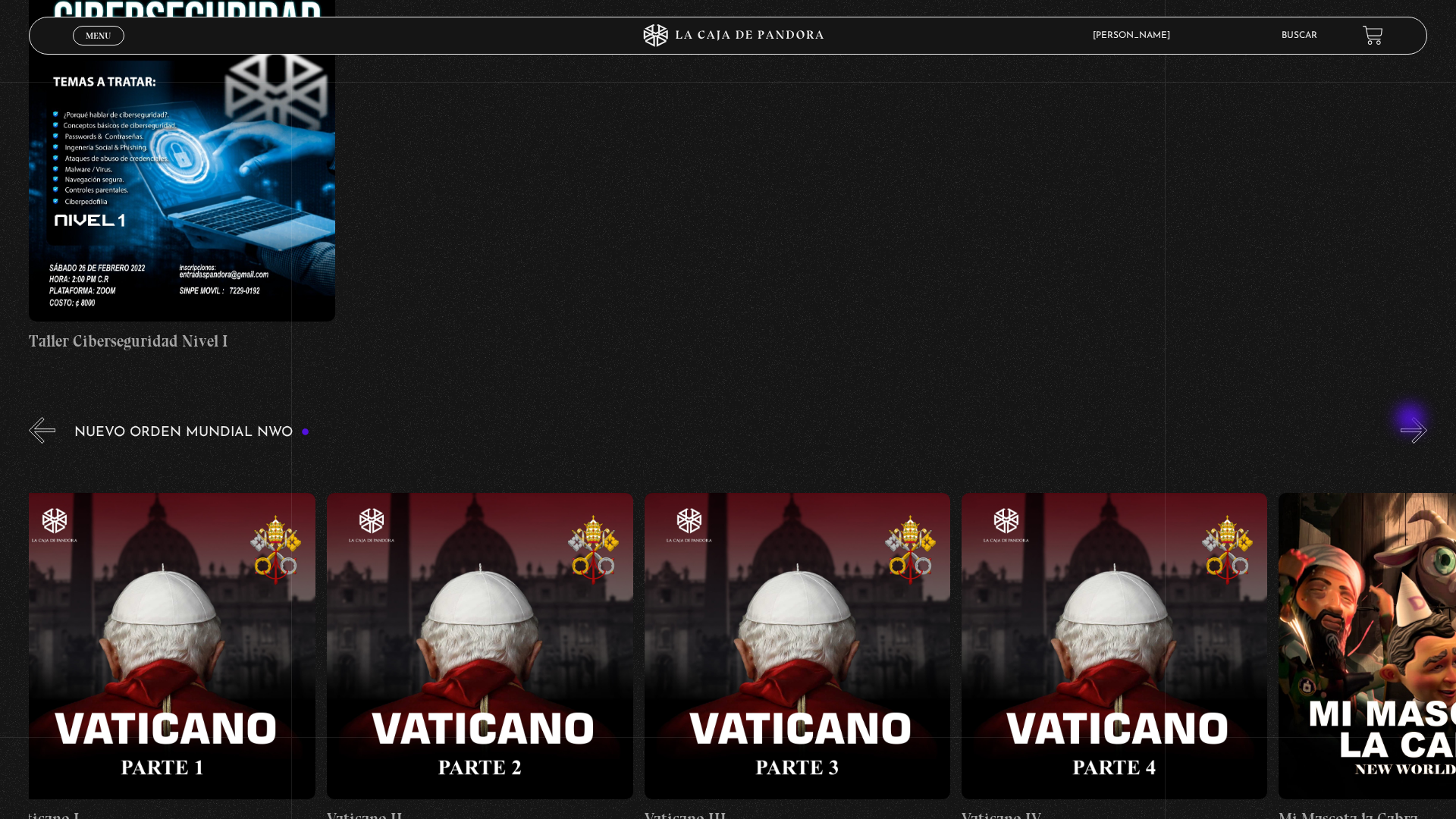
click at [1418, 425] on button "»" at bounding box center [1413, 430] width 27 height 27
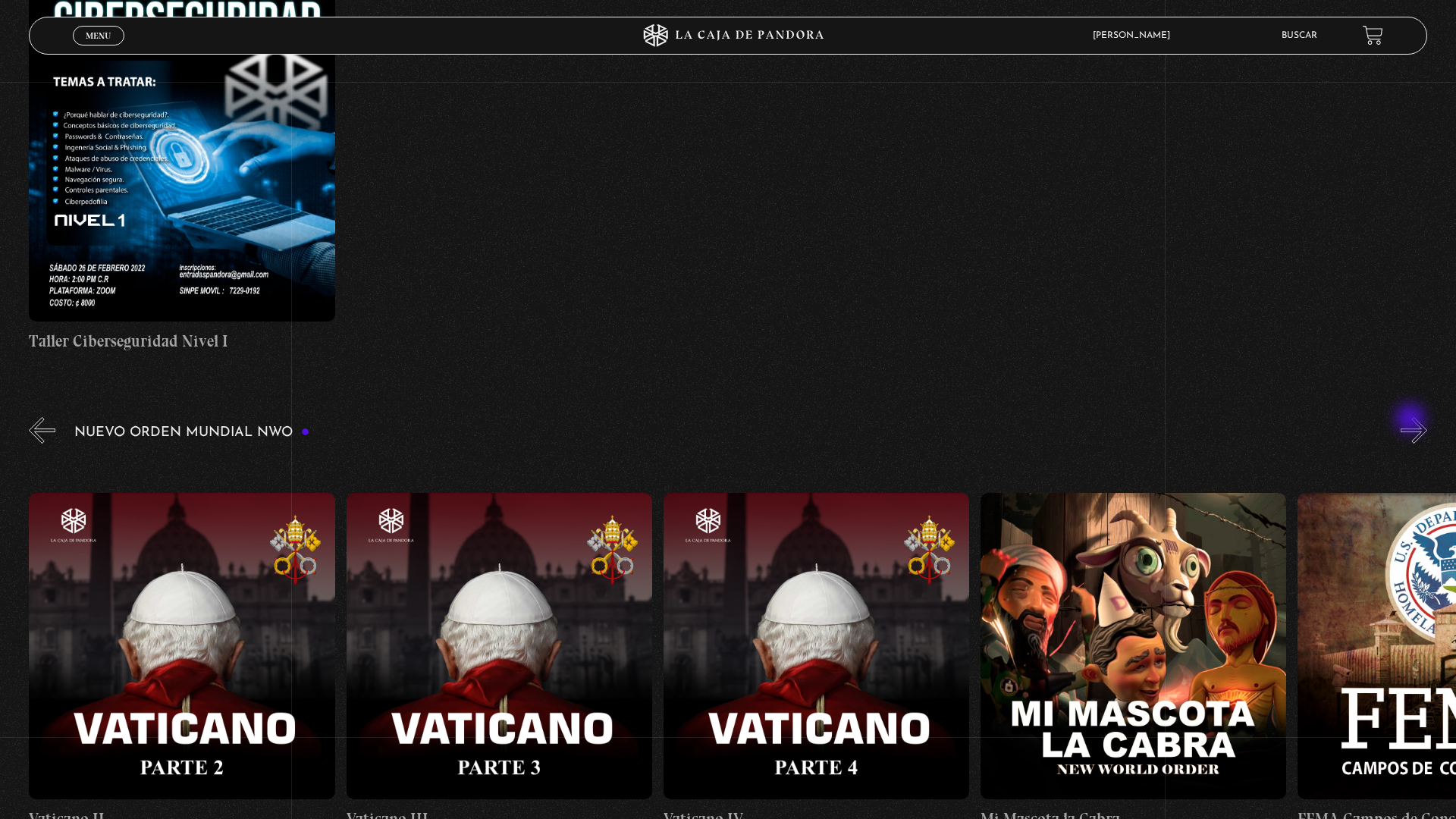
click at [1418, 425] on button "»" at bounding box center [1413, 430] width 27 height 27
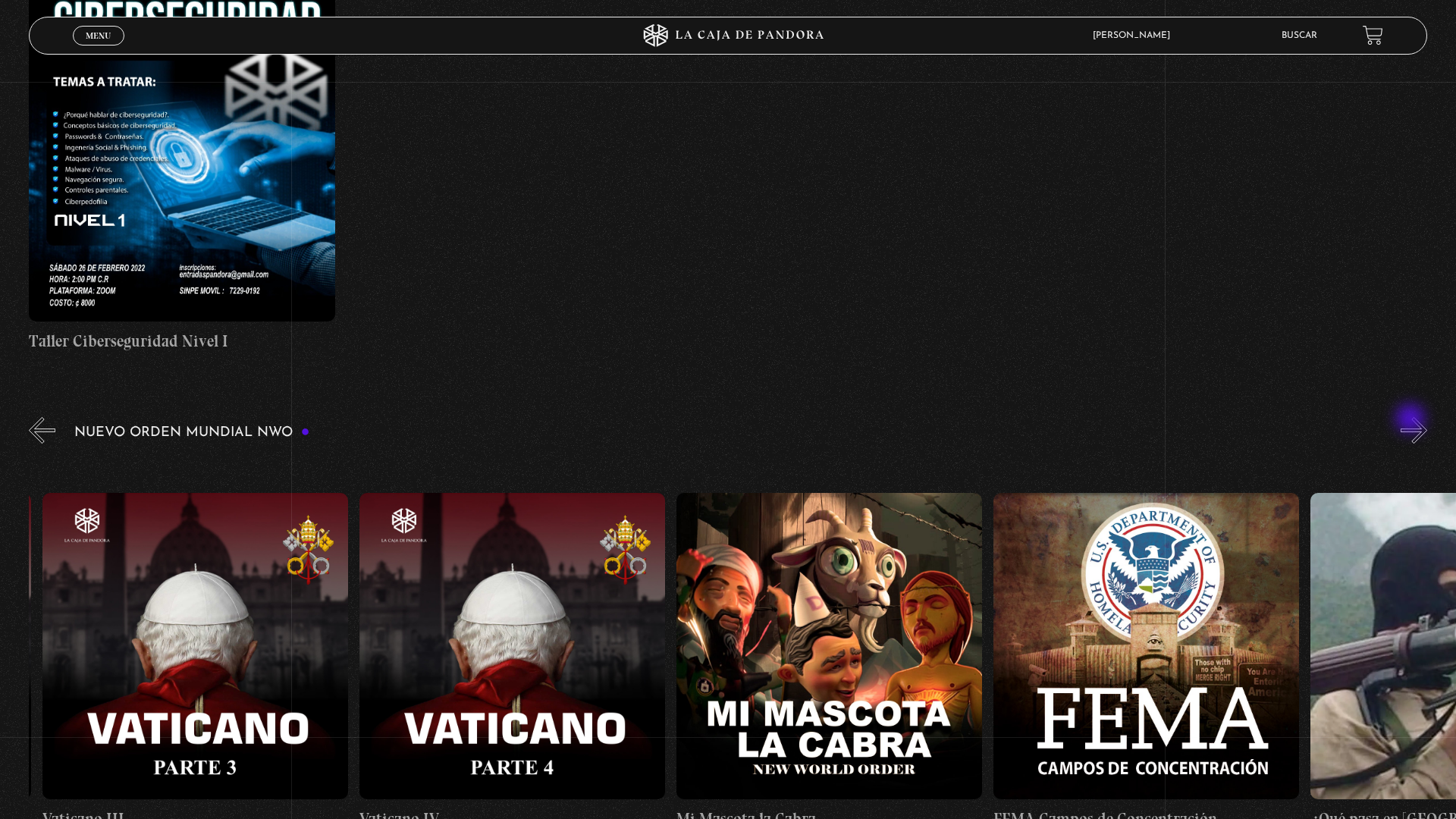
scroll to position [0, 20613]
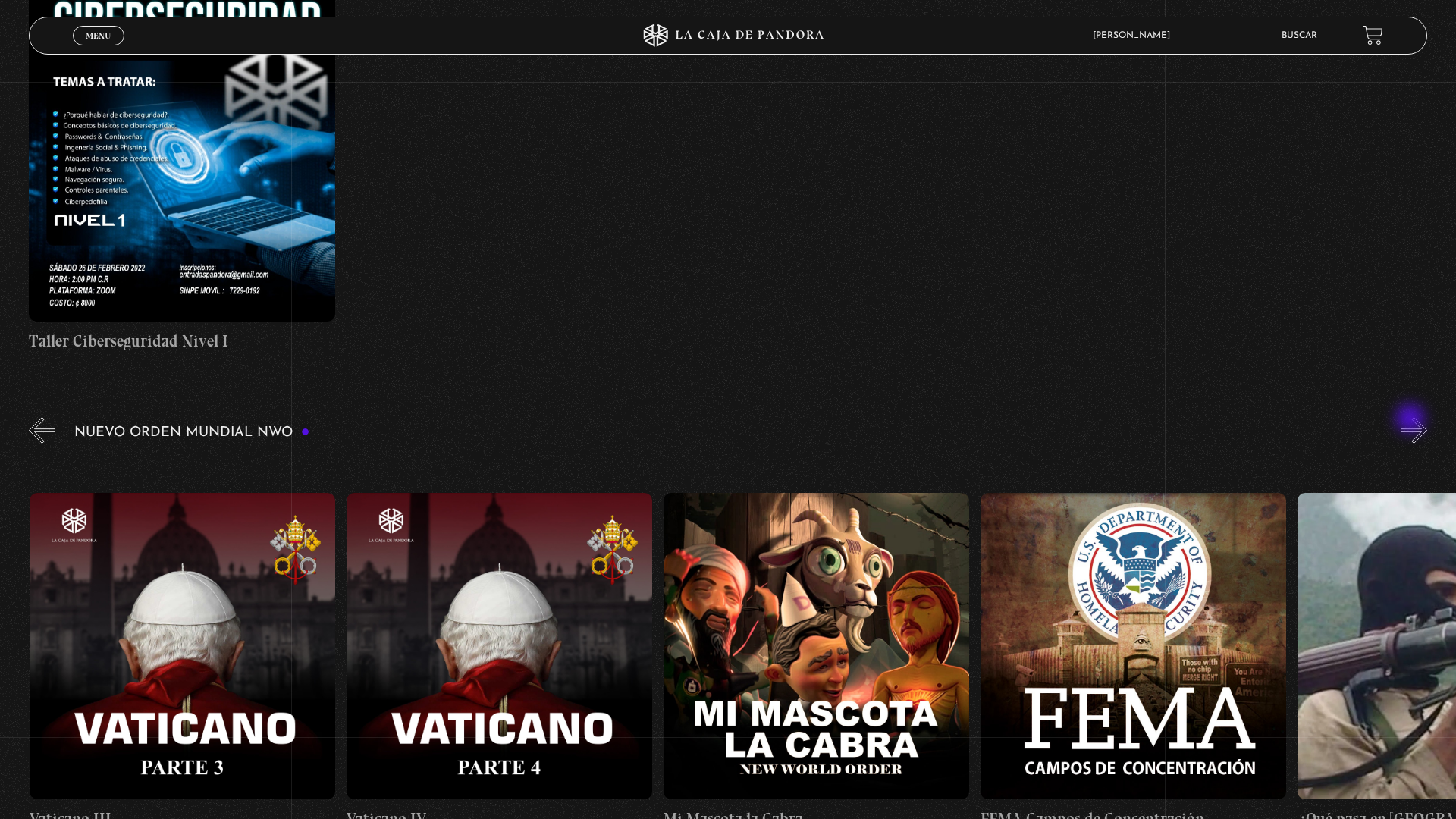
click at [1418, 425] on button "»" at bounding box center [1413, 430] width 27 height 27
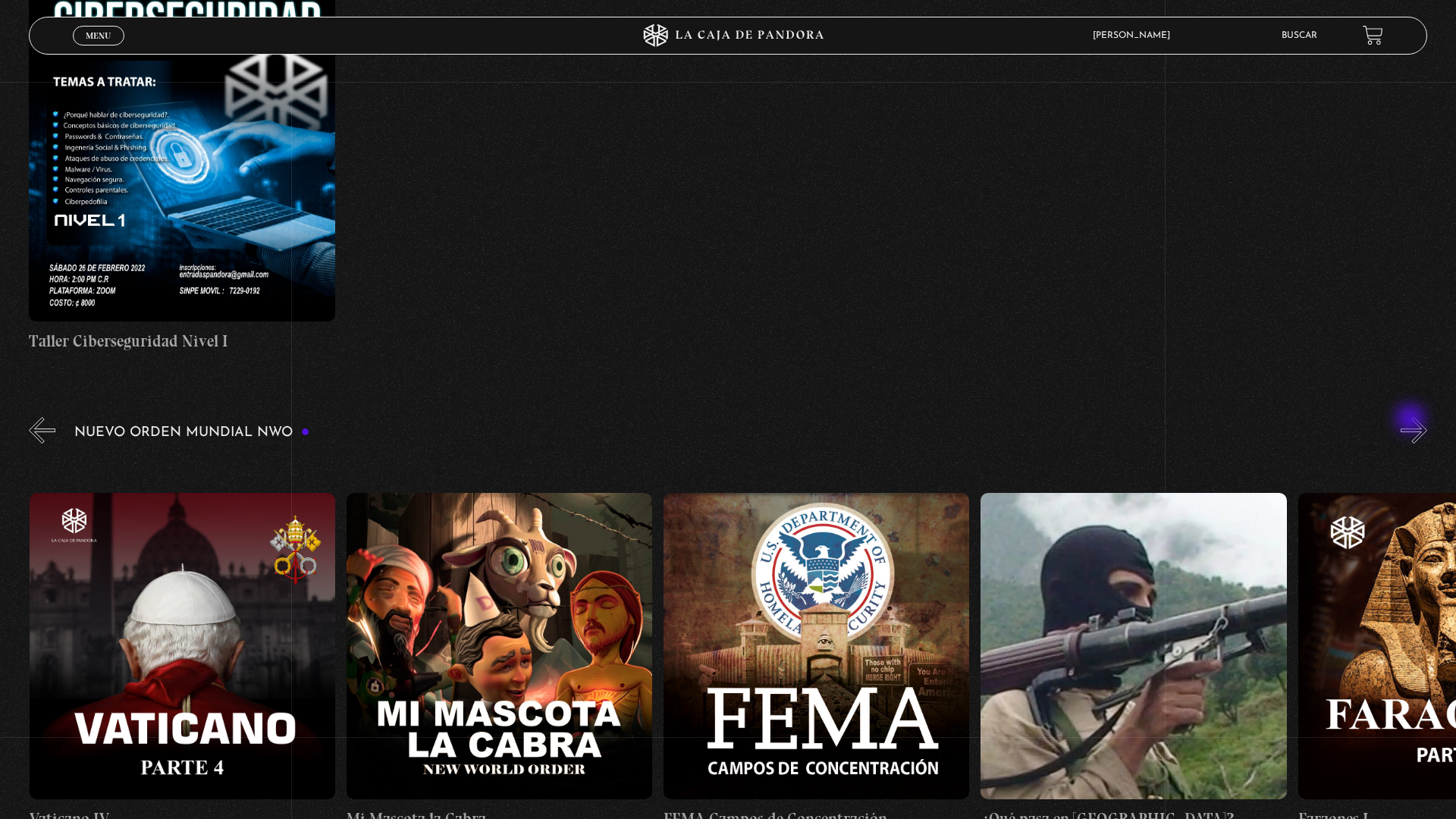
scroll to position [0, 20930]
click at [1418, 425] on button "»" at bounding box center [1413, 430] width 27 height 27
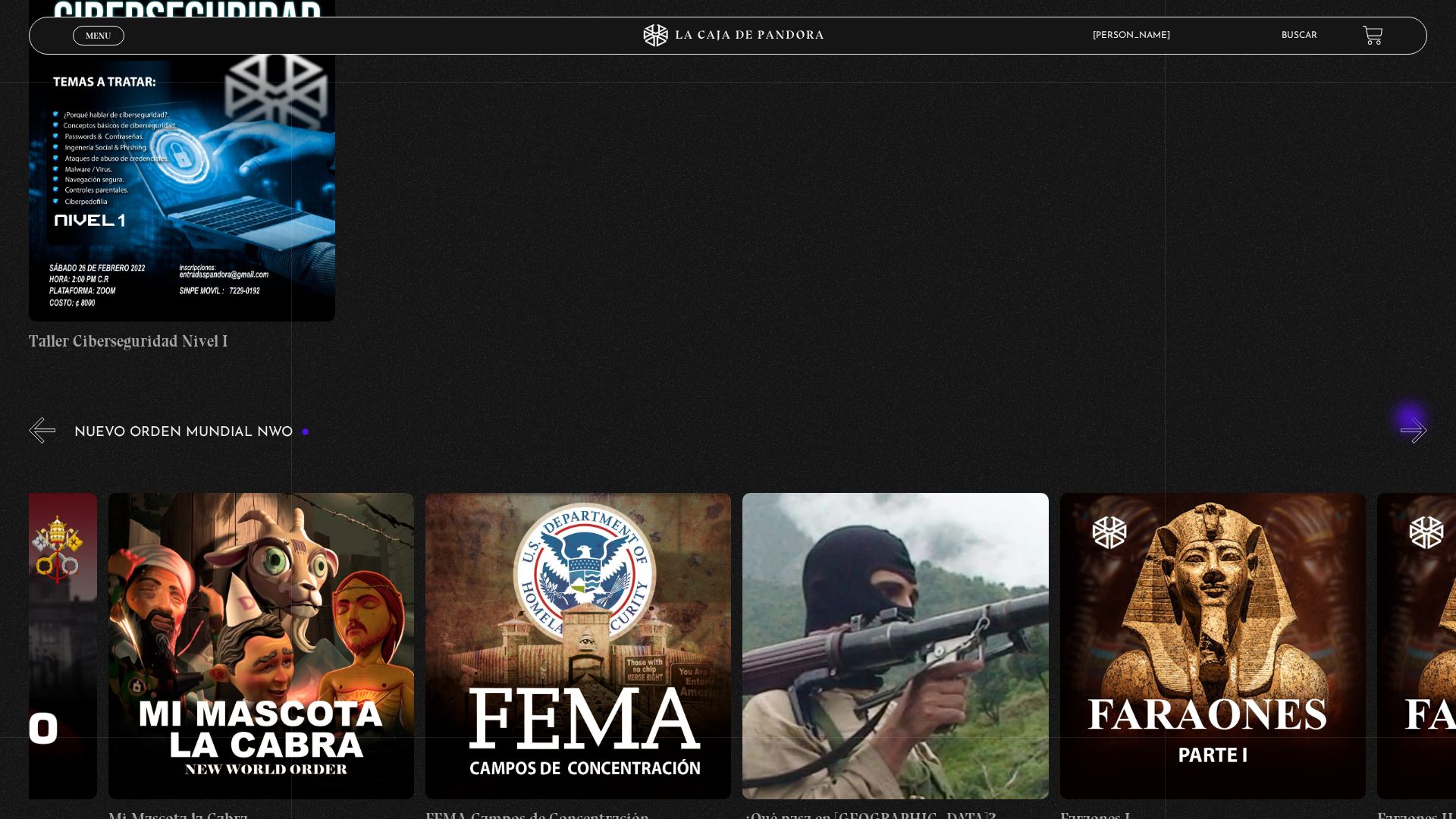
click at [1418, 425] on button "»" at bounding box center [1413, 430] width 27 height 27
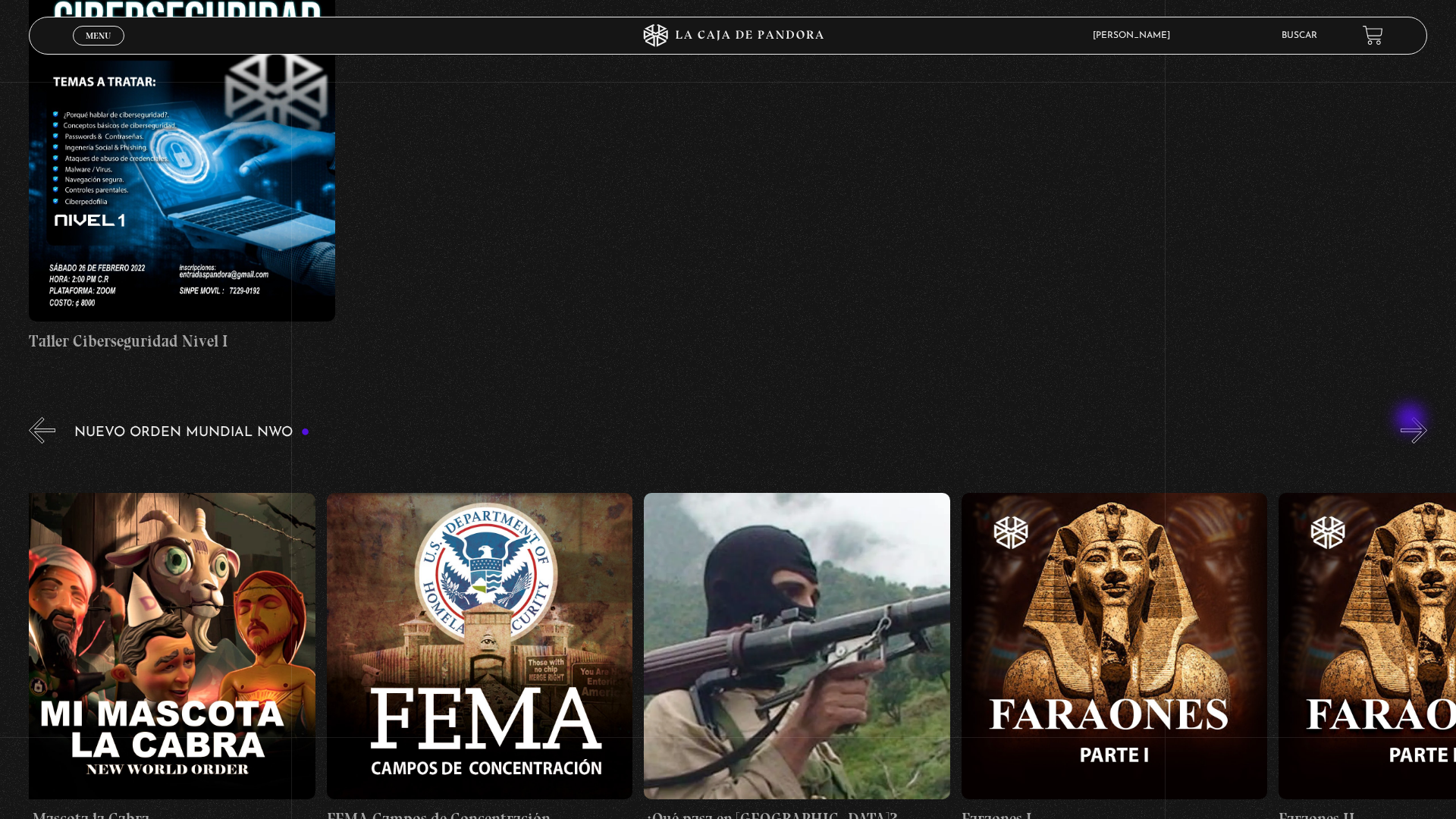
click at [1418, 425] on button "»" at bounding box center [1413, 430] width 27 height 27
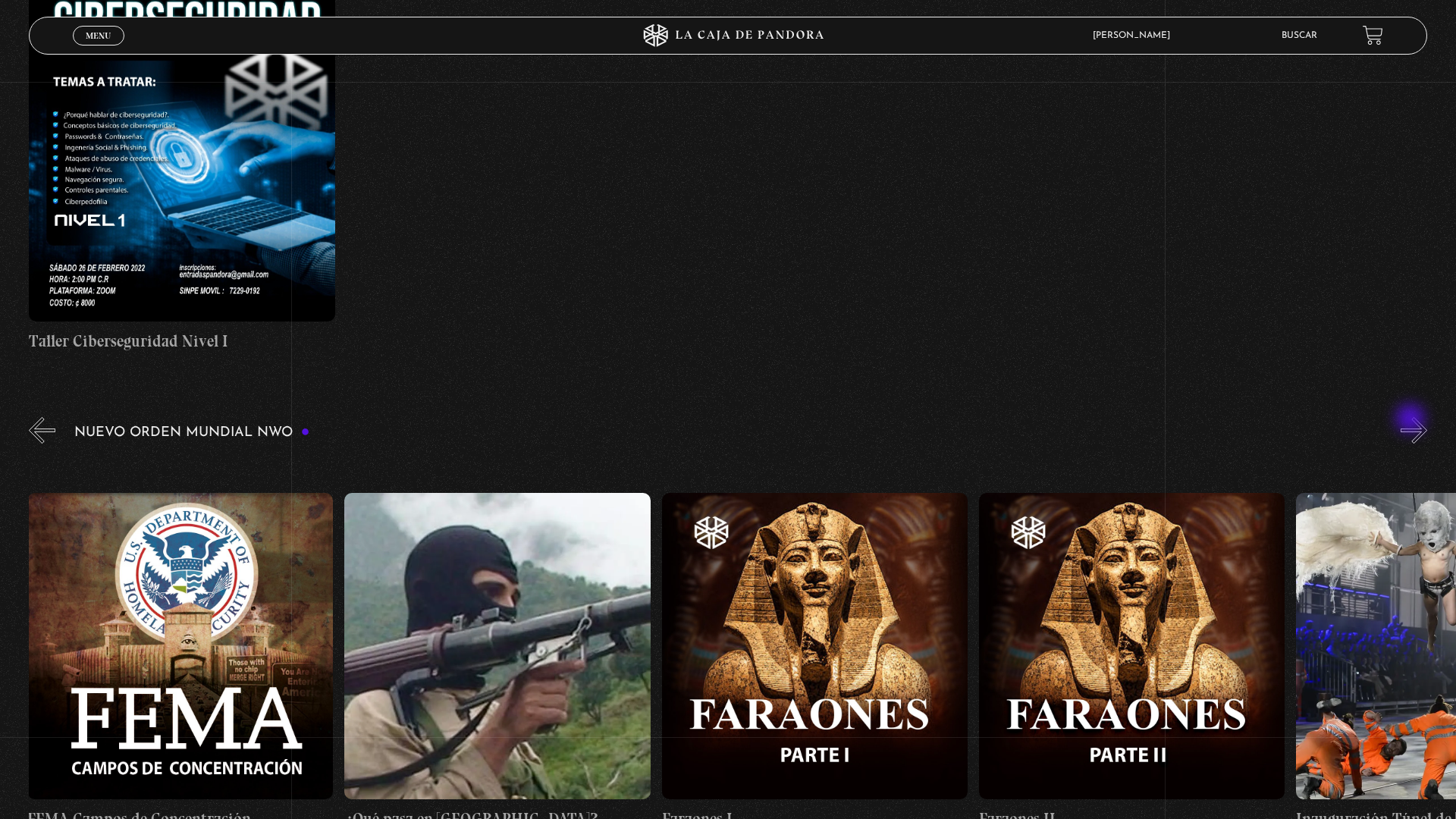
click at [1418, 425] on button "»" at bounding box center [1413, 430] width 27 height 27
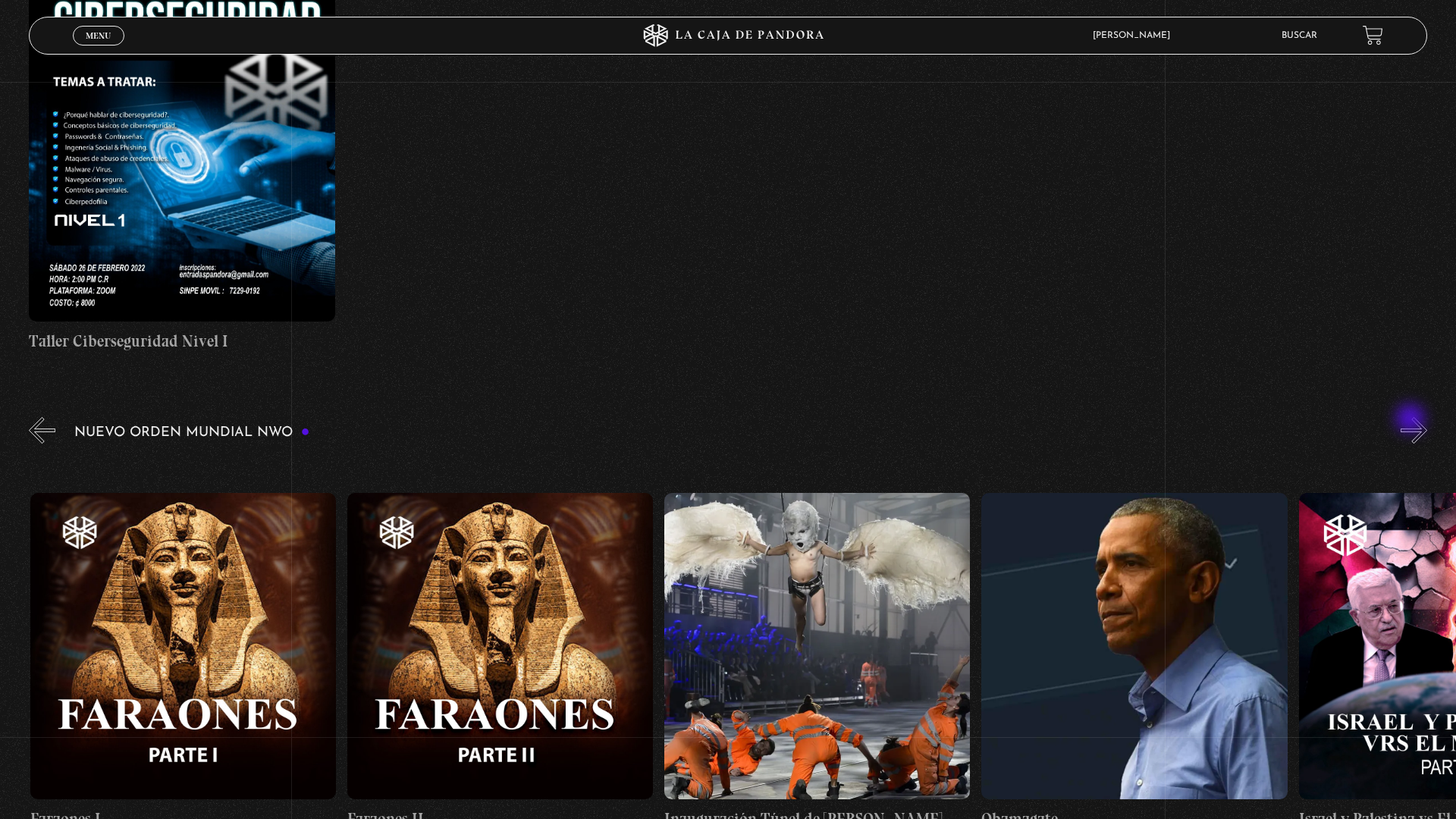
scroll to position [0, 22198]
click at [1418, 425] on button "»" at bounding box center [1413, 430] width 27 height 27
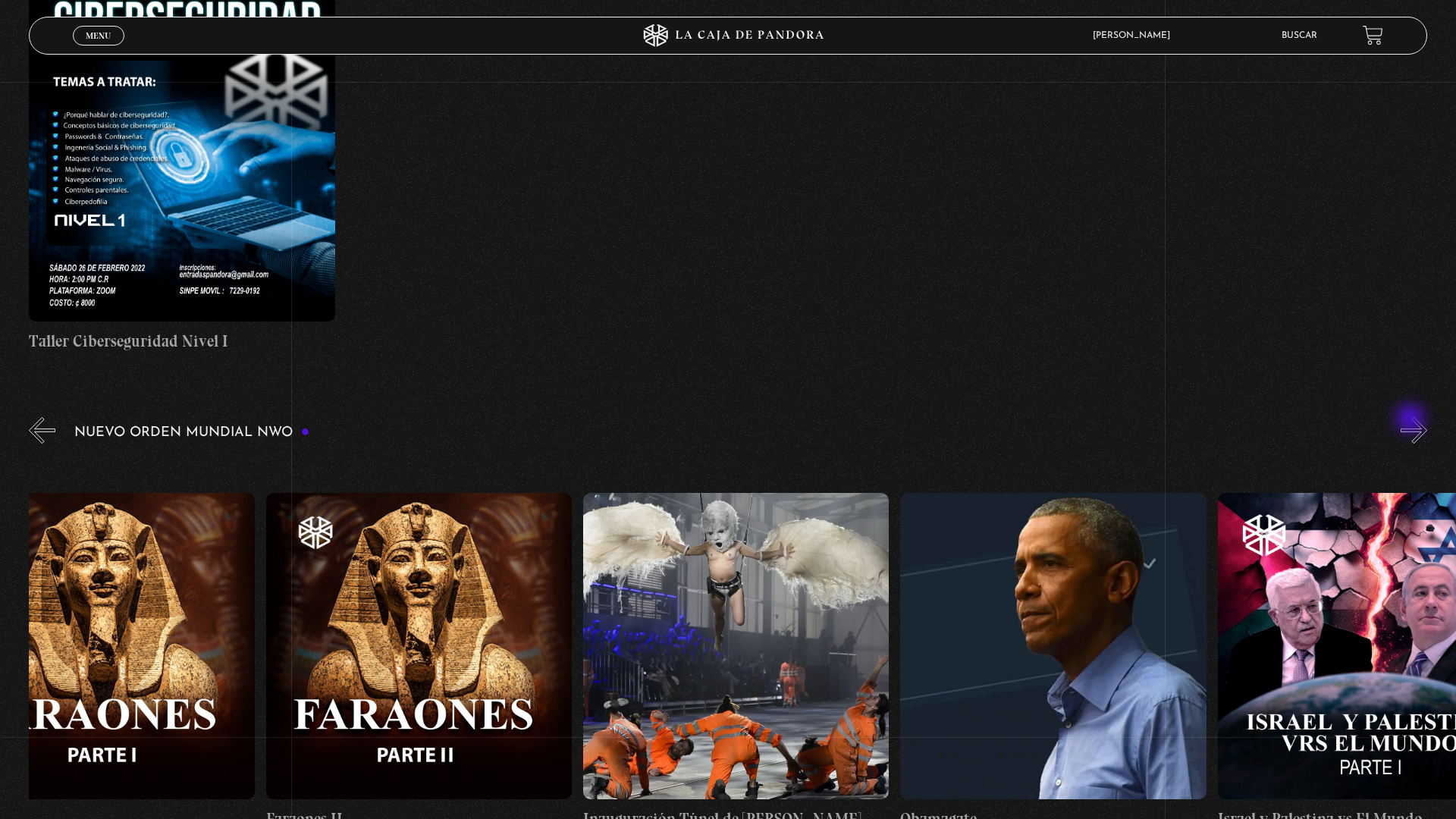
click at [1418, 425] on button "»" at bounding box center [1413, 430] width 27 height 27
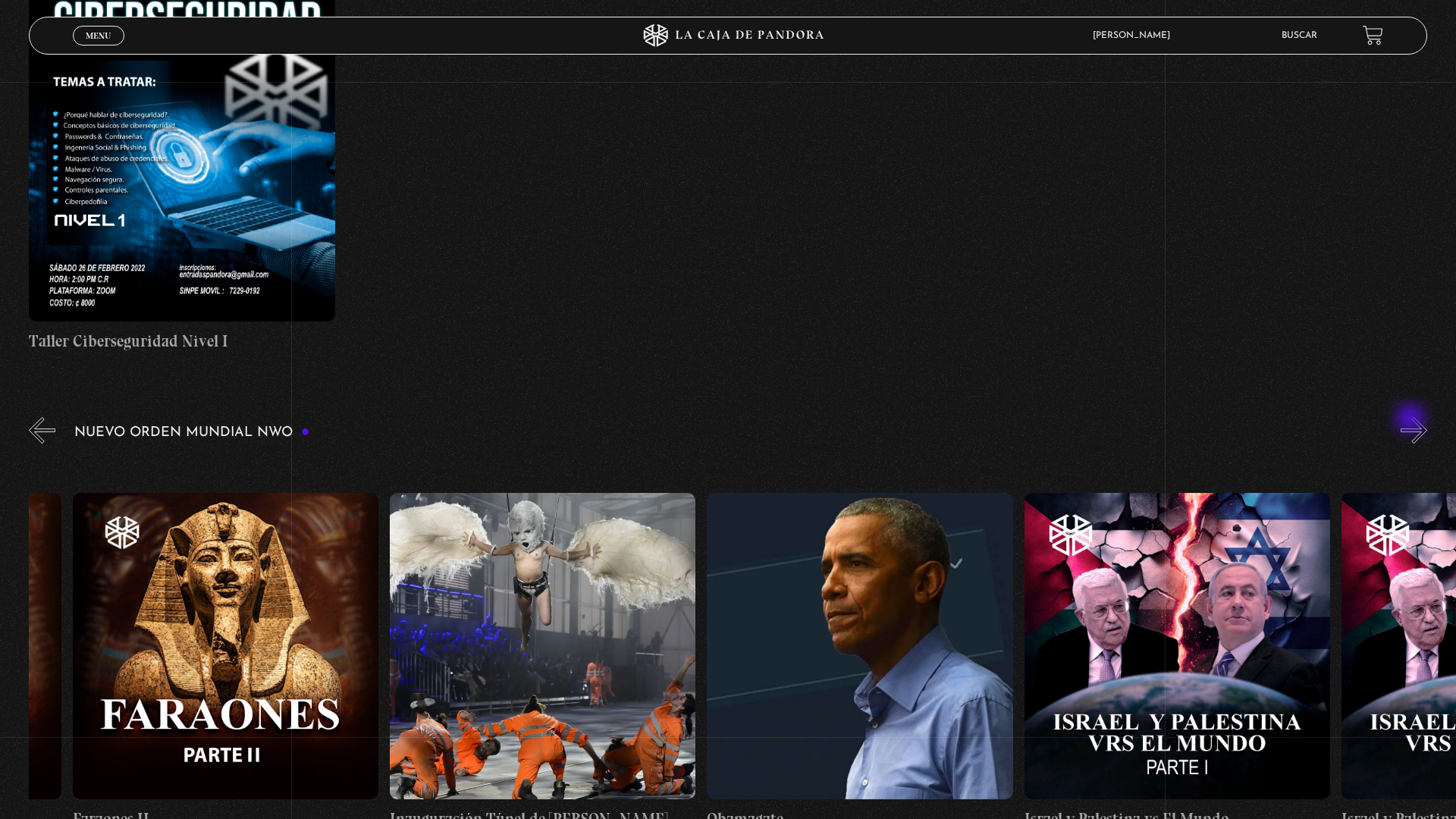
click at [1418, 425] on button "»" at bounding box center [1413, 430] width 27 height 27
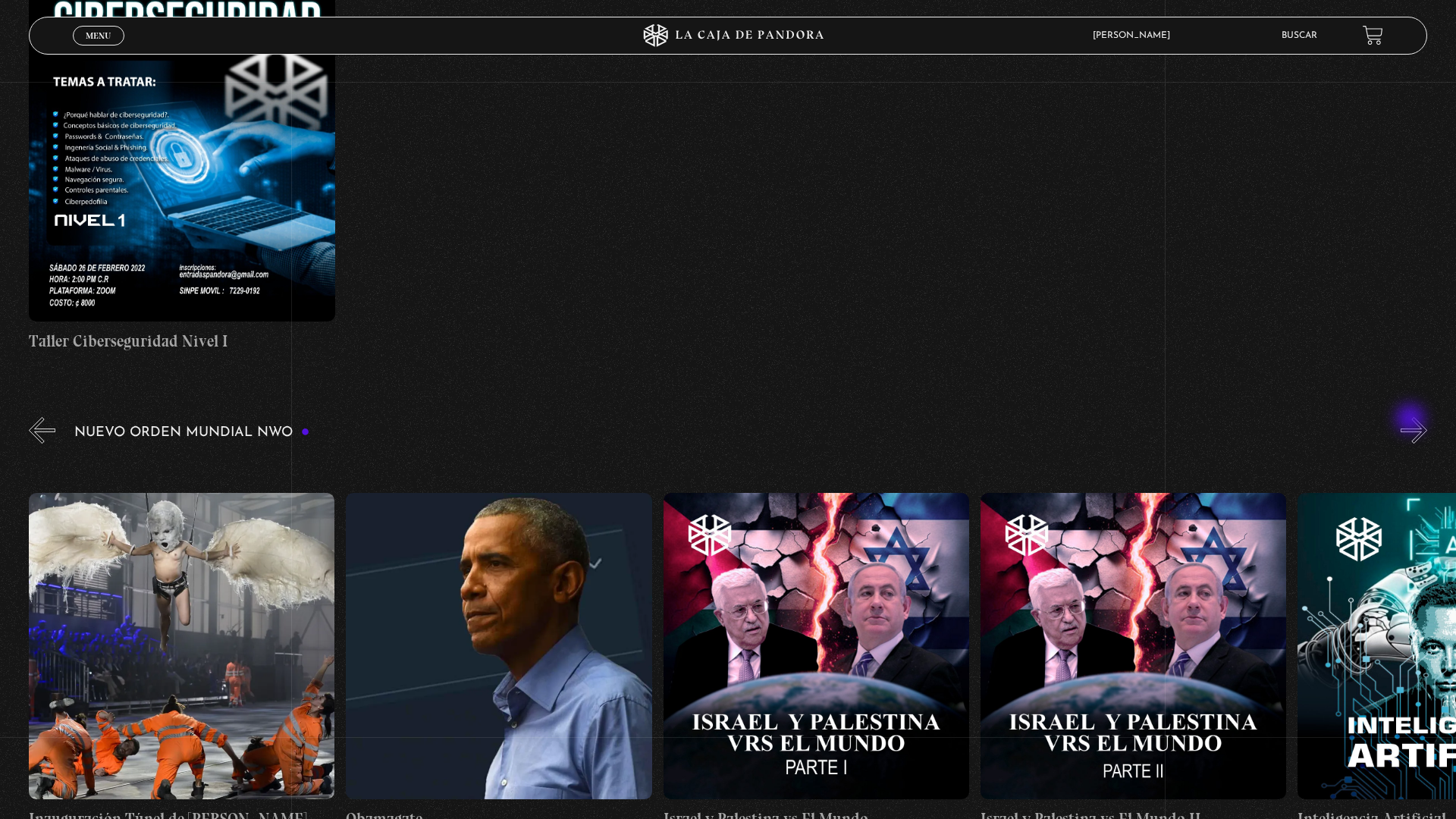
click at [1418, 425] on button "»" at bounding box center [1413, 430] width 27 height 27
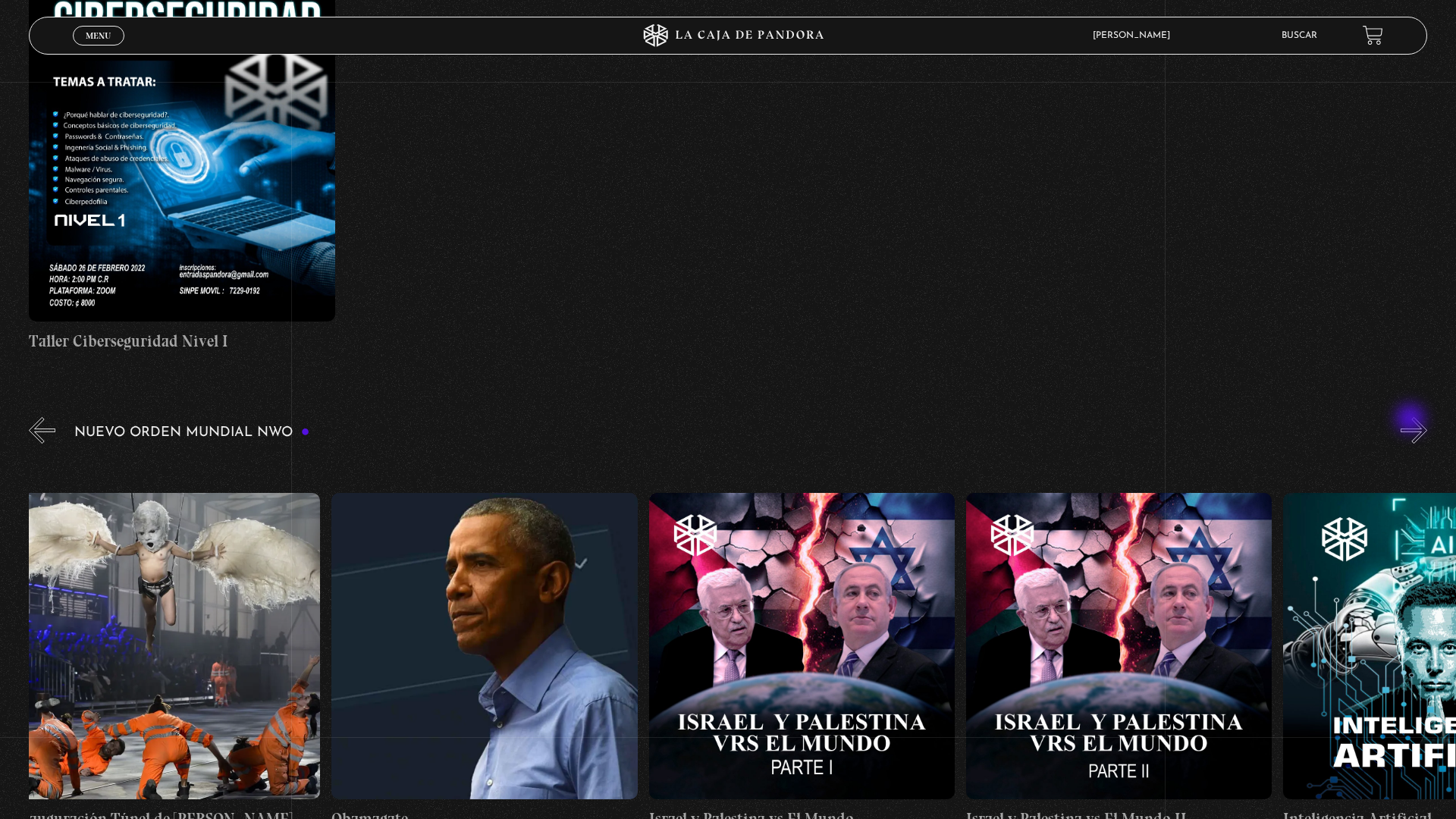
click at [1418, 425] on button "»" at bounding box center [1413, 430] width 27 height 27
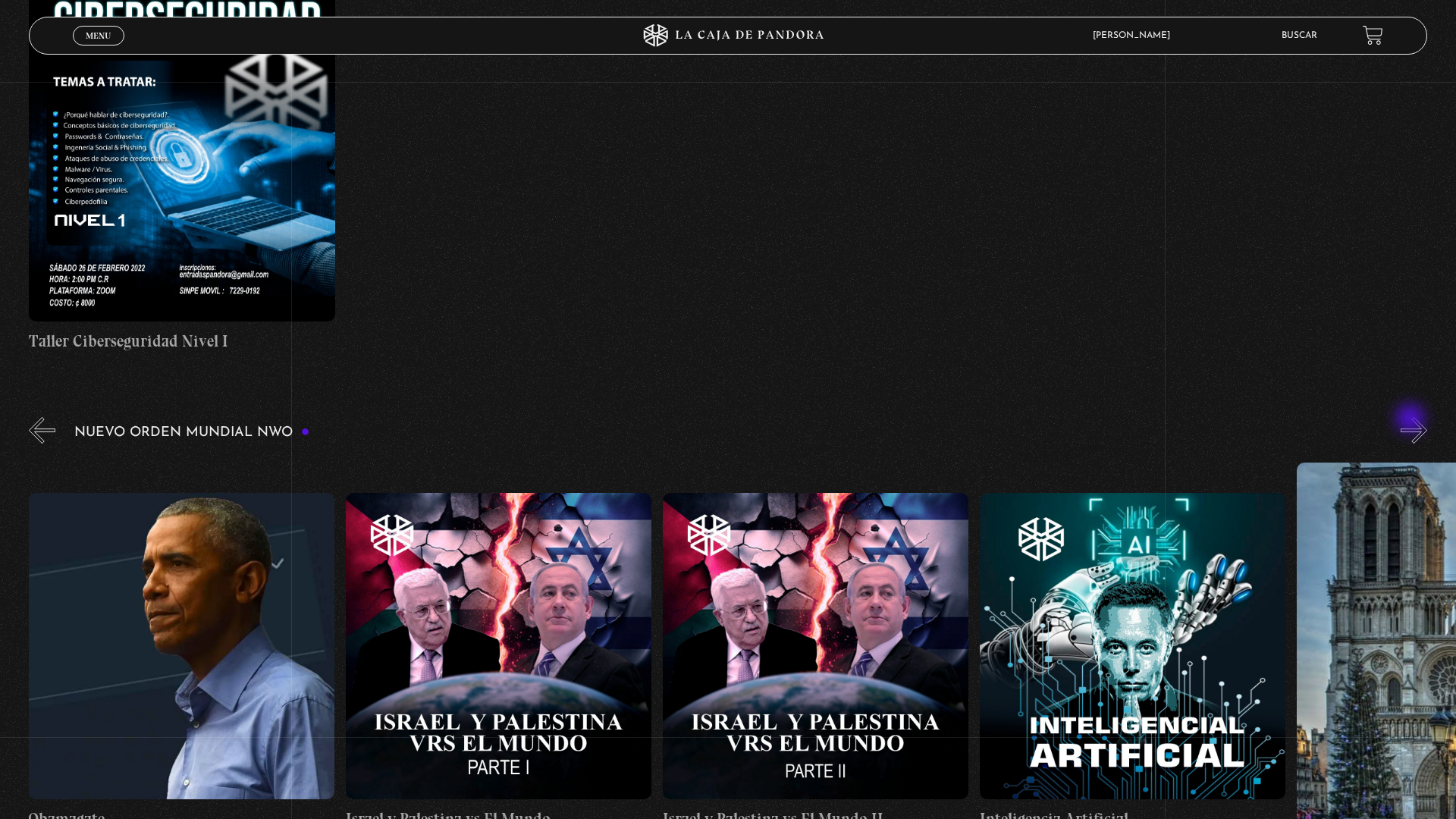
click at [1418, 425] on button "»" at bounding box center [1413, 430] width 27 height 27
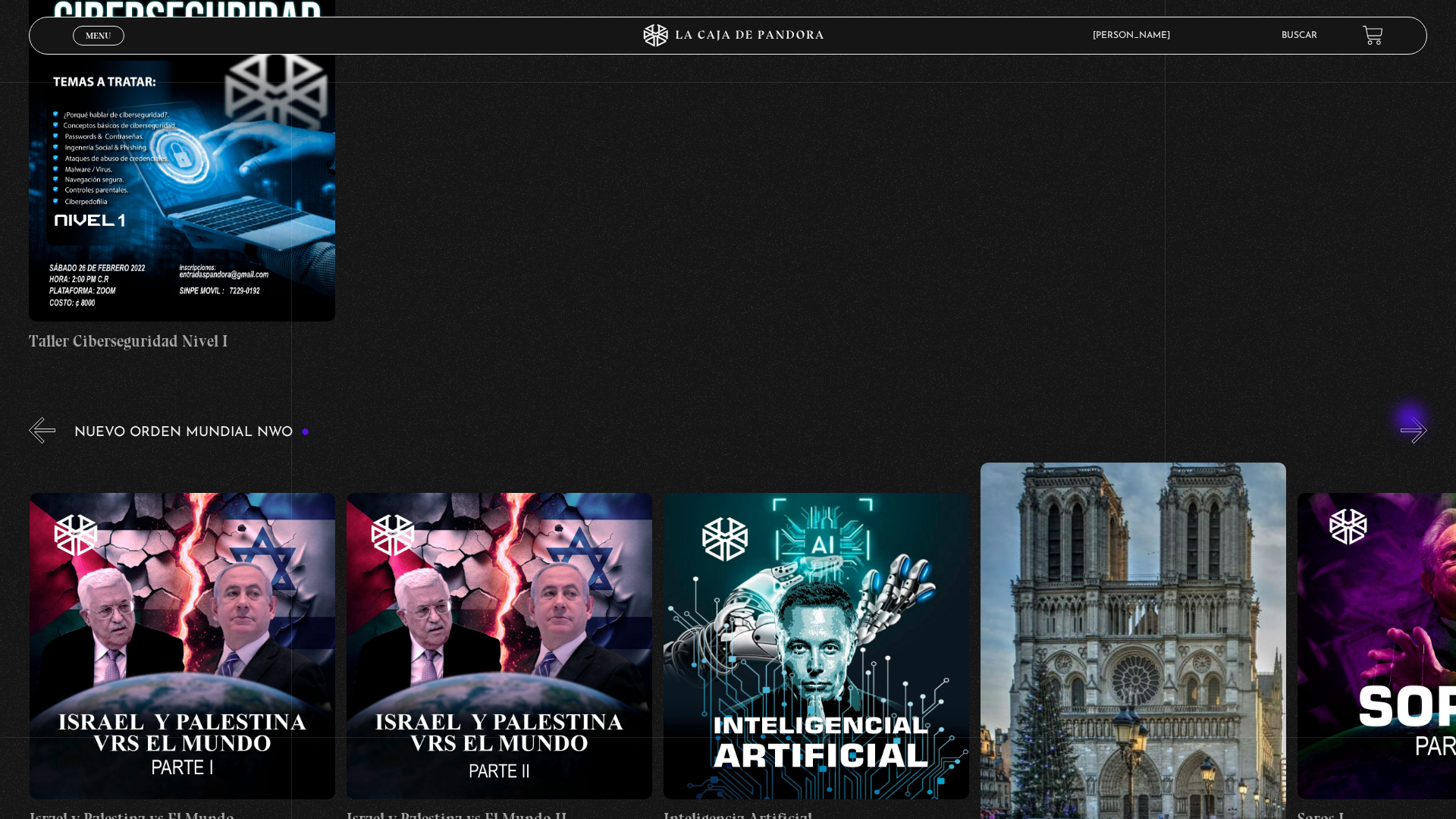
click at [1418, 425] on button "»" at bounding box center [1413, 430] width 27 height 27
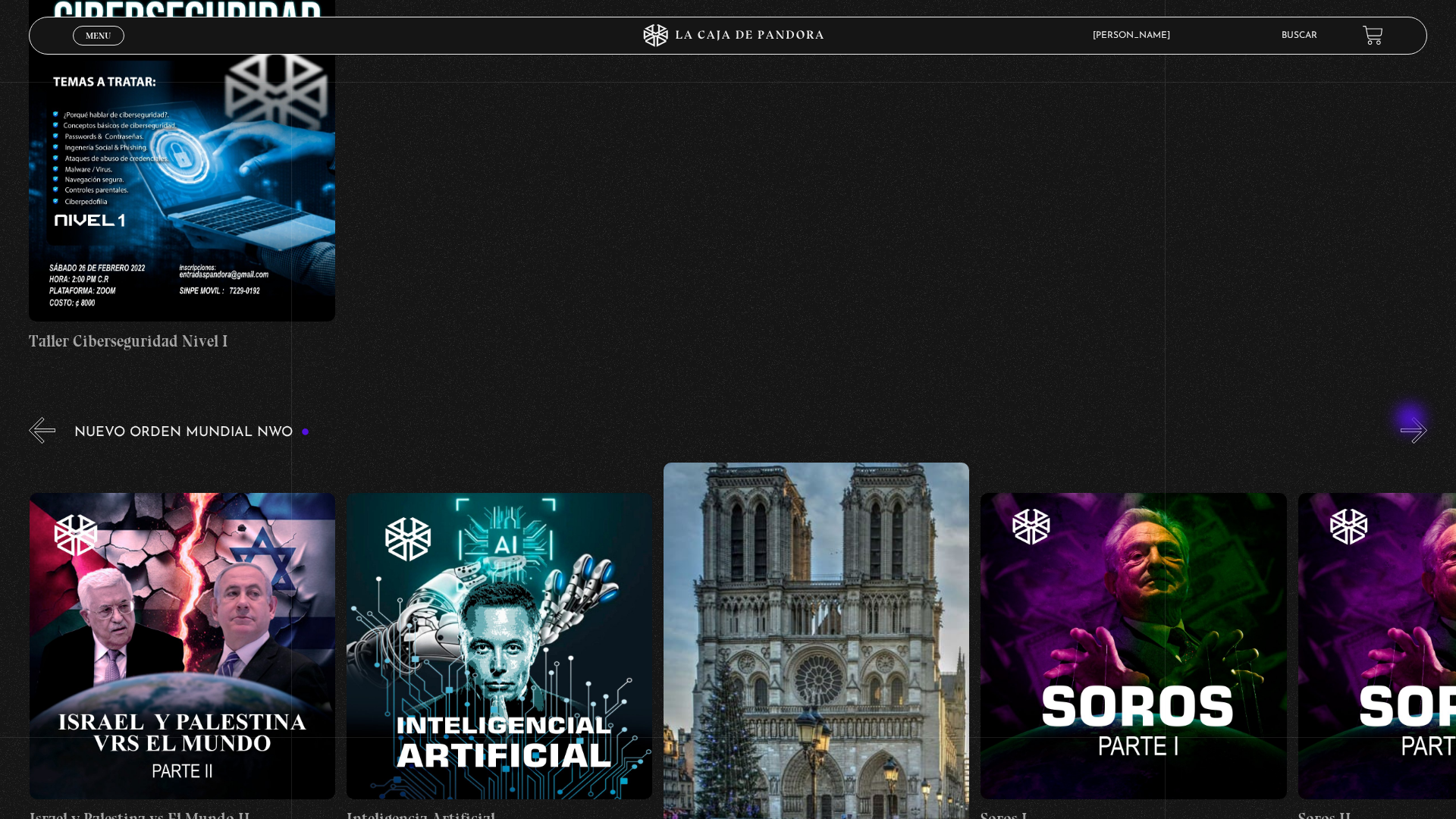
click at [1418, 425] on button "»" at bounding box center [1413, 430] width 27 height 27
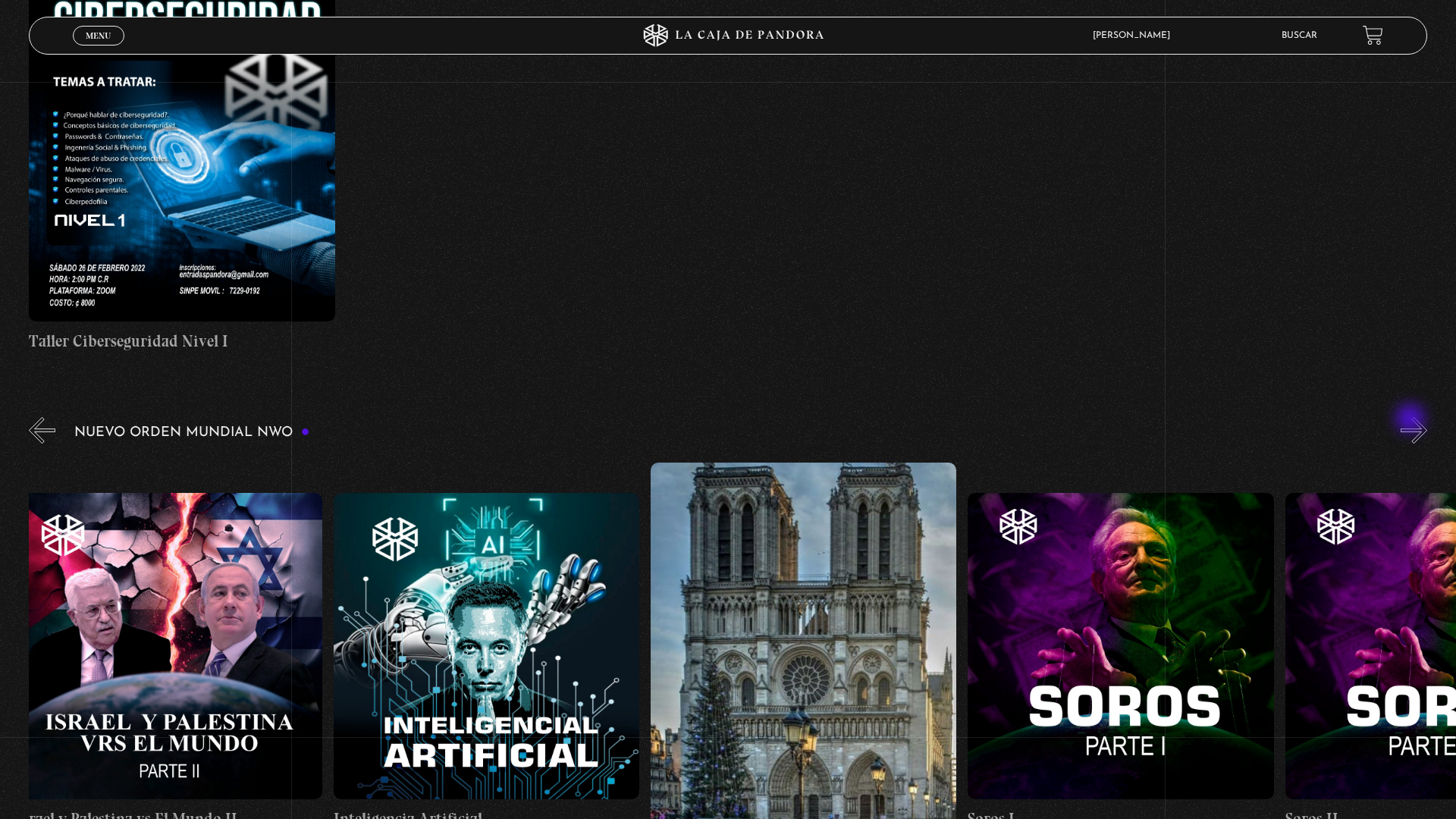
click at [1418, 425] on button "»" at bounding box center [1413, 430] width 27 height 27
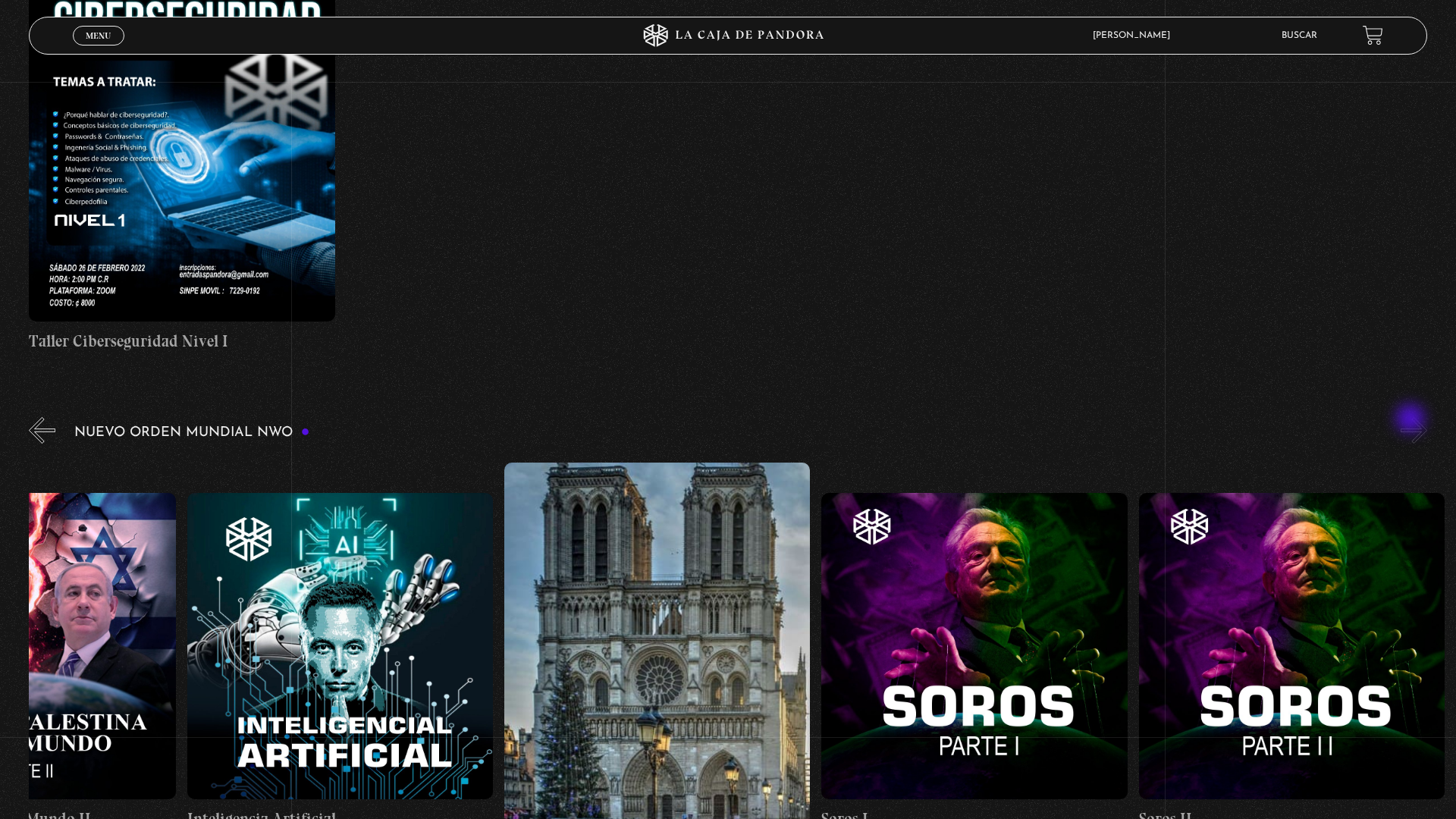
click at [1418, 425] on button "»" at bounding box center [1413, 430] width 27 height 27
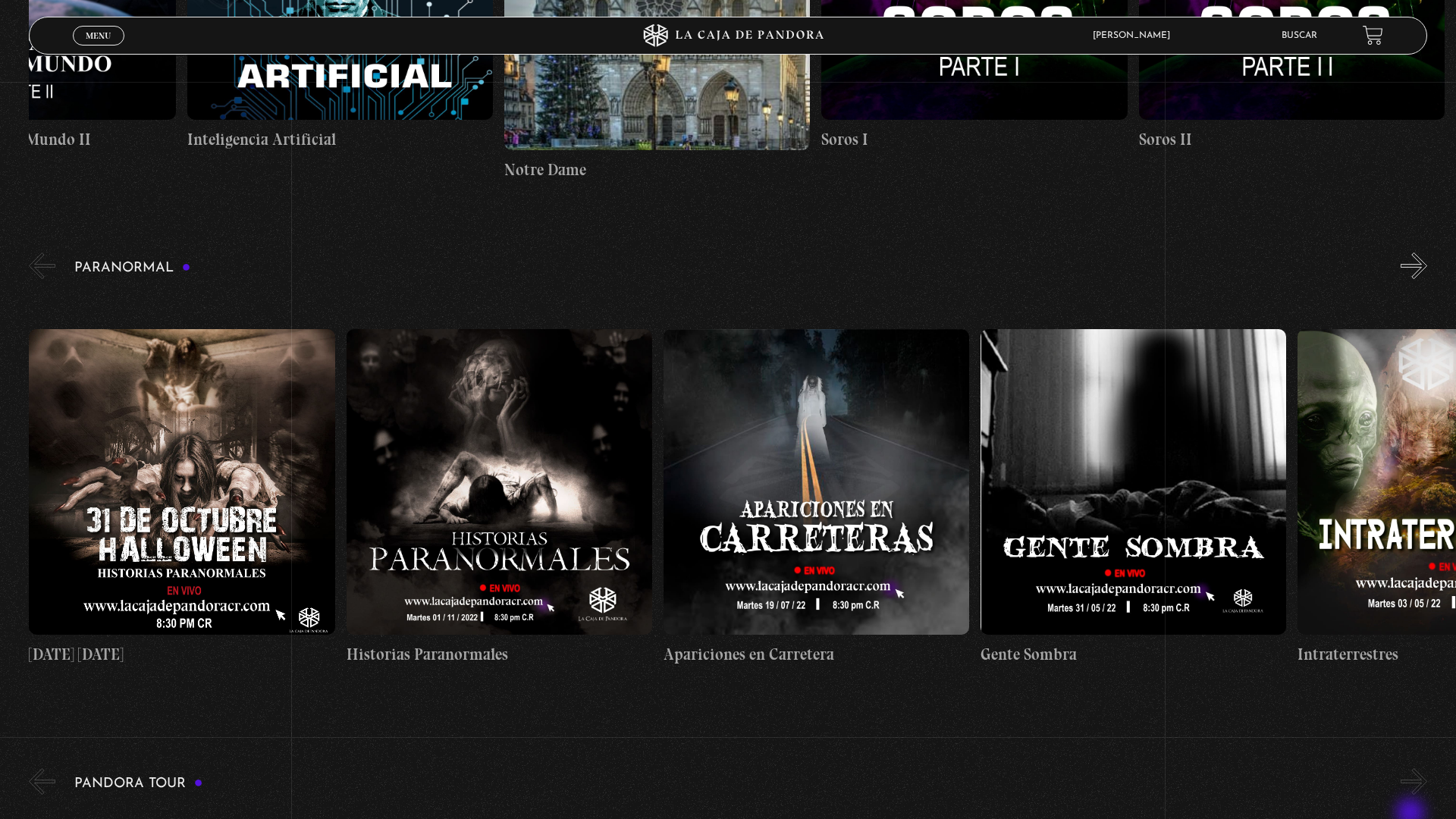
scroll to position [1650, 0]
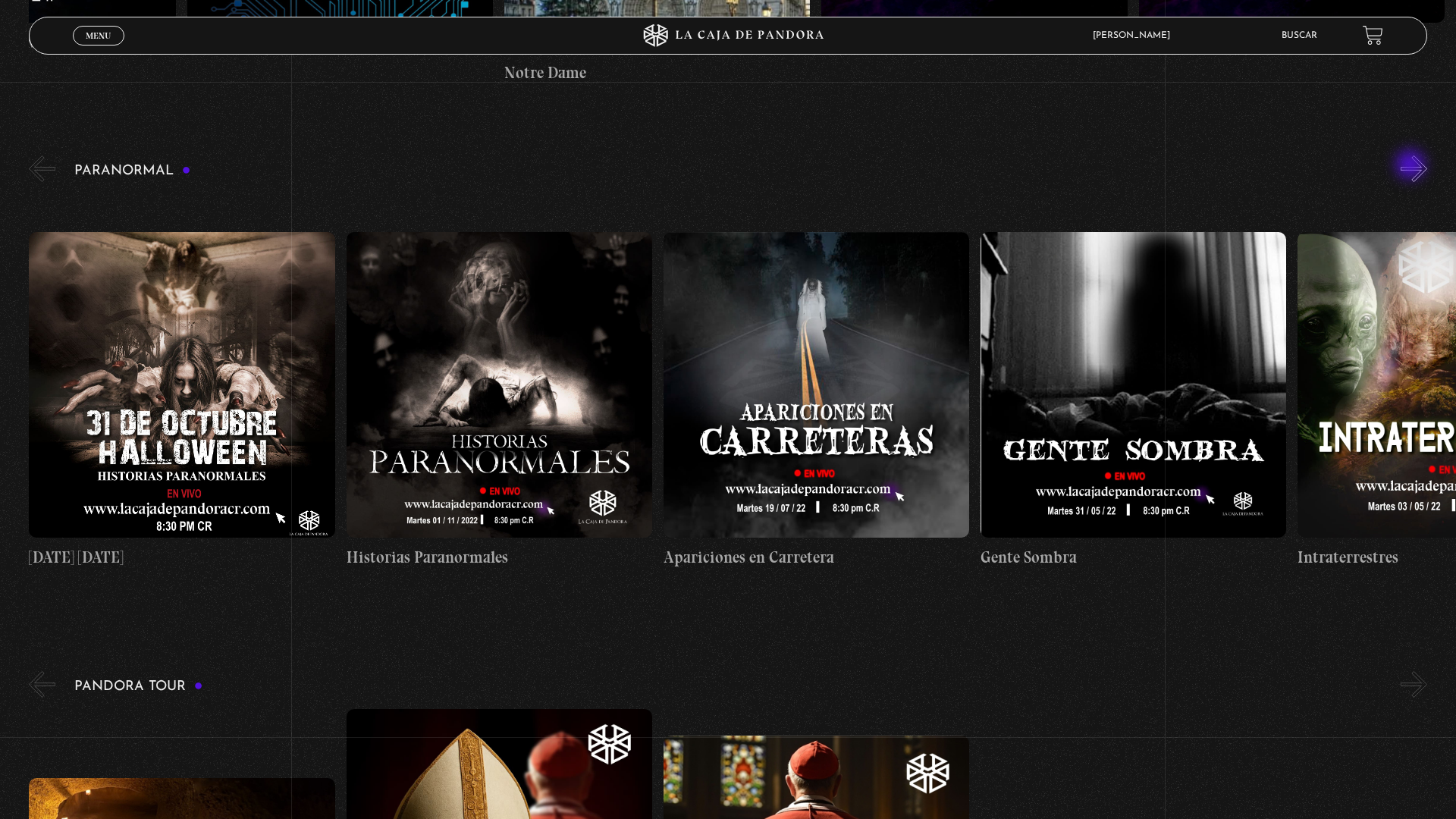
click at [1418, 171] on button "»" at bounding box center [1413, 168] width 27 height 27
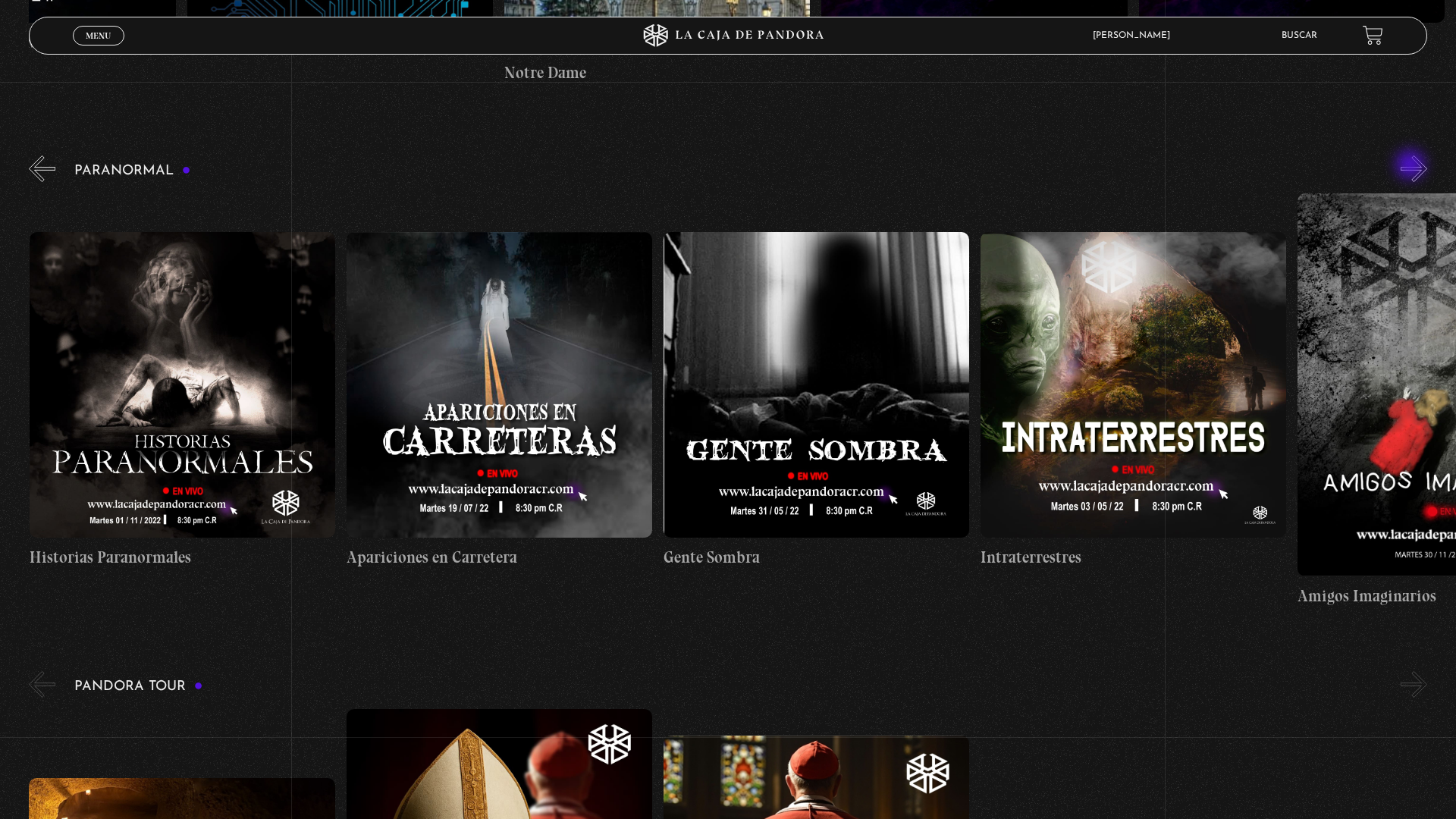
click at [1418, 171] on button "»" at bounding box center [1413, 168] width 27 height 27
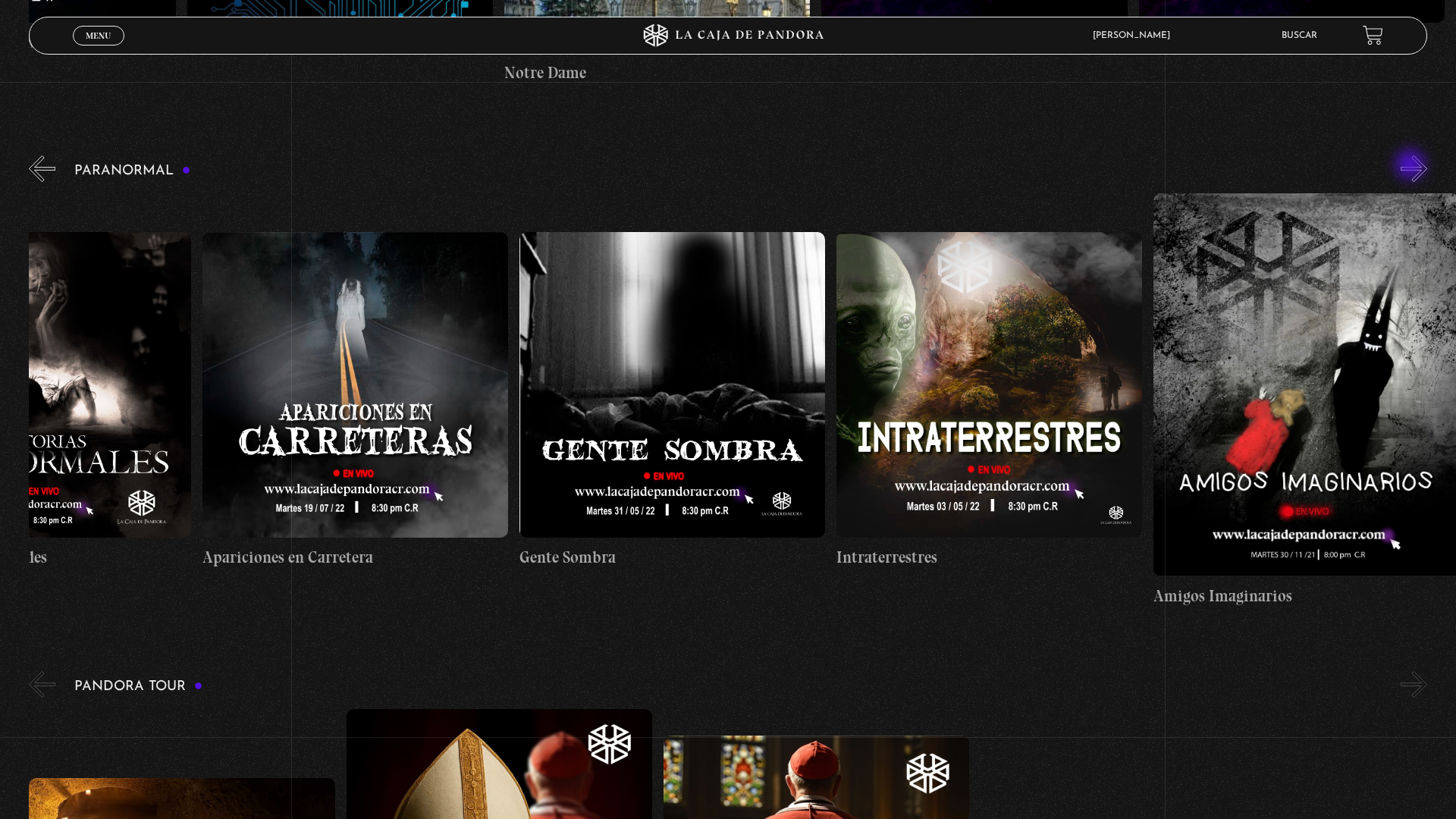
click at [1418, 171] on button "»" at bounding box center [1413, 168] width 27 height 27
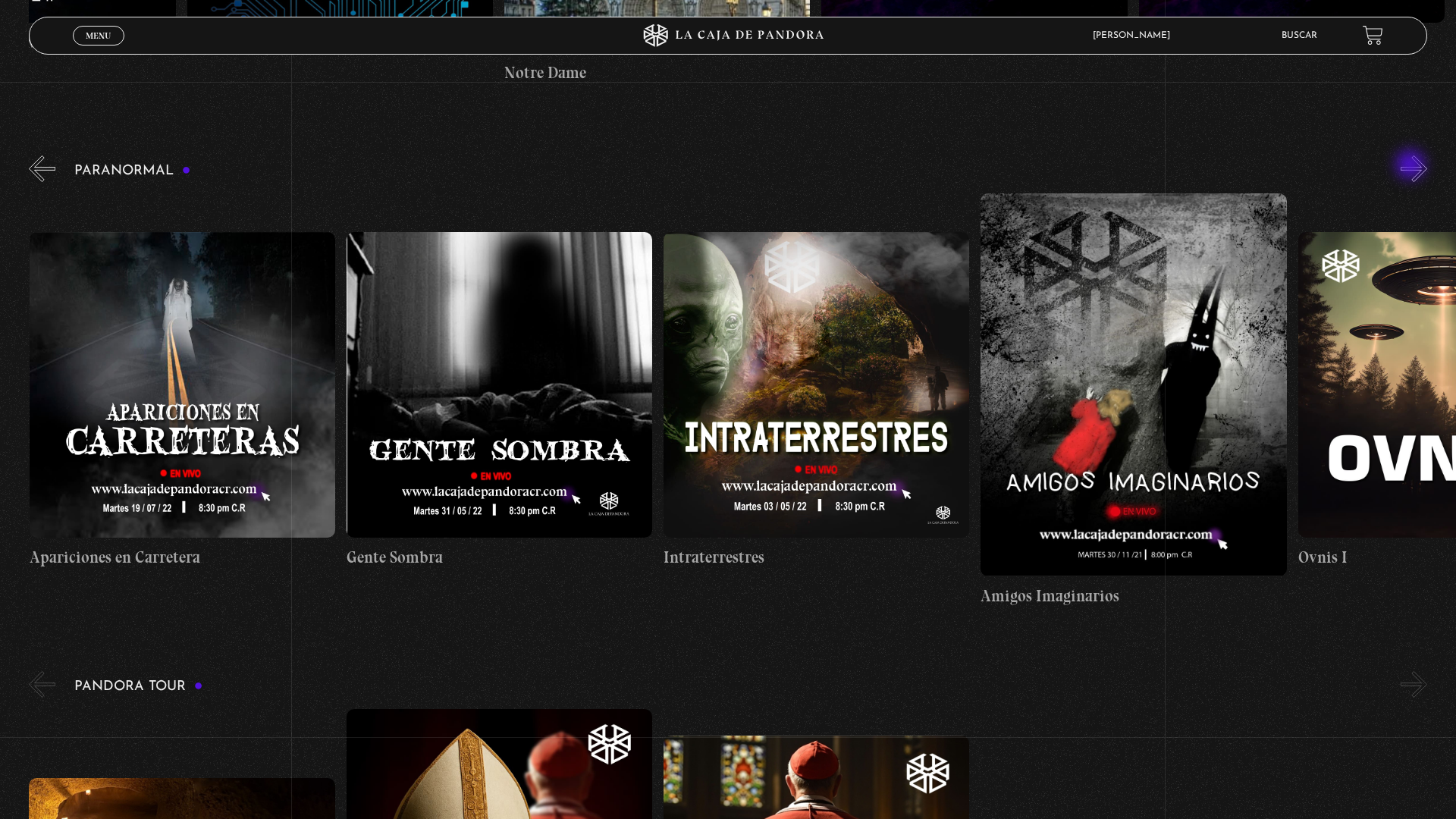
click at [1418, 171] on button "»" at bounding box center [1413, 168] width 27 height 27
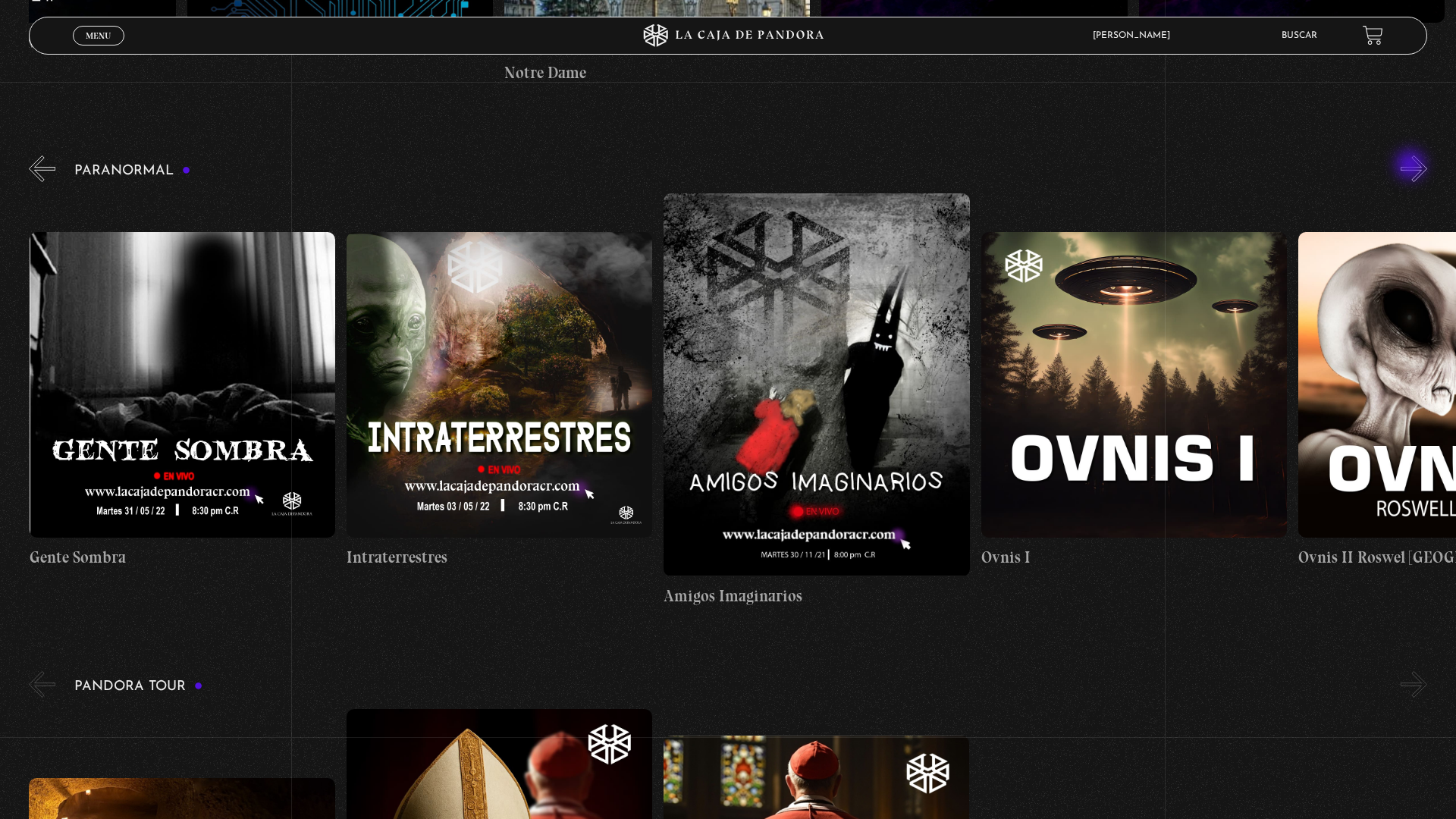
click at [1418, 171] on button "»" at bounding box center [1413, 168] width 27 height 27
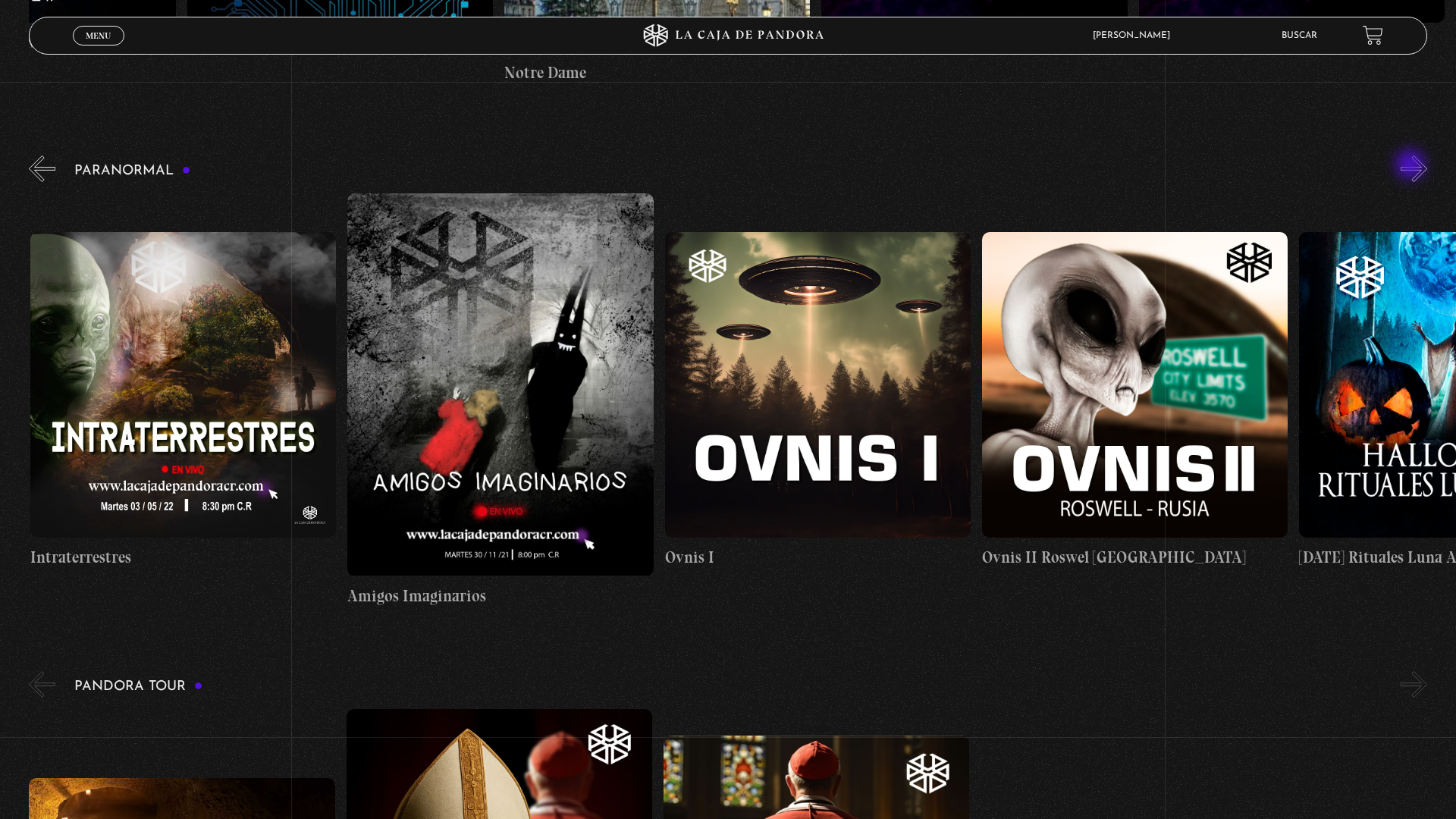
click at [1418, 171] on button "»" at bounding box center [1413, 168] width 27 height 27
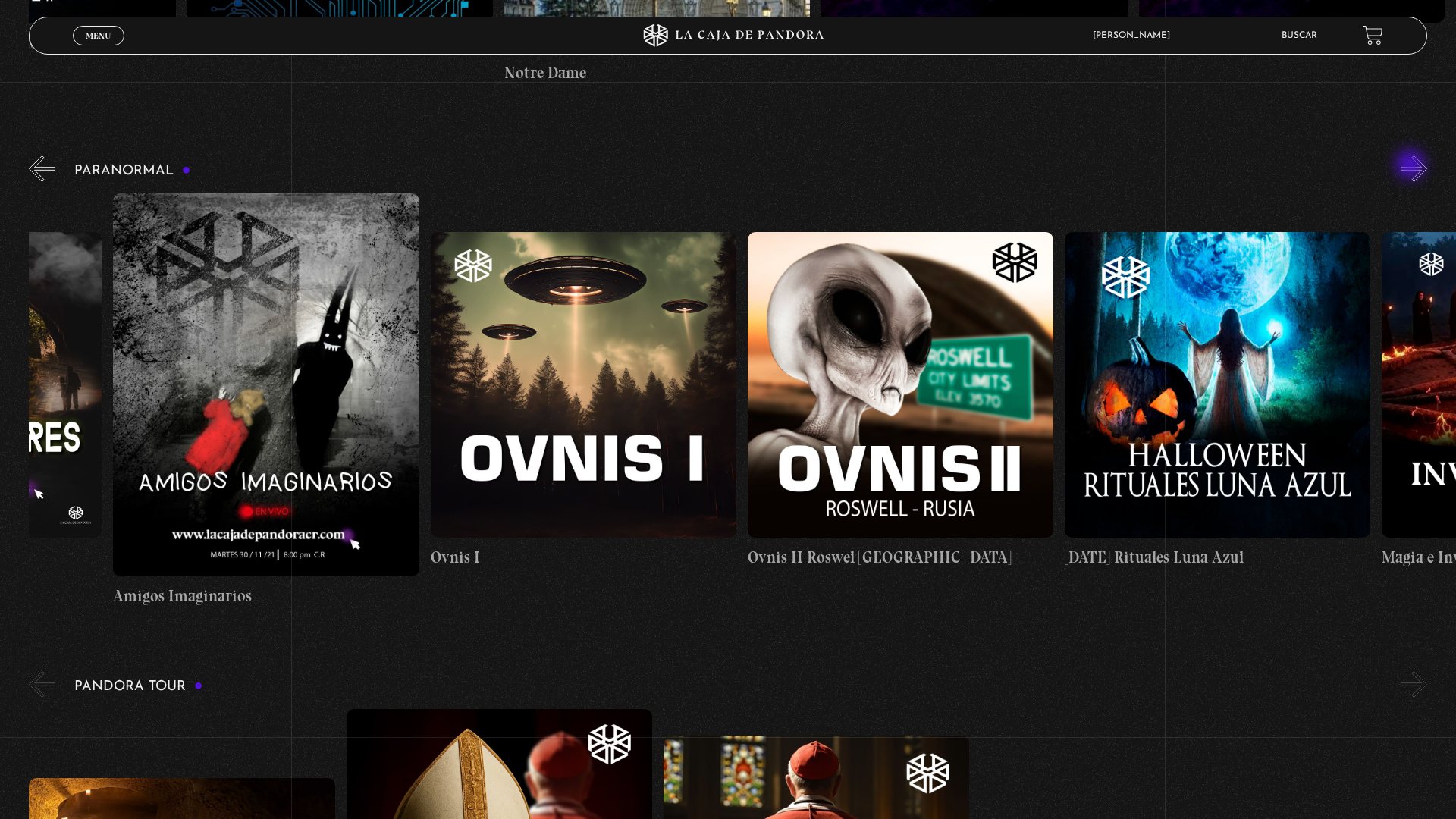
click at [1418, 171] on button "»" at bounding box center [1413, 168] width 27 height 27
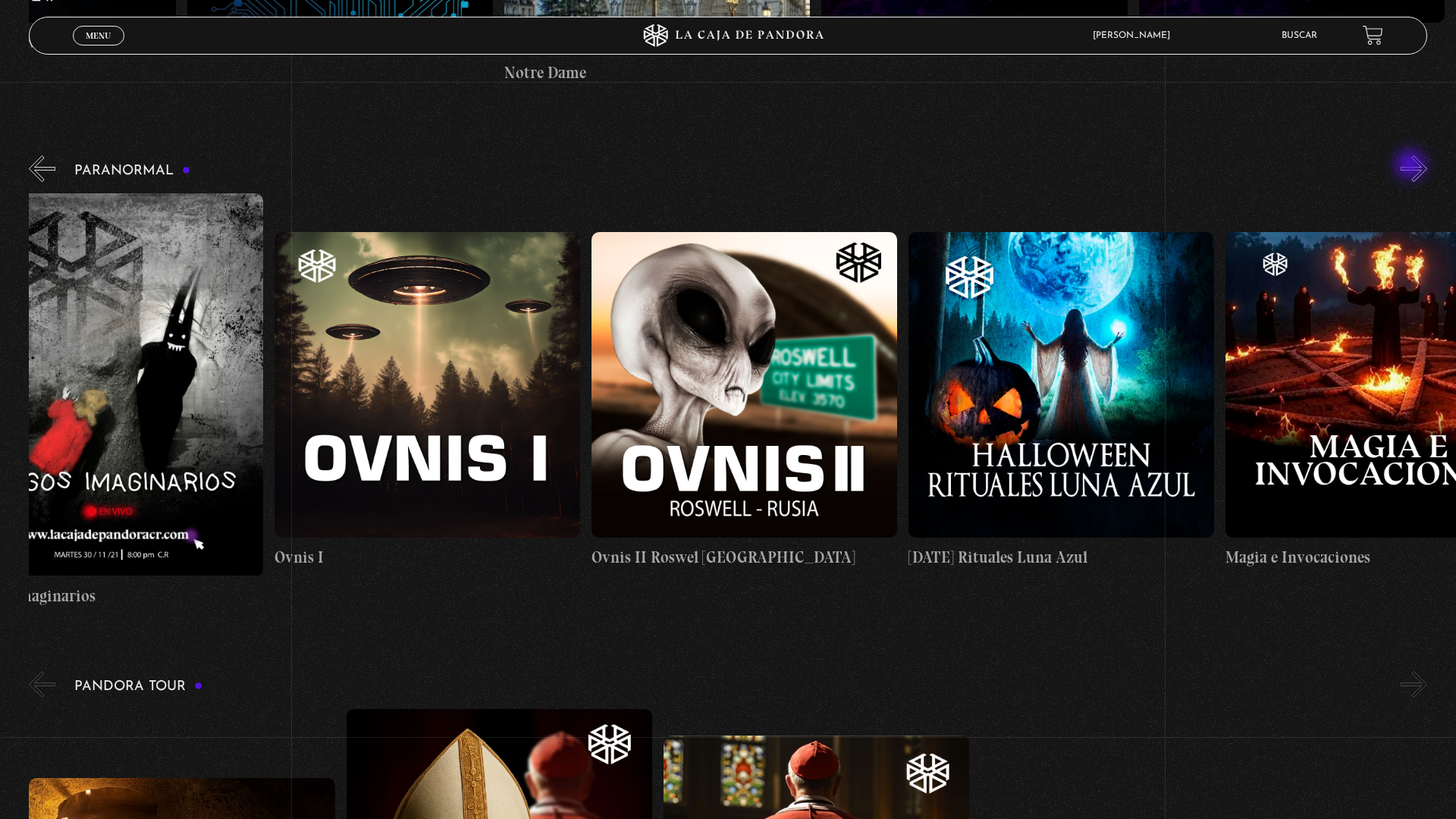
click at [1418, 171] on button "»" at bounding box center [1413, 168] width 27 height 27
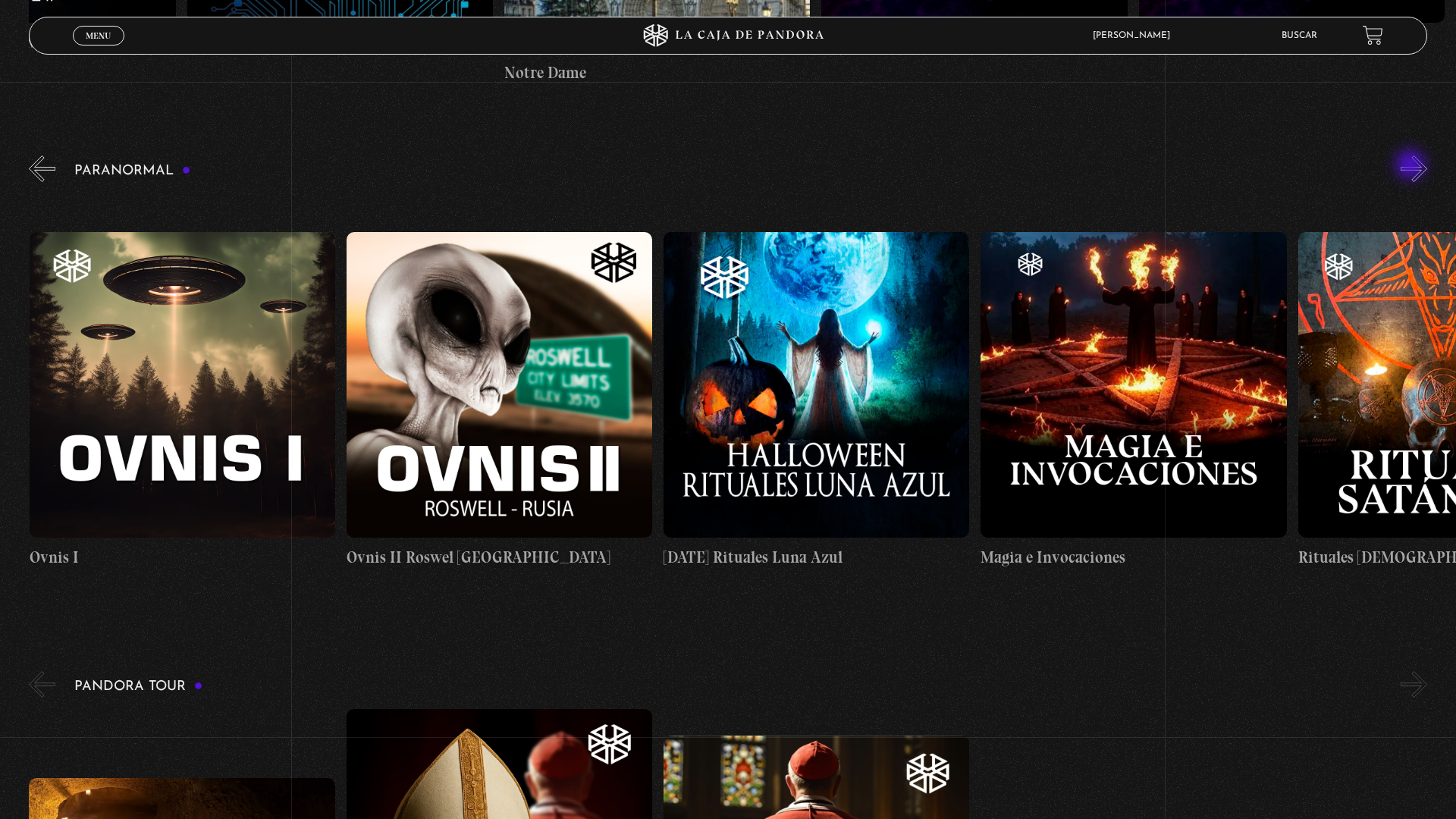
click at [1418, 171] on button "»" at bounding box center [1413, 168] width 27 height 27
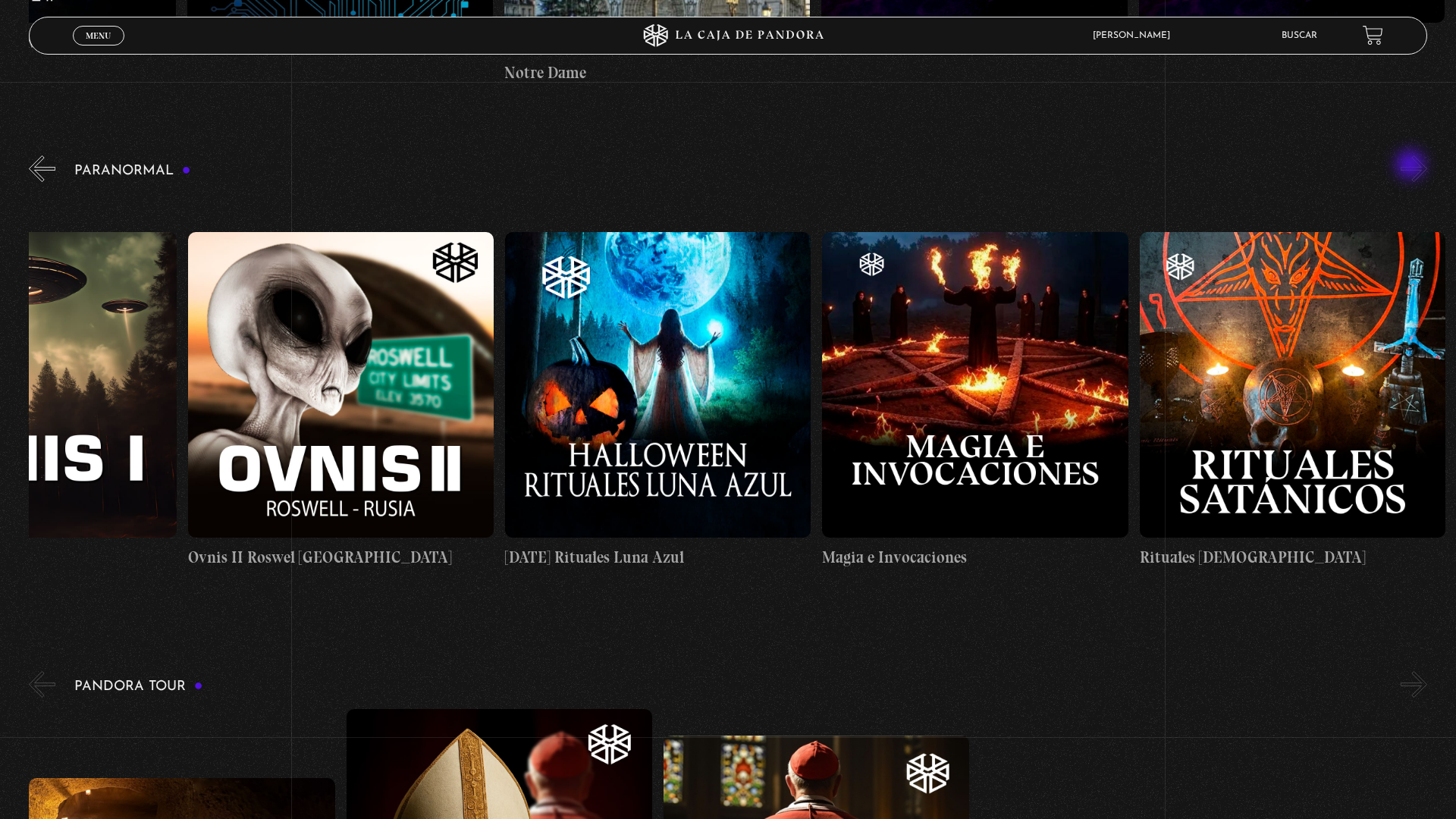
click at [1418, 171] on button "»" at bounding box center [1413, 168] width 27 height 27
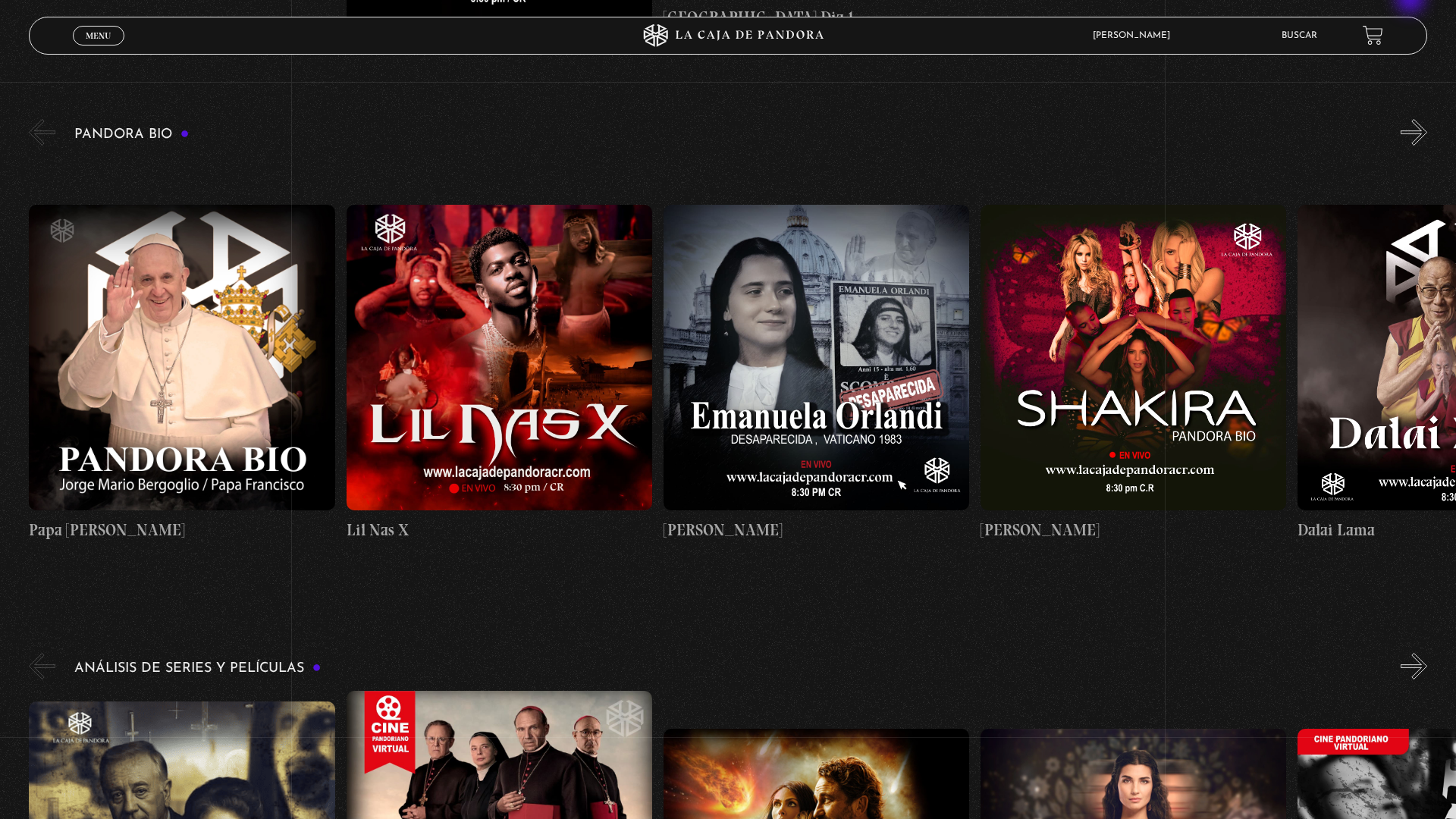
scroll to position [2620, 0]
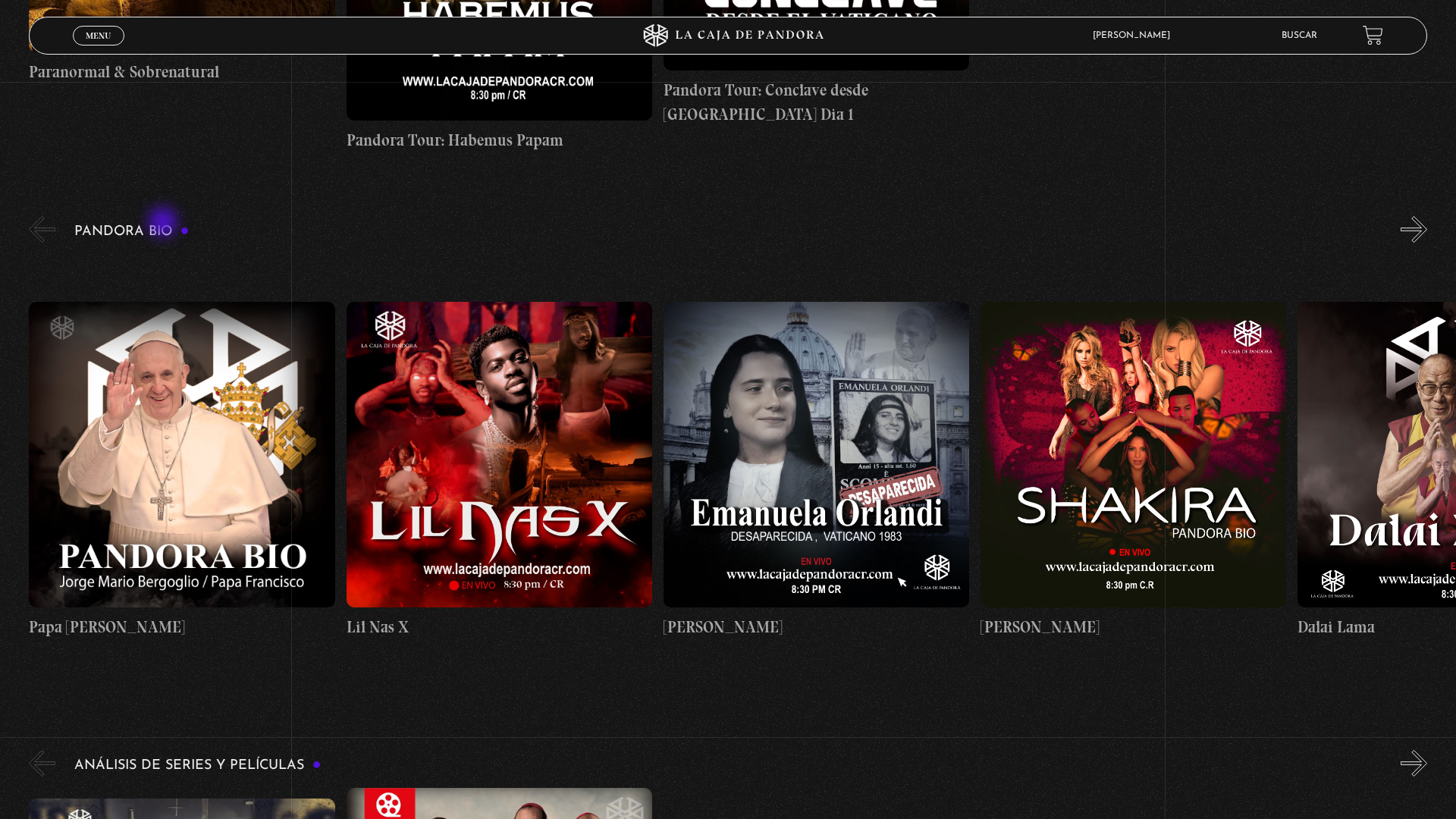
click at [171, 229] on h3 "Pandora Bio" at bounding box center [131, 231] width 114 height 15
